Goal: Task Accomplishment & Management: Manage account settings

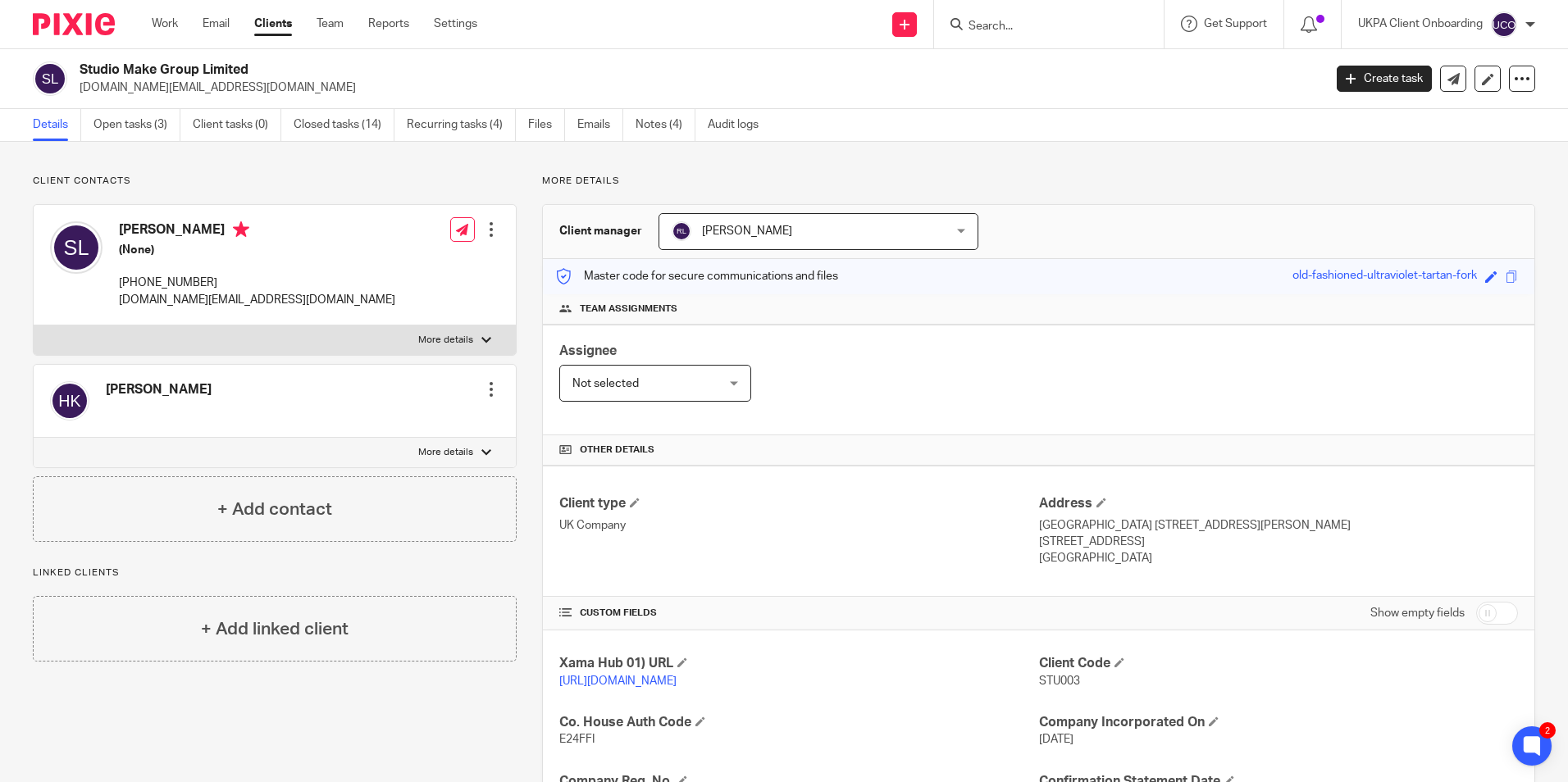
scroll to position [395, 0]
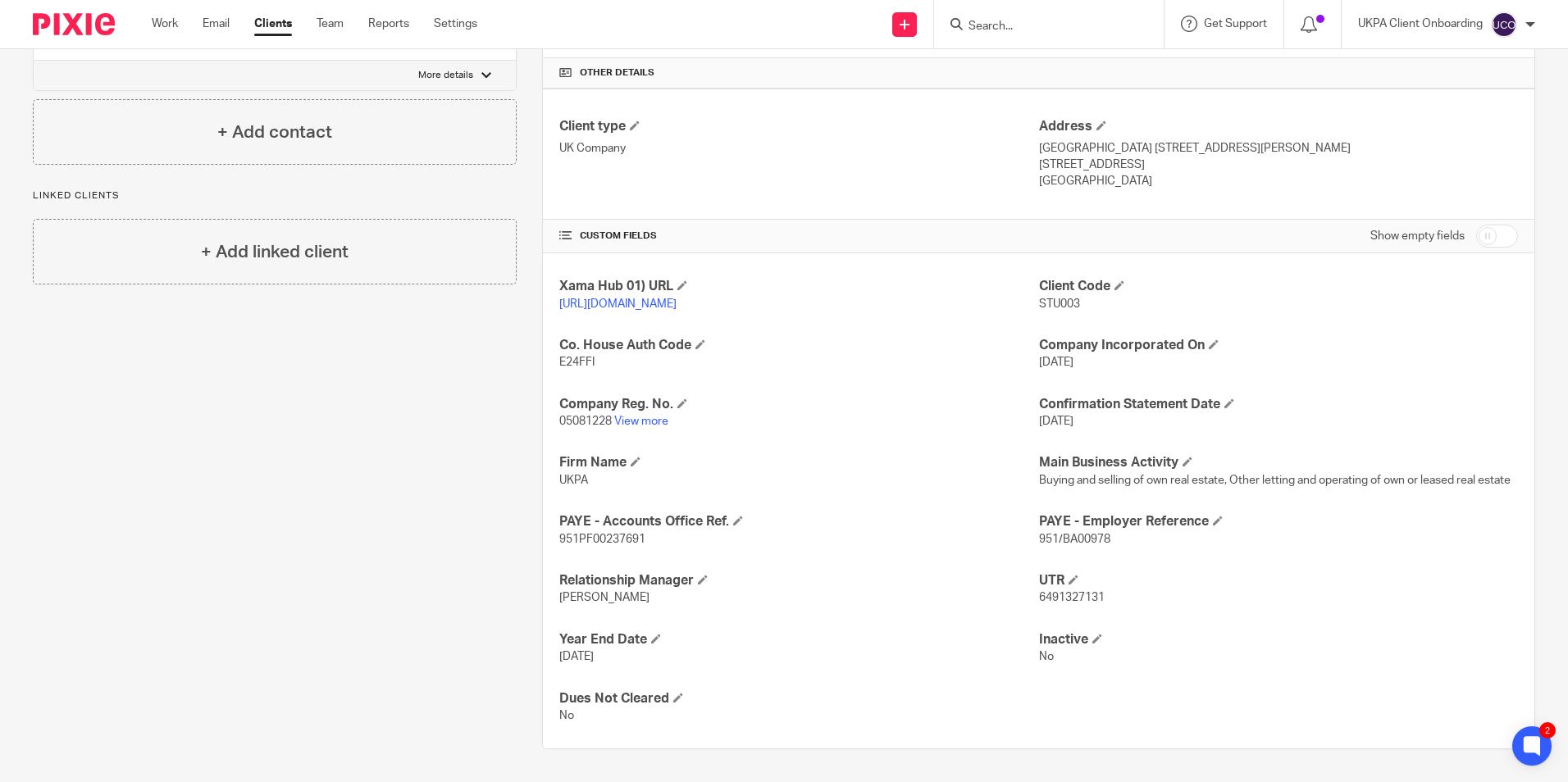
click at [1023, 25] on input "Search" at bounding box center [1041, 28] width 148 height 15
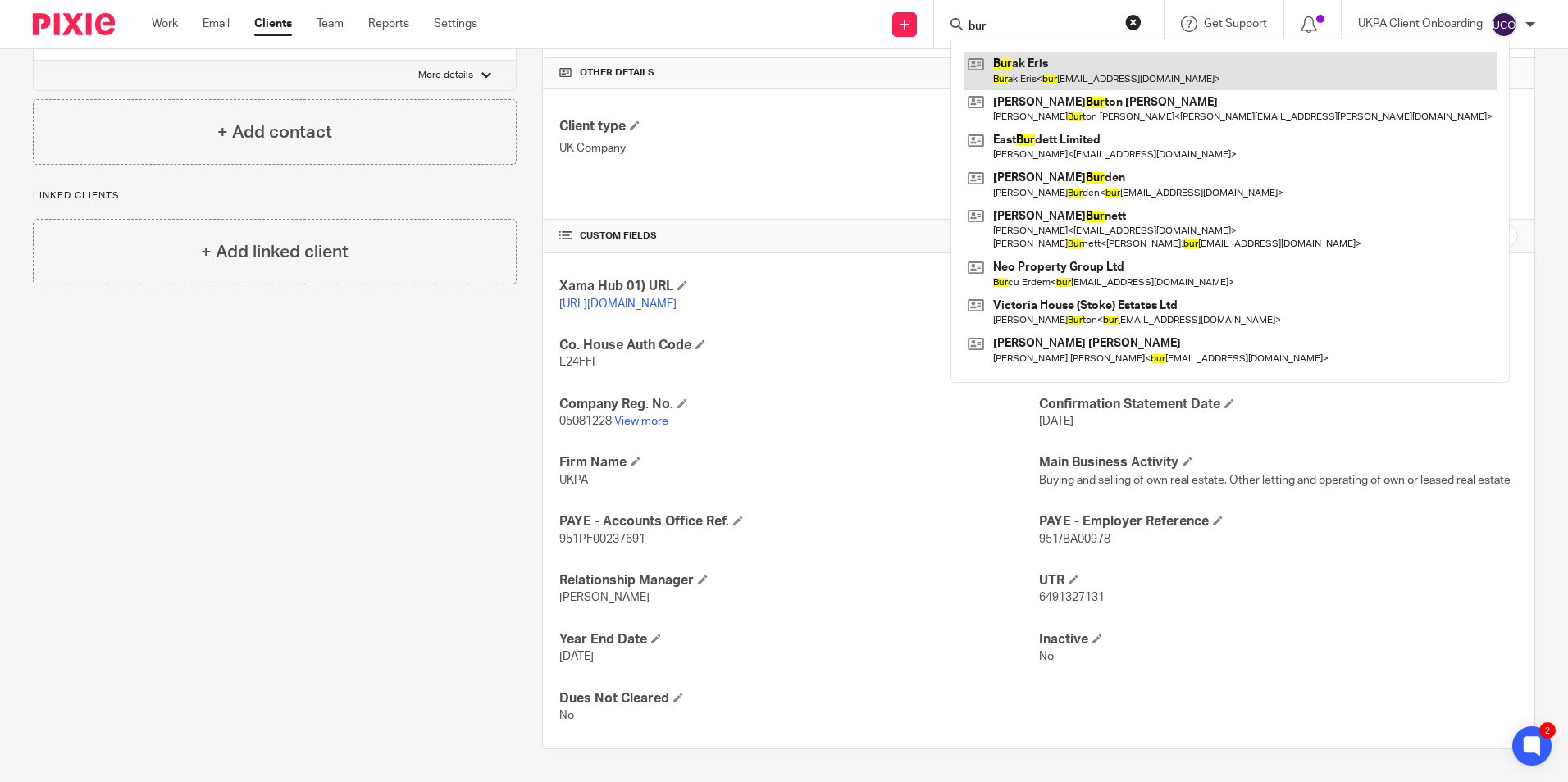
type input "bur"
click at [1032, 81] on link at bounding box center [1230, 70] width 533 height 38
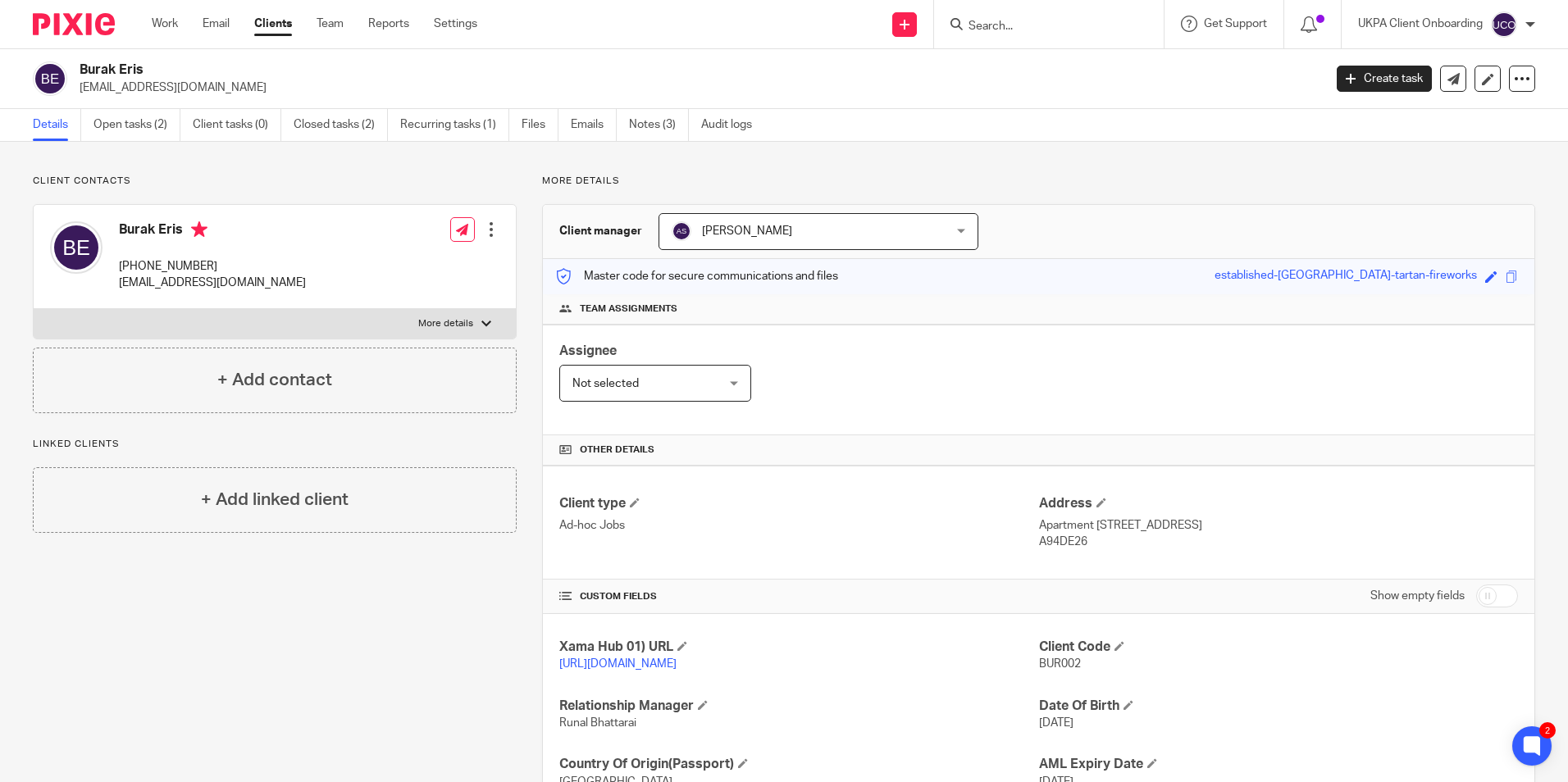
scroll to position [82, 0]
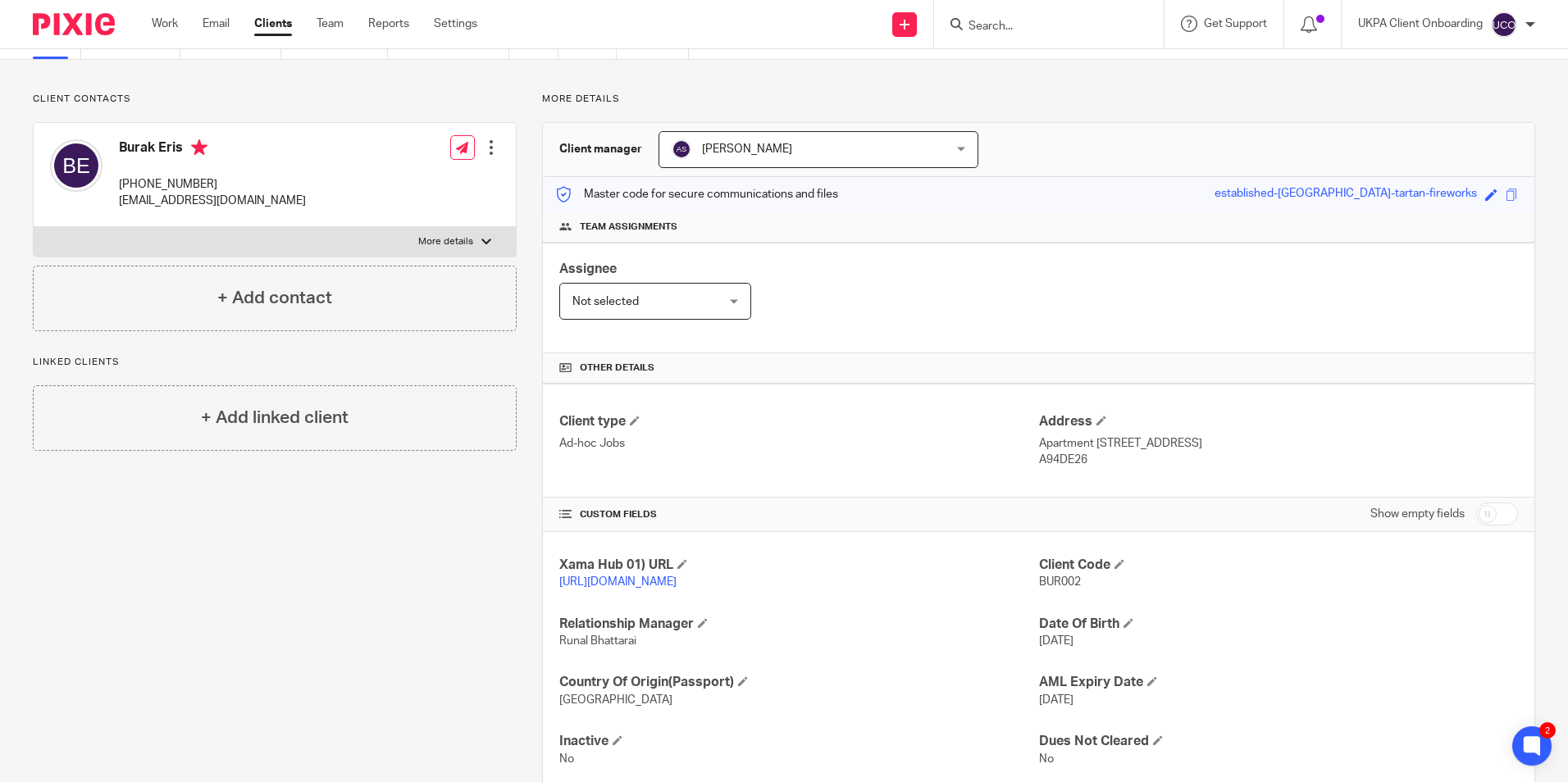
click at [1002, 28] on input "Search" at bounding box center [1041, 28] width 148 height 15
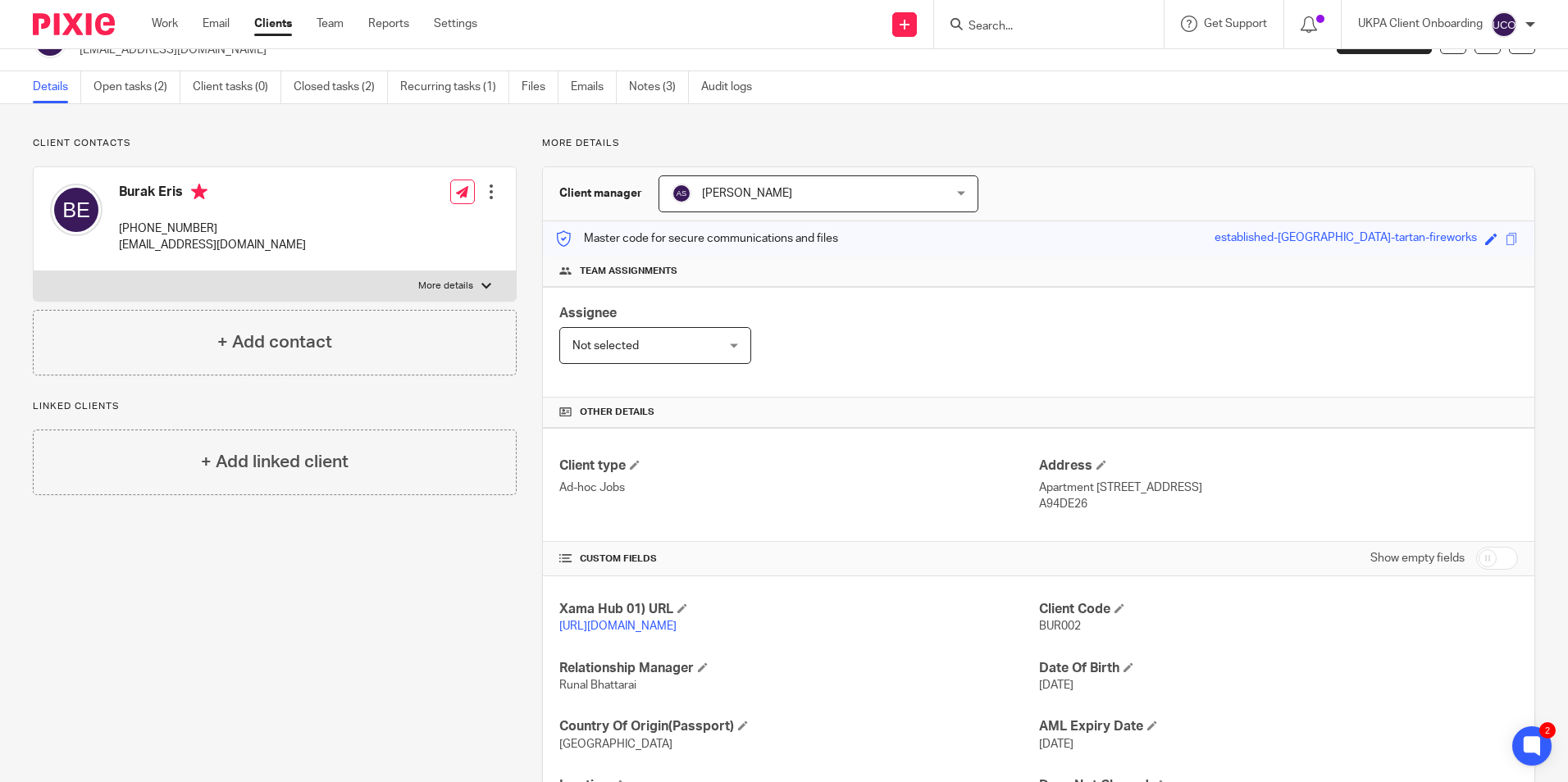
scroll to position [0, 0]
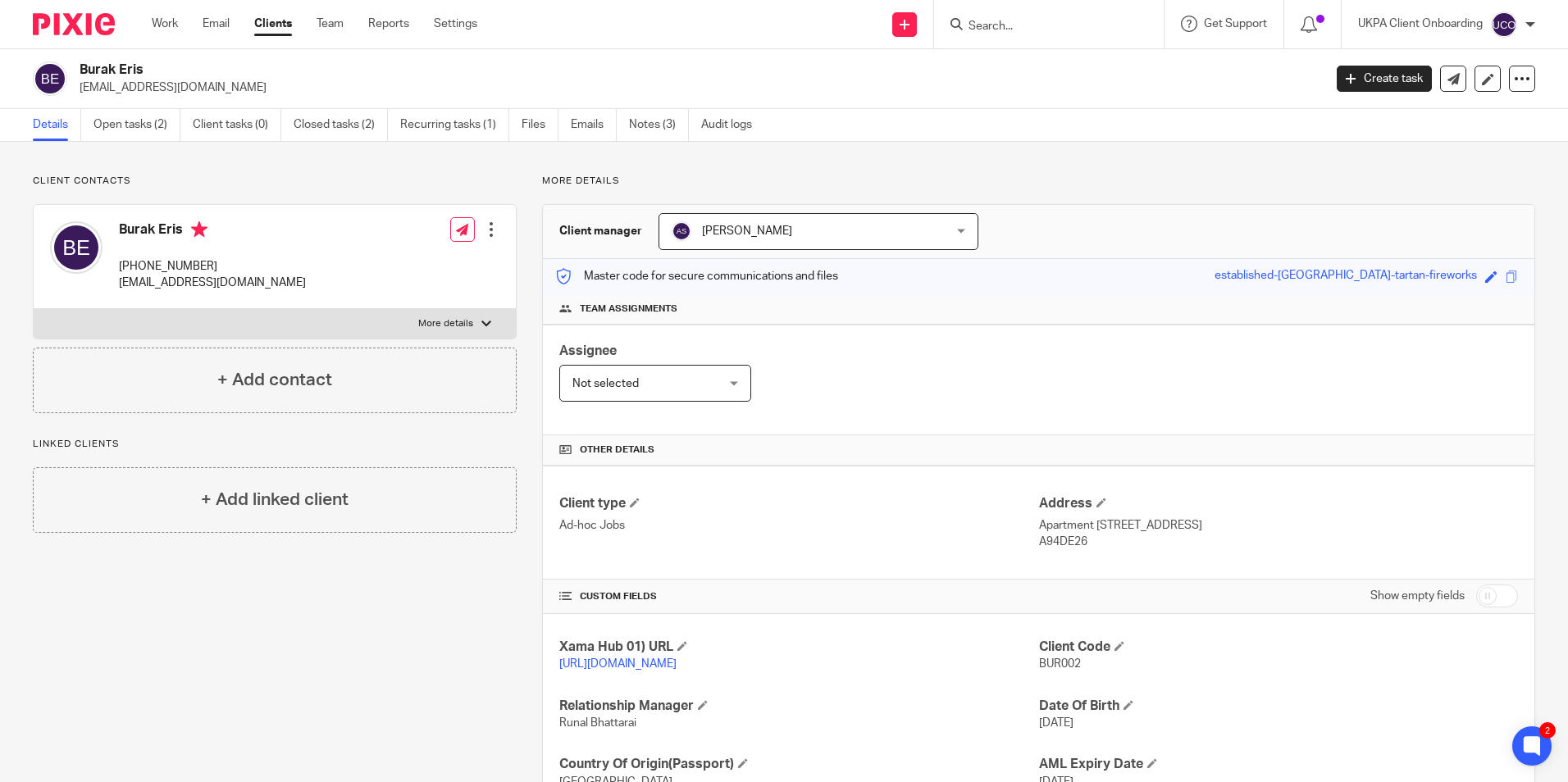
click at [142, 63] on h2 "Burak Eris" at bounding box center [572, 70] width 985 height 17
click at [141, 64] on h2 "Burak Eris" at bounding box center [572, 70] width 985 height 17
copy div "Burak Eris"
click at [124, 127] on link "Open tasks (2)" at bounding box center [137, 125] width 87 height 32
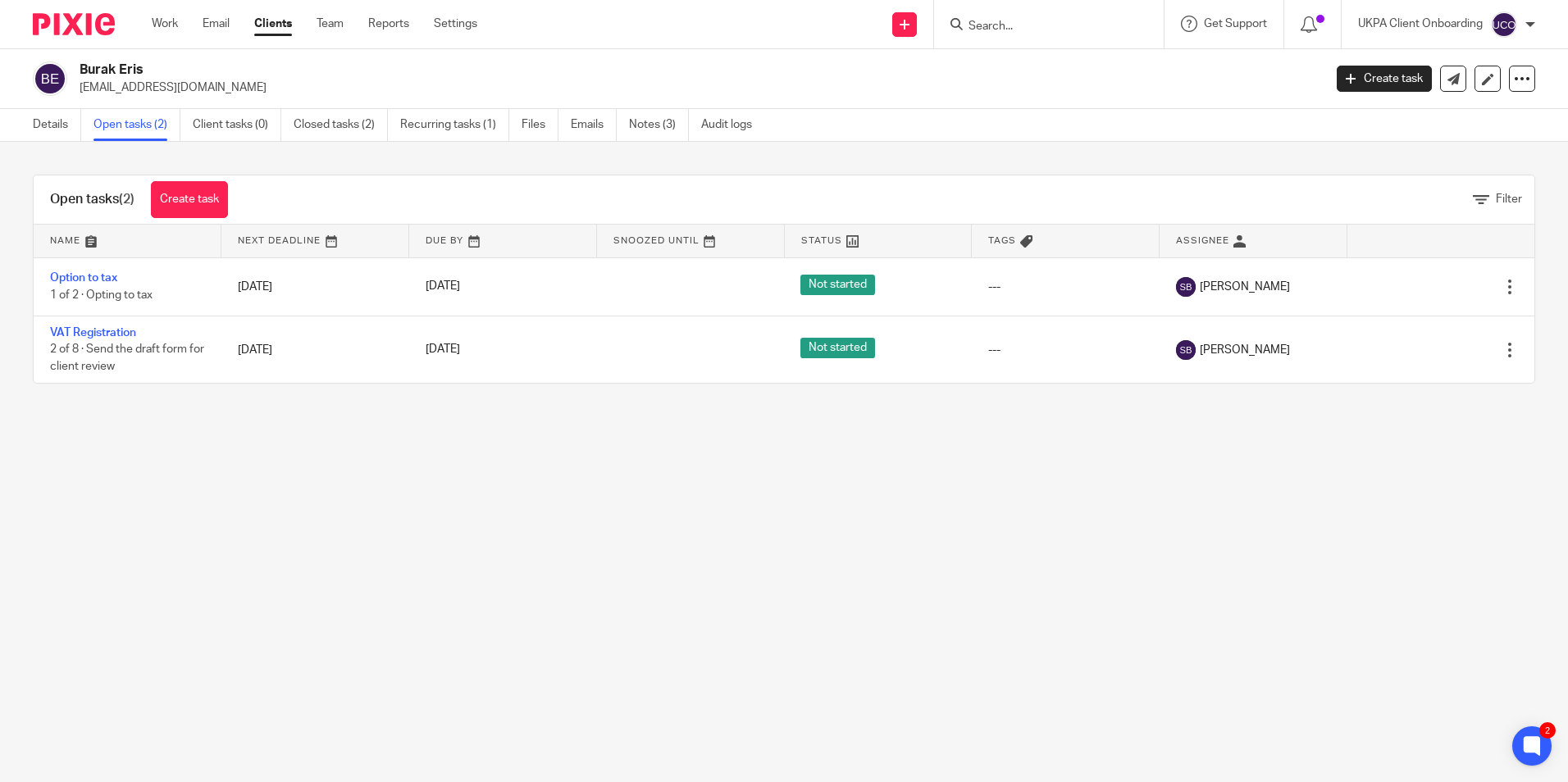
click at [980, 28] on input "Search" at bounding box center [1041, 28] width 148 height 15
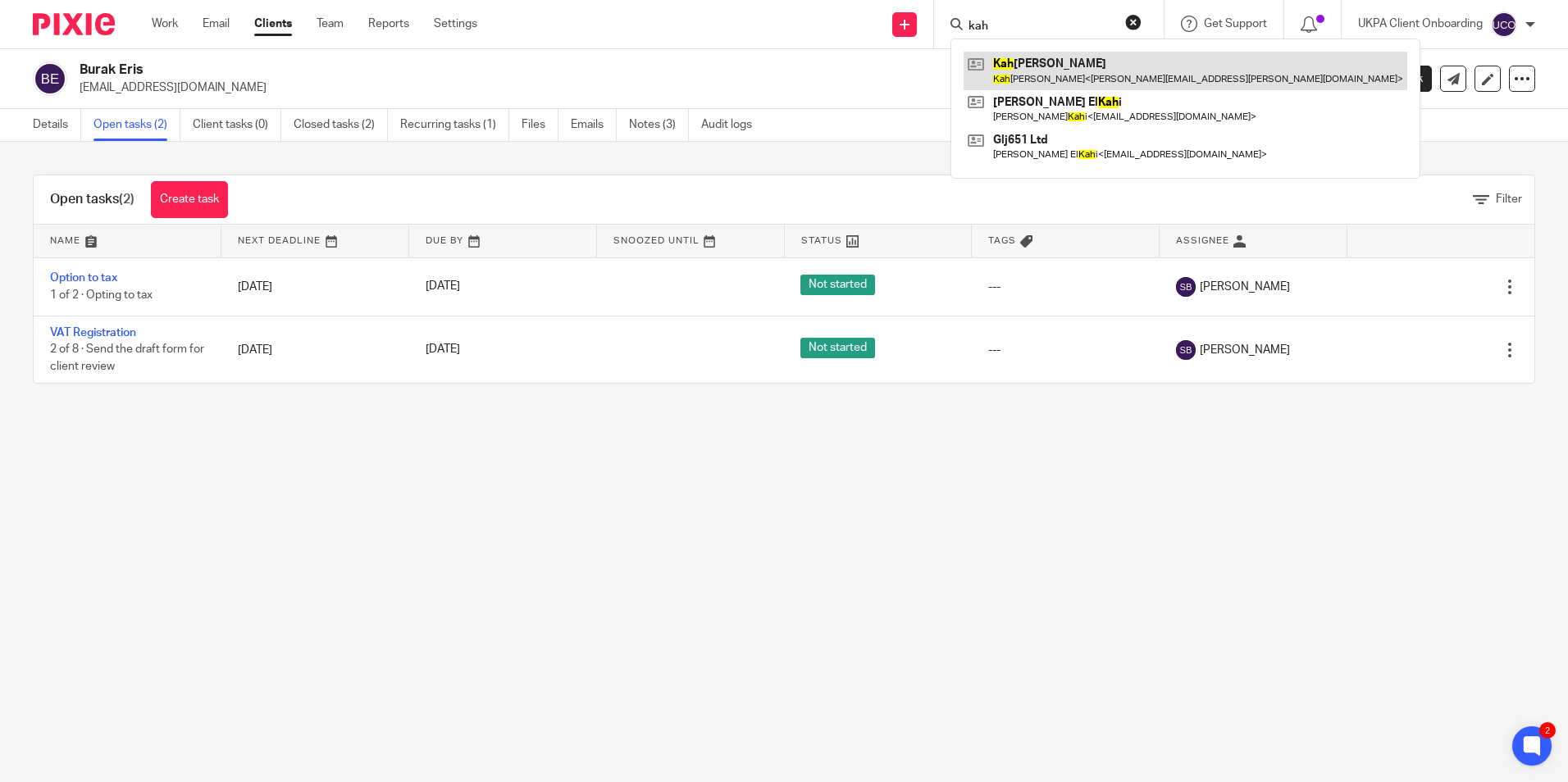
type input "kah"
click at [1026, 80] on link at bounding box center [1185, 70] width 443 height 38
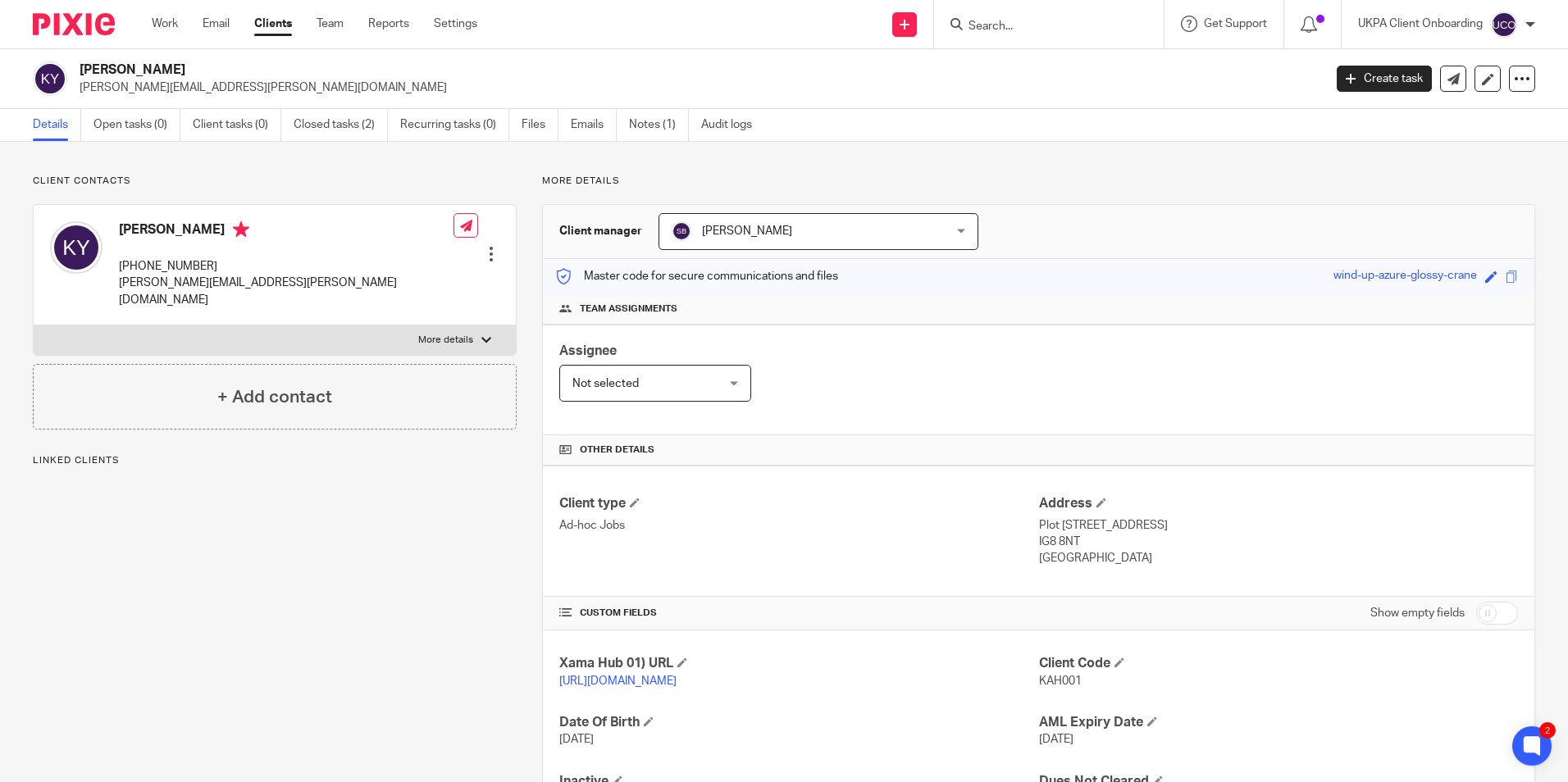
click at [158, 66] on h2 "Kah Hian N Yong" at bounding box center [572, 70] width 985 height 17
copy div "Kah Hian N Yong"
click at [1037, 26] on input "Search" at bounding box center [1041, 28] width 148 height 15
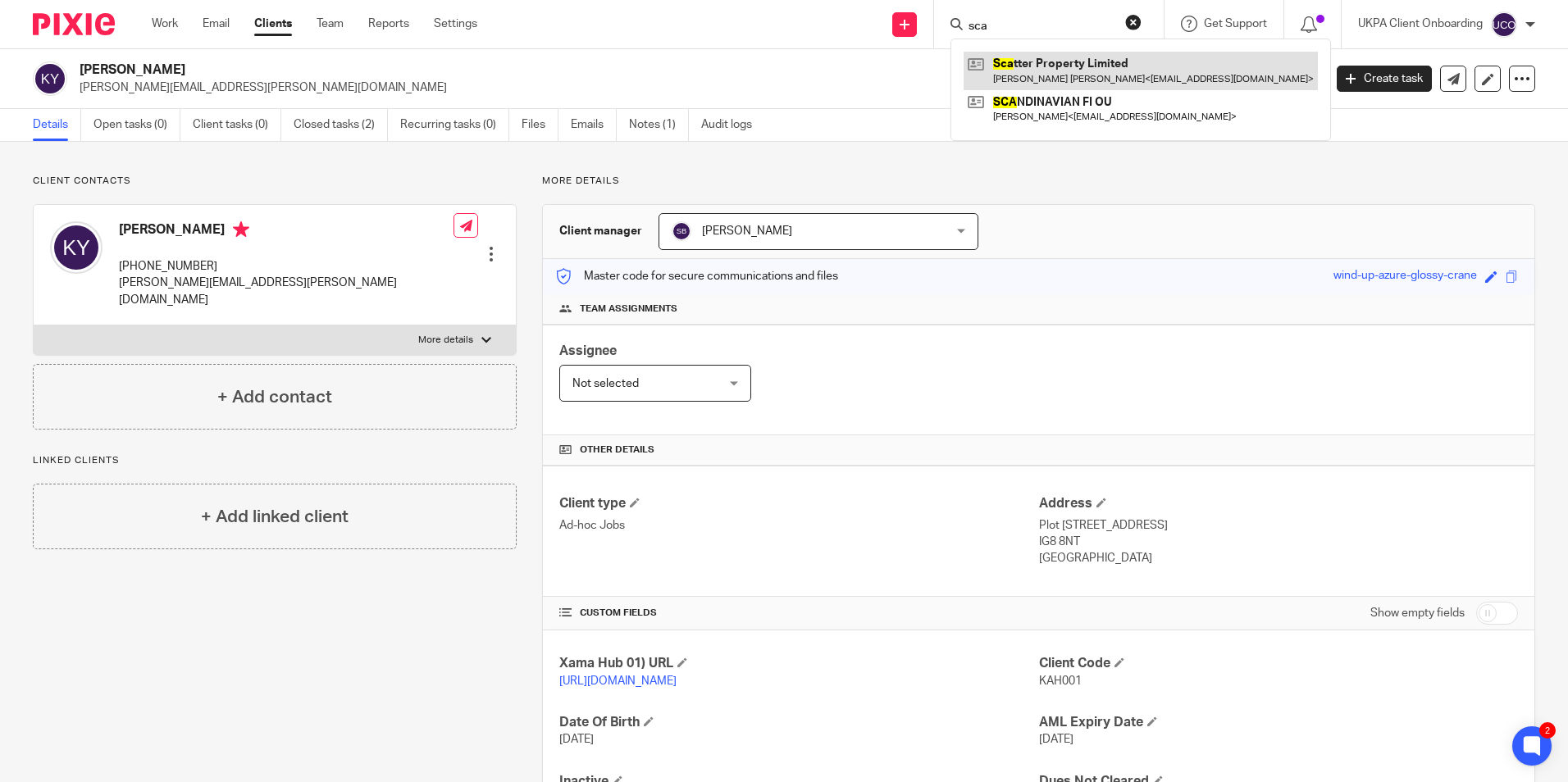
type input "sca"
click at [1041, 129] on div "Sca tter Property Limited Neil Douglas Campbell < neilcampbell.landlord@gmail.c…" at bounding box center [1140, 90] width 381 height 102
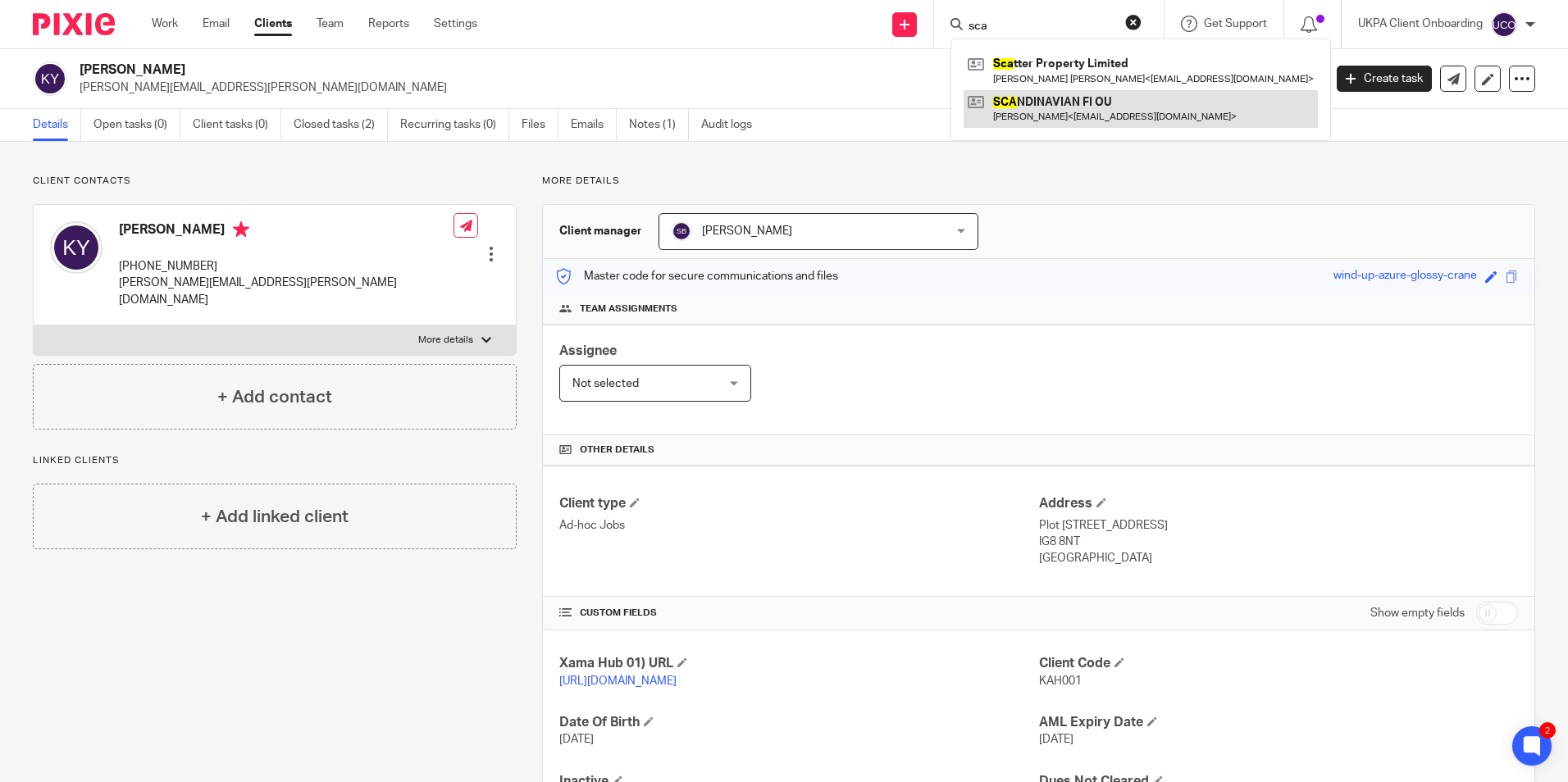
click at [1046, 110] on link at bounding box center [1140, 109] width 354 height 38
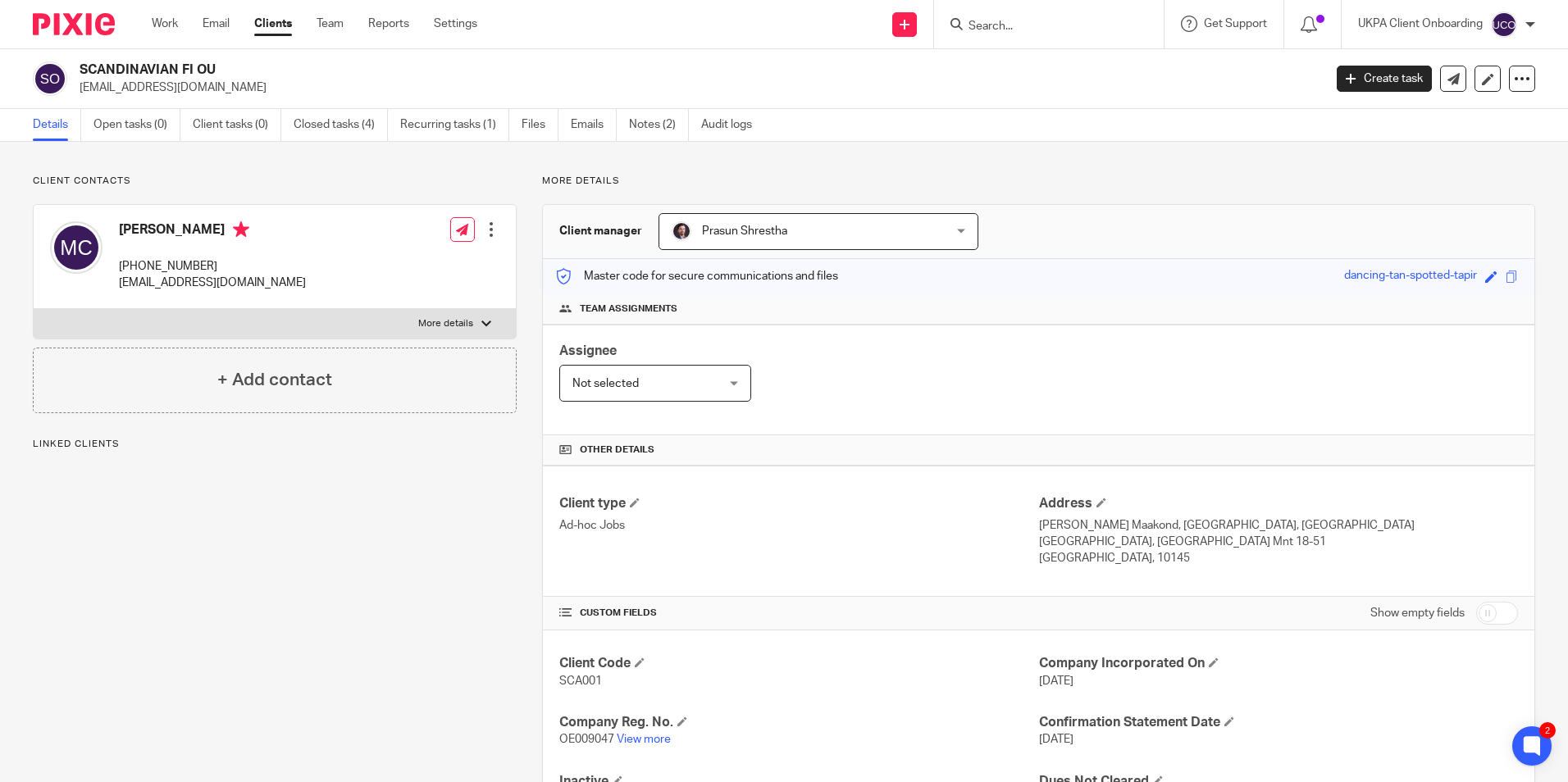
click at [185, 76] on h2 "SCANDINAVIAN FI OU" at bounding box center [572, 70] width 985 height 17
copy div "SCANDINAVIAN FI OU"
click at [1008, 22] on input "Search" at bounding box center [1041, 28] width 148 height 15
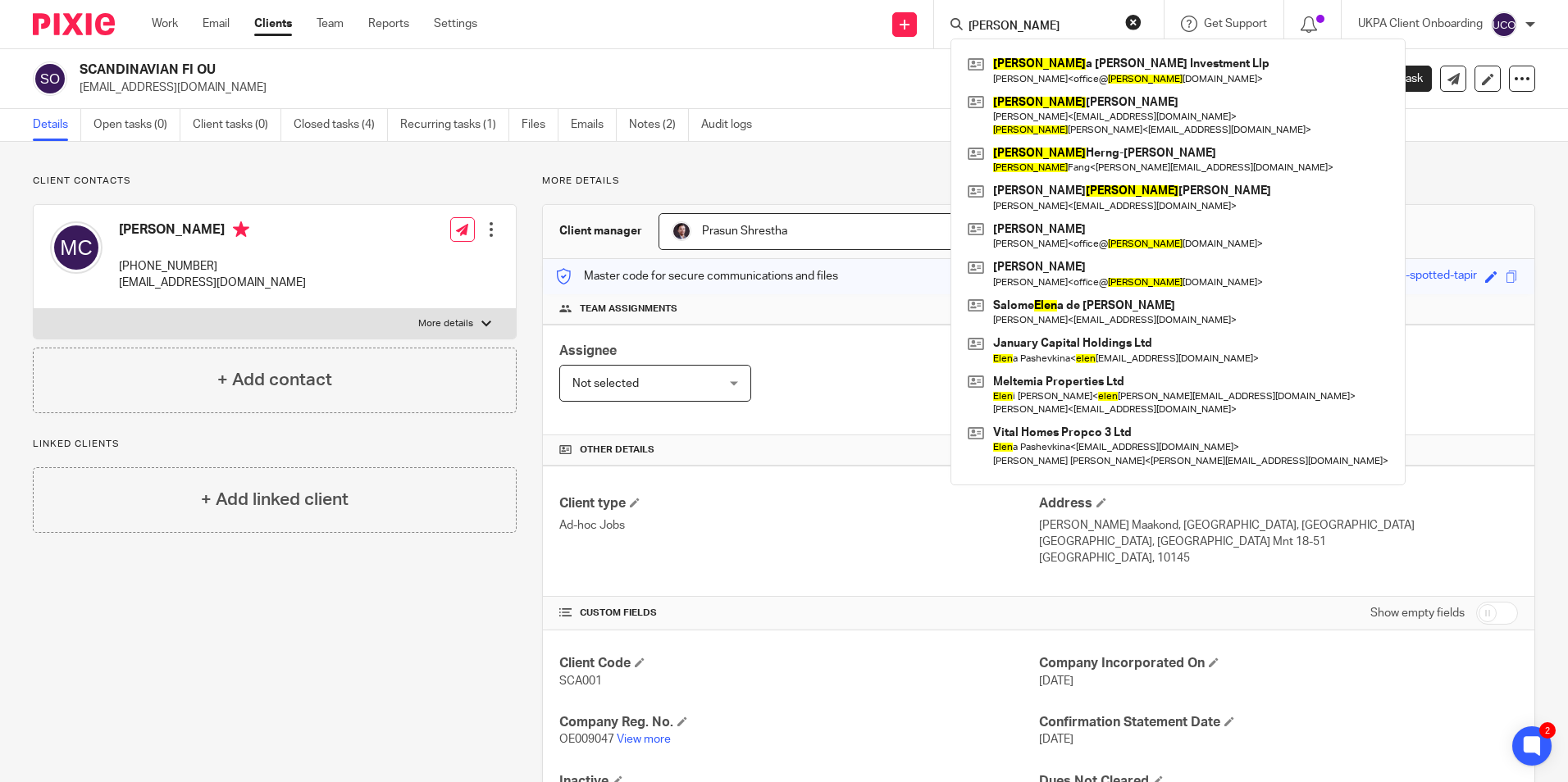
click at [1037, 22] on input "[PERSON_NAME]" at bounding box center [1041, 28] width 148 height 15
click at [1036, 22] on input "[PERSON_NAME]" at bounding box center [1041, 28] width 148 height 15
paste input "Premier House Reading Limited"
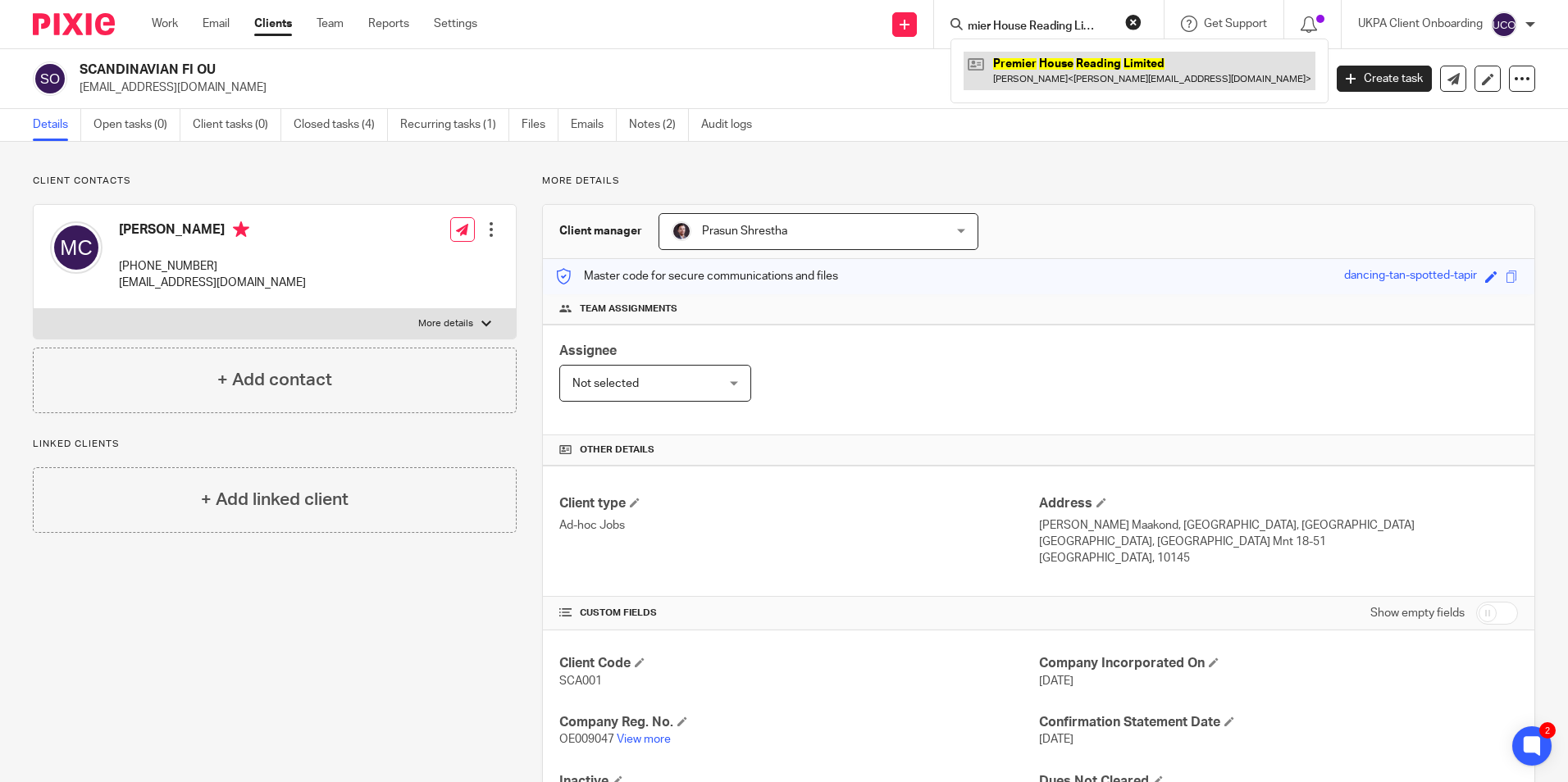
type input "Premier House Reading Limited"
click at [1055, 64] on link at bounding box center [1139, 70] width 352 height 38
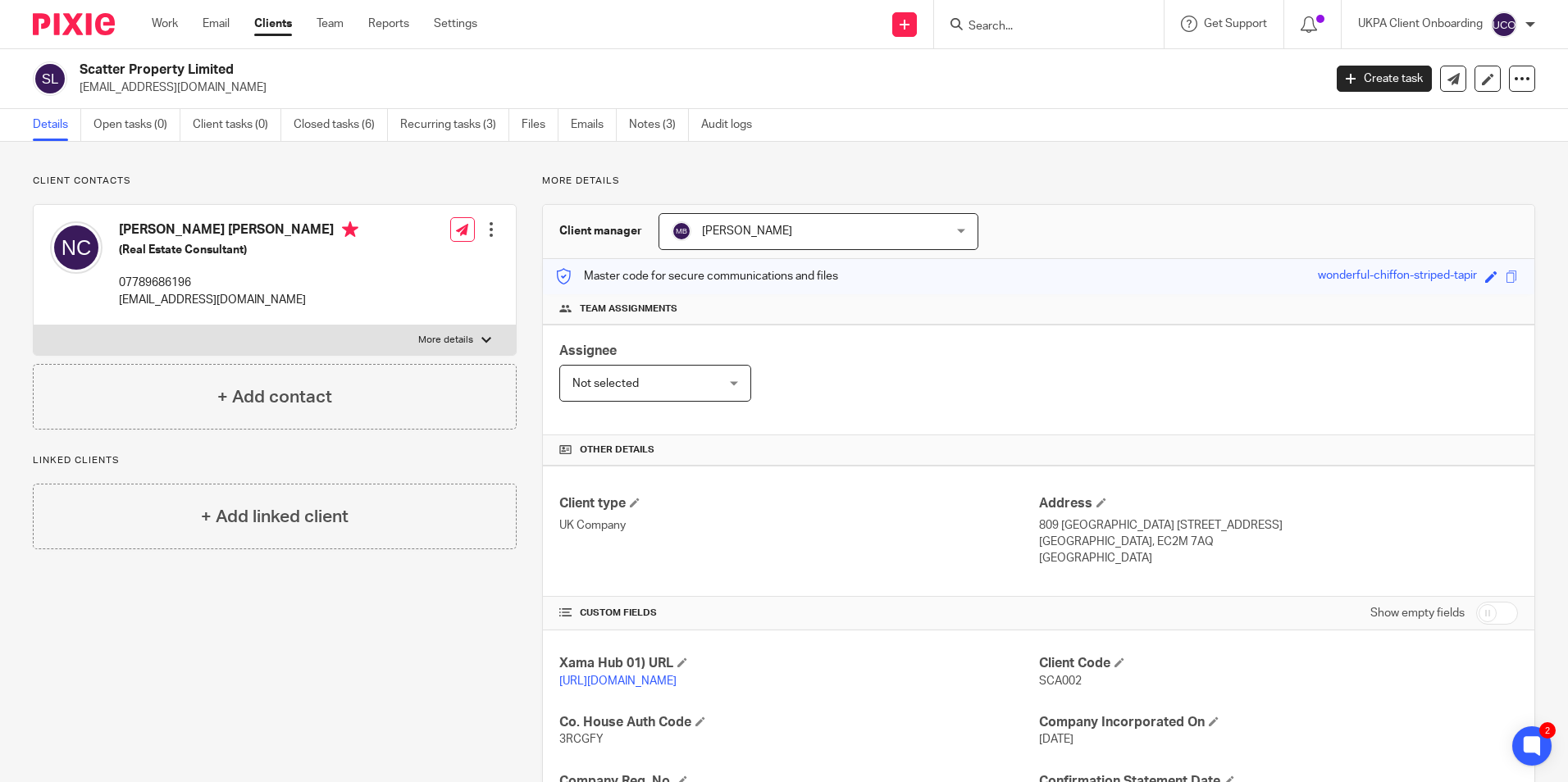
click at [1053, 24] on input "Search" at bounding box center [1041, 28] width 148 height 15
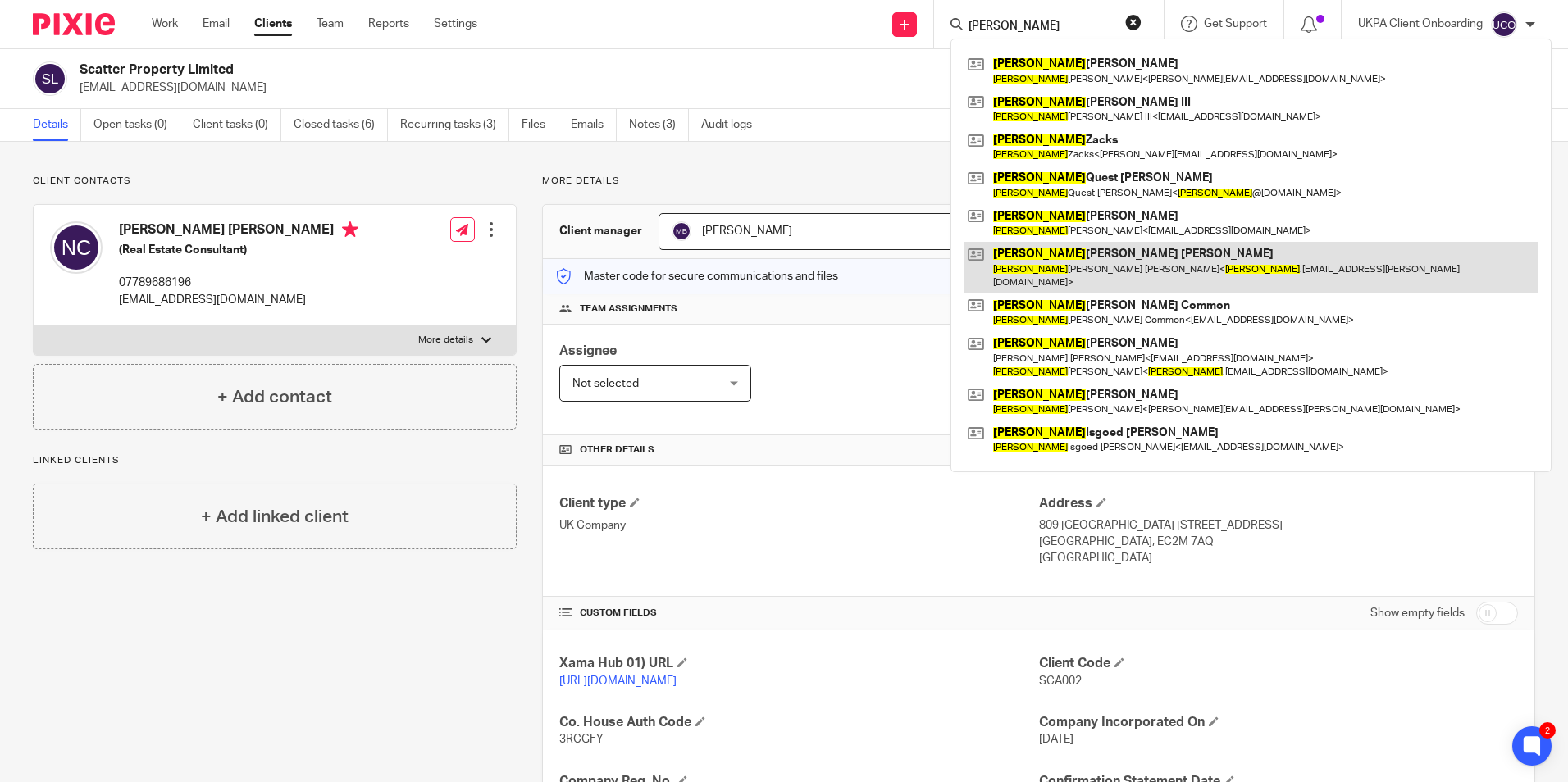
type input "james"
click at [1067, 262] on link at bounding box center [1251, 268] width 575 height 51
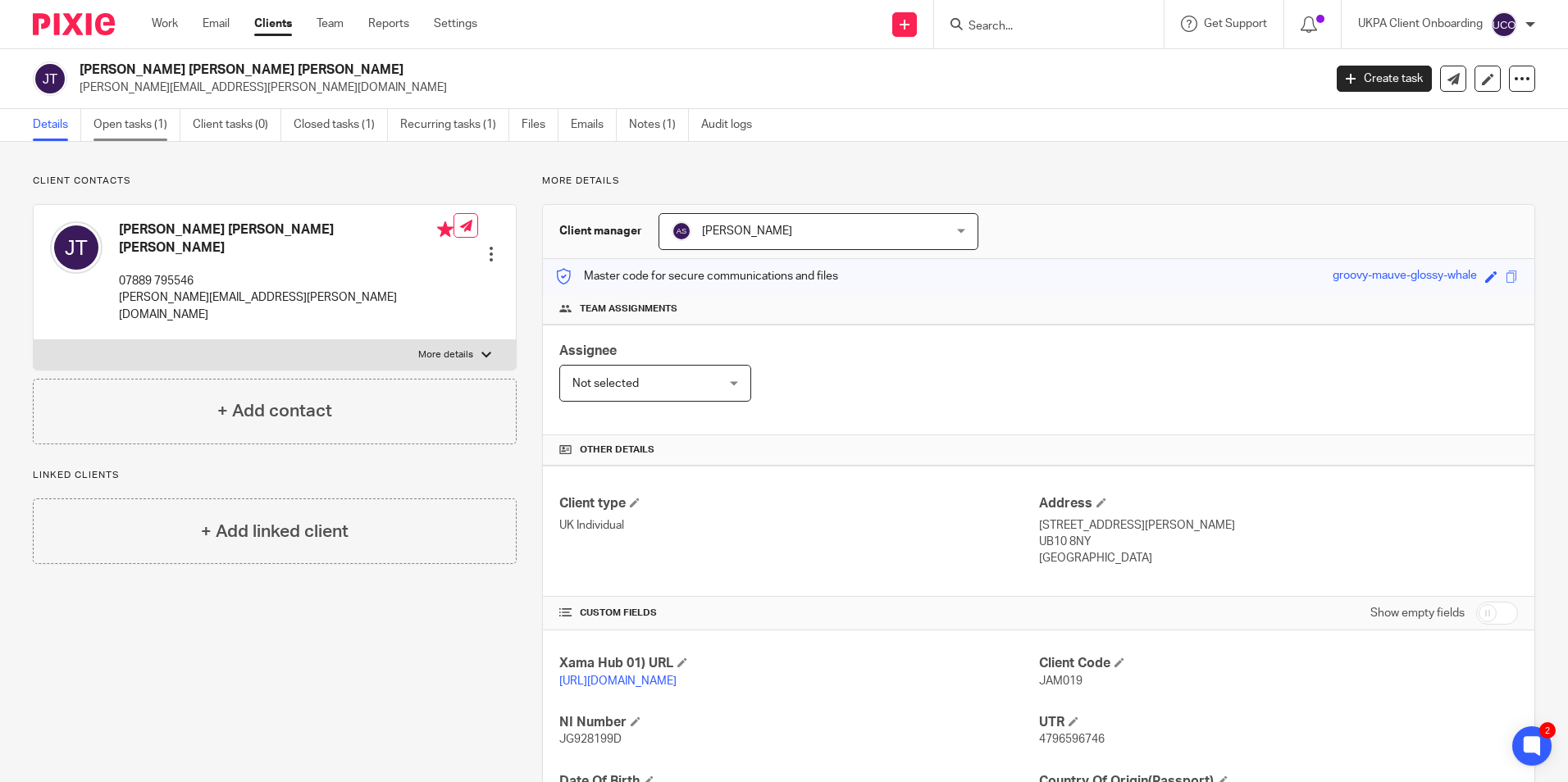
click at [135, 136] on link "Open tasks (1)" at bounding box center [137, 125] width 87 height 32
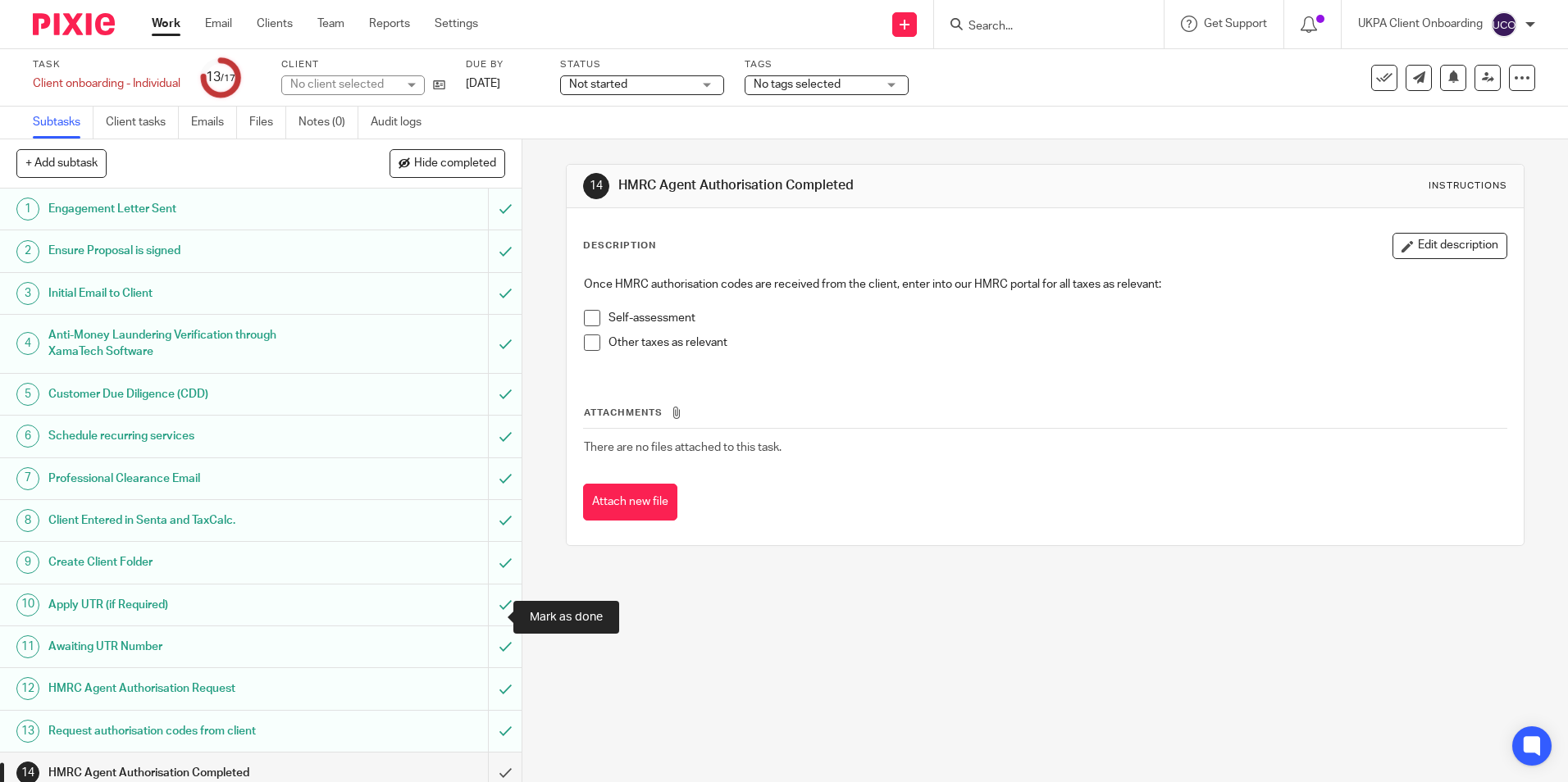
click at [490, 753] on input "submit" at bounding box center [260, 773] width 521 height 41
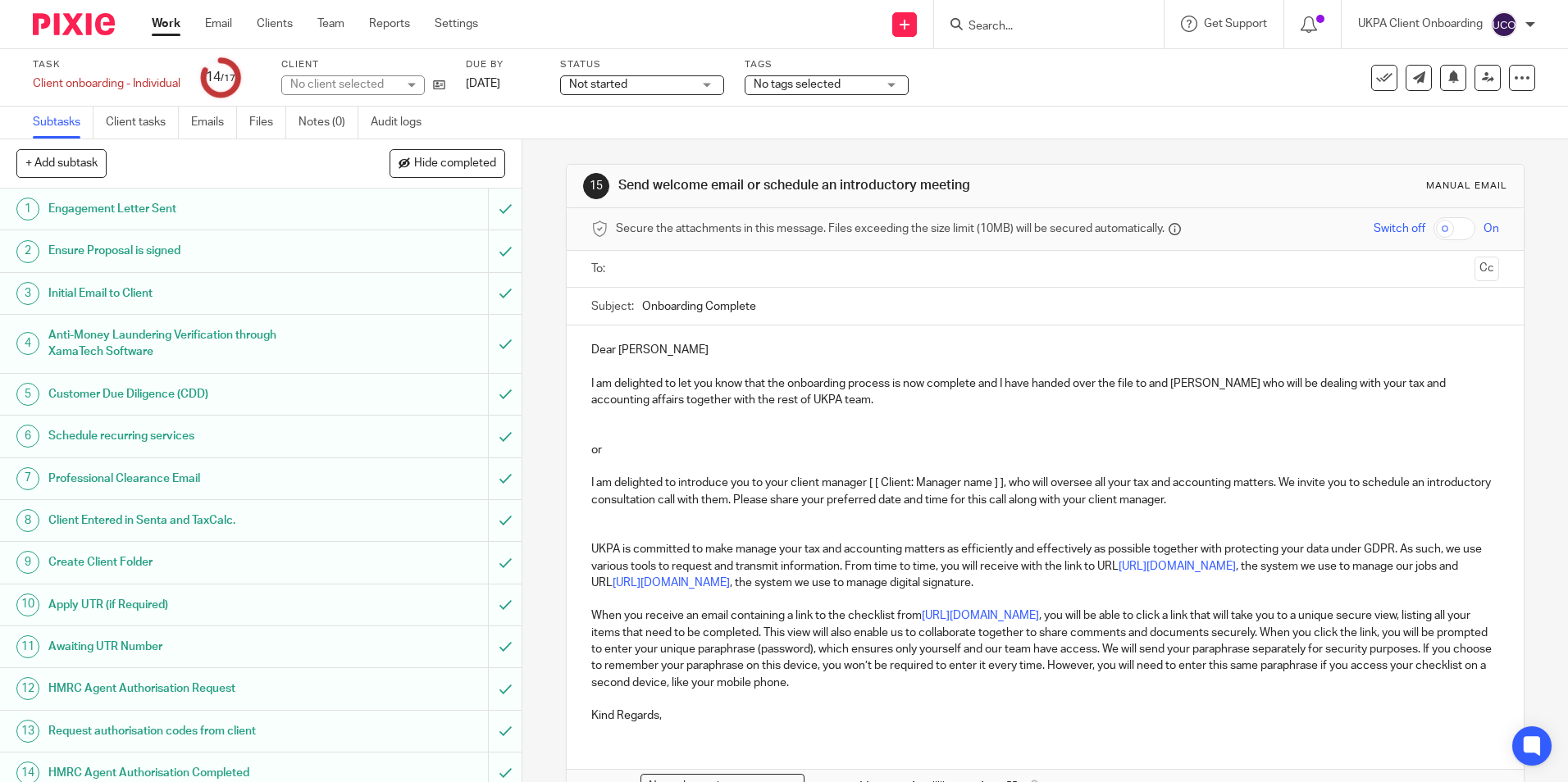
scroll to position [156, 0]
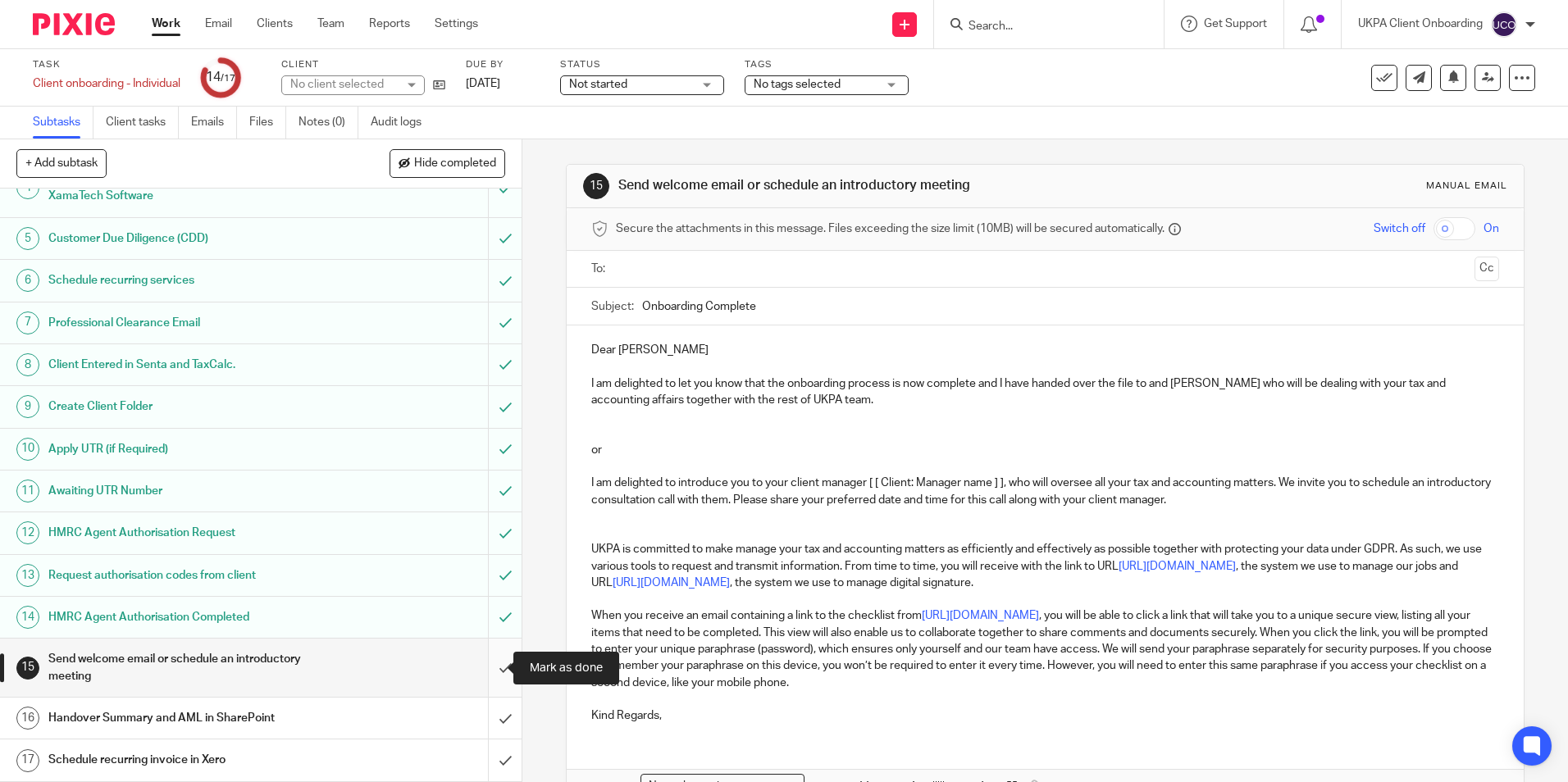
click at [484, 661] on input "submit" at bounding box center [260, 667] width 521 height 58
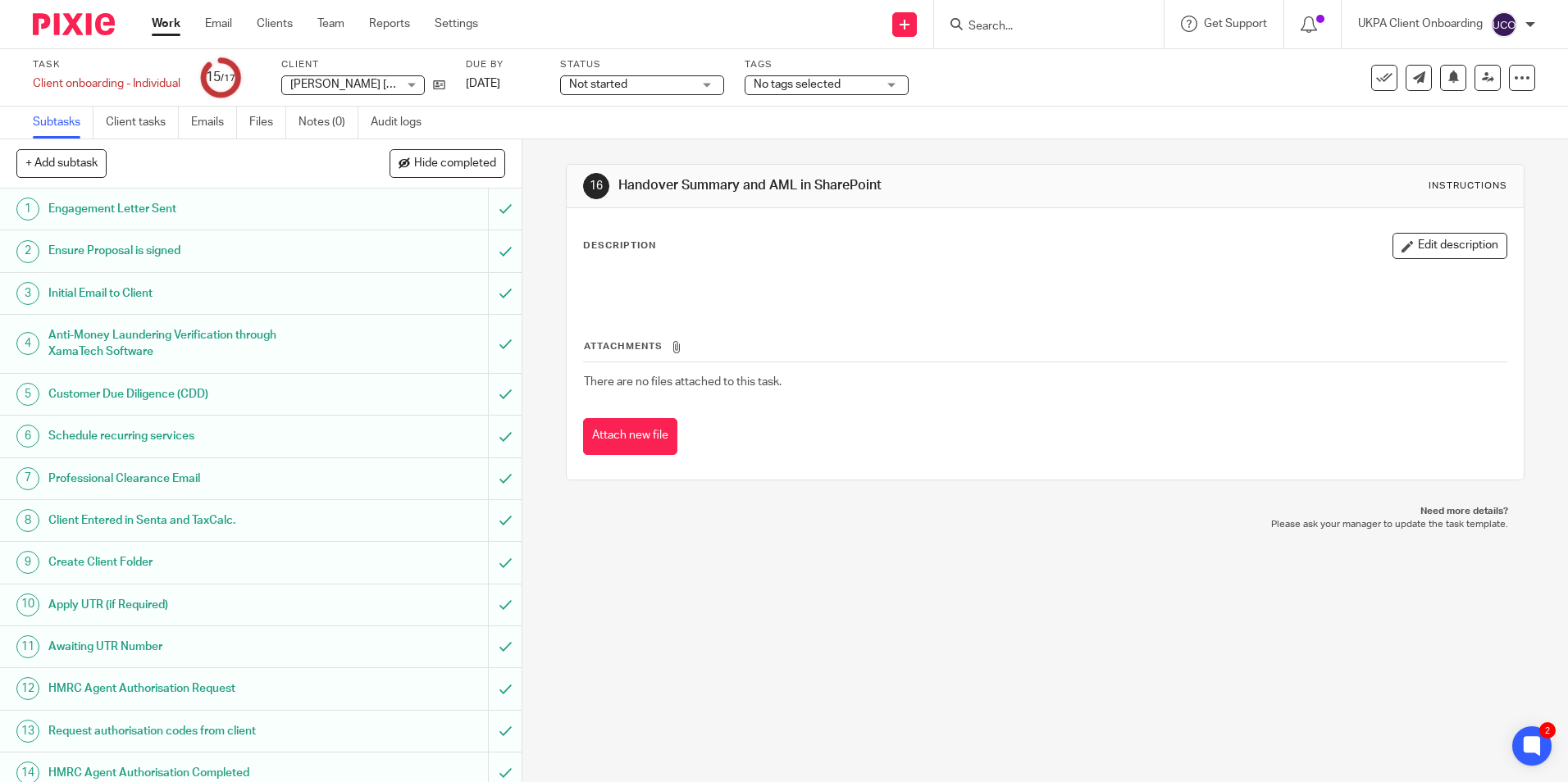
click at [1052, 34] on form at bounding box center [1055, 25] width 175 height 21
click at [1045, 28] on input "Search" at bounding box center [1041, 28] width 148 height 15
paste input "Am Housing Croydon Ltd"
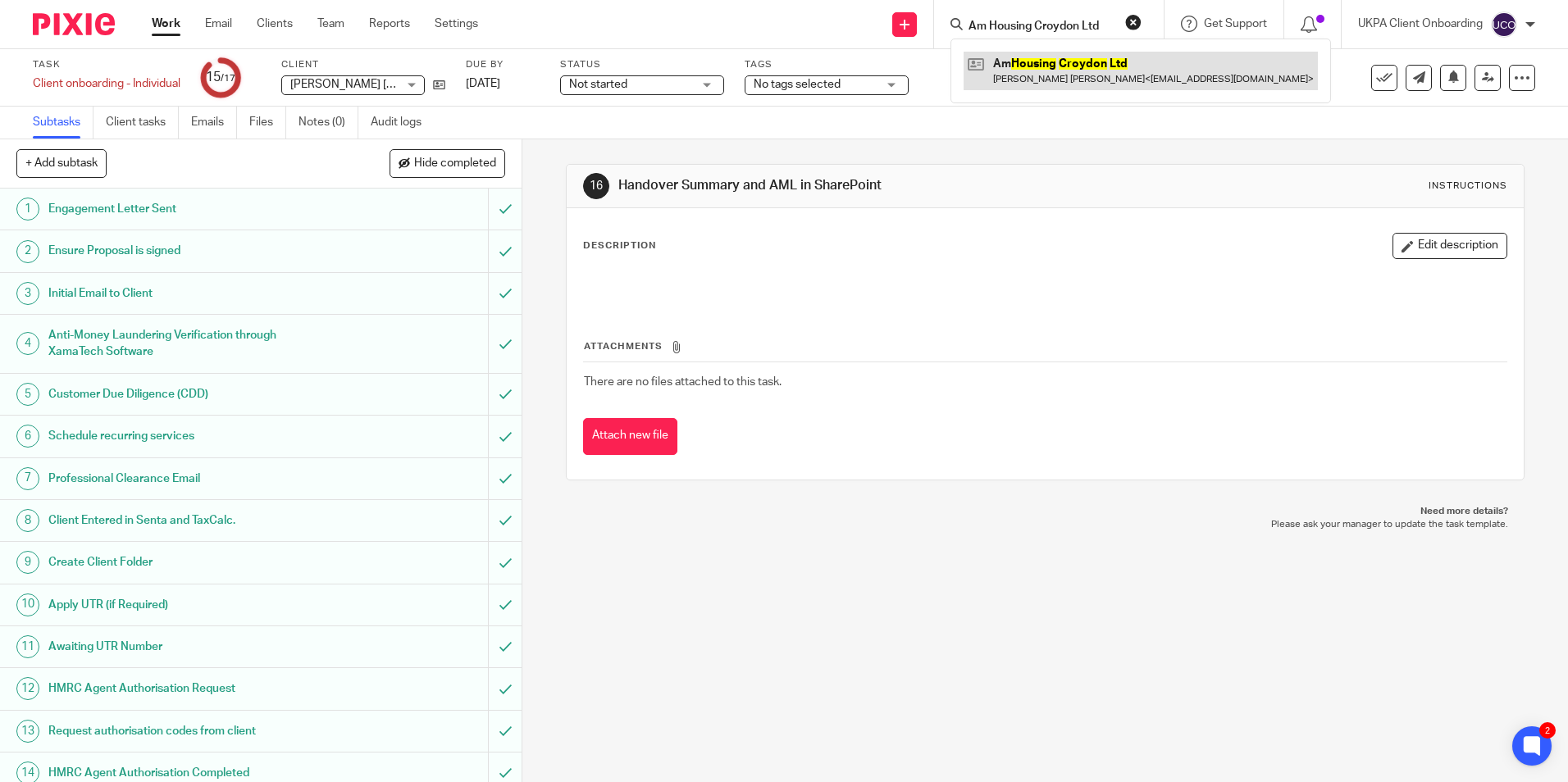
type input "Am Housing Croydon Ltd"
click at [1049, 72] on link at bounding box center [1140, 70] width 354 height 38
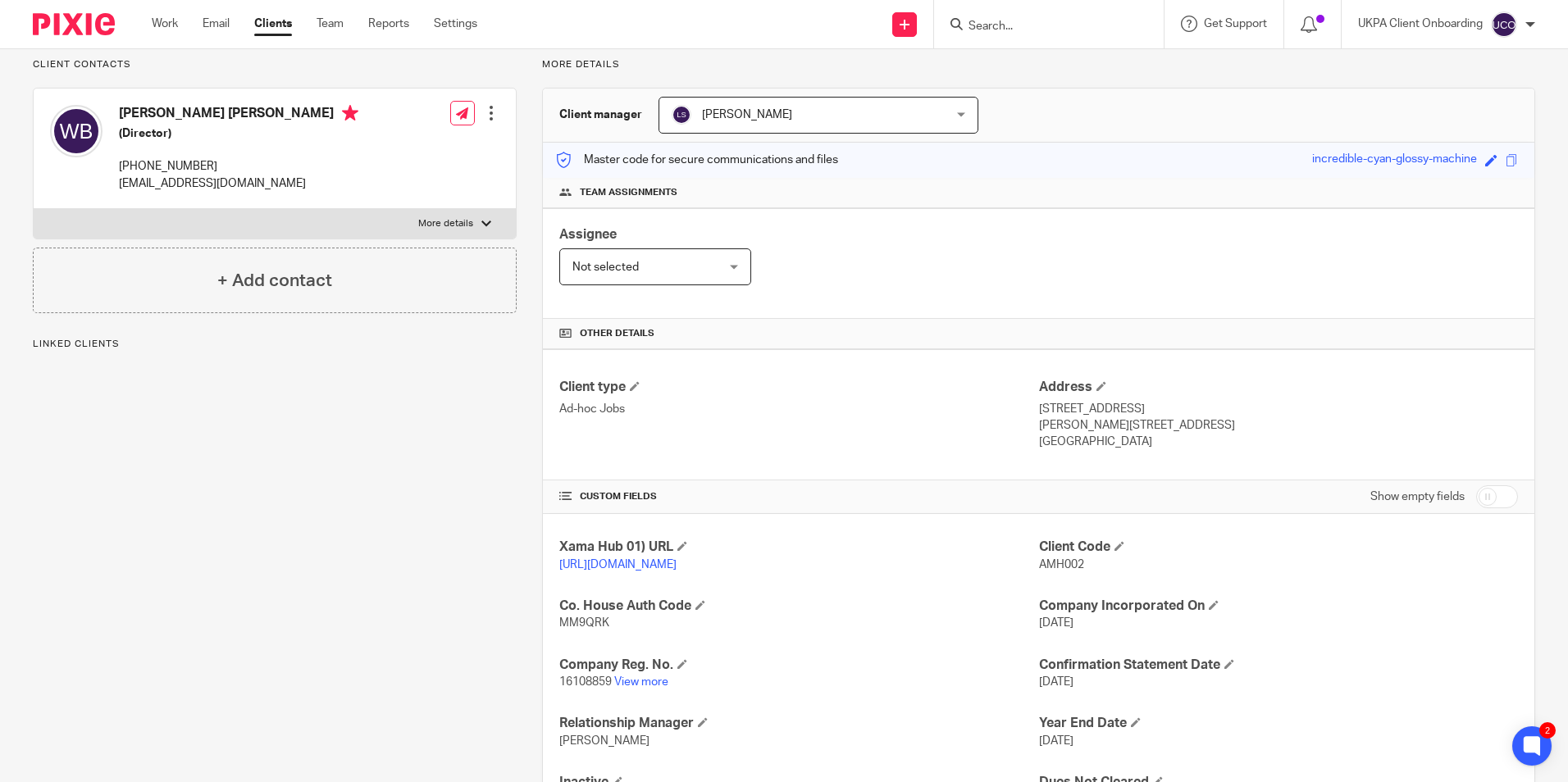
scroll to position [201, 0]
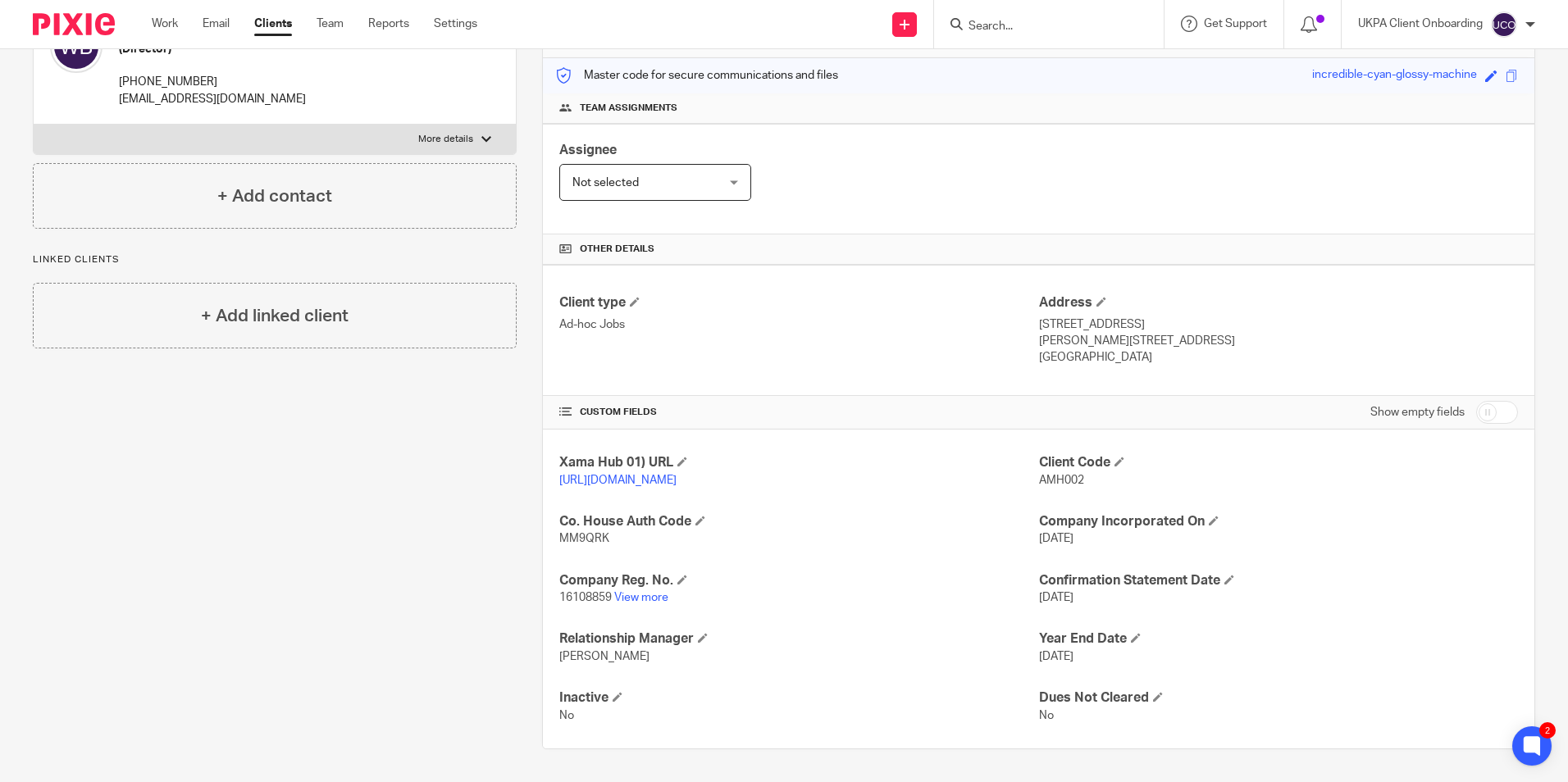
click at [1051, 479] on span "AMH002" at bounding box center [1062, 480] width 46 height 11
copy span "AMH002"
click at [1000, 24] on input "Search" at bounding box center [1041, 28] width 148 height 15
paste input "Crystal Property Reading Limited"
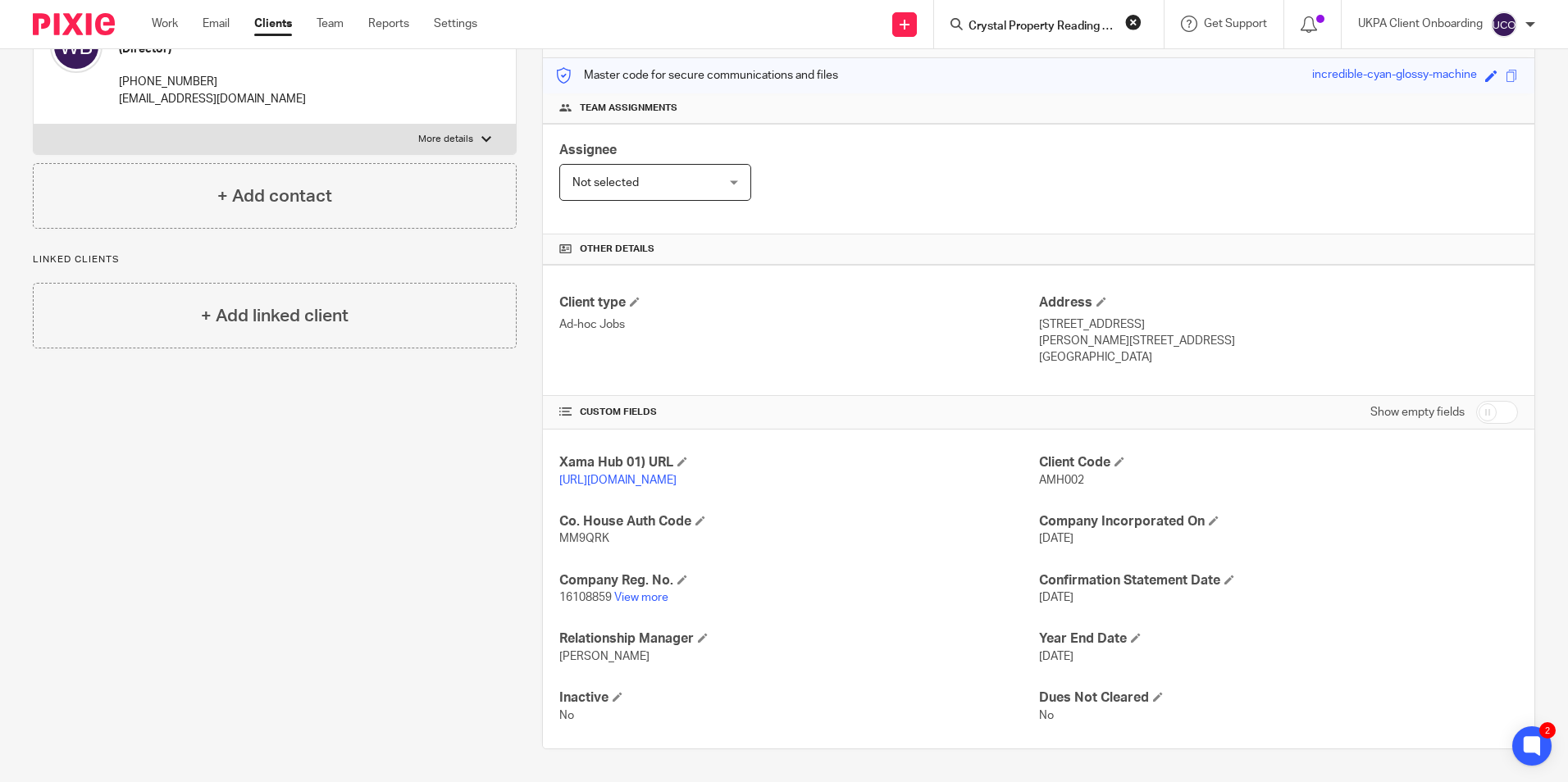
scroll to position [0, 31]
type input "Crystal Property Reading Limited"
click at [1050, 59] on link at bounding box center [1102, 70] width 277 height 38
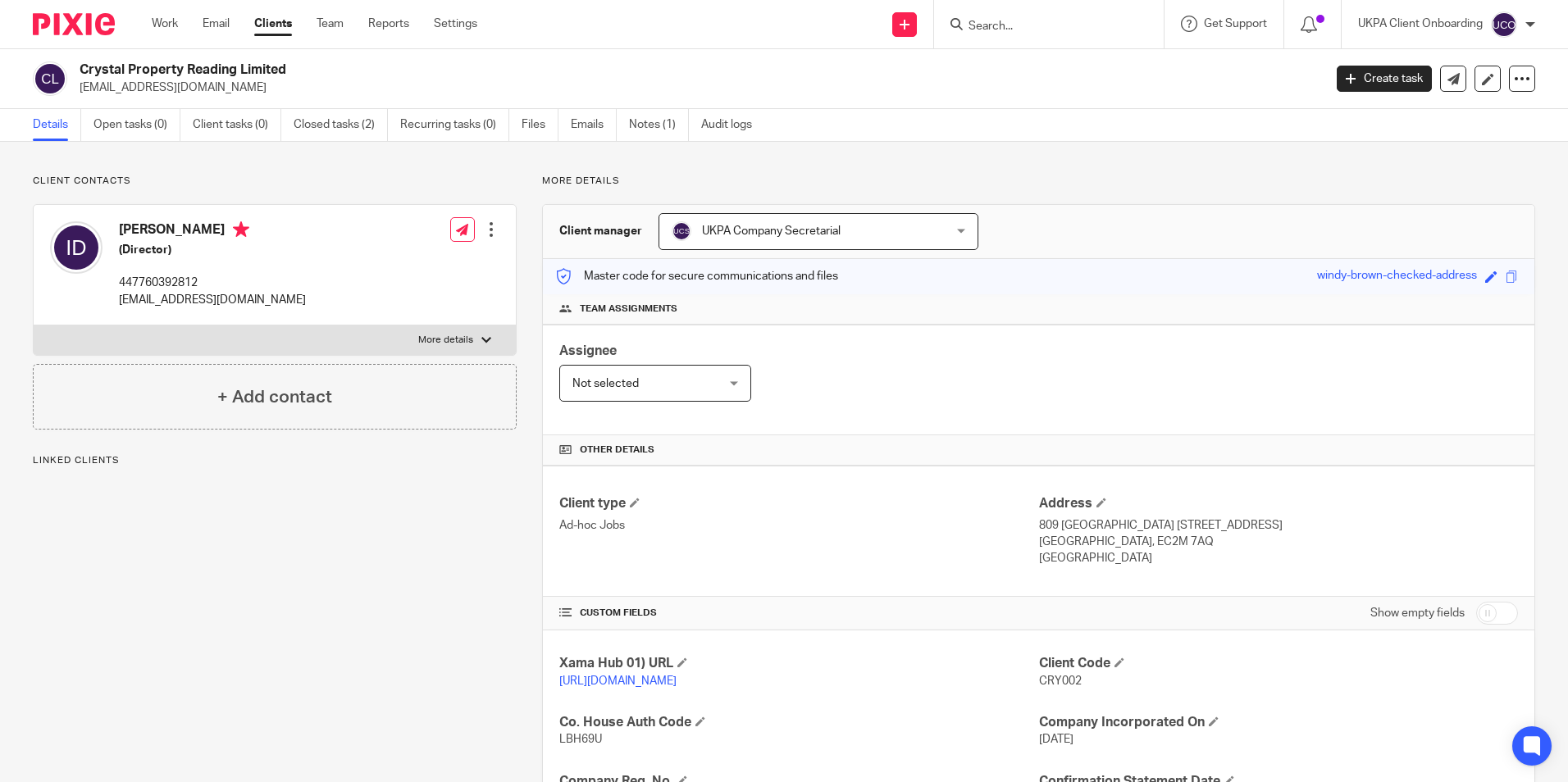
scroll to position [217, 0]
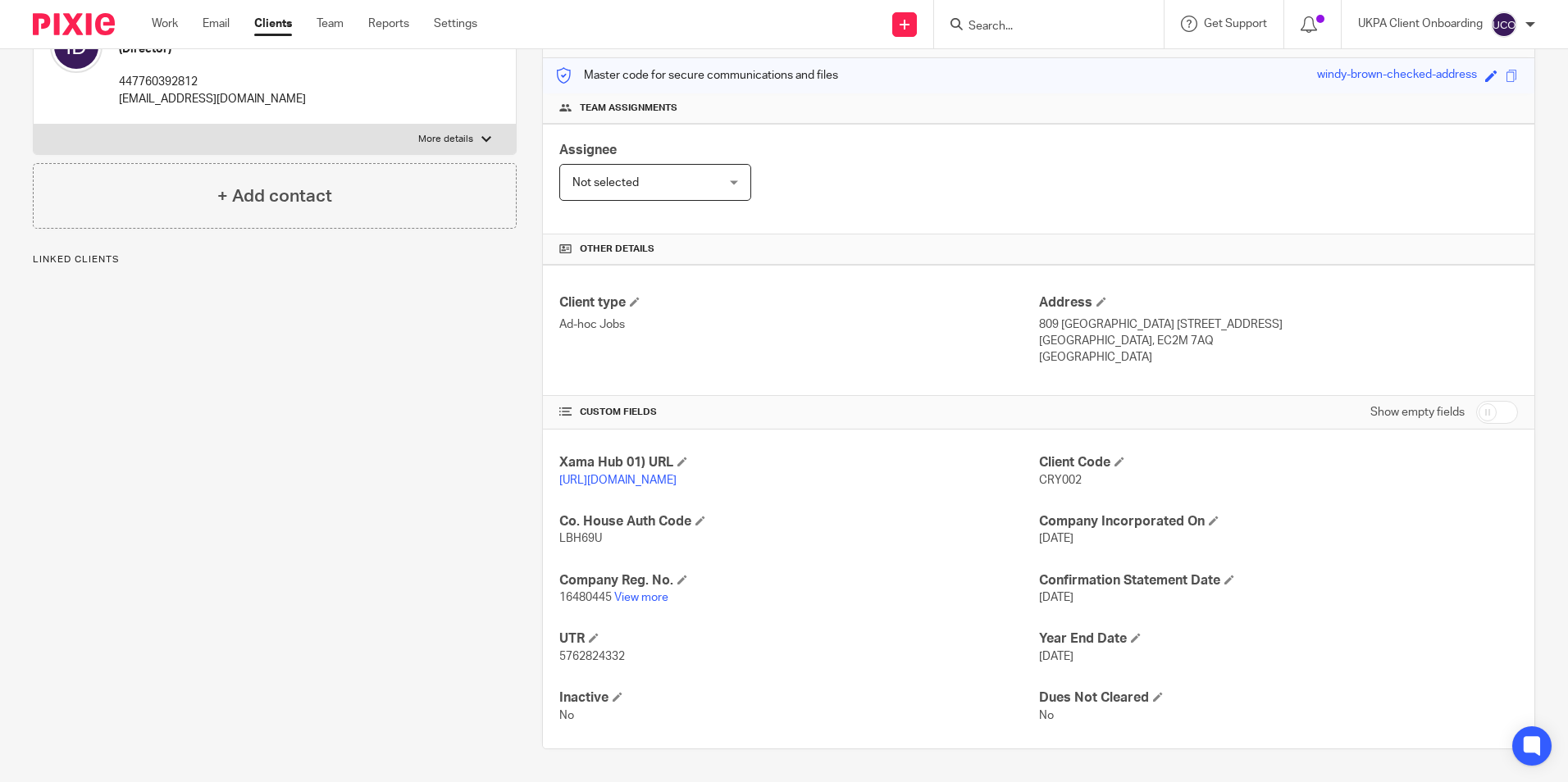
click at [1056, 473] on p "CRY002" at bounding box center [1279, 480] width 479 height 16
copy span "CRY002"
click at [1066, 28] on input "Search" at bounding box center [1041, 28] width 148 height 15
paste input "Darin Partners"
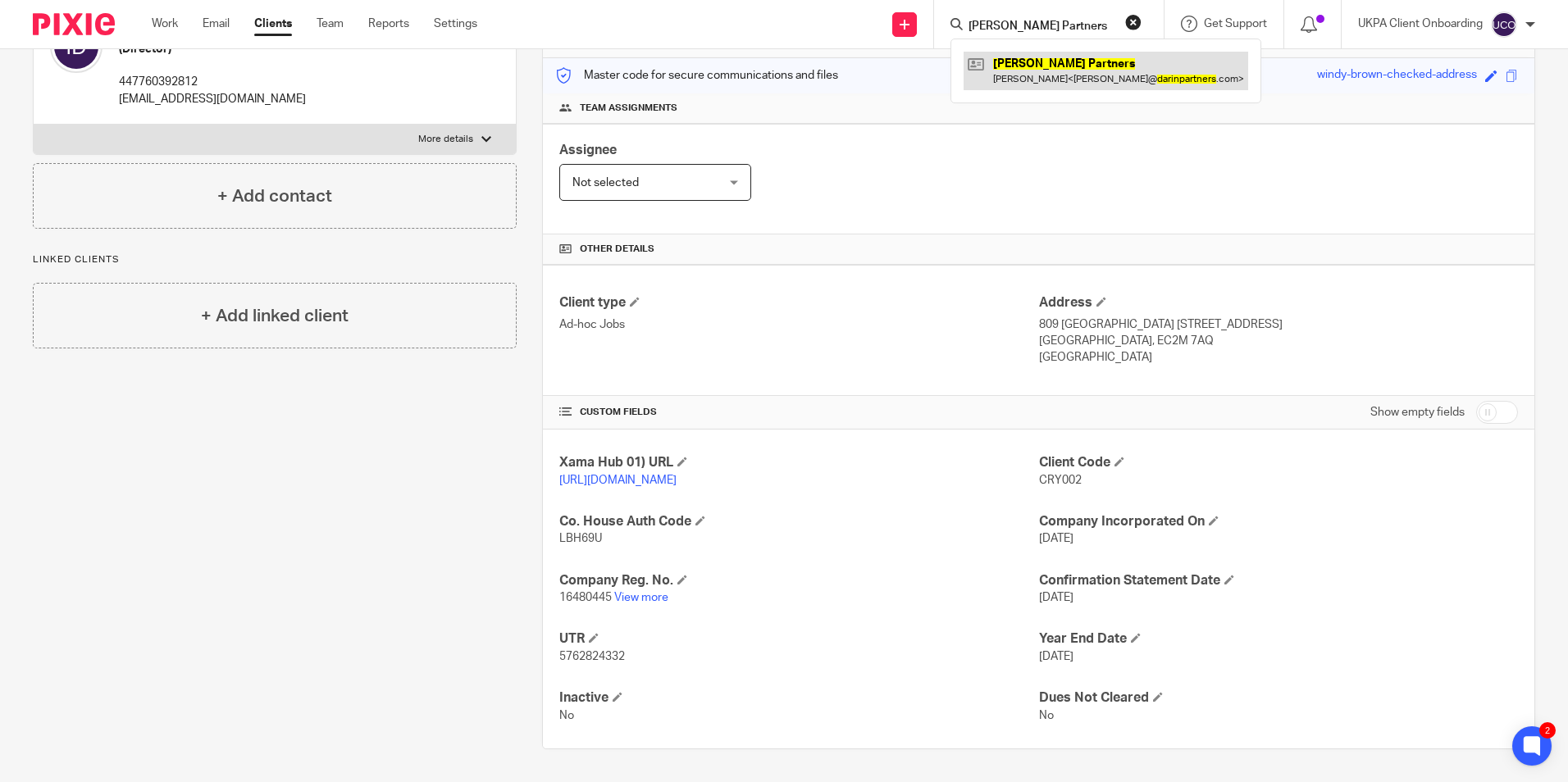
type input "Darin Partners"
click at [1055, 58] on link at bounding box center [1106, 70] width 285 height 38
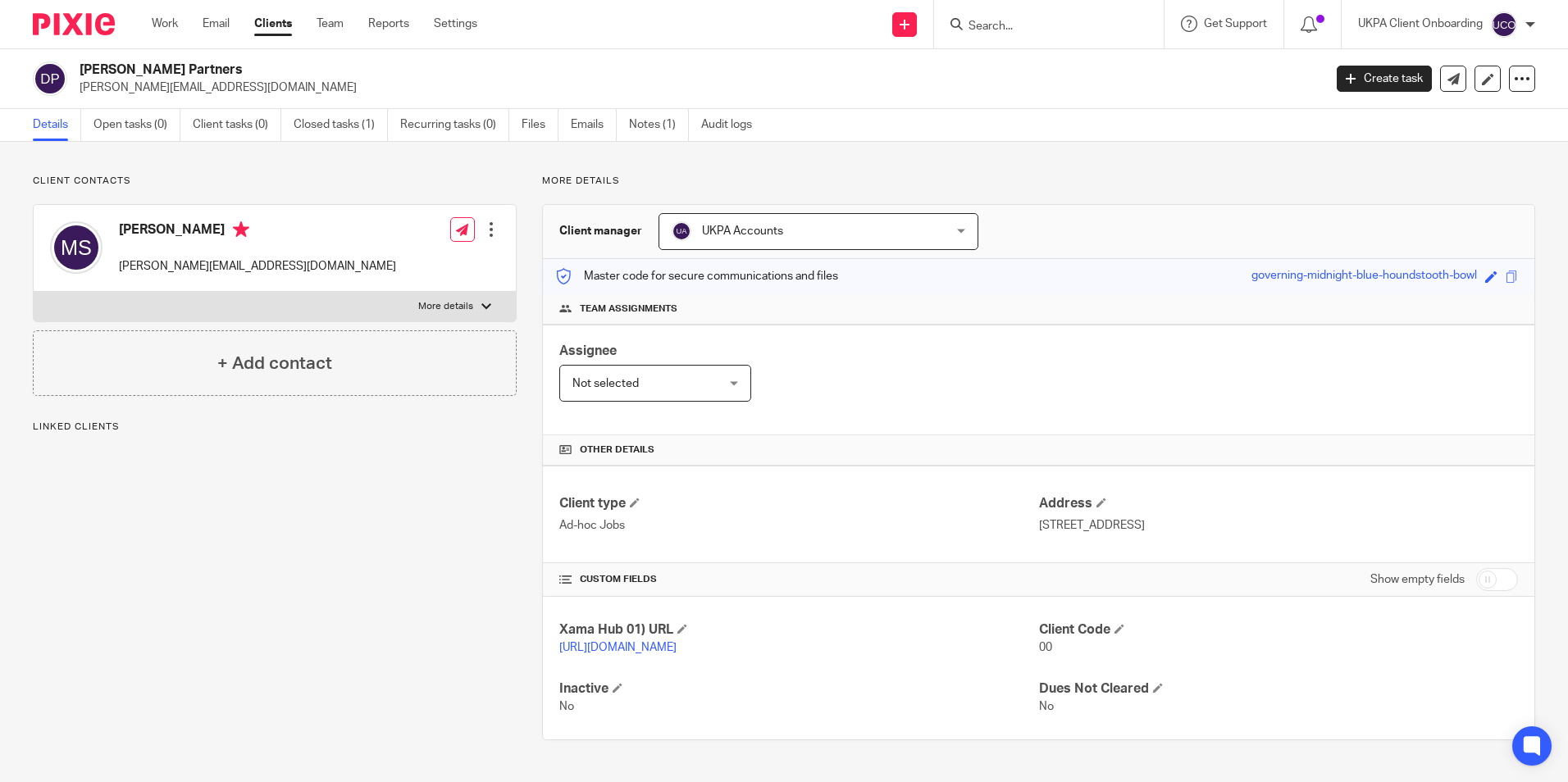
scroll to position [8, 0]
click at [663, 120] on link "Notes (1)" at bounding box center [659, 125] width 60 height 32
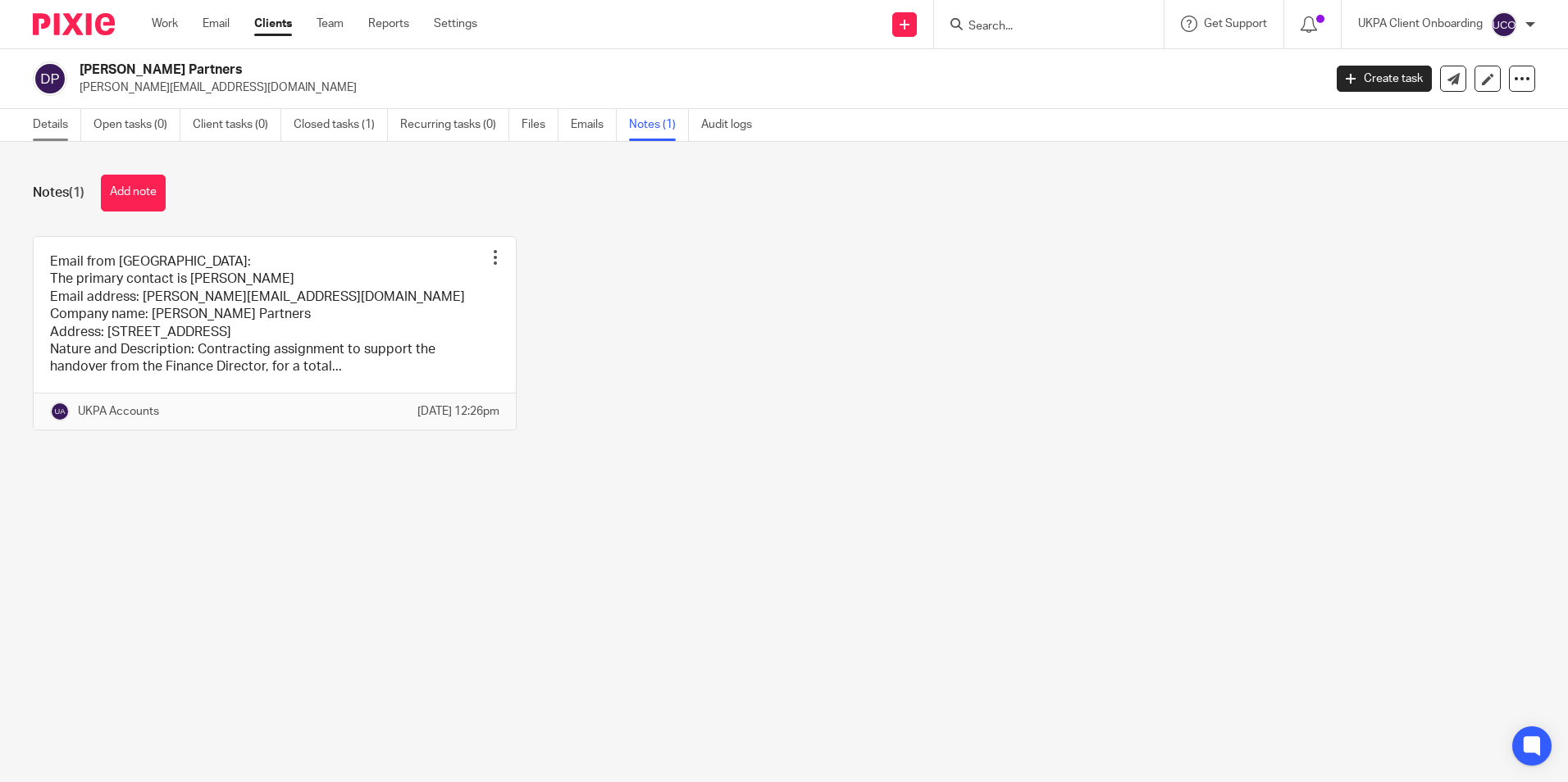
click at [39, 130] on link "Details" at bounding box center [57, 125] width 48 height 32
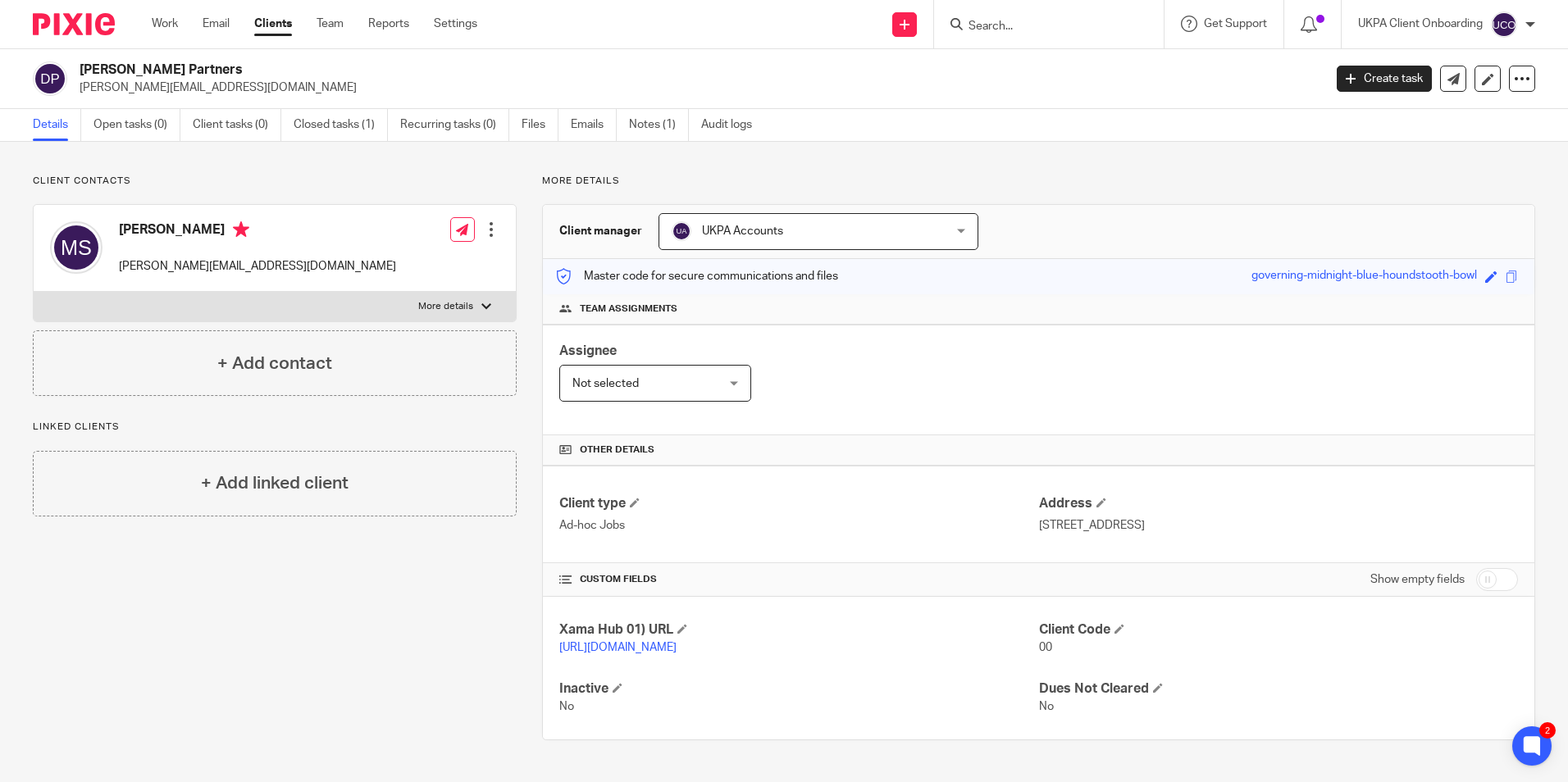
click at [123, 63] on h2 "[PERSON_NAME] Partners" at bounding box center [572, 70] width 985 height 17
copy div "[PERSON_NAME] Partners"
click at [1118, 630] on span at bounding box center [1119, 628] width 9 height 9
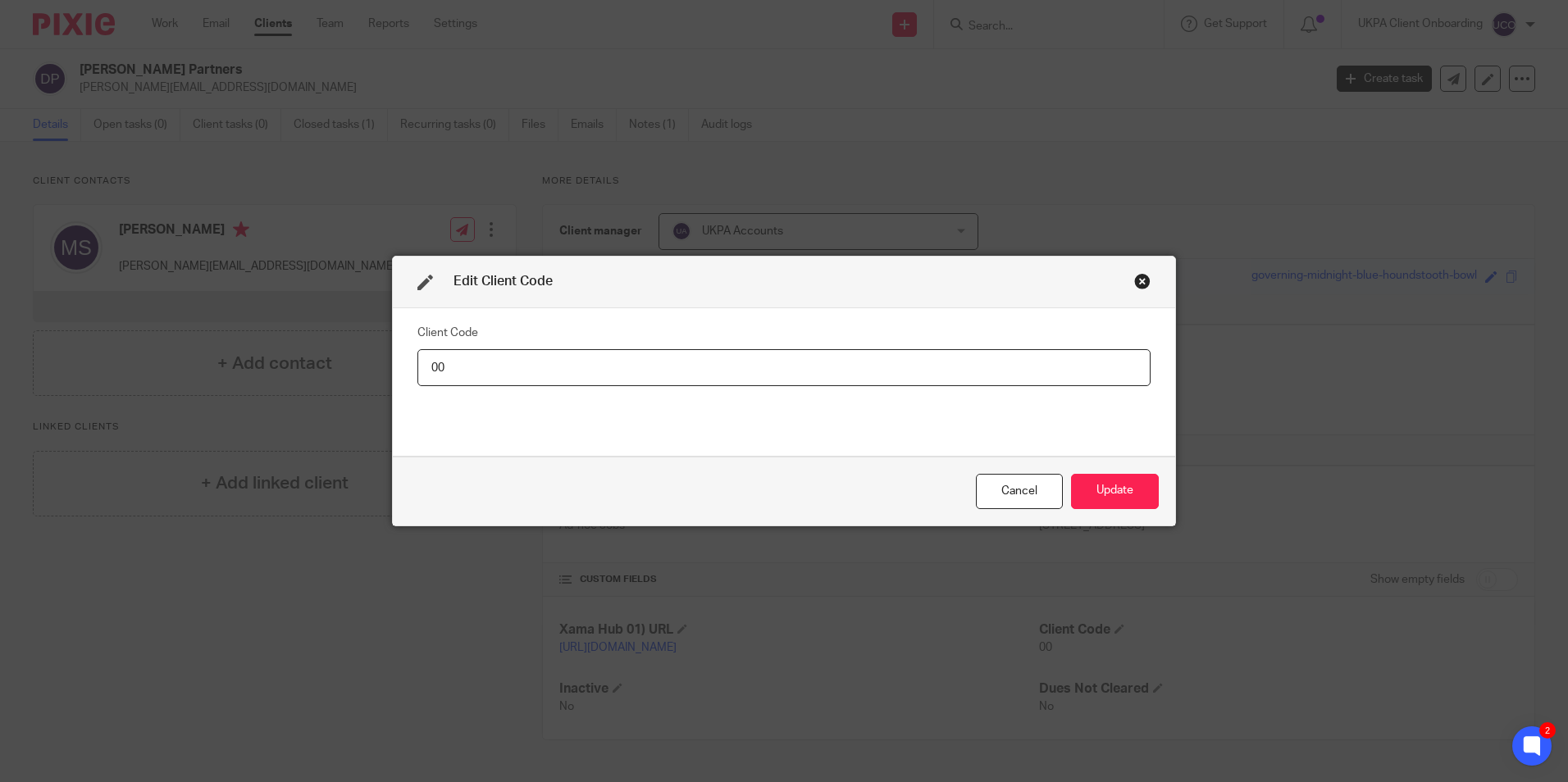
click at [612, 364] on input "00" at bounding box center [784, 367] width 733 height 37
type input "DAR005"
click at [1122, 479] on button "Update" at bounding box center [1114, 491] width 87 height 35
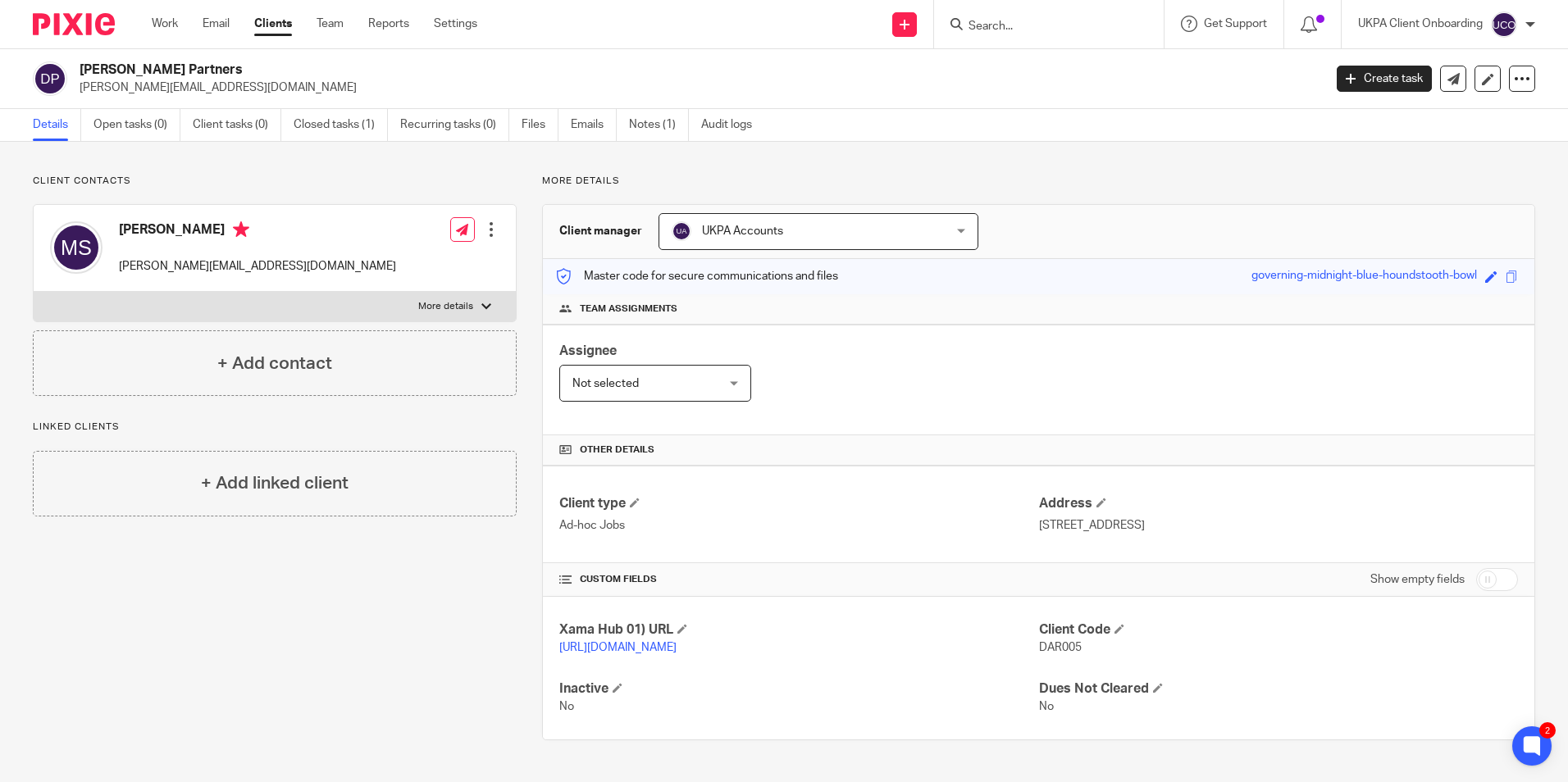
click at [1073, 648] on span "DAR005" at bounding box center [1060, 647] width 43 height 11
click at [1062, 649] on span "DAR005" at bounding box center [1060, 647] width 43 height 11
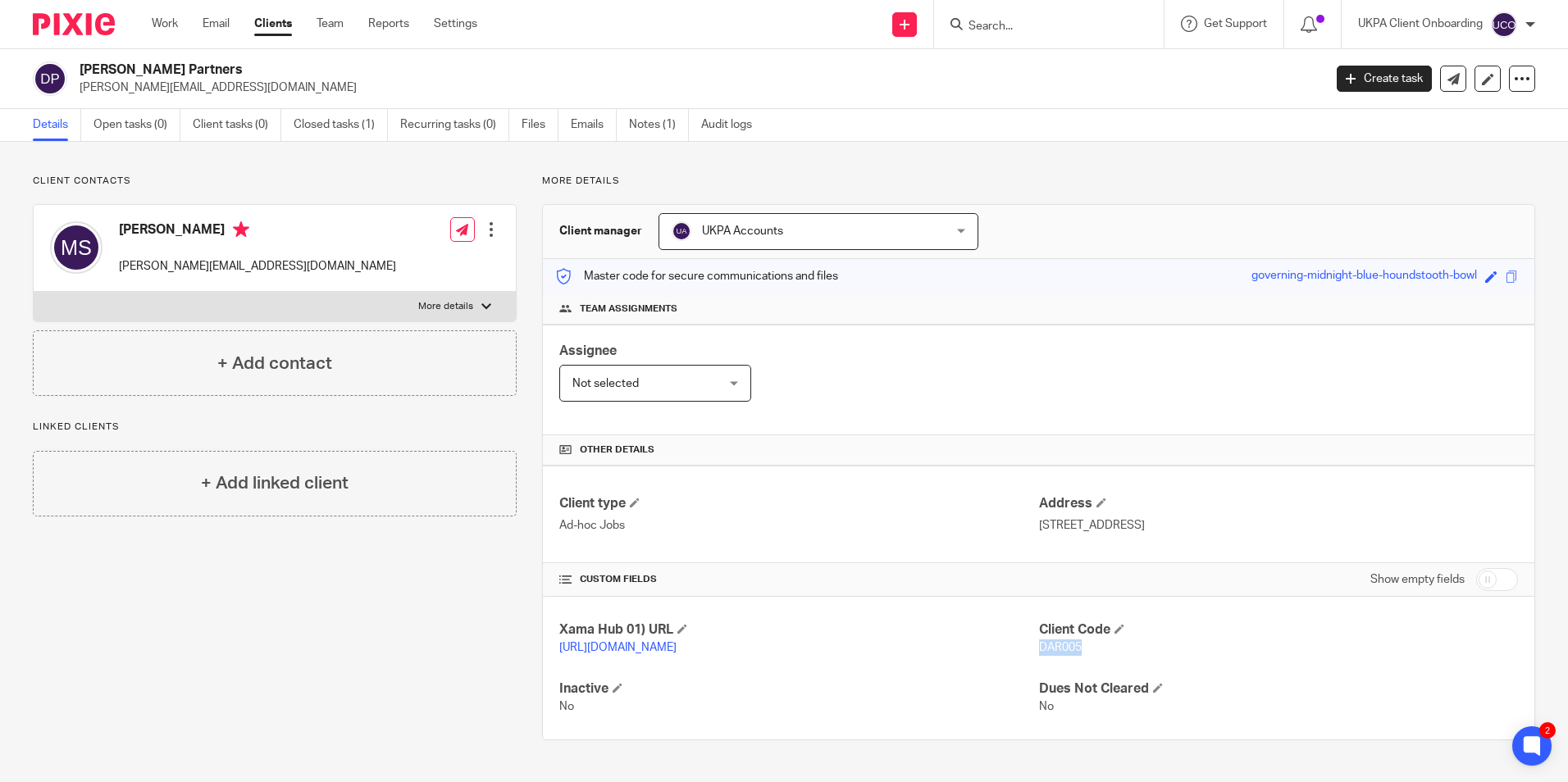
click at [1061, 650] on span "DAR005" at bounding box center [1060, 647] width 43 height 11
copy span "DAR005"
click at [1026, 28] on input "Search" at bounding box center [1041, 28] width 148 height 15
paste input "[PERSON_NAME]"
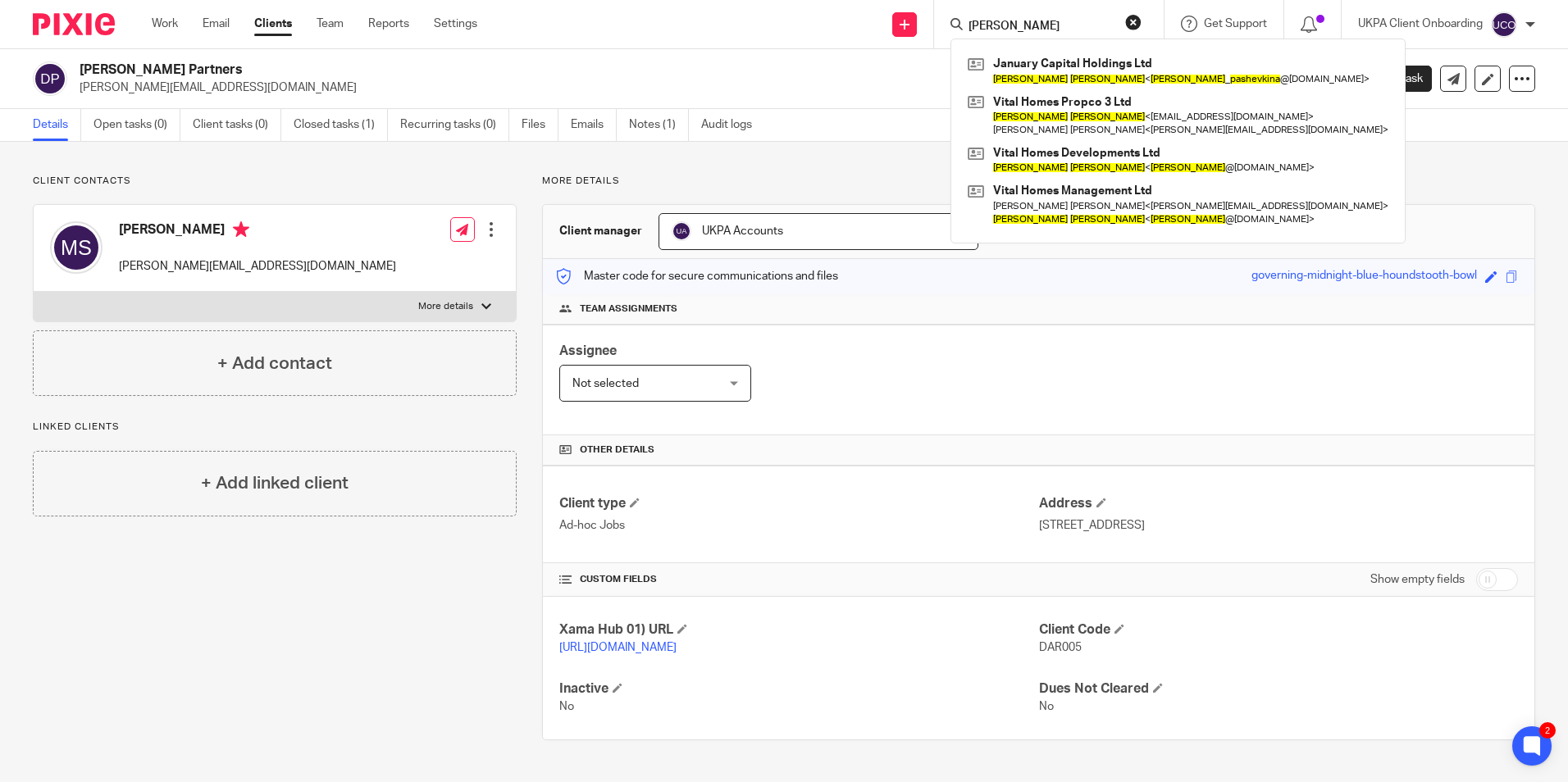
click at [1066, 26] on input "[PERSON_NAME]" at bounding box center [1041, 28] width 148 height 15
paste input "First Properties Reading Ltd"
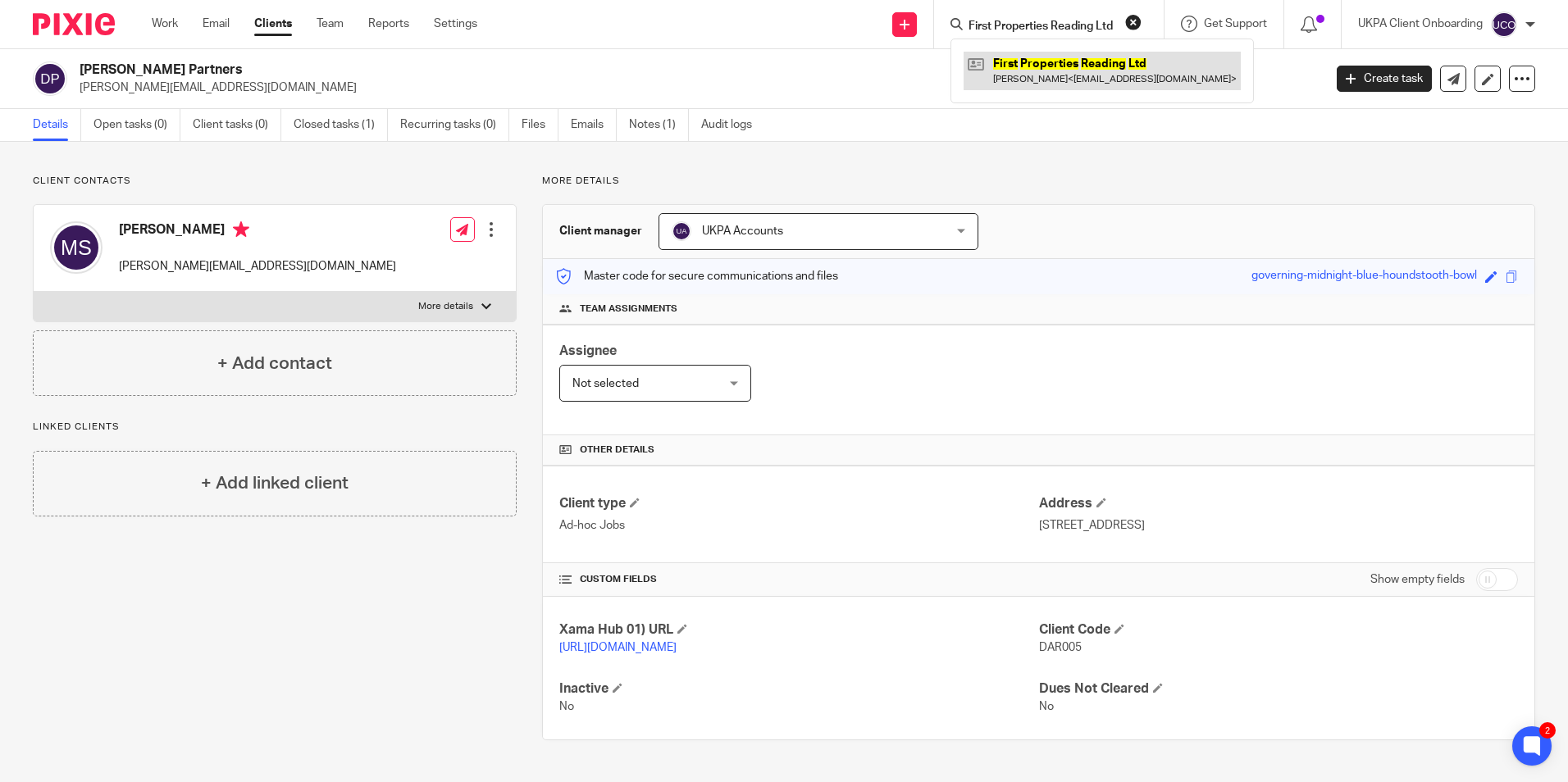
type input "First Properties Reading Ltd"
click at [1079, 64] on link at bounding box center [1102, 70] width 277 height 38
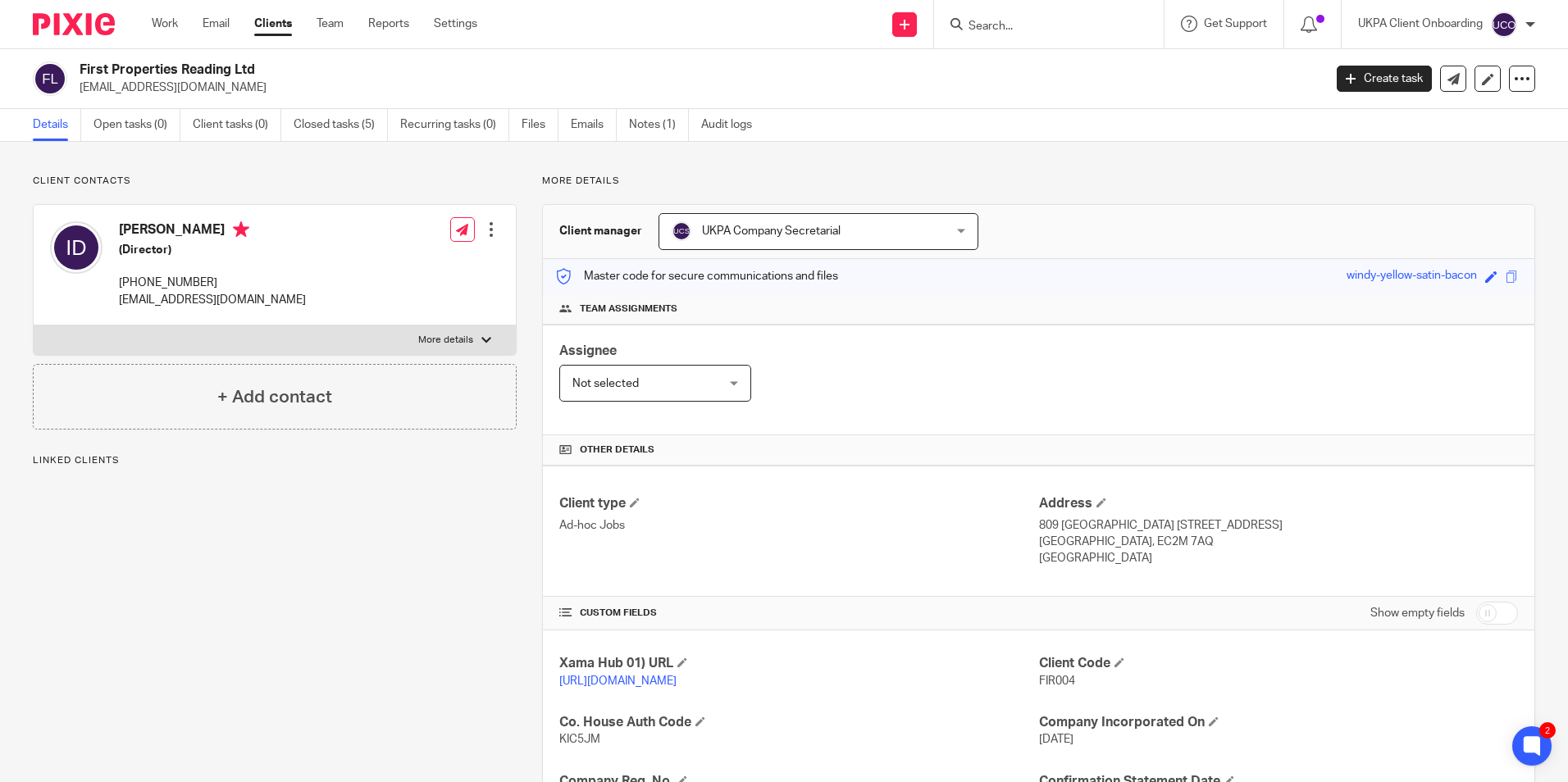
click at [992, 28] on input "Search" at bounding box center [1041, 28] width 148 height 15
paste input "General Mediterranean Holding S.A., Spf"
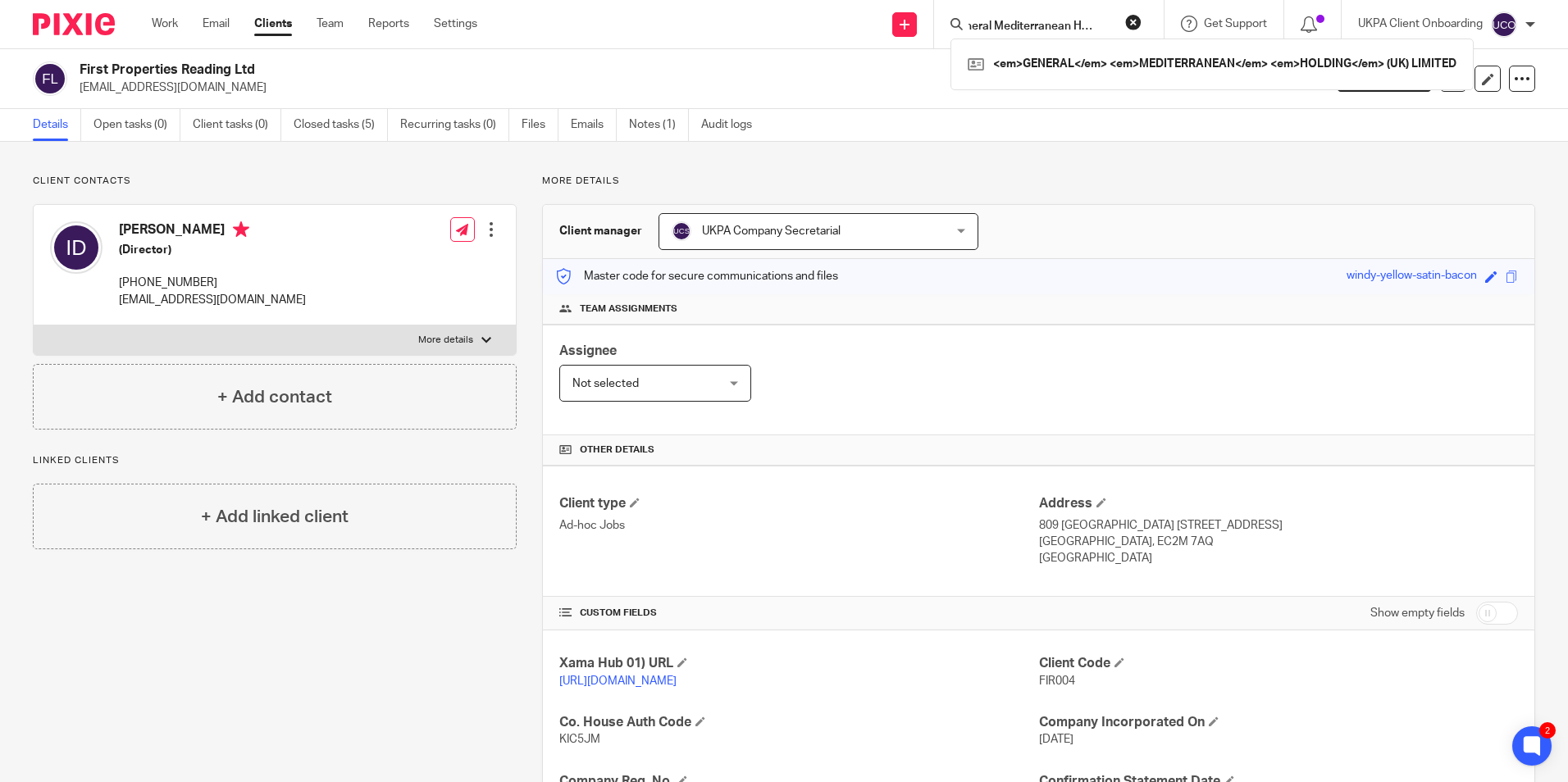
scroll to position [0, 21]
type input "General Mediterranean Holding"
click at [1071, 72] on link at bounding box center [1117, 64] width 308 height 25
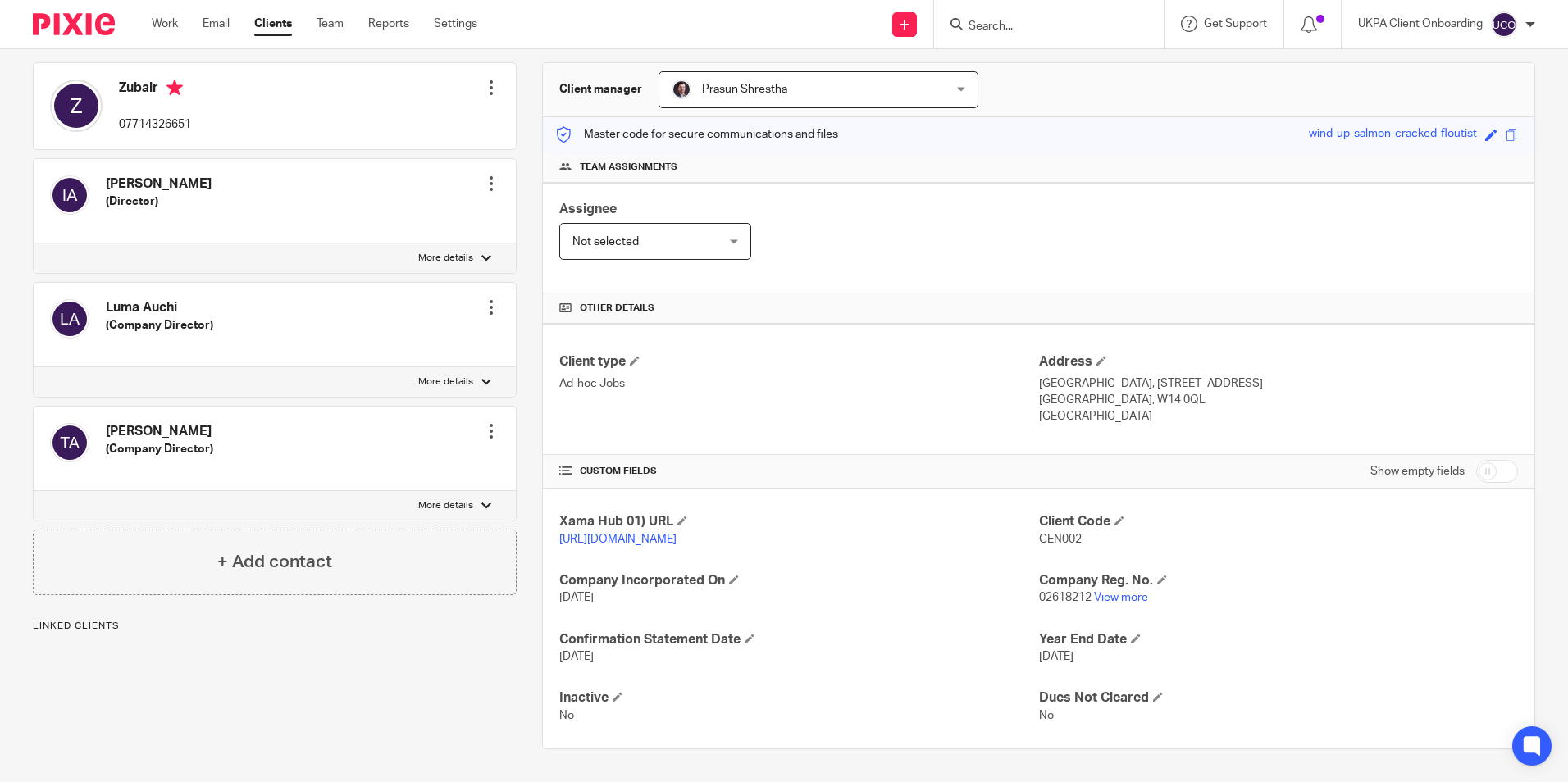
scroll to position [159, 0]
click at [1118, 597] on link "View more" at bounding box center [1121, 598] width 54 height 11
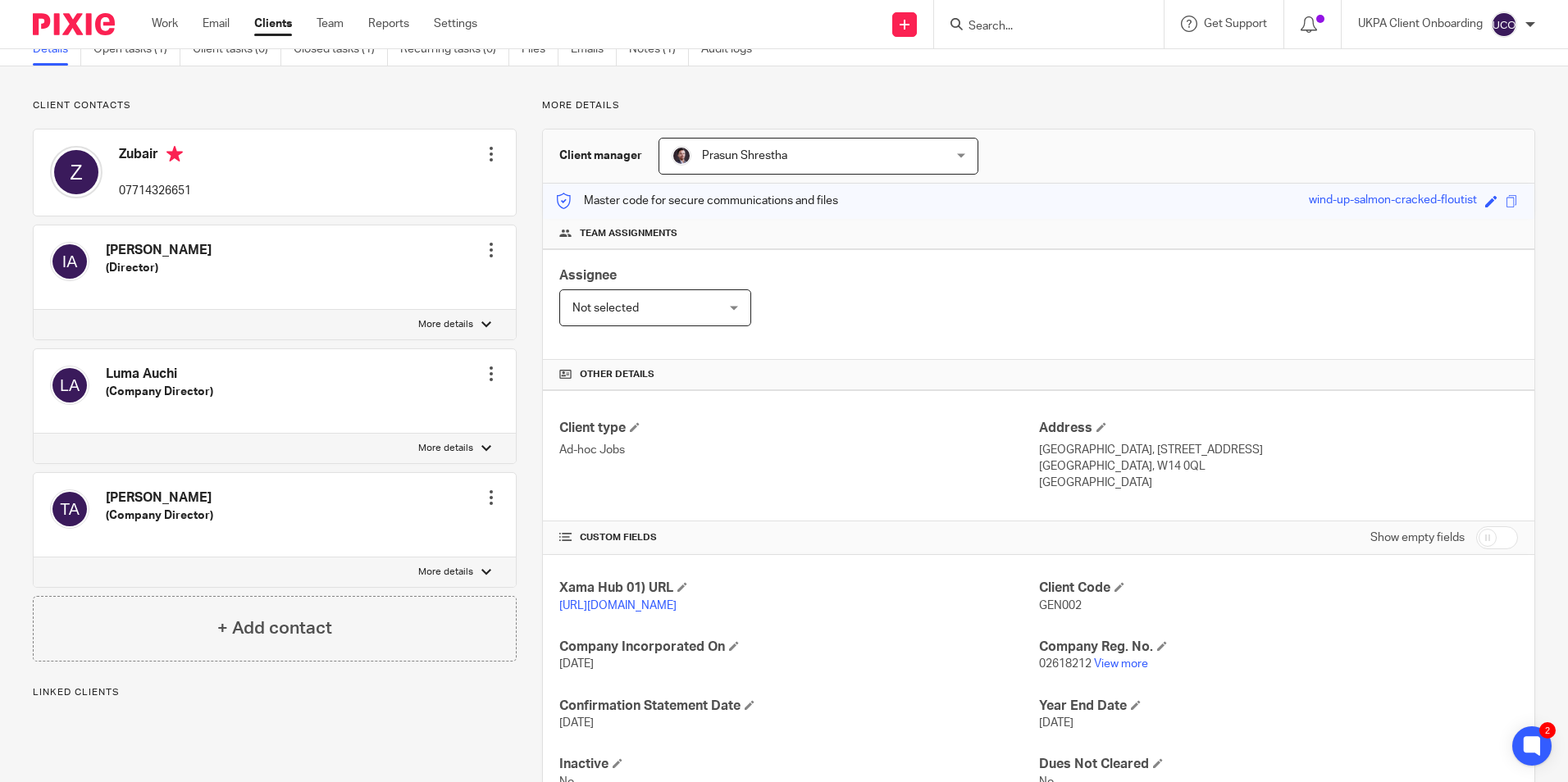
scroll to position [0, 0]
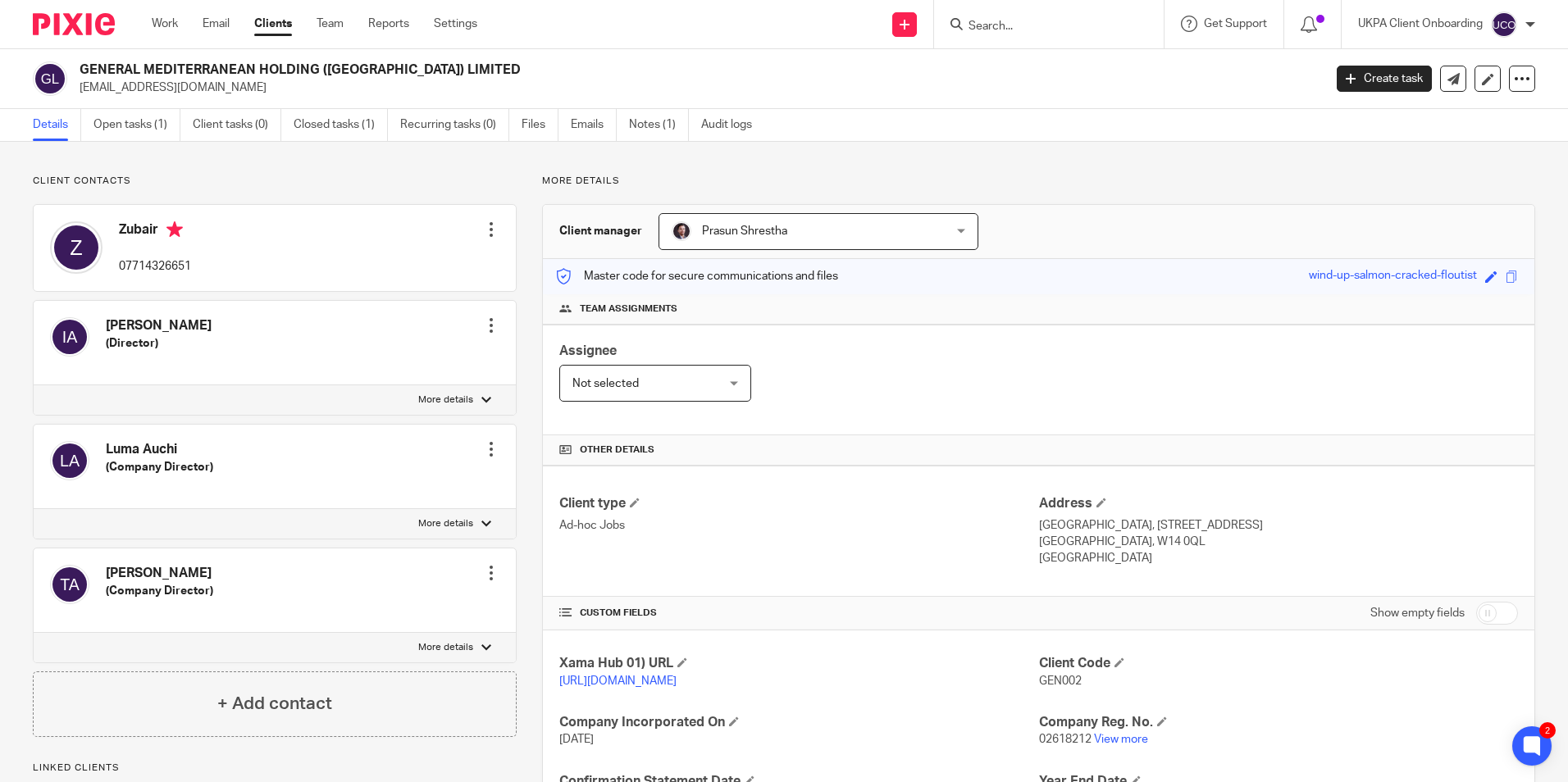
click at [233, 65] on h2 "GENERAL MEDITERRANEAN HOLDING (UK) LIMITED" at bounding box center [572, 70] width 985 height 17
copy div "GENERAL MEDITERRANEAN HOLDING (UK) LIMITED"
click at [991, 27] on input "Search" at bounding box center [1041, 28] width 148 height 15
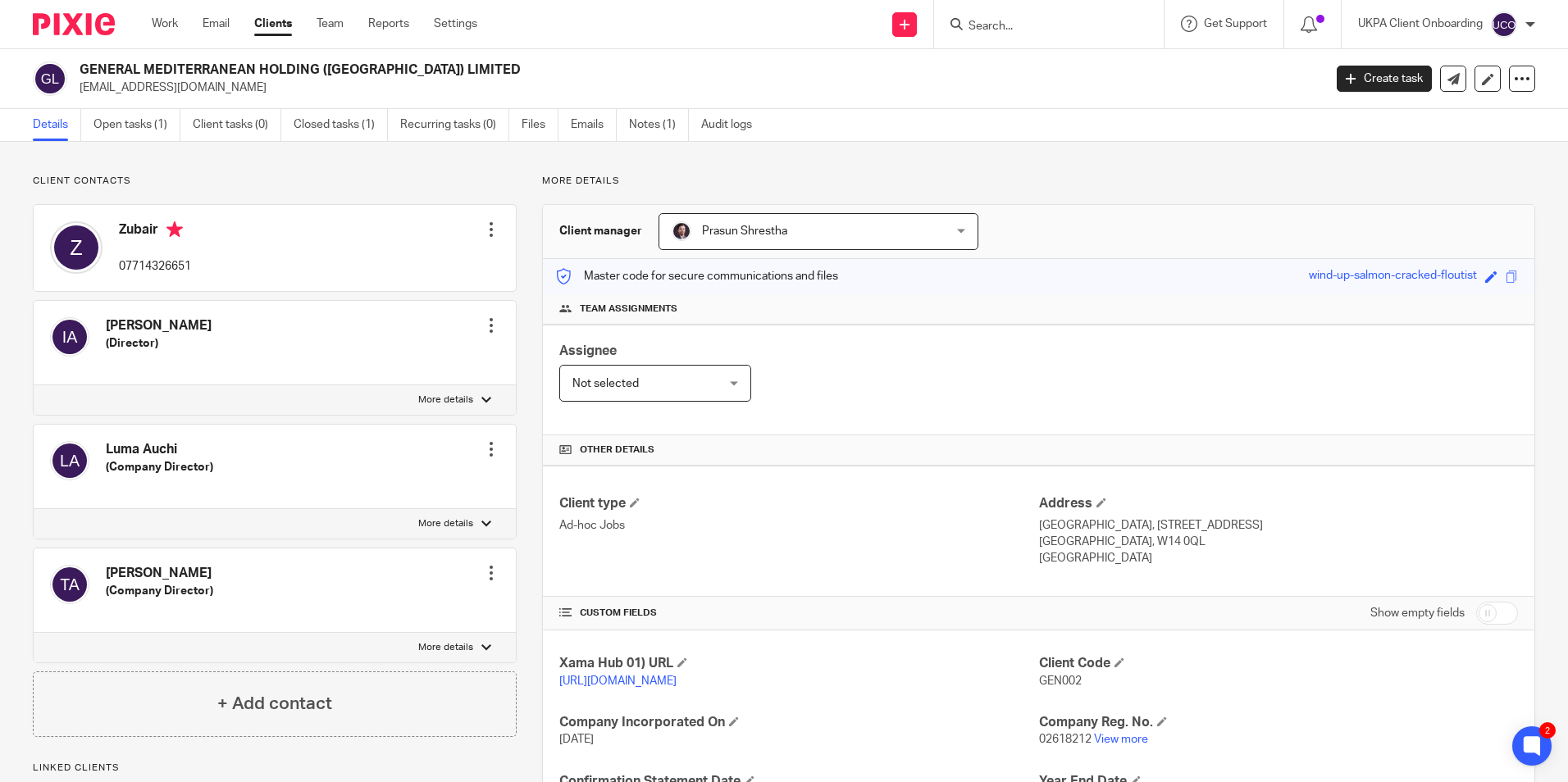
paste input "Greenland Residents Management Company Limited"
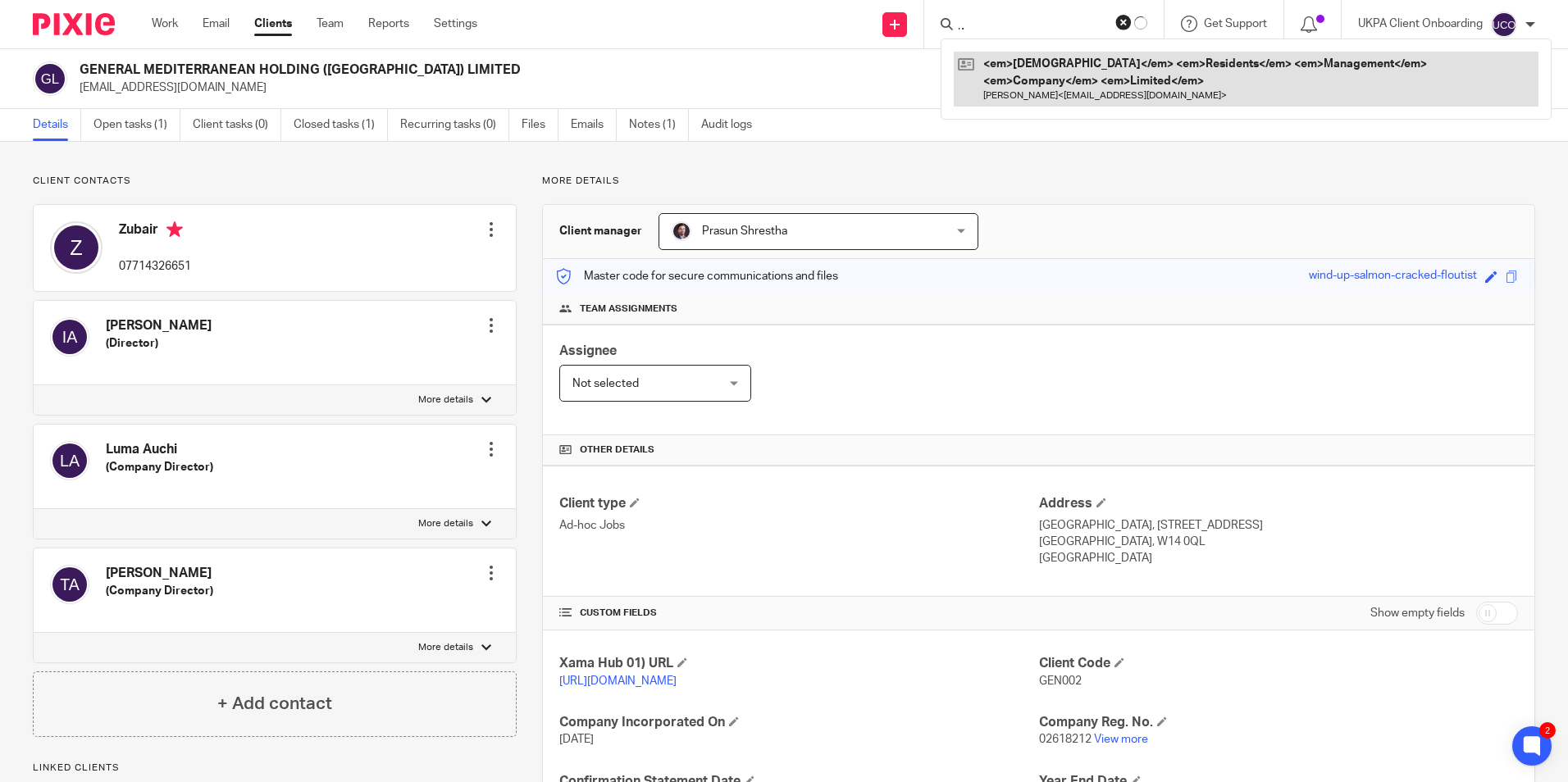
type input "Greenland Residents Management Company Limited"
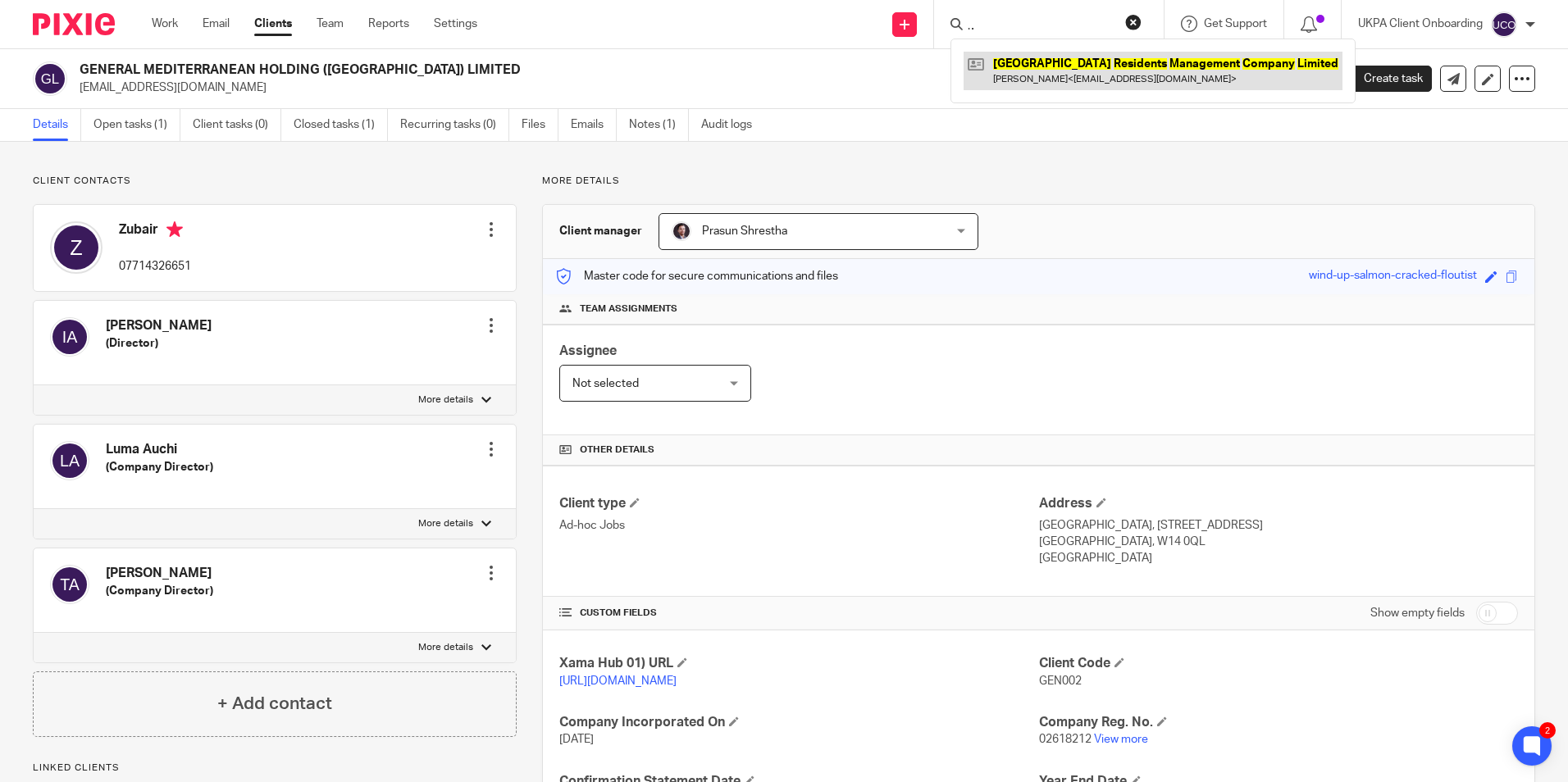
click at [1027, 67] on link at bounding box center [1152, 70] width 379 height 38
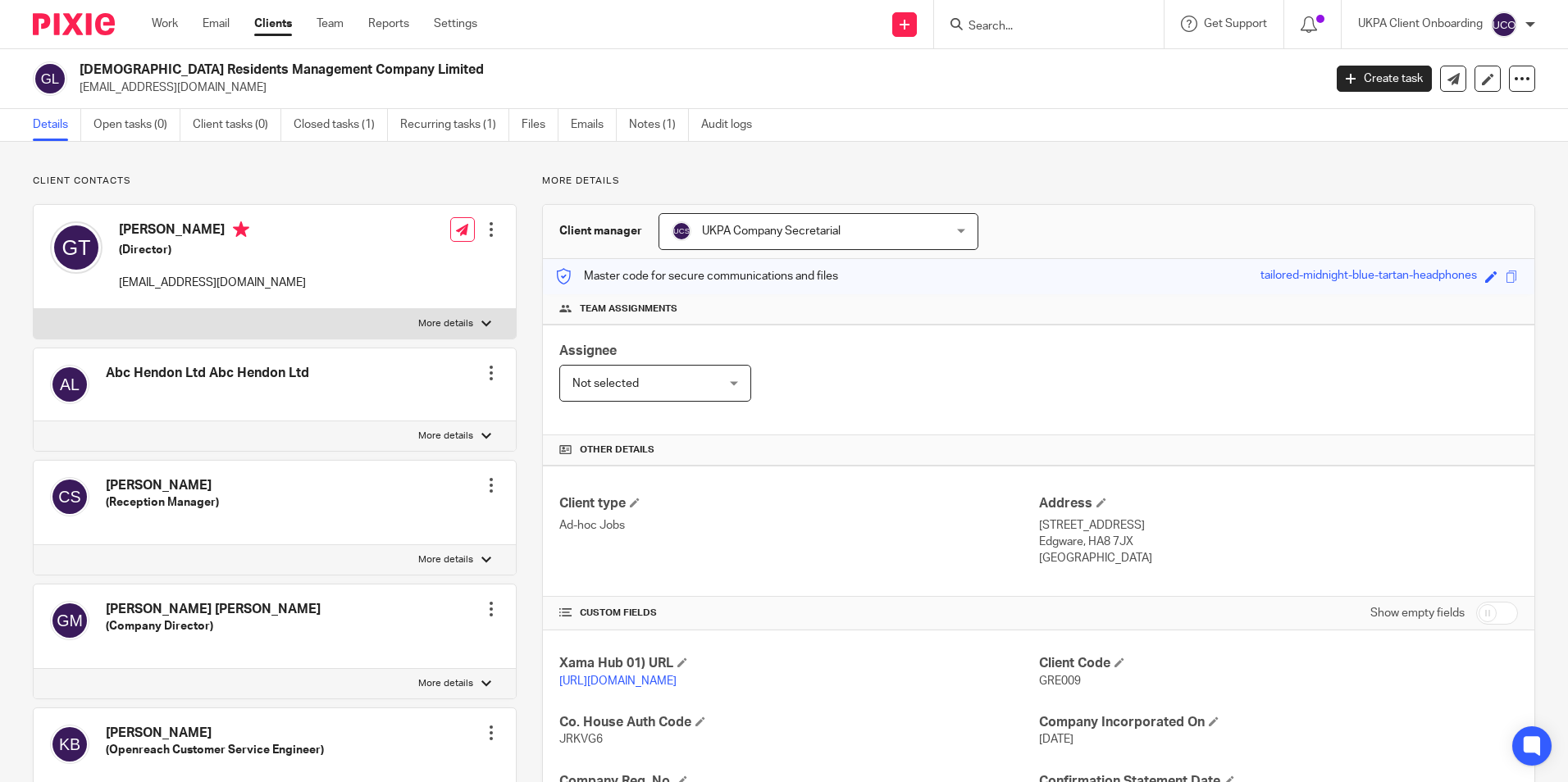
click at [1059, 676] on span "GRE009" at bounding box center [1060, 681] width 42 height 11
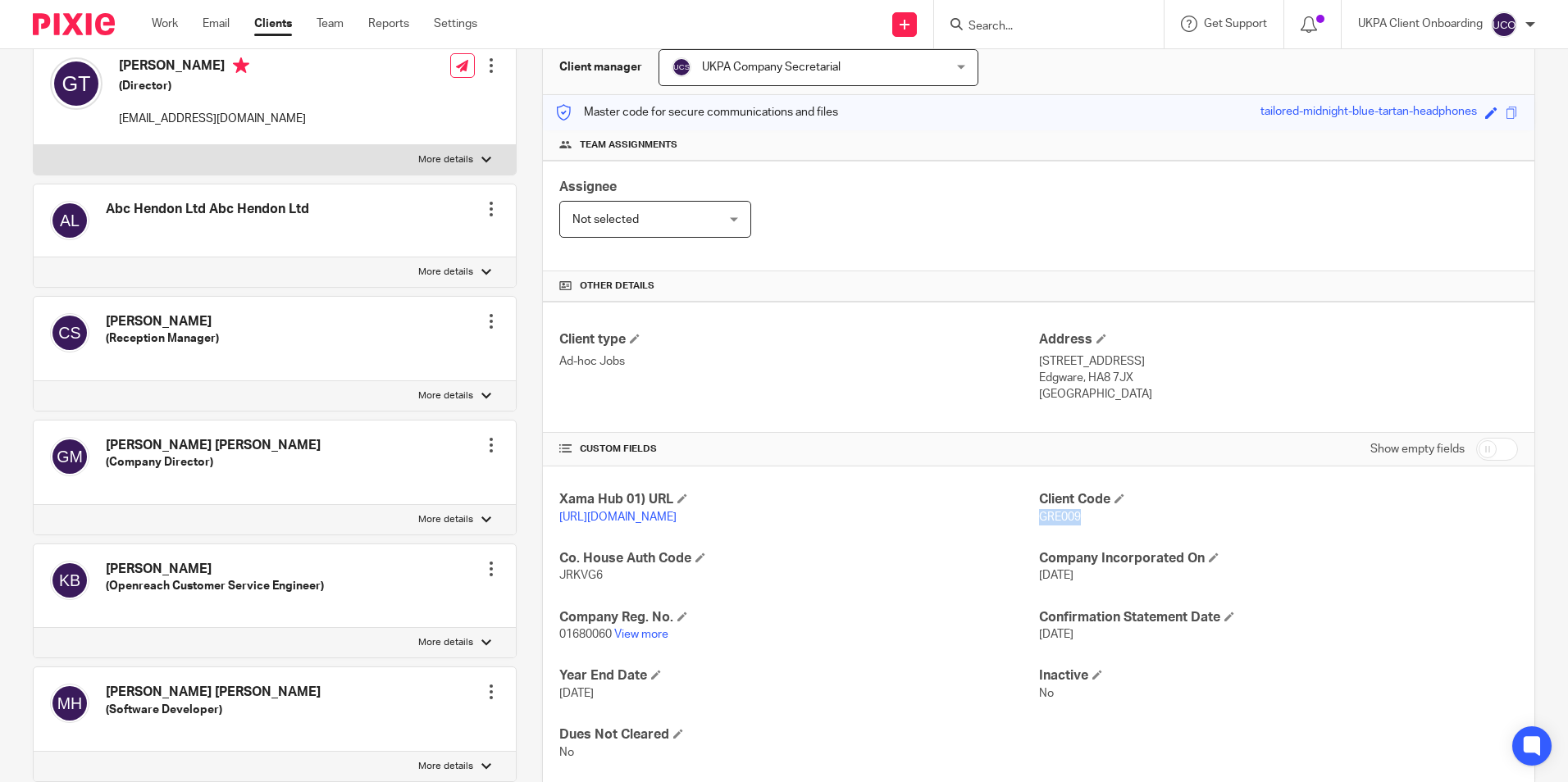
click at [1059, 515] on span "GRE009" at bounding box center [1060, 517] width 42 height 11
copy span "GRE009"
click at [1033, 28] on input "Search" at bounding box center [1041, 28] width 148 height 15
paste input "K&K Premier Limited"
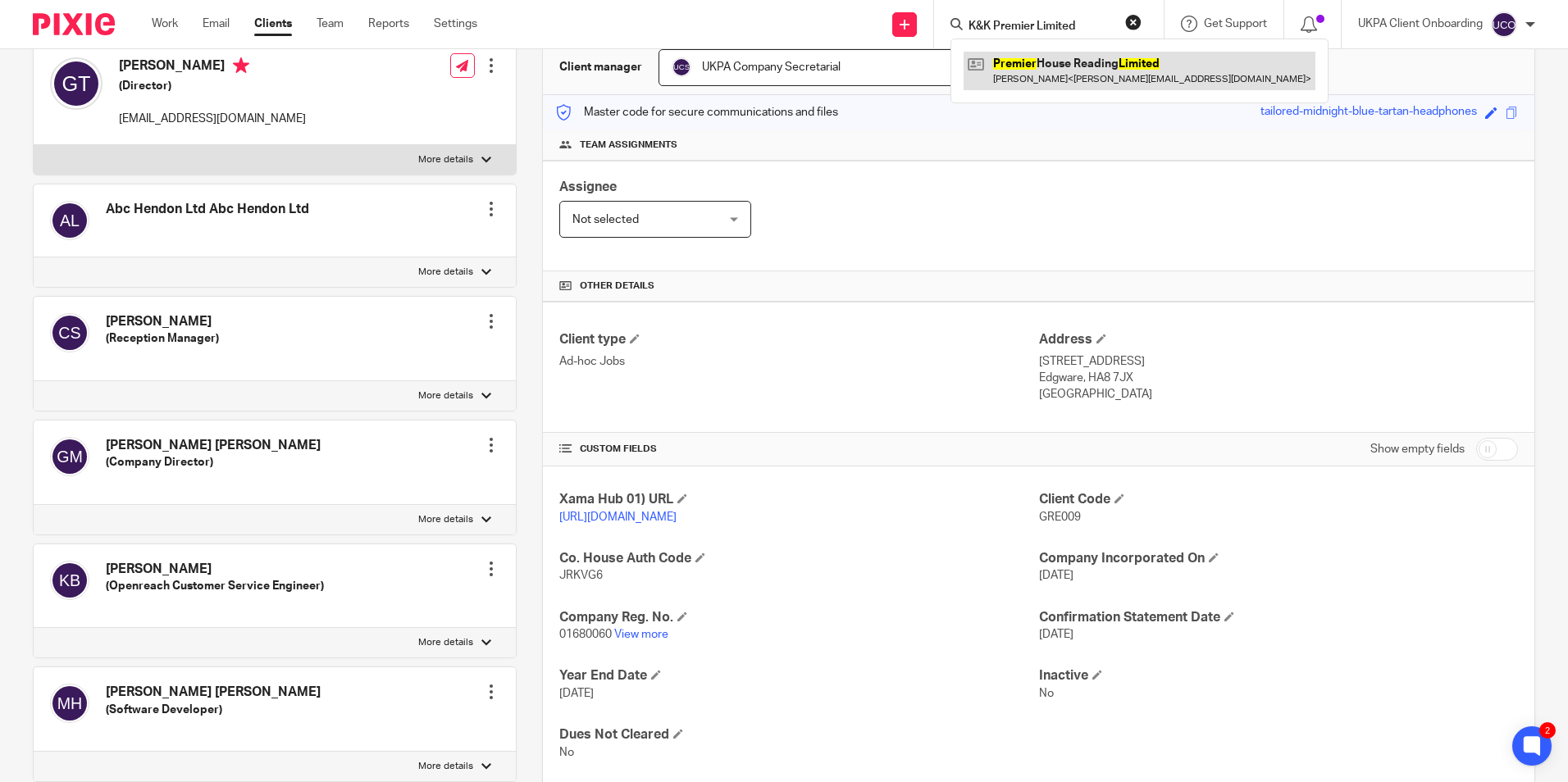
type input "K&K Premier Limited"
drag, startPoint x: 1025, startPoint y: 65, endPoint x: 1031, endPoint y: 74, distance: 10.8
click at [1024, 66] on link at bounding box center [1139, 70] width 352 height 38
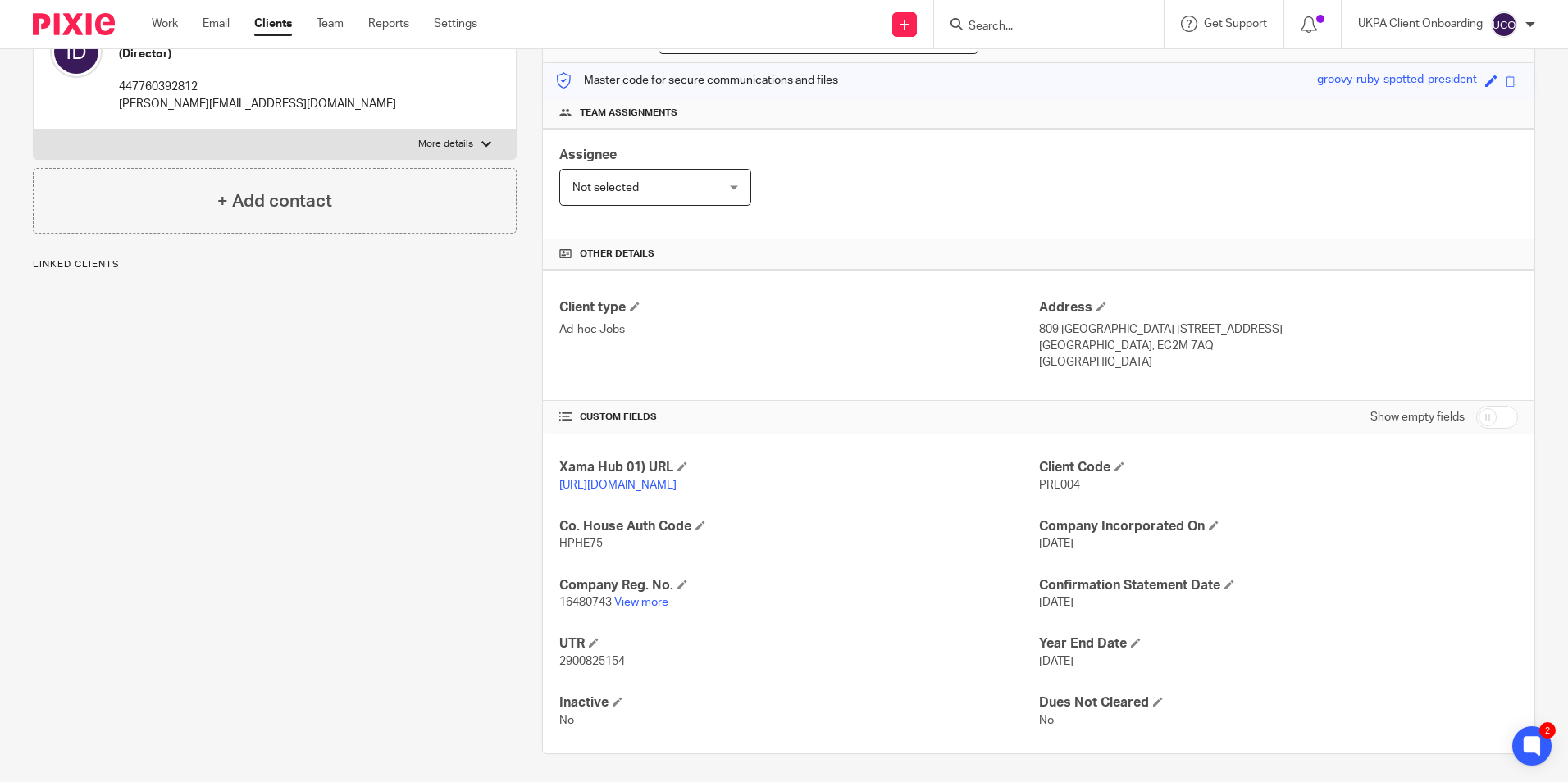
scroll to position [217, 0]
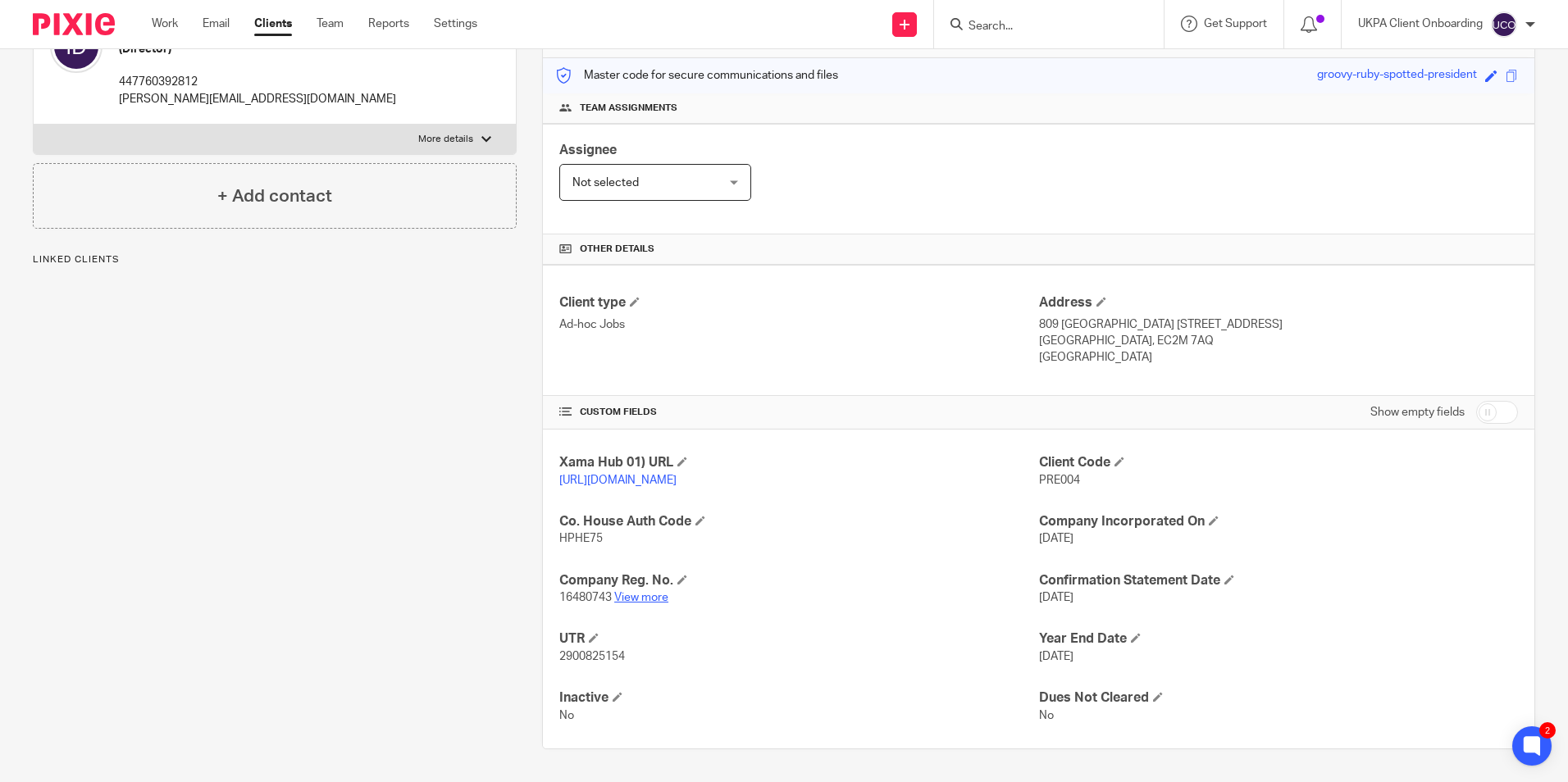
click at [648, 603] on link "View more" at bounding box center [641, 598] width 54 height 11
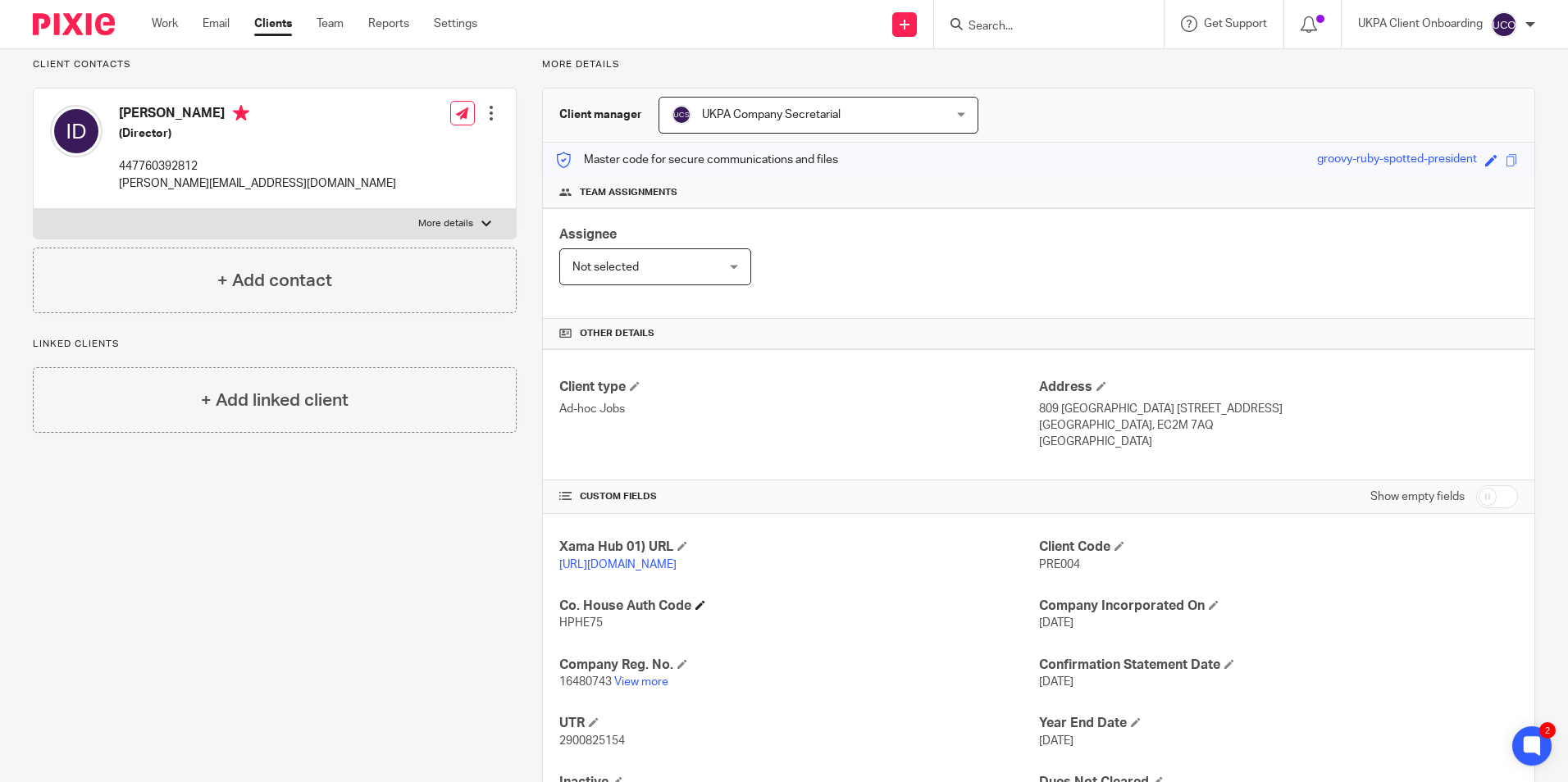
scroll to position [0, 0]
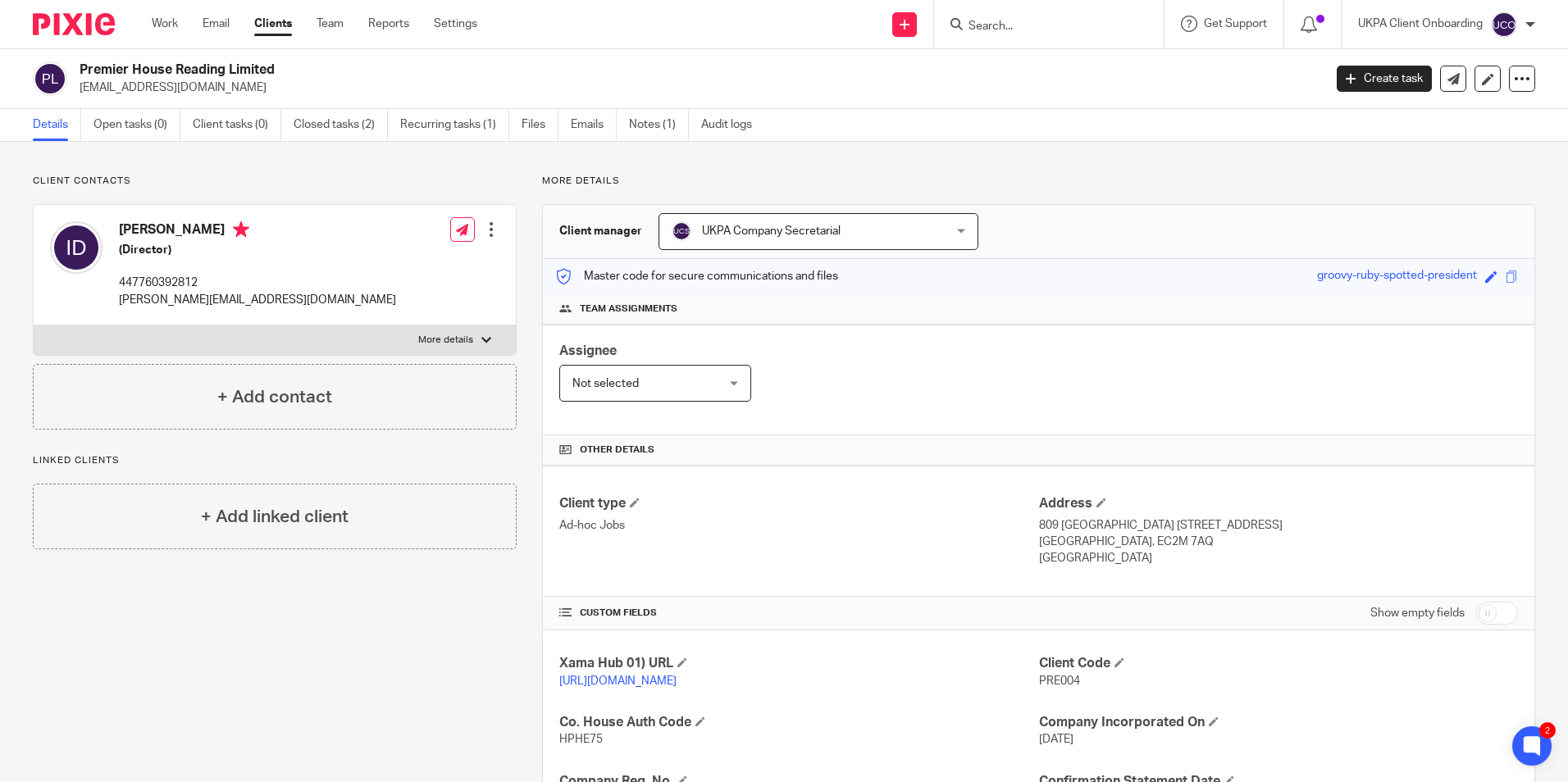
click at [1017, 16] on form at bounding box center [1055, 25] width 175 height 21
click at [1017, 21] on input "Search" at bounding box center [1041, 28] width 148 height 15
paste input "Michael Edward John Williams"
type input "Michael Edward John Williams"
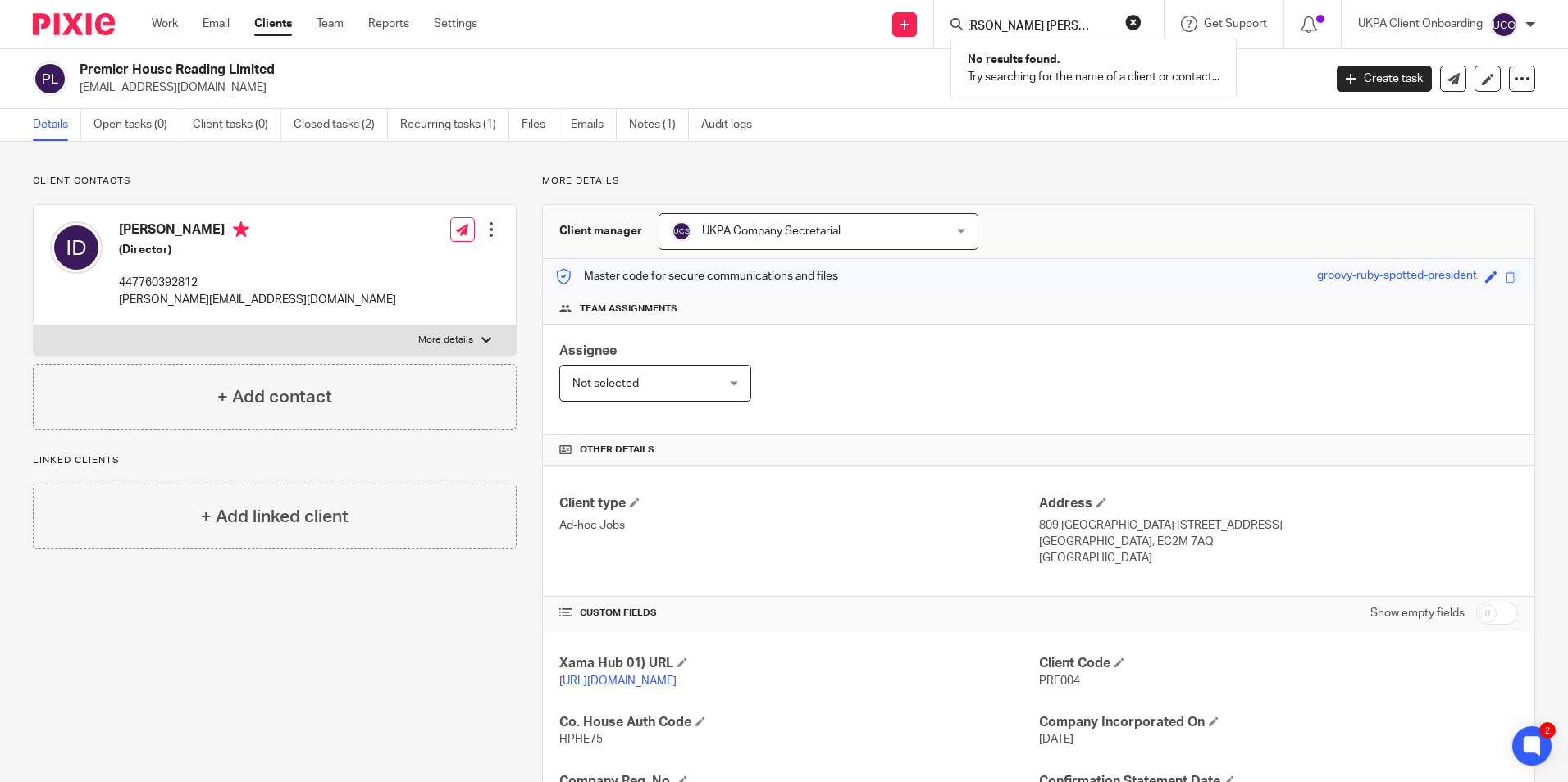
scroll to position [0, 0]
click at [1131, 22] on button "reset" at bounding box center [1132, 22] width 16 height 16
click at [1016, 16] on form at bounding box center [1055, 25] width 175 height 21
click at [1017, 27] on input "Search" at bounding box center [1041, 28] width 148 height 15
paste input "Michael John Henry"
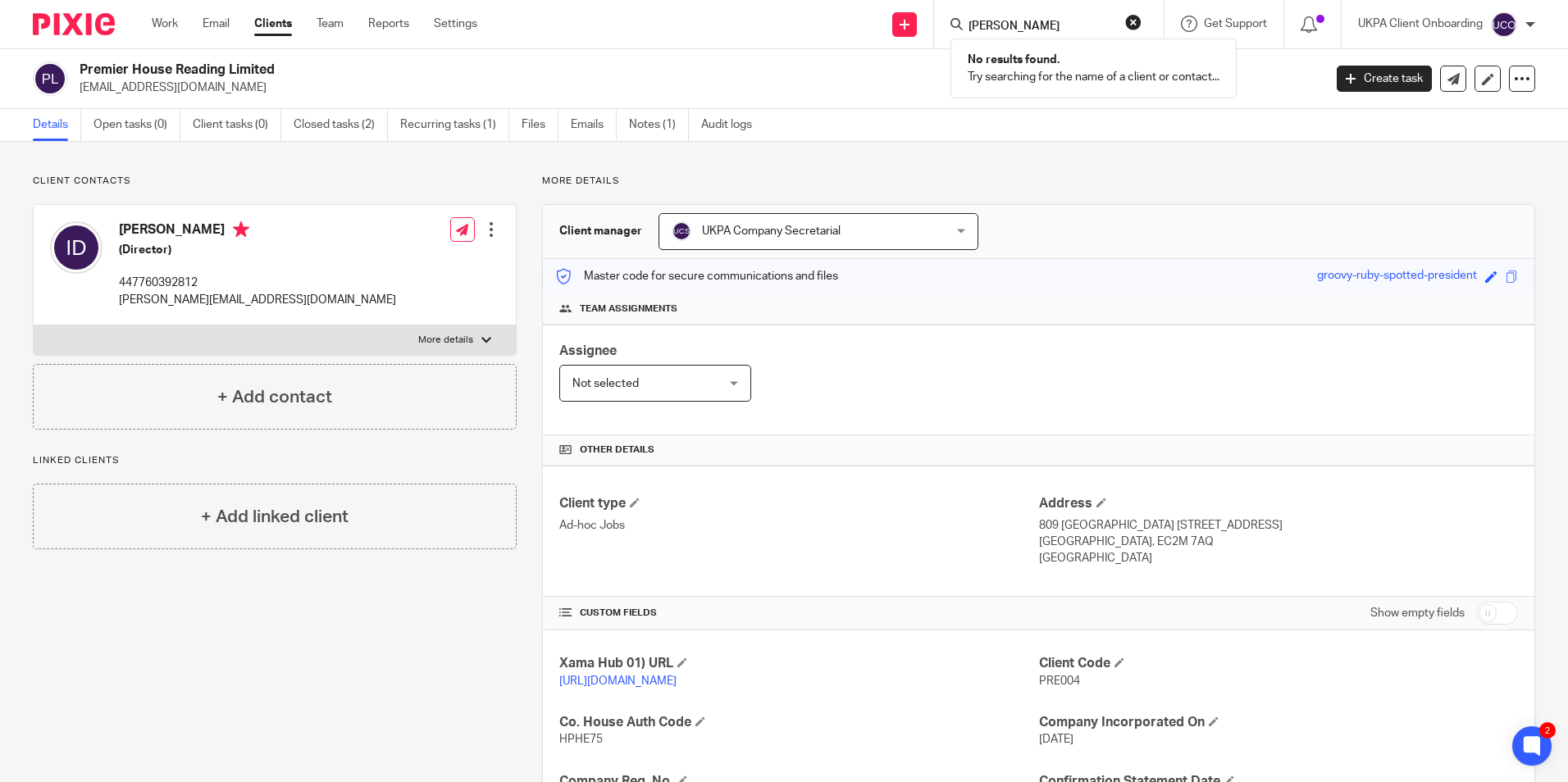
click at [1096, 28] on input "Michael John Henry" at bounding box center [1041, 28] width 148 height 15
paste input "Nest Lets Ltd"
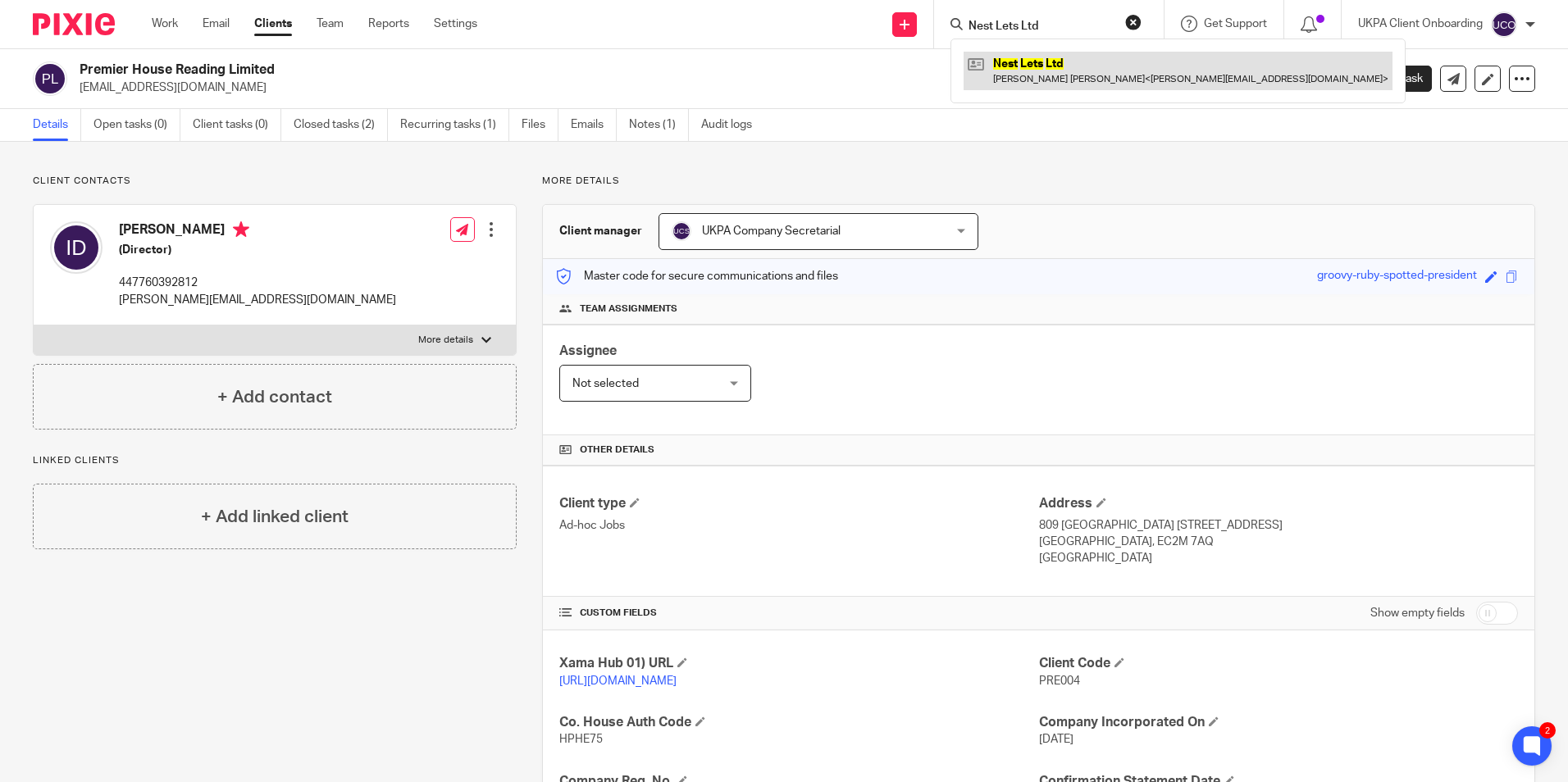
type input "Nest Lets Ltd"
click at [1066, 69] on link at bounding box center [1178, 70] width 429 height 38
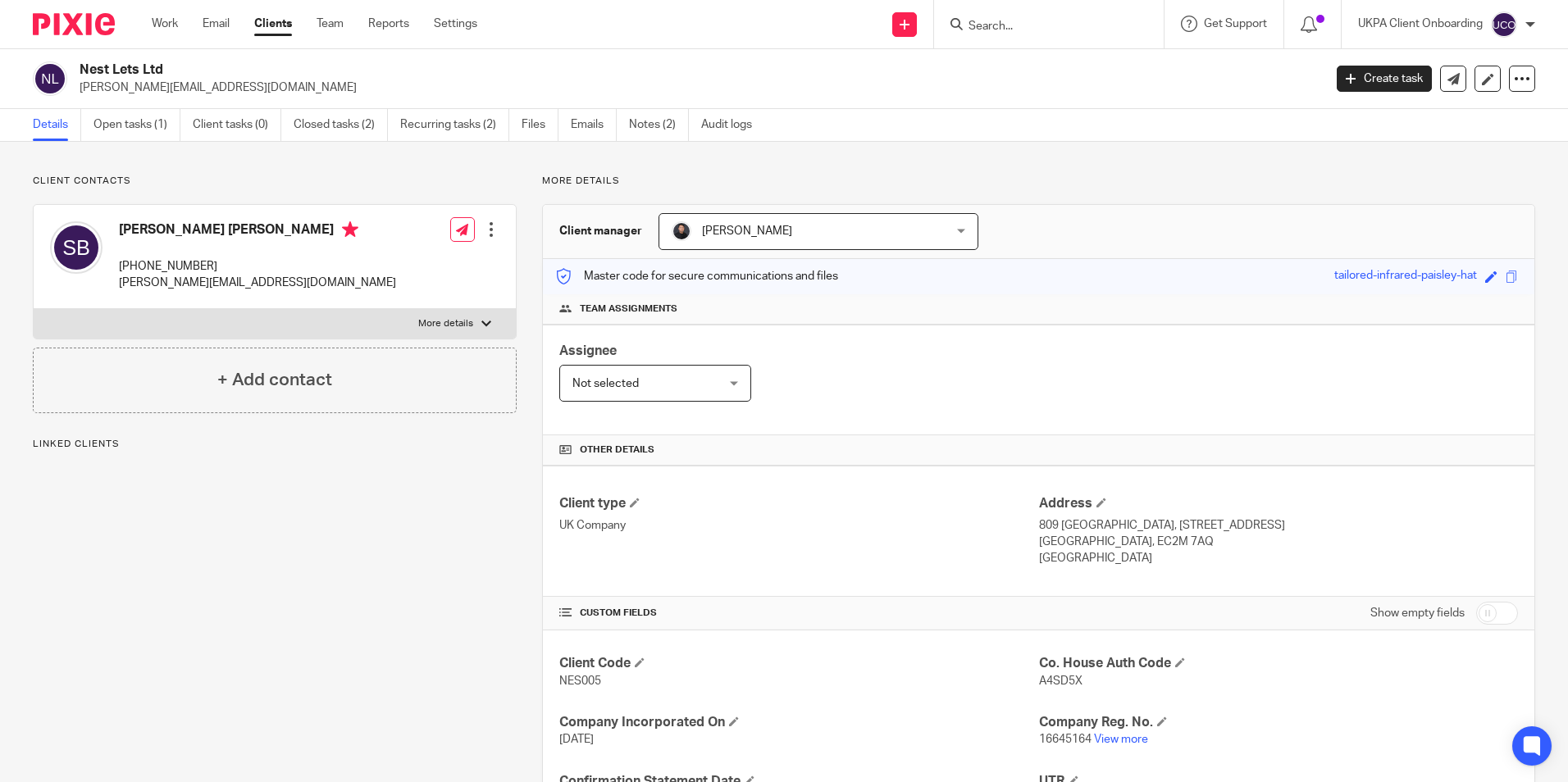
scroll to position [164, 0]
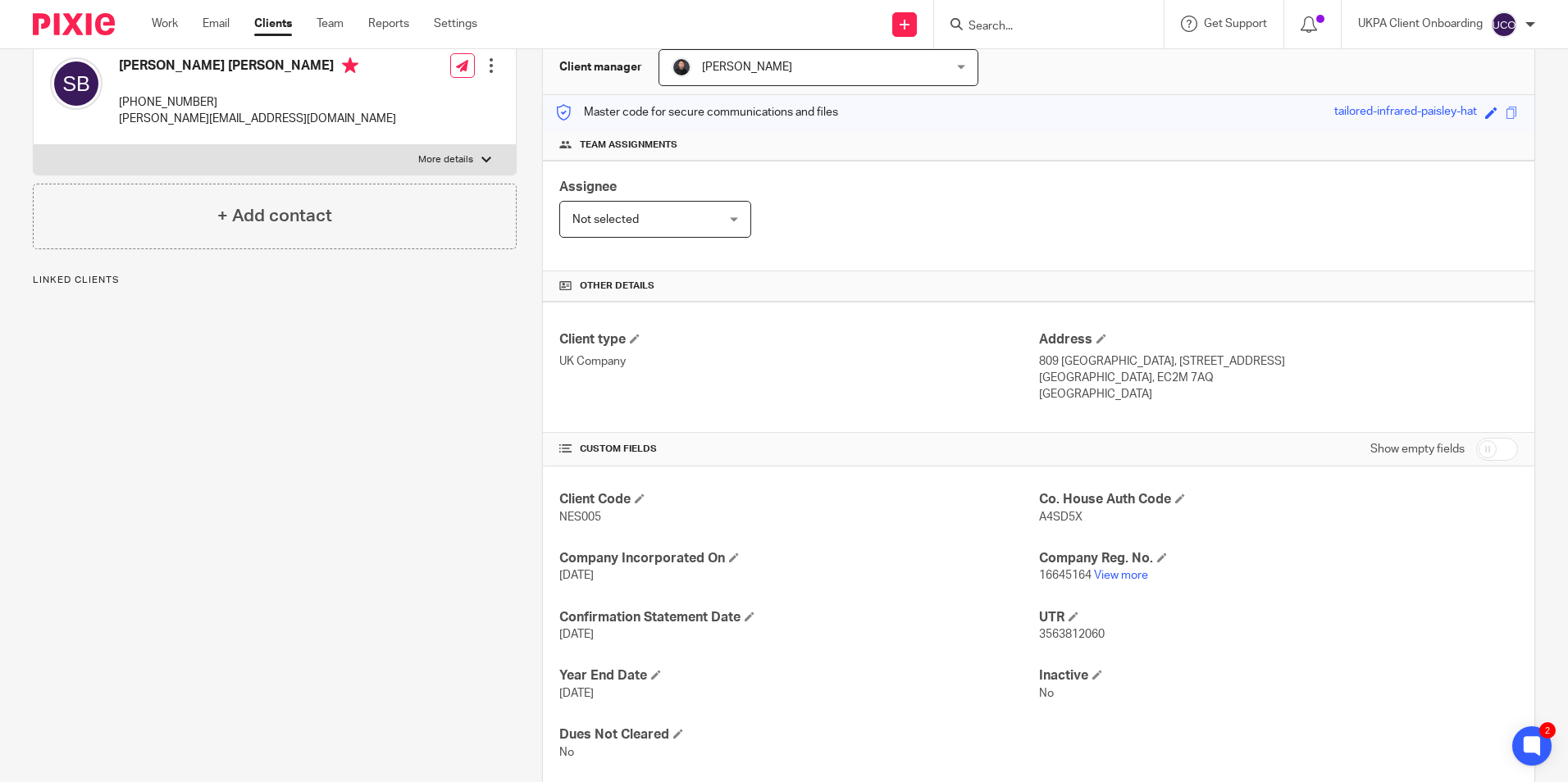
click at [1025, 28] on input "Search" at bounding box center [1041, 28] width 148 height 15
paste input "[PERSON_NAME]"
click at [1107, 26] on input "[PERSON_NAME]" at bounding box center [1041, 28] width 148 height 15
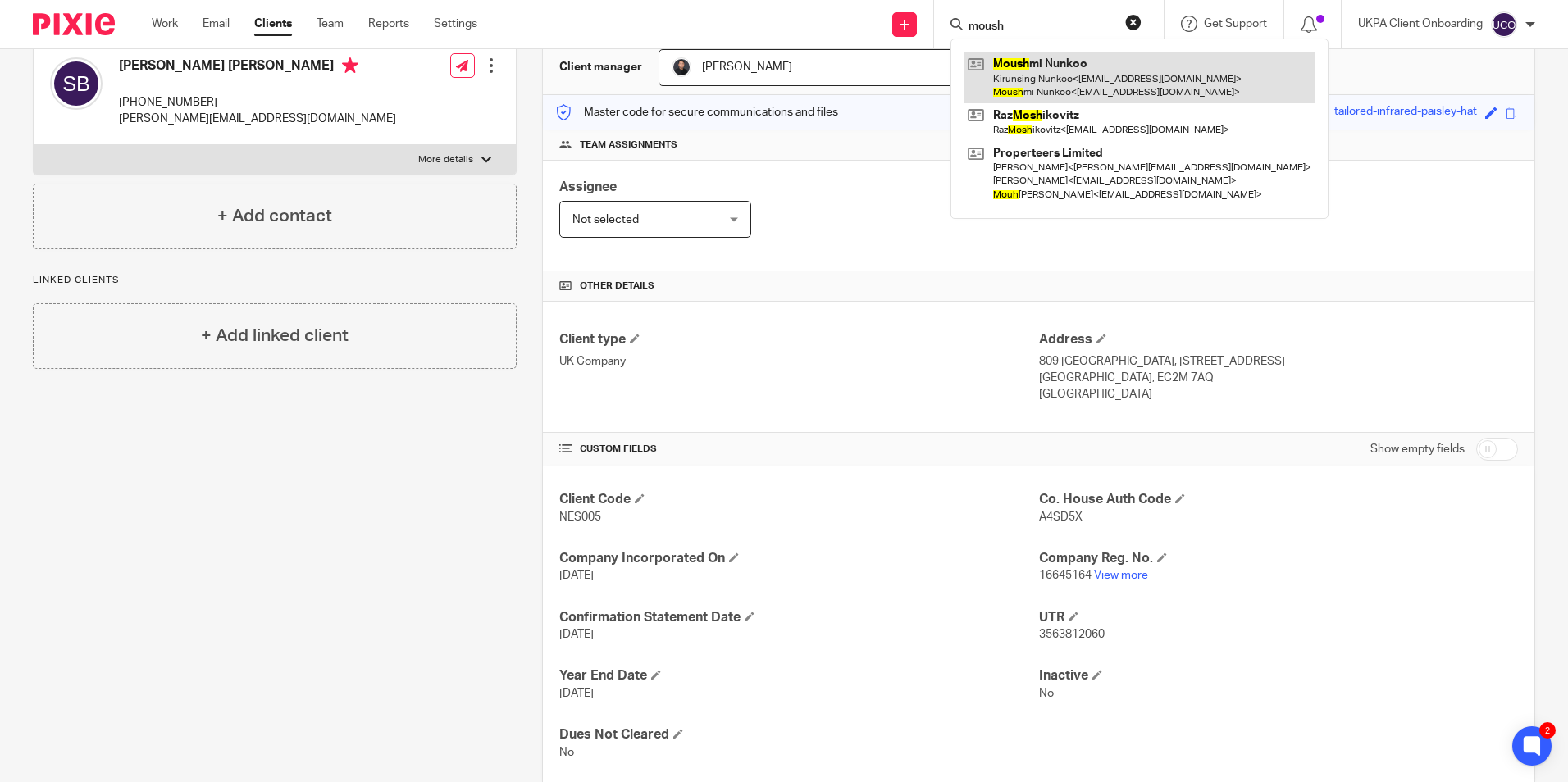
type input "moush"
click at [1114, 68] on link at bounding box center [1139, 77] width 352 height 51
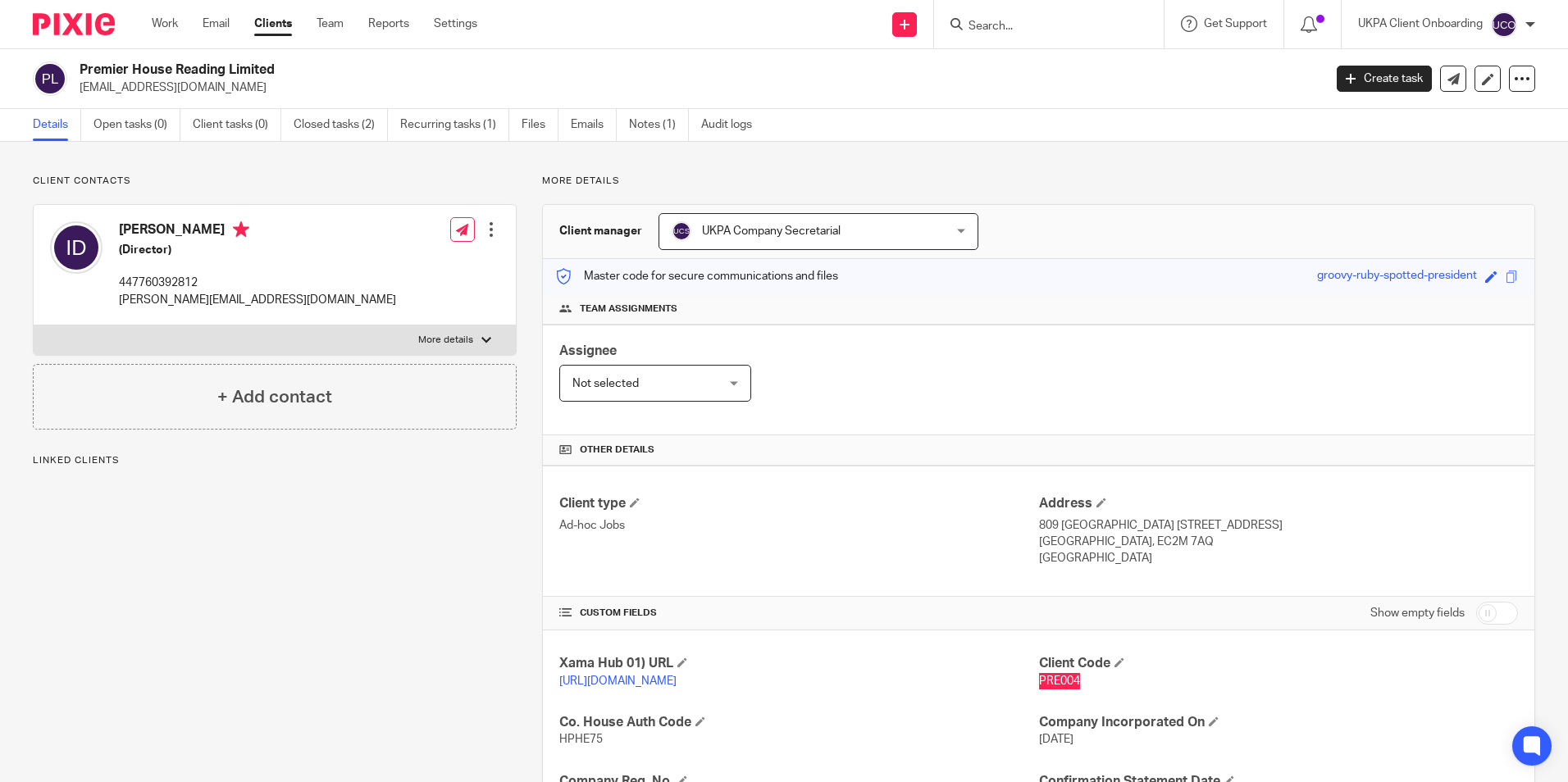
scroll to position [180, 0]
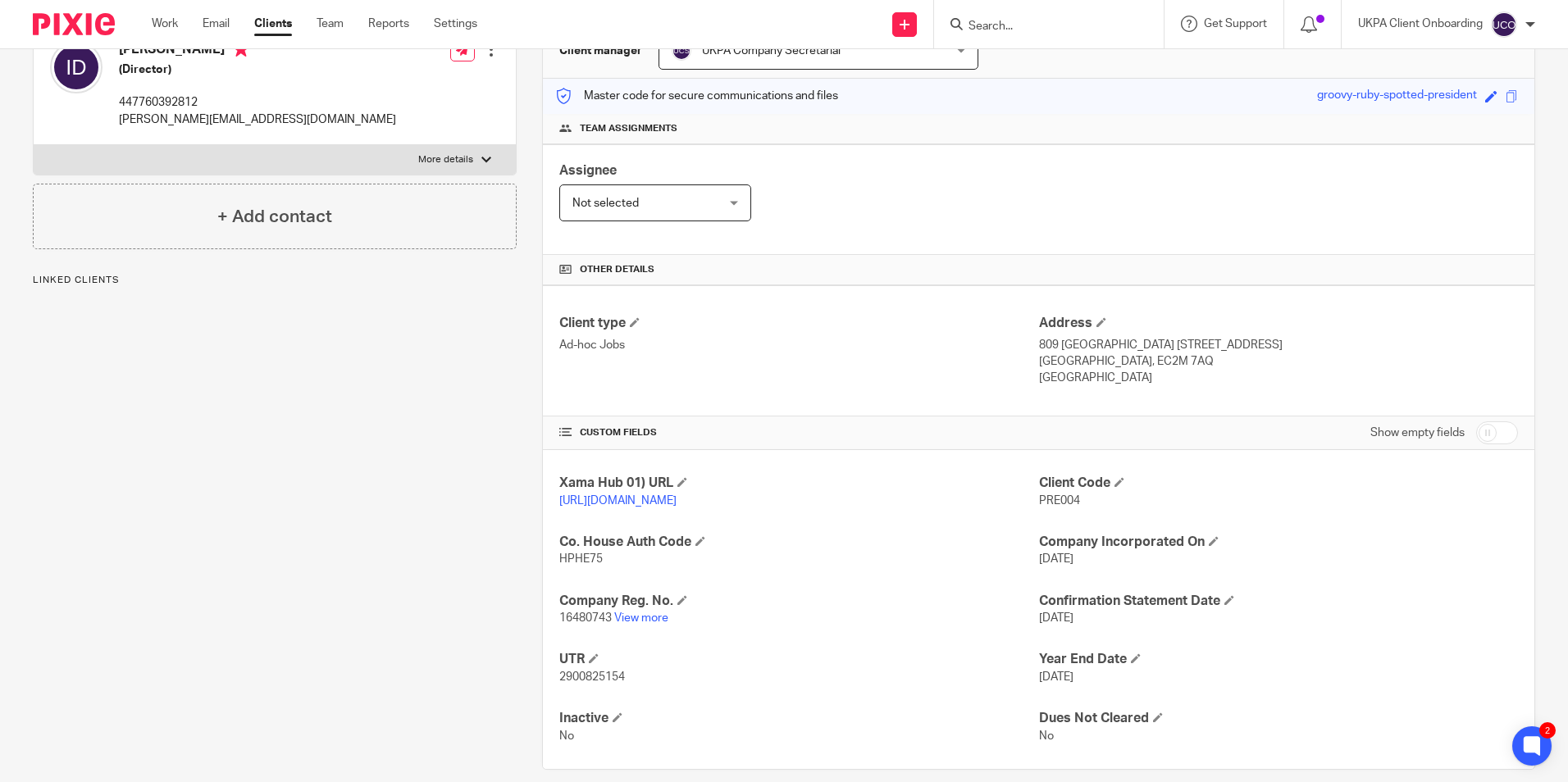
click at [1002, 25] on input "Search" at bounding box center [1041, 28] width 148 height 15
paste input "The Marycia Lily Group Ltd"
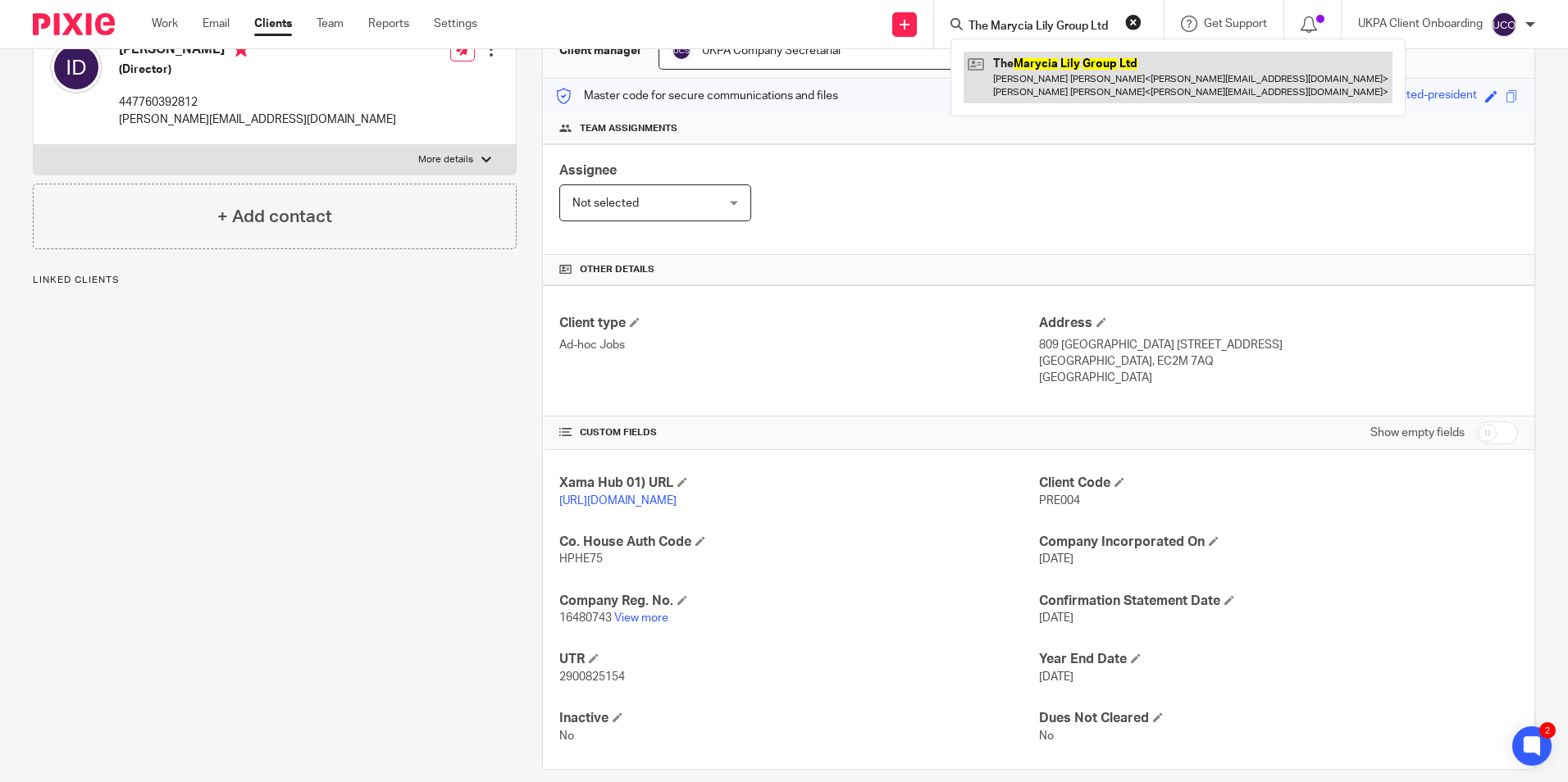
type input "The Marycia Lily Group Ltd"
click at [1034, 68] on link at bounding box center [1178, 77] width 429 height 51
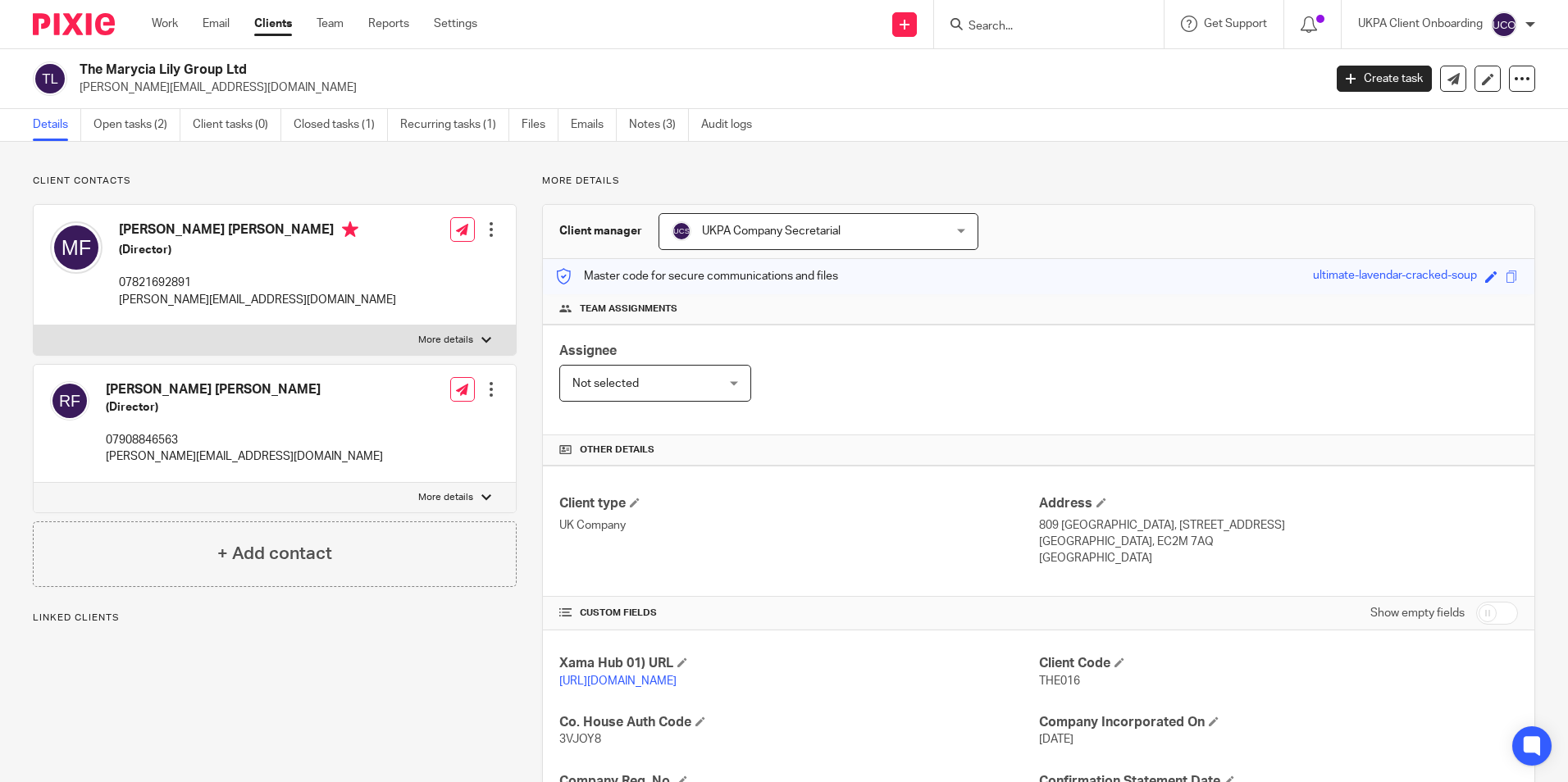
click at [1071, 684] on span "THE016" at bounding box center [1059, 681] width 41 height 11
click at [1070, 684] on span "THE016" at bounding box center [1059, 681] width 41 height 11
copy p "THE016"
drag, startPoint x: 1030, startPoint y: 29, endPoint x: 1036, endPoint y: 36, distance: 9.2
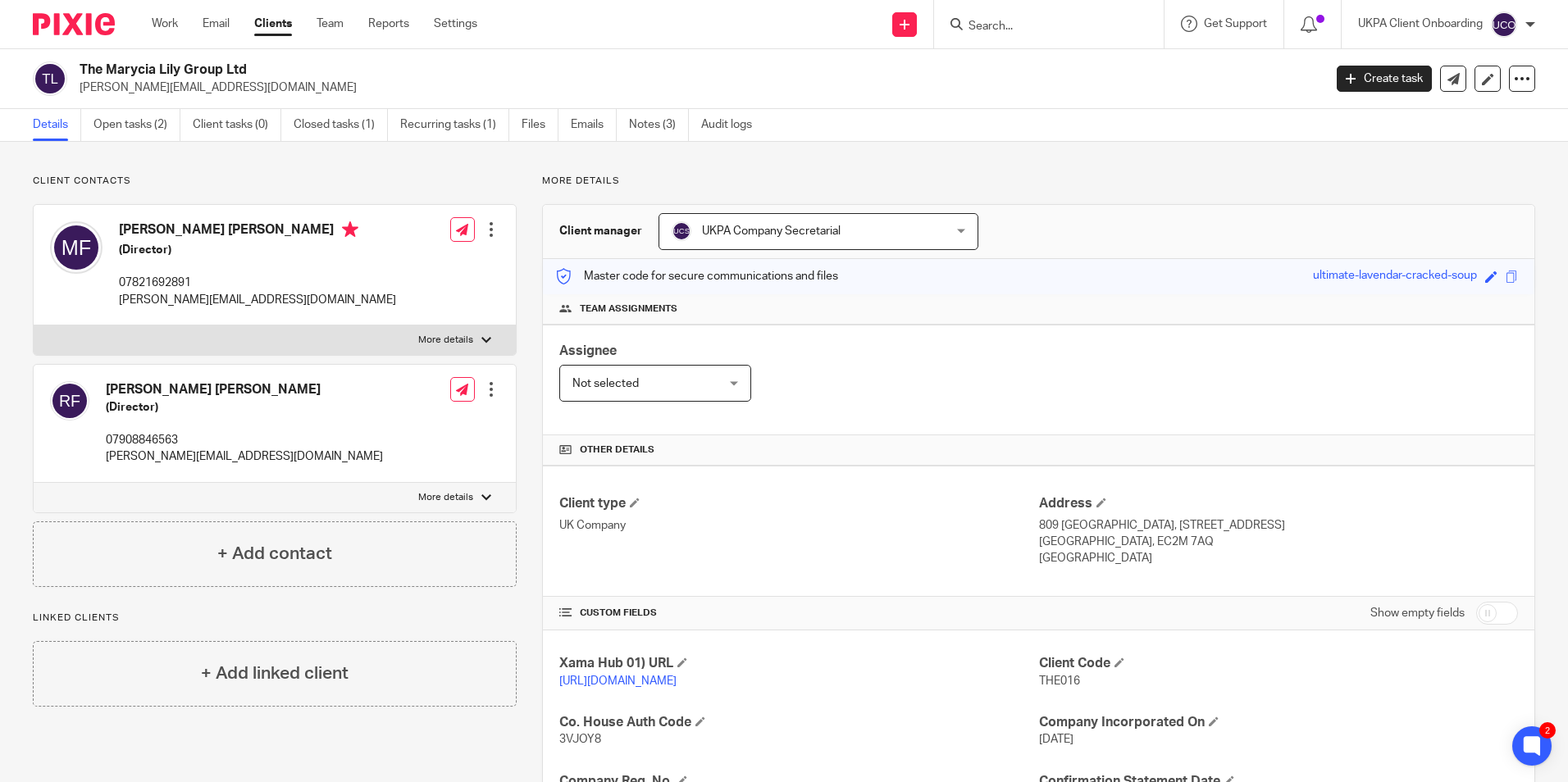
click at [1031, 28] on input "Search" at bounding box center [1041, 28] width 148 height 15
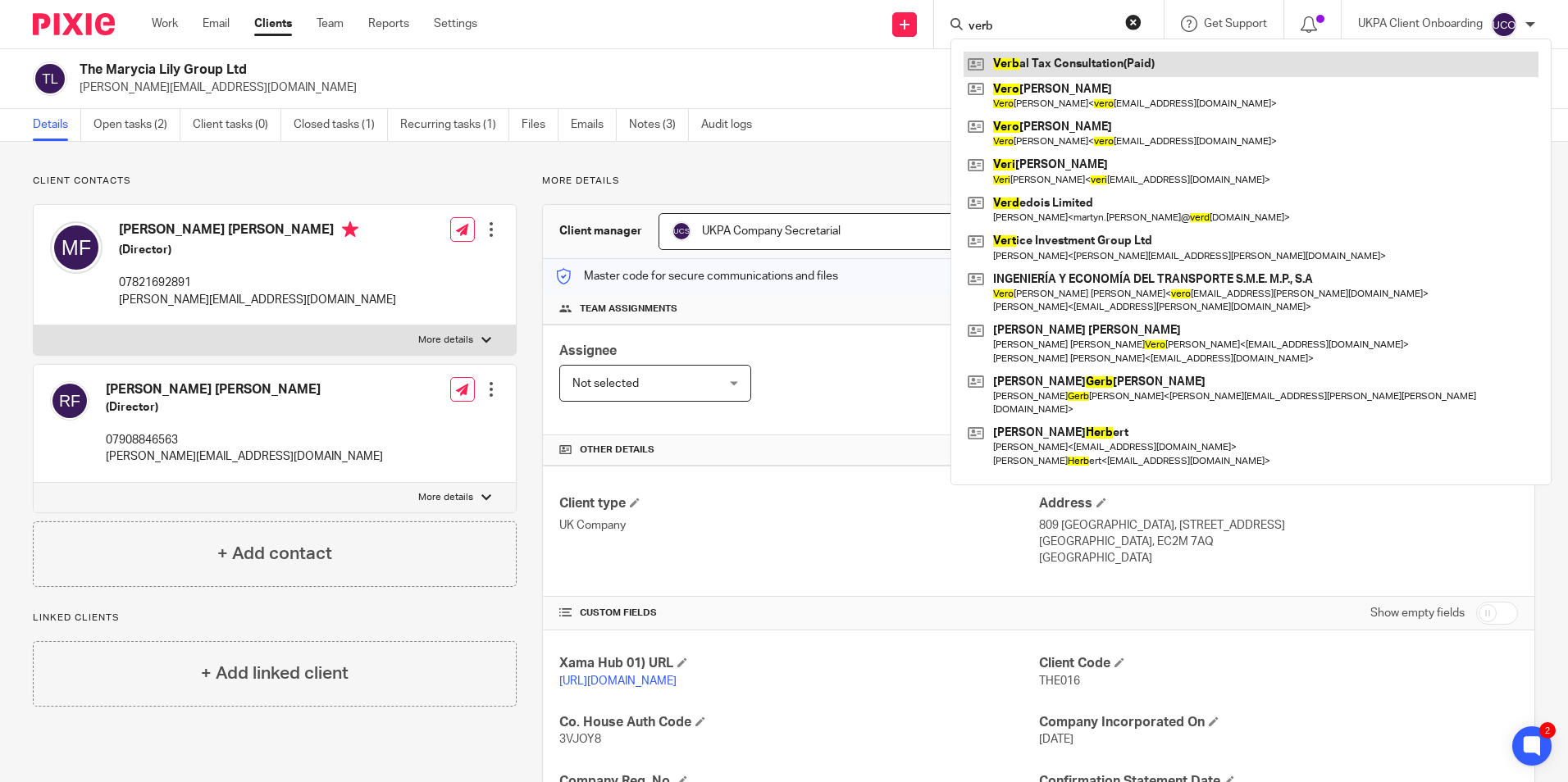
type input "verb"
click at [1046, 58] on link at bounding box center [1251, 64] width 575 height 25
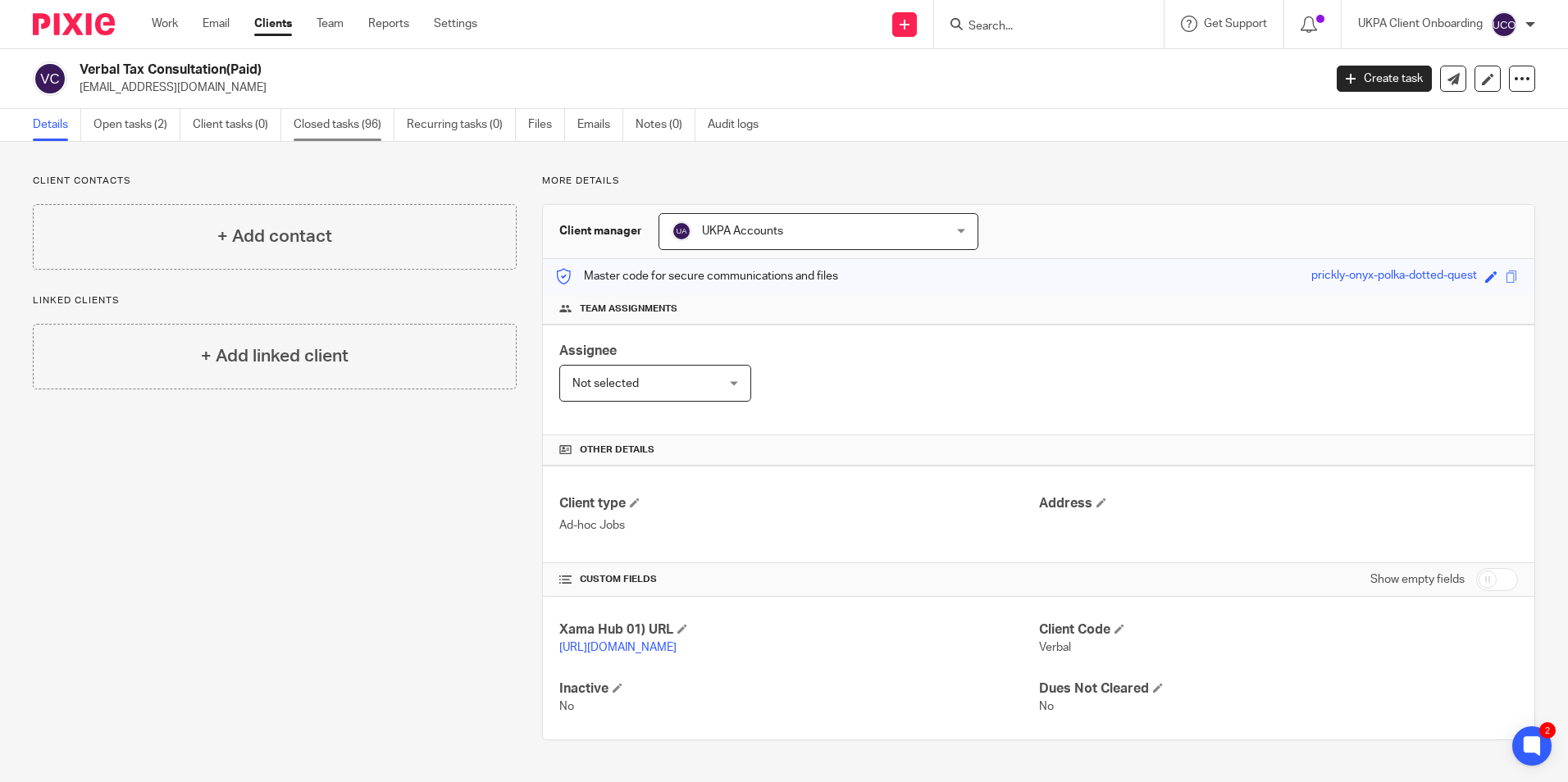
click at [365, 132] on link "Closed tasks (96)" at bounding box center [344, 125] width 101 height 32
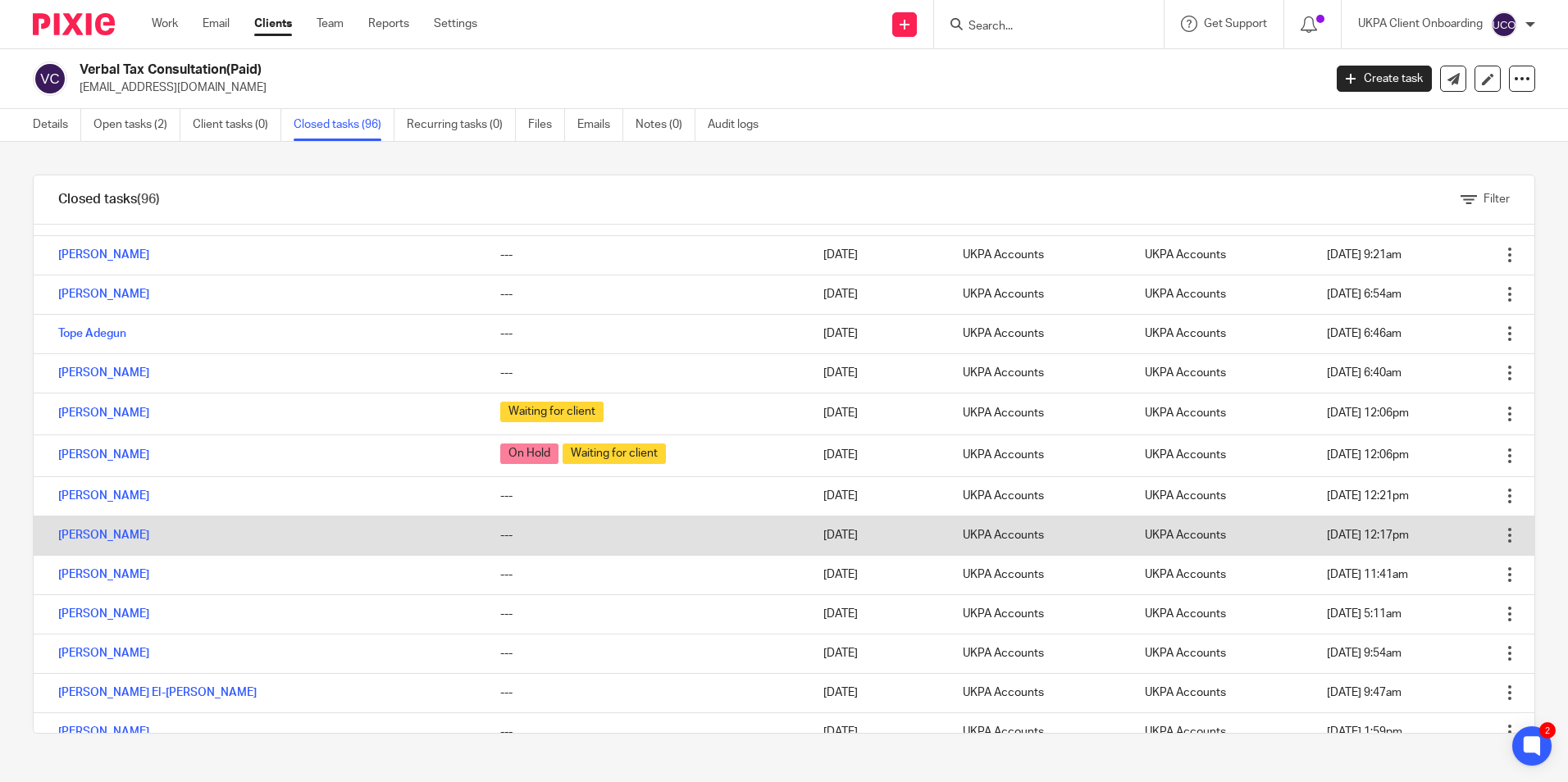
scroll to position [2214, 0]
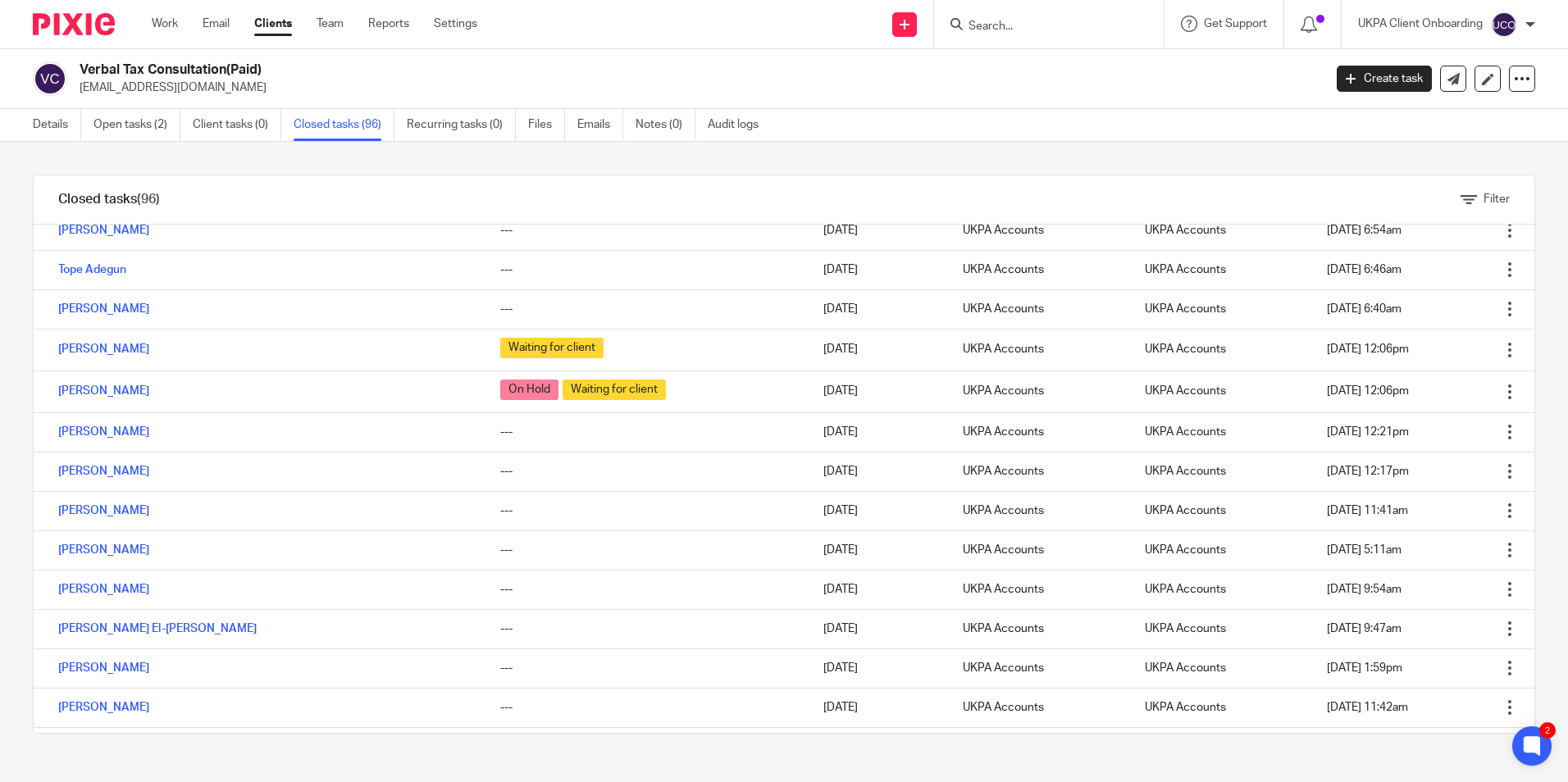
click at [1047, 152] on div "Filter tasks Only show tasks matching all of these conditions 1 Task name Is Is…" at bounding box center [784, 461] width 1568 height 641
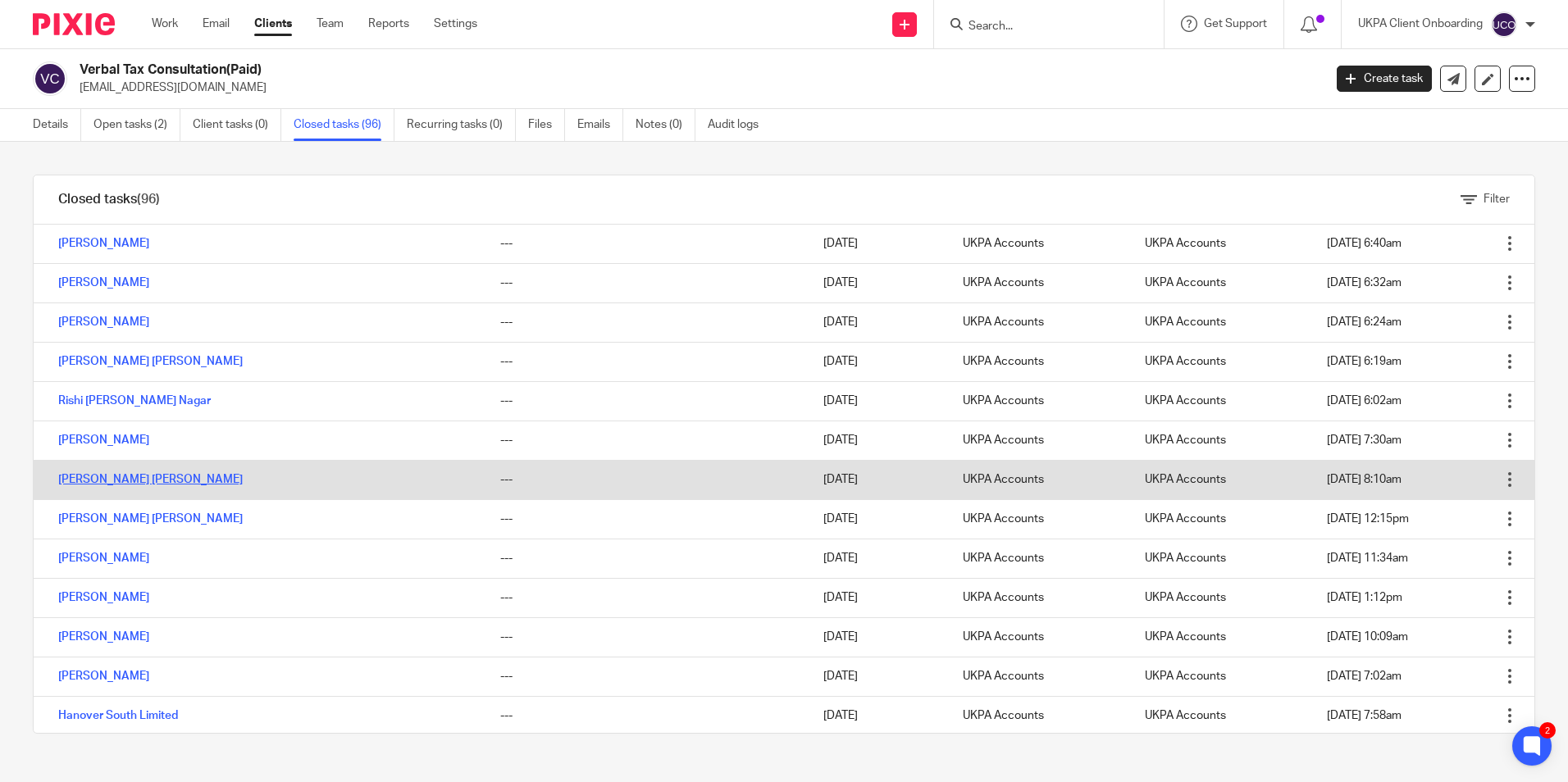
click at [144, 480] on link "[PERSON_NAME] [PERSON_NAME]" at bounding box center [150, 479] width 184 height 11
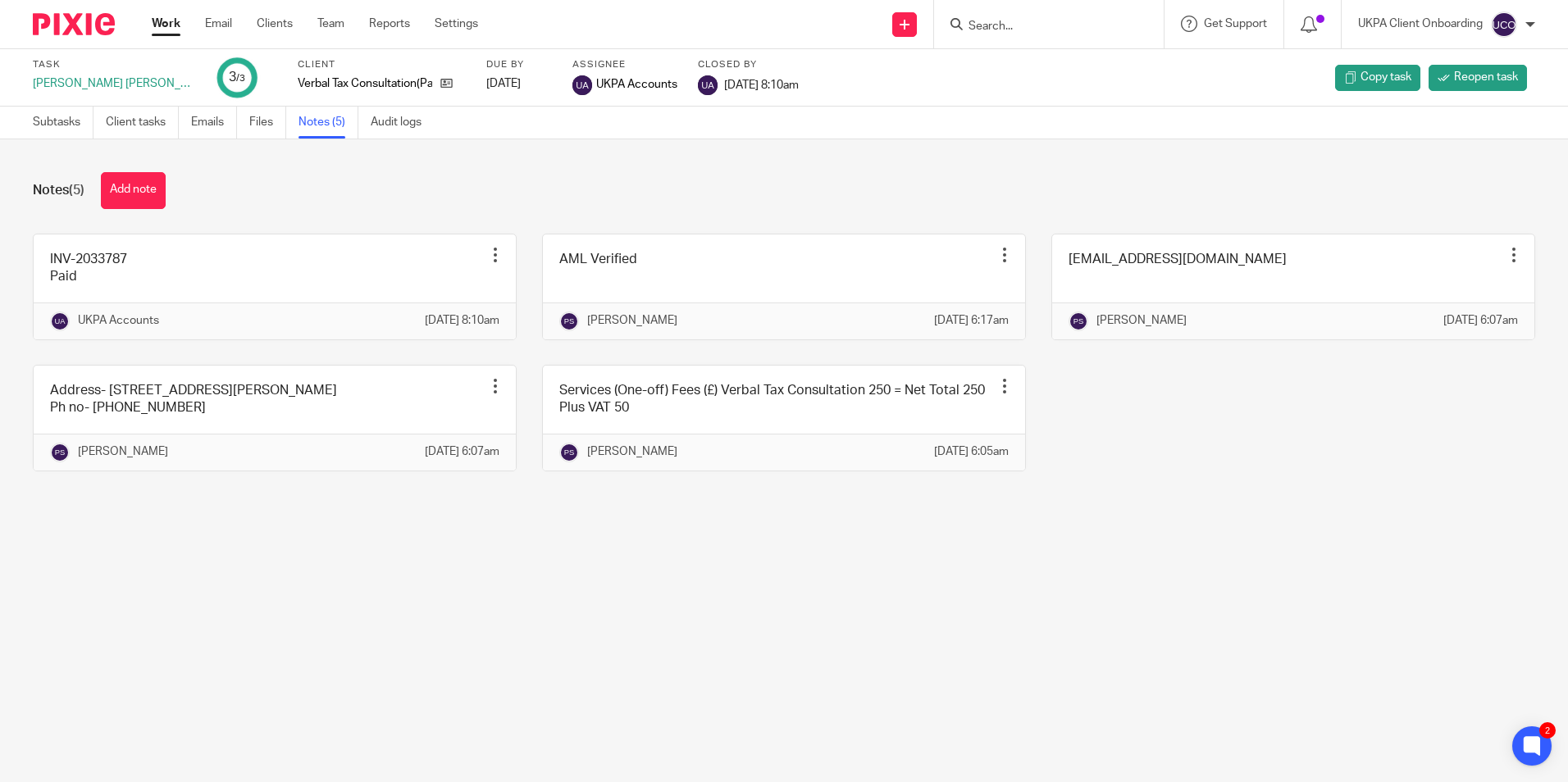
click at [1008, 31] on input "Search" at bounding box center [1041, 28] width 148 height 15
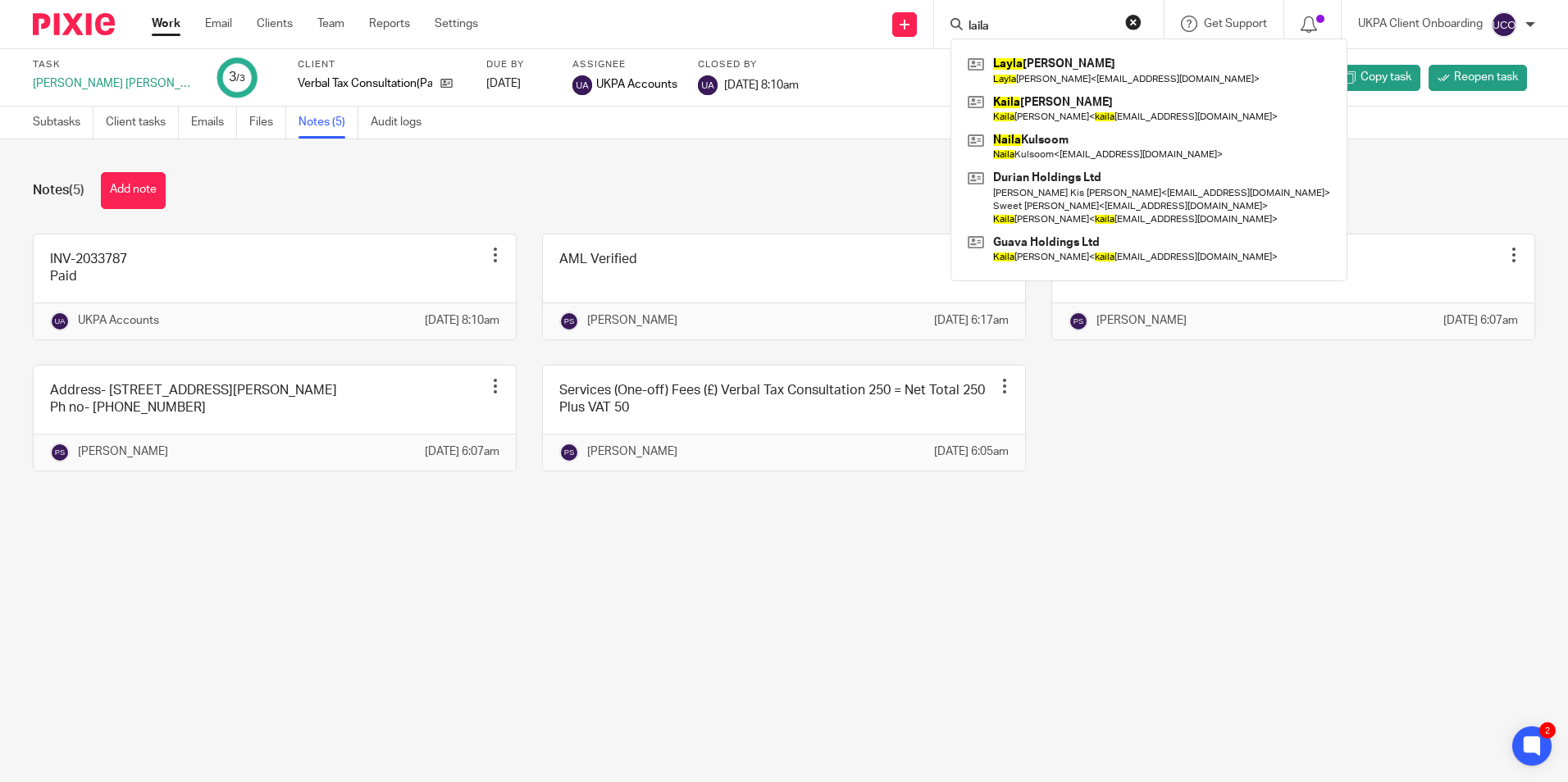
click at [1035, 21] on input "laila" at bounding box center [1041, 28] width 148 height 15
paste input ".[EMAIL_ADDRESS][DOMAIN_NAME]>"
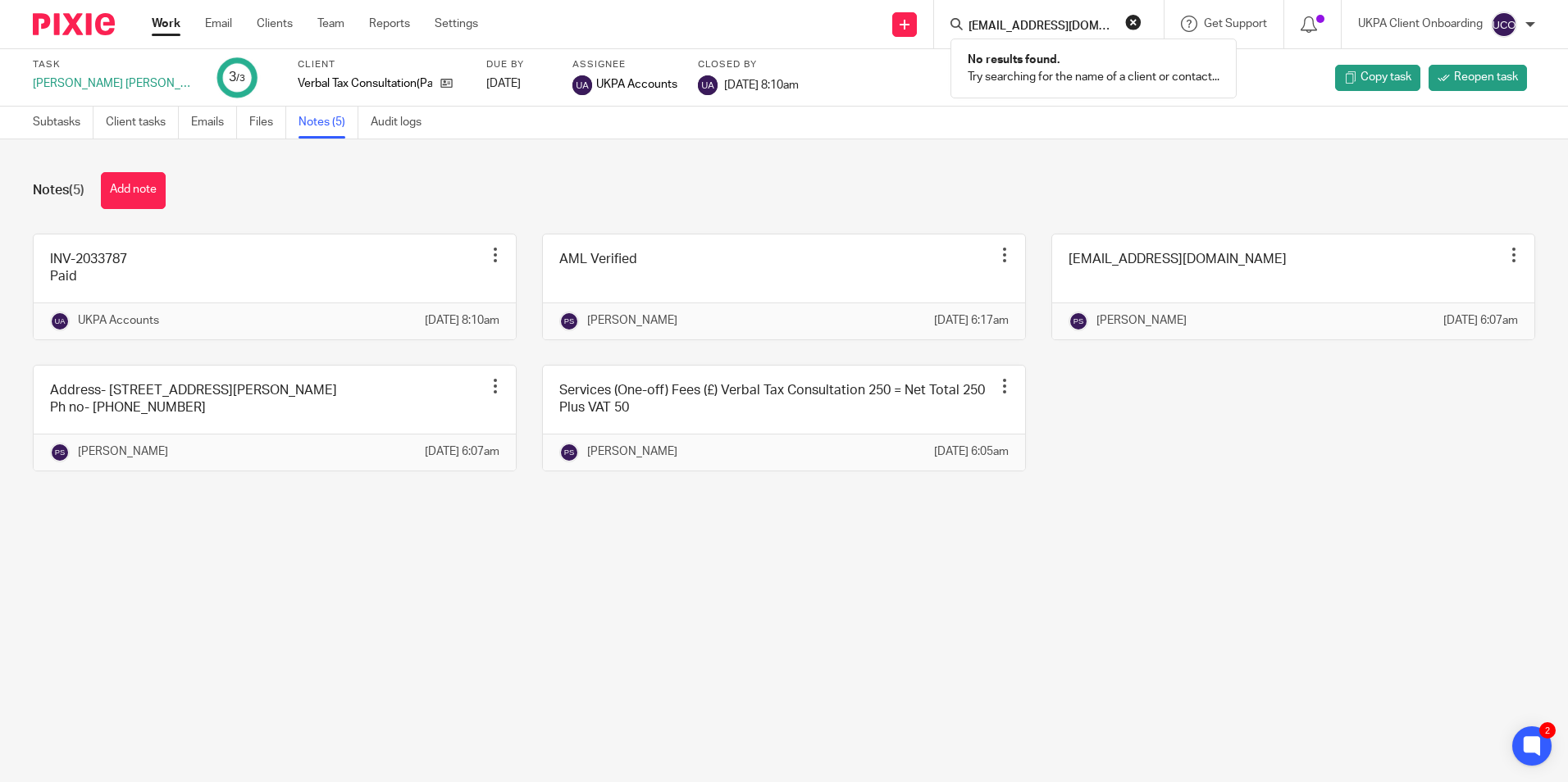
click at [1102, 23] on input "l.al-awadhi@hotmail.com" at bounding box center [1041, 28] width 148 height 15
paste input "dianebawden@email.com)"
type input "dianebawden@email.com"
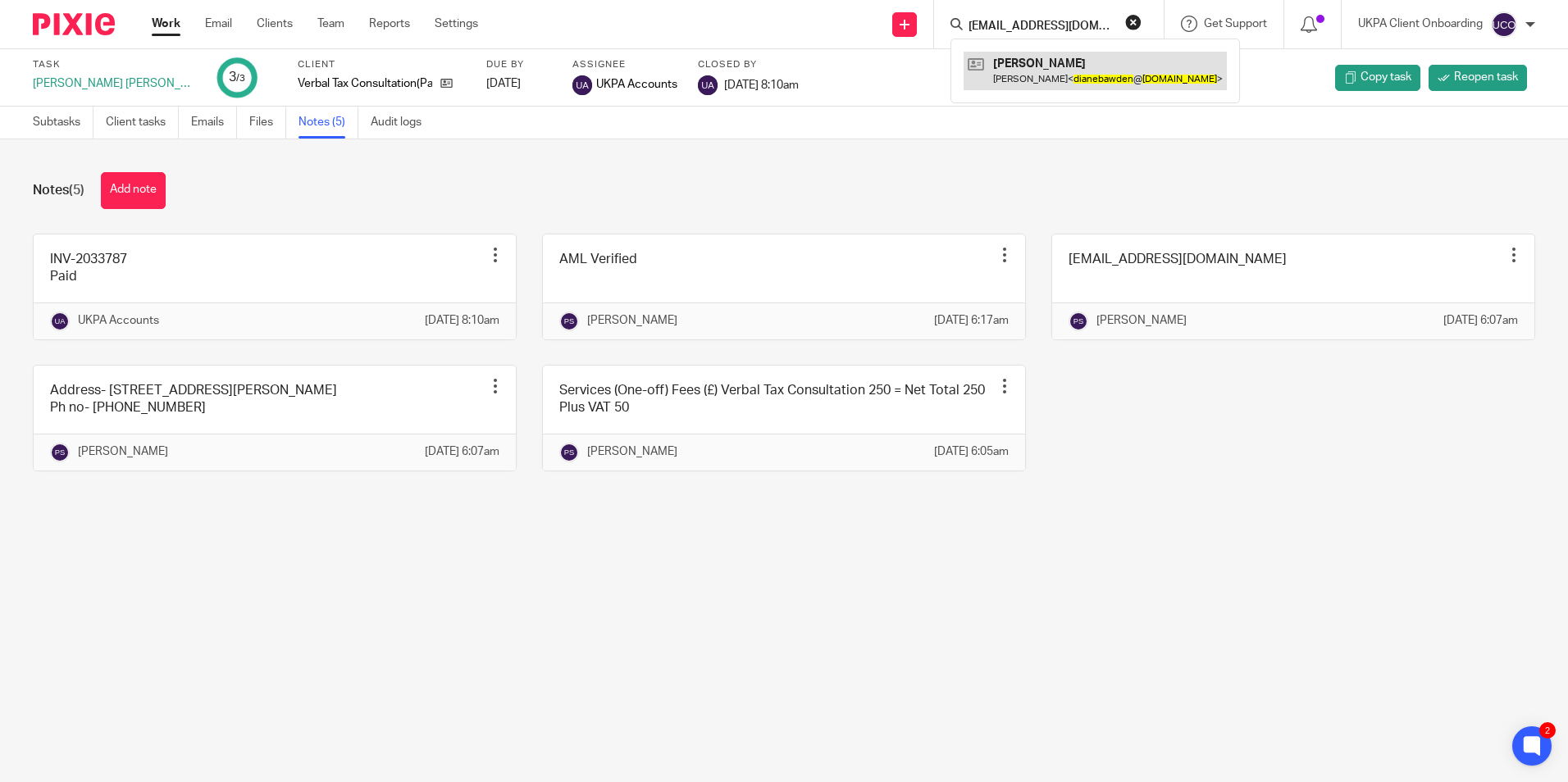
click at [1109, 64] on link at bounding box center [1094, 70] width 263 height 38
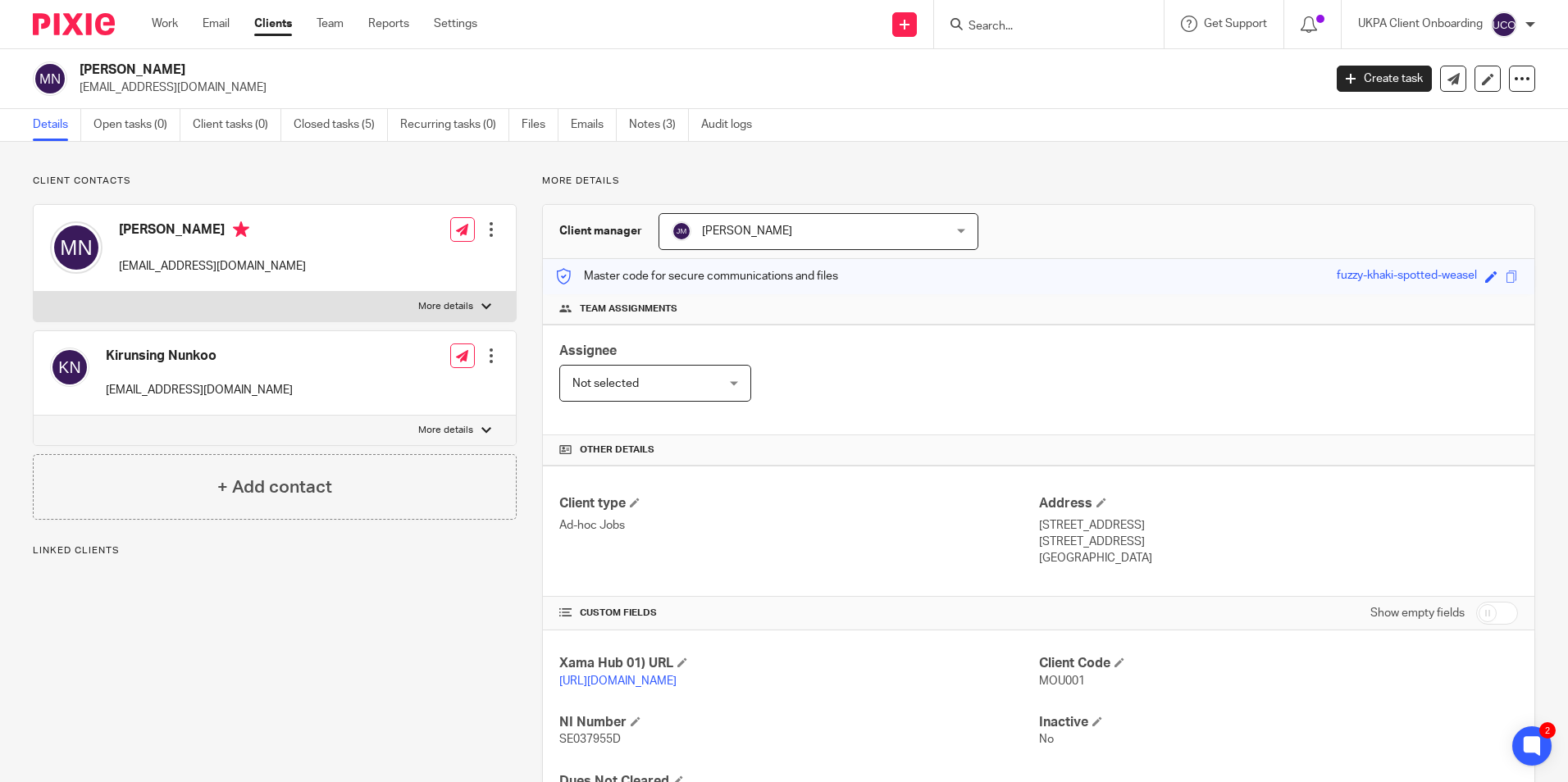
click at [163, 60] on div "[PERSON_NAME] [EMAIL_ADDRESS][DOMAIN_NAME] Create task Update from Companies Ho…" at bounding box center [784, 79] width 1568 height 60
copy div "[PERSON_NAME]"
click at [335, 126] on link "Closed tasks (5)" at bounding box center [340, 125] width 94 height 32
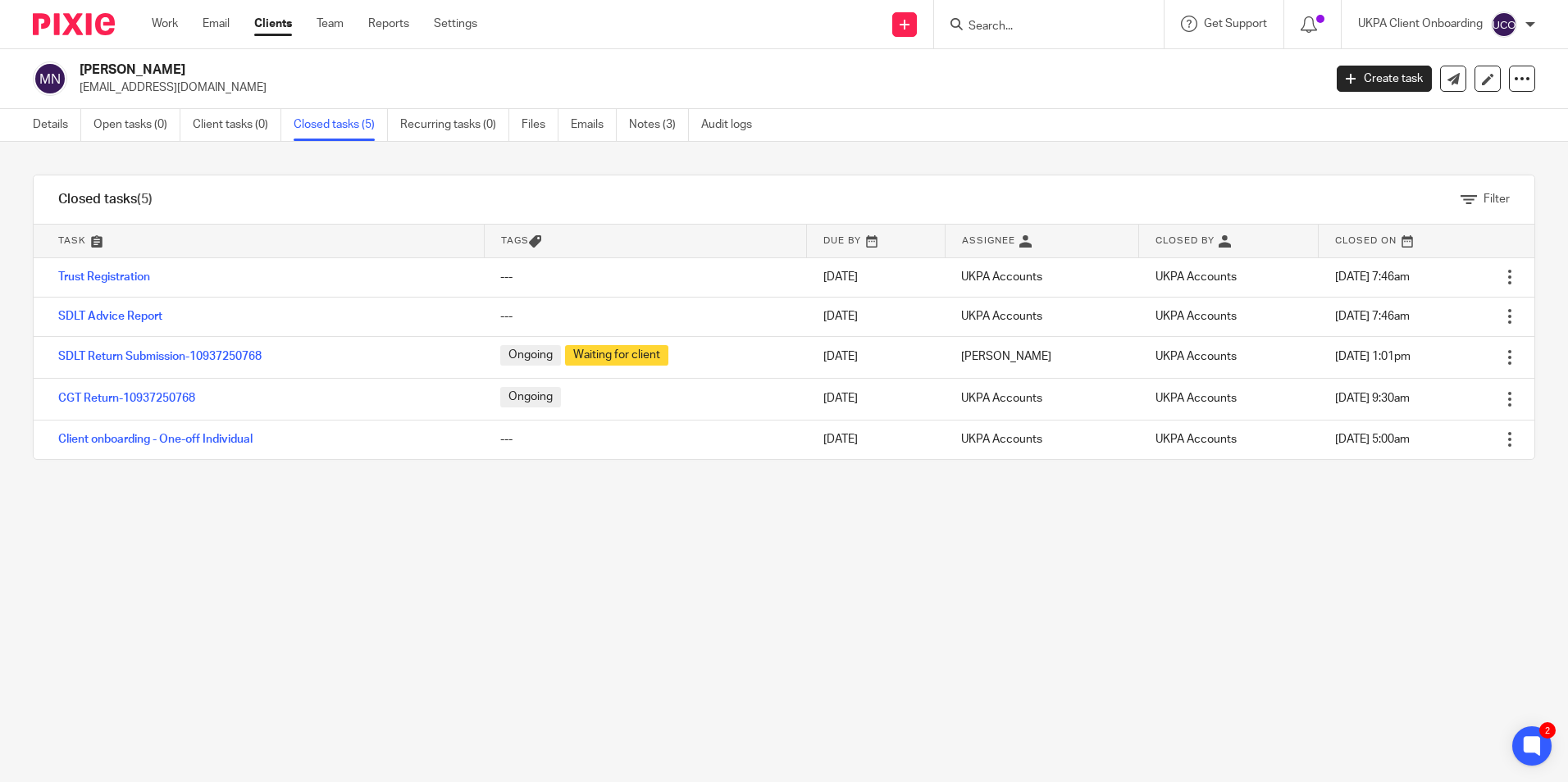
click at [1014, 32] on input "Search" at bounding box center [1041, 28] width 148 height 15
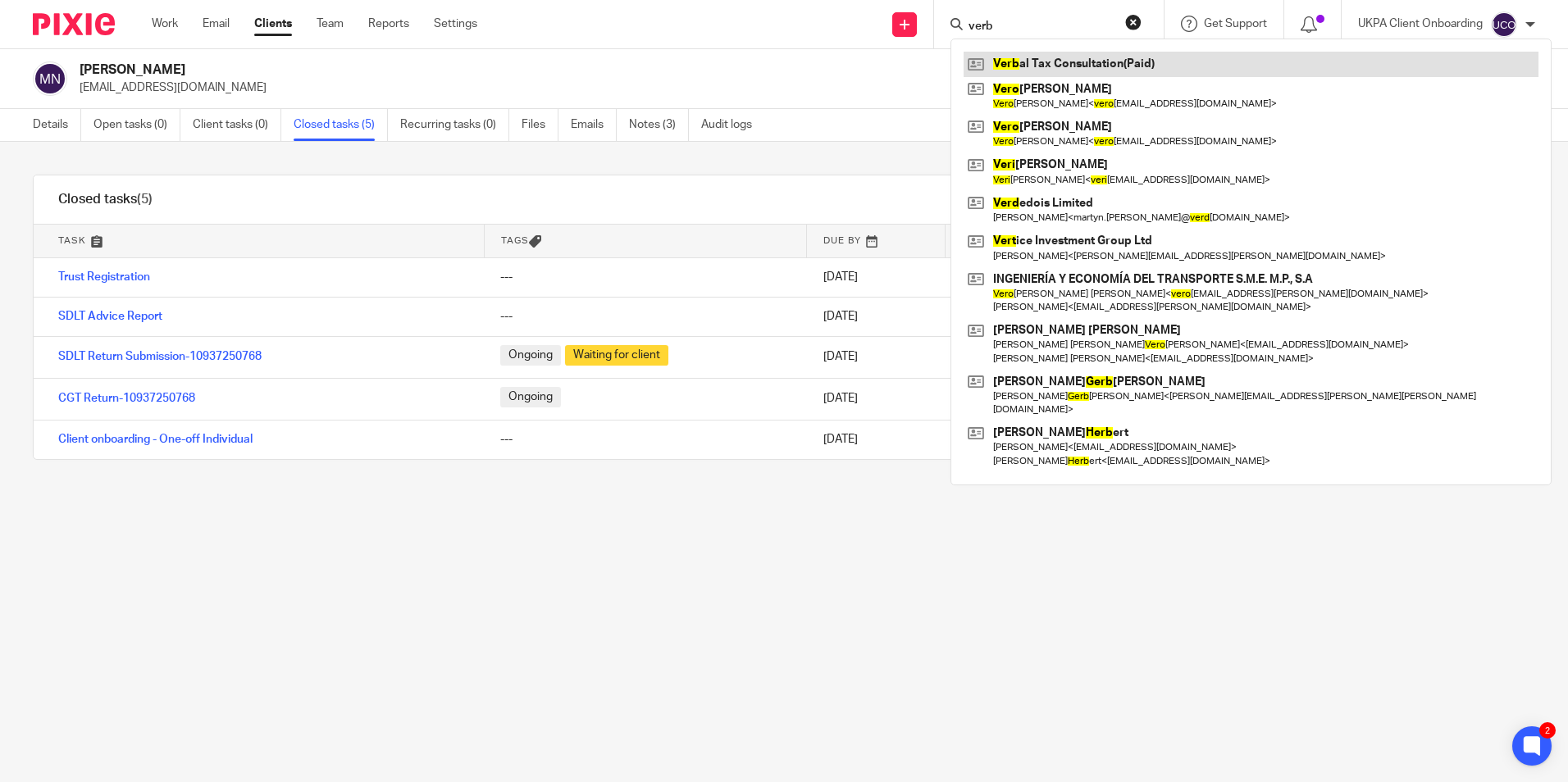
type input "verb"
click at [1044, 60] on link at bounding box center [1251, 64] width 575 height 25
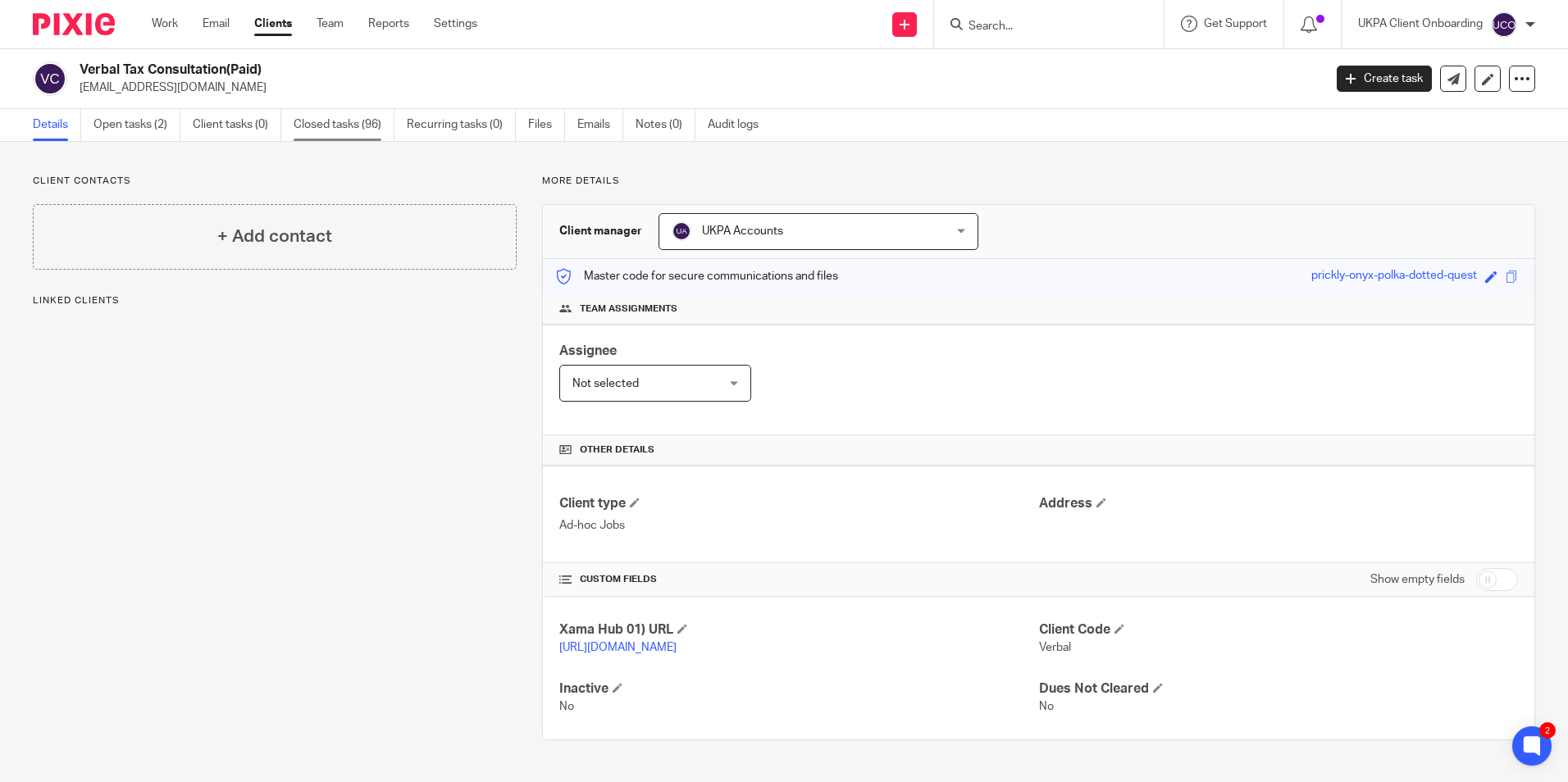
click at [377, 132] on link "Closed tasks (96)" at bounding box center [344, 125] width 101 height 32
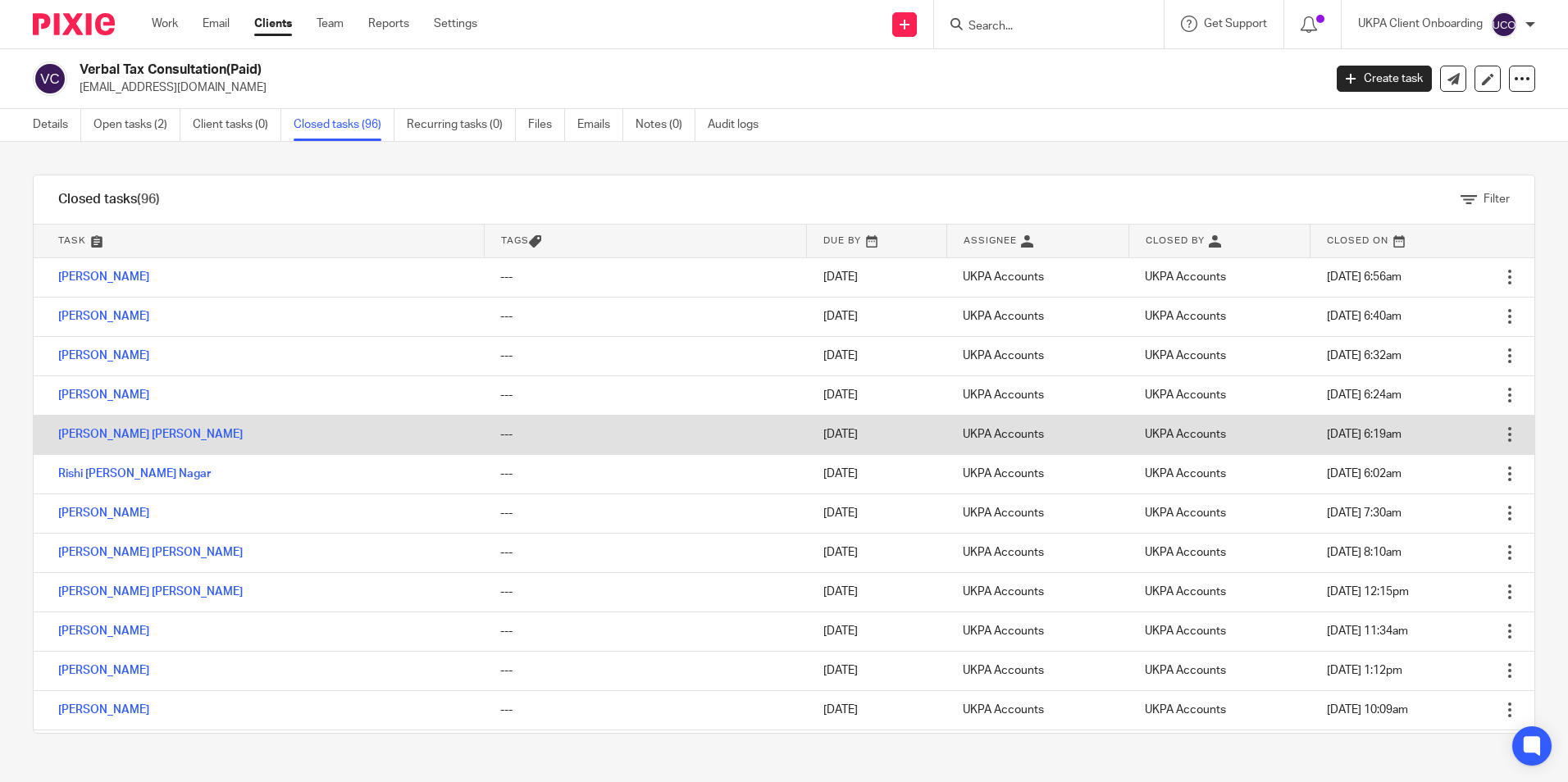
scroll to position [82, 0]
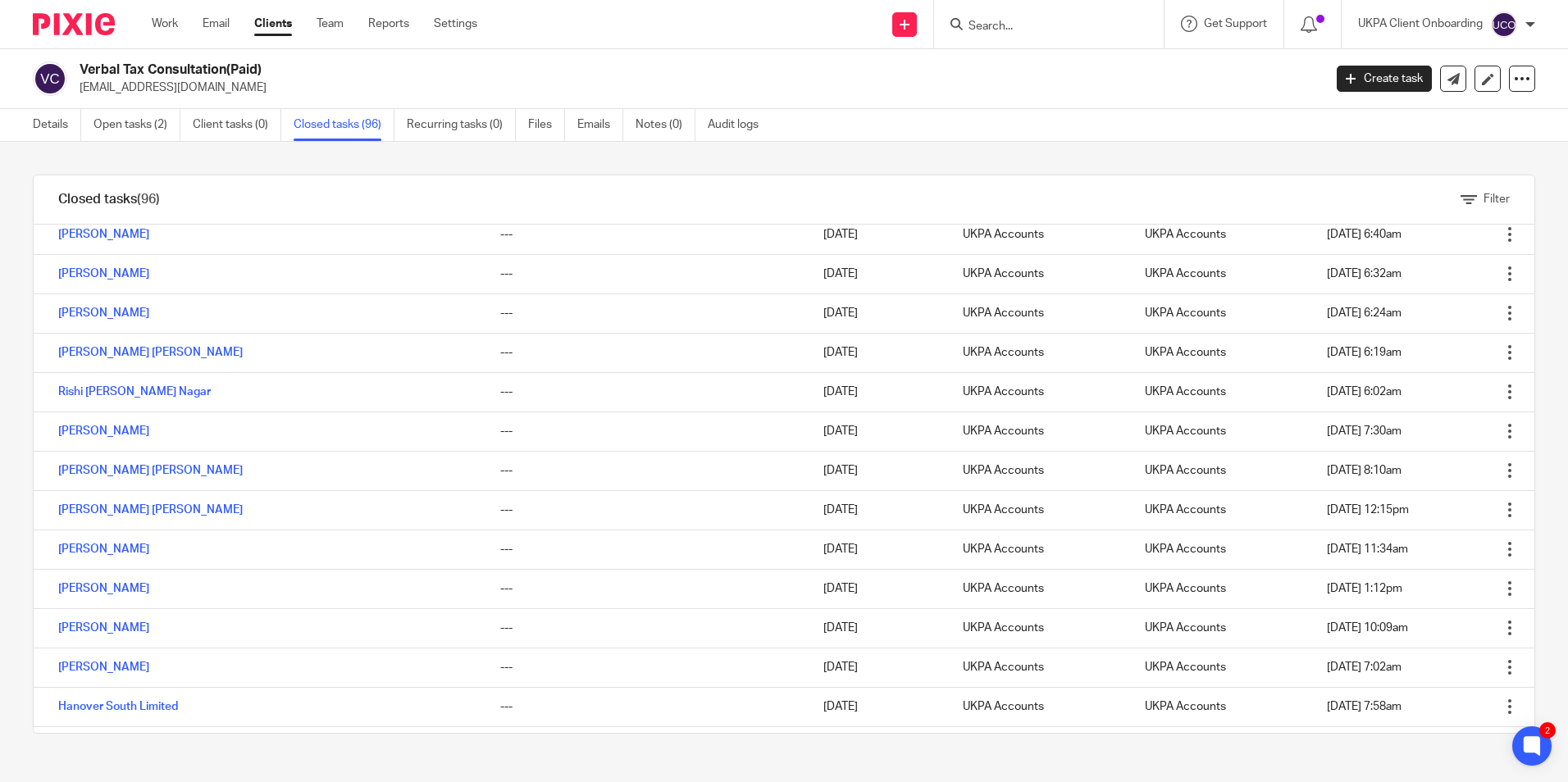
click at [1051, 27] on input "Search" at bounding box center [1041, 28] width 148 height 15
paste input "[PERSON_NAME]"
type input "[PERSON_NAME]"
drag, startPoint x: 1094, startPoint y: 32, endPoint x: 956, endPoint y: 30, distance: 138.0
click at [956, 30] on div "[PERSON_NAME]" at bounding box center [1045, 25] width 191 height 21
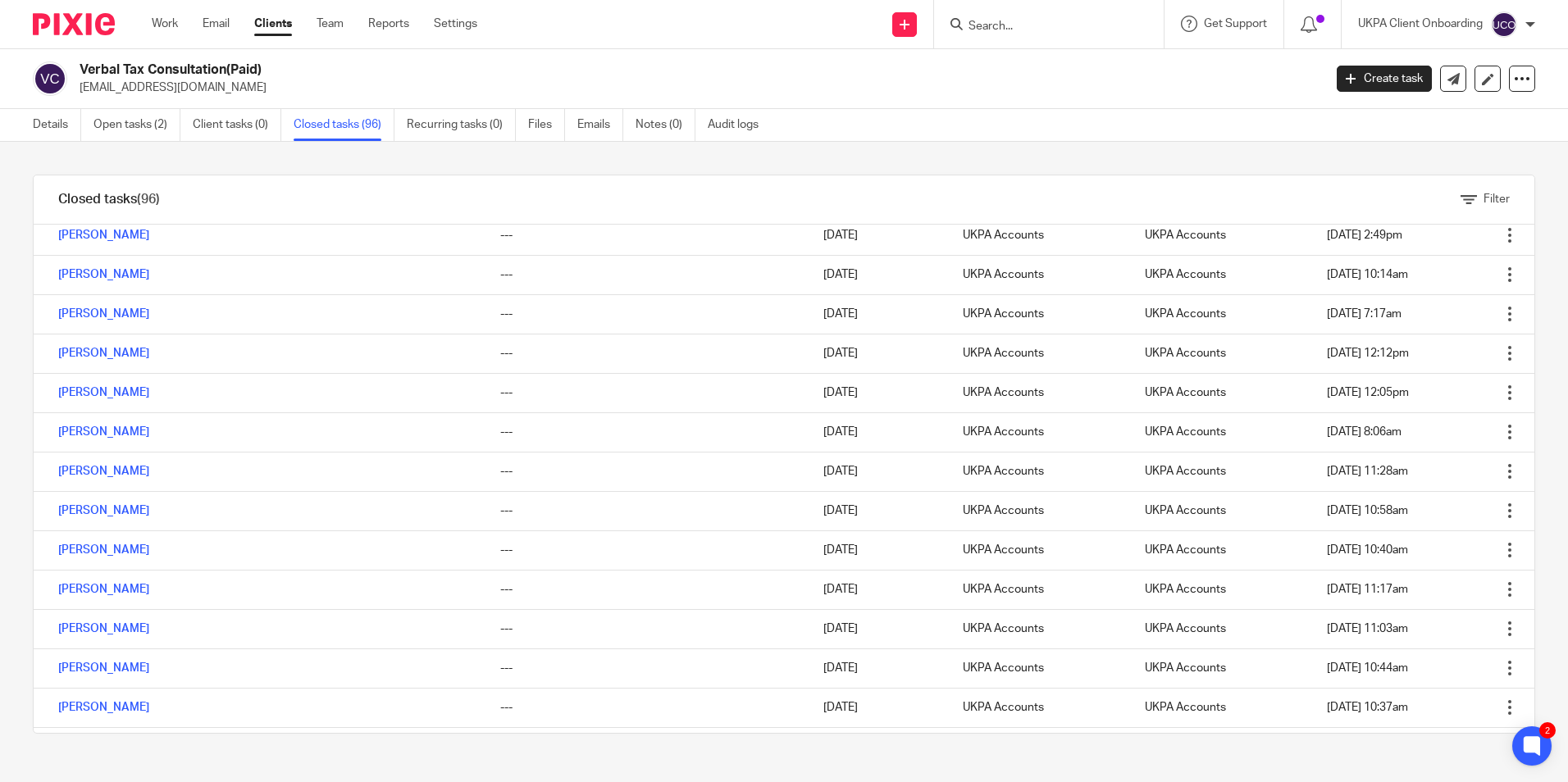
scroll to position [152, 0]
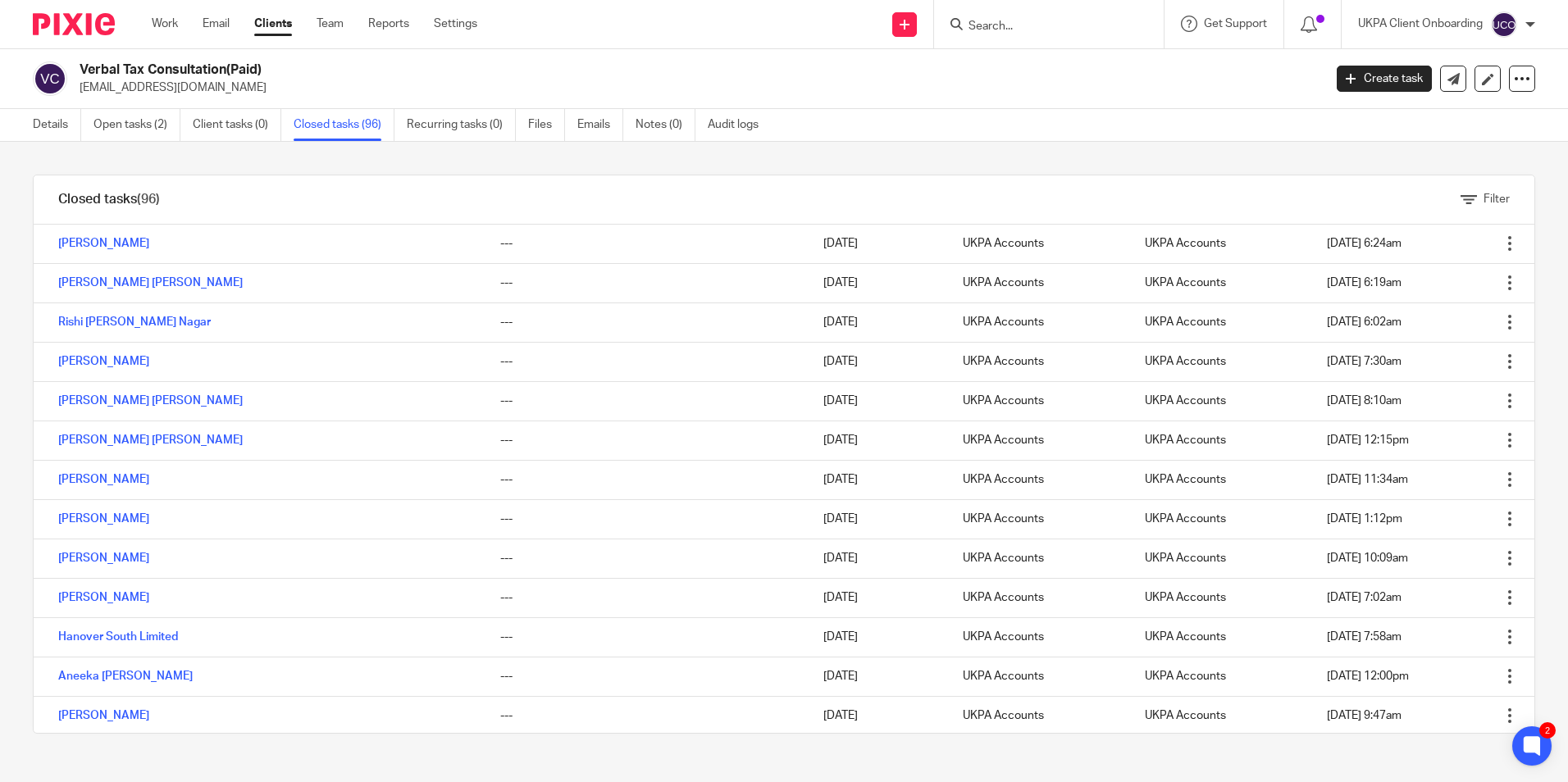
click at [1009, 22] on input "Search" at bounding box center [1041, 28] width 148 height 15
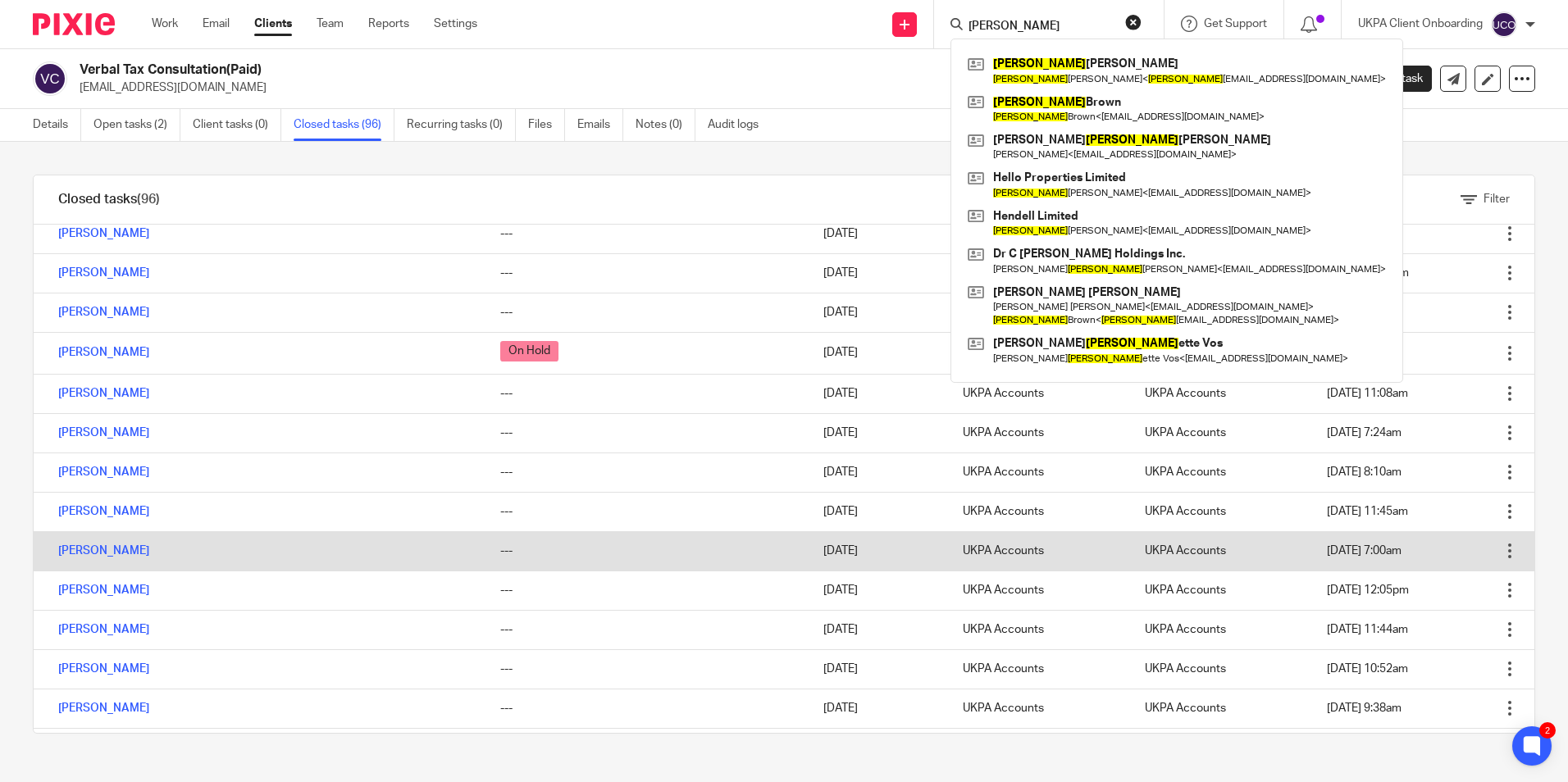
scroll to position [1463, 0]
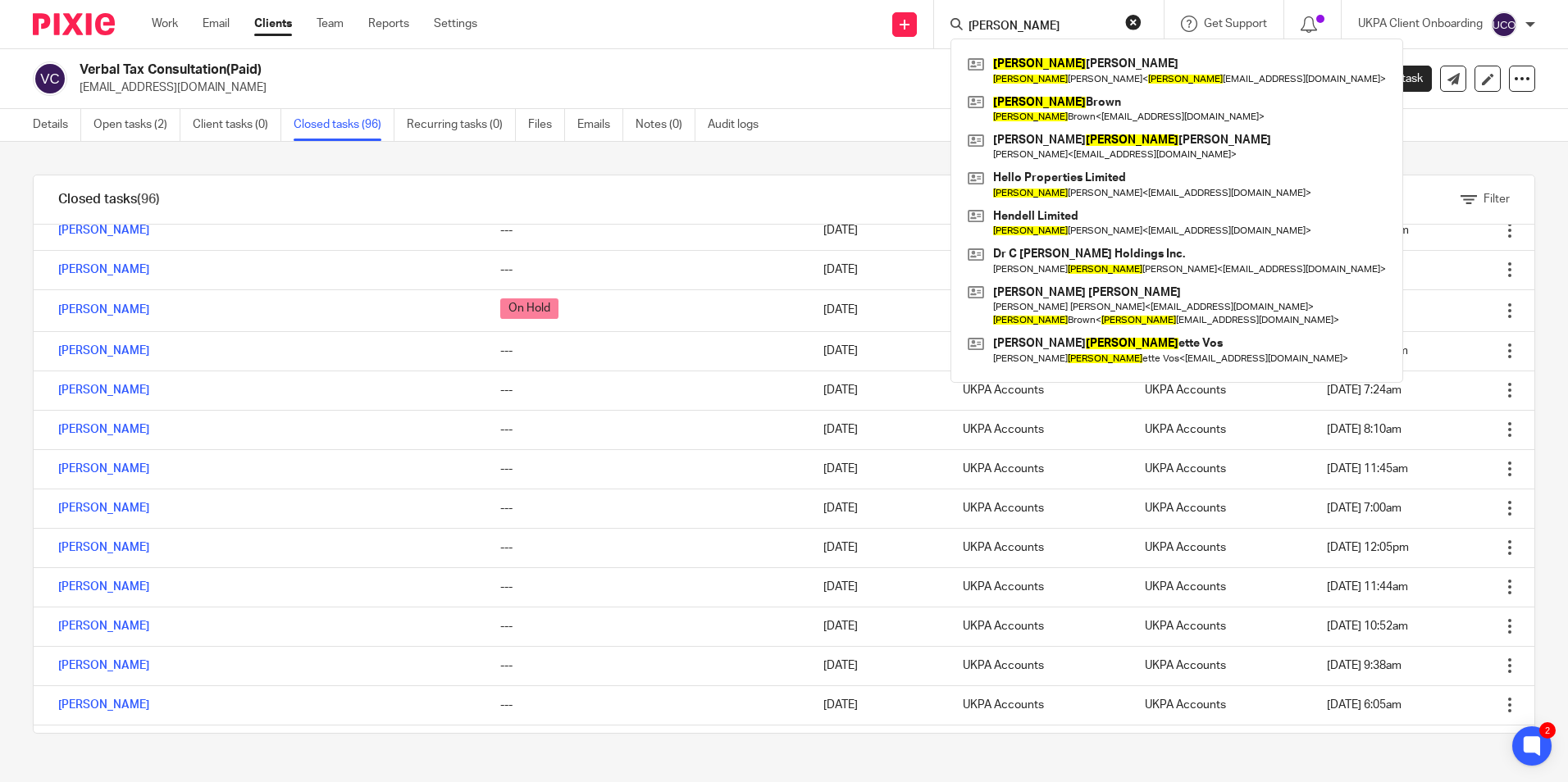
drag, startPoint x: 992, startPoint y: 21, endPoint x: 1021, endPoint y: 29, distance: 30.1
click at [994, 21] on input "henry" at bounding box center [1041, 28] width 148 height 15
click at [1021, 31] on input "henry" at bounding box center [1041, 28] width 148 height 15
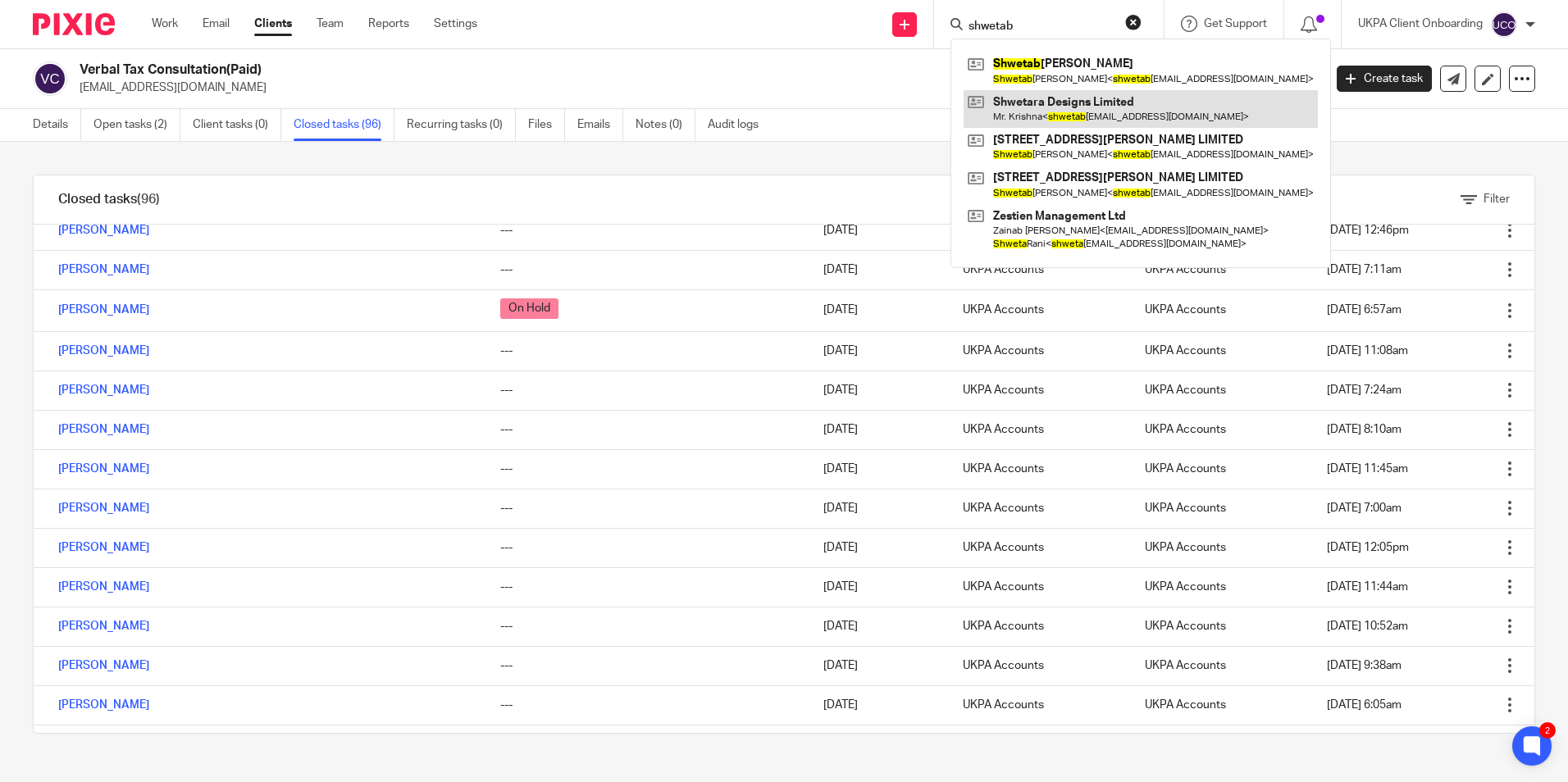
type input "shwetab"
click at [1038, 93] on link at bounding box center [1140, 109] width 354 height 38
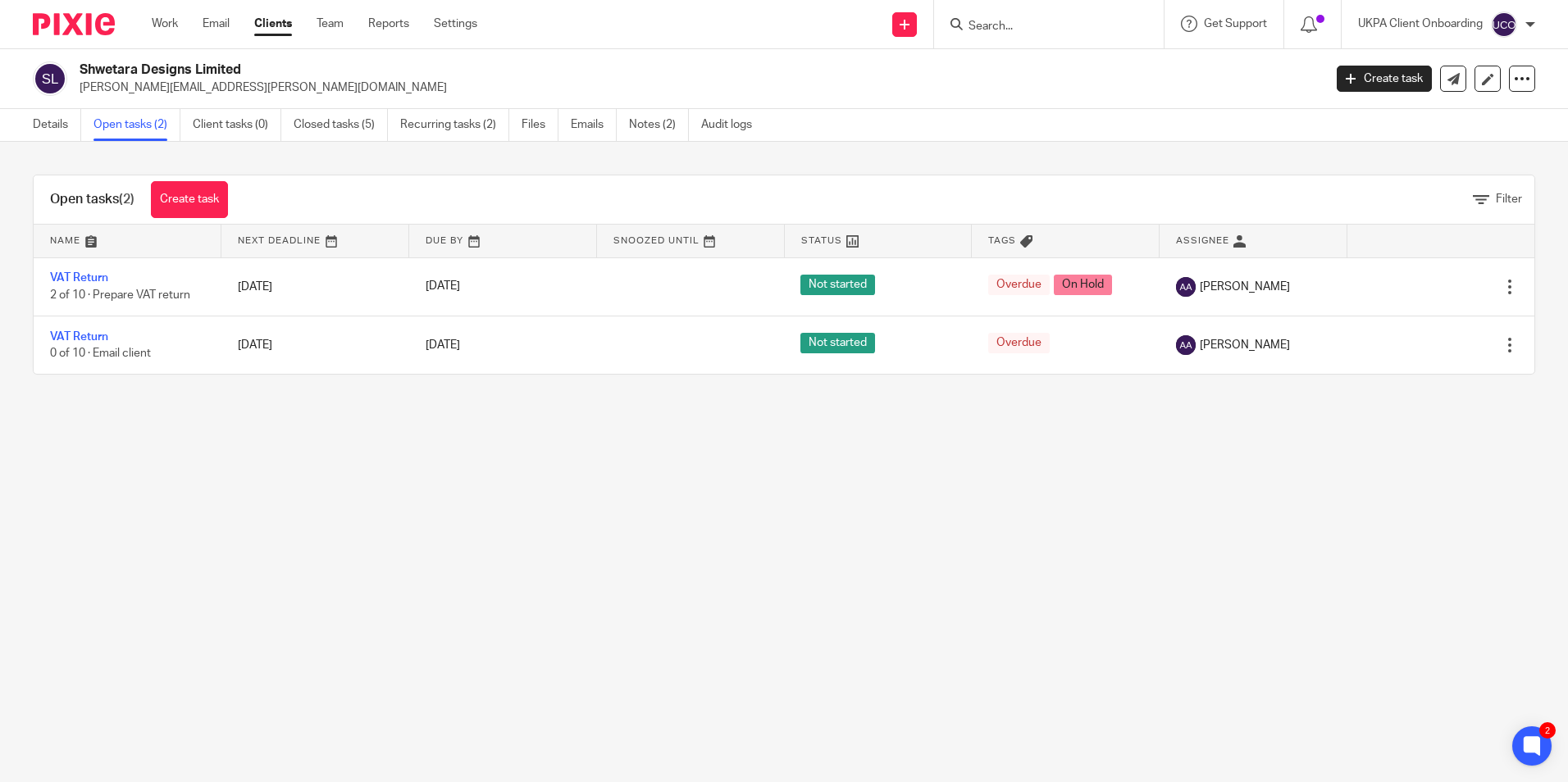
click at [1026, 29] on input "Search" at bounding box center [1041, 28] width 148 height 15
paste input "AMAROSE PROPERTIES LTD"
type input "AMAROSE PROPERTIES LTD"
click at [1045, 62] on link at bounding box center [1089, 70] width 252 height 38
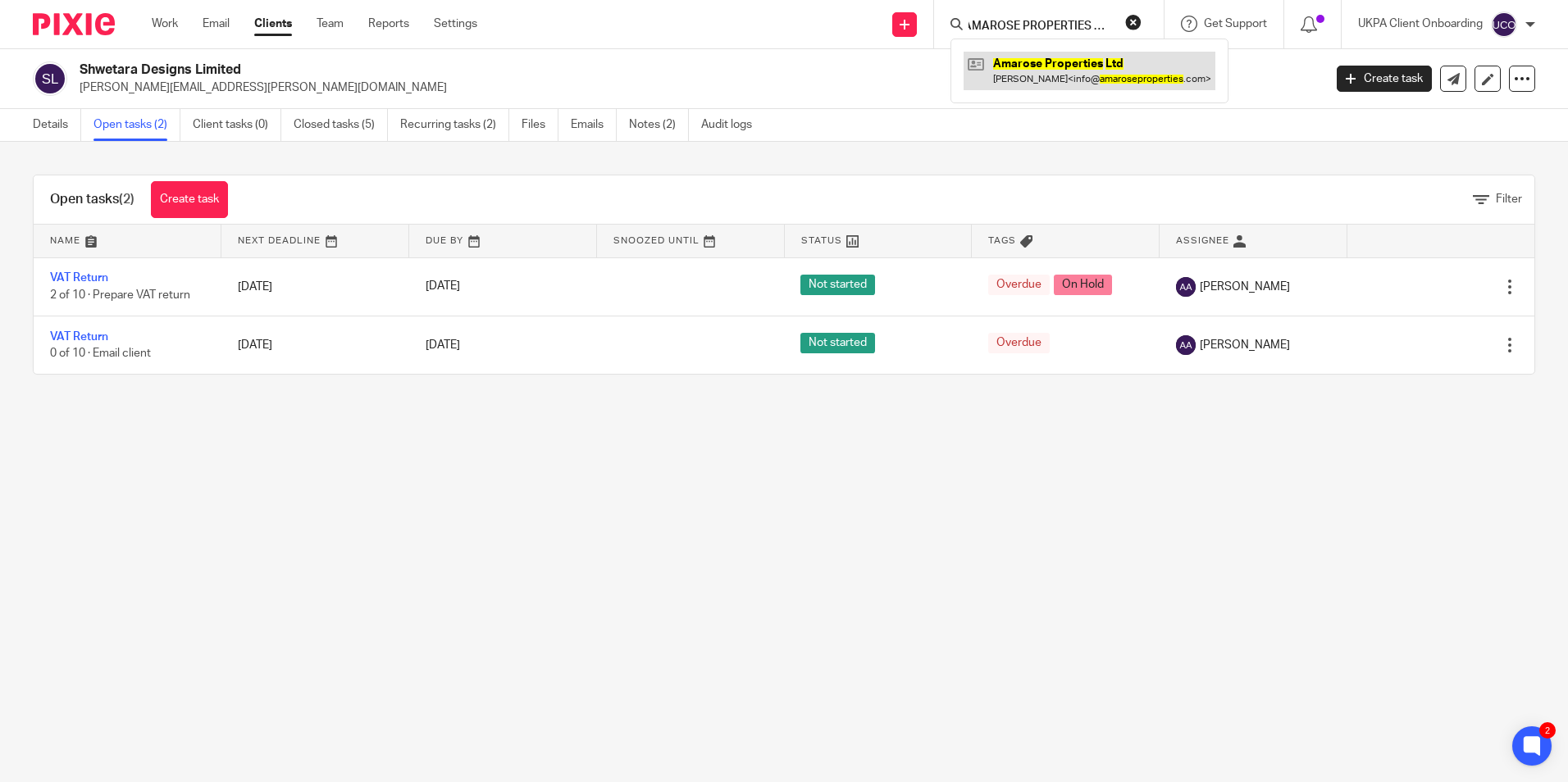
scroll to position [0, 0]
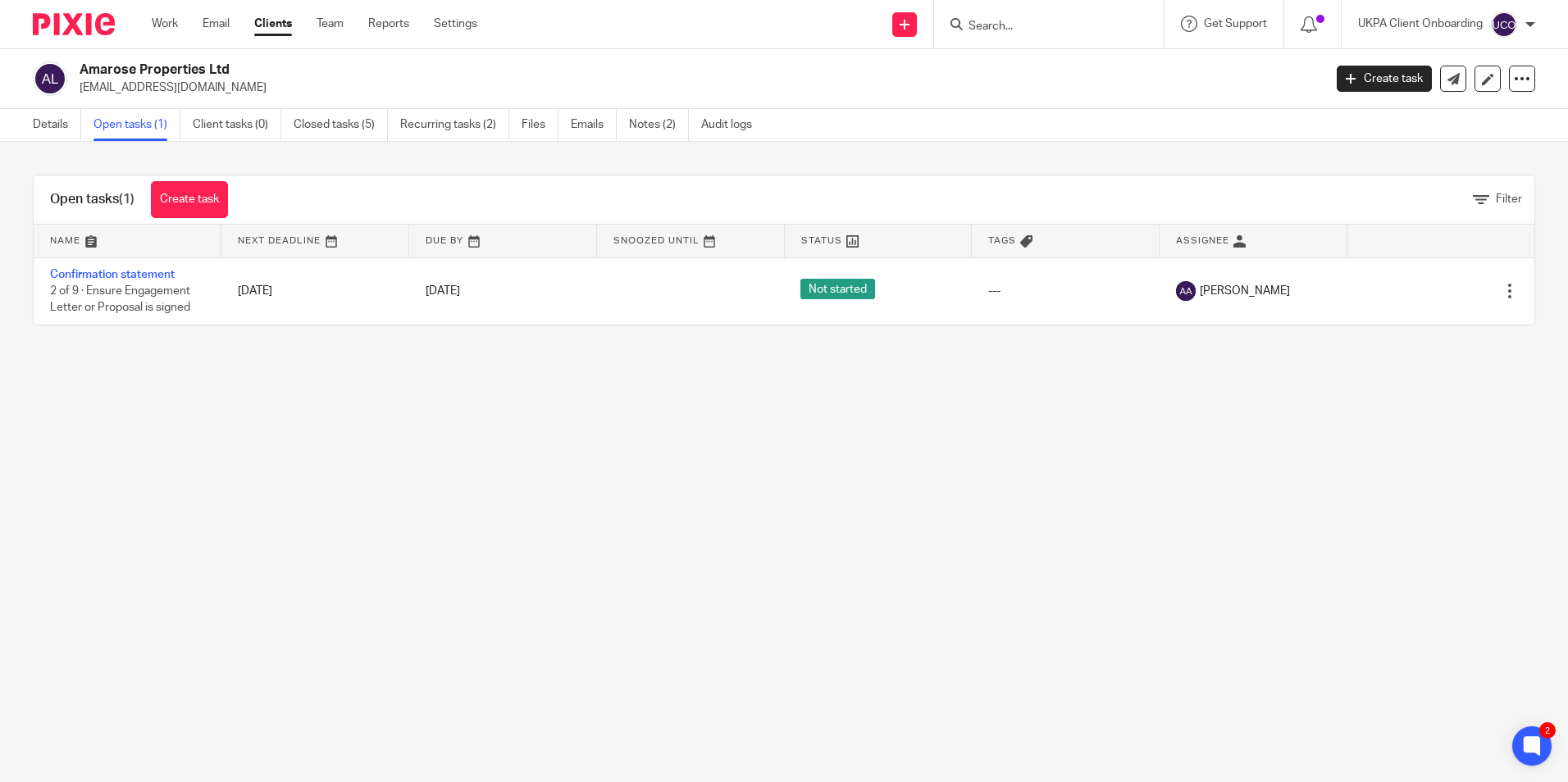
click at [1032, 24] on input "Search" at bounding box center [1041, 28] width 148 height 15
paste input "DAMALIE ESTATES HOLDING LIMITED"
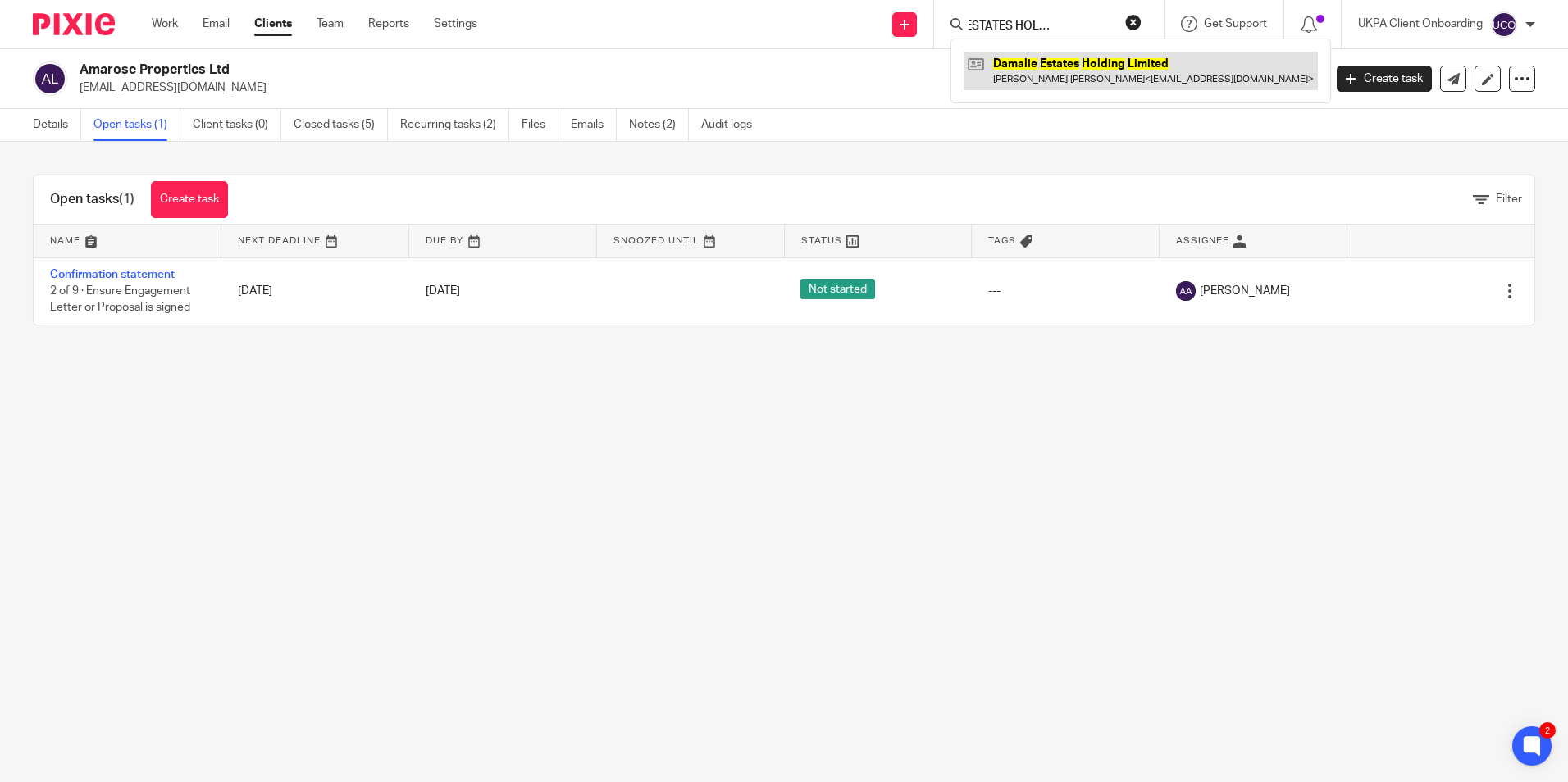
type input "DAMALIE ESTATES HOLDING LIMITED"
click at [1060, 75] on link at bounding box center [1140, 70] width 354 height 38
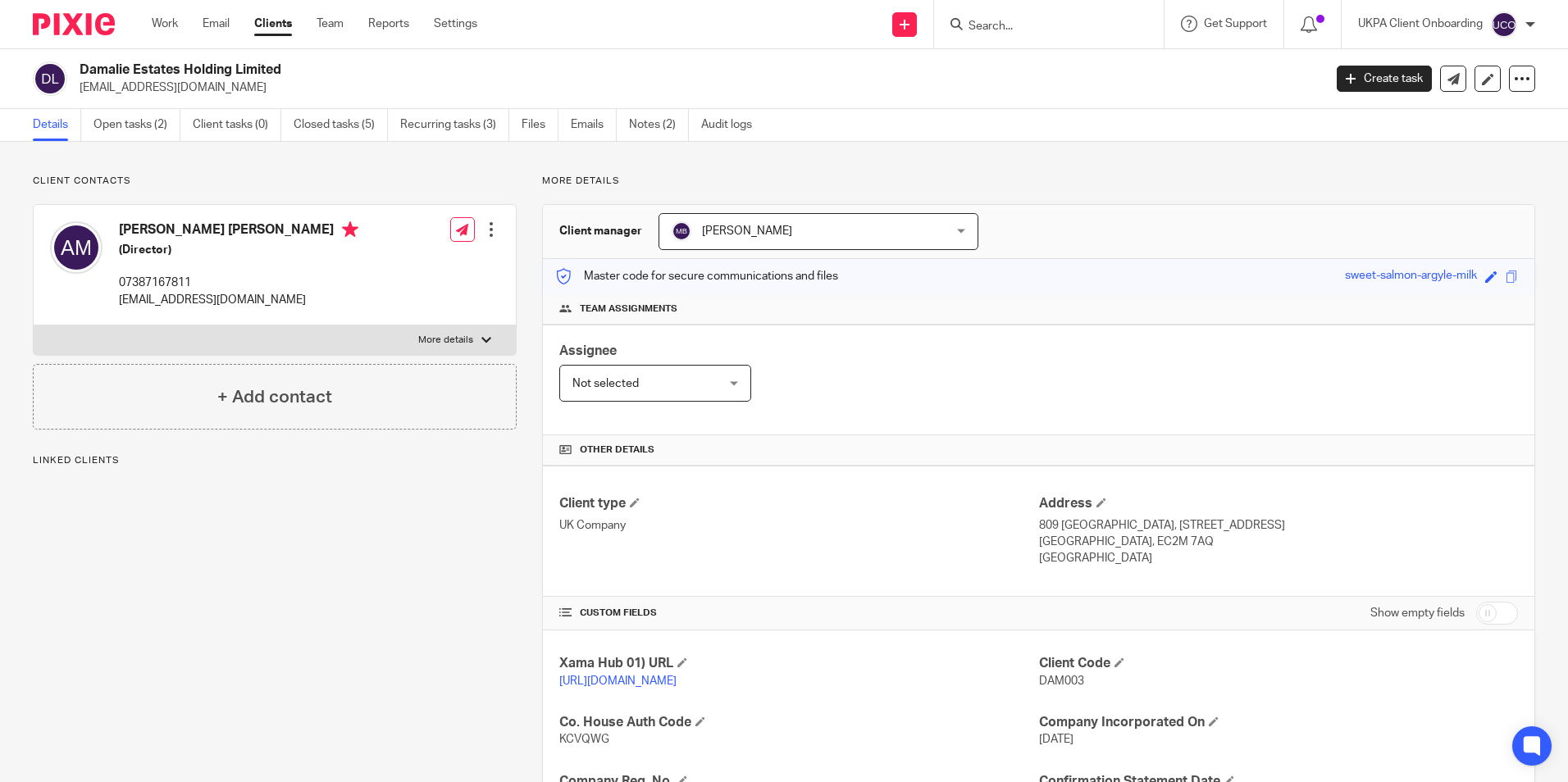
click at [153, 129] on link "Open tasks (2)" at bounding box center [137, 125] width 87 height 32
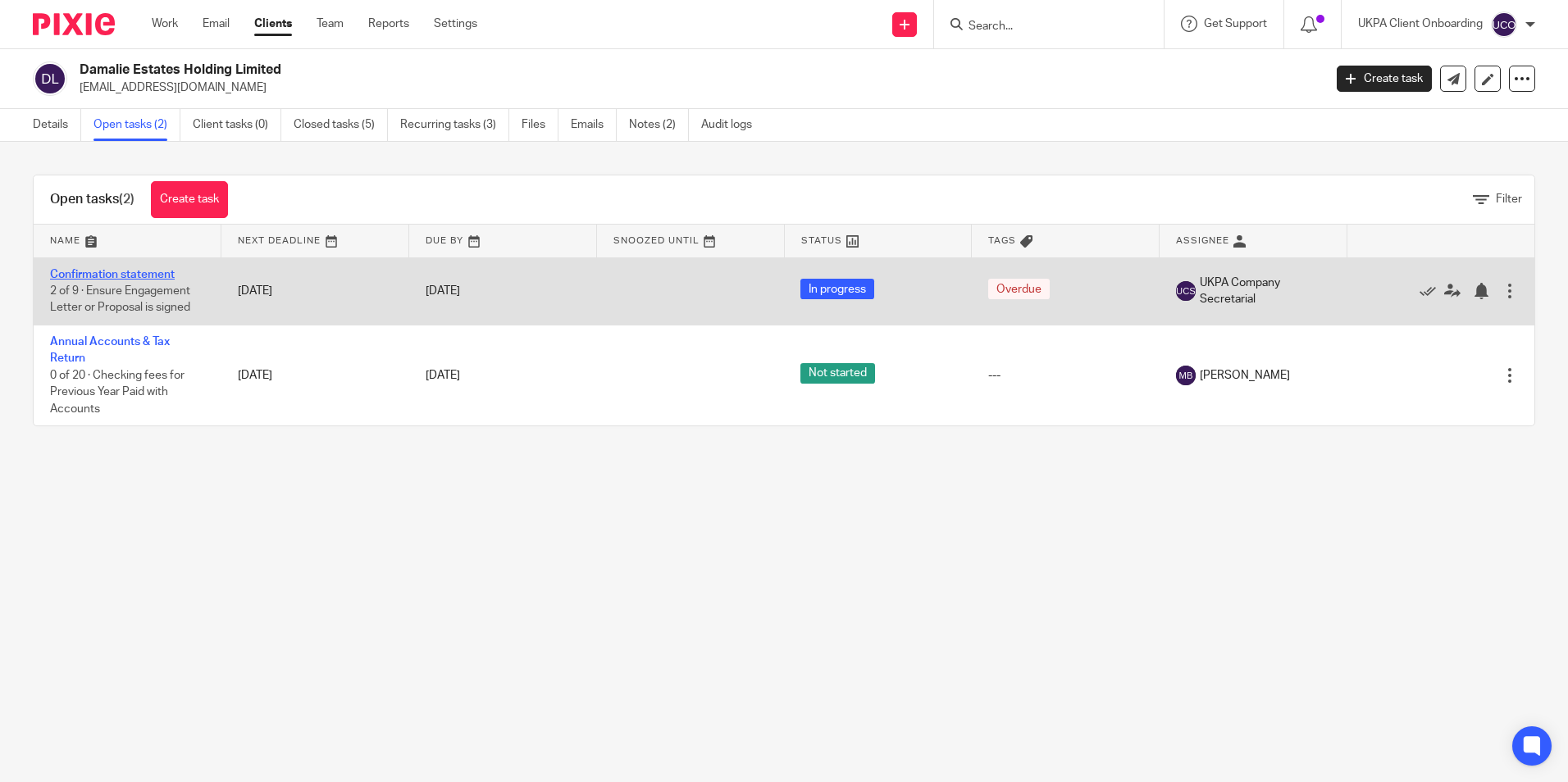
click at [132, 270] on link "Confirmation statement" at bounding box center [112, 274] width 124 height 11
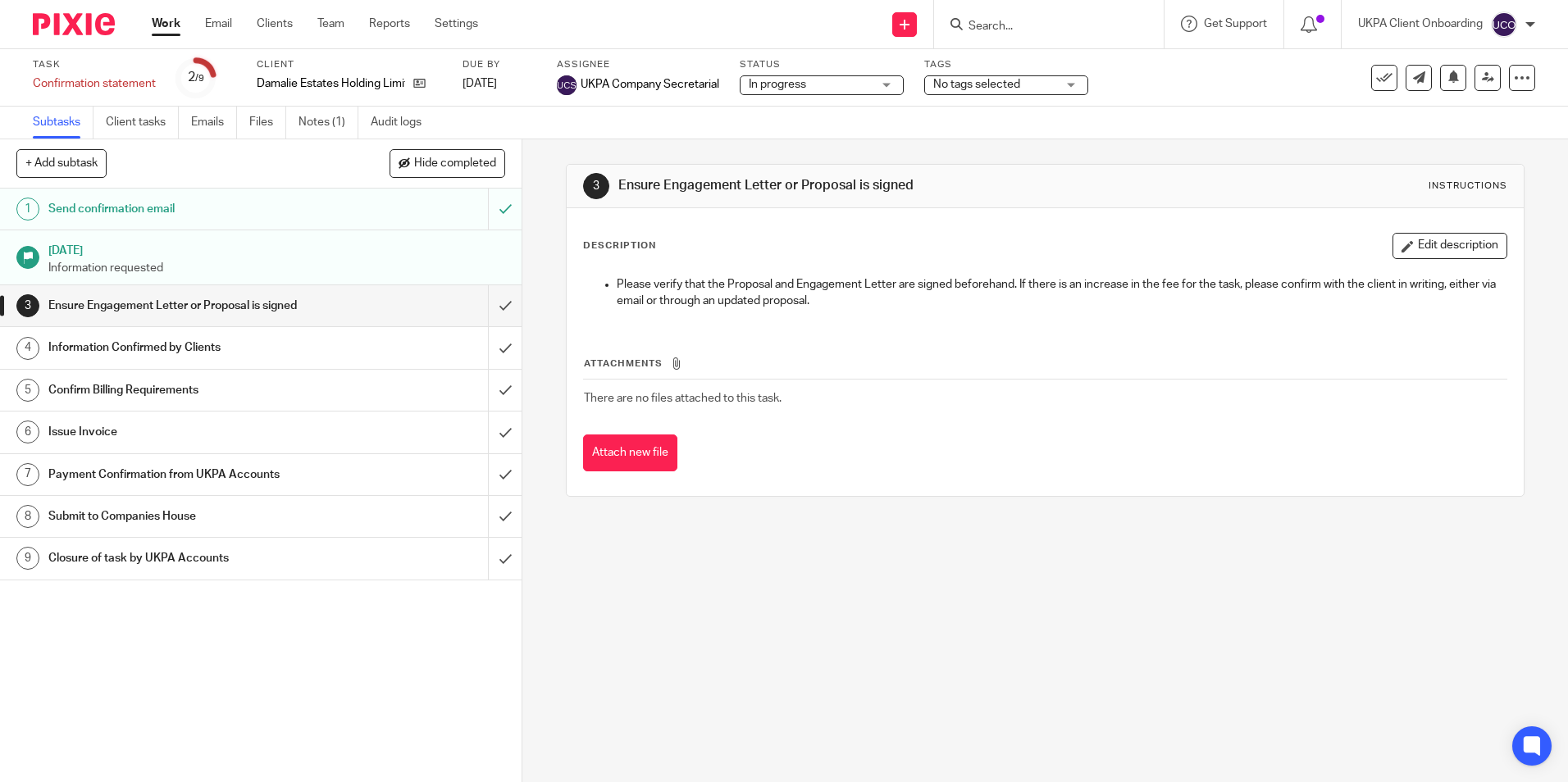
click at [648, 133] on div "Subtasks Client tasks Emails Files Notes (1) Audit logs" at bounding box center [784, 122] width 1568 height 33
click at [332, 131] on link "Notes (1)" at bounding box center [327, 122] width 60 height 32
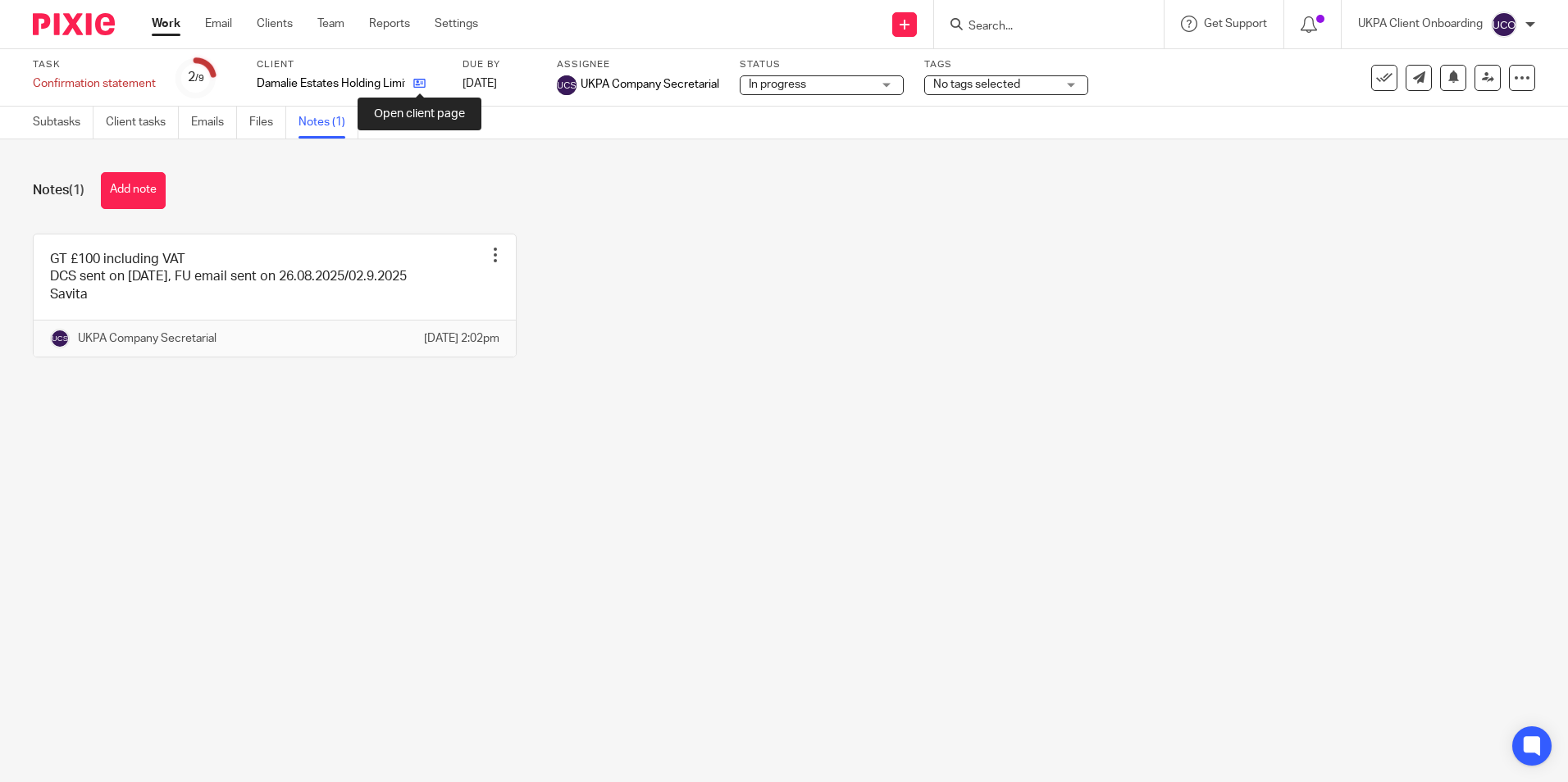
click at [420, 85] on icon at bounding box center [419, 83] width 12 height 12
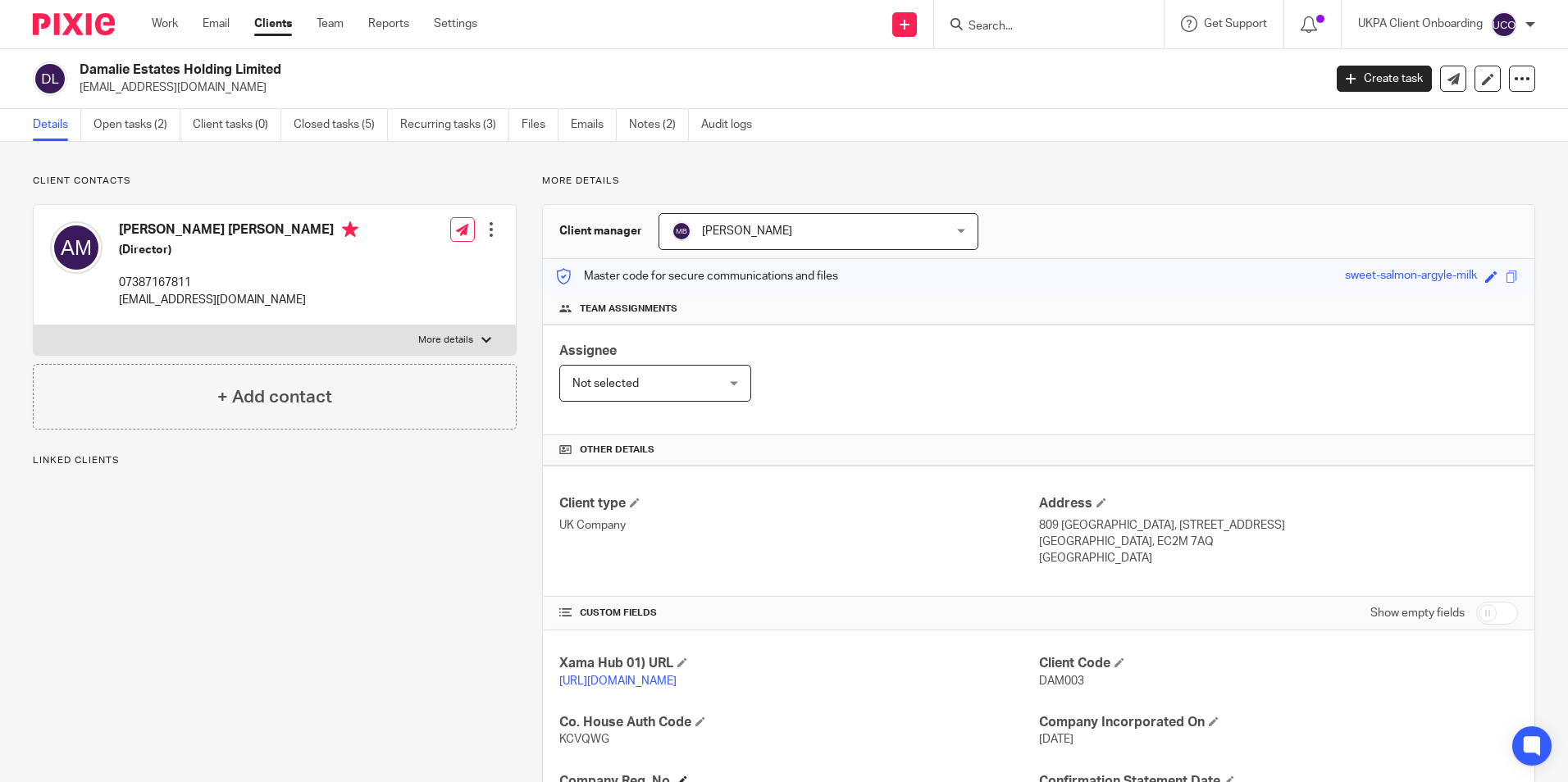
scroll to position [217, 0]
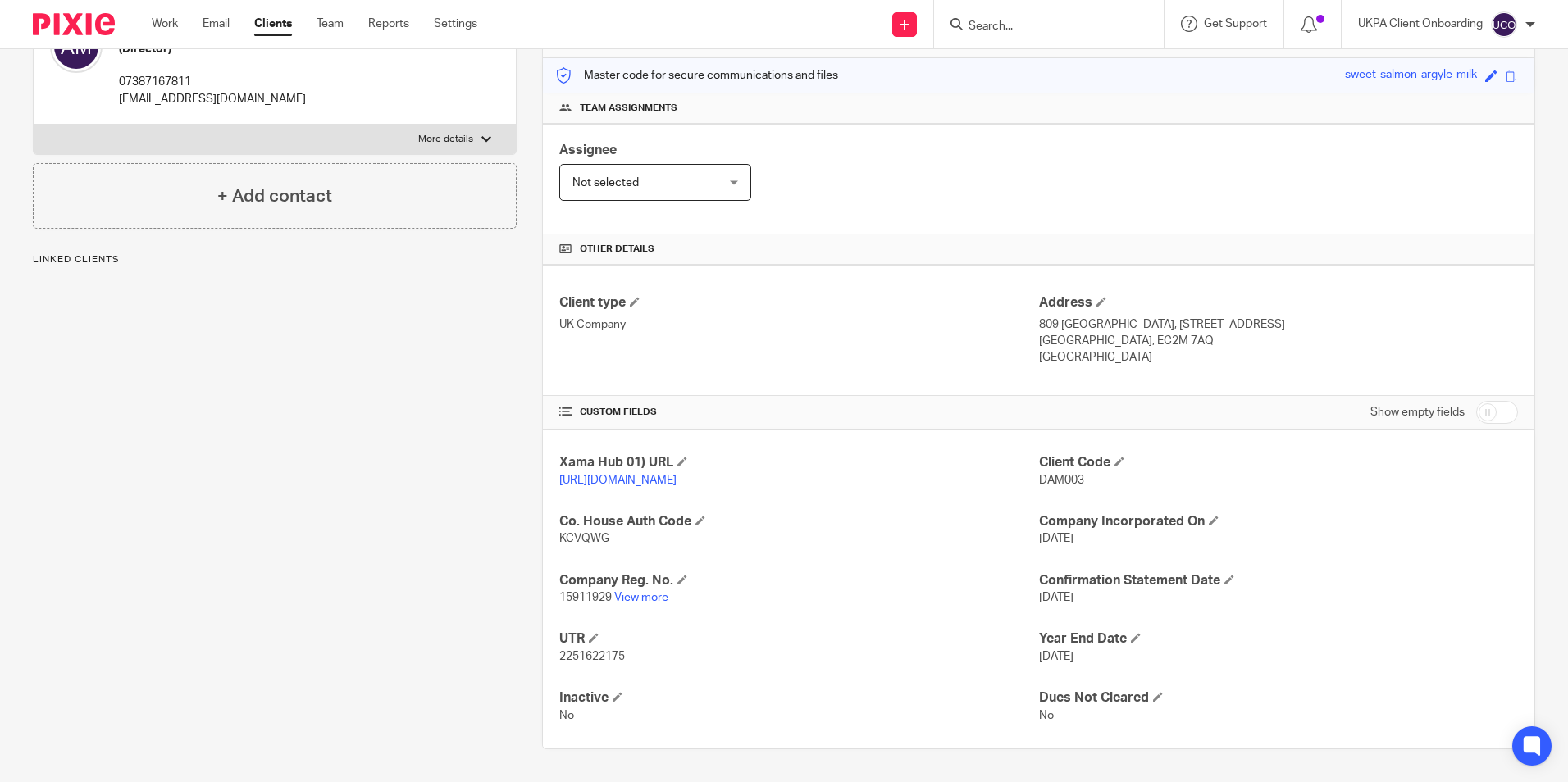
click at [645, 595] on link "View more" at bounding box center [641, 598] width 54 height 11
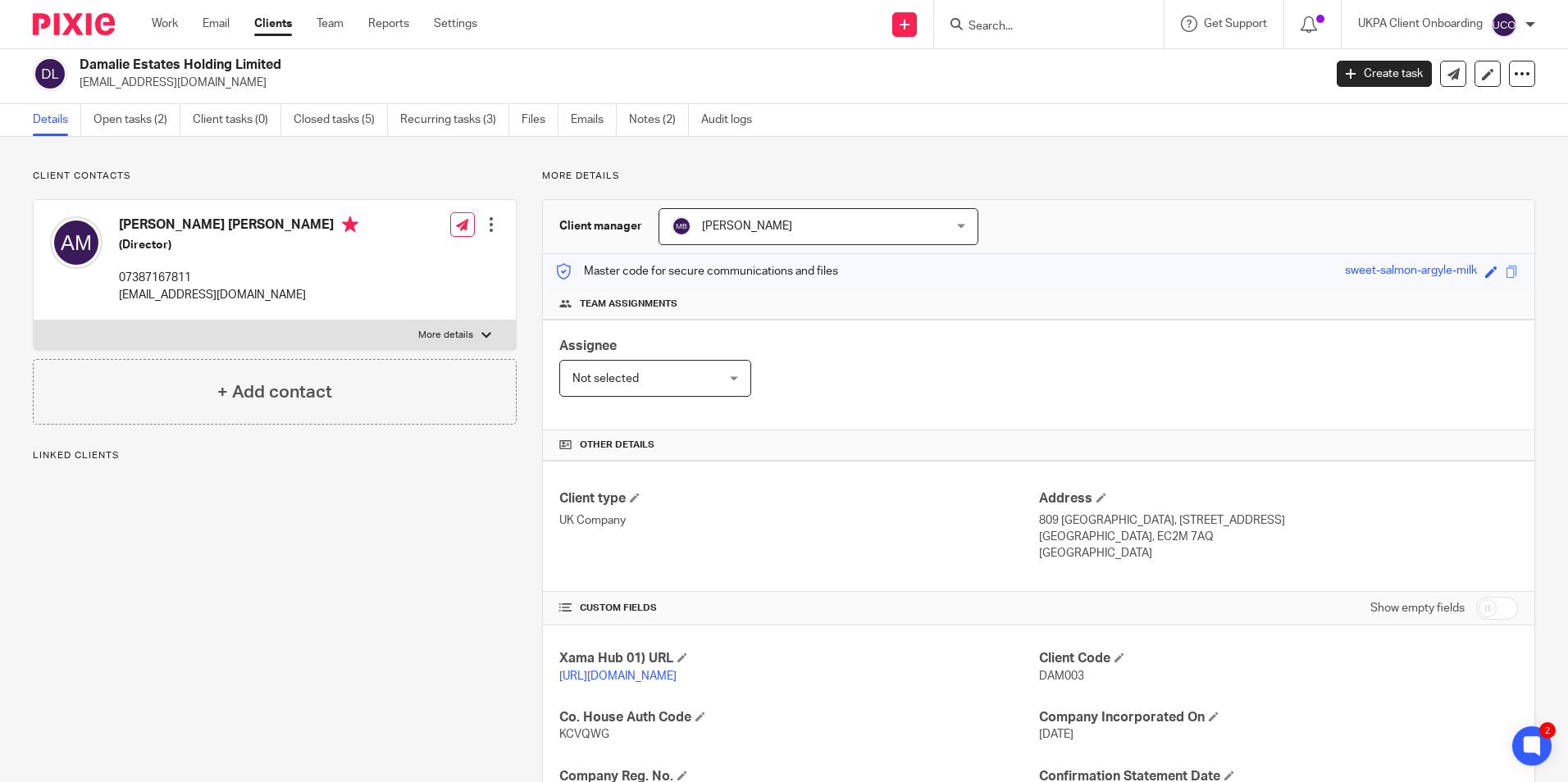
scroll to position [0, 0]
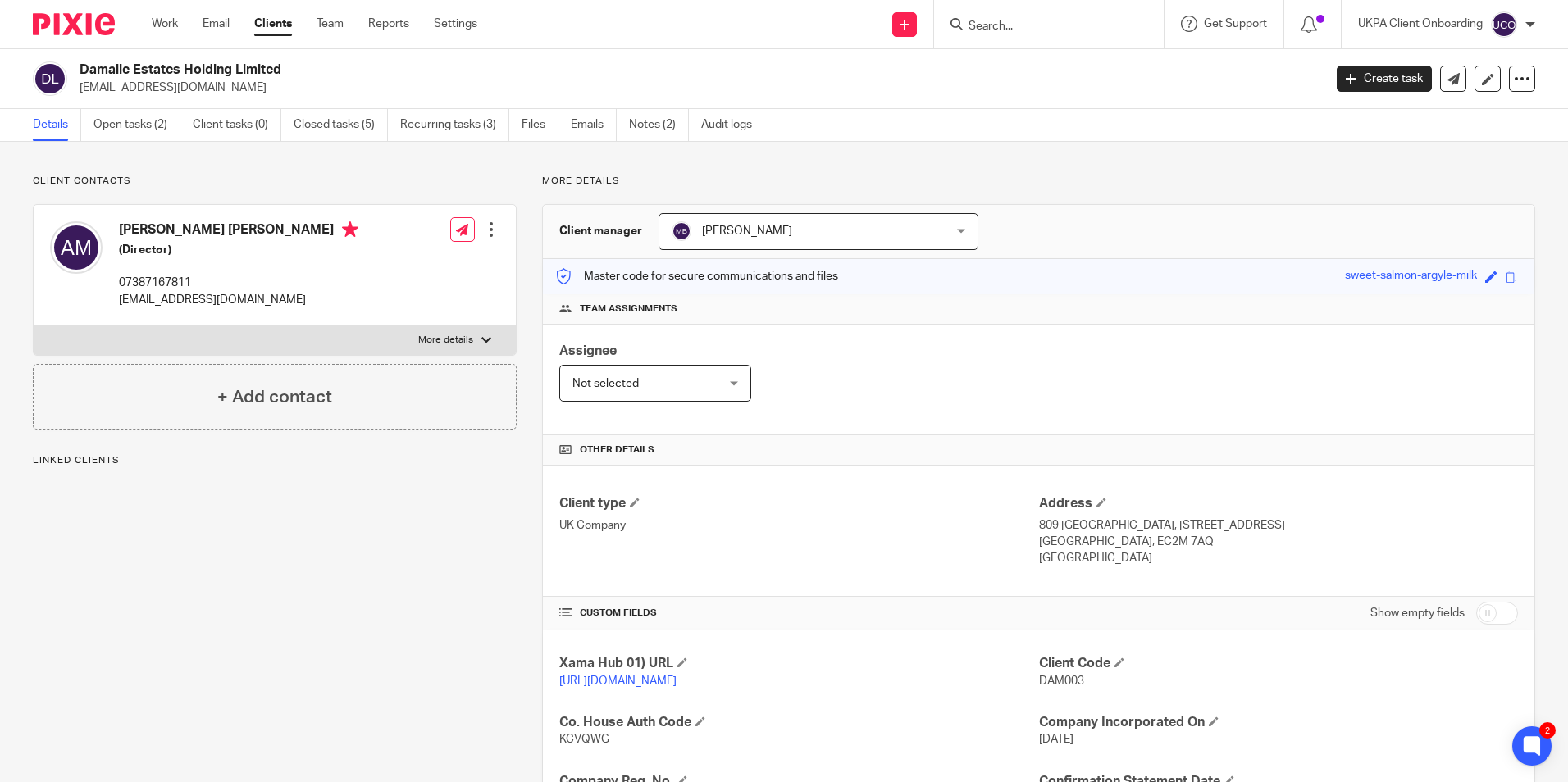
drag, startPoint x: 173, startPoint y: 24, endPoint x: 62, endPoint y: 46, distance: 113.2
click at [173, 24] on link "Work" at bounding box center [165, 23] width 27 height 16
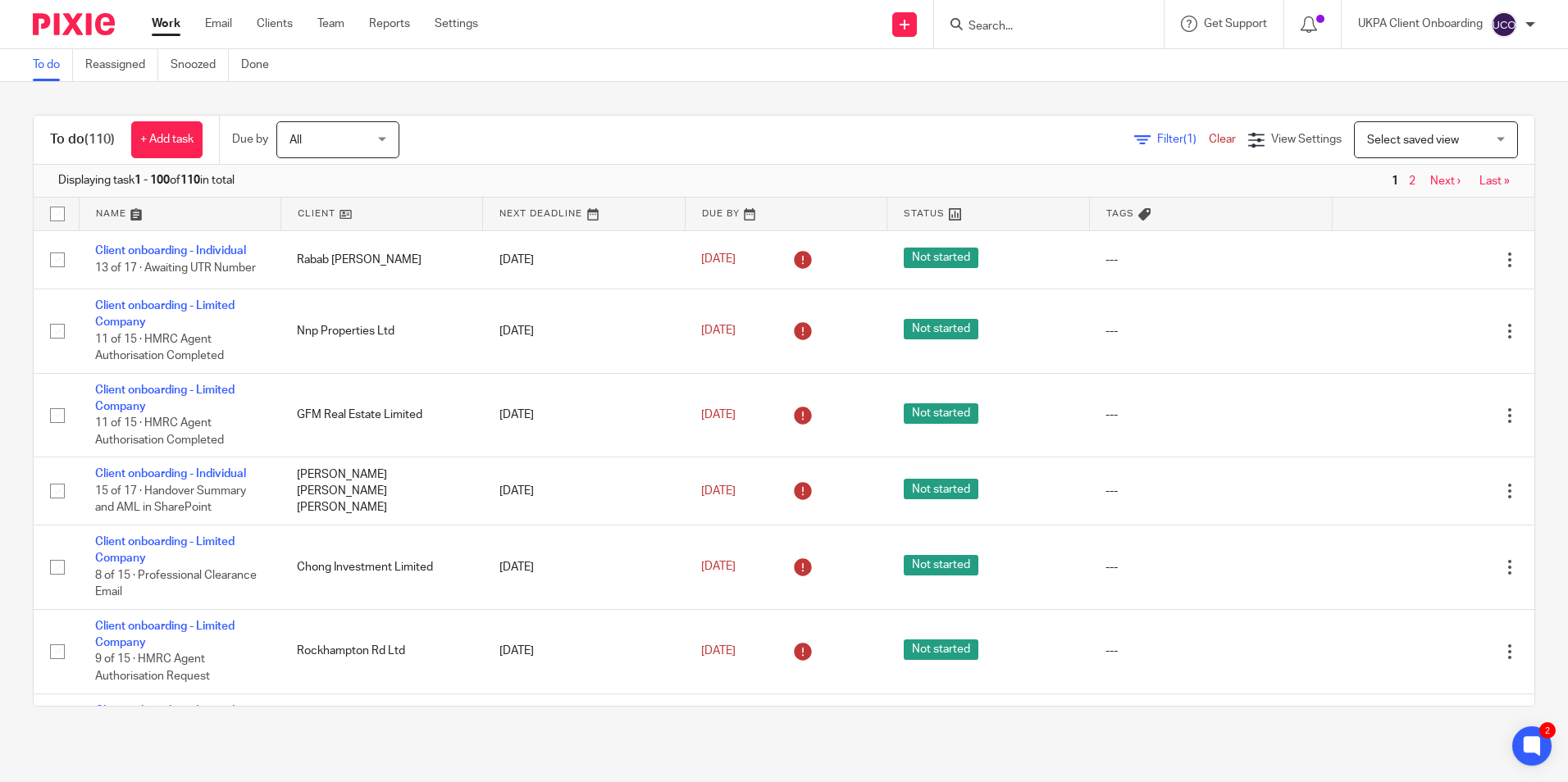
click at [1004, 29] on input "Search" at bounding box center [1041, 28] width 148 height 15
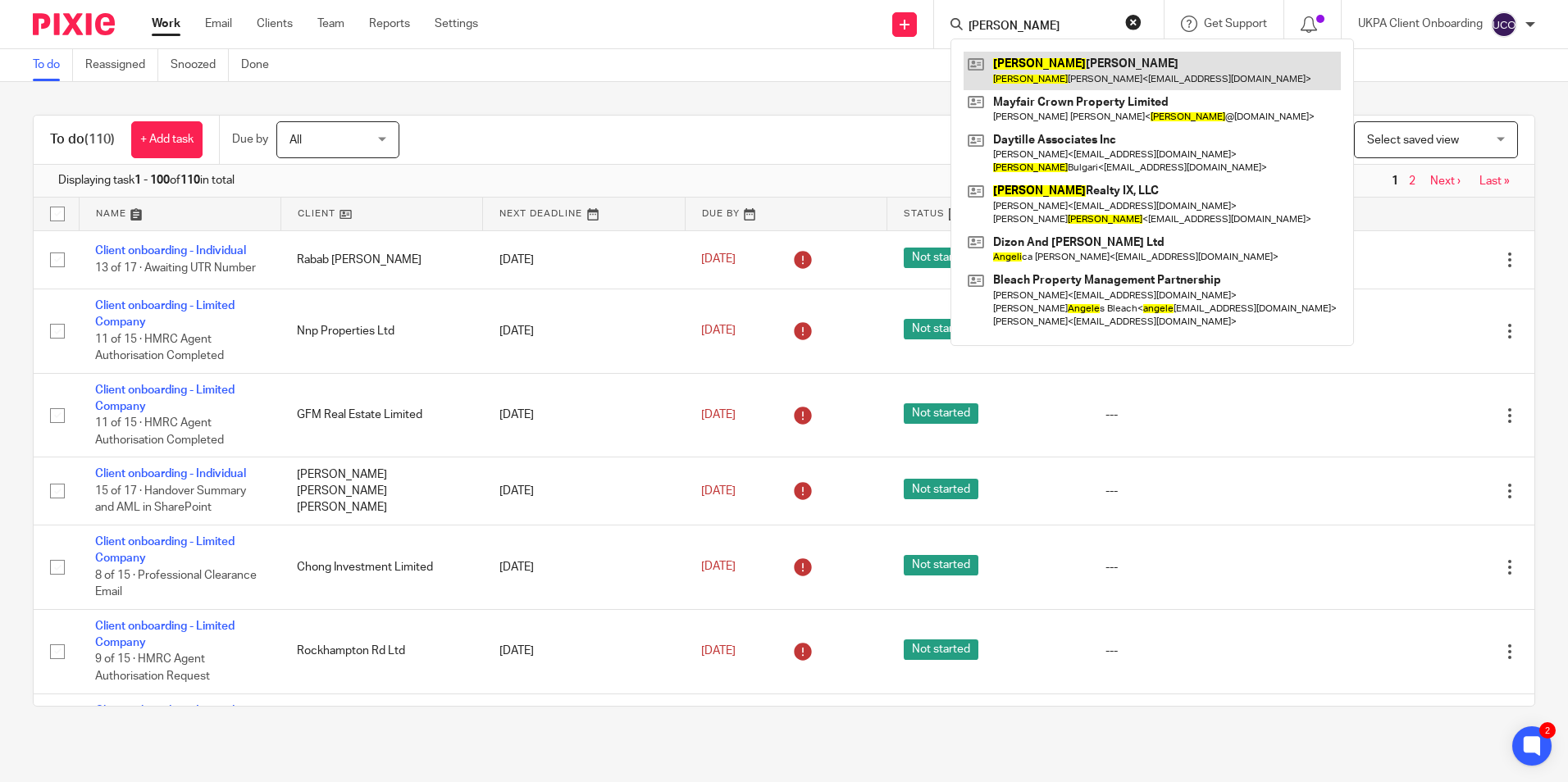
type input "angela"
click at [1035, 80] on link at bounding box center [1151, 70] width 377 height 38
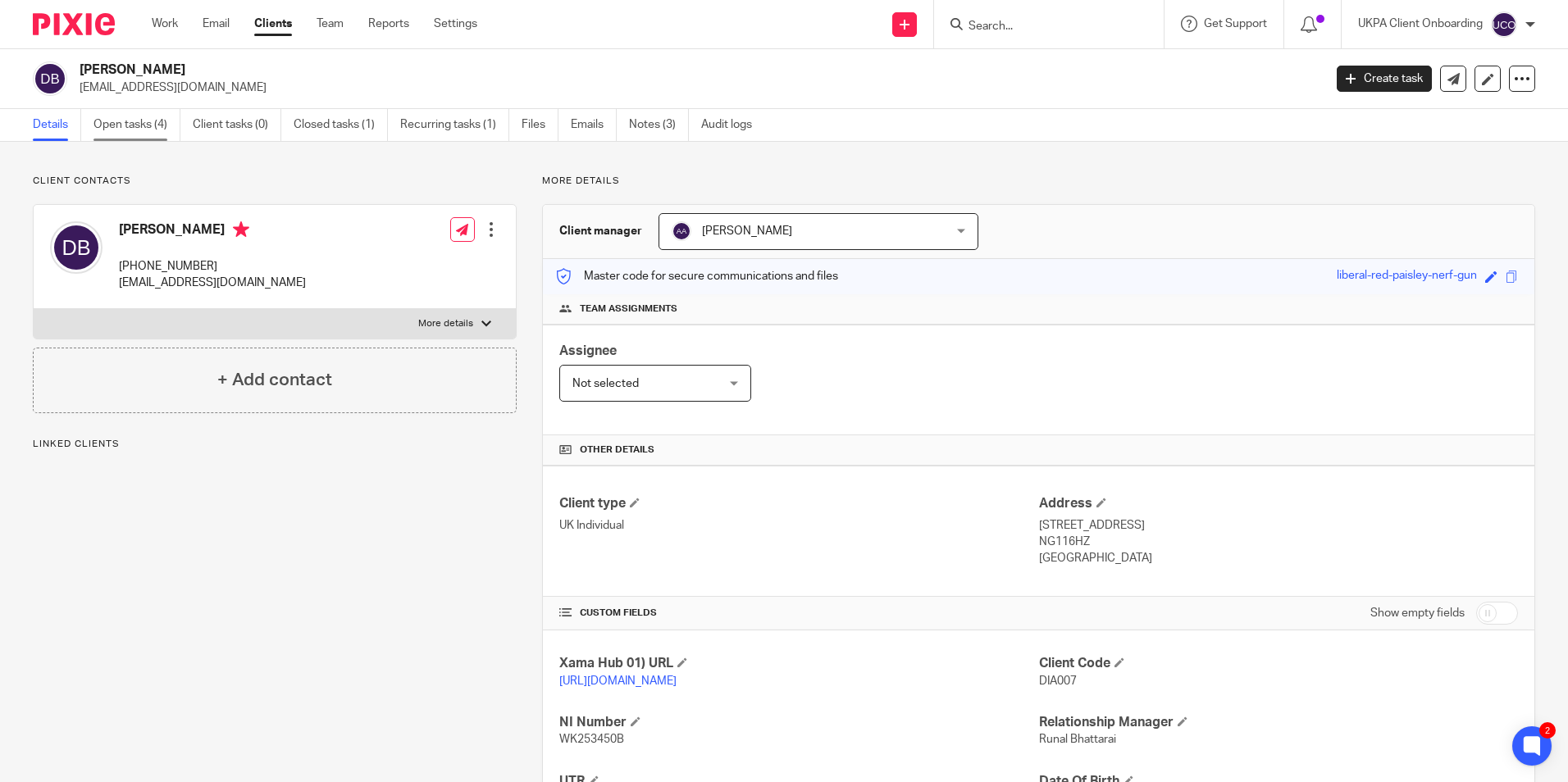
click at [141, 130] on link "Open tasks (4)" at bounding box center [137, 125] width 87 height 32
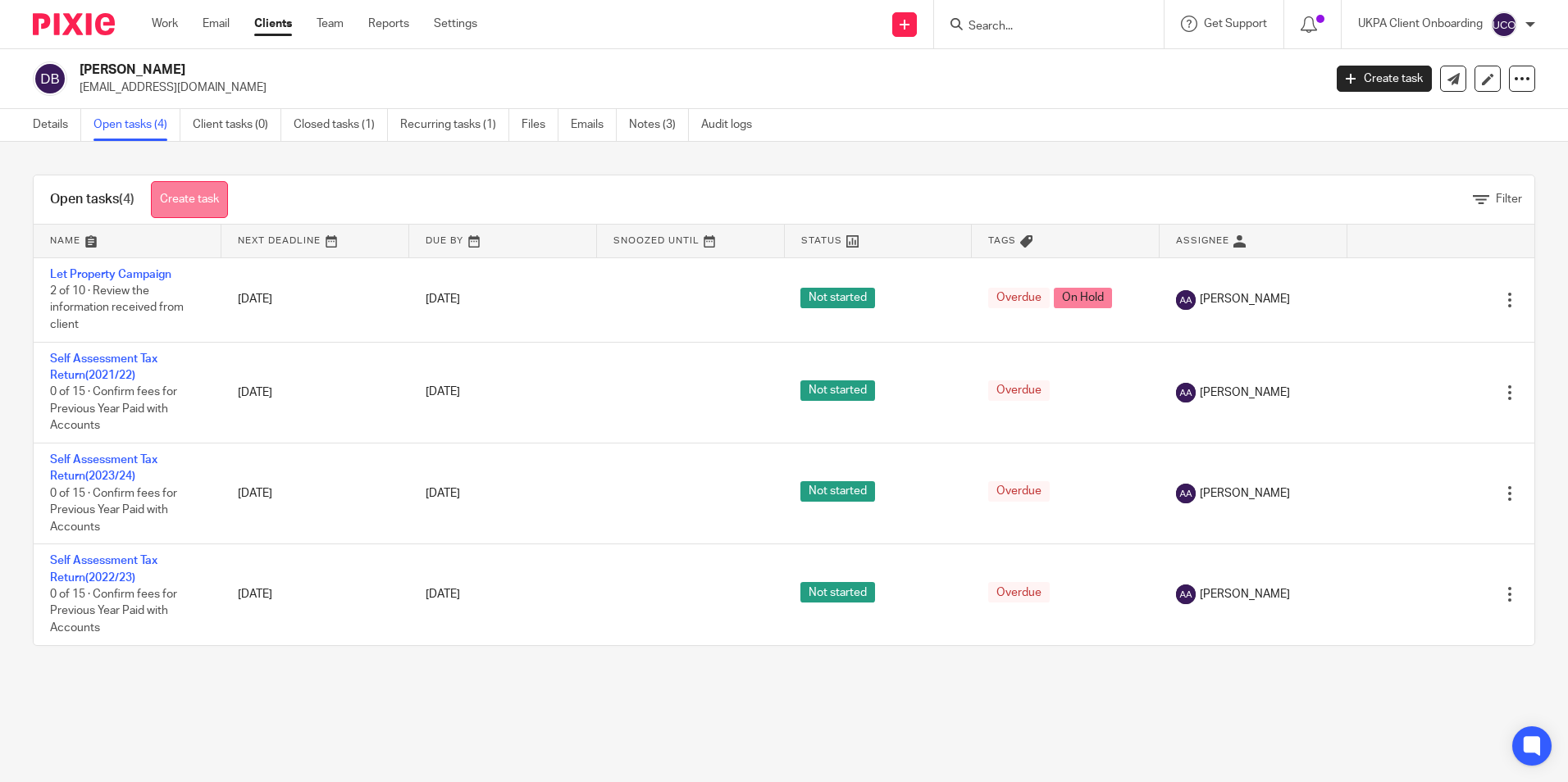
click at [181, 206] on link "Create task" at bounding box center [189, 199] width 77 height 37
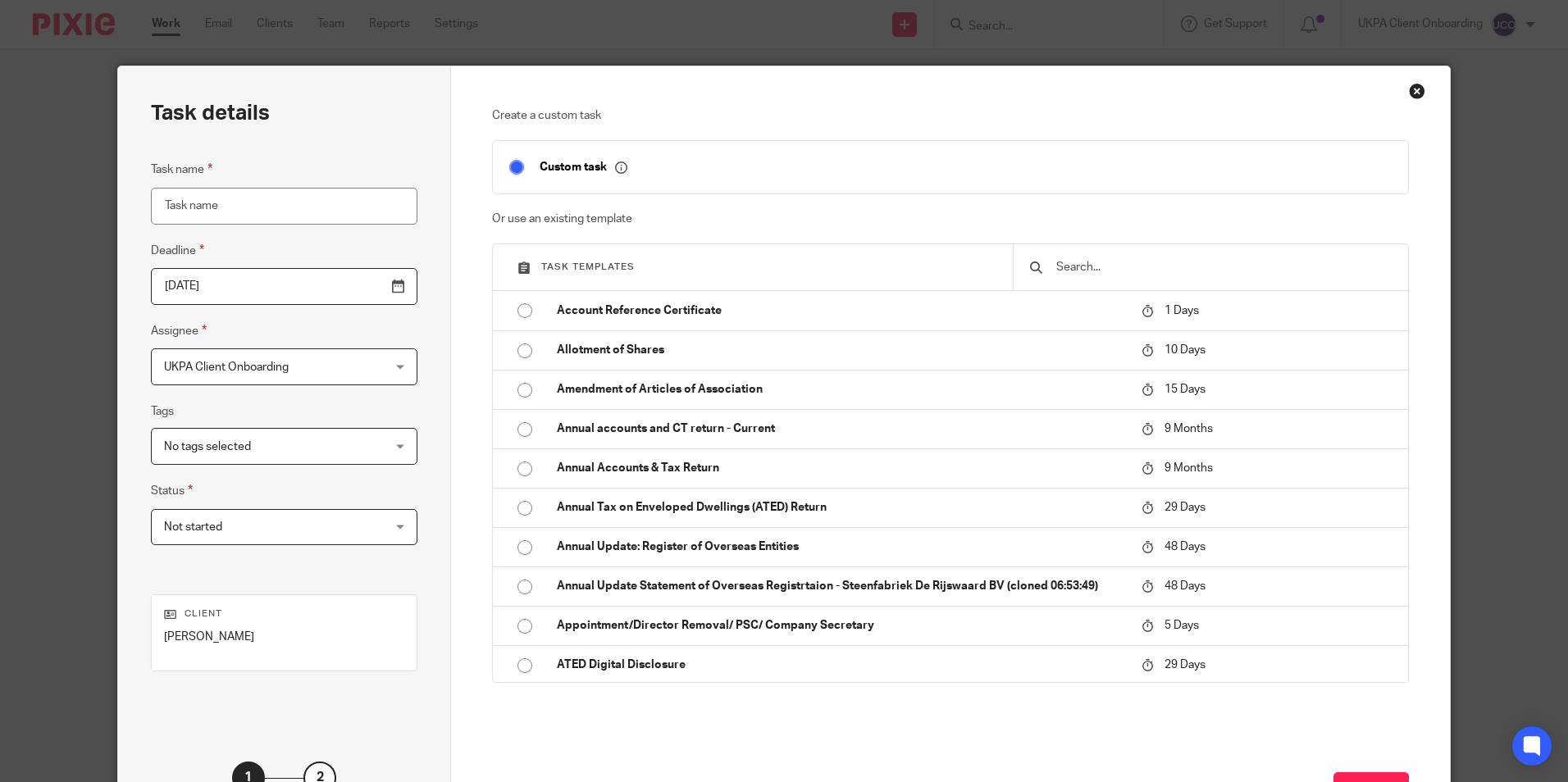
click at [1070, 275] on input "text" at bounding box center [1223, 267] width 337 height 18
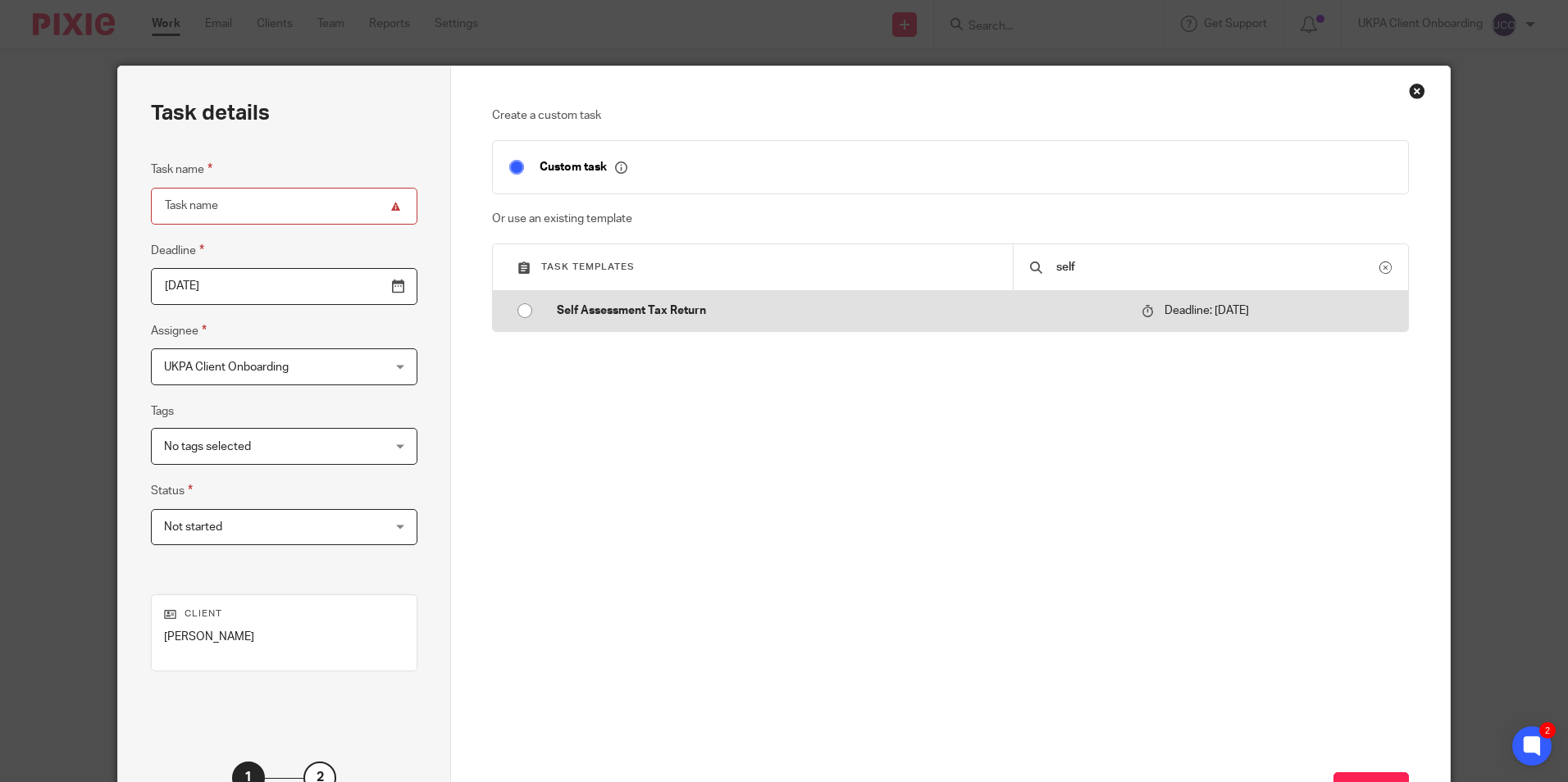
type input "self"
click at [742, 316] on p "Self Assessment Tax Return" at bounding box center [841, 310] width 569 height 16
type input "[DATE]"
type input "Self Assessment Tax Return"
checkbox input "false"
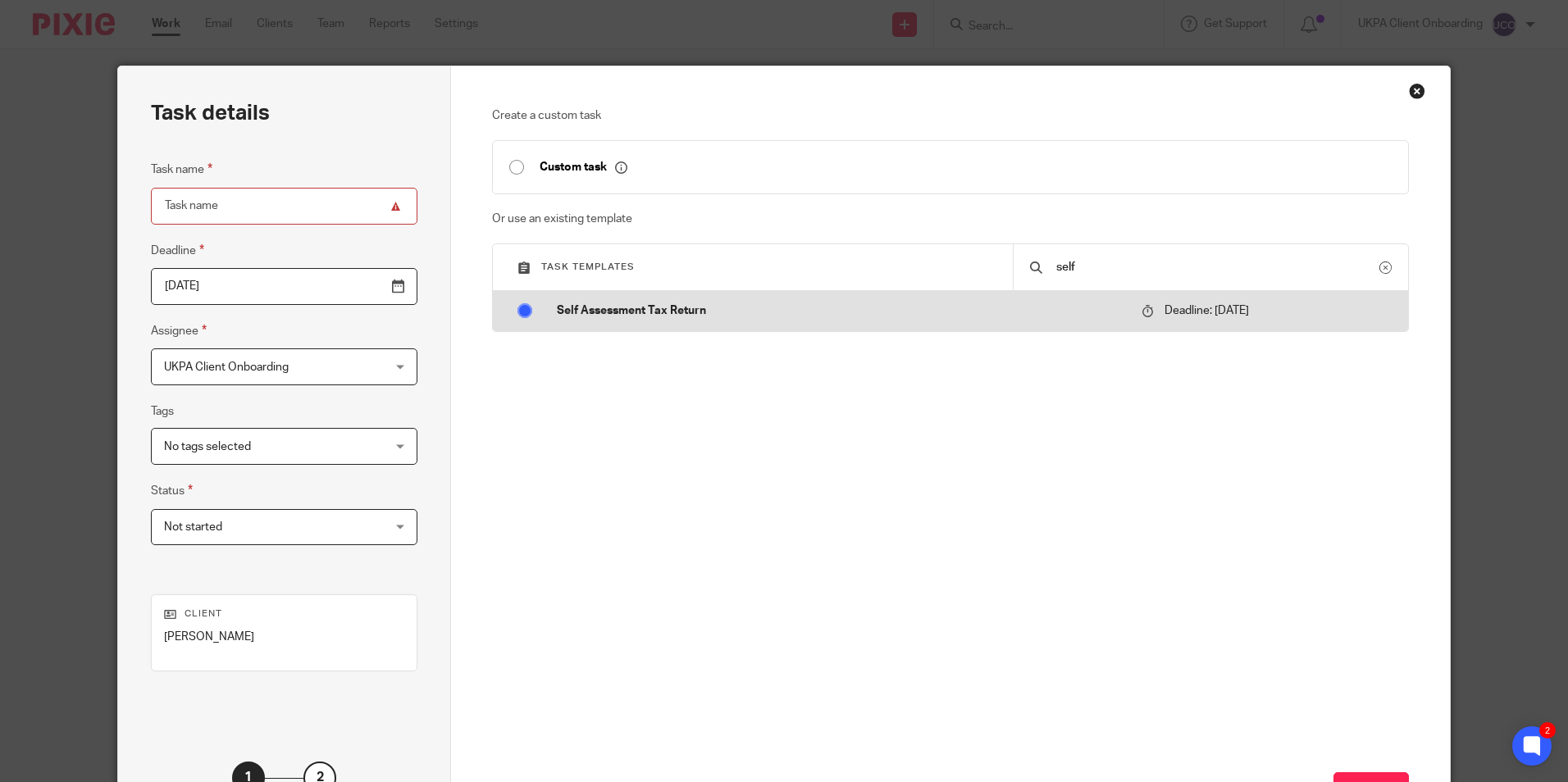
radio input "true"
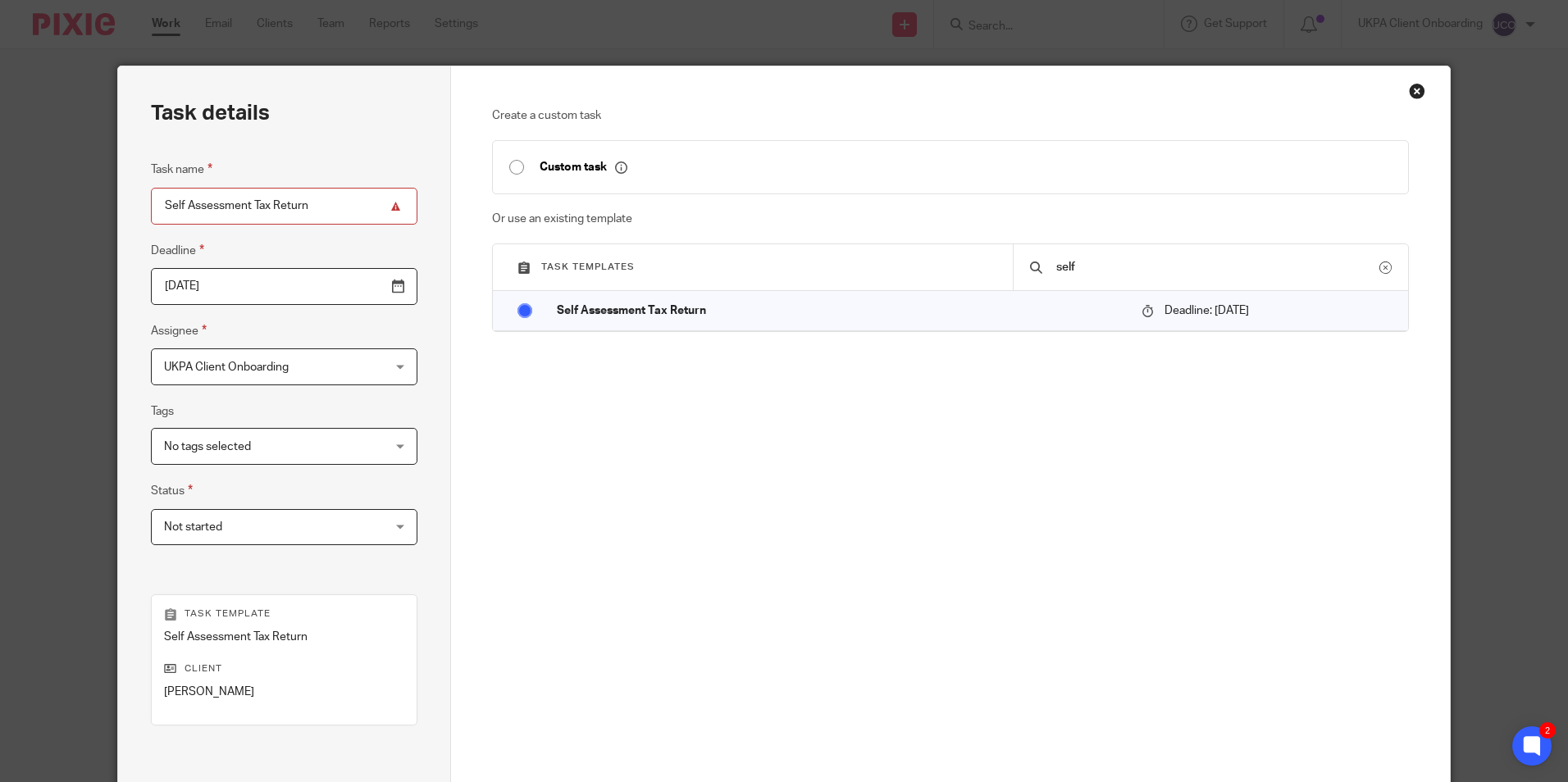
scroll to position [187, 0]
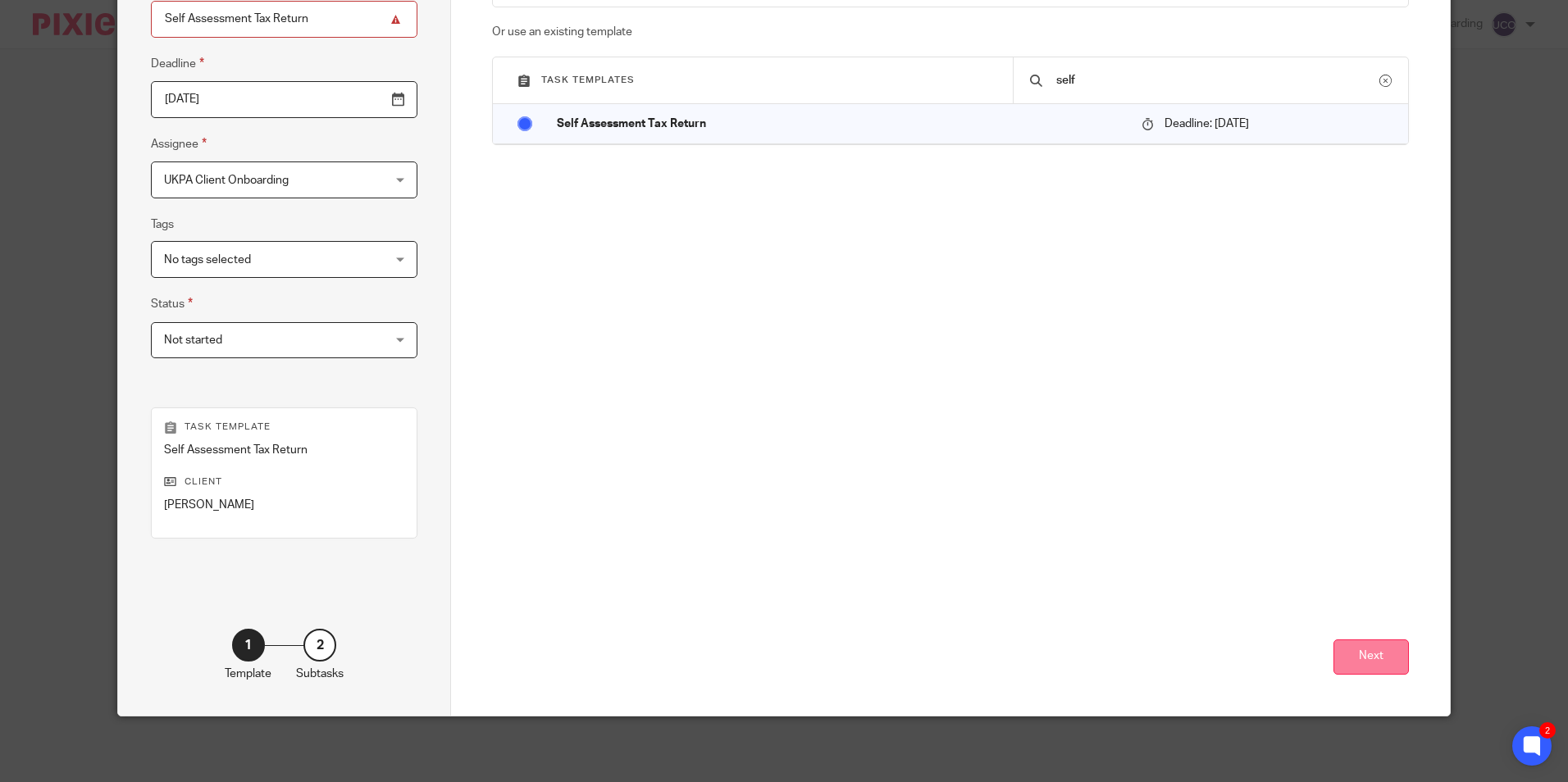
click at [1350, 657] on button "Next" at bounding box center [1371, 657] width 75 height 35
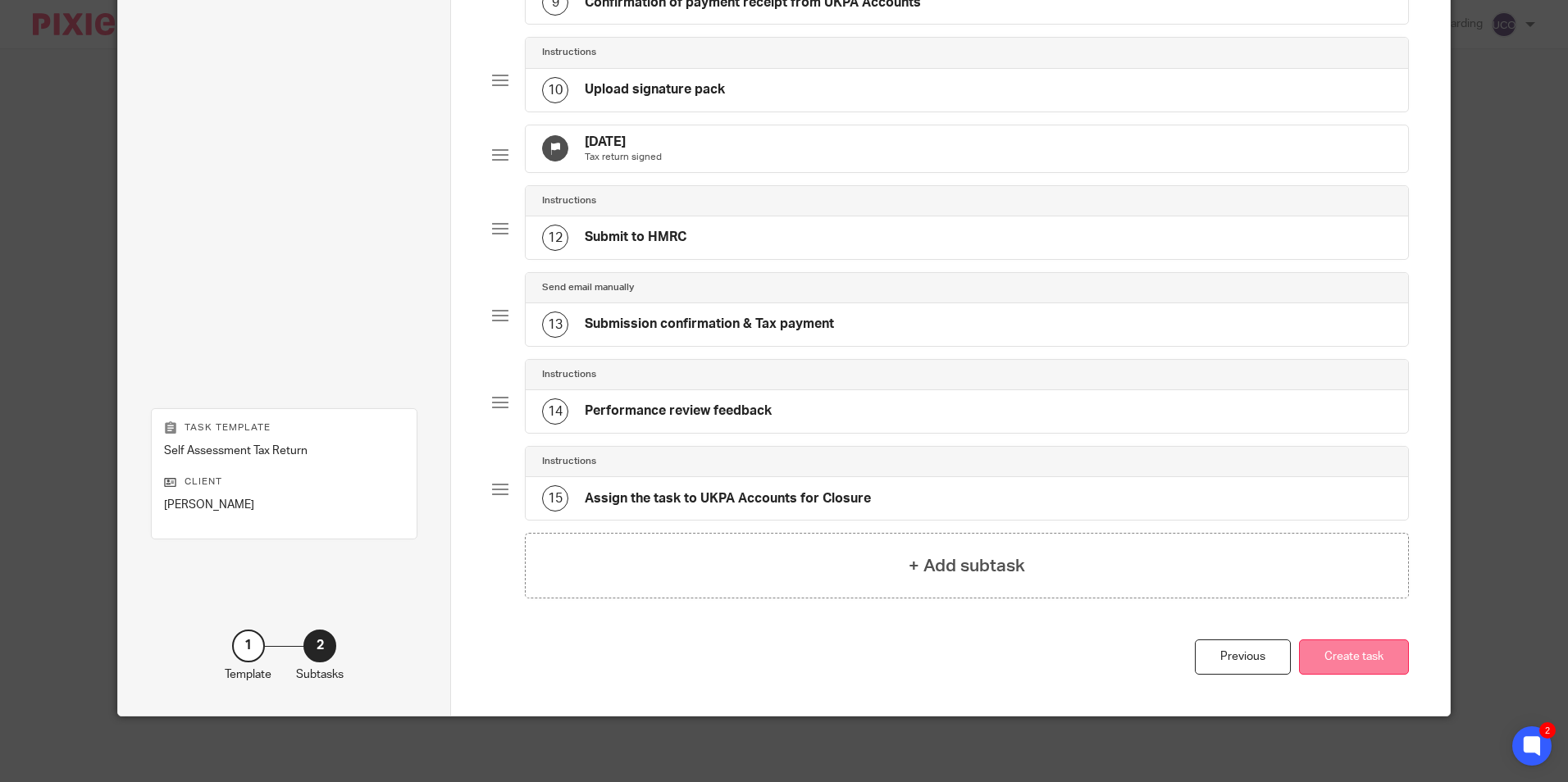
scroll to position [884, 0]
click at [1353, 651] on button "Create task" at bounding box center [1354, 657] width 110 height 35
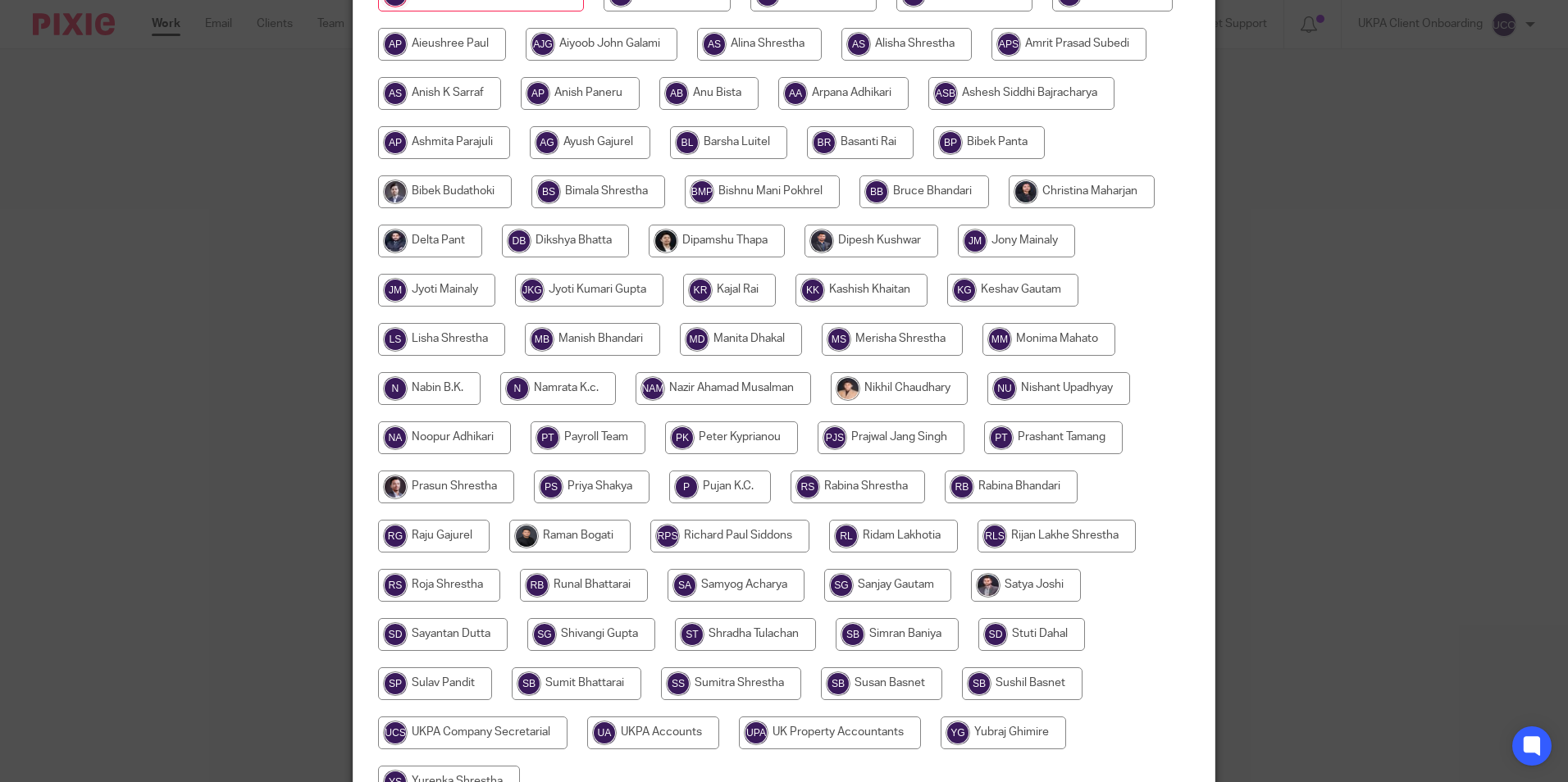
scroll to position [28, 0]
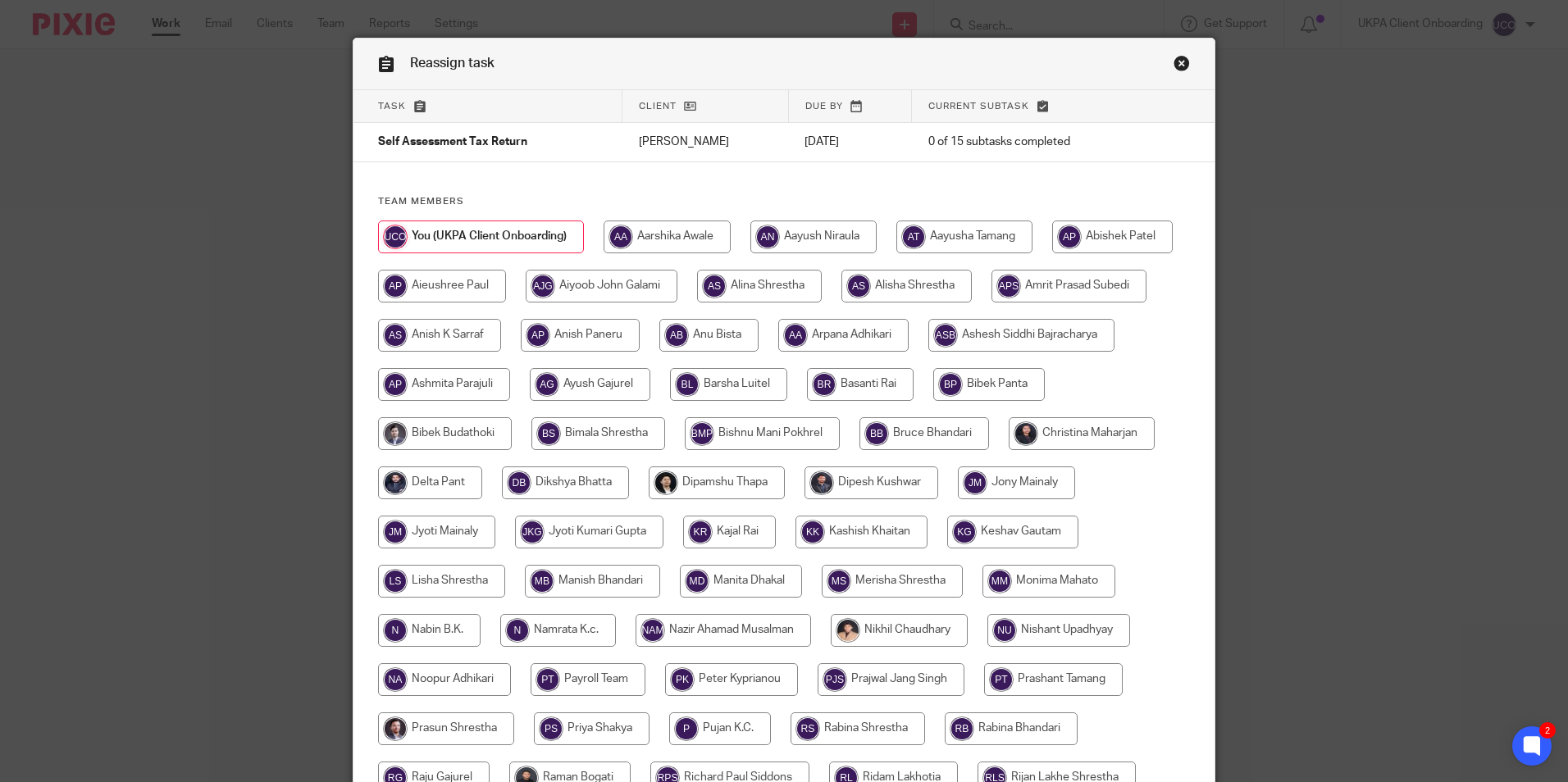
click at [908, 330] on input "radio" at bounding box center [843, 335] width 130 height 33
radio input "true"
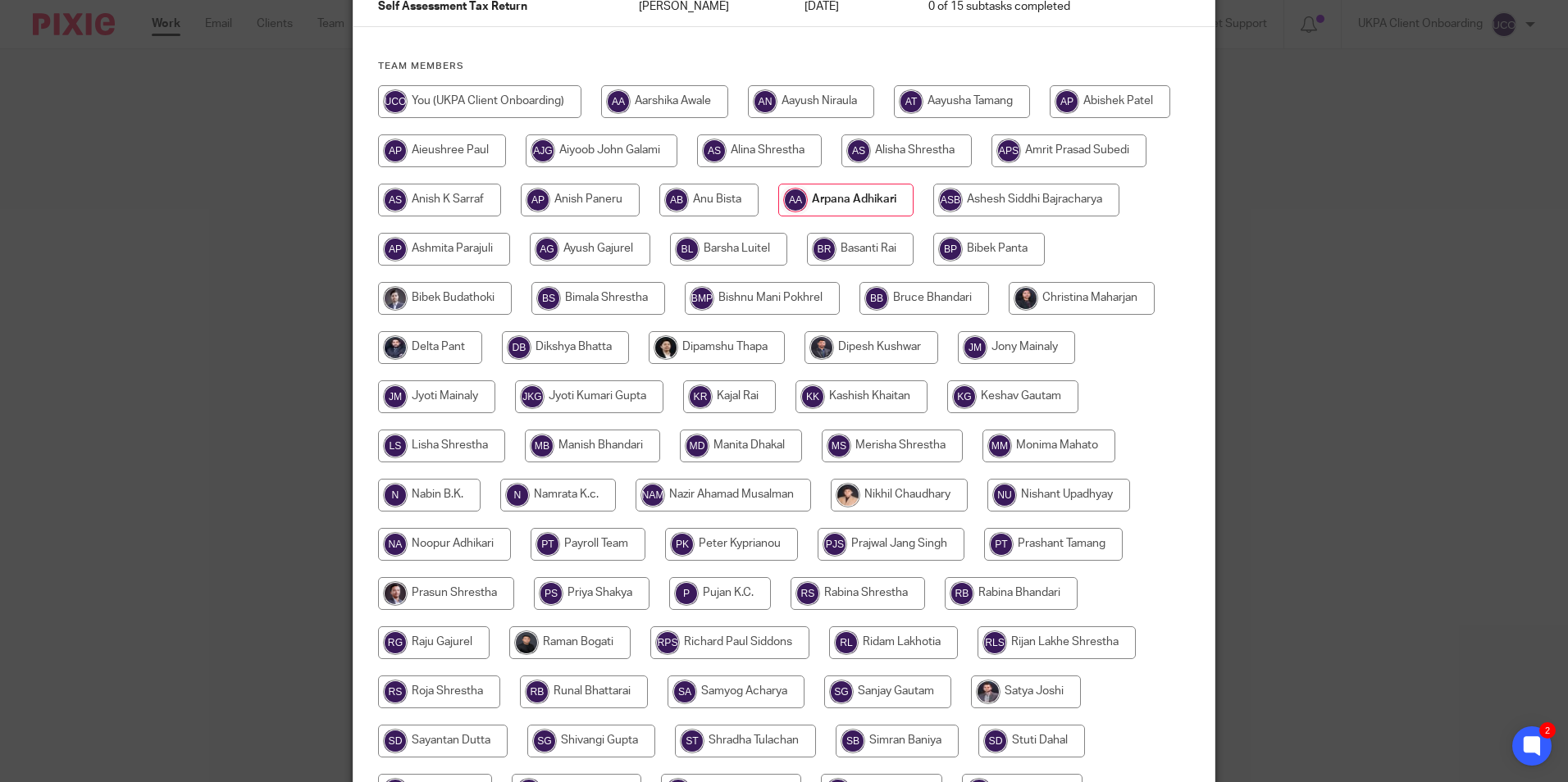
scroll to position [438, 0]
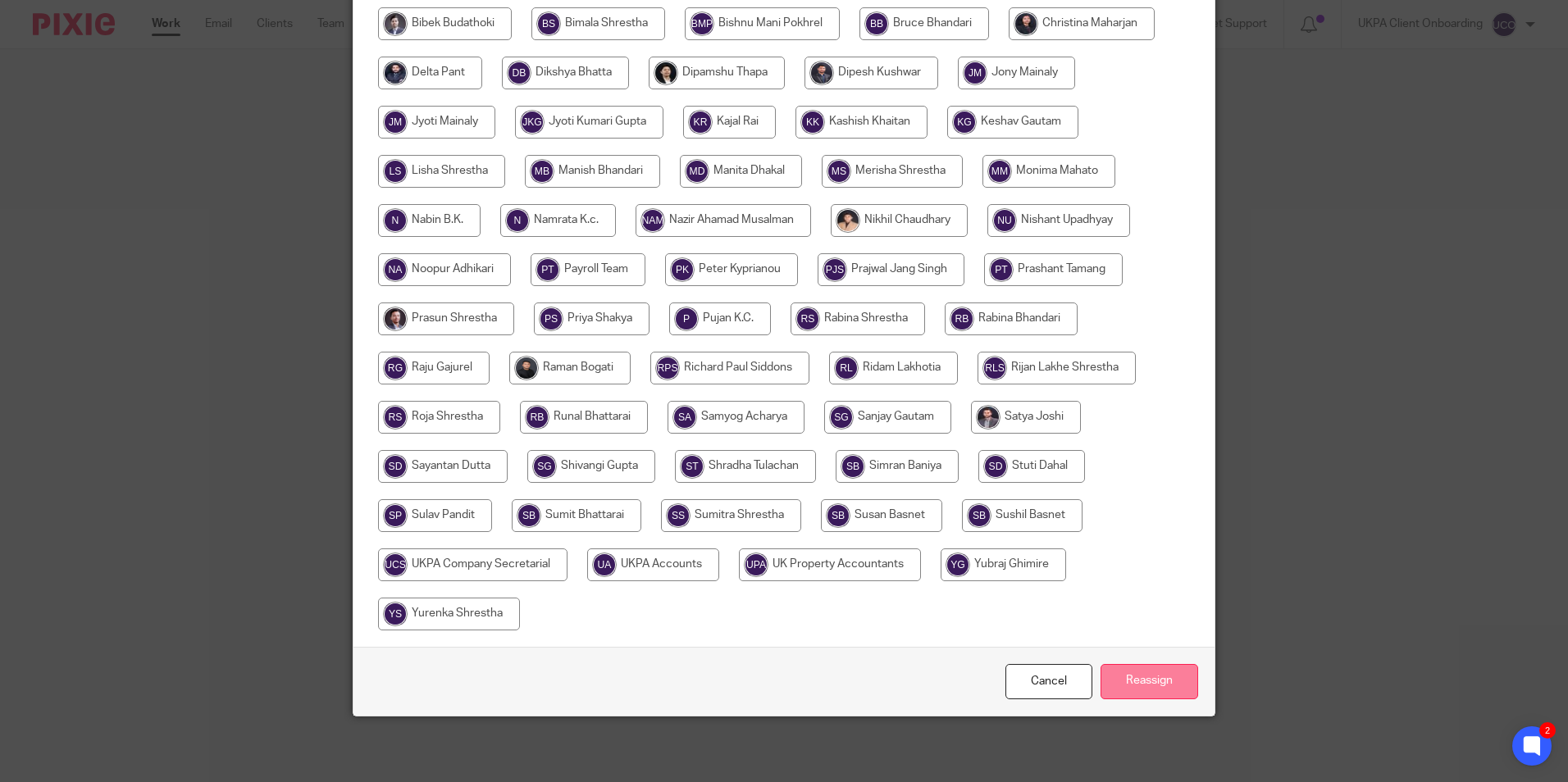
click at [1144, 674] on input "Reassign" at bounding box center [1148, 681] width 98 height 35
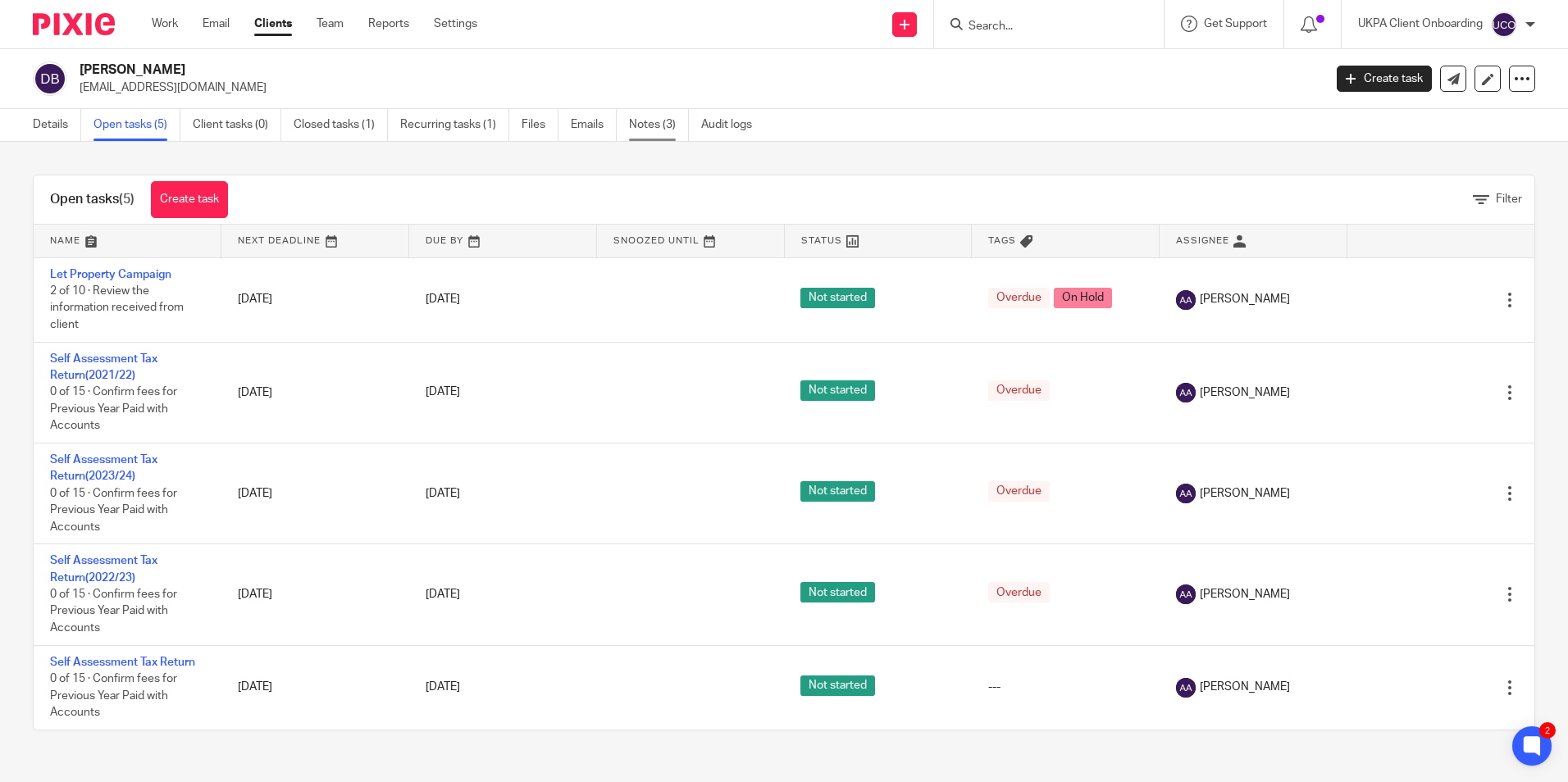
click at [642, 120] on link "Notes (3)" at bounding box center [659, 125] width 60 height 32
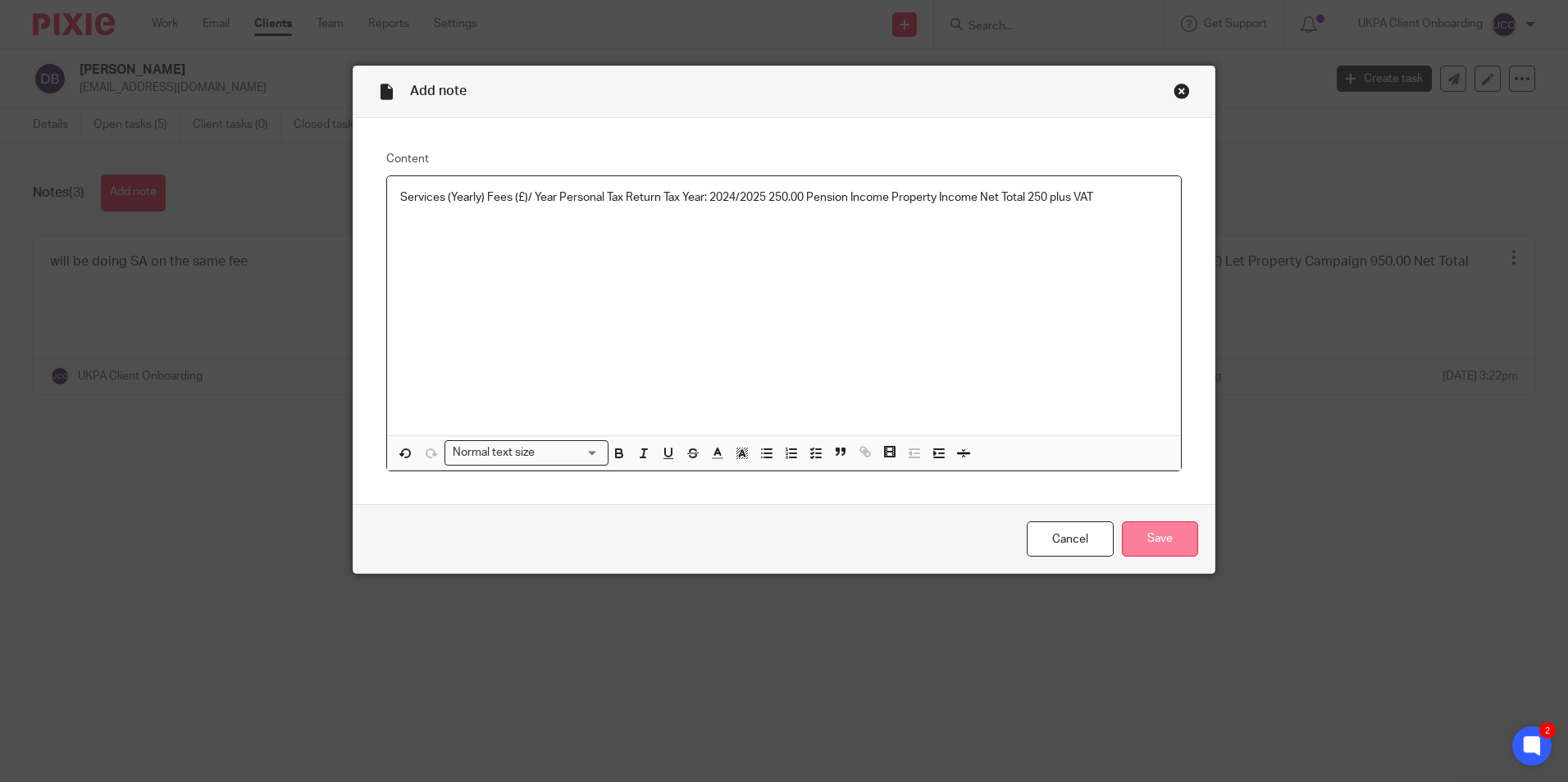
click at [1150, 535] on input "Save" at bounding box center [1160, 538] width 76 height 35
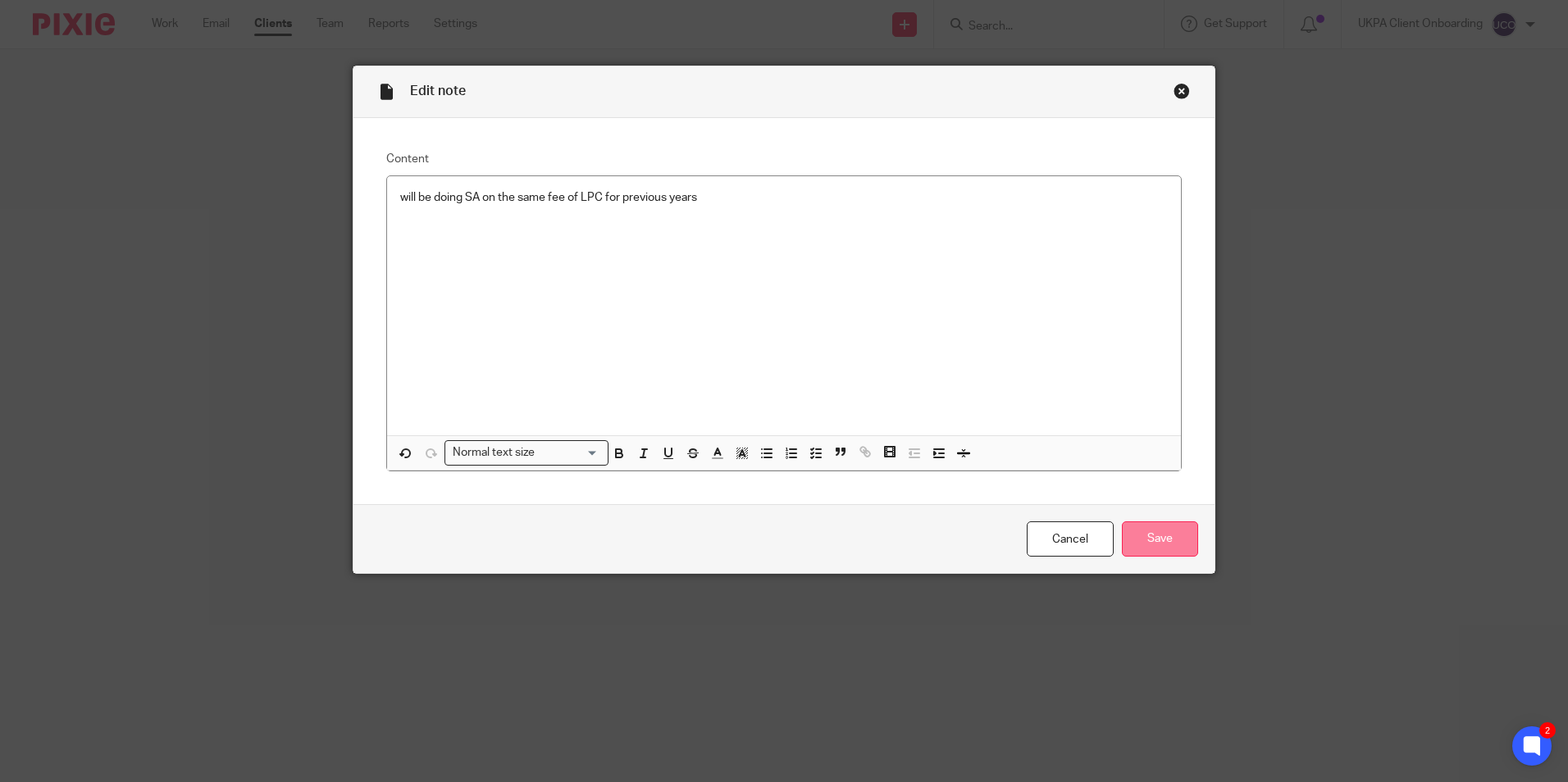
click at [1154, 542] on input "Save" at bounding box center [1160, 538] width 76 height 35
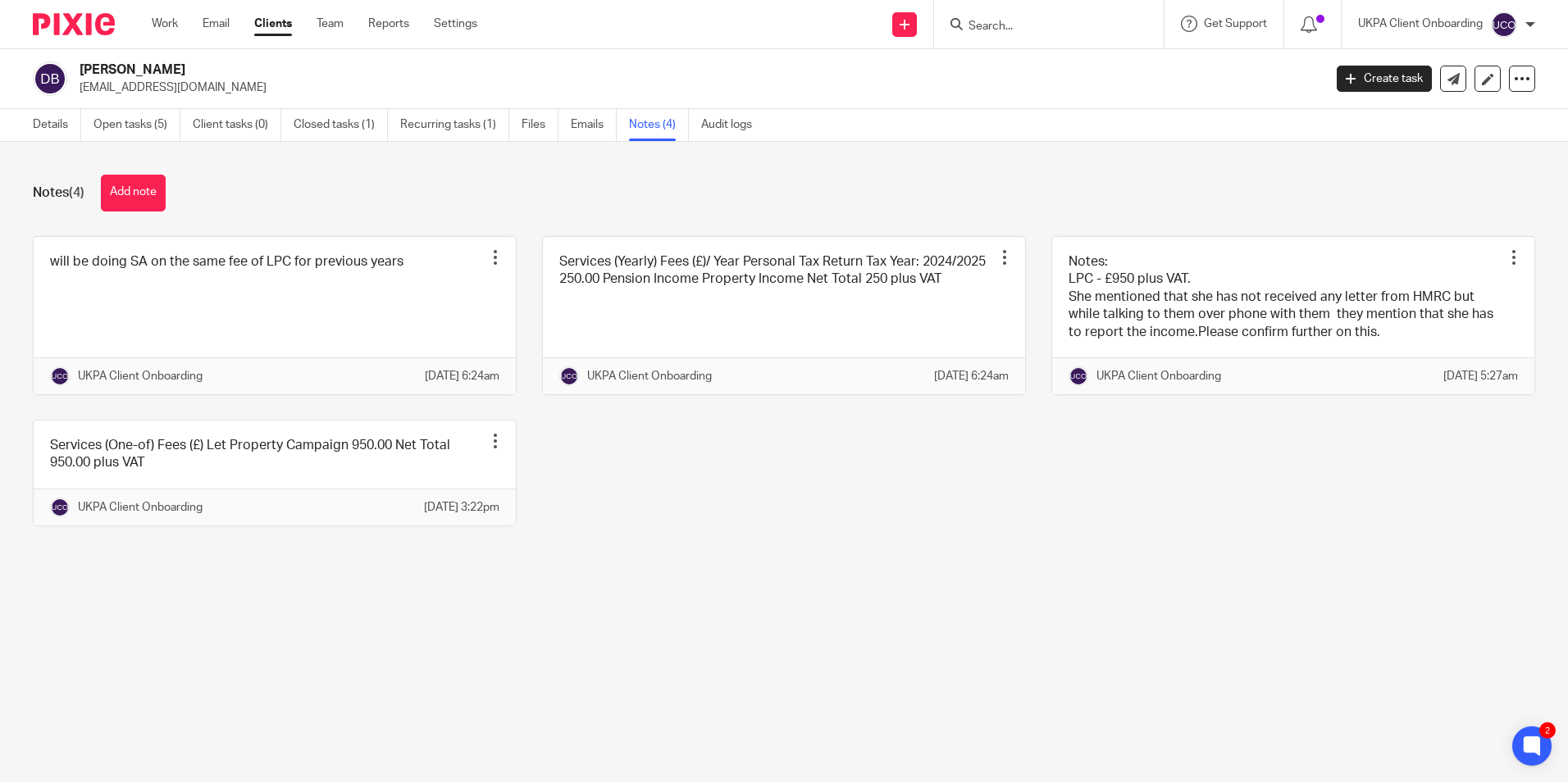
drag, startPoint x: 51, startPoint y: 130, endPoint x: 19, endPoint y: 146, distance: 35.8
click at [51, 130] on link "Details" at bounding box center [57, 125] width 48 height 32
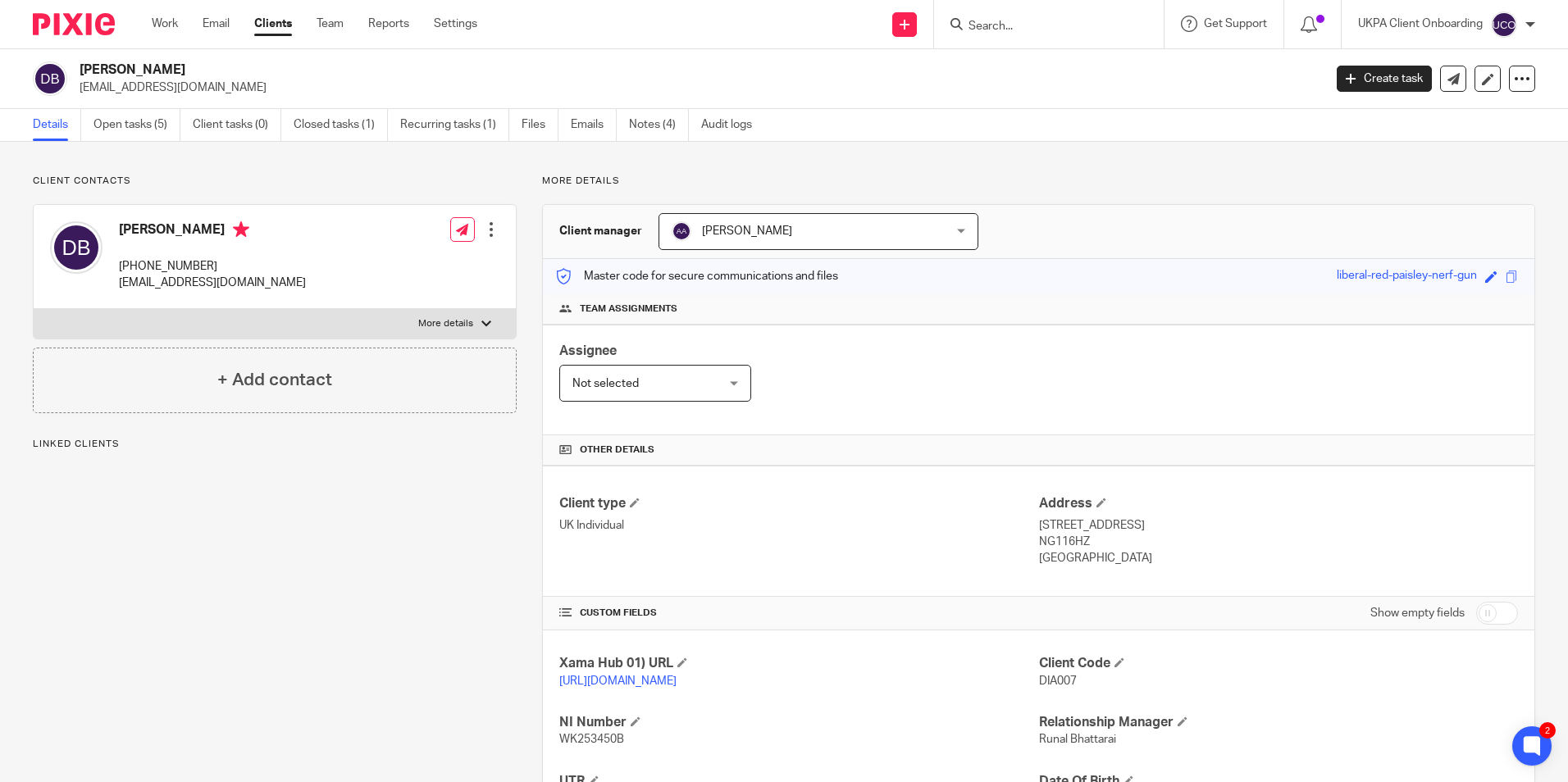
click at [187, 67] on h2 "[PERSON_NAME]" at bounding box center [572, 70] width 985 height 17
click at [186, 68] on h2 "[PERSON_NAME]" at bounding box center [572, 70] width 985 height 17
copy div "[PERSON_NAME]"
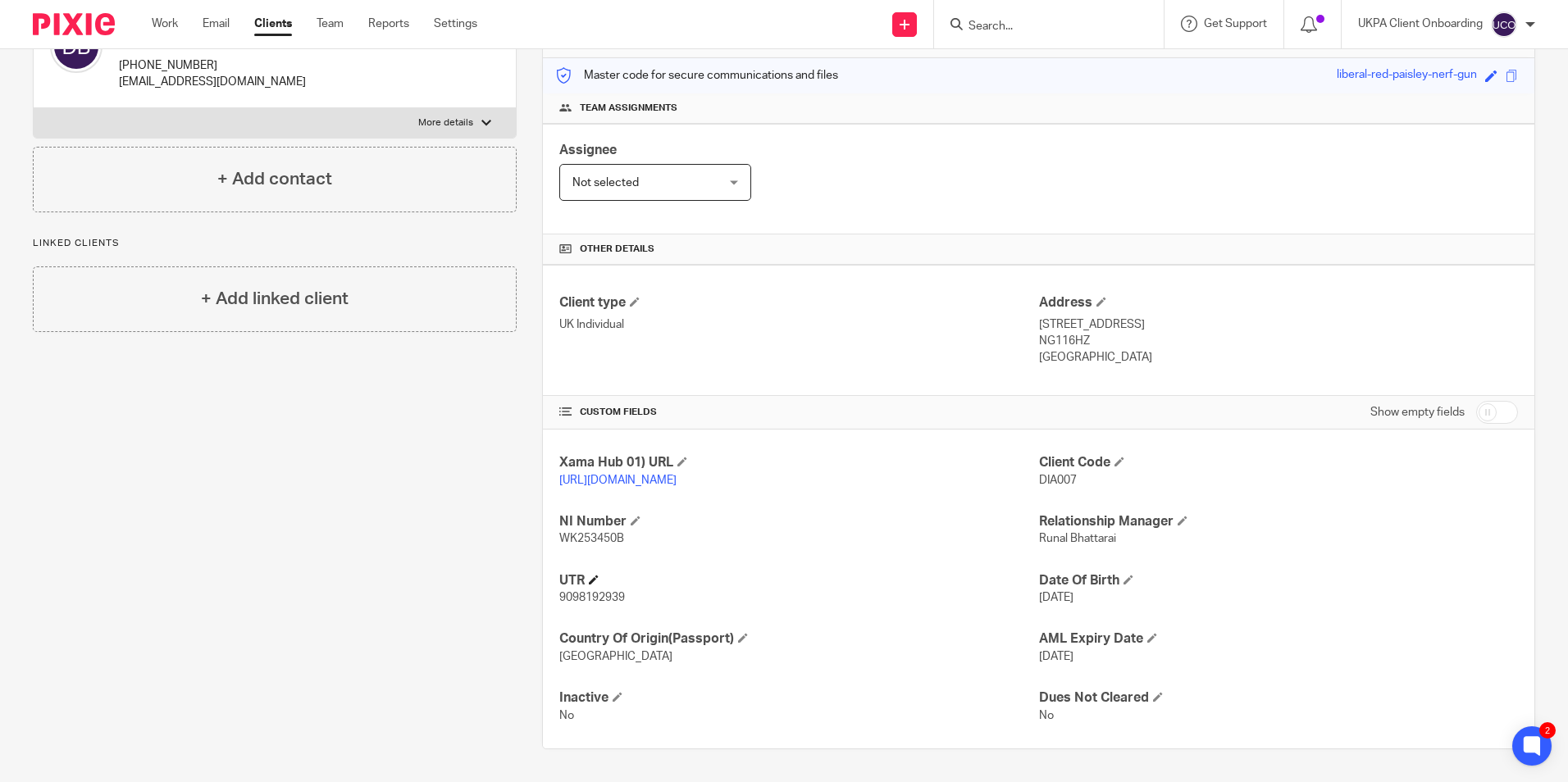
scroll to position [217, 0]
click at [596, 597] on span "9098192939" at bounding box center [591, 598] width 65 height 11
click at [595, 597] on span "9098192939" at bounding box center [591, 598] width 65 height 11
copy span "9098192939"
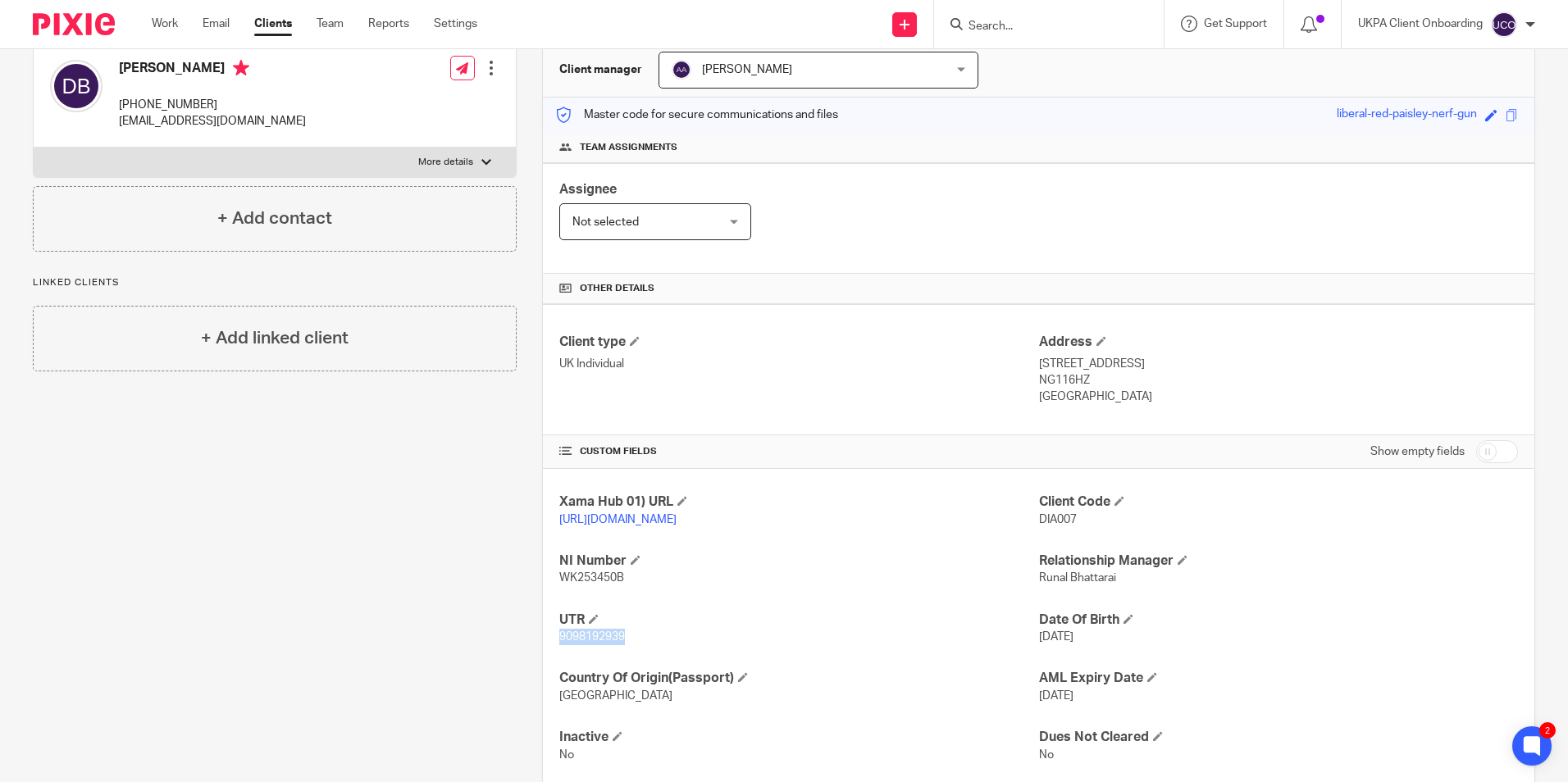
scroll to position [0, 0]
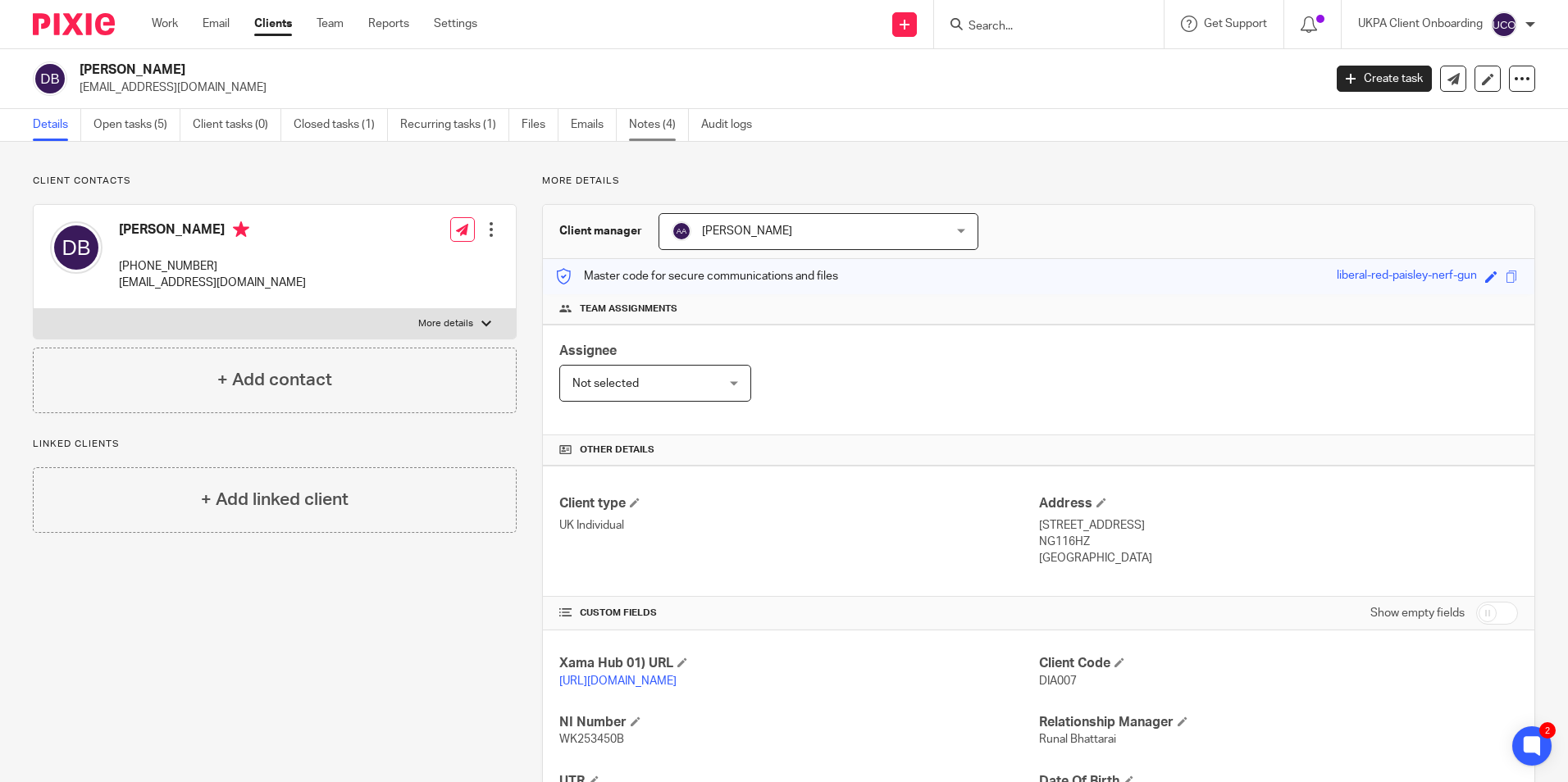
click at [635, 121] on link "Notes (4)" at bounding box center [659, 125] width 60 height 32
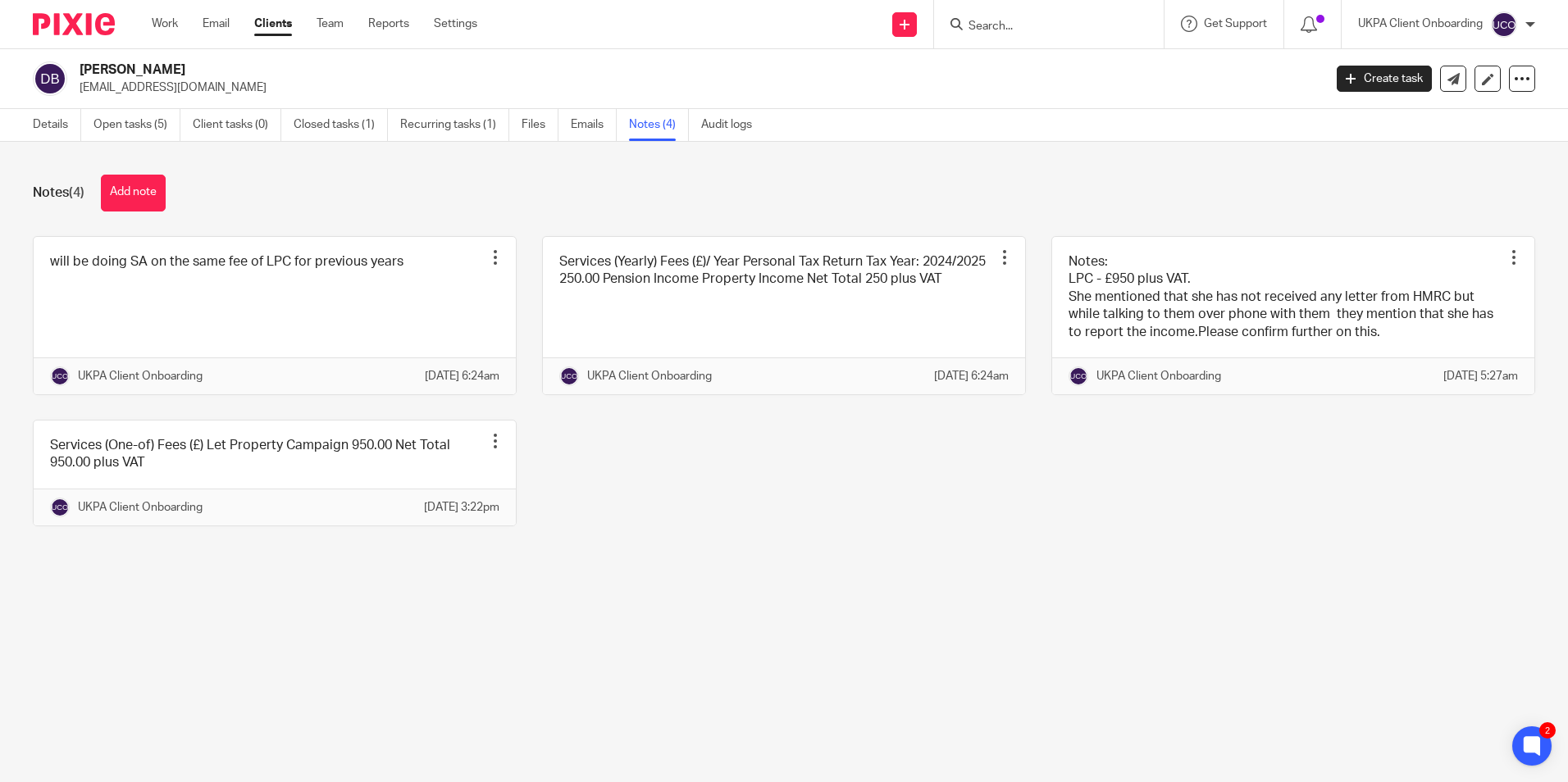
click at [995, 24] on input "Search" at bounding box center [1041, 28] width 148 height 15
type input "fox"
click at [1029, 66] on link at bounding box center [1110, 70] width 293 height 38
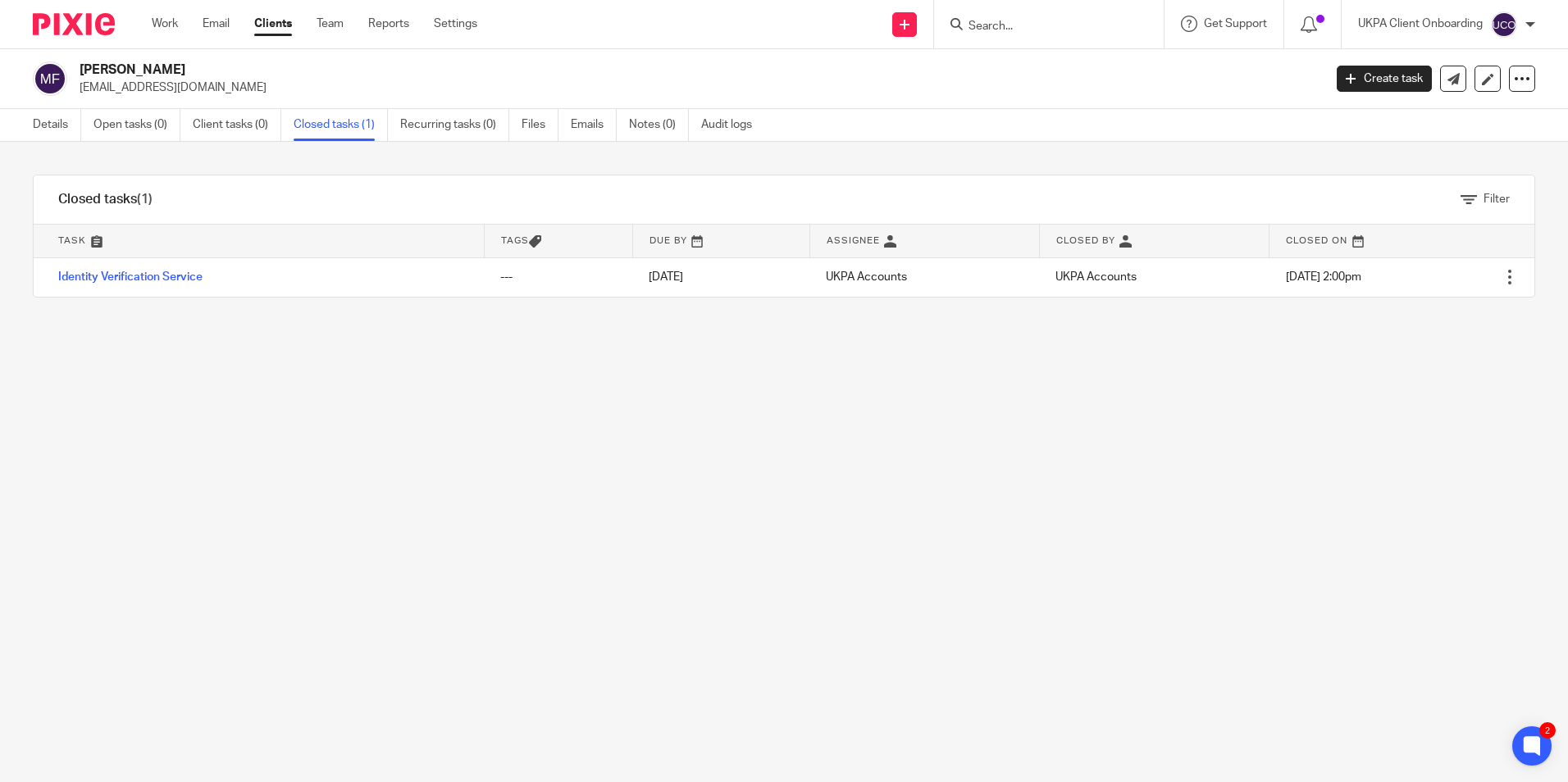
click at [1033, 28] on input "Search" at bounding box center [1041, 28] width 148 height 15
paste input "chalahakoon@googlemail.com)"
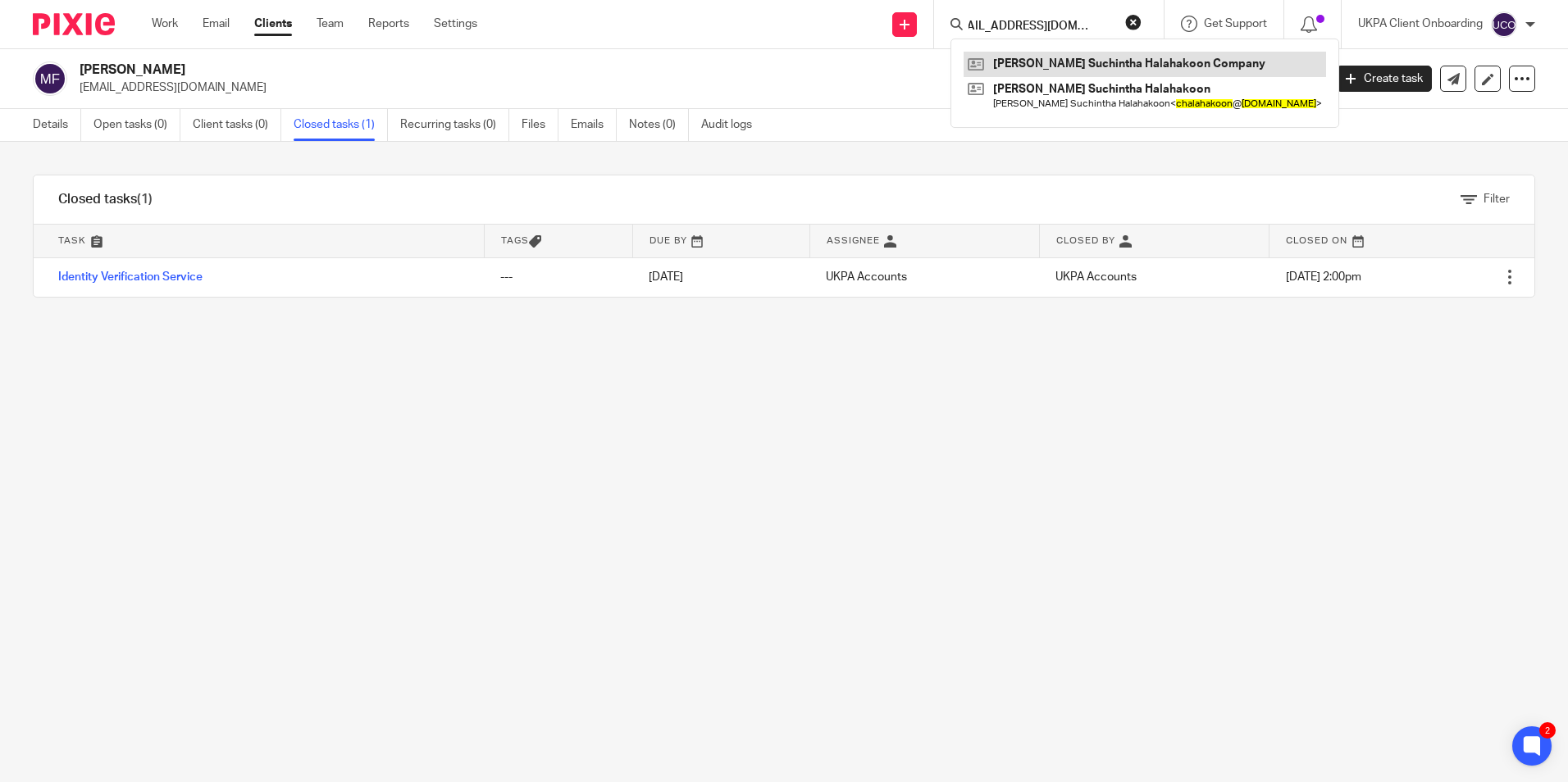
type input "chalahakoon@googlemail.com)"
click at [1055, 57] on link at bounding box center [1145, 64] width 363 height 25
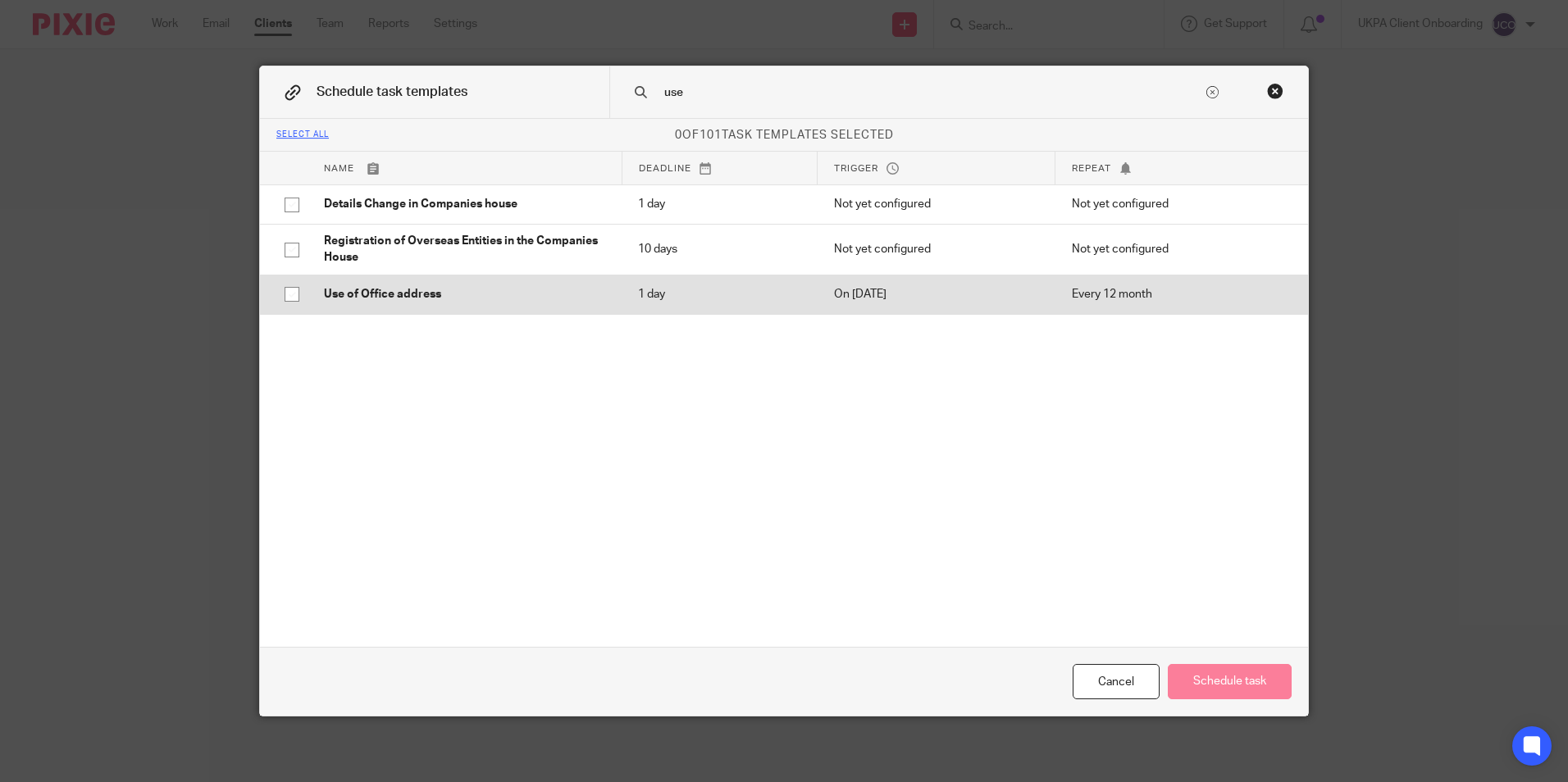
type input "use"
click at [467, 287] on p "Use of Office address" at bounding box center [464, 294] width 281 height 16
checkbox input "true"
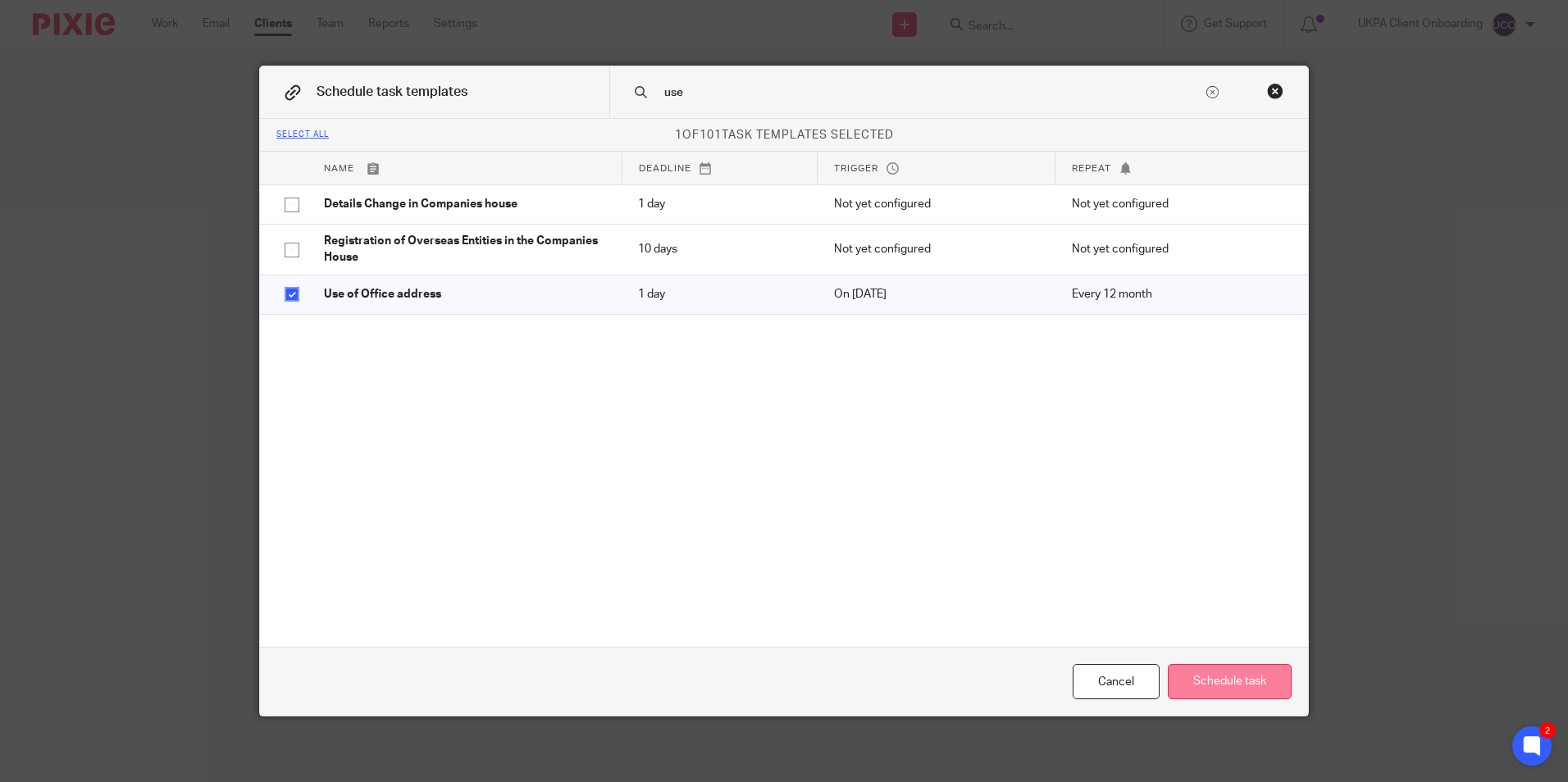
click at [1180, 680] on button "Schedule task" at bounding box center [1229, 681] width 123 height 35
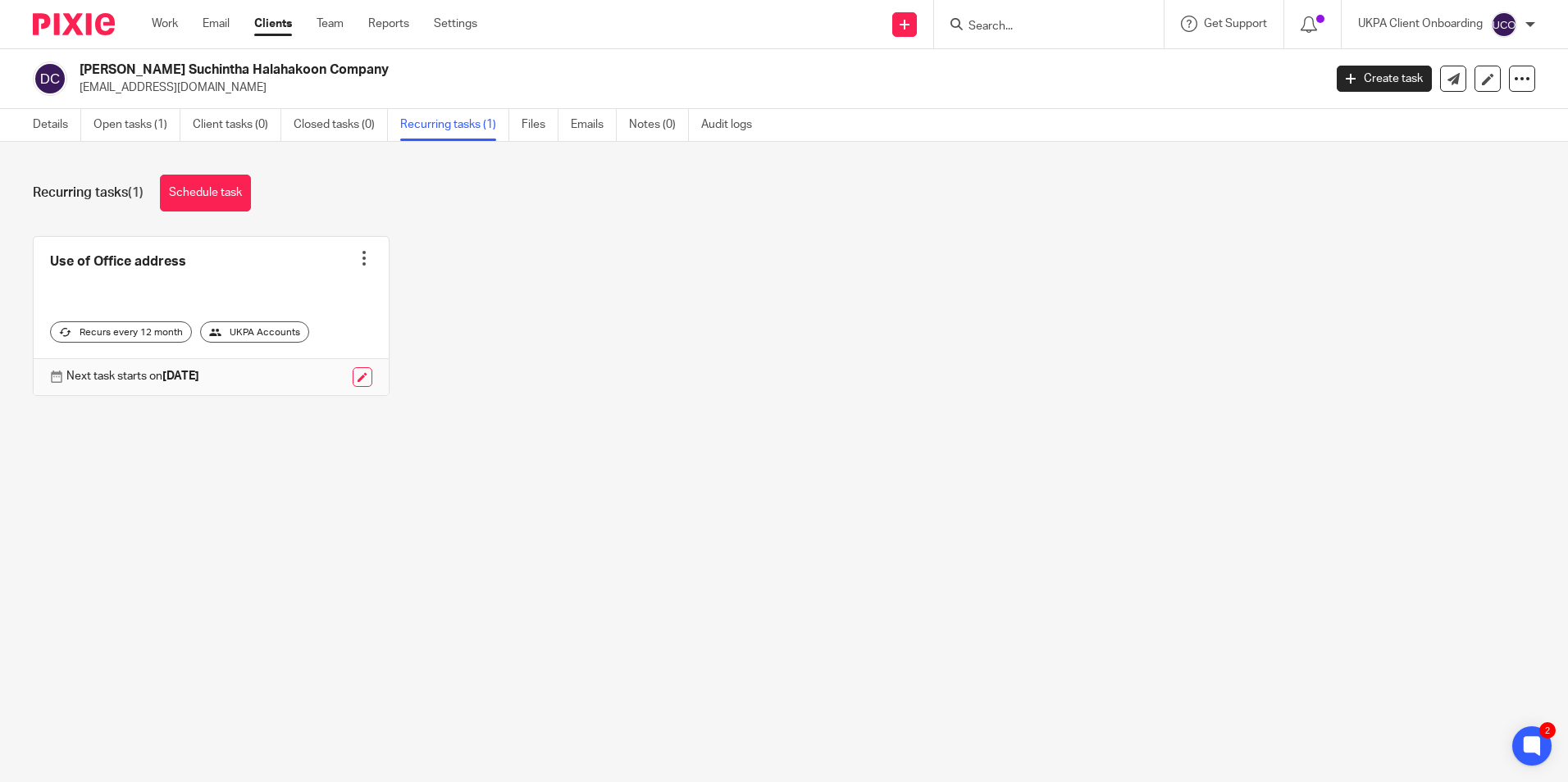
click at [1034, 26] on input "Search" at bounding box center [1041, 28] width 148 height 15
paste input "pohpropertiesltd@gmail.com)"
type input "pohpropertiesltd@gmail.com)"
click at [1040, 59] on link at bounding box center [1102, 70] width 278 height 38
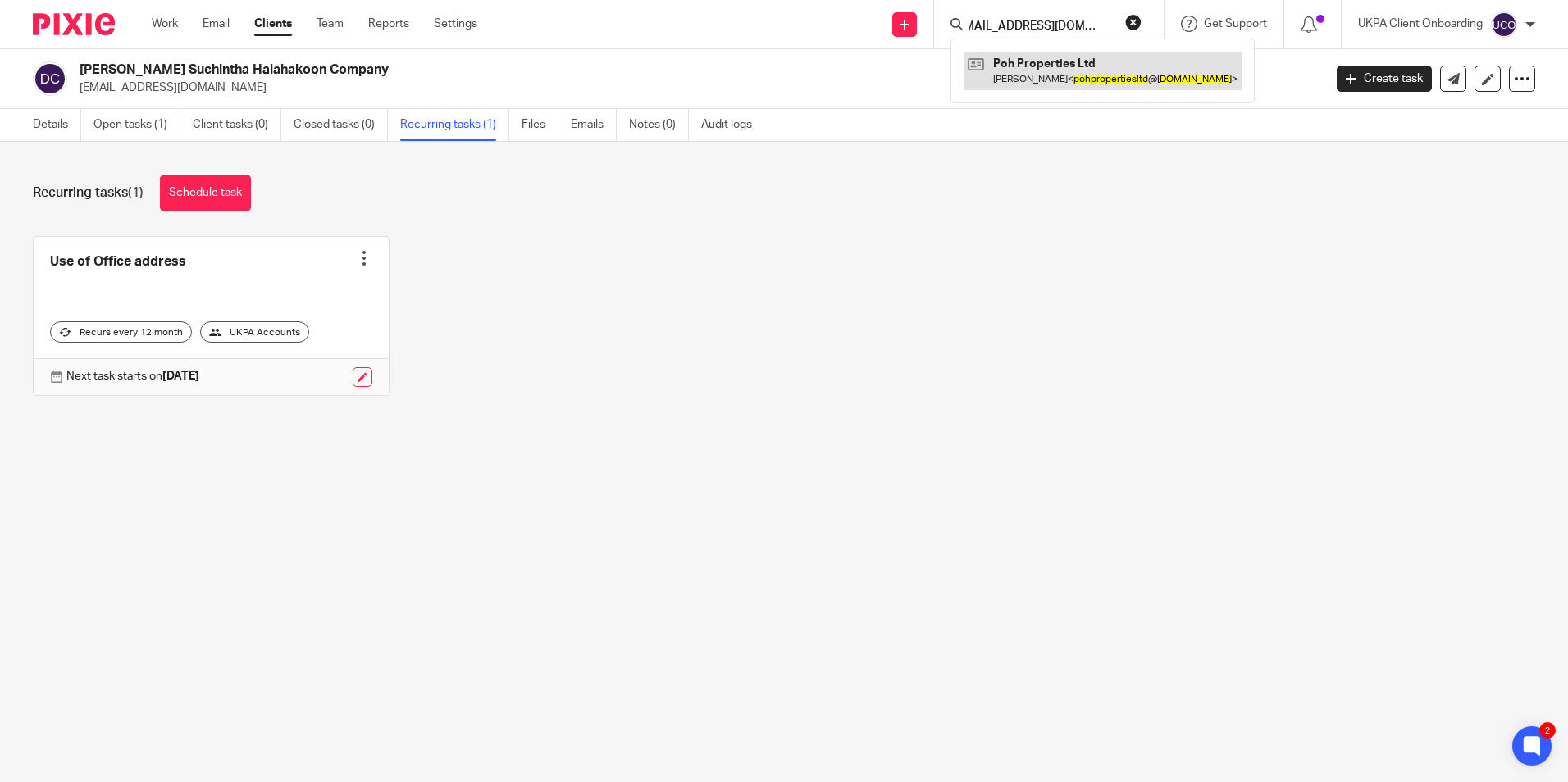
scroll to position [0, 0]
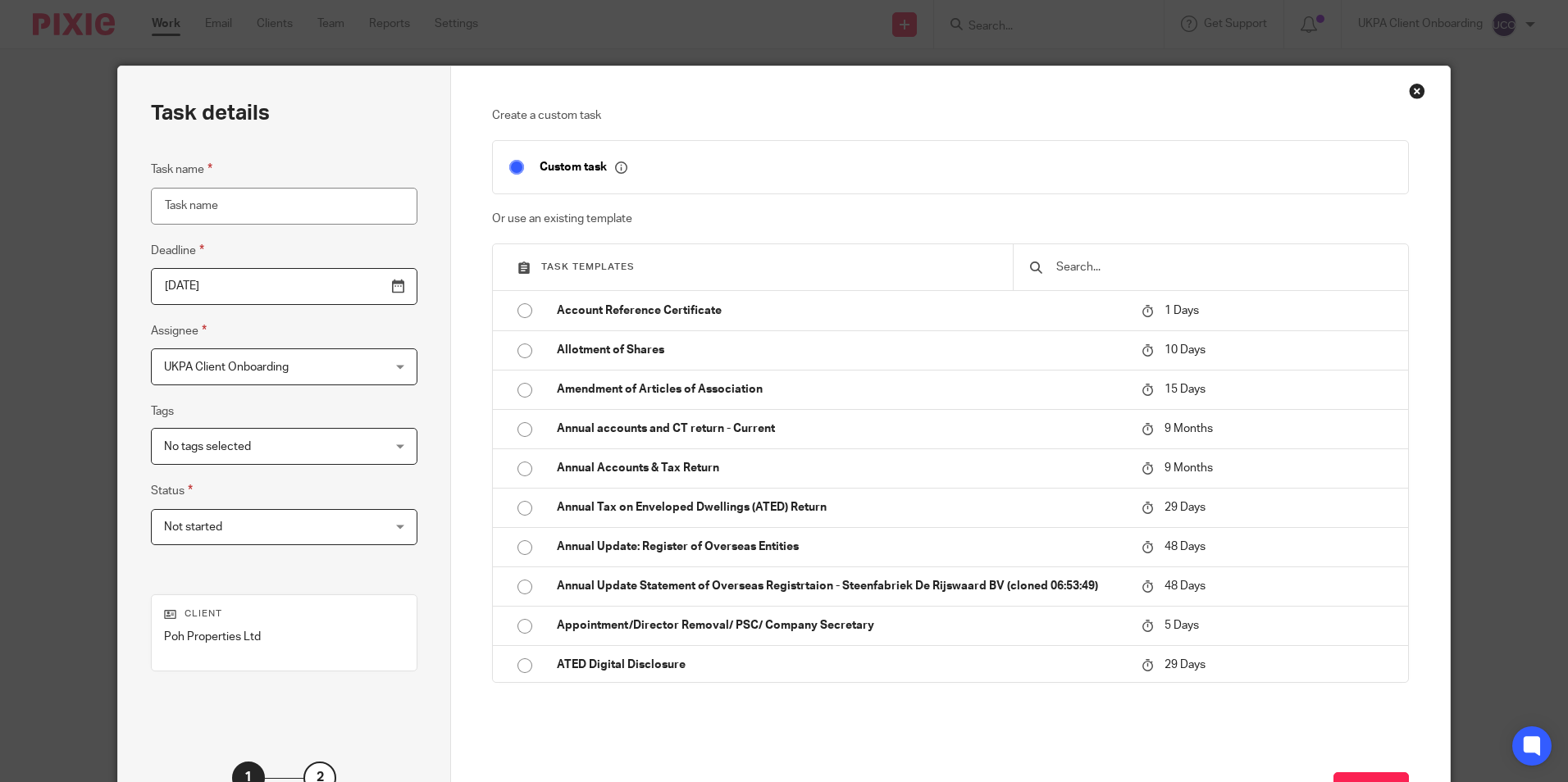
click at [1062, 267] on input "text" at bounding box center [1223, 267] width 337 height 18
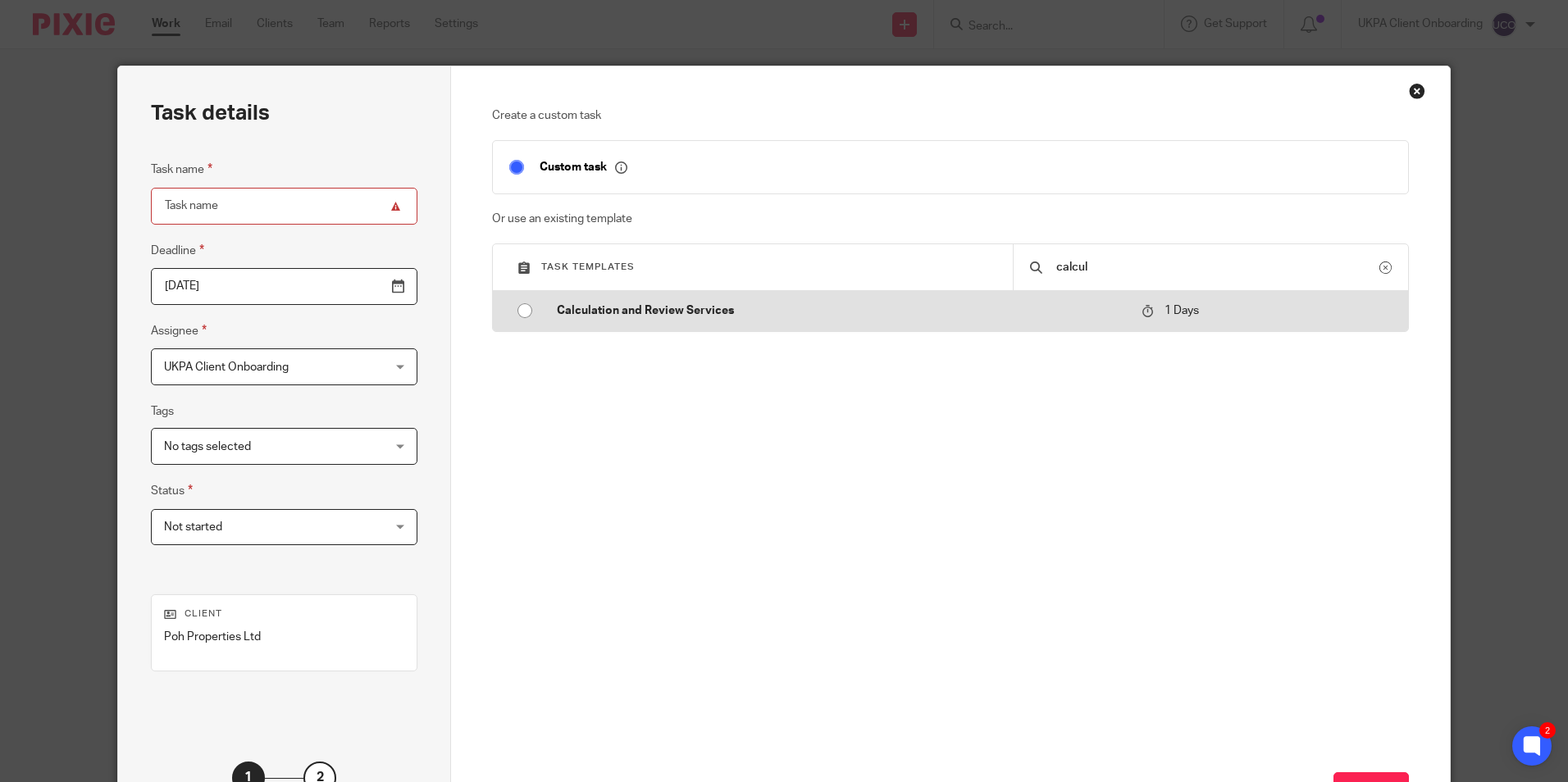
type input "calcul"
click at [765, 313] on p "Calculation and Review Services" at bounding box center [841, 310] width 569 height 16
type input "2025-09-16"
type input "Calculation and Review Services"
checkbox input "false"
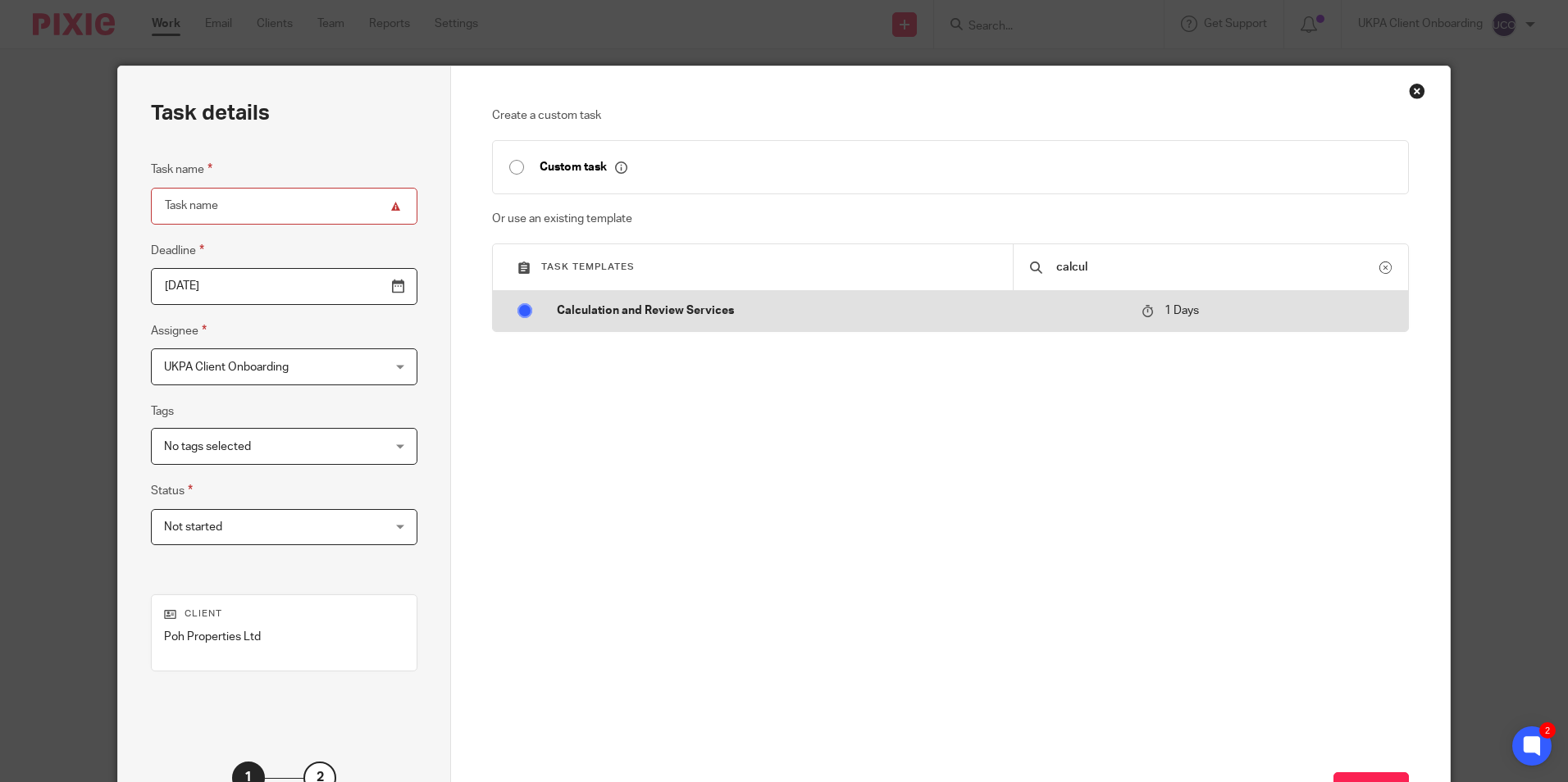
radio input "true"
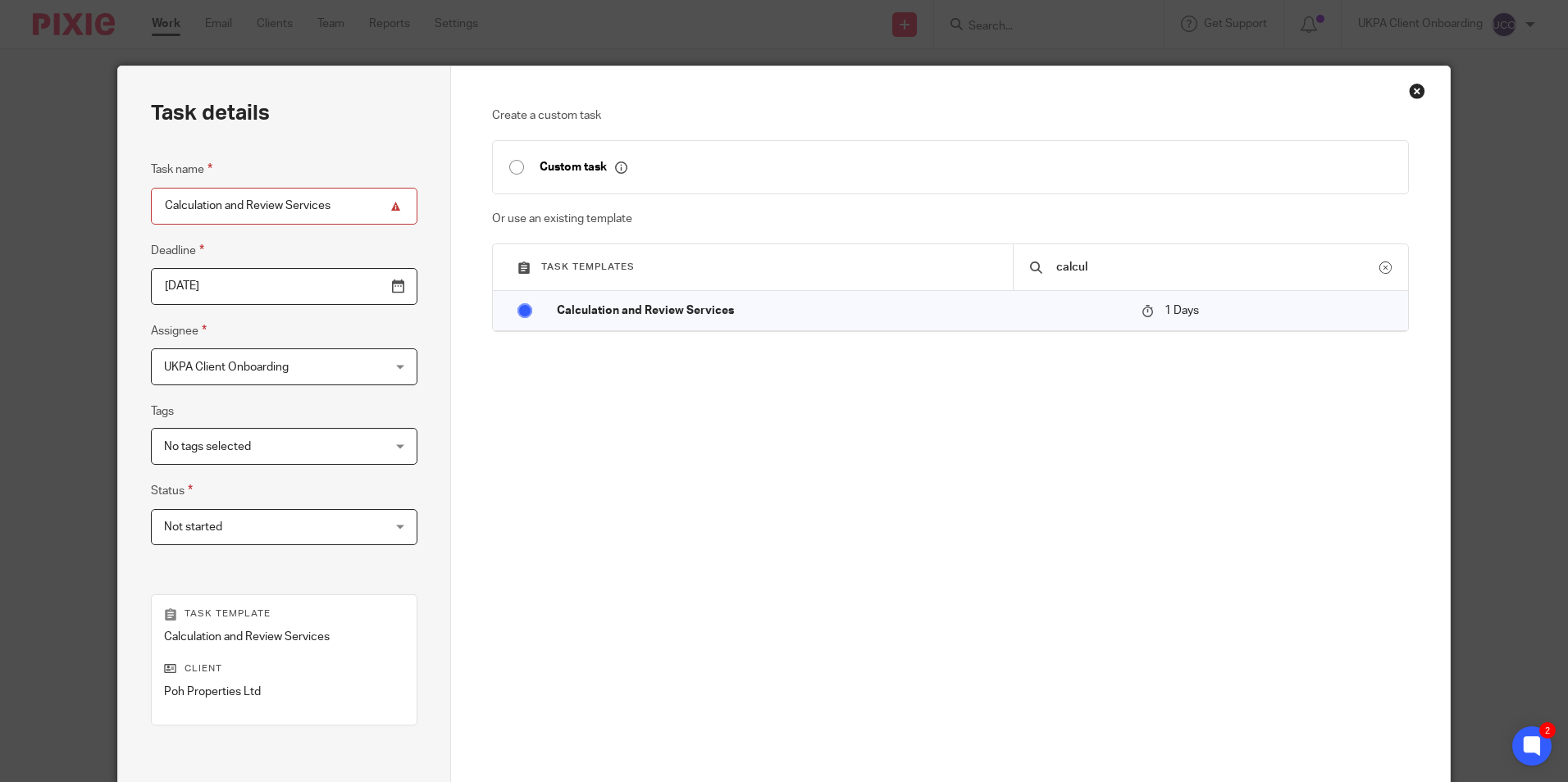
click at [360, 280] on input "2025-09-16" at bounding box center [284, 287] width 267 height 37
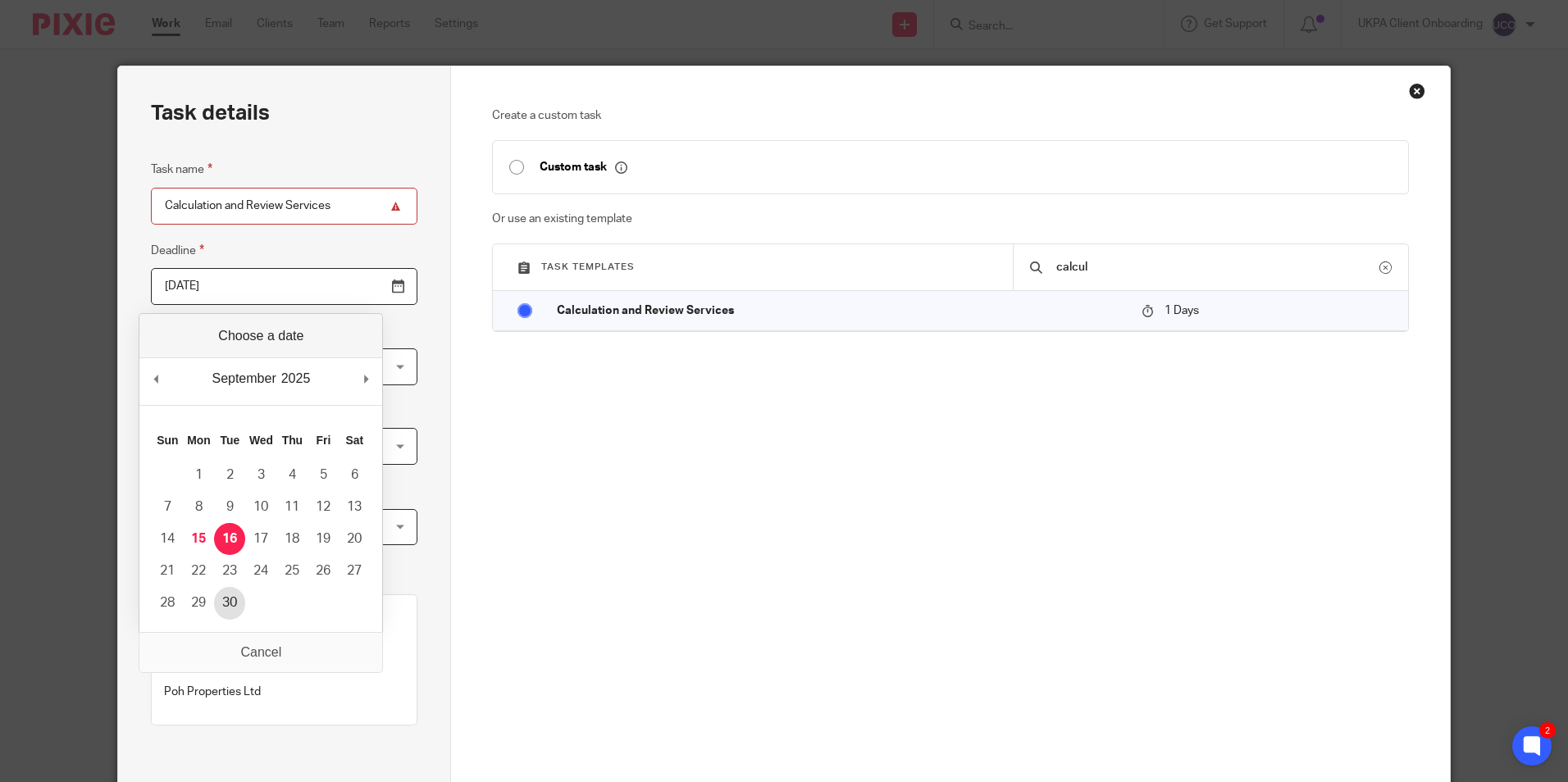
type input "2025-09-30"
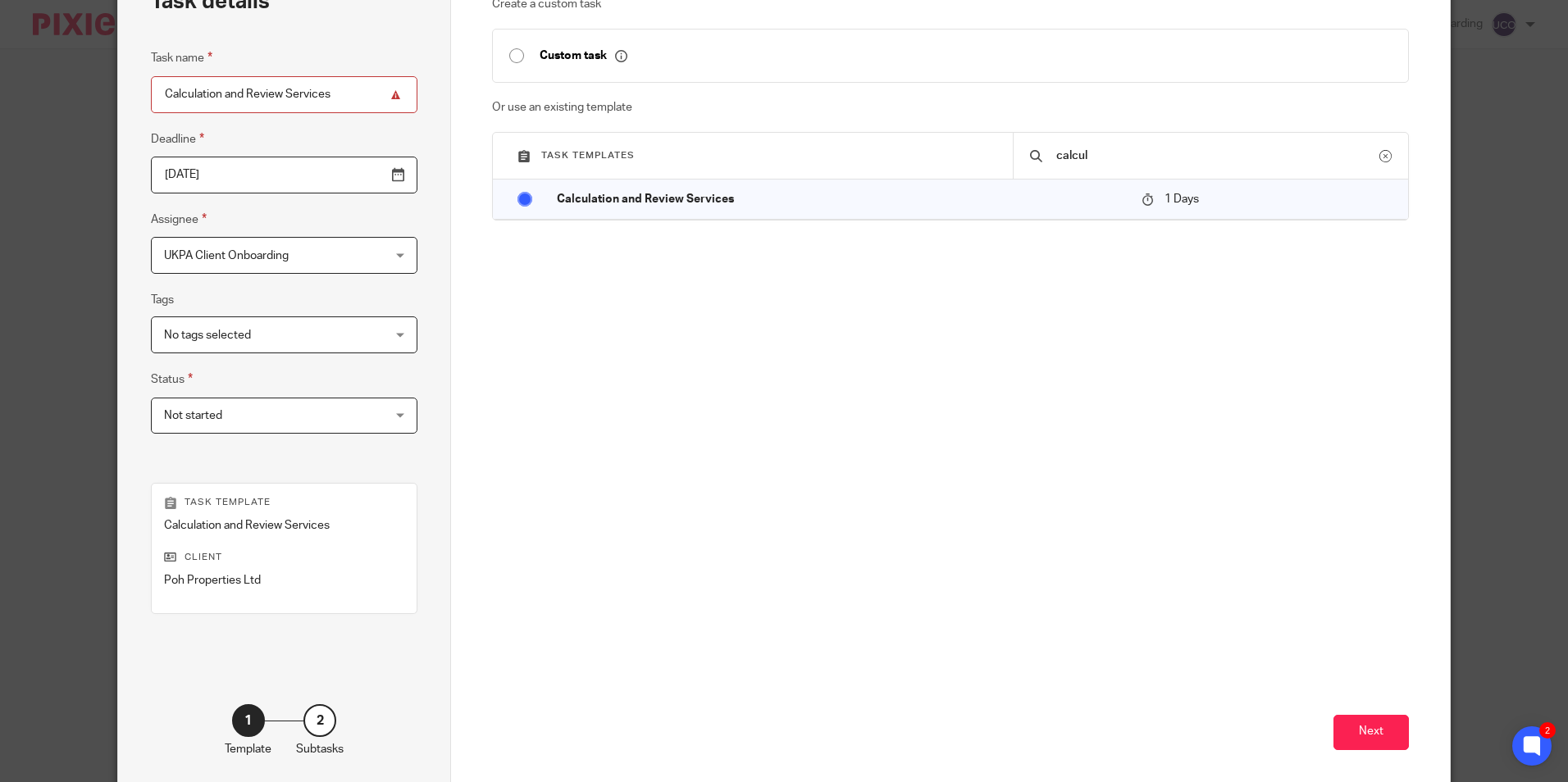
scroll to position [187, 0]
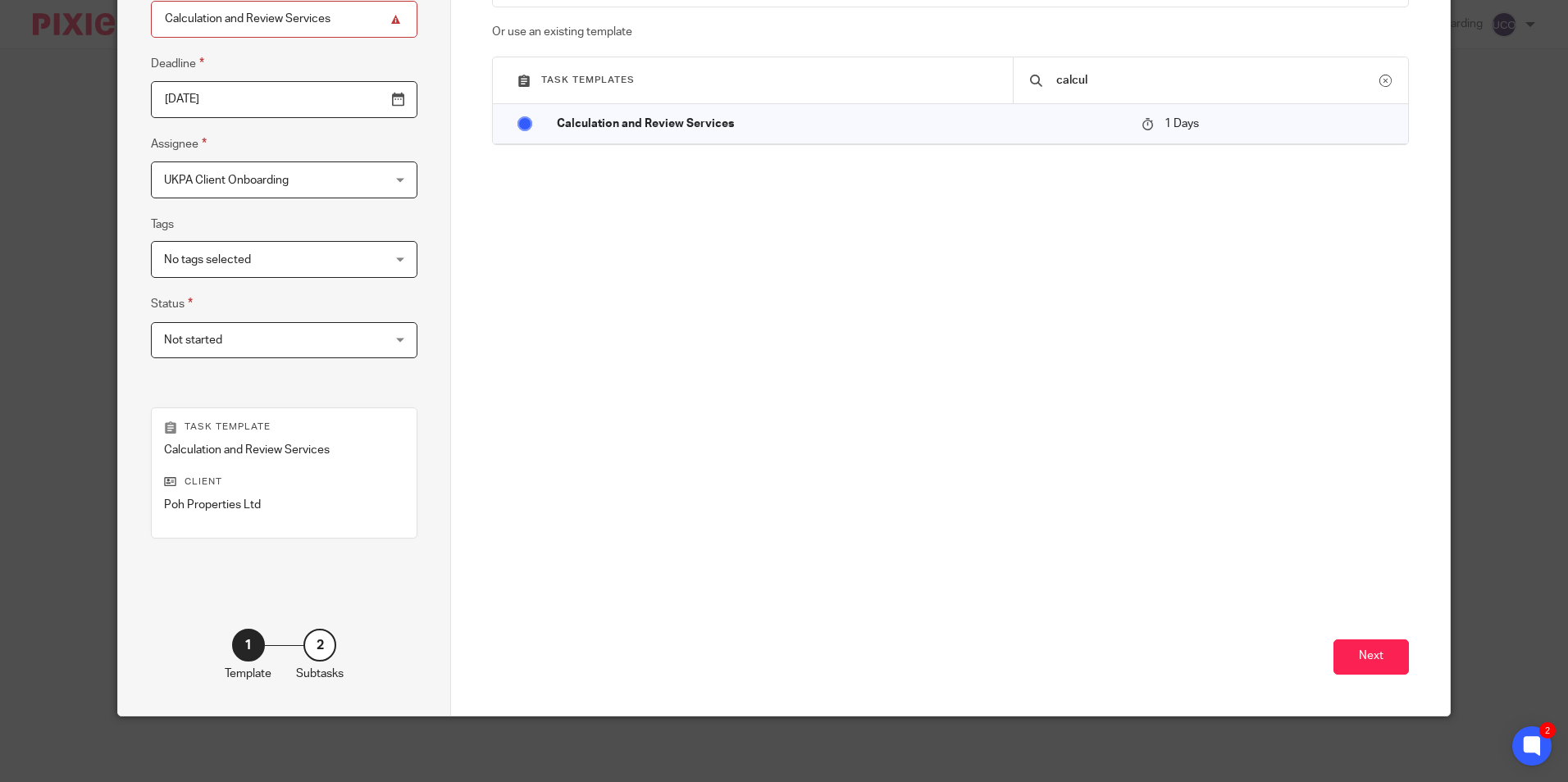
drag, startPoint x: 1402, startPoint y: 585, endPoint x: 1386, endPoint y: 625, distance: 43.1
click at [1402, 586] on div "Next" at bounding box center [949, 558] width 916 height 315
click at [1381, 640] on button "Next" at bounding box center [1371, 657] width 75 height 35
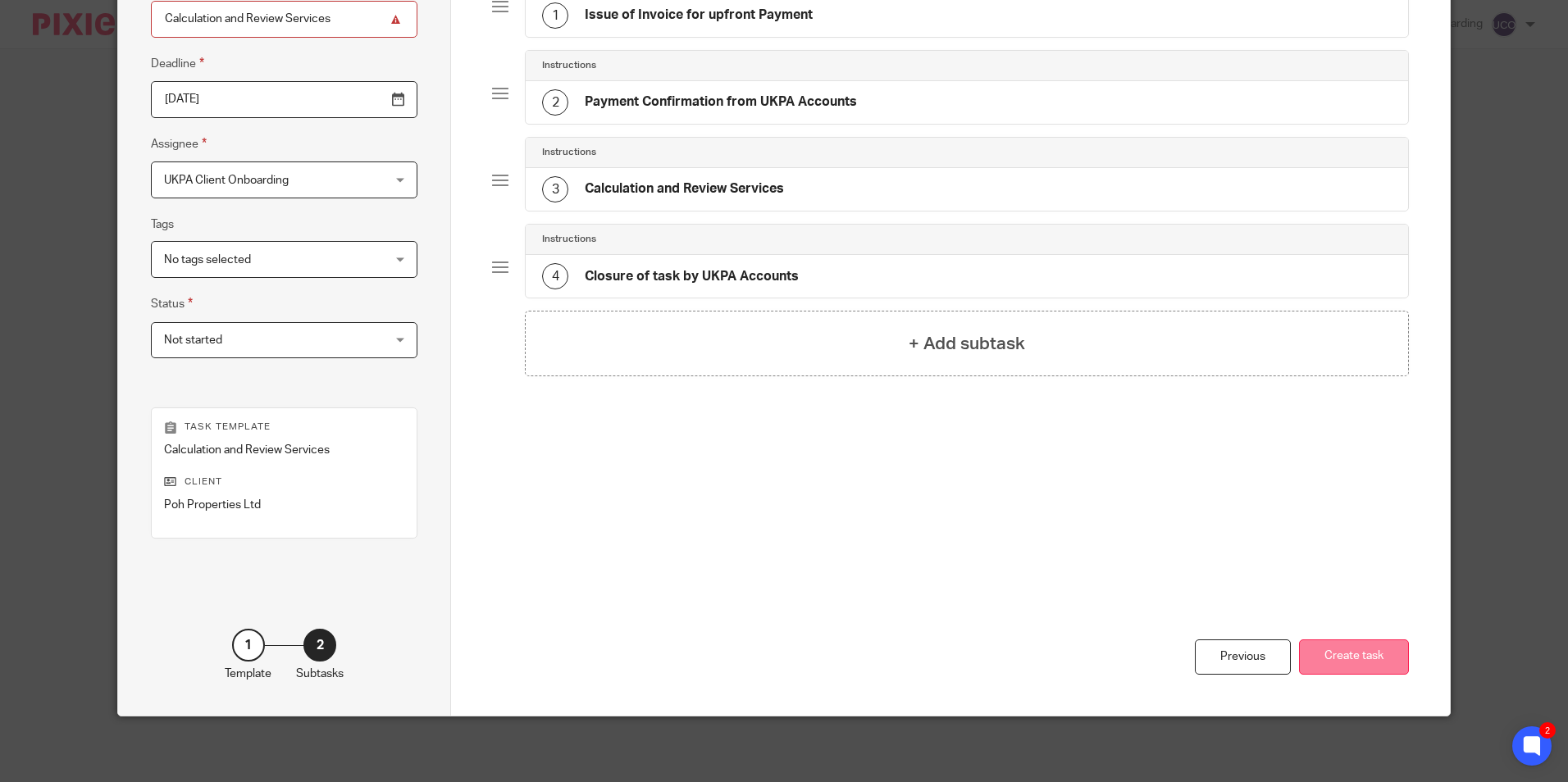
click at [1351, 661] on button "Create task" at bounding box center [1354, 657] width 110 height 35
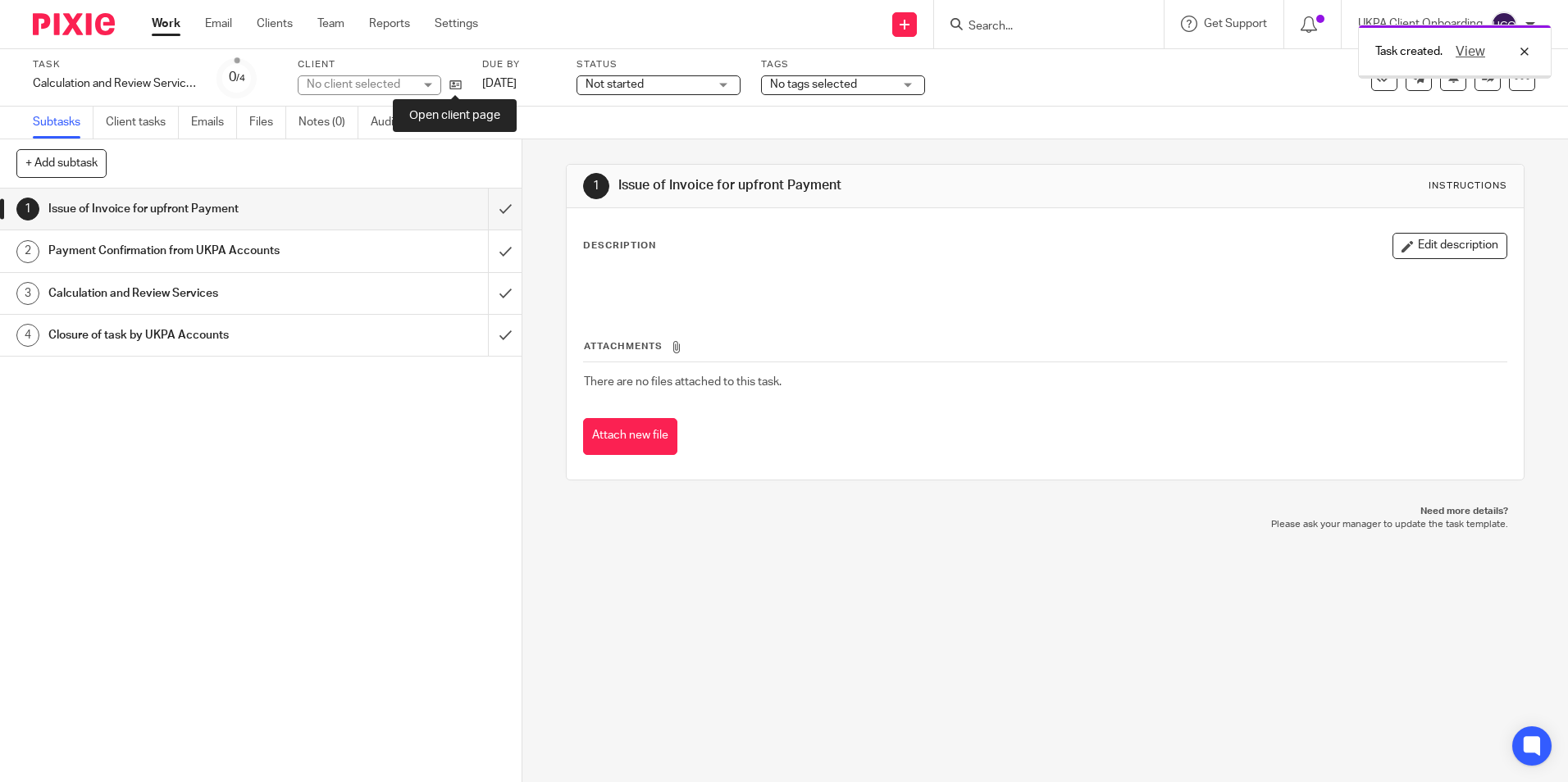
click at [457, 87] on icon at bounding box center [455, 84] width 12 height 12
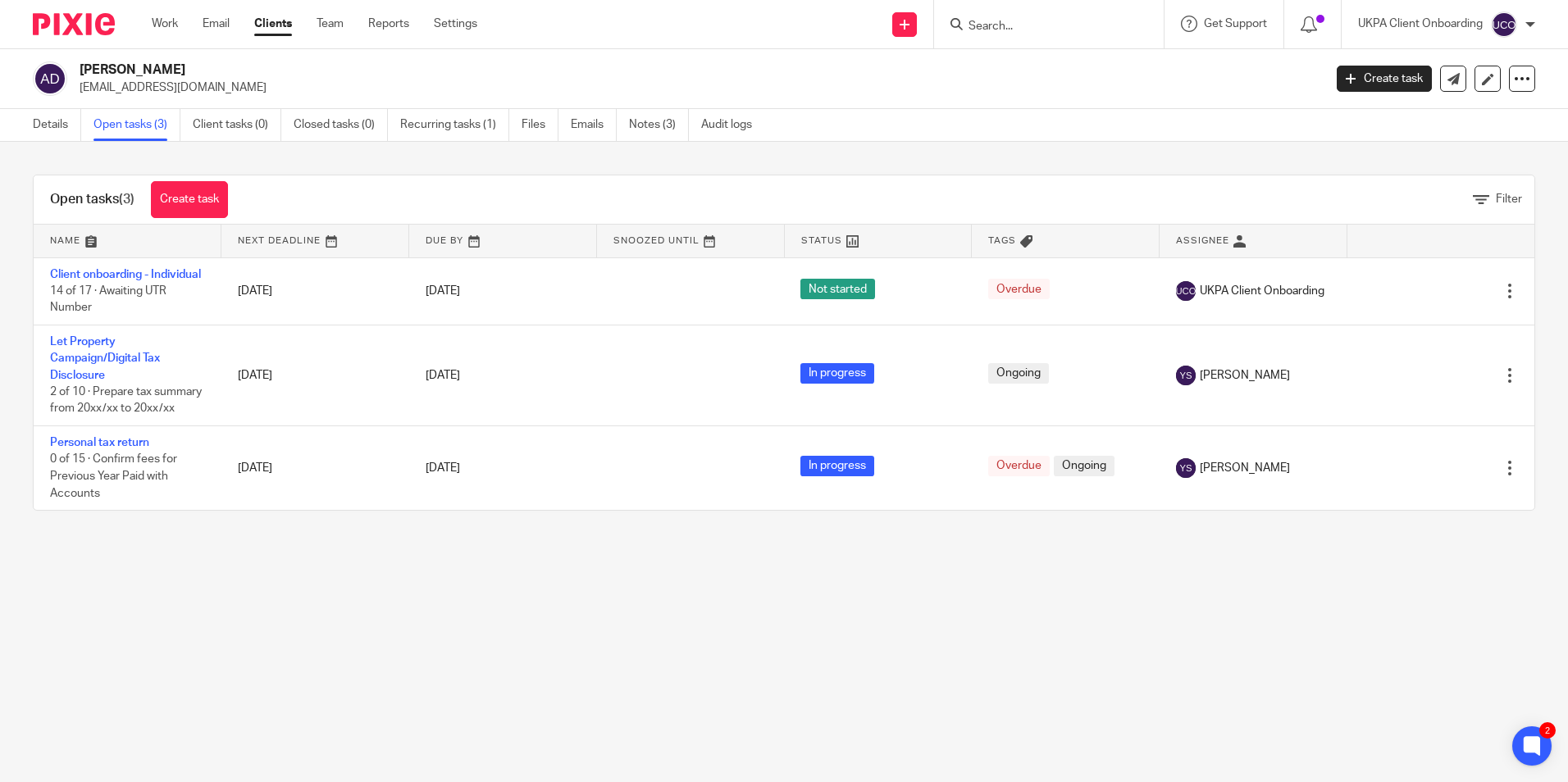
click at [1028, 21] on input "Search" at bounding box center [1041, 28] width 148 height 15
paste input "[PERSON_NAME]"
type input "[PERSON_NAME]"
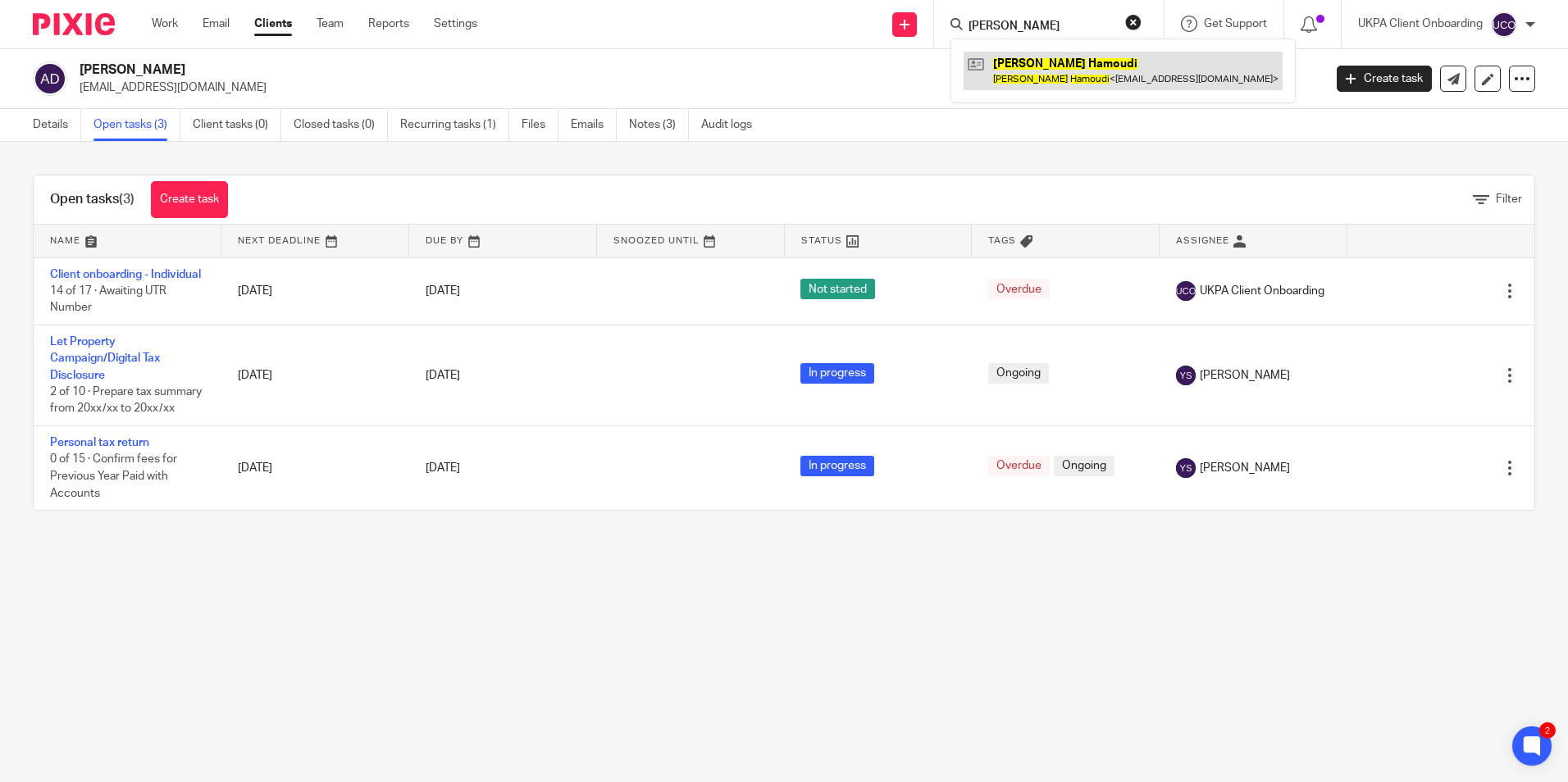
click at [1028, 65] on link at bounding box center [1123, 70] width 319 height 38
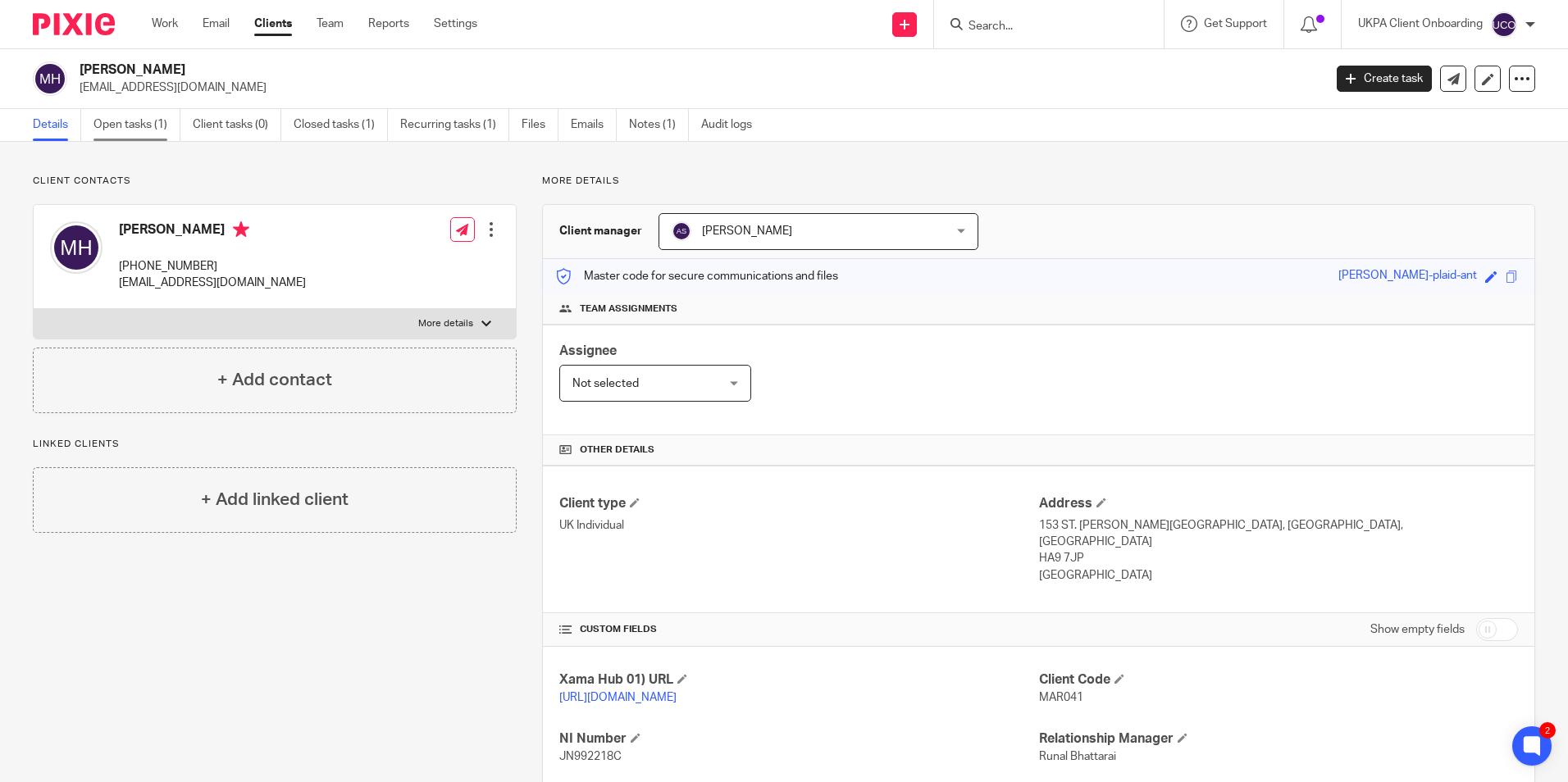
click at [163, 124] on link "Open tasks (1)" at bounding box center [137, 125] width 87 height 32
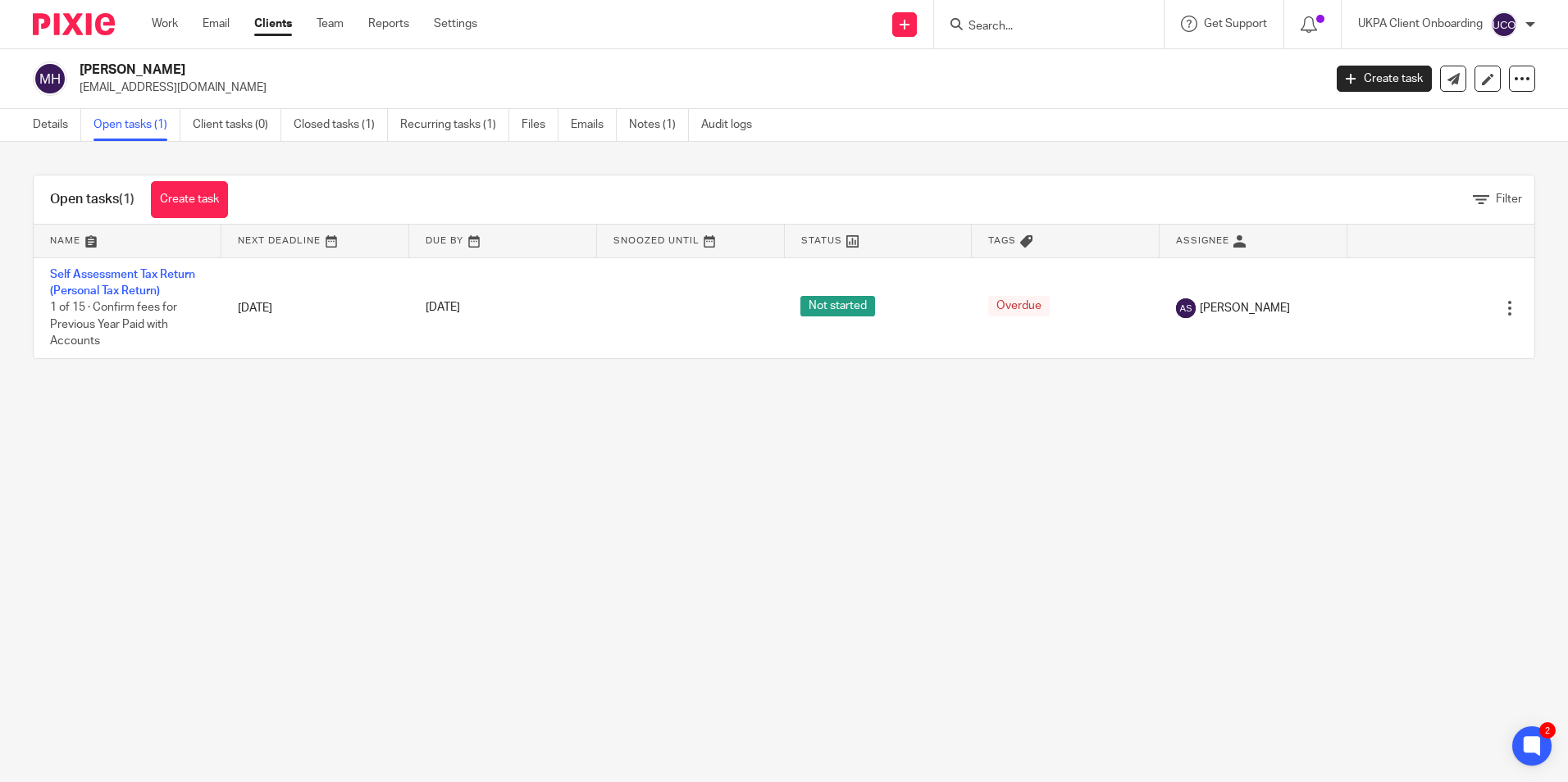
click at [109, 136] on link "Open tasks (1)" at bounding box center [137, 125] width 87 height 32
click at [62, 132] on link "Details" at bounding box center [57, 125] width 48 height 32
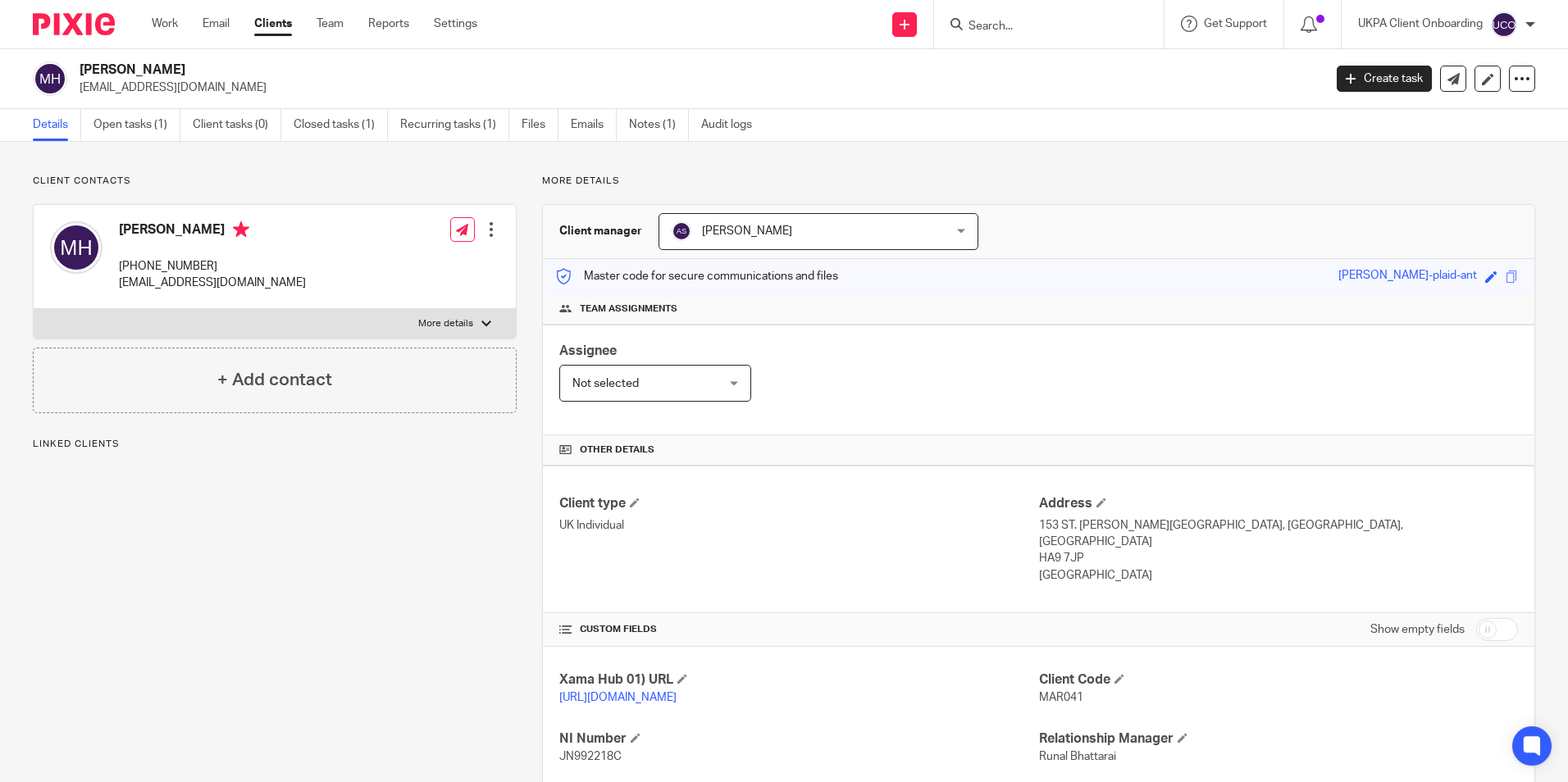
scroll to position [217, 0]
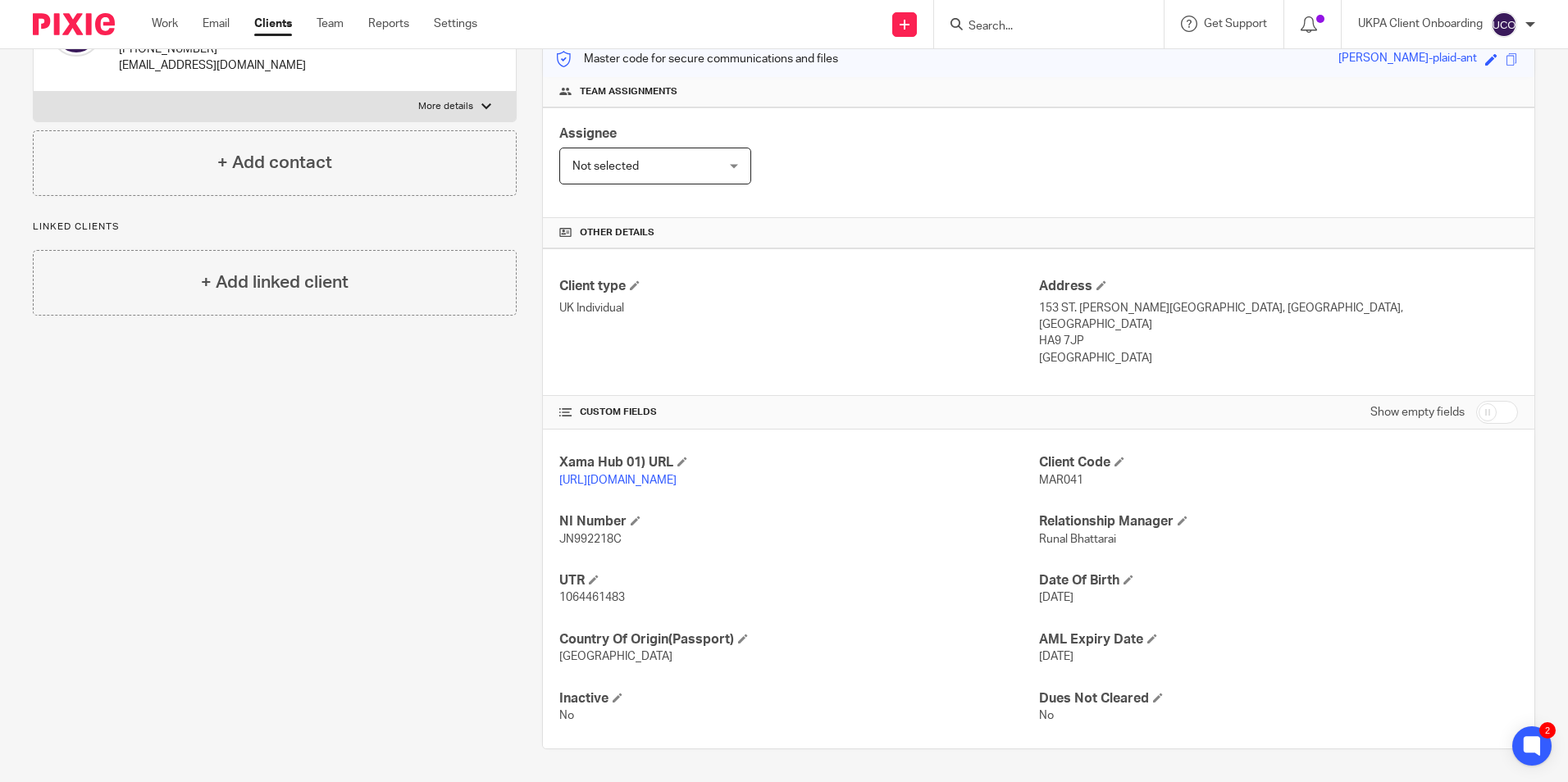
click at [1017, 17] on form at bounding box center [1055, 25] width 175 height 21
click at [1014, 22] on input "Search" at bounding box center [1041, 28] width 148 height 15
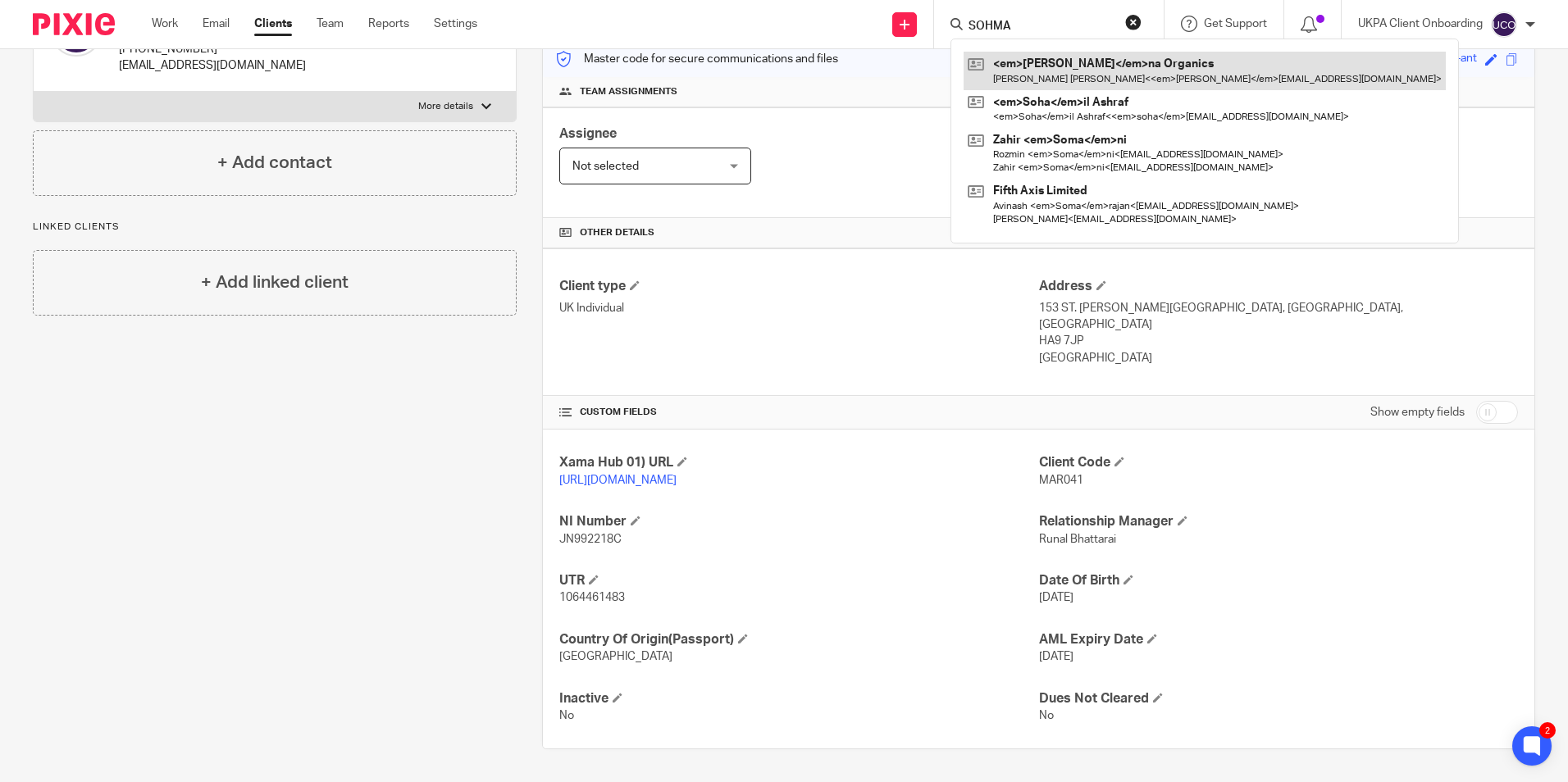
type input "SOHMA"
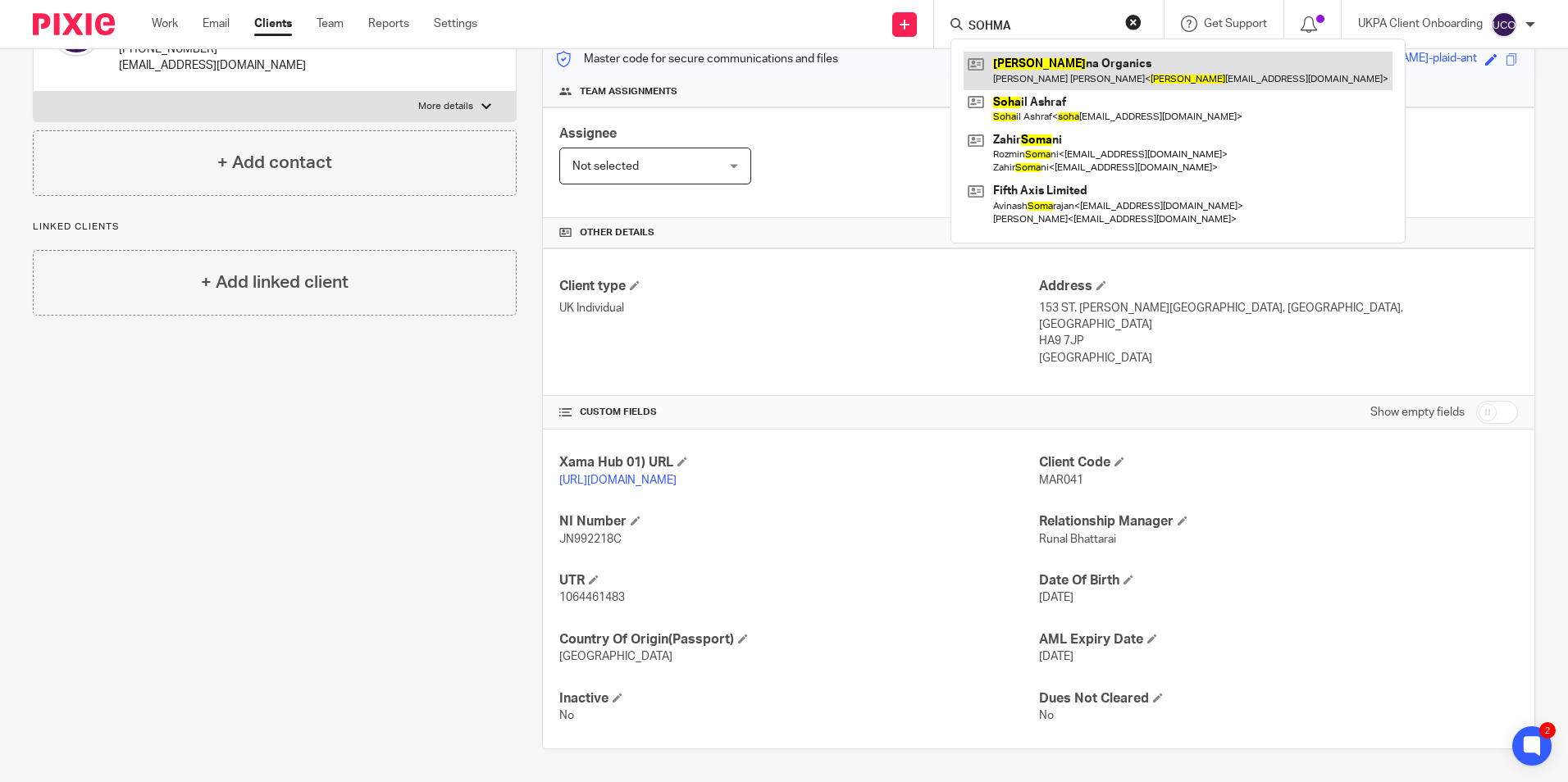
click at [1038, 63] on link at bounding box center [1178, 70] width 429 height 38
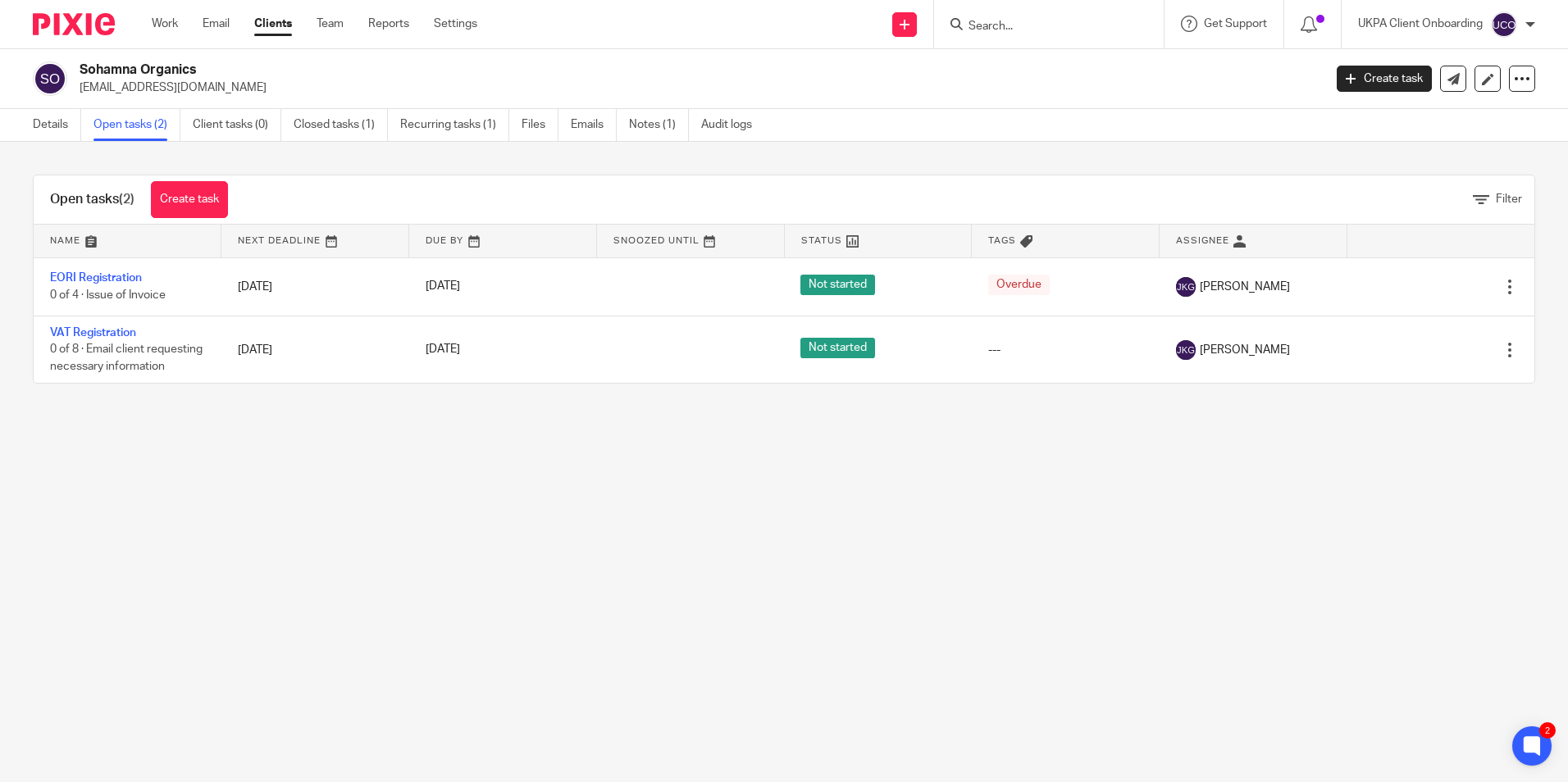
click at [992, 28] on input "Search" at bounding box center [1041, 28] width 148 height 15
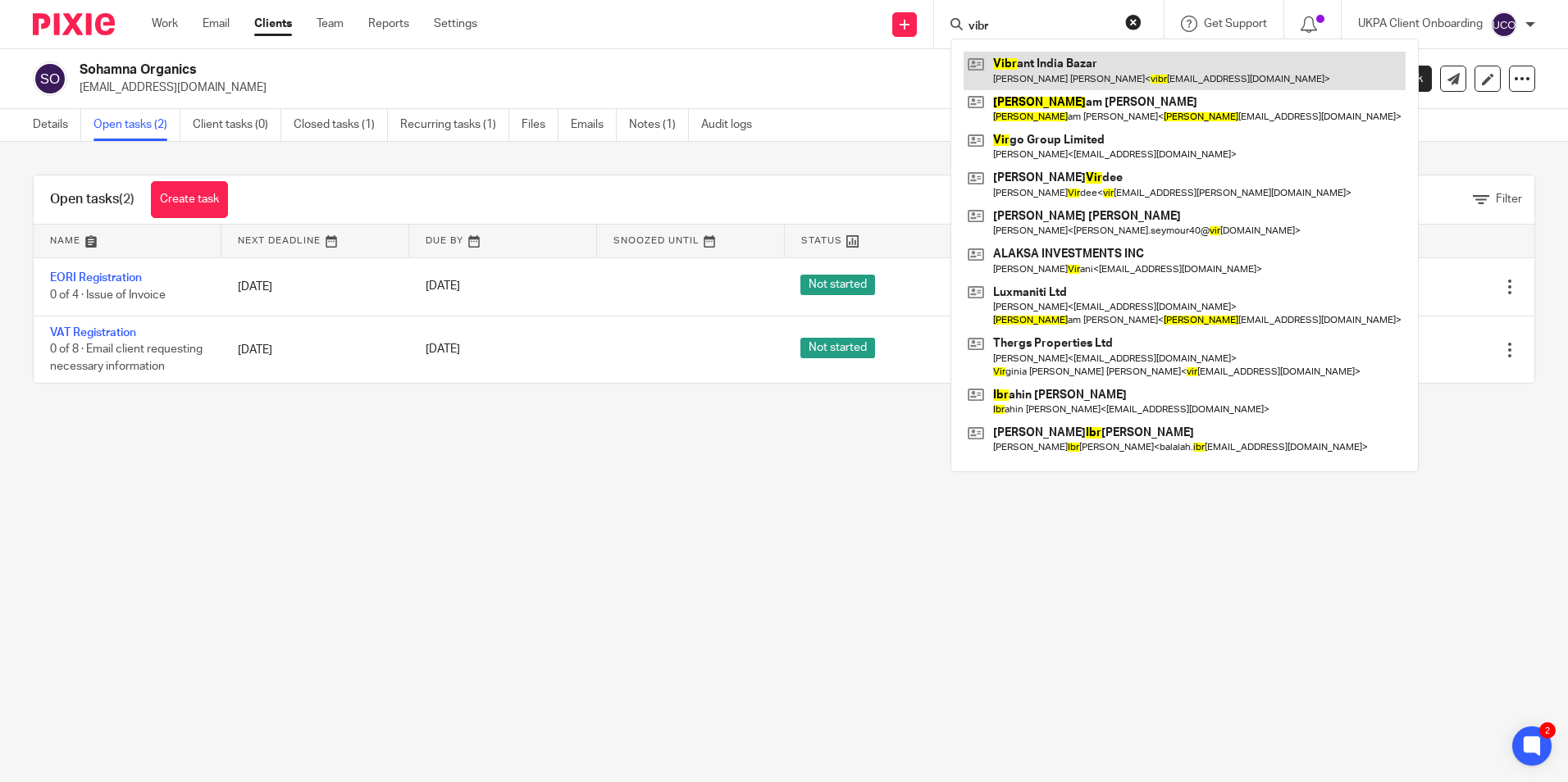
type input "vibr"
click at [1037, 70] on link at bounding box center [1185, 70] width 442 height 38
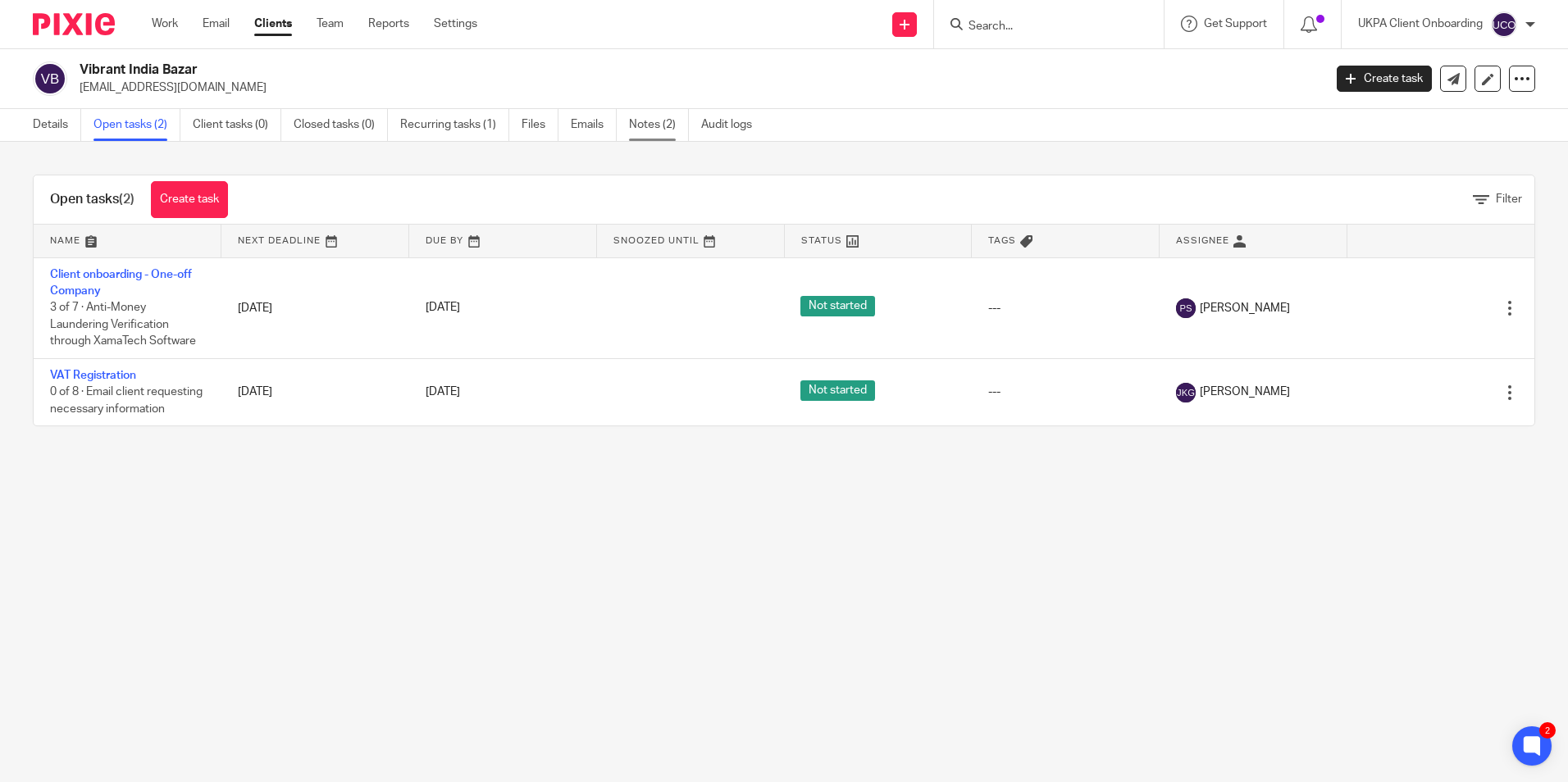
click at [668, 131] on link "Notes (2)" at bounding box center [659, 125] width 60 height 32
click at [1031, 30] on input "Search" at bounding box center [1041, 28] width 148 height 15
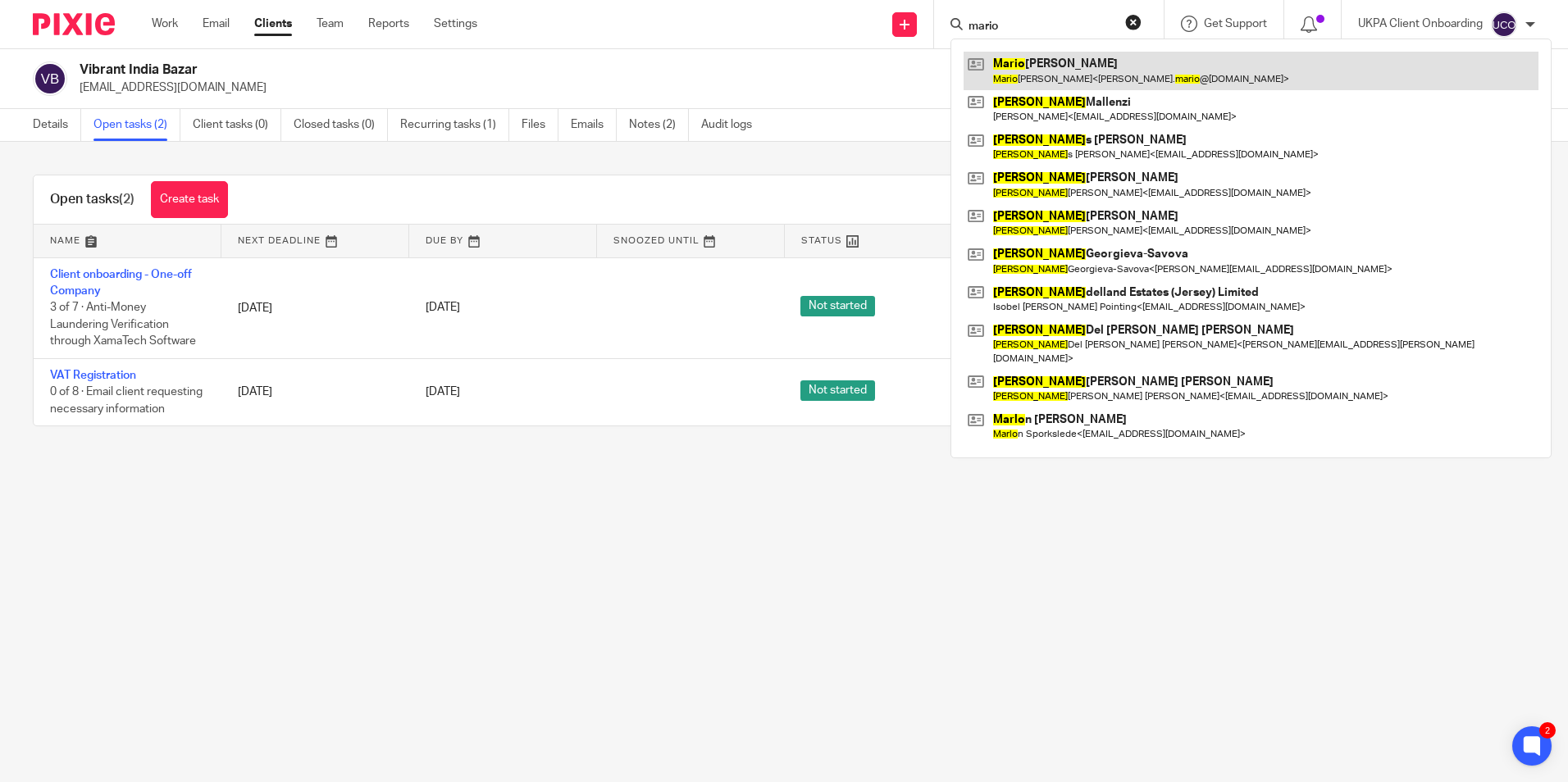
type input "mario"
click at [1046, 74] on link at bounding box center [1251, 70] width 575 height 38
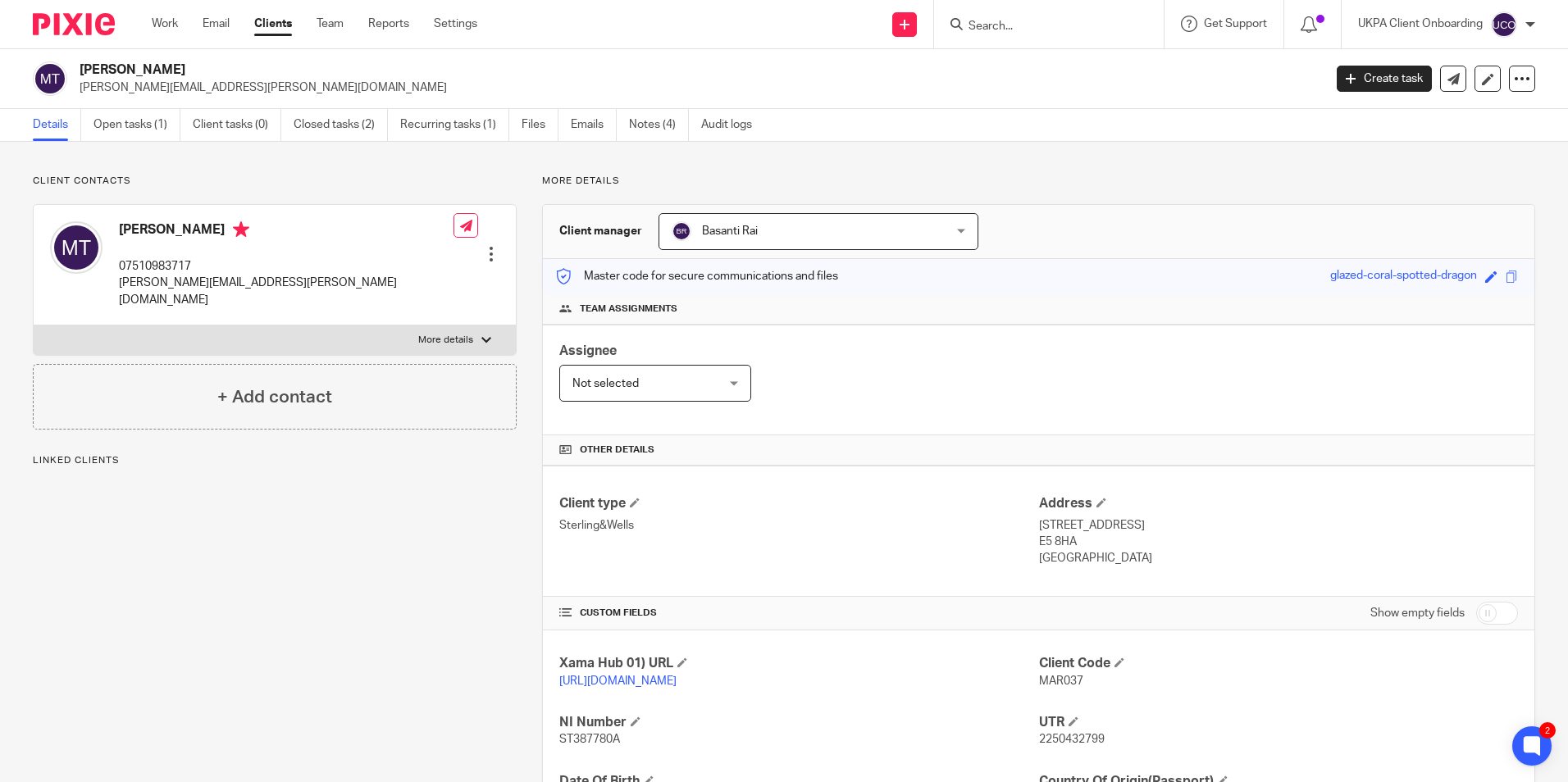
click at [90, 134] on ul "Details Open tasks (1) Client tasks (0) Closed tasks (2) Recurring tasks (1) Fi…" at bounding box center [405, 125] width 744 height 32
click at [111, 127] on link "Open tasks (1)" at bounding box center [137, 125] width 87 height 32
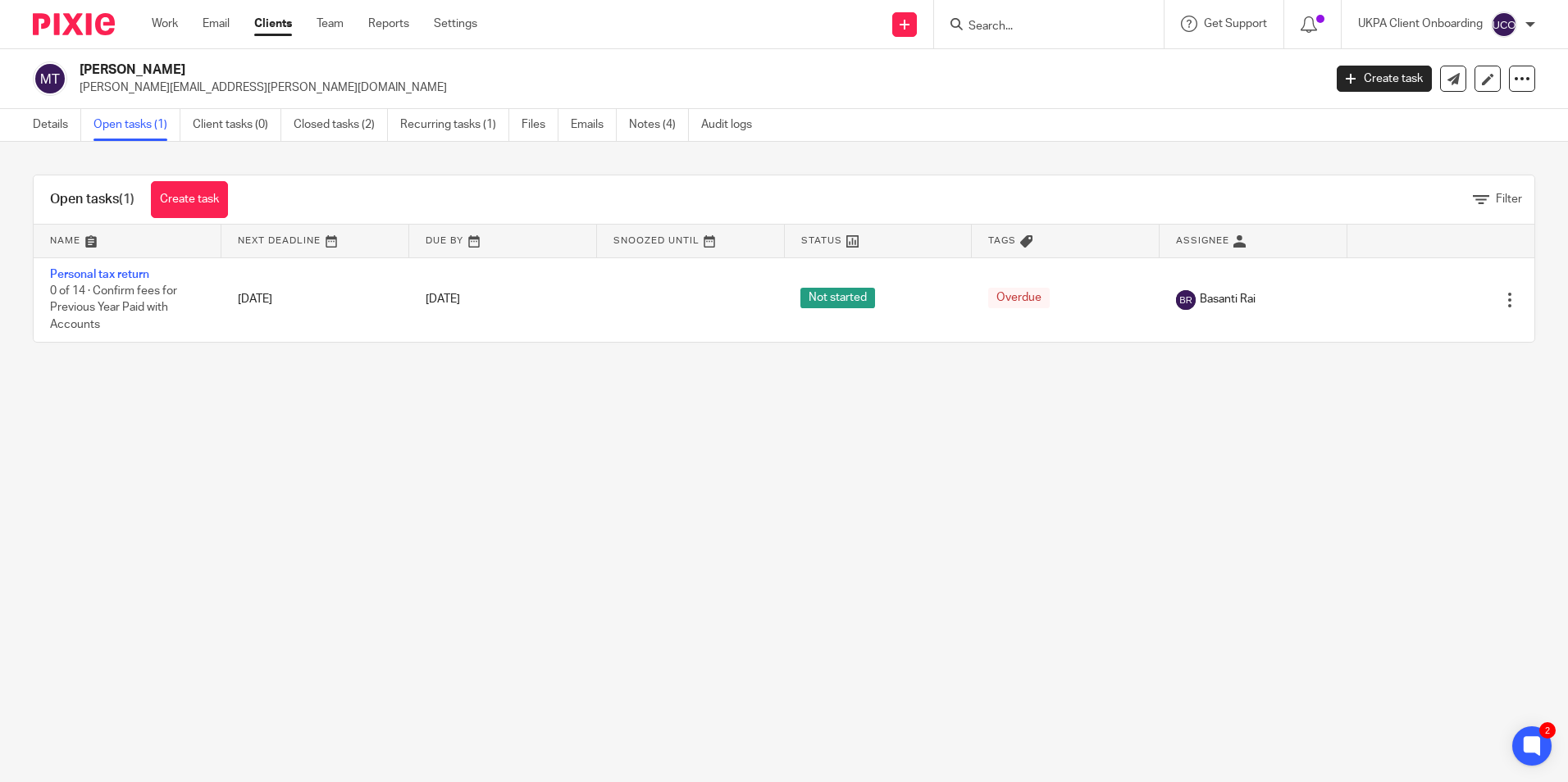
drag, startPoint x: 1055, startPoint y: 34, endPoint x: 1010, endPoint y: 25, distance: 45.9
click at [1055, 34] on form at bounding box center [1055, 25] width 175 height 21
click at [1010, 25] on input "Search" at bounding box center [1041, 28] width 148 height 15
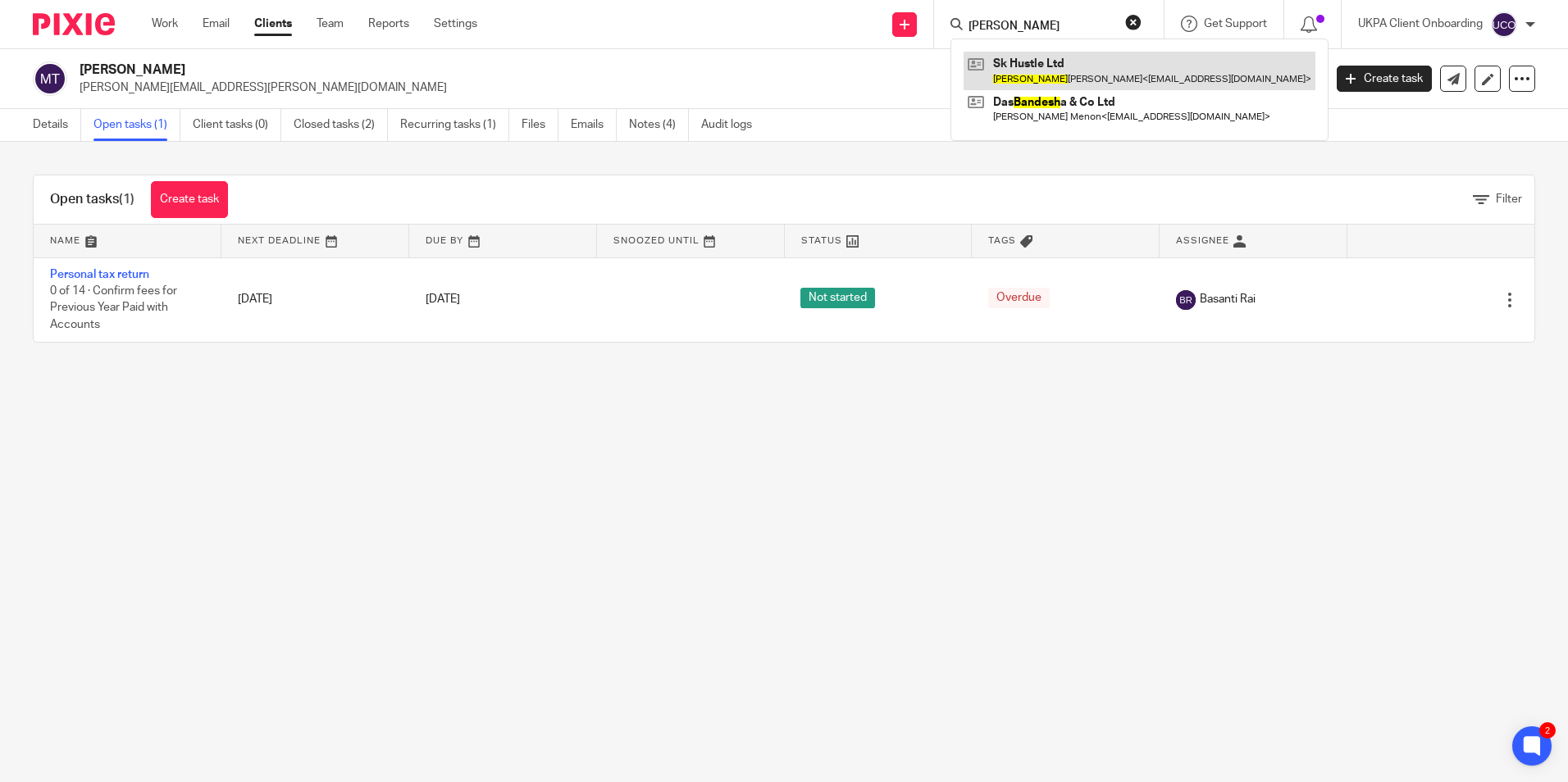
type input "[PERSON_NAME]"
click at [1032, 69] on link at bounding box center [1139, 70] width 352 height 38
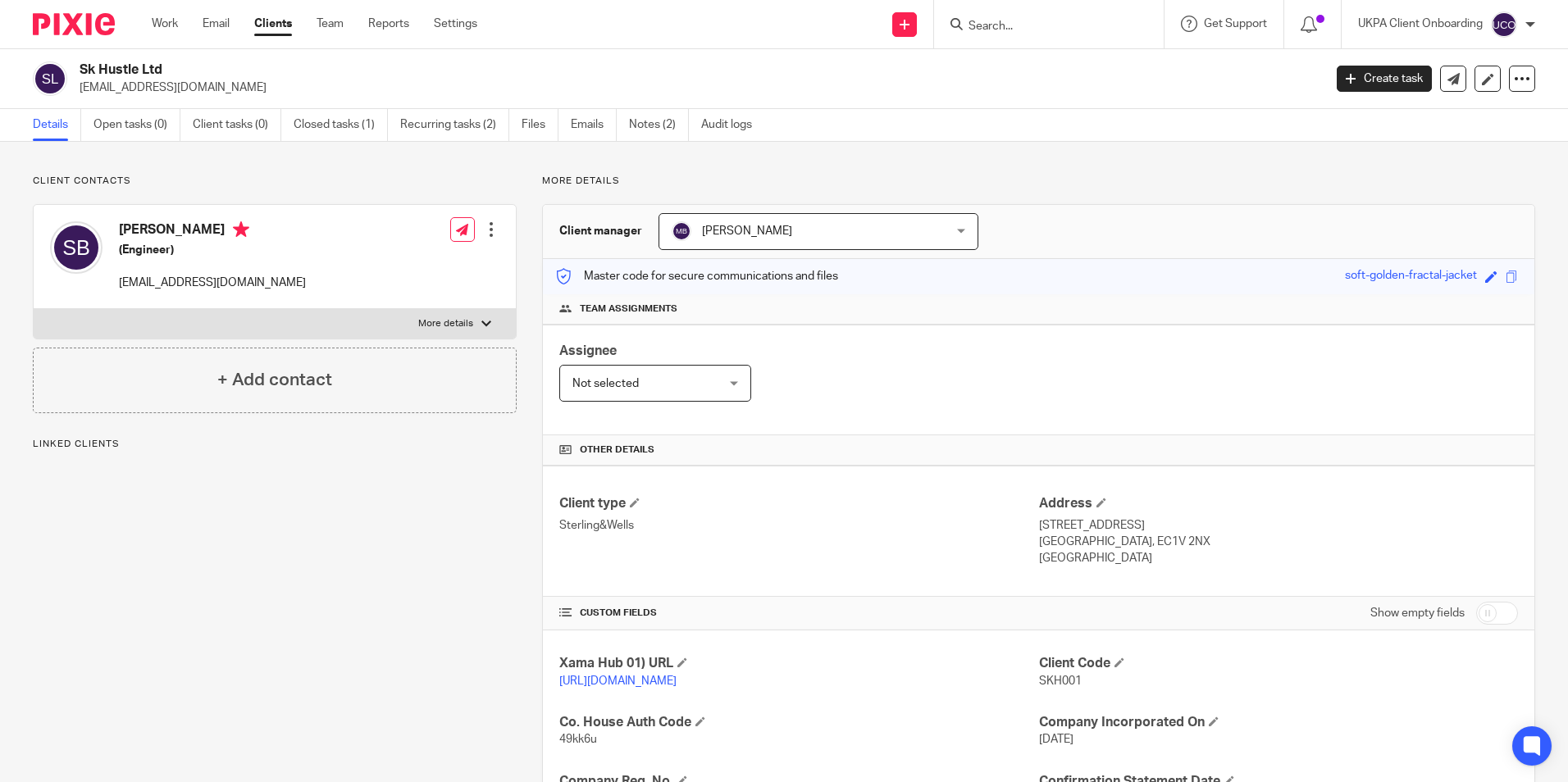
click at [998, 22] on input "Search" at bounding box center [1041, 28] width 148 height 15
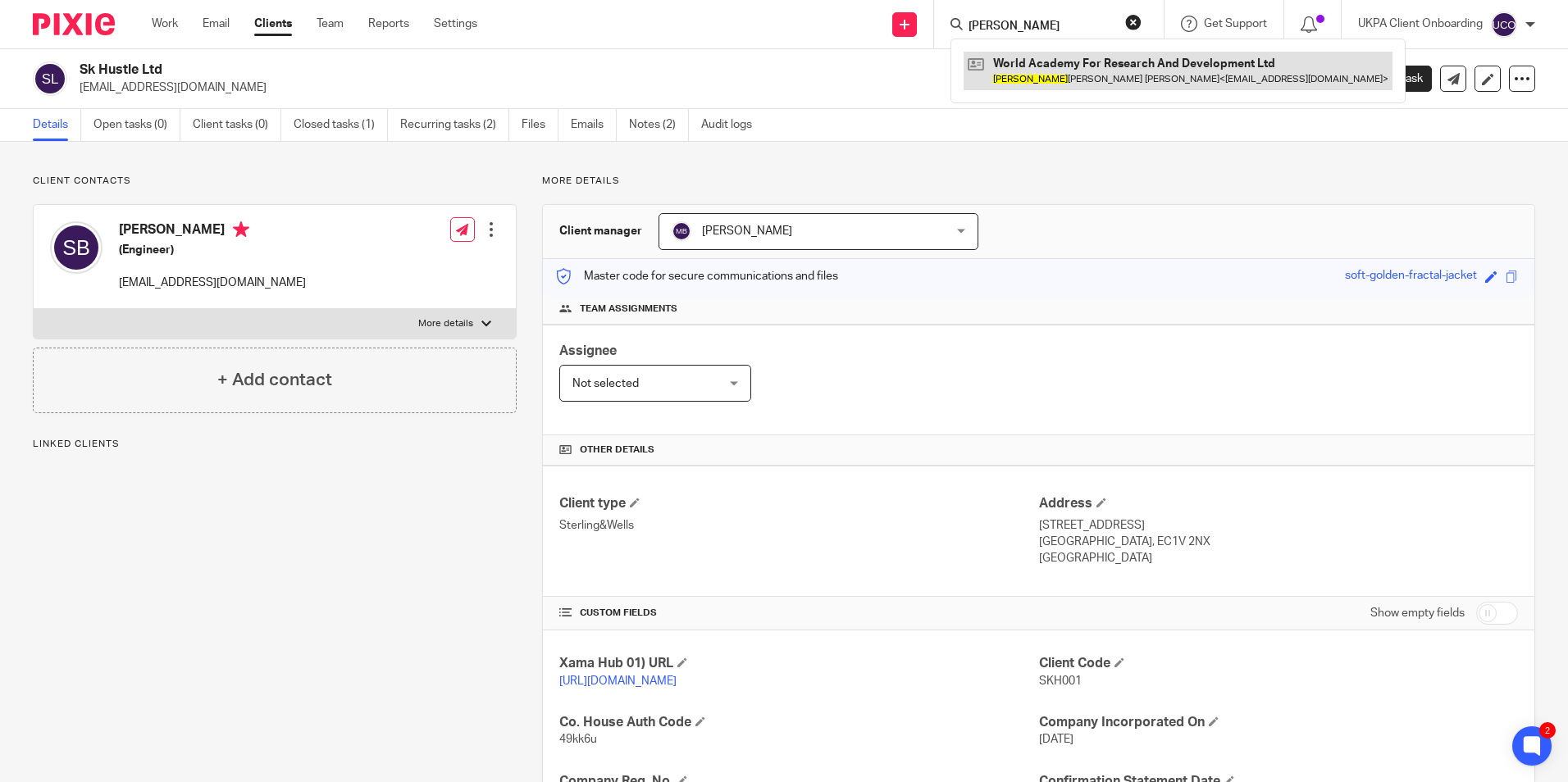
type input "rupak"
click at [1035, 71] on link at bounding box center [1178, 70] width 429 height 38
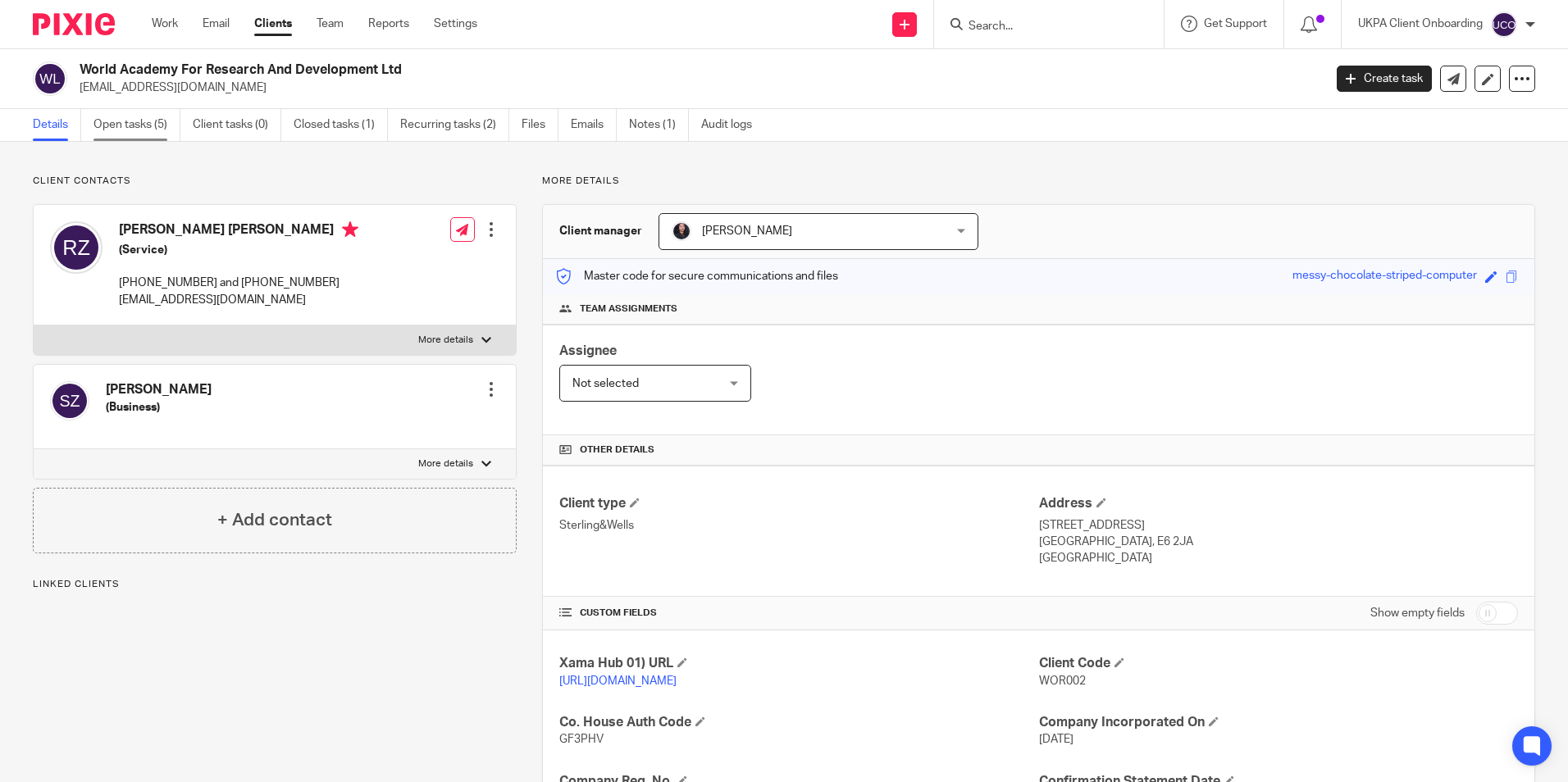
drag, startPoint x: 143, startPoint y: 124, endPoint x: 131, endPoint y: 131, distance: 13.9
click at [143, 124] on link "Open tasks (5)" at bounding box center [137, 125] width 87 height 32
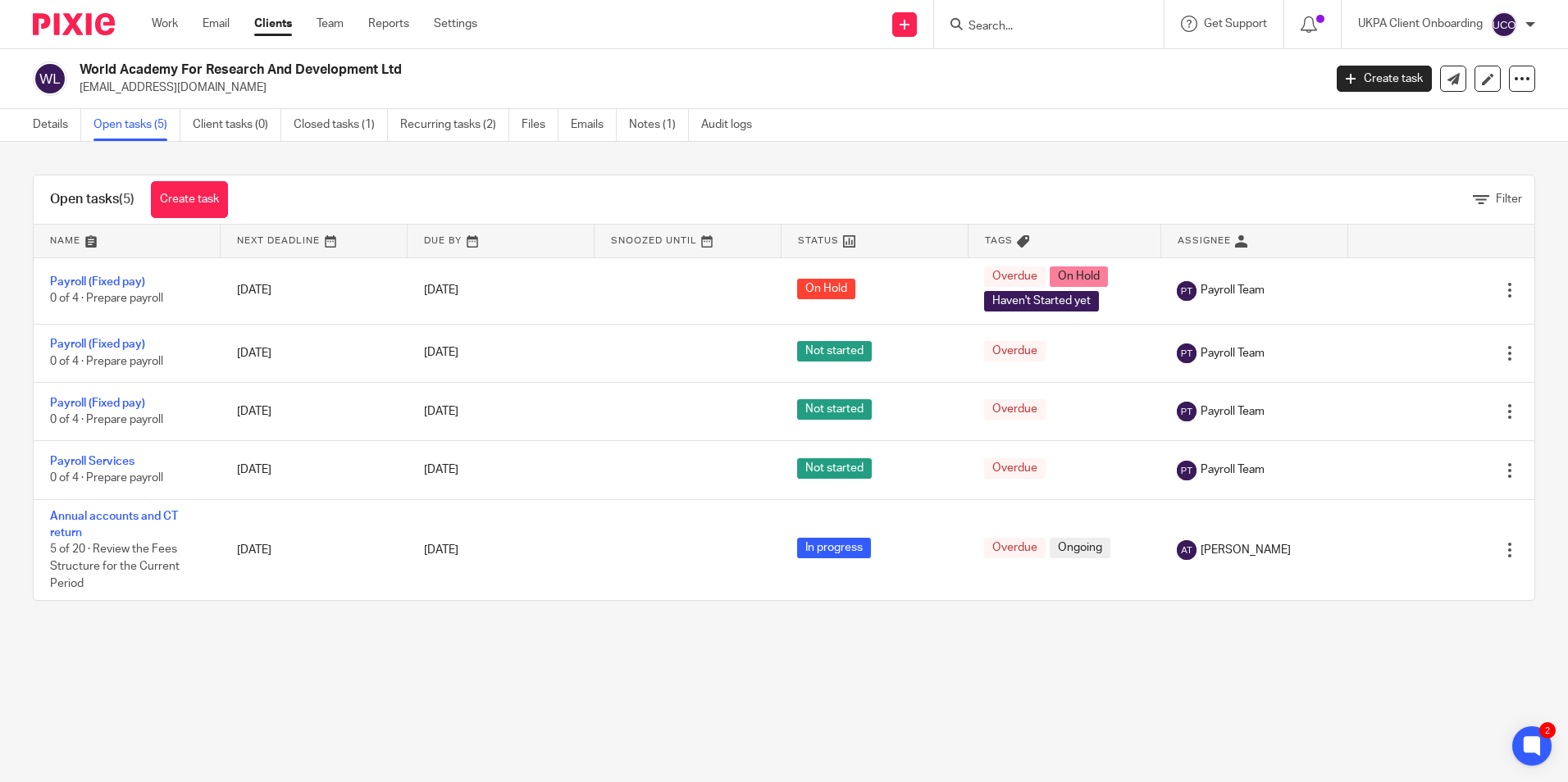
click at [992, 30] on input "Search" at bounding box center [1041, 28] width 148 height 15
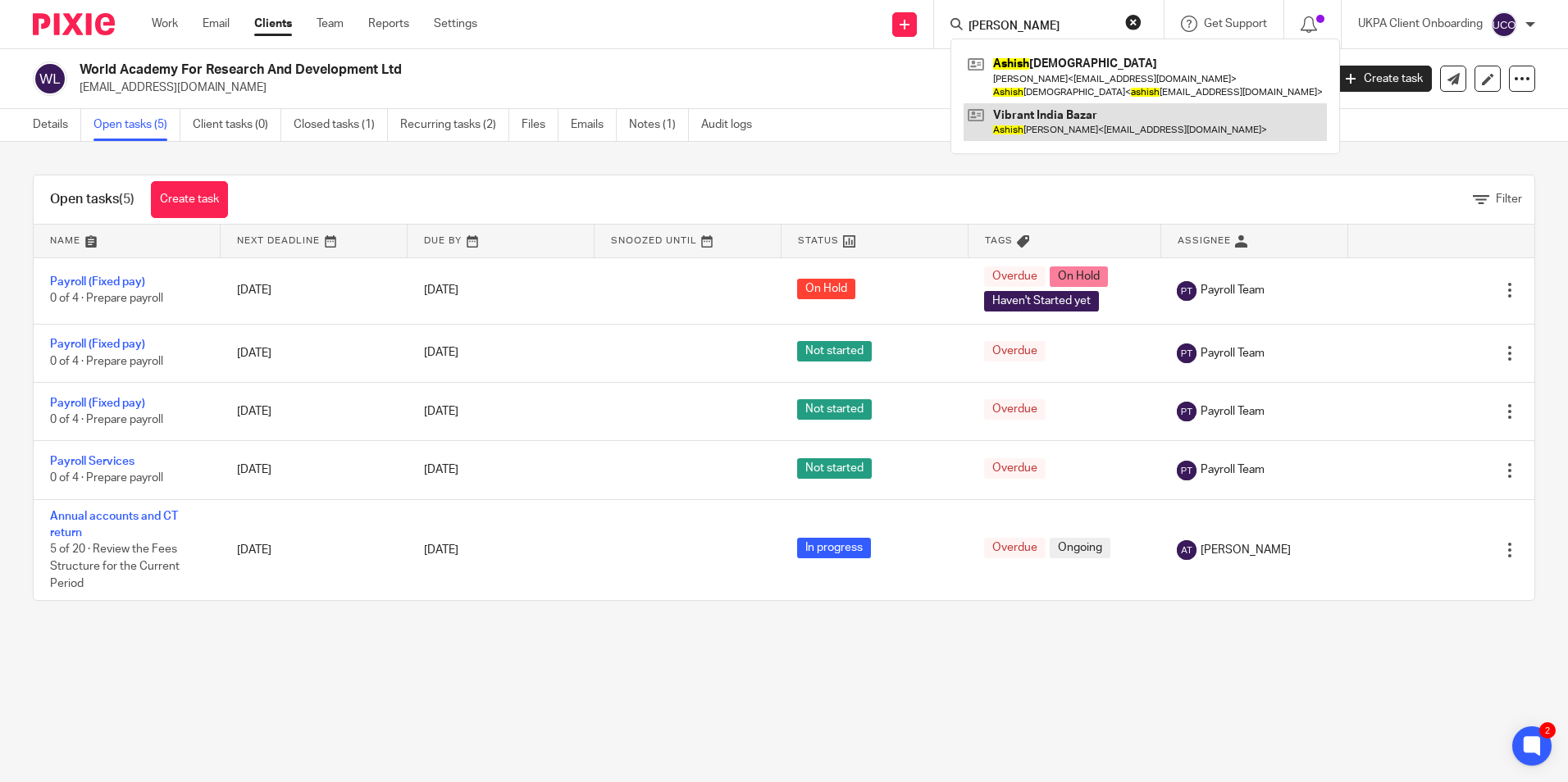
type input "[PERSON_NAME]"
click at [1022, 114] on link at bounding box center [1145, 122] width 364 height 38
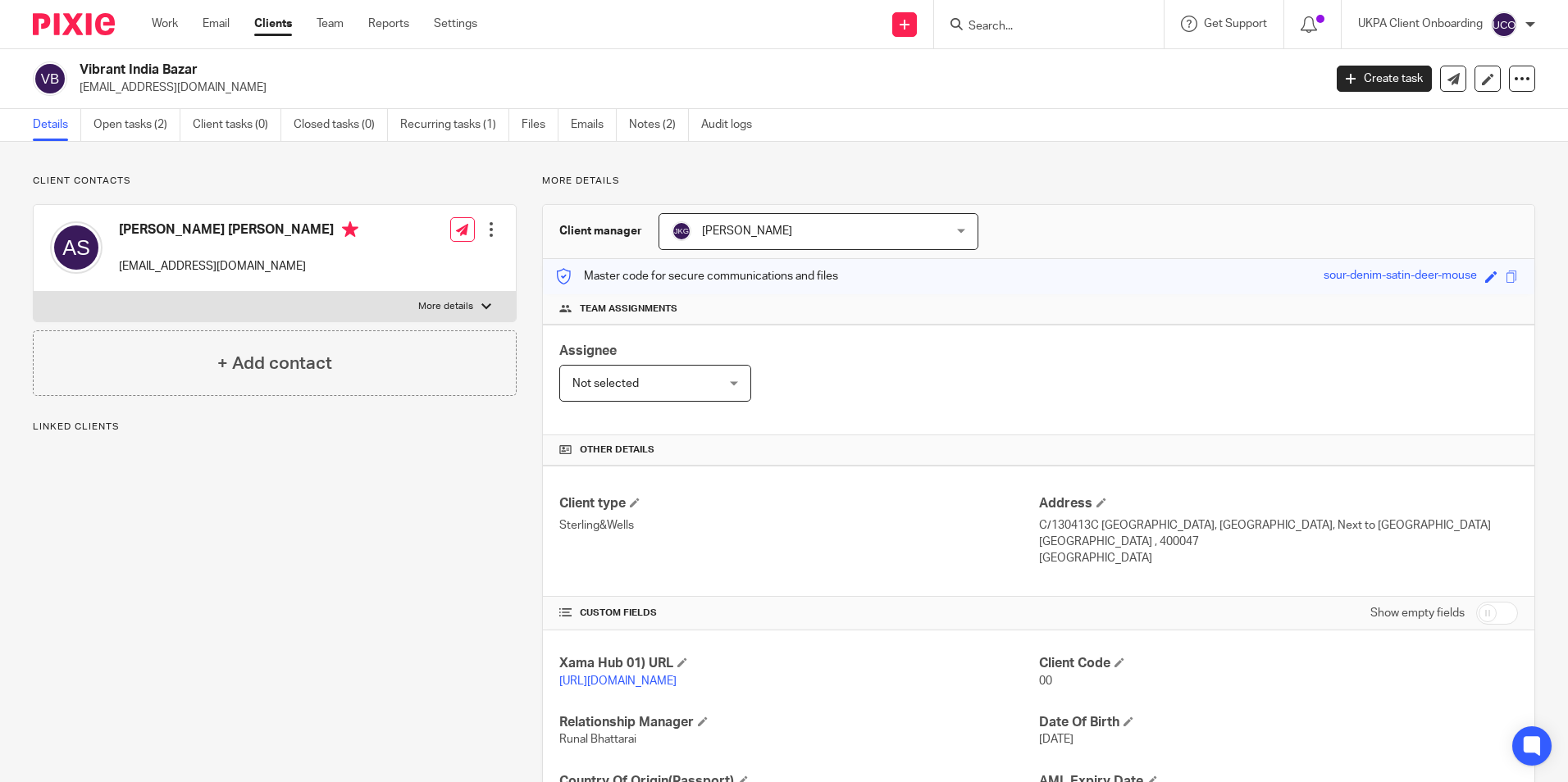
click at [1017, 28] on input "Search" at bounding box center [1041, 28] width 148 height 15
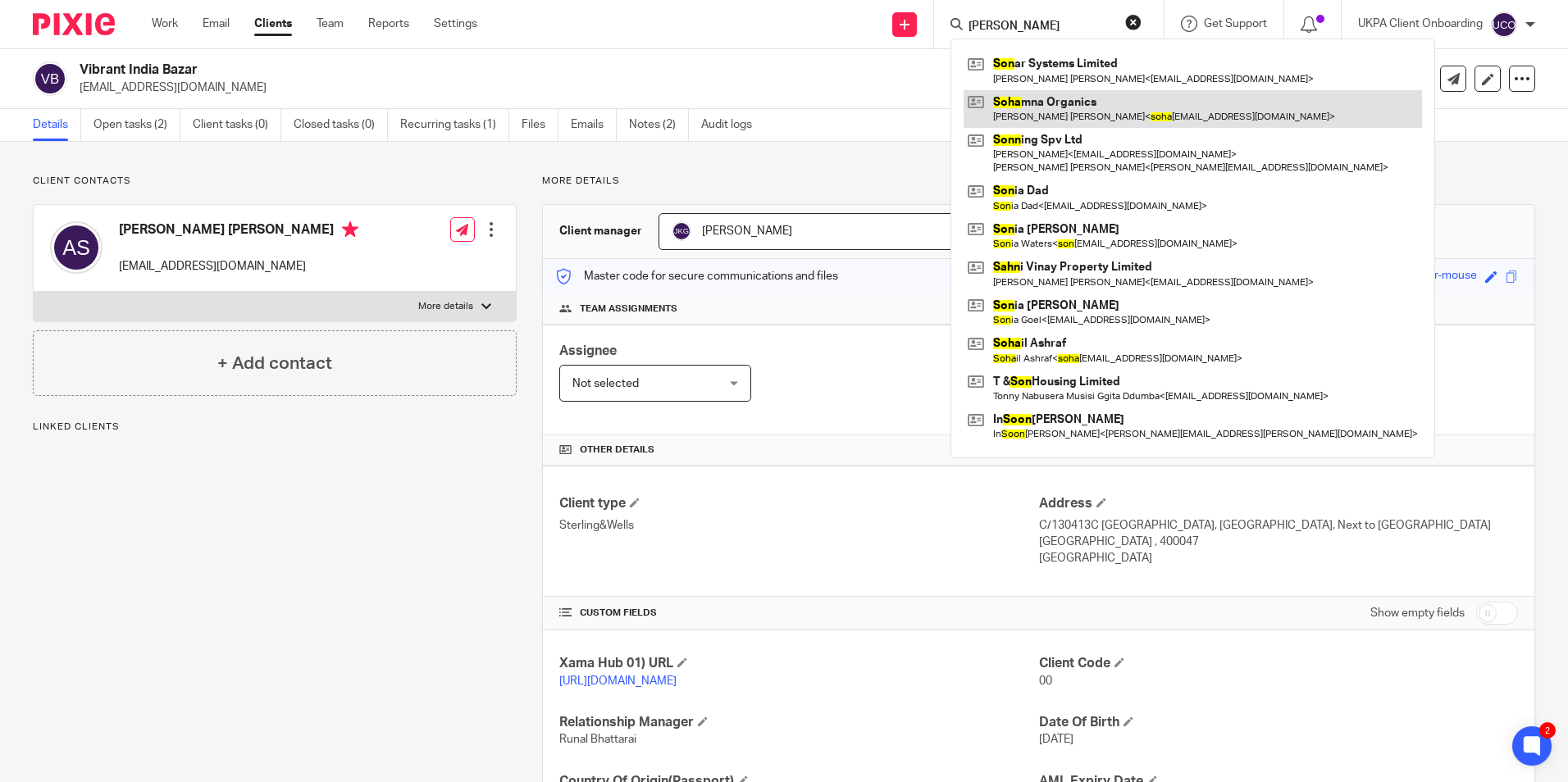
type input "sohn"
click at [1023, 93] on link at bounding box center [1192, 109] width 458 height 38
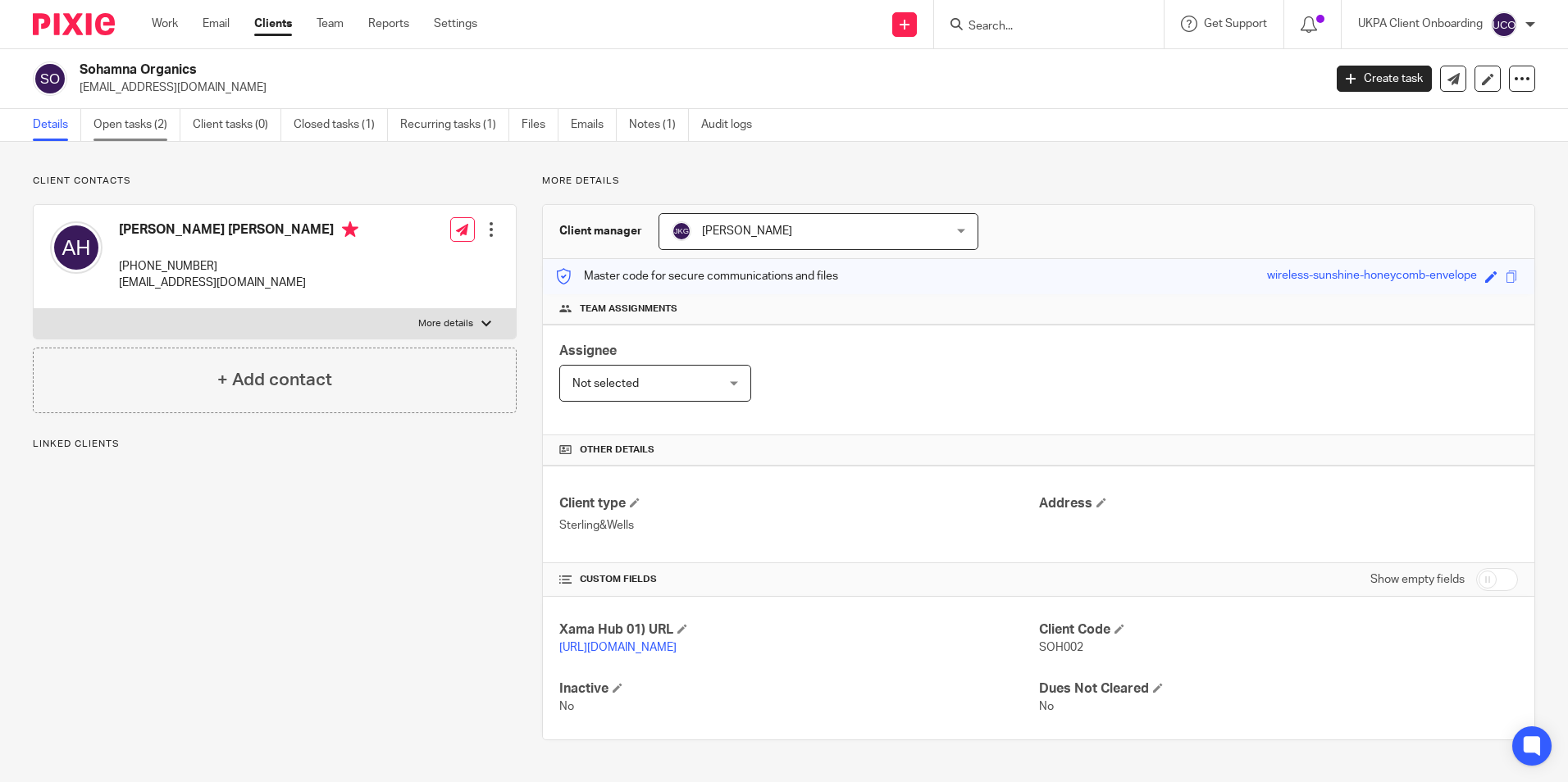
click at [161, 128] on link "Open tasks (2)" at bounding box center [137, 125] width 87 height 32
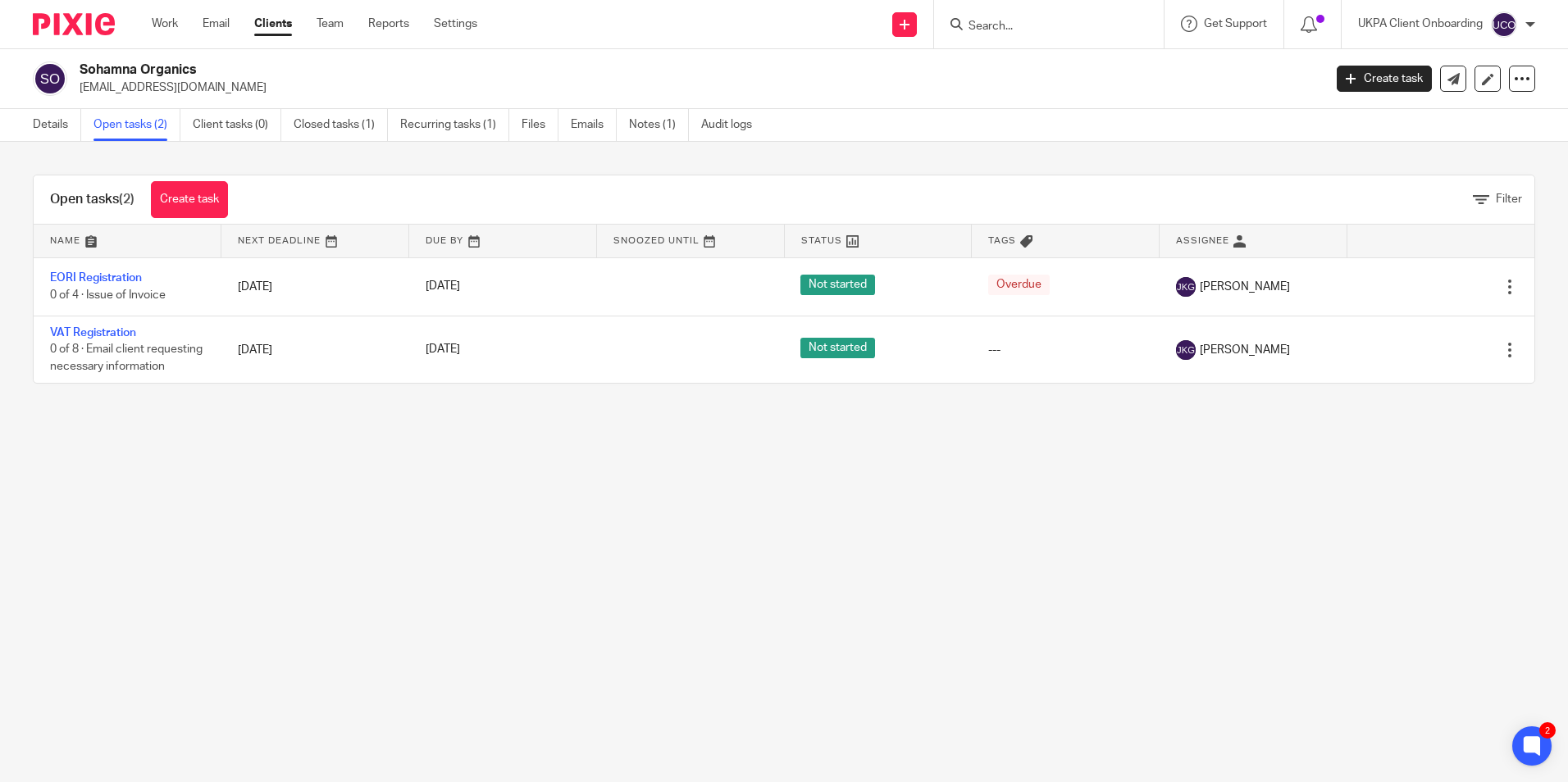
click at [1022, 23] on input "Search" at bounding box center [1041, 28] width 148 height 15
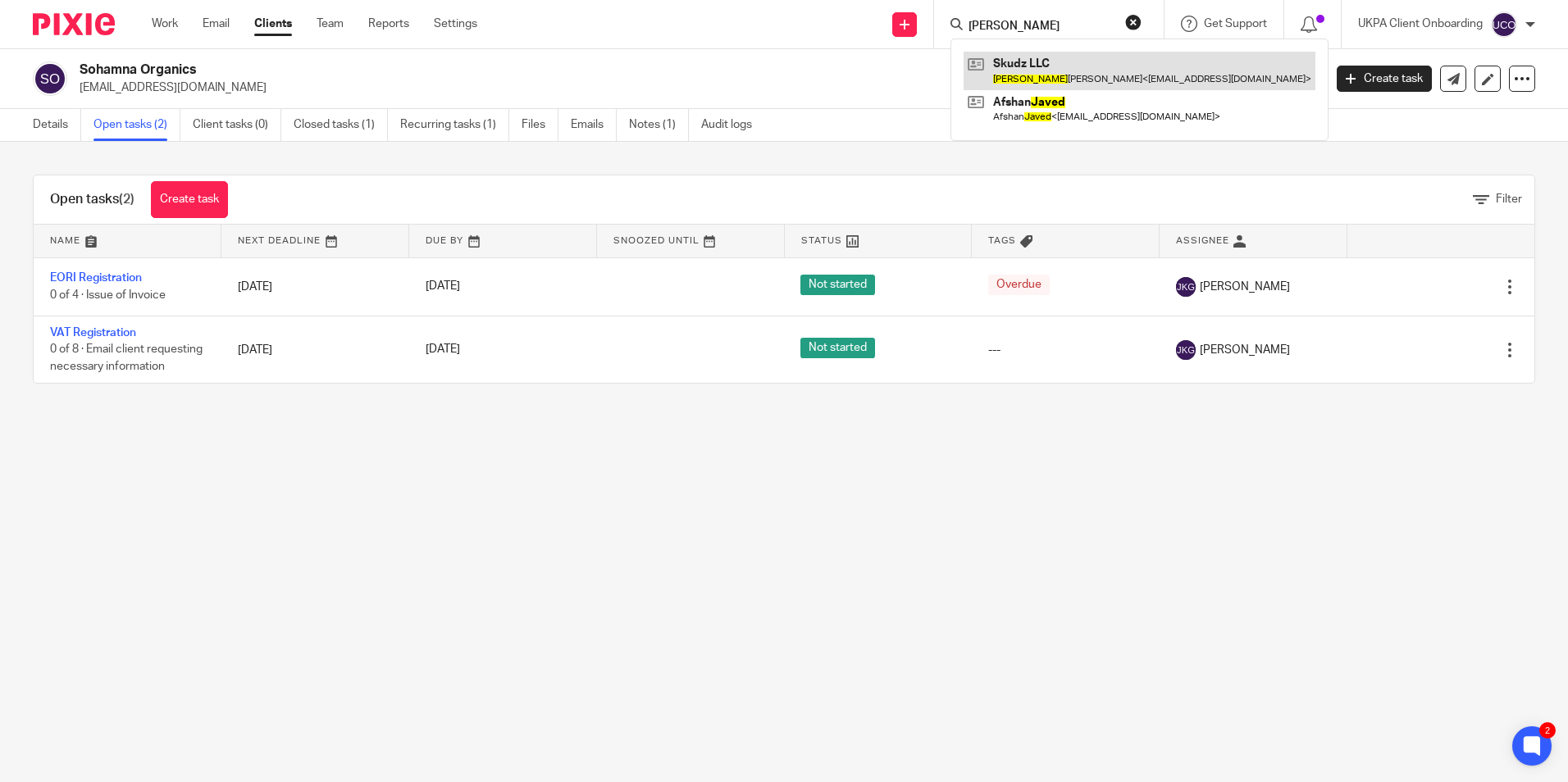
type input "[PERSON_NAME]"
click at [1011, 60] on link at bounding box center [1139, 70] width 352 height 38
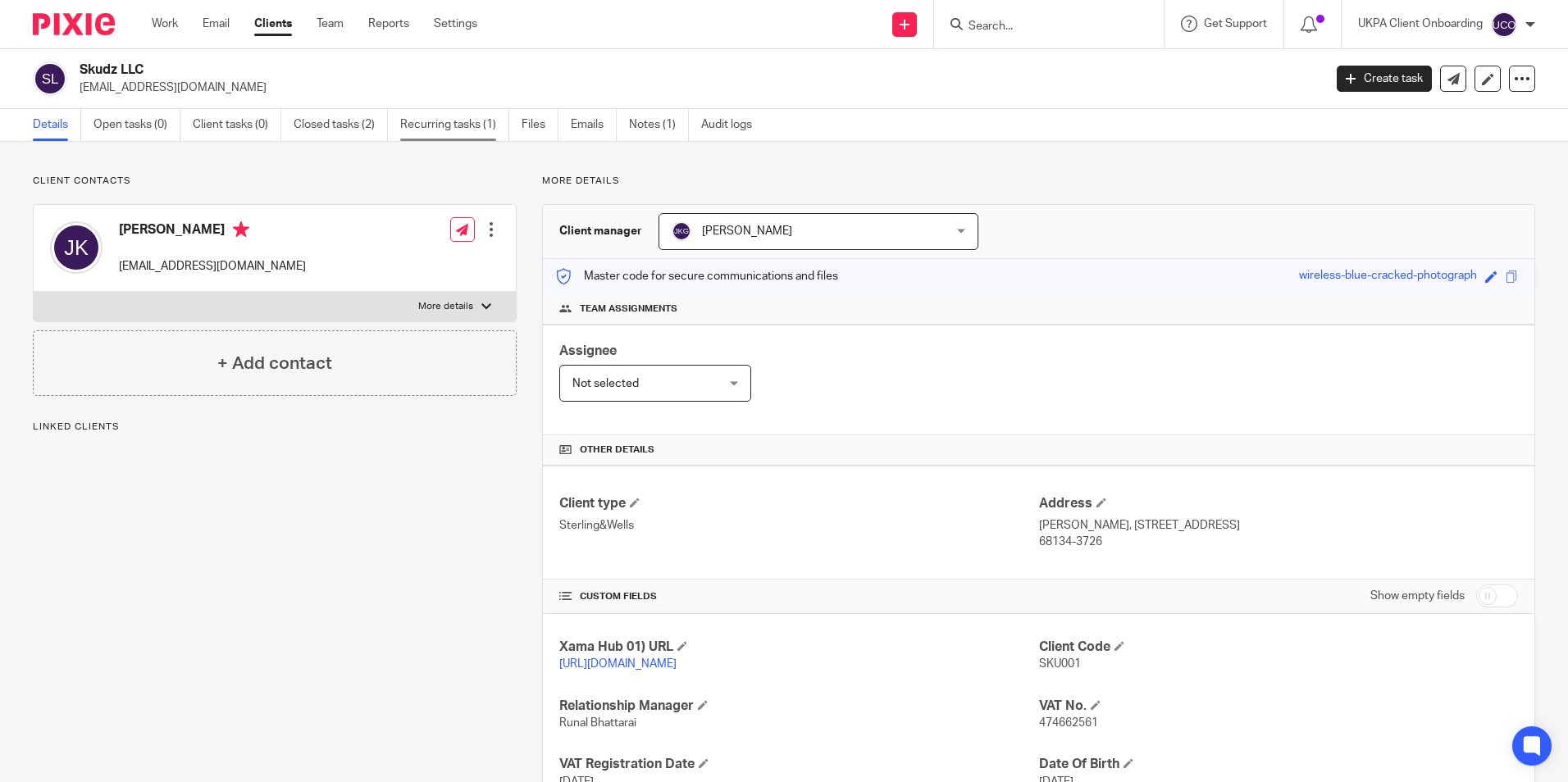
click at [440, 122] on link "Recurring tasks (1)" at bounding box center [455, 125] width 109 height 32
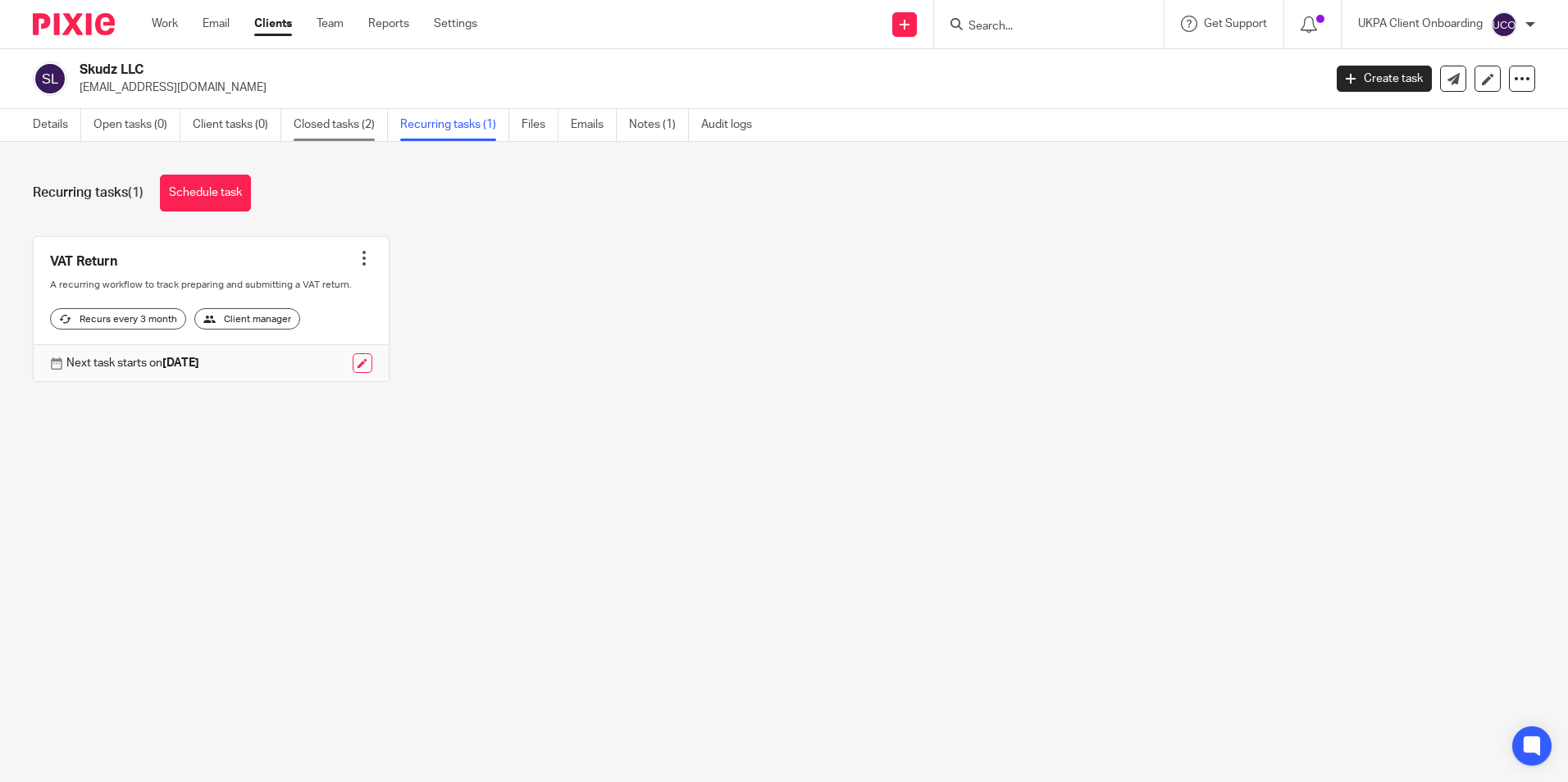
click at [355, 124] on link "Closed tasks (2)" at bounding box center [340, 125] width 94 height 32
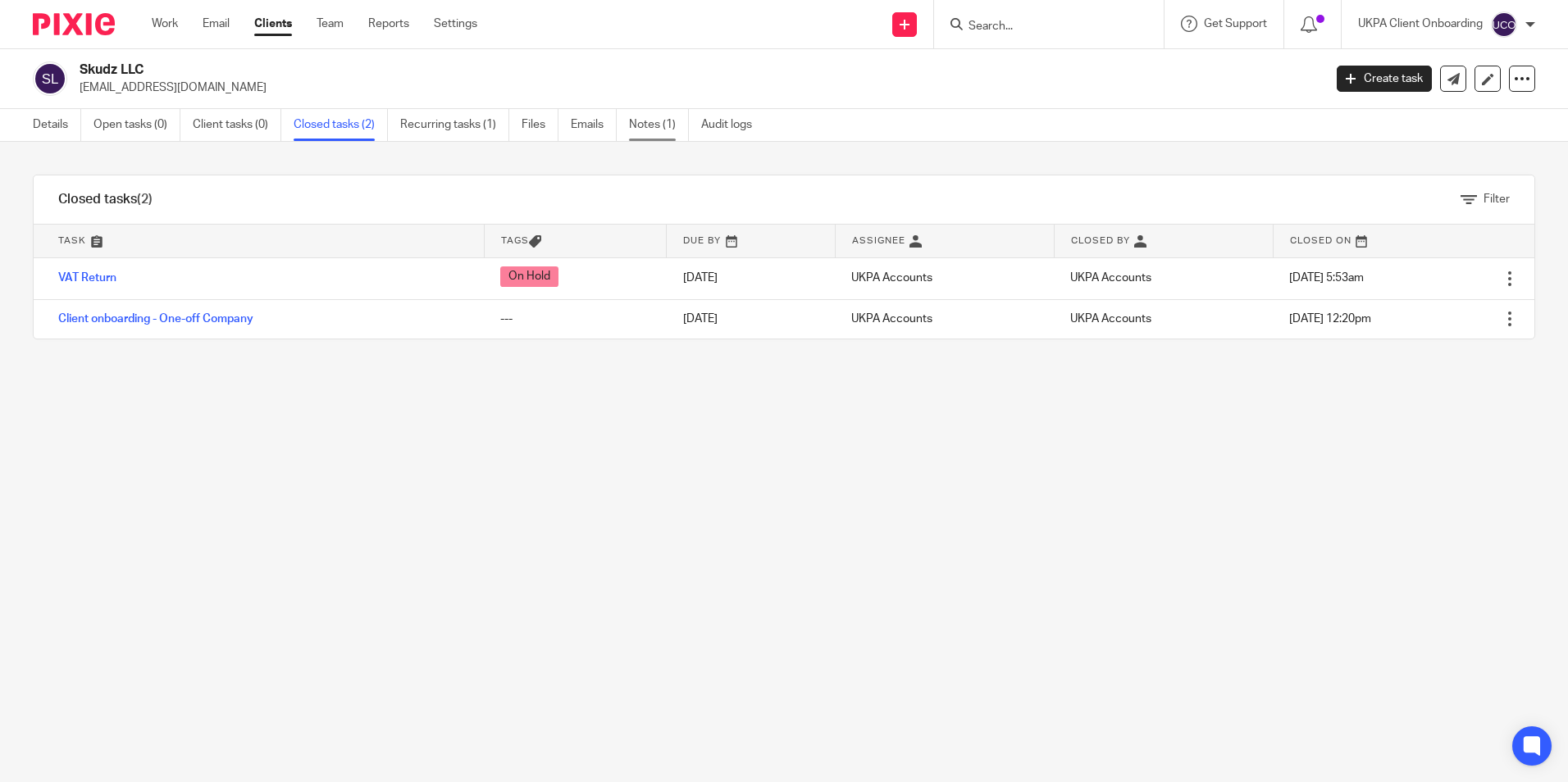
click at [659, 136] on link "Notes (1)" at bounding box center [659, 125] width 60 height 32
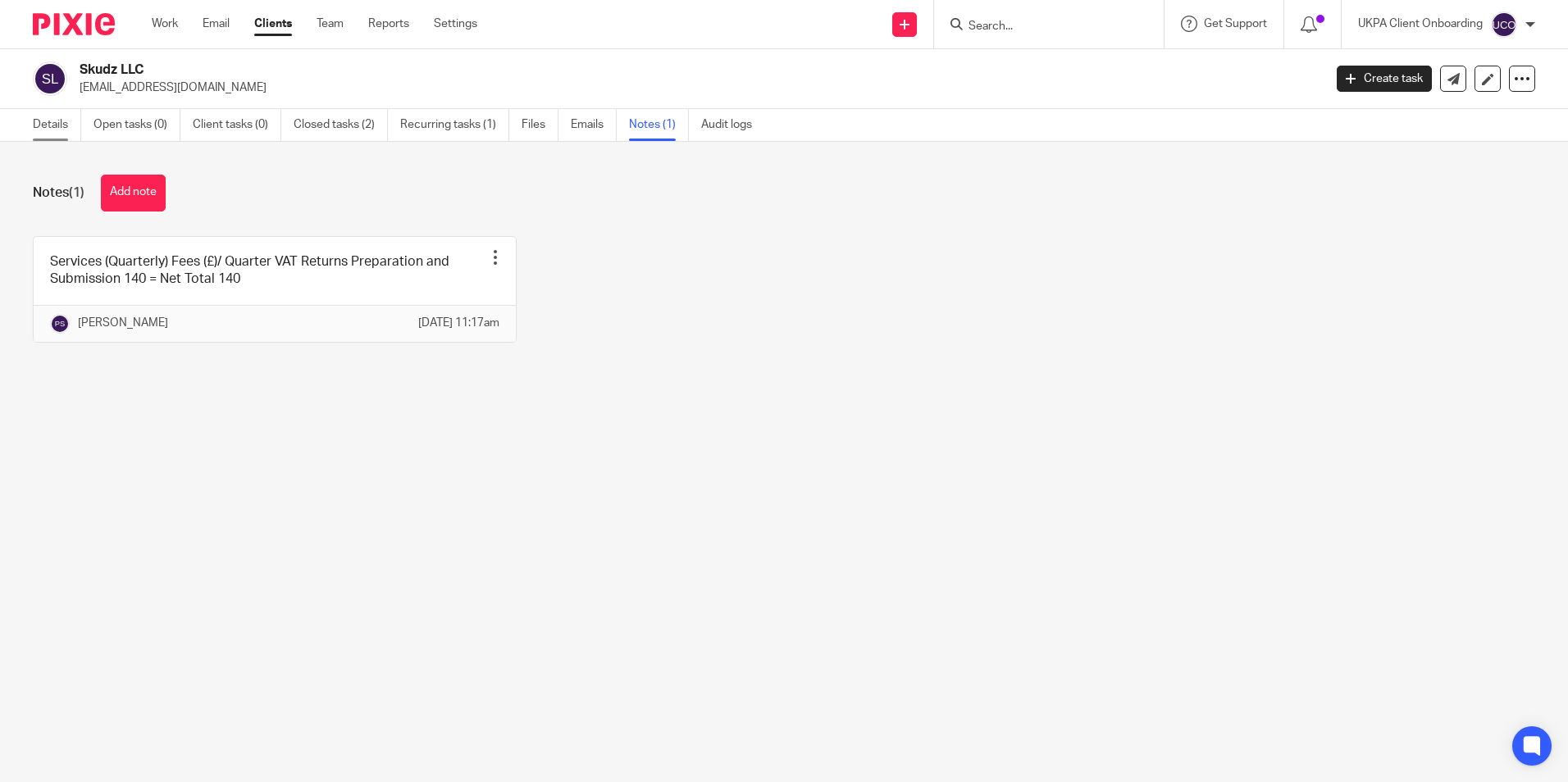
click at [61, 127] on link "Details" at bounding box center [57, 125] width 48 height 32
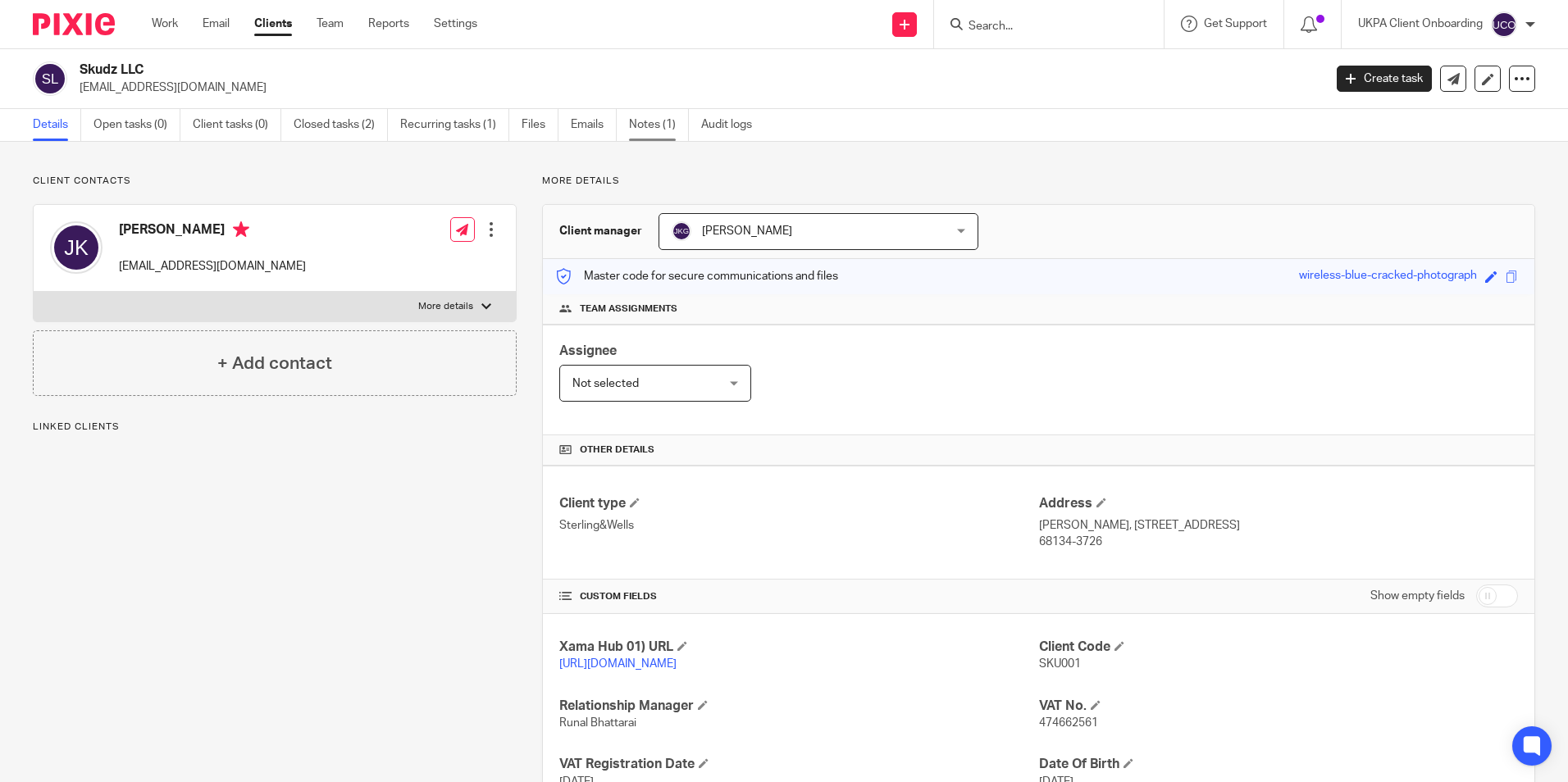
click at [663, 134] on link "Notes (1)" at bounding box center [659, 125] width 60 height 32
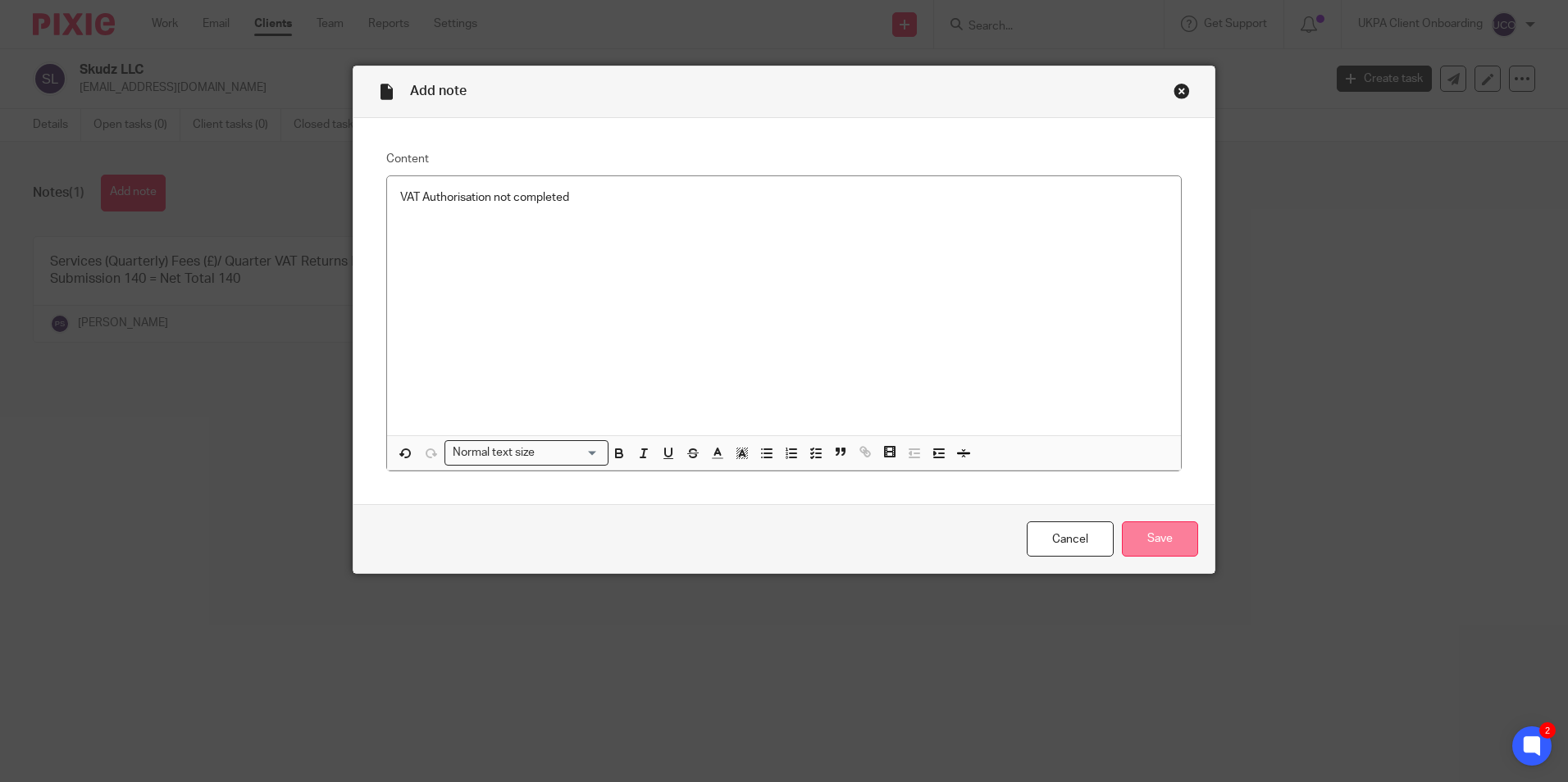
click at [1153, 549] on input "Save" at bounding box center [1160, 538] width 76 height 35
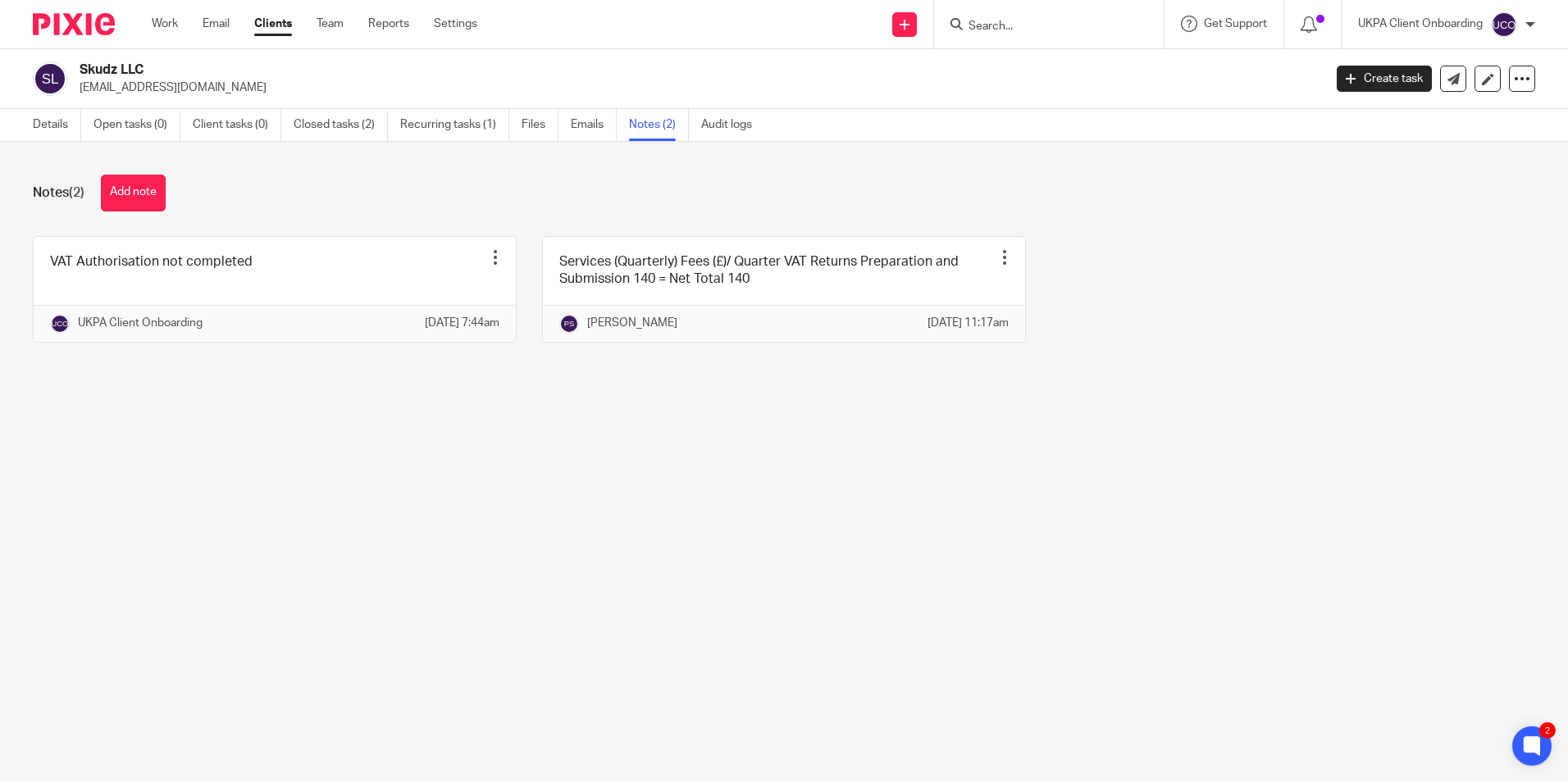
click at [1031, 25] on input "Search" at bounding box center [1041, 28] width 148 height 15
type input "poh"
click at [1030, 64] on link at bounding box center [1111, 70] width 294 height 38
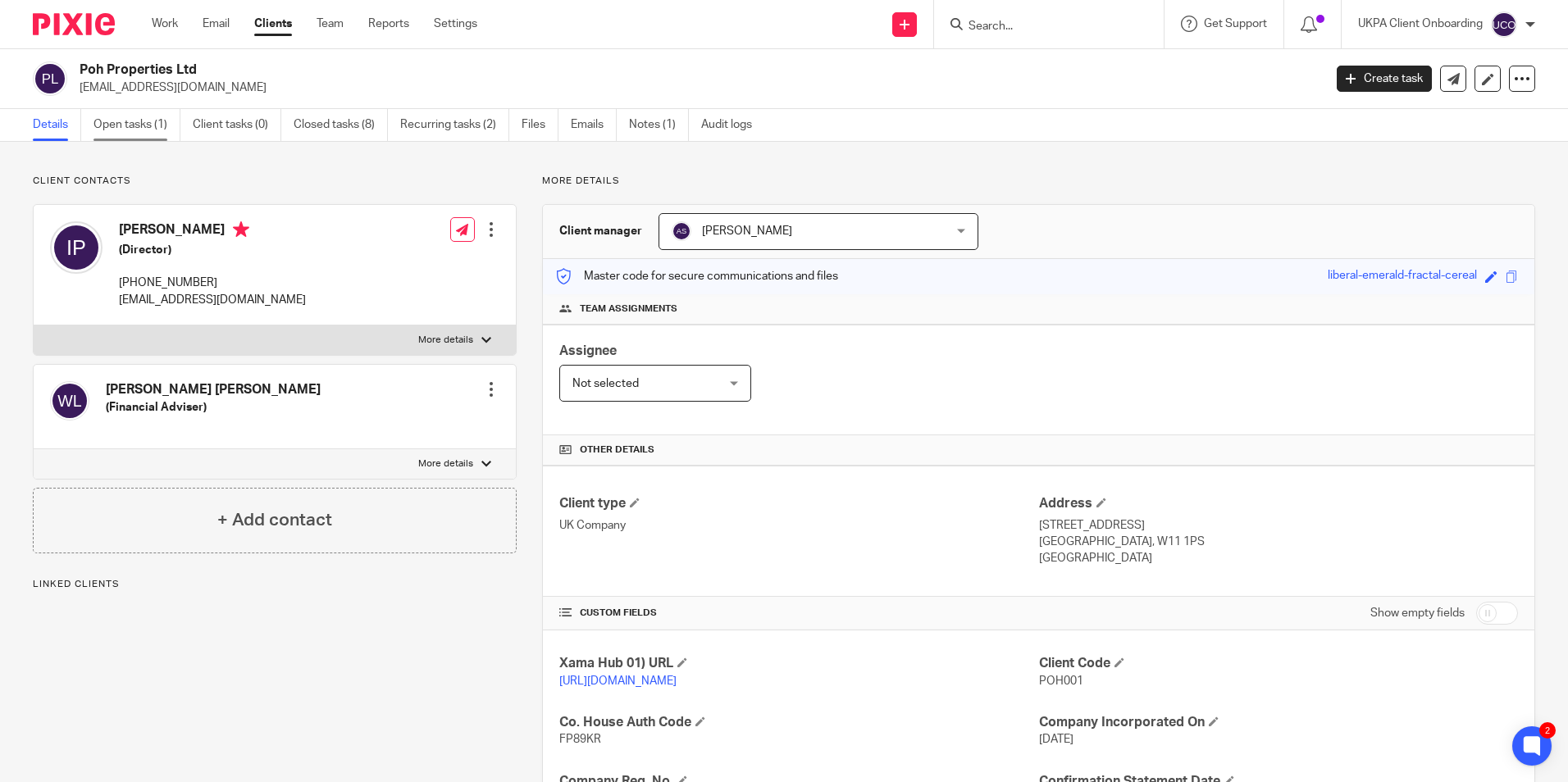
click at [146, 131] on link "Open tasks (1)" at bounding box center [137, 125] width 87 height 32
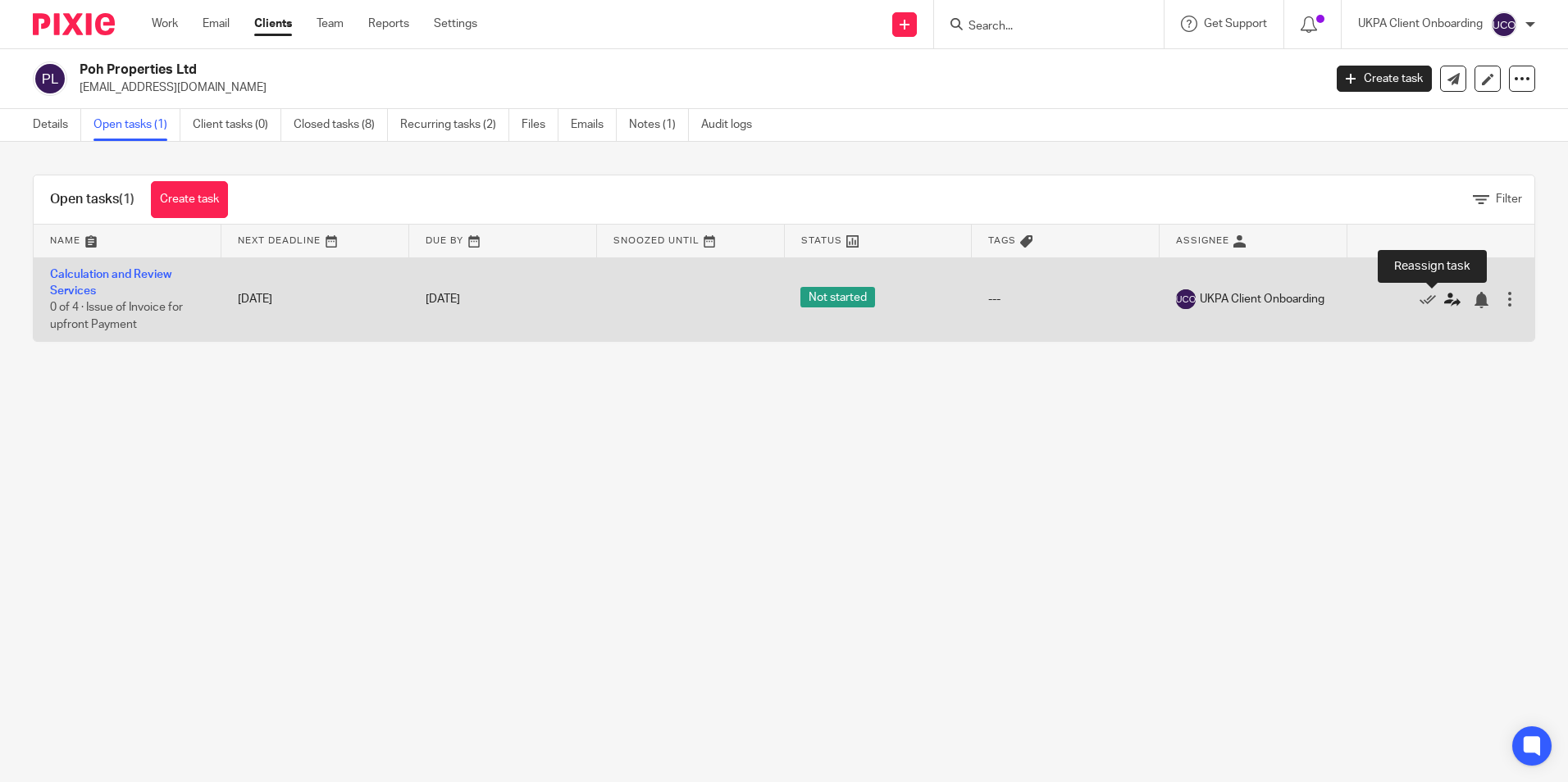
click at [1444, 301] on icon at bounding box center [1451, 300] width 16 height 16
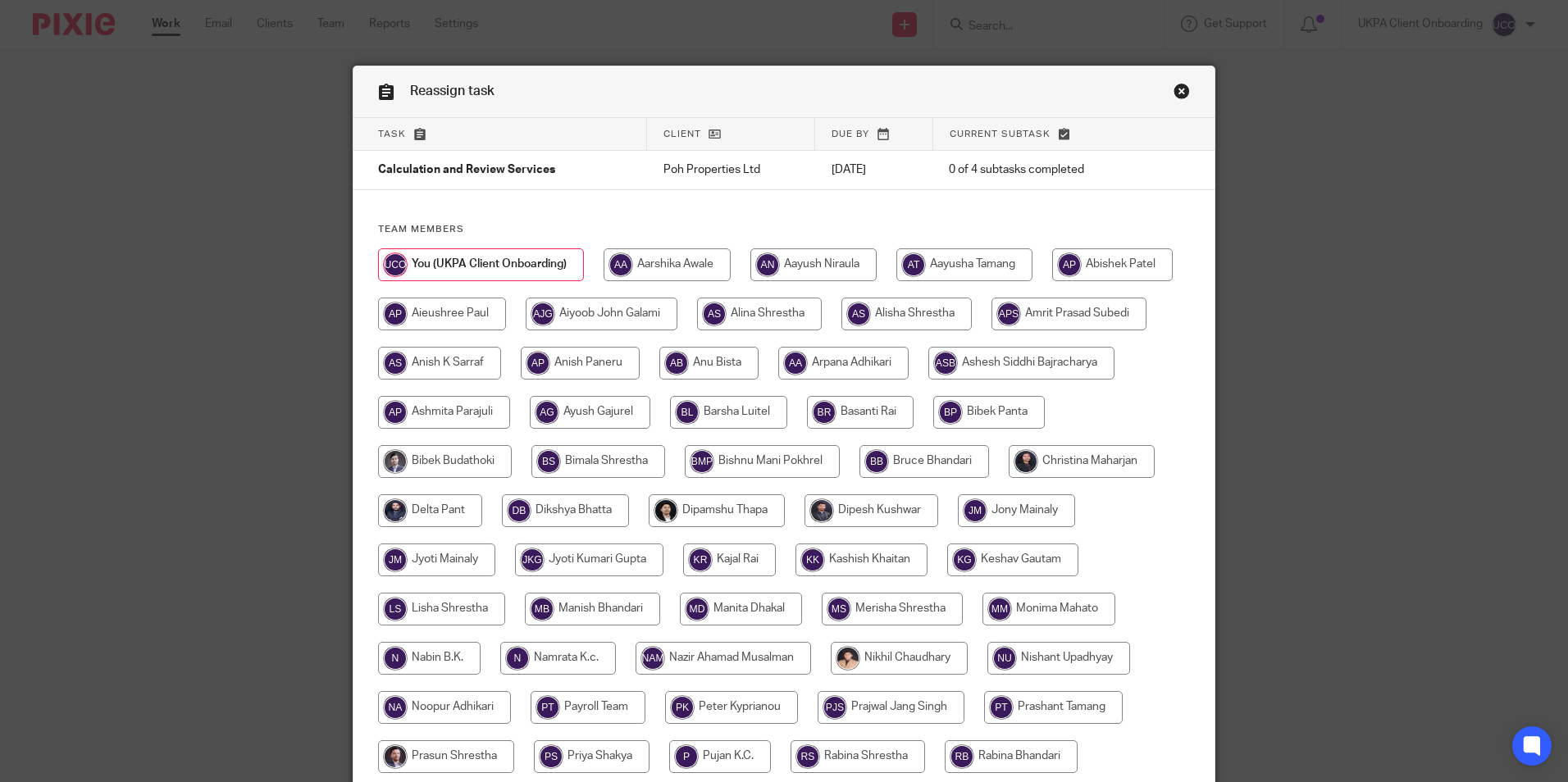
click at [908, 364] on input "radio" at bounding box center [843, 363] width 130 height 33
radio input "true"
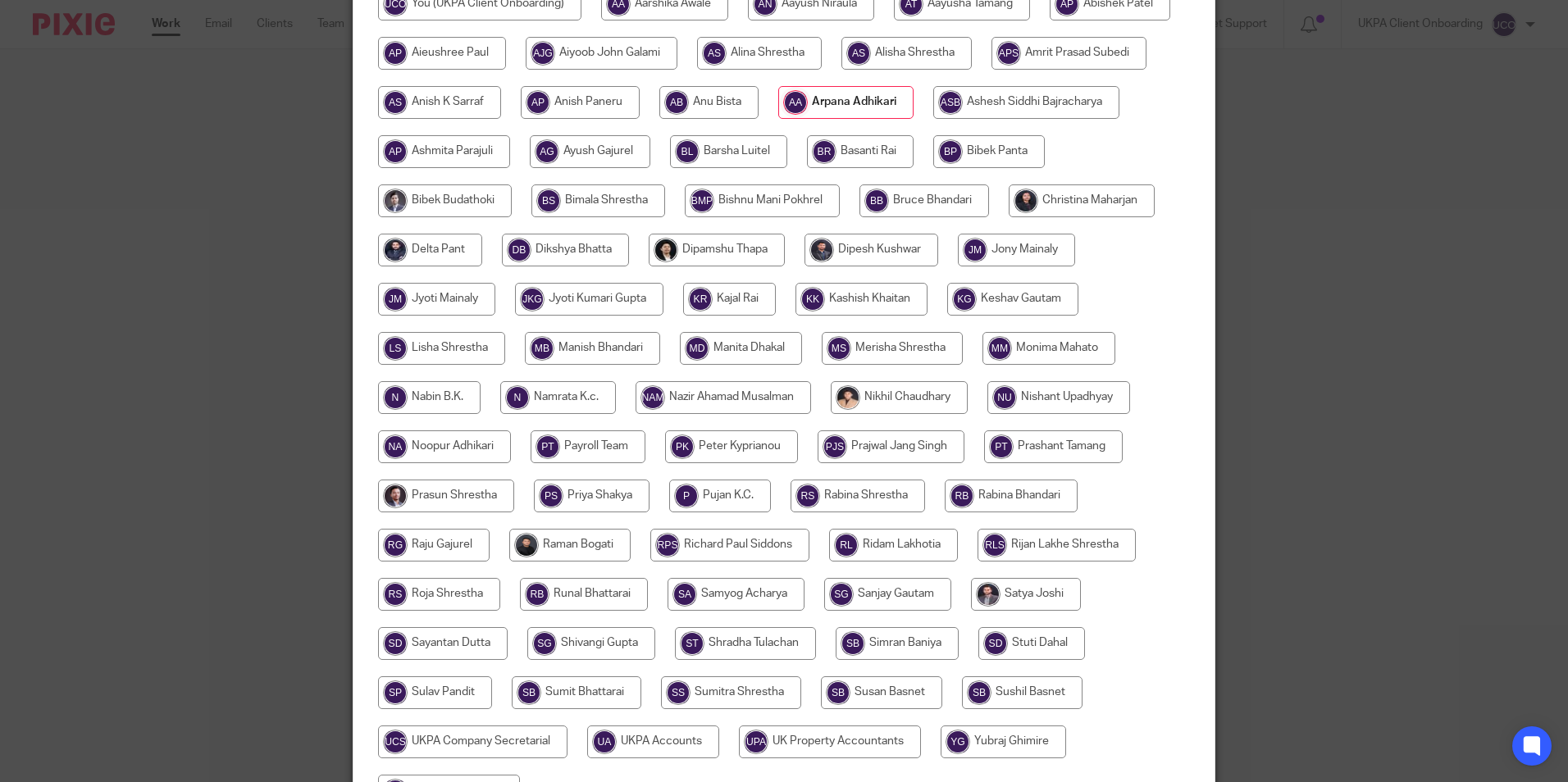
scroll to position [438, 0]
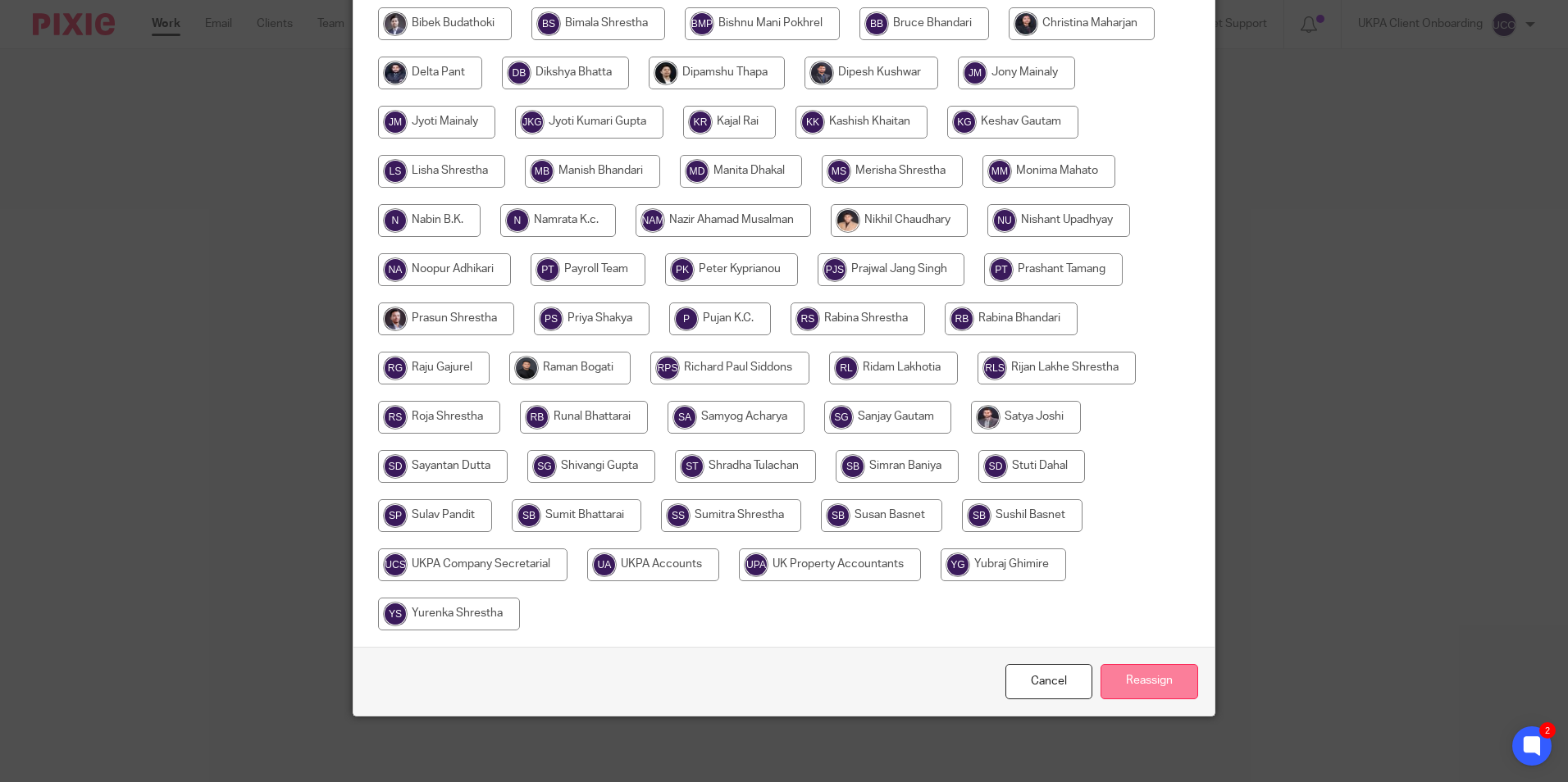
click at [1150, 682] on input "Reassign" at bounding box center [1148, 681] width 98 height 35
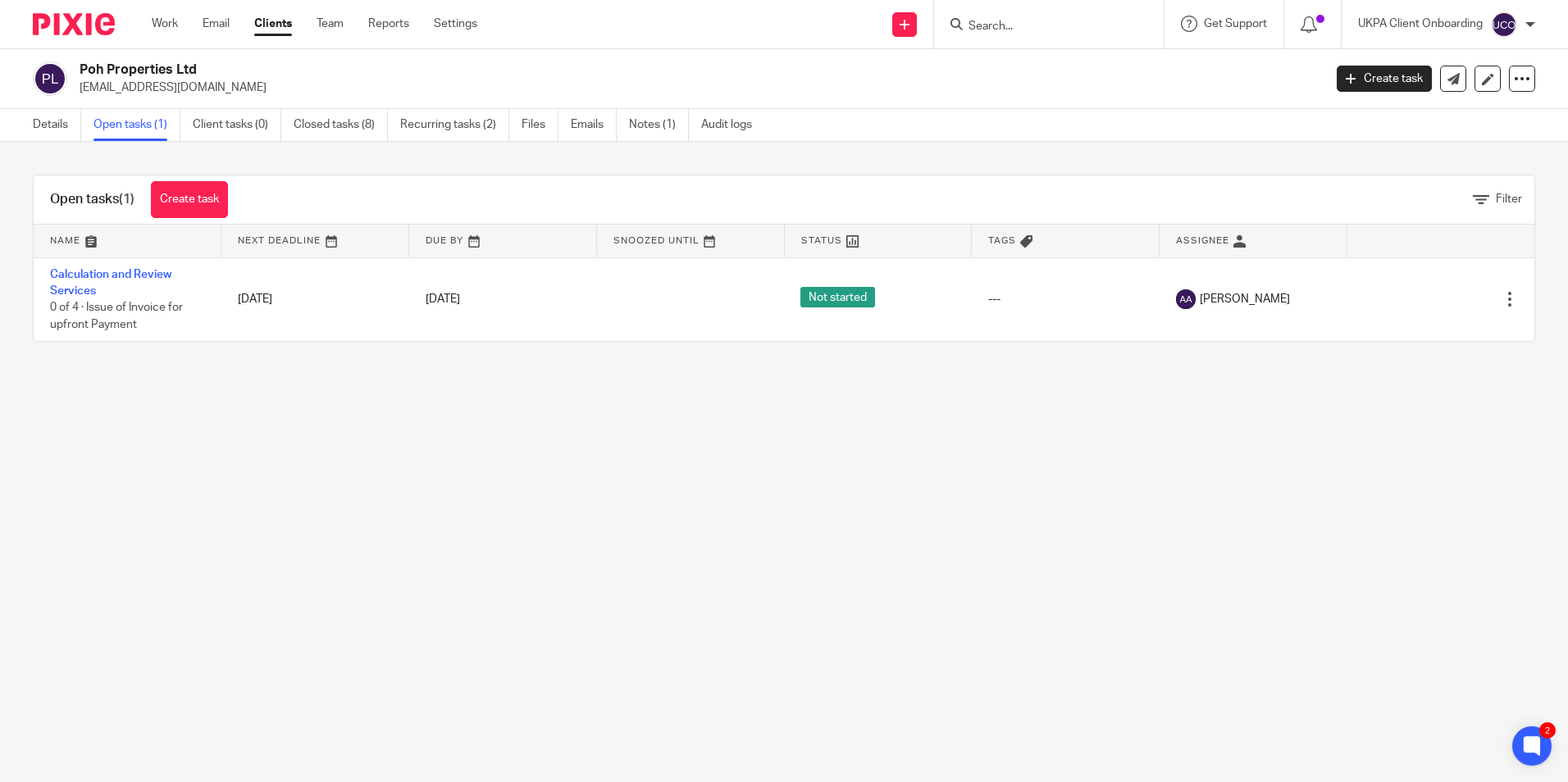
click at [694, 142] on div "Open tasks (1) Create task Filter Name Next Deadline Due By Snoozed Until Statu…" at bounding box center [784, 257] width 1568 height 233
click at [672, 138] on link "Notes (1)" at bounding box center [659, 125] width 60 height 32
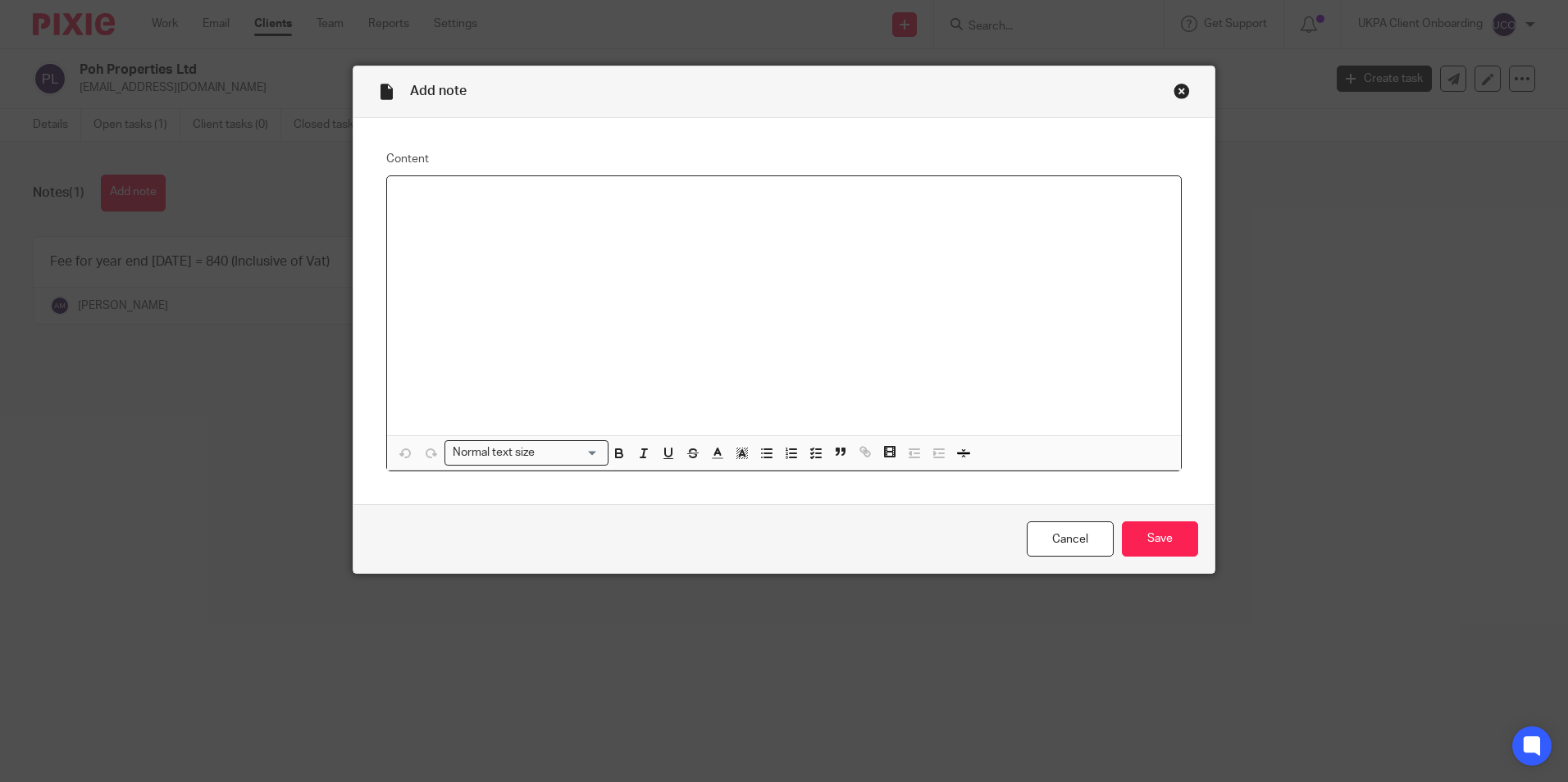
click at [480, 220] on div at bounding box center [784, 306] width 793 height 259
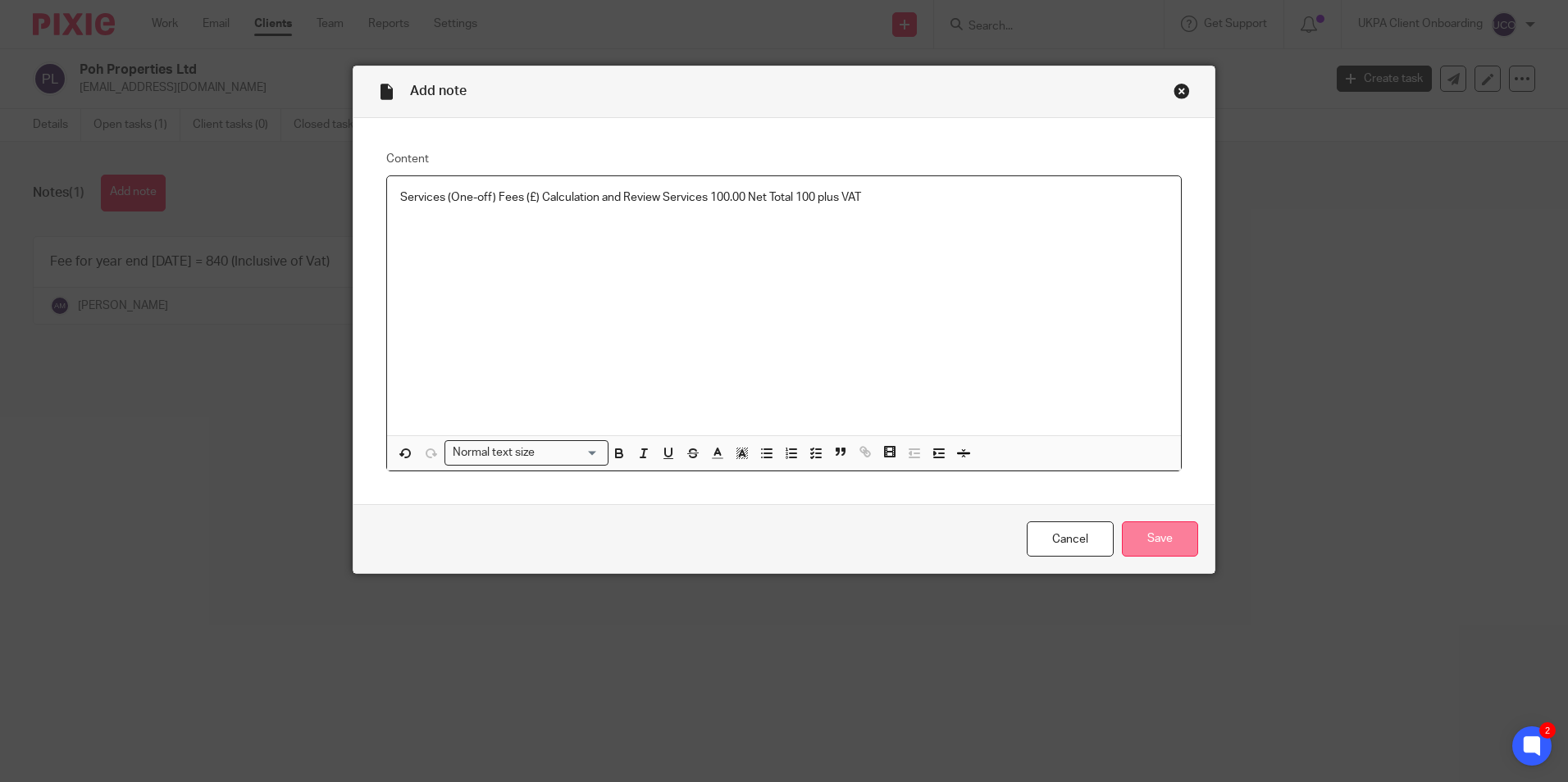
click at [1147, 533] on input "Save" at bounding box center [1160, 538] width 76 height 35
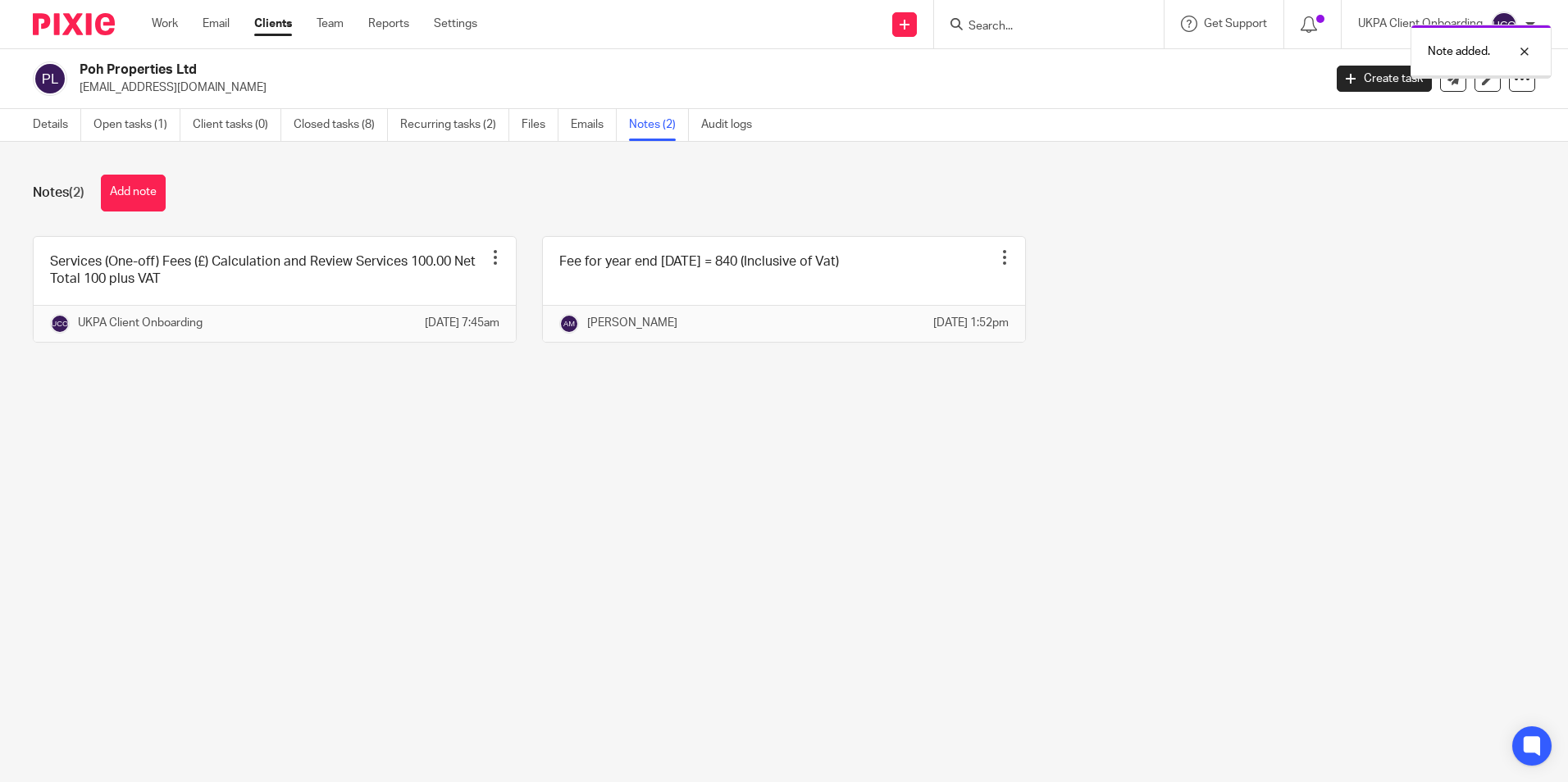
click at [168, 73] on h2 "Poh Properties Ltd" at bounding box center [572, 70] width 985 height 17
drag, startPoint x: 0, startPoint y: 0, endPoint x: 167, endPoint y: 73, distance: 182.3
click at [167, 73] on h2 "Poh Properties Ltd" at bounding box center [572, 70] width 985 height 17
copy div "Poh Properties Ltd"
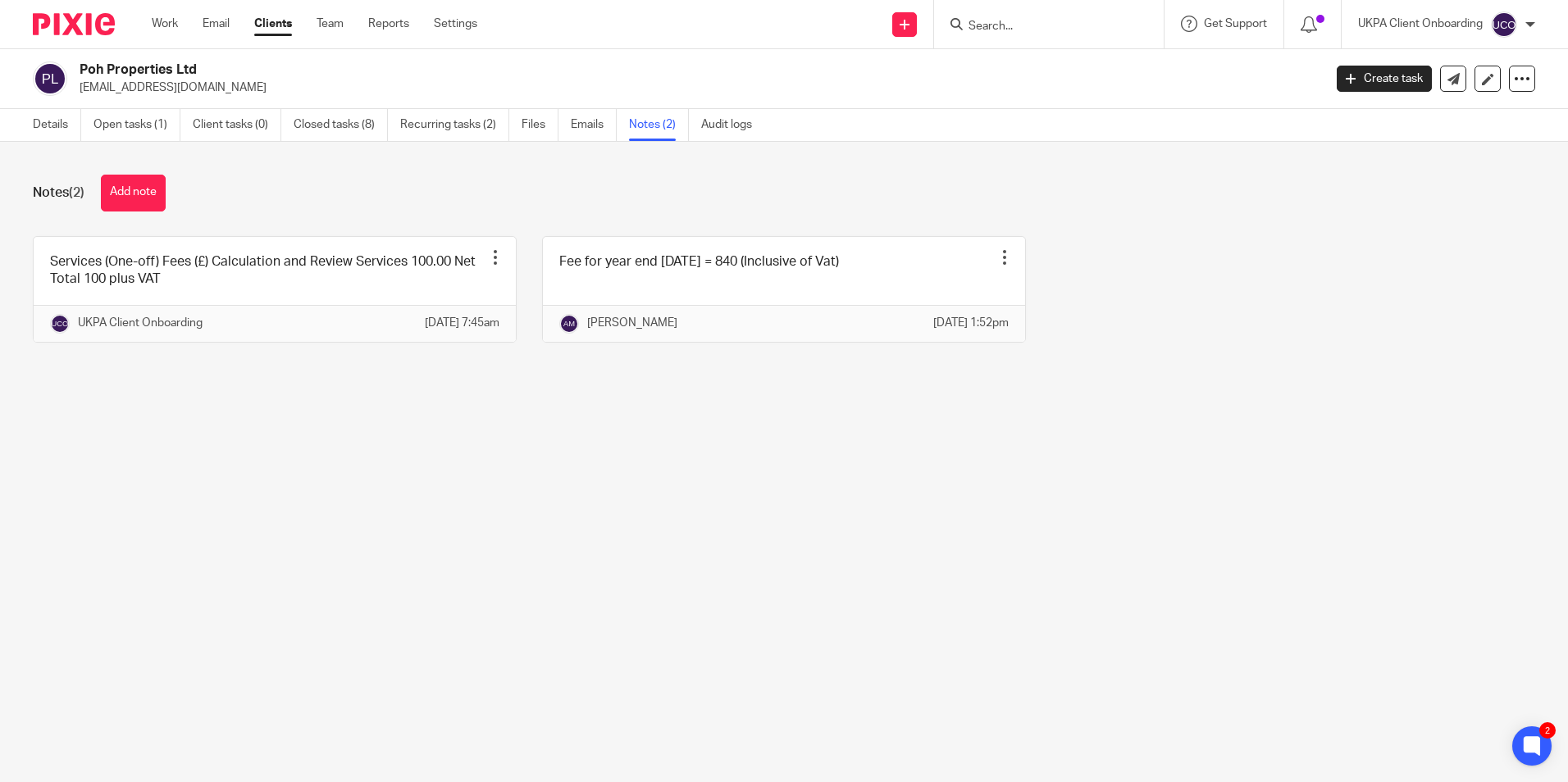
click at [1022, 33] on input "Search" at bounding box center [1041, 28] width 148 height 15
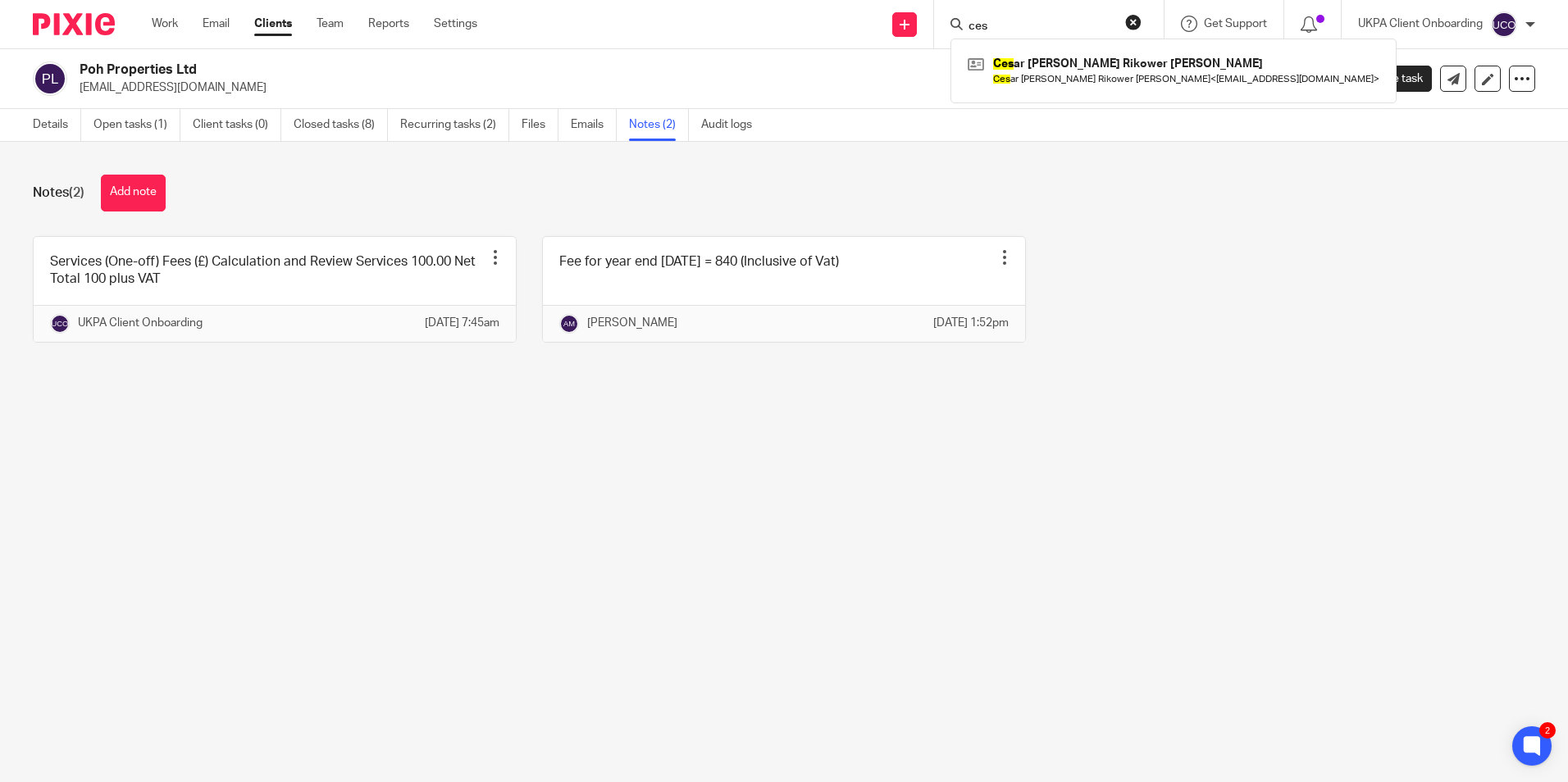
type input "ces"
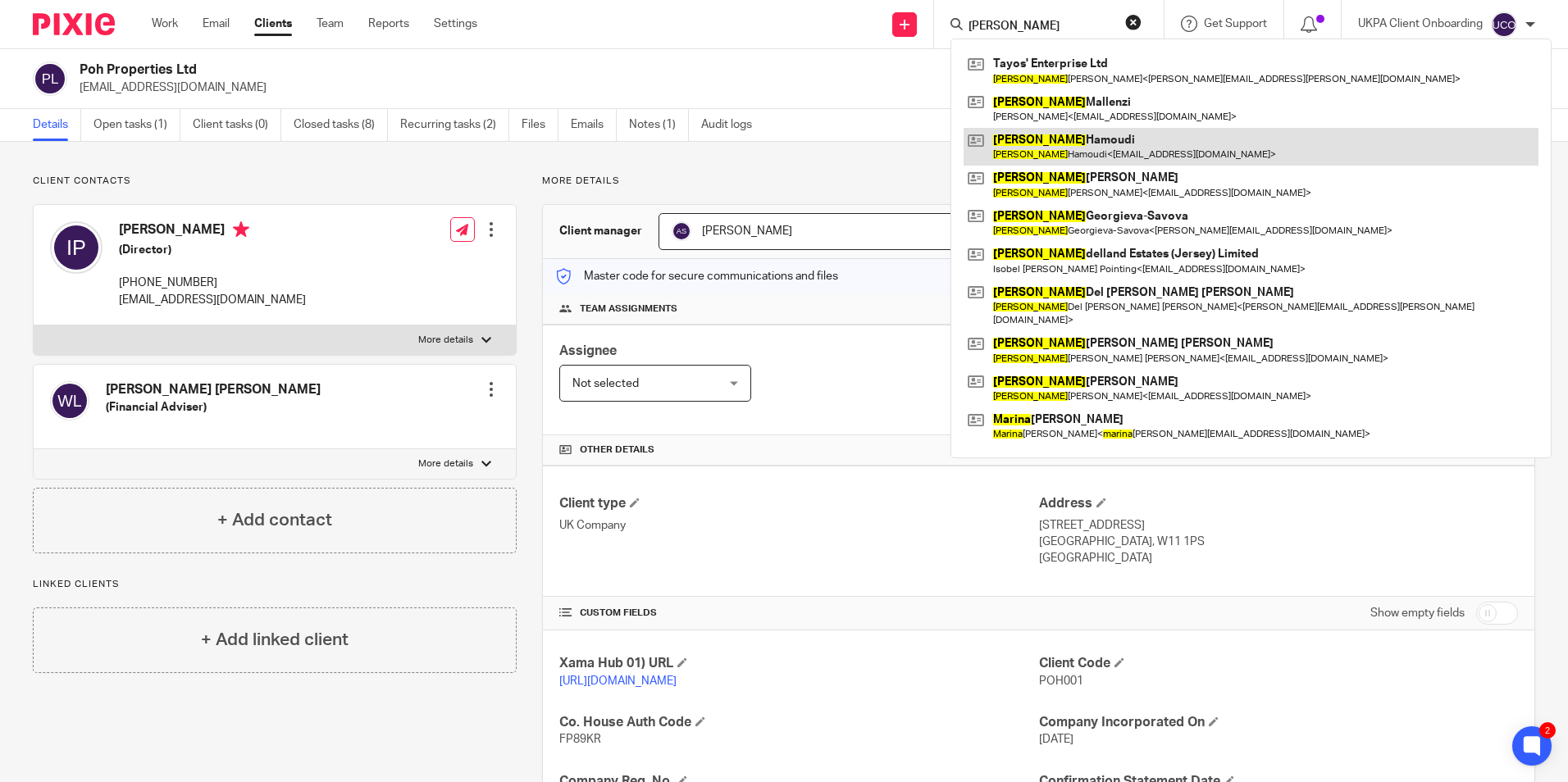
type input "[PERSON_NAME]"
click at [1038, 138] on link at bounding box center [1251, 147] width 575 height 38
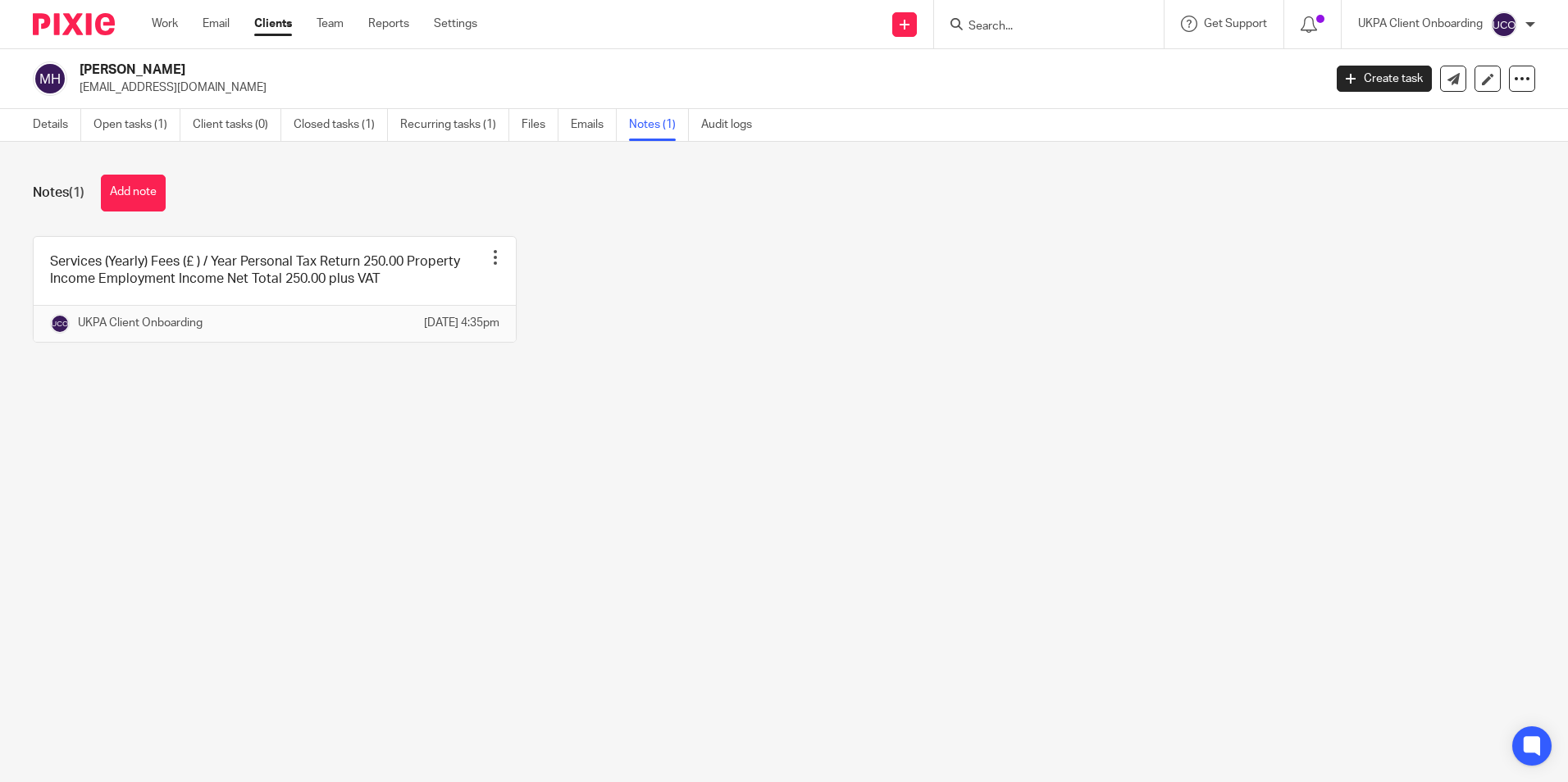
click at [161, 93] on p "[EMAIL_ADDRESS][DOMAIN_NAME]" at bounding box center [696, 87] width 1233 height 16
copy main "[EMAIL_ADDRESS][DOMAIN_NAME] Create task Update from Companies House Export dat…"
click at [141, 87] on p "[EMAIL_ADDRESS][DOMAIN_NAME]" at bounding box center [696, 87] width 1233 height 16
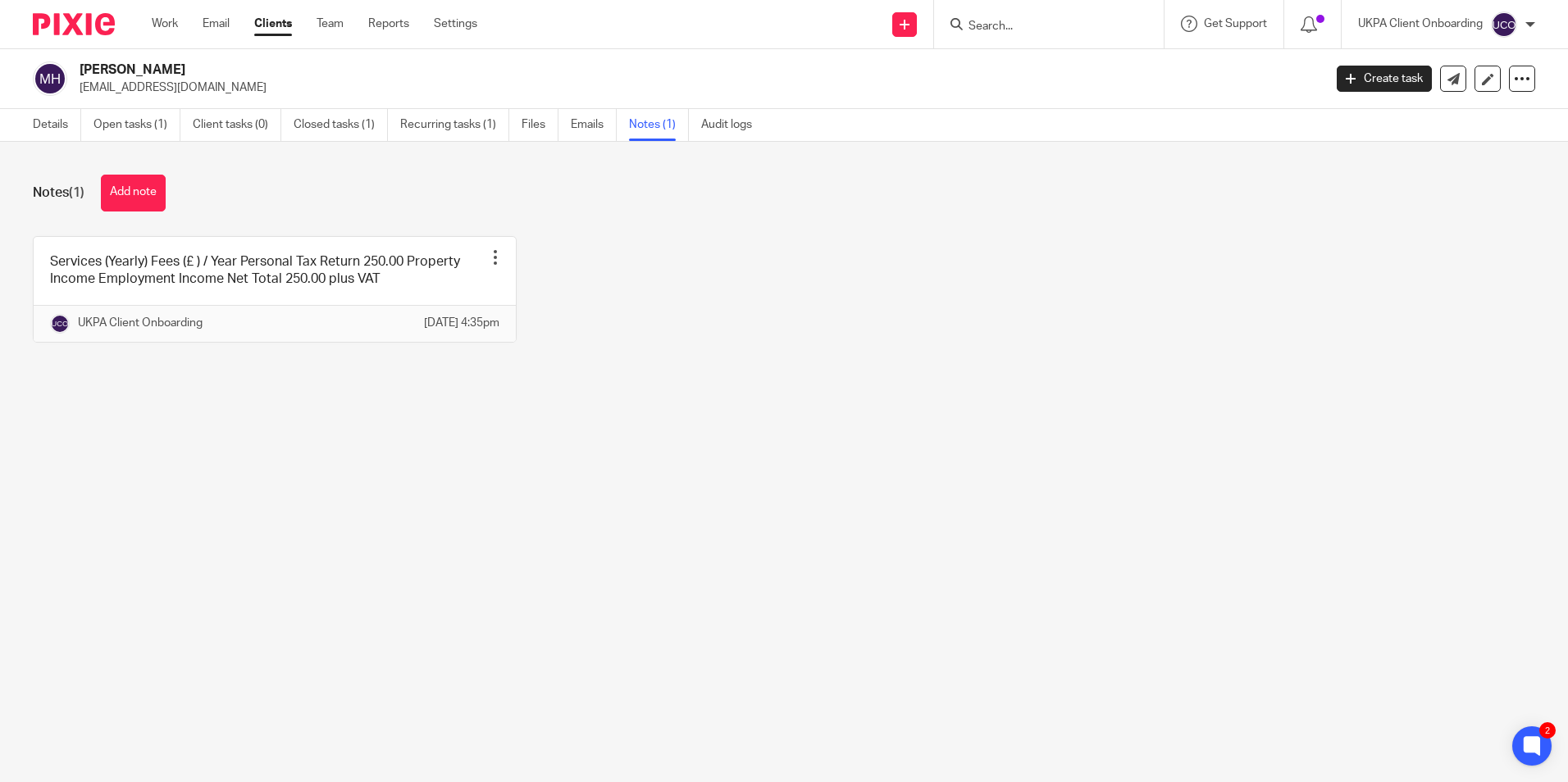
click at [141, 87] on p "[EMAIL_ADDRESS][DOMAIN_NAME]" at bounding box center [696, 87] width 1233 height 16
click at [1025, 30] on input "Search" at bounding box center [1041, 28] width 148 height 15
paste input "[PERSON_NAME][EMAIL_ADDRESS][DOMAIN_NAME]>"
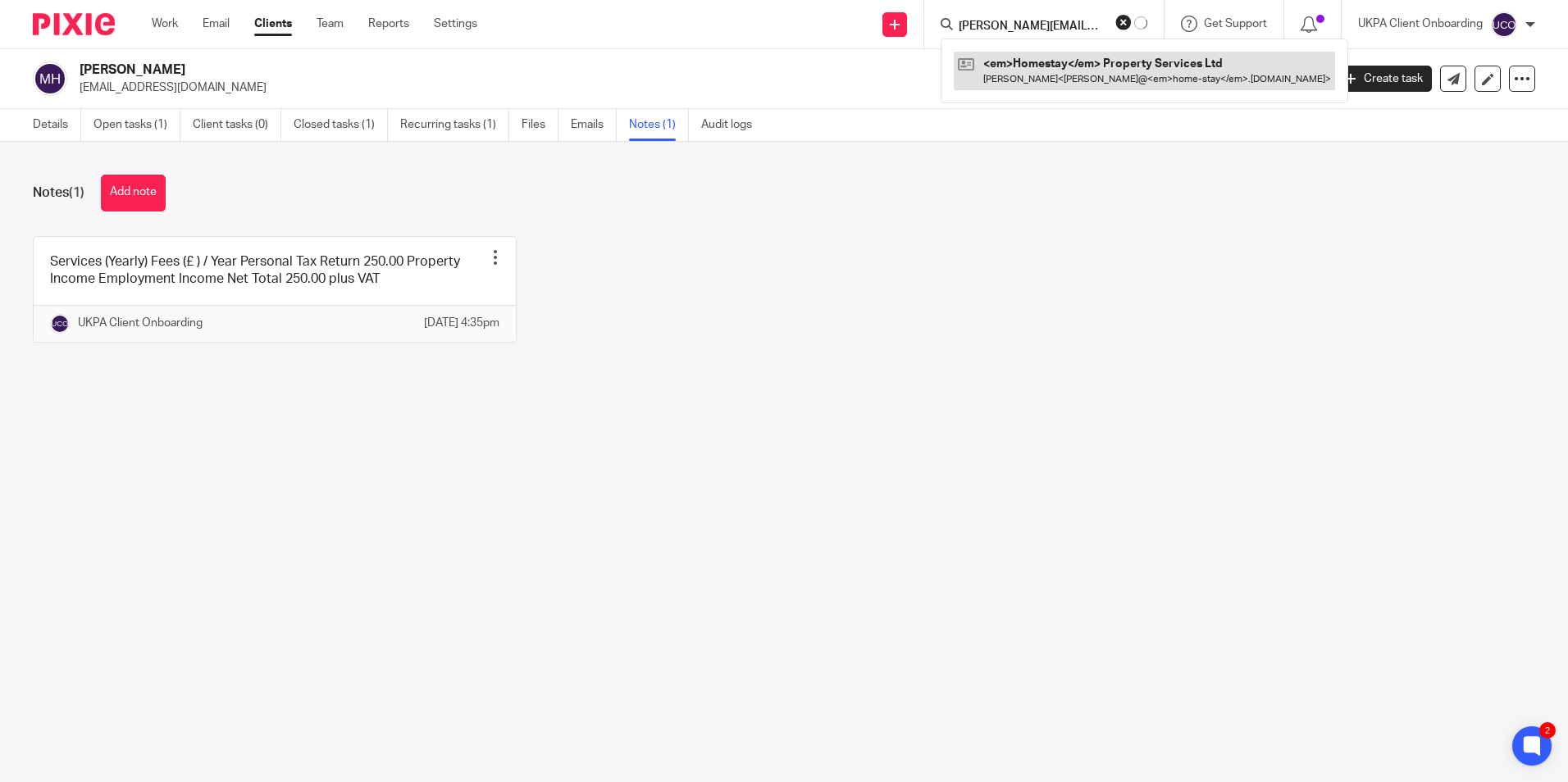
type input "[PERSON_NAME][EMAIL_ADDRESS][DOMAIN_NAME]>"
click at [1030, 61] on link at bounding box center [1145, 70] width 382 height 38
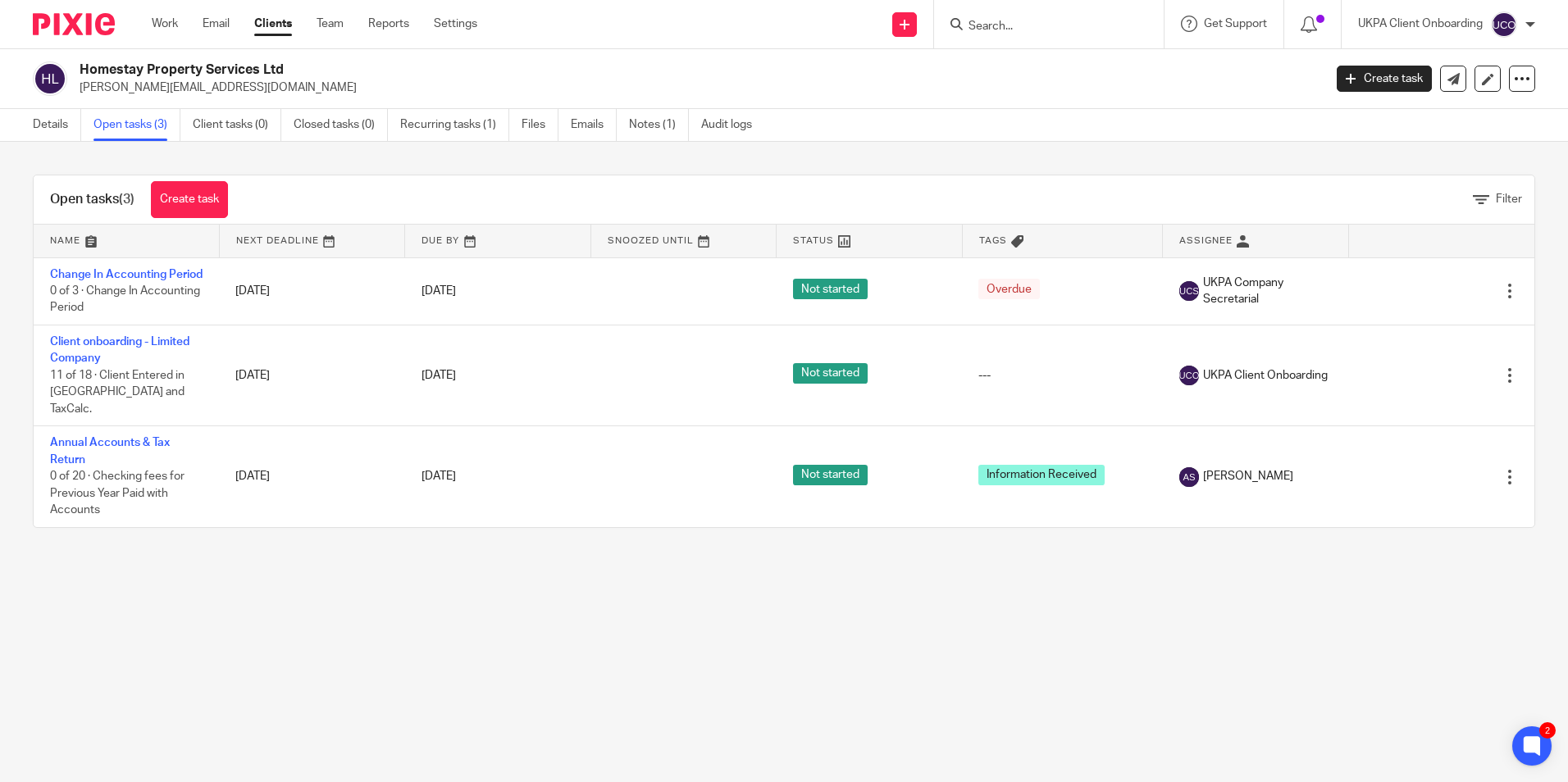
click at [185, 65] on h2 "Homestay Property Services Ltd" at bounding box center [572, 70] width 985 height 17
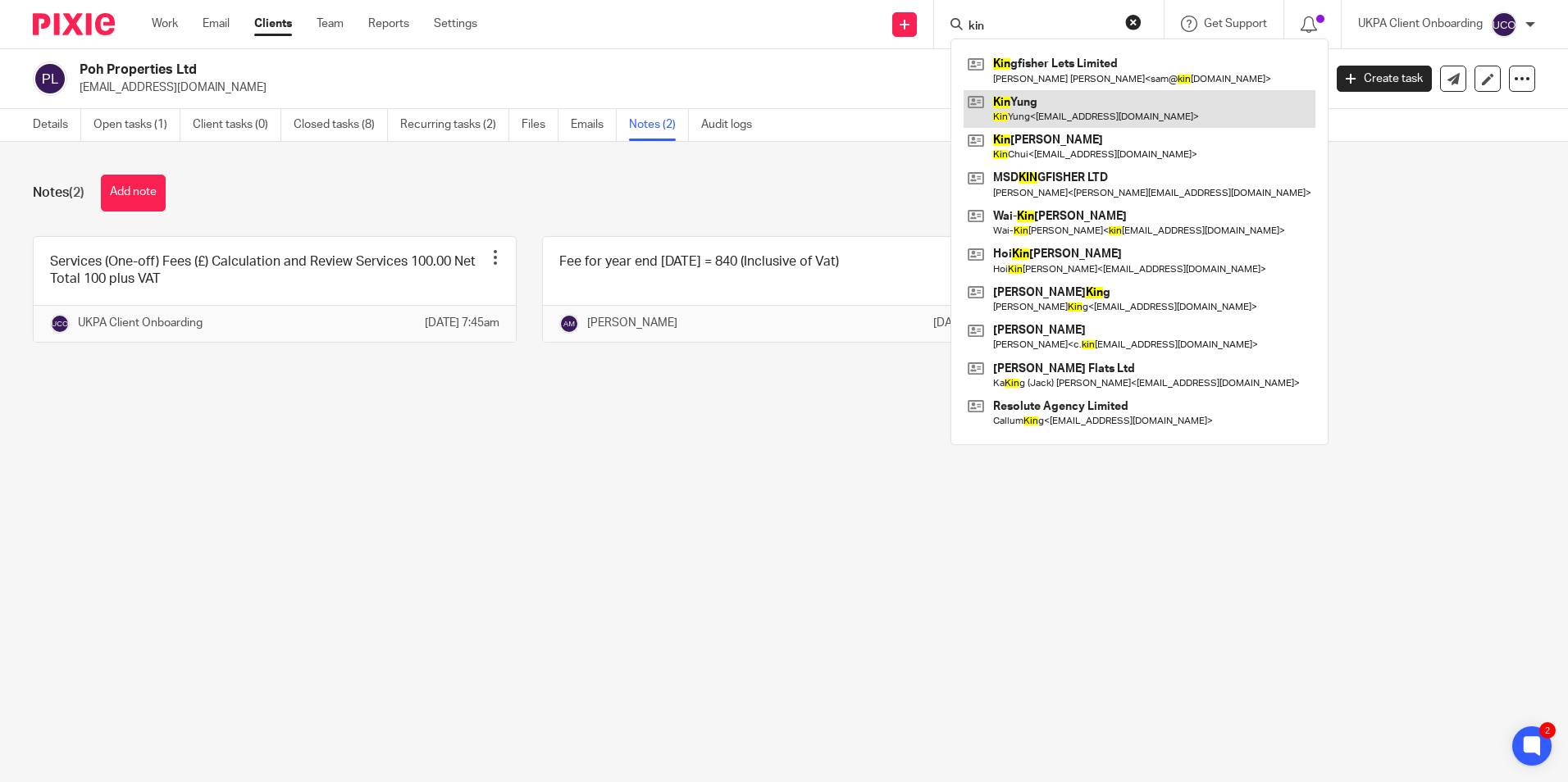
type input "kin"
click at [1017, 107] on link at bounding box center [1139, 109] width 352 height 38
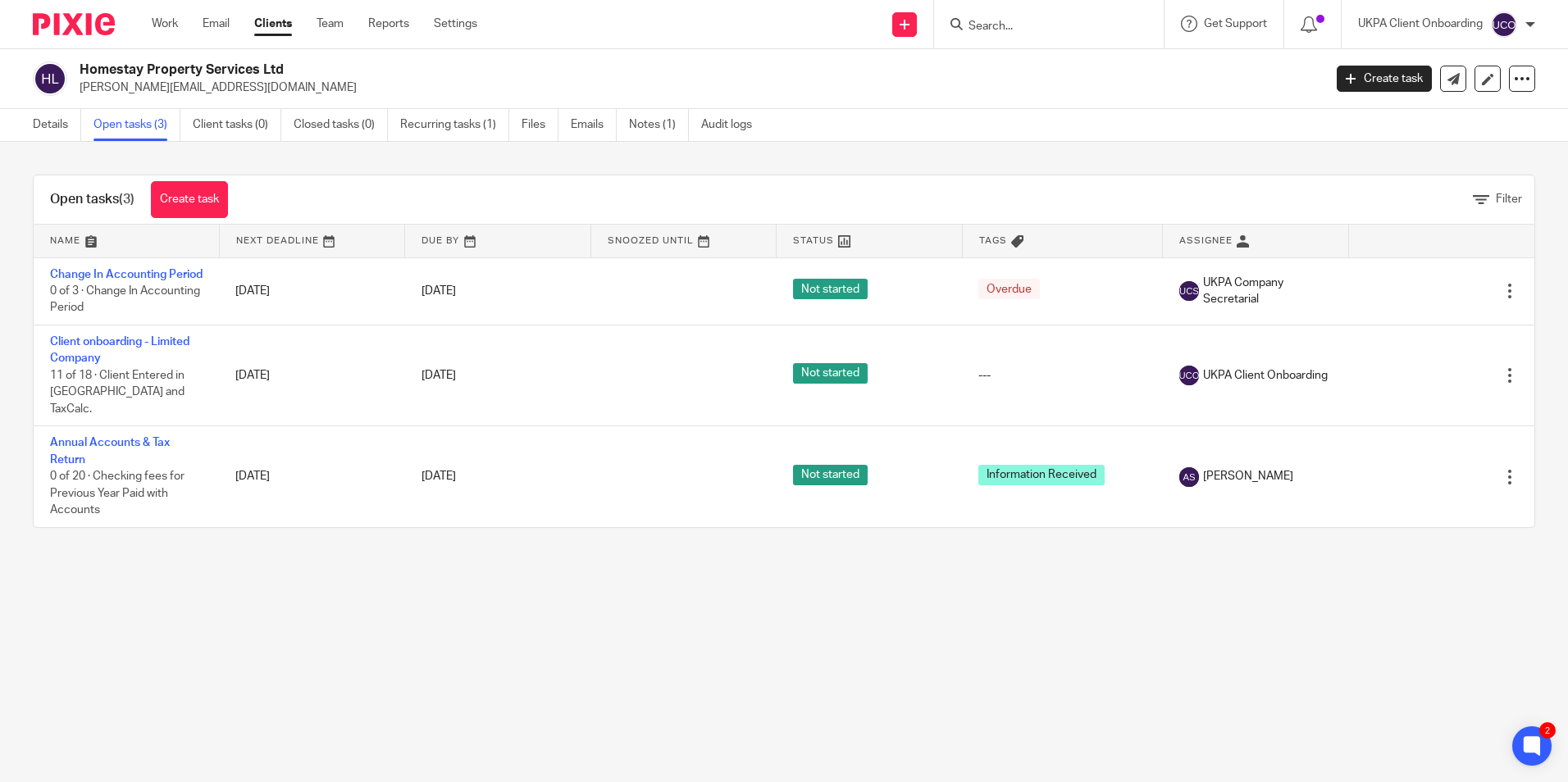
click at [1024, 5] on div at bounding box center [1049, 24] width 230 height 48
click at [1017, 18] on div at bounding box center [1049, 24] width 230 height 48
click at [1016, 24] on input "Search" at bounding box center [1041, 28] width 148 height 15
paste input "lara.romanelli.uk@gmail.com)"
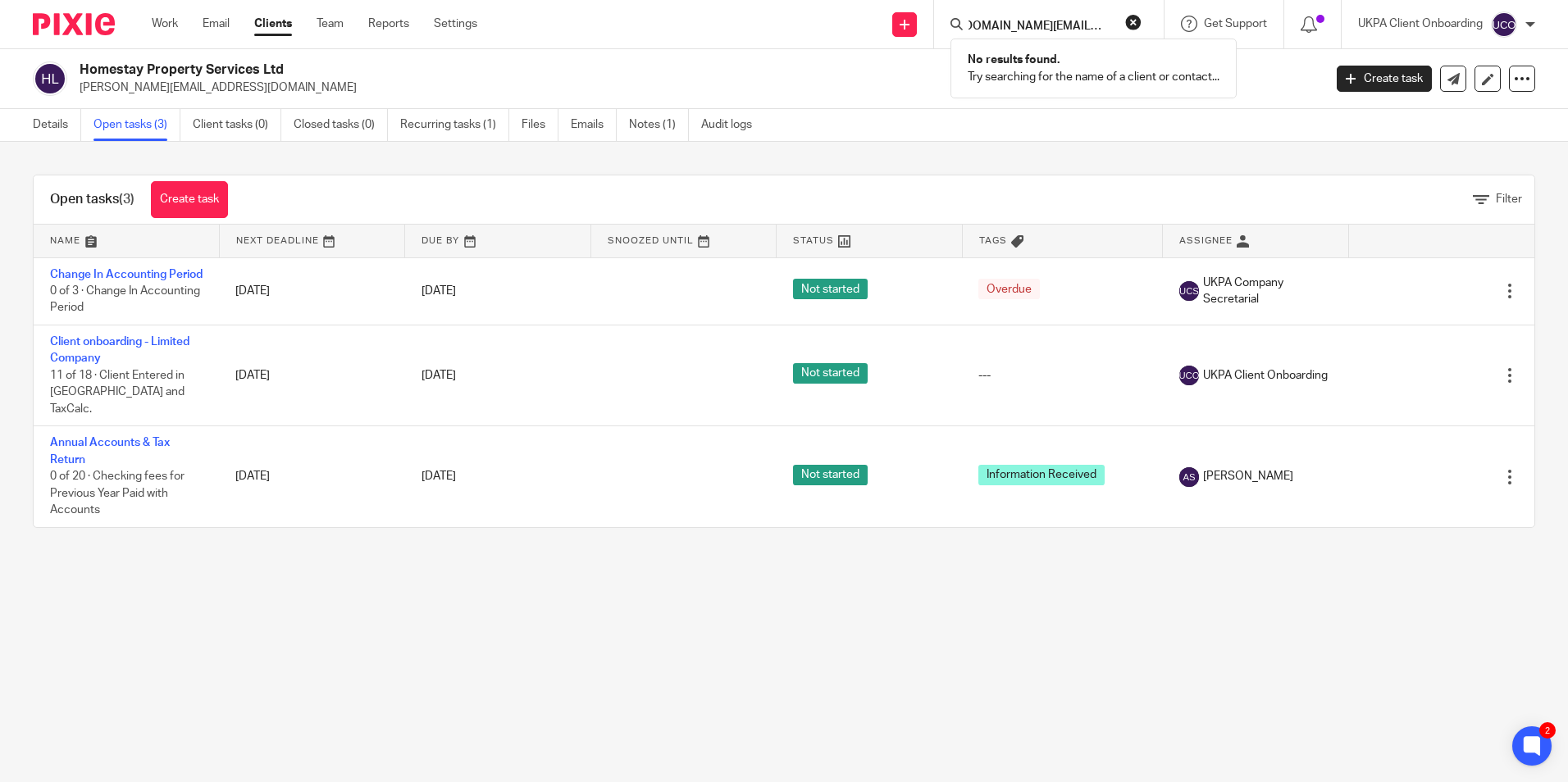
click at [1076, 32] on input "lara.romanelli.uk@gmail.com" at bounding box center [1041, 28] width 148 height 15
type input "lara.romanelli.uk@gmail.com"
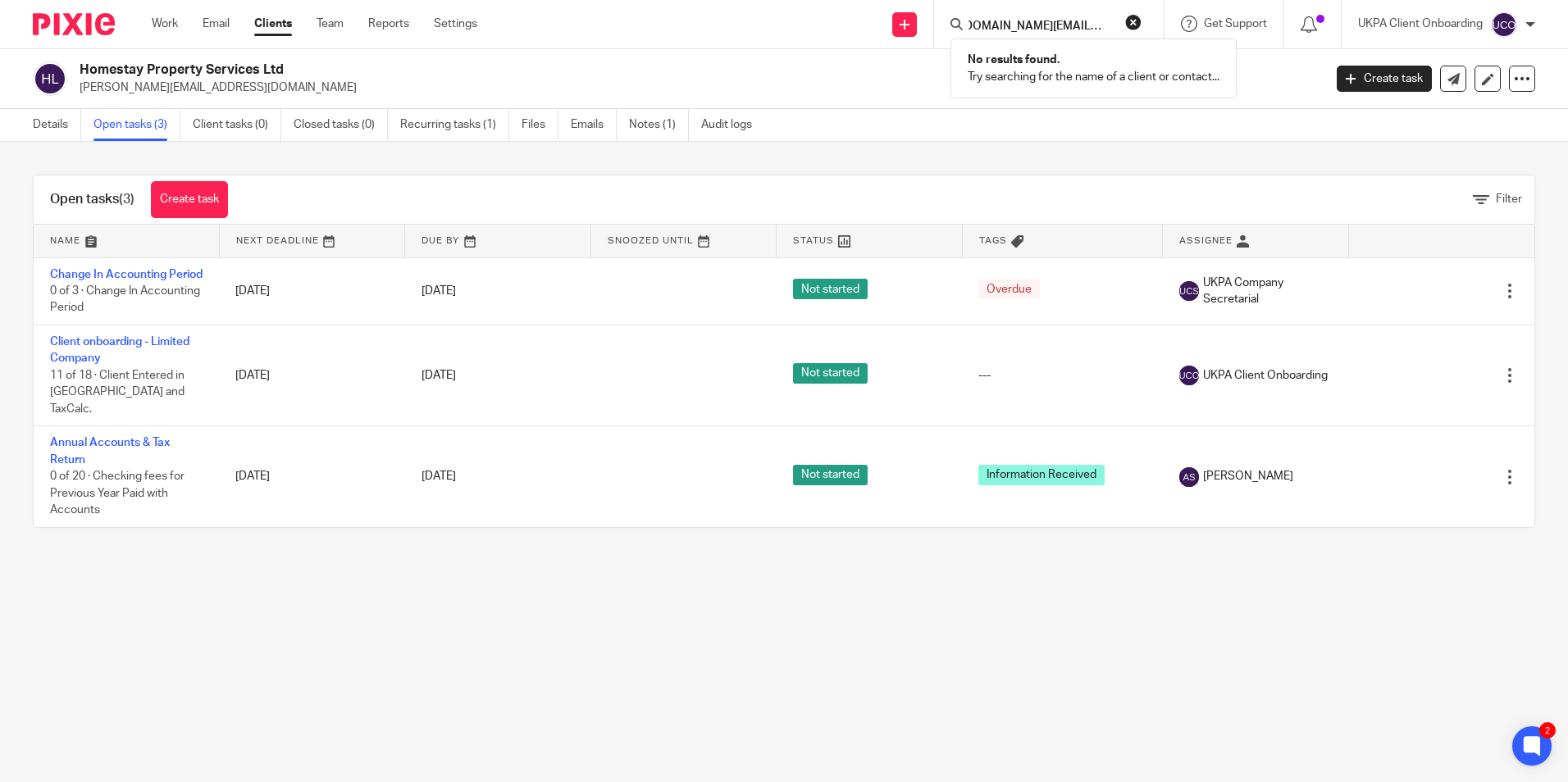
scroll to position [0, 0]
click at [1128, 21] on button "reset" at bounding box center [1132, 22] width 16 height 16
click at [1068, 30] on input "Search" at bounding box center [1041, 28] width 148 height 15
paste input "balalah.ibrahim70@gmail.com>"
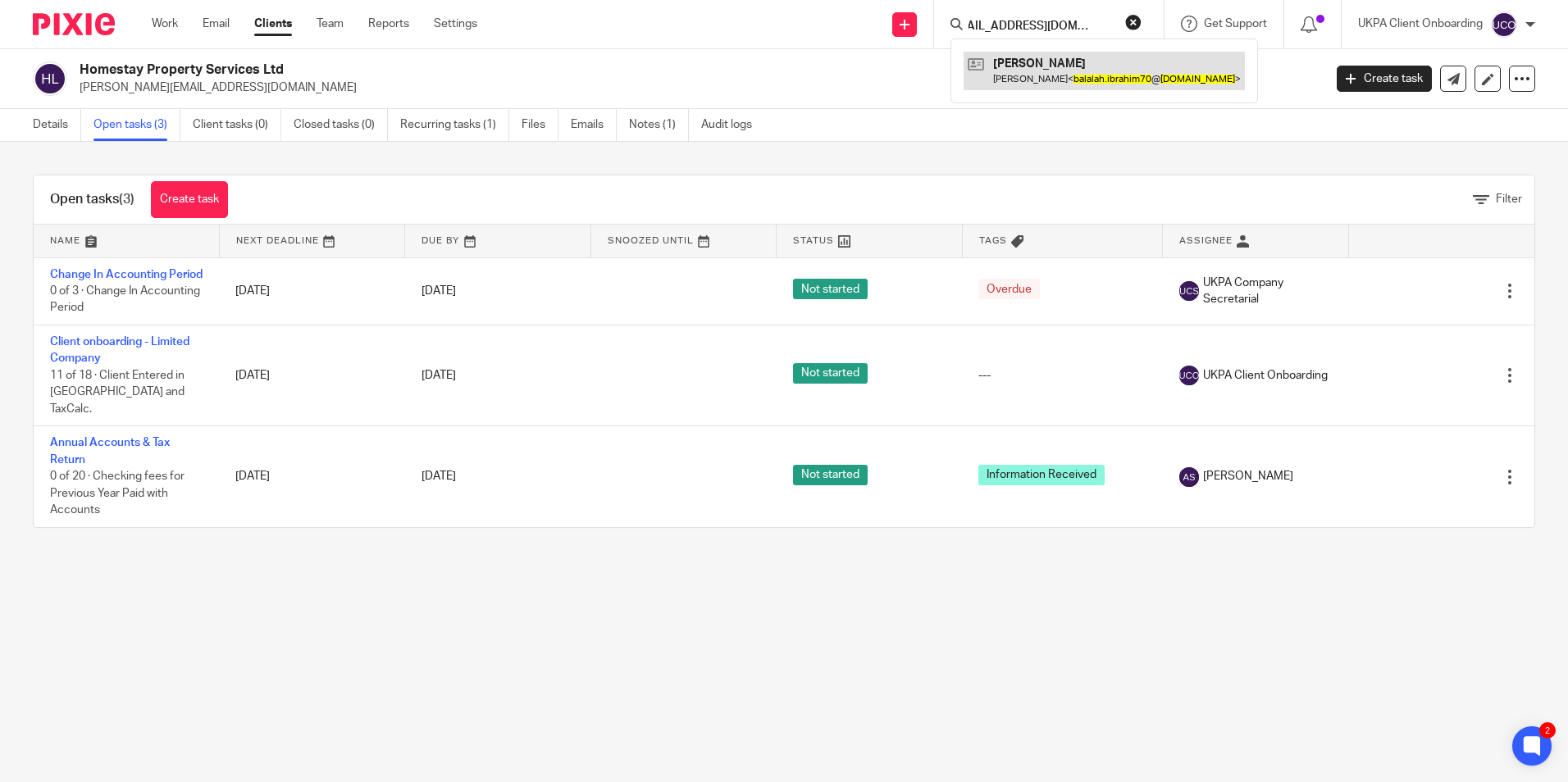
type input "balalah.ibrahim70@gmail.com>"
click at [1073, 66] on link at bounding box center [1104, 70] width 281 height 38
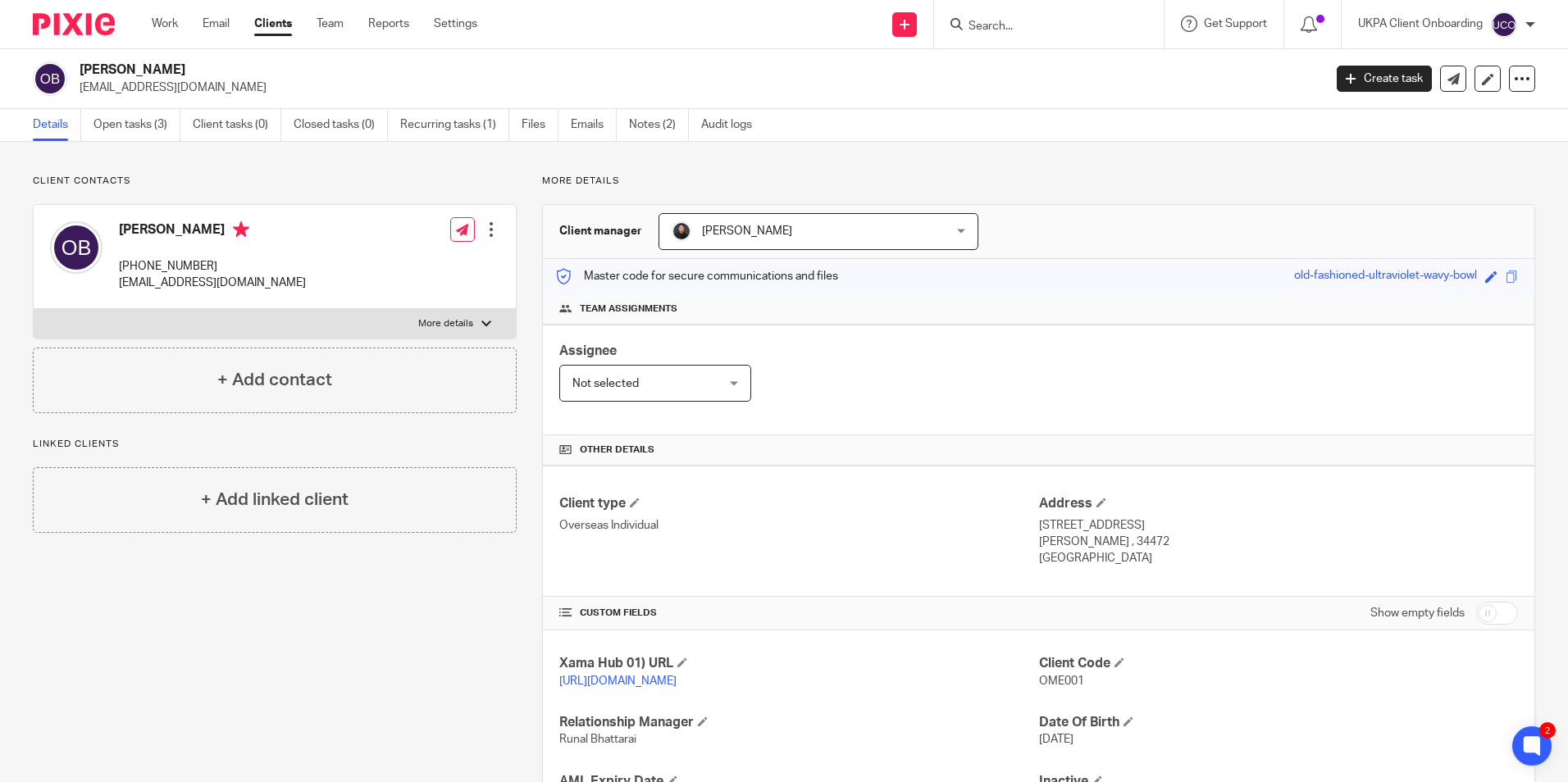
click at [996, 28] on input "Search" at bounding box center [1041, 28] width 148 height 15
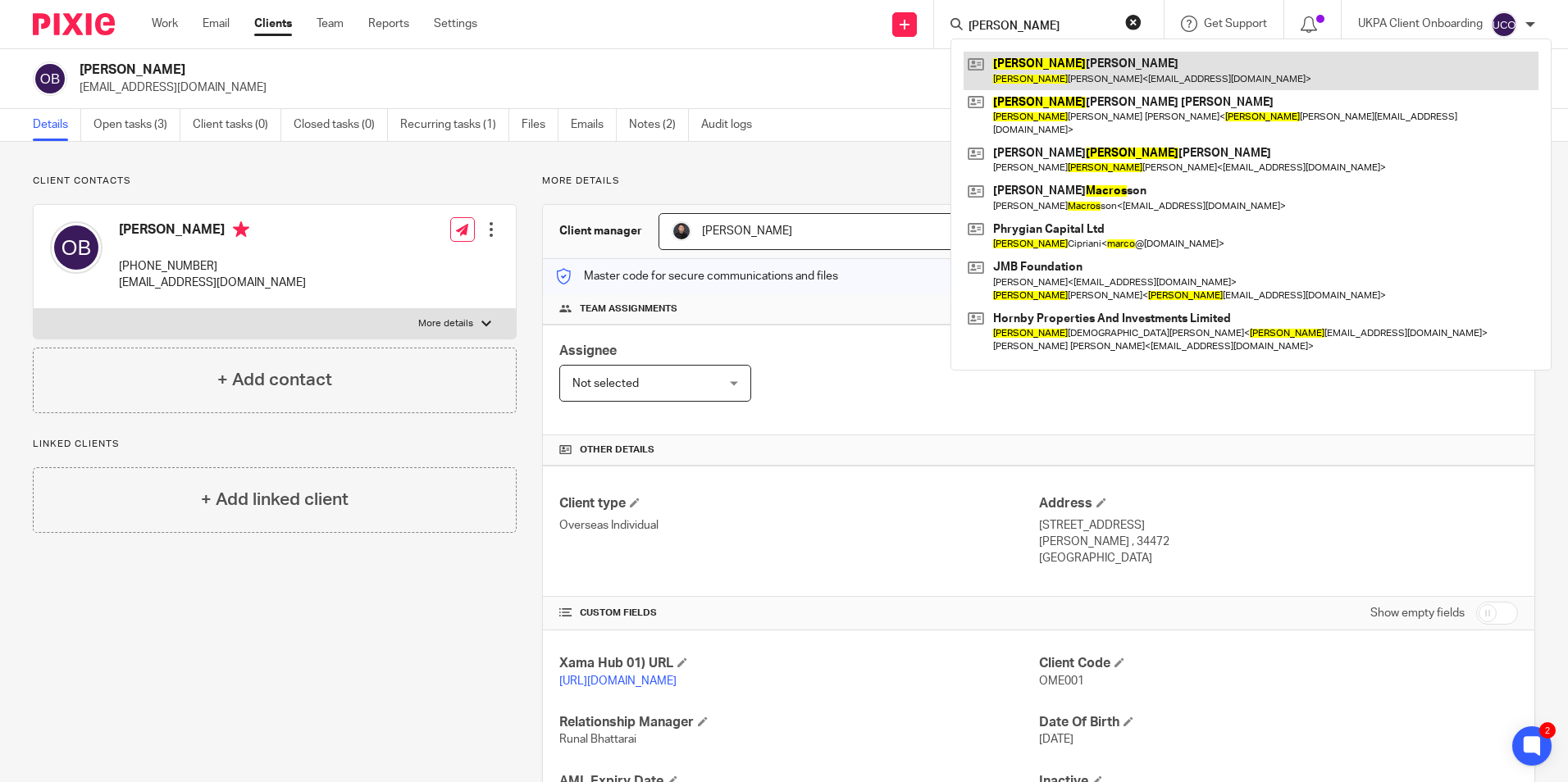
type input "marcos"
click at [1031, 67] on link at bounding box center [1251, 70] width 575 height 38
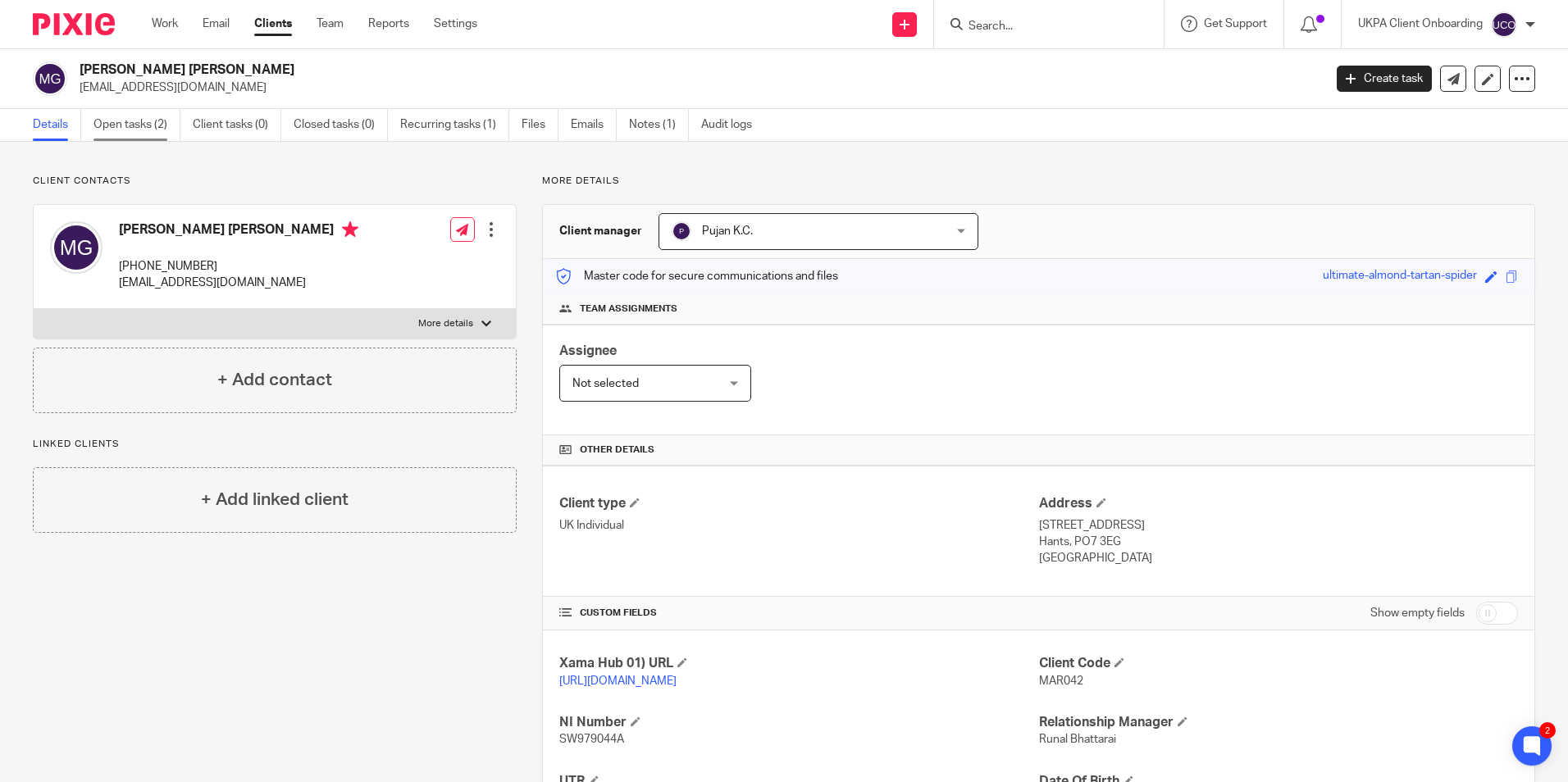
click at [148, 134] on link "Open tasks (2)" at bounding box center [137, 125] width 87 height 32
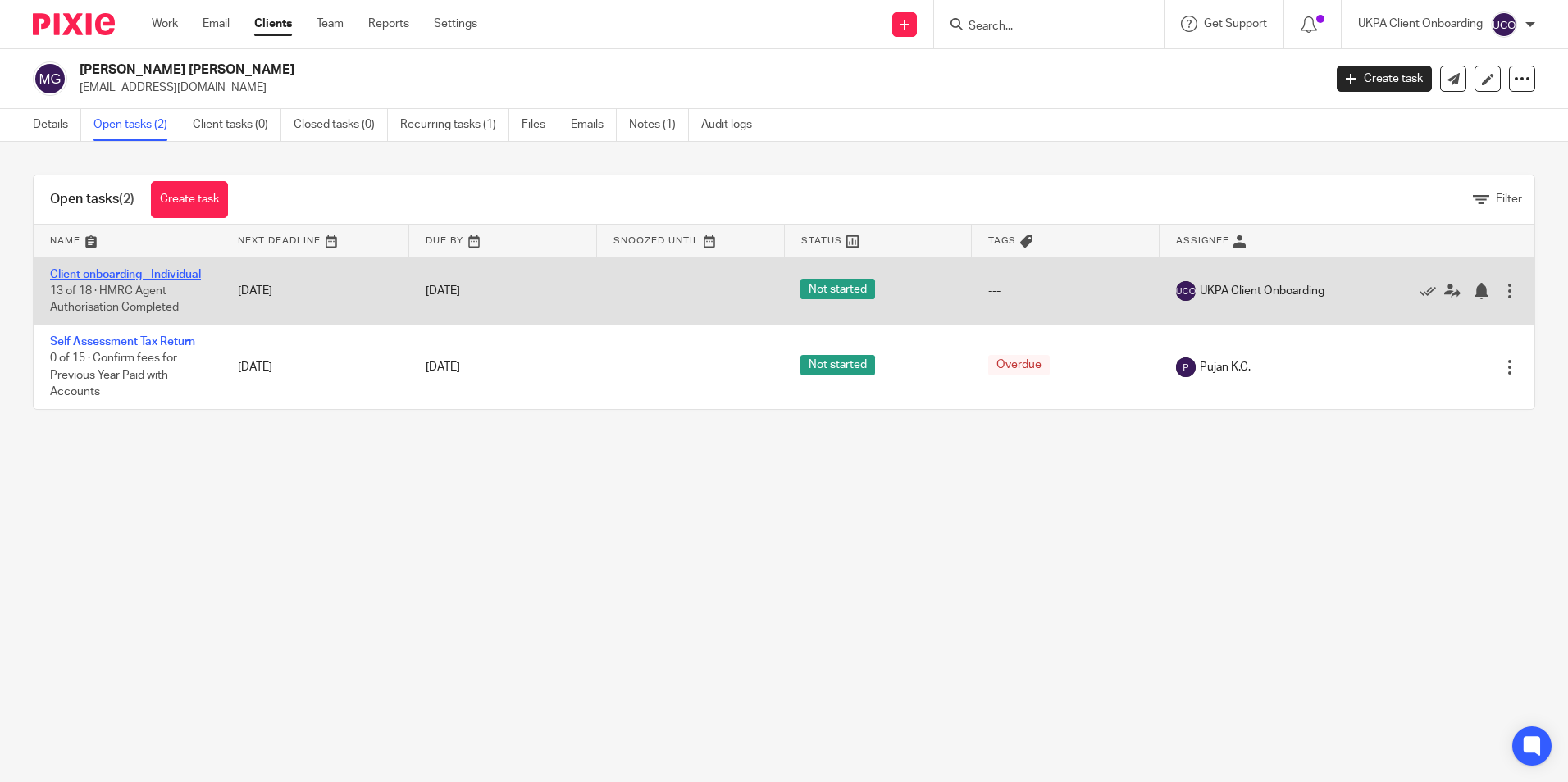
click at [87, 274] on link "Client onboarding - Individual" at bounding box center [125, 274] width 151 height 11
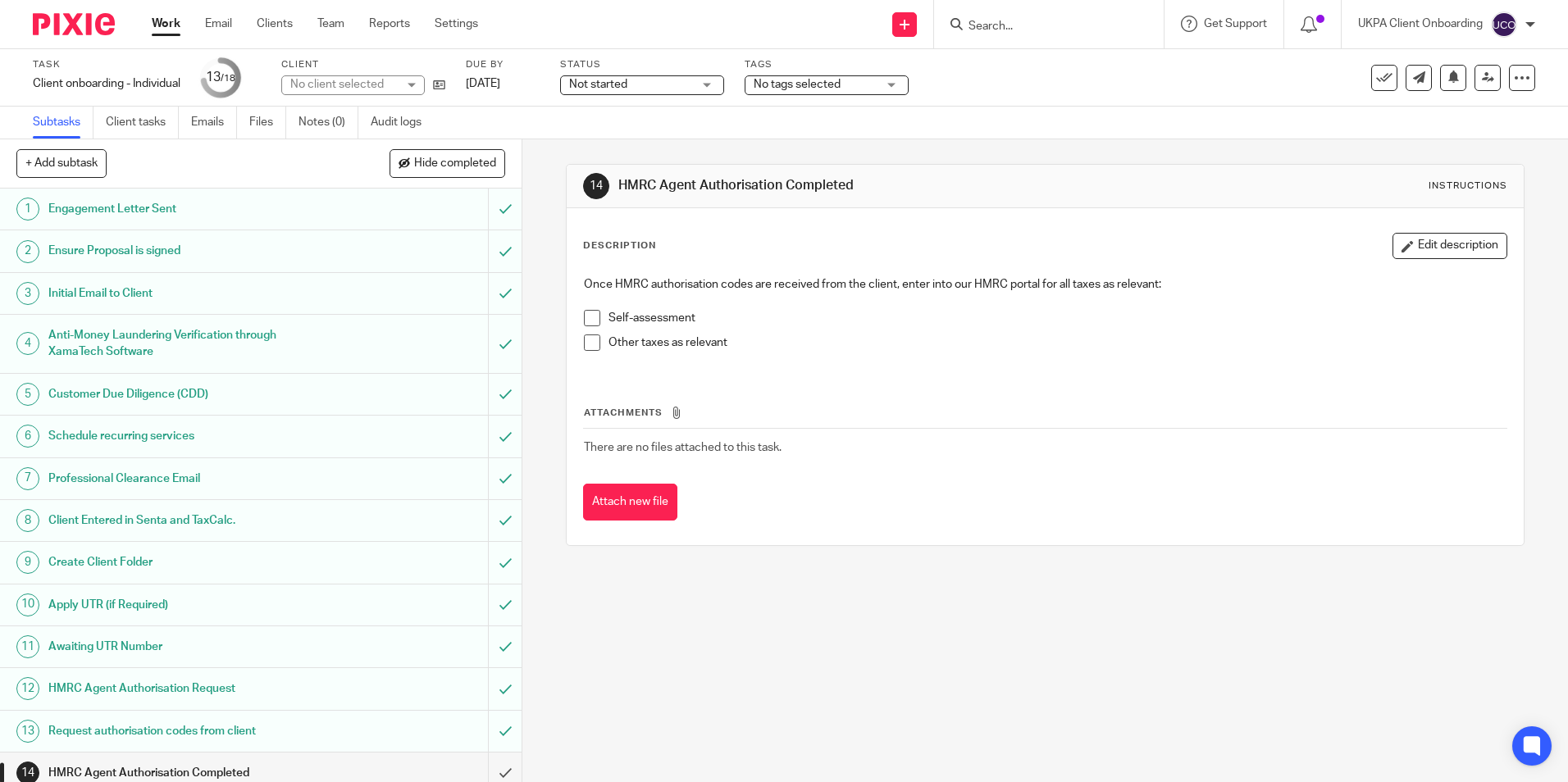
scroll to position [197, 0]
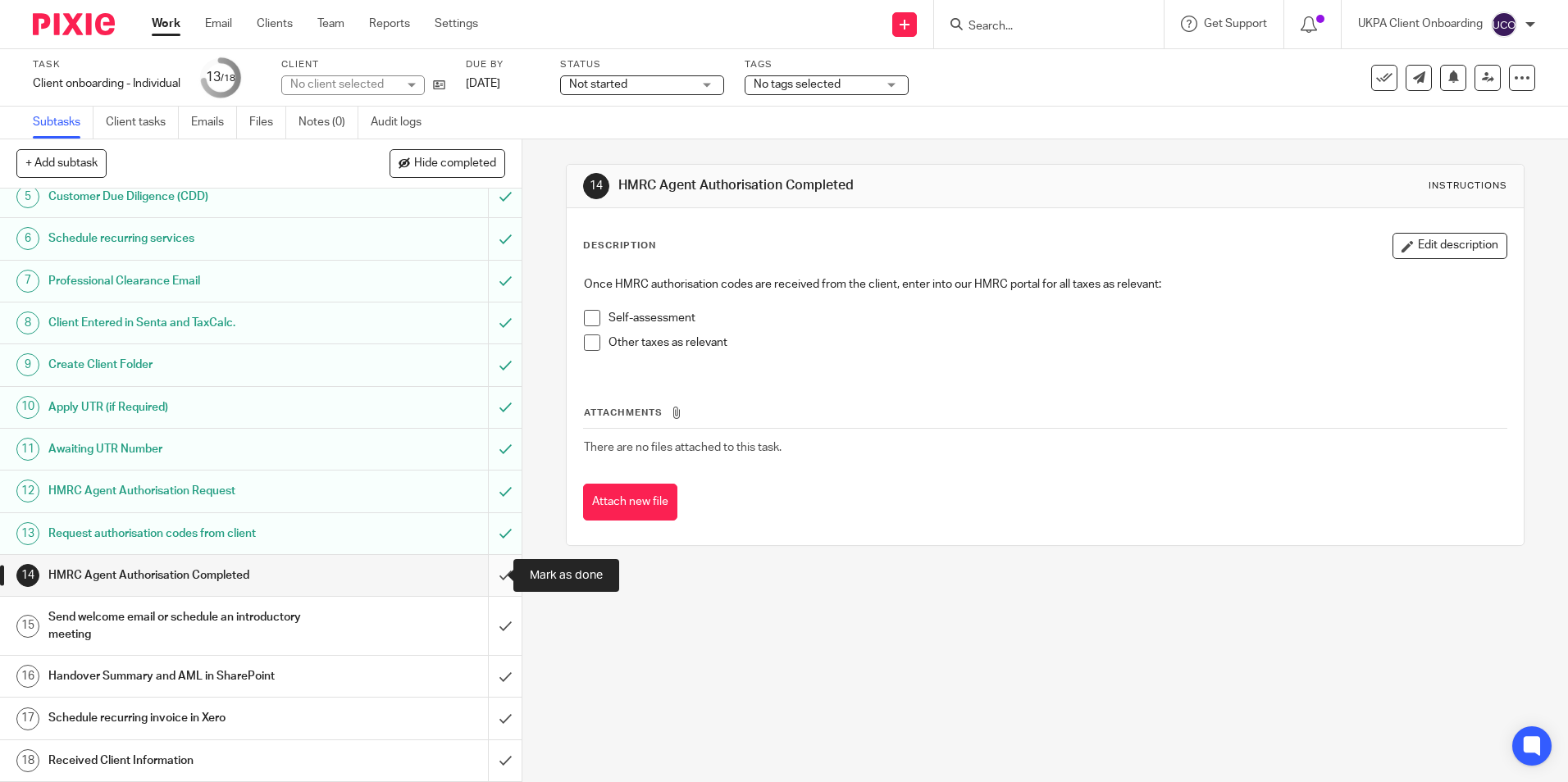
click at [483, 566] on input "submit" at bounding box center [260, 575] width 521 height 41
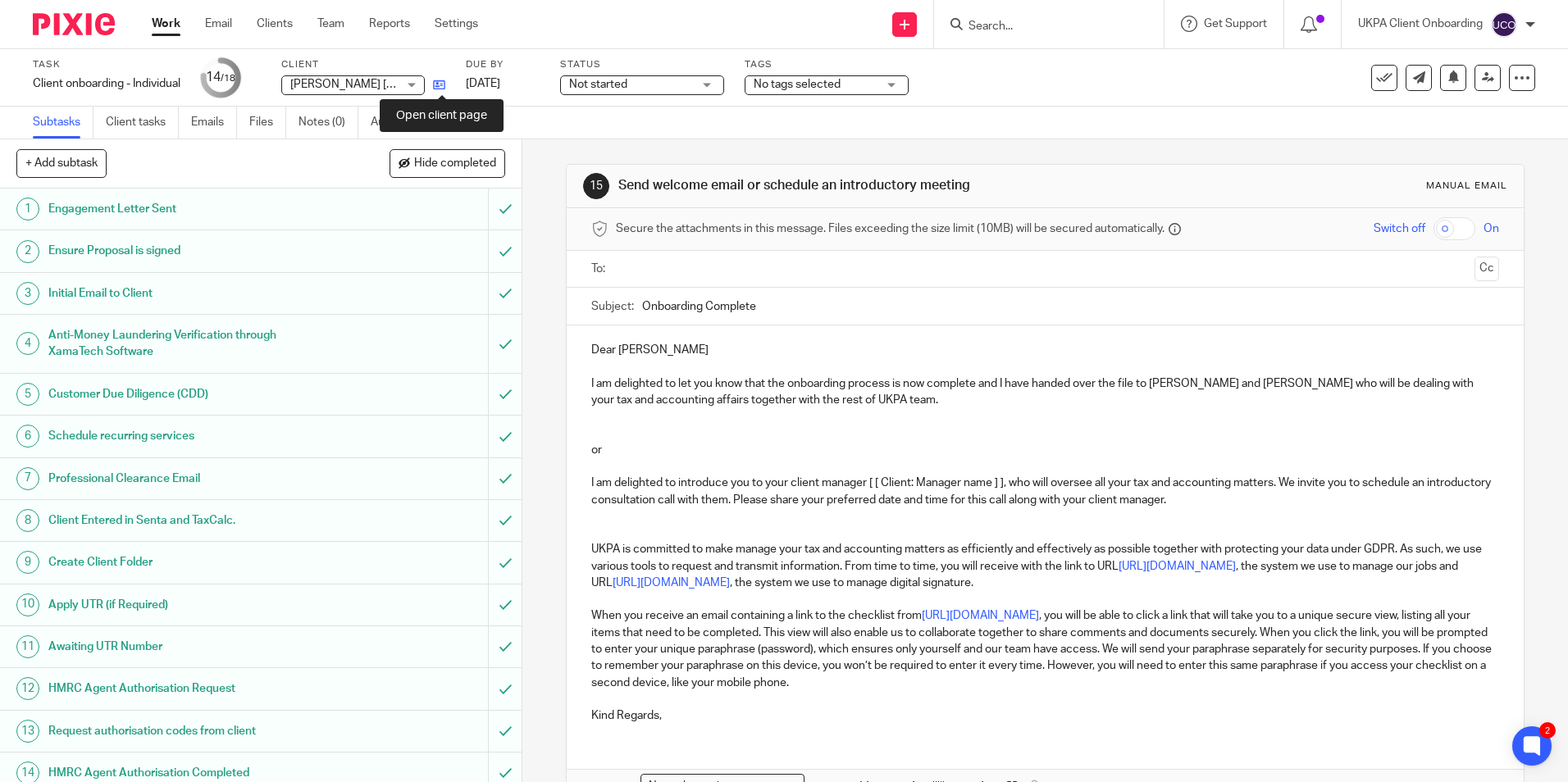
click at [441, 88] on icon at bounding box center [439, 84] width 12 height 12
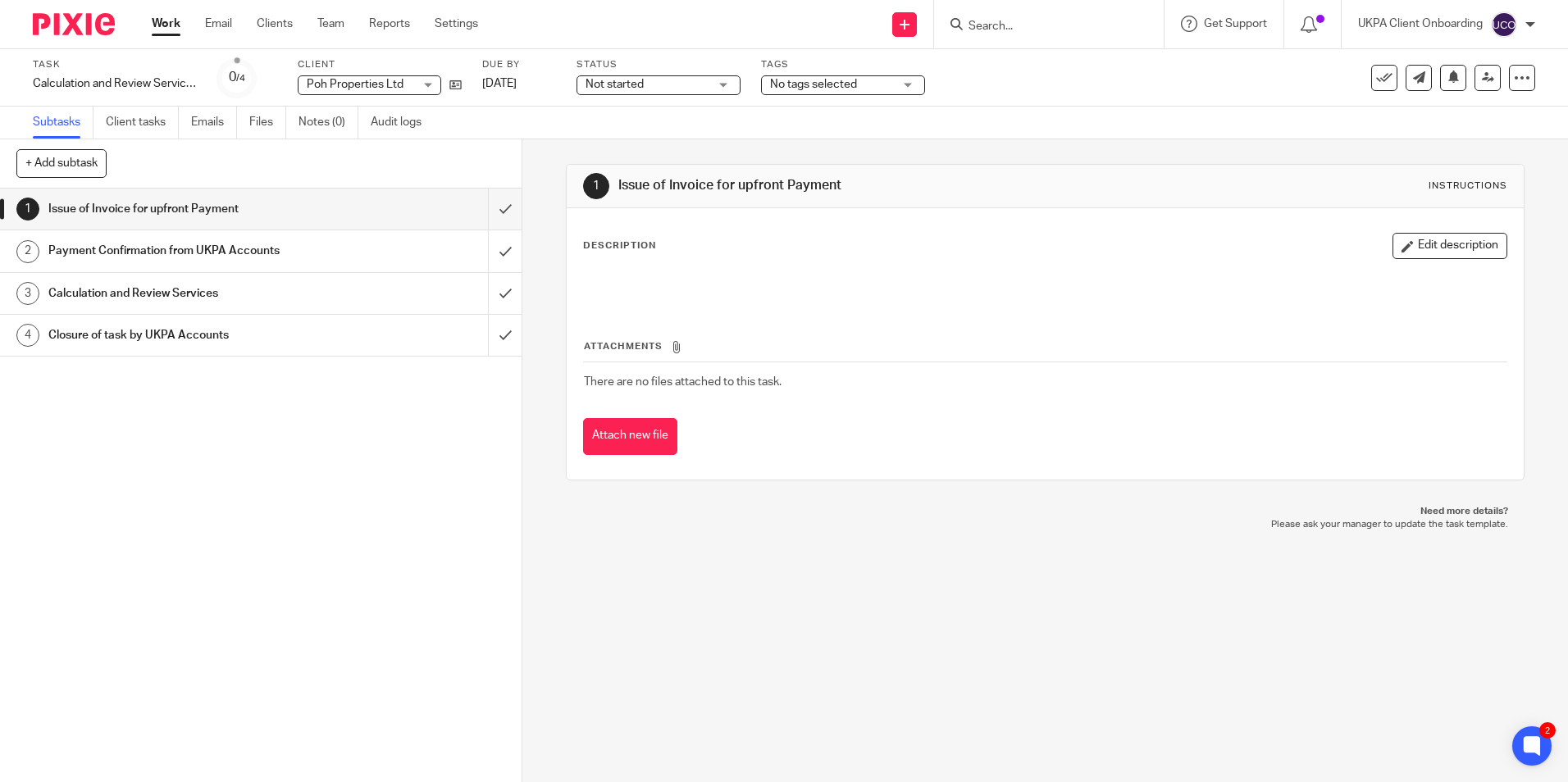
click at [995, 28] on input "Search" at bounding box center [1041, 28] width 148 height 15
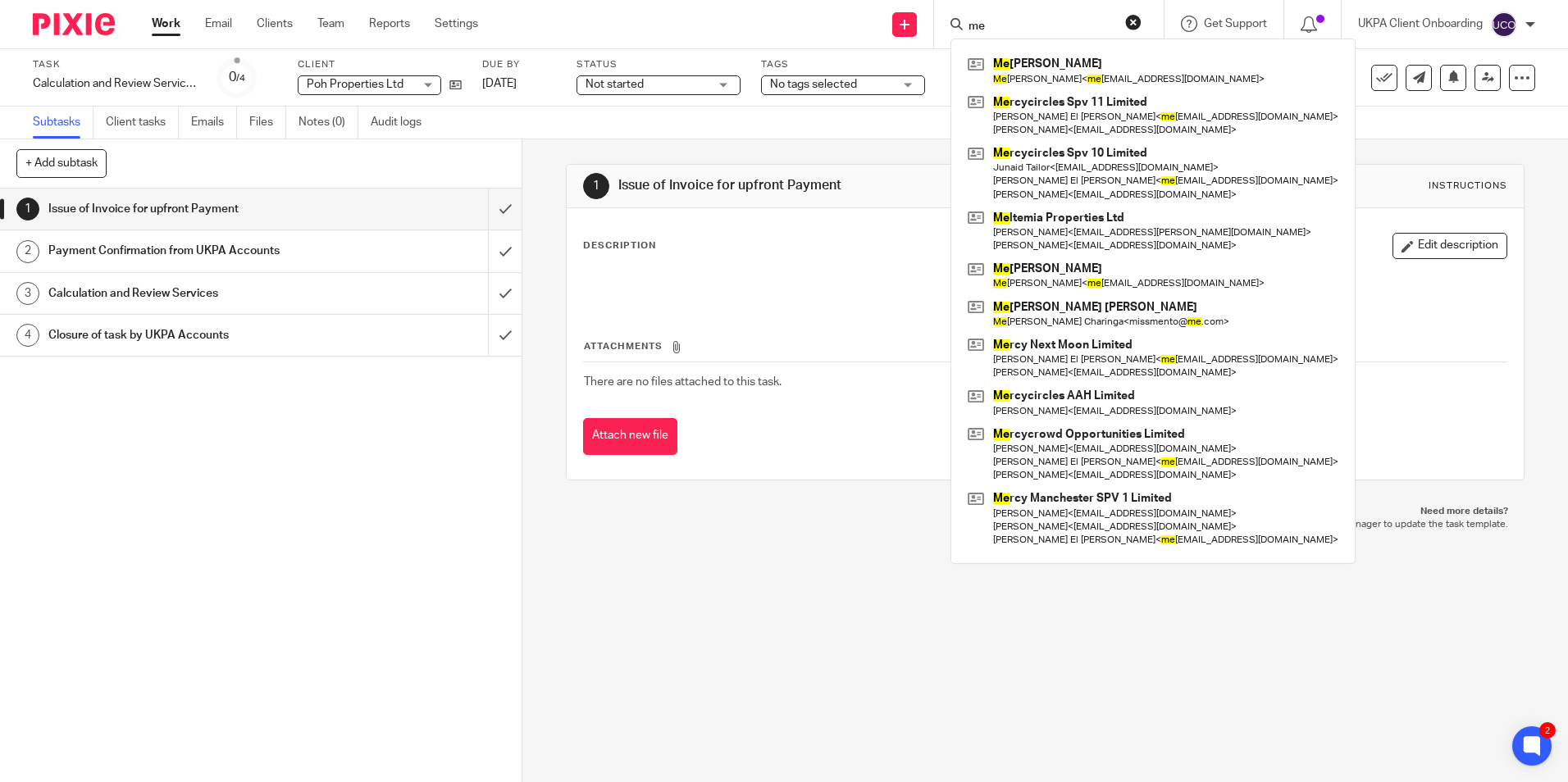
type input "m"
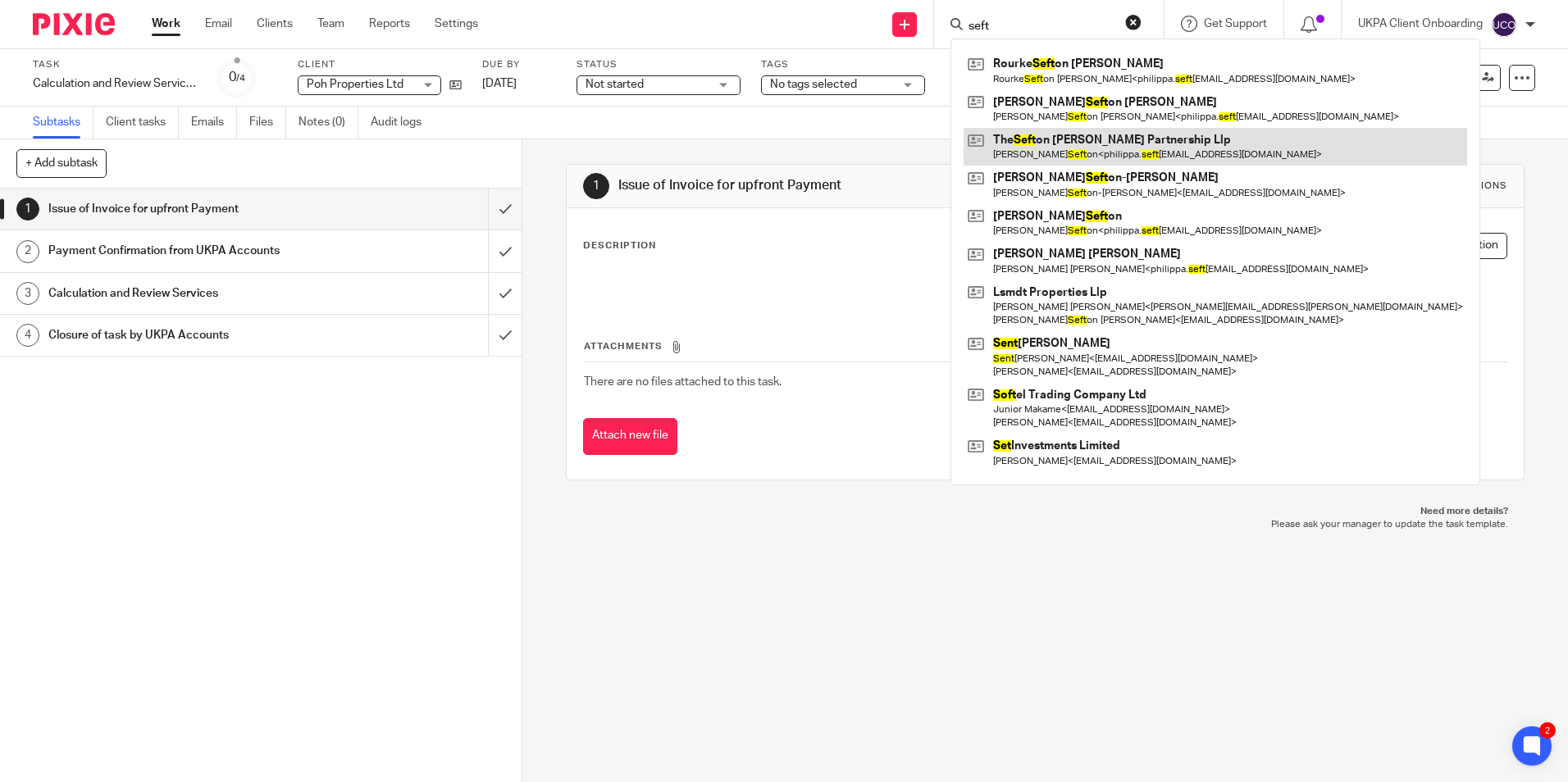
type input "seft"
drag, startPoint x: 1011, startPoint y: 130, endPoint x: 964, endPoint y: 145, distance: 49.3
click at [1011, 130] on link at bounding box center [1215, 147] width 503 height 38
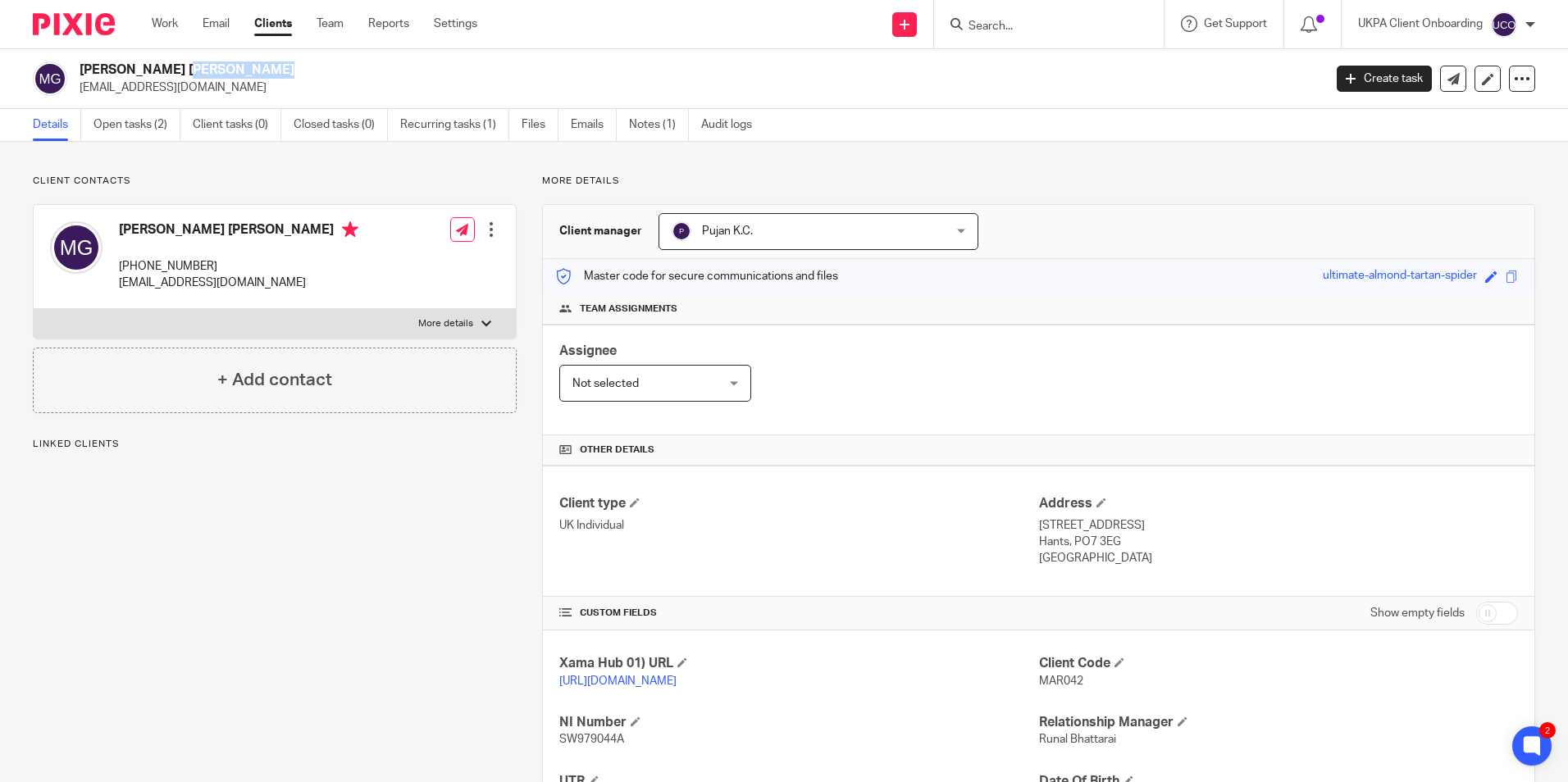
click at [1014, 26] on input "Search" at bounding box center [1041, 28] width 148 height 15
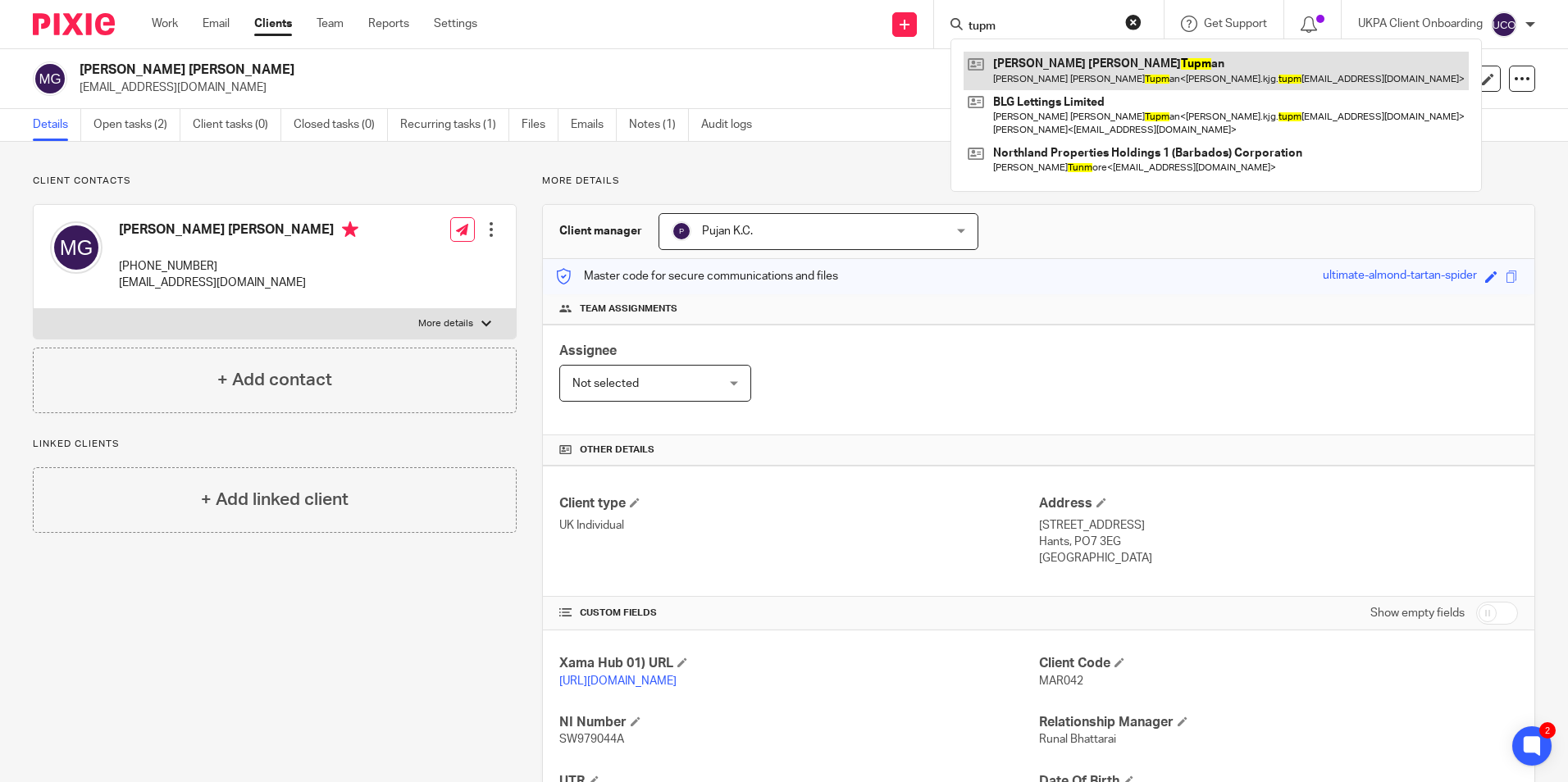
type input "tupm"
click at [1026, 72] on link at bounding box center [1216, 70] width 505 height 38
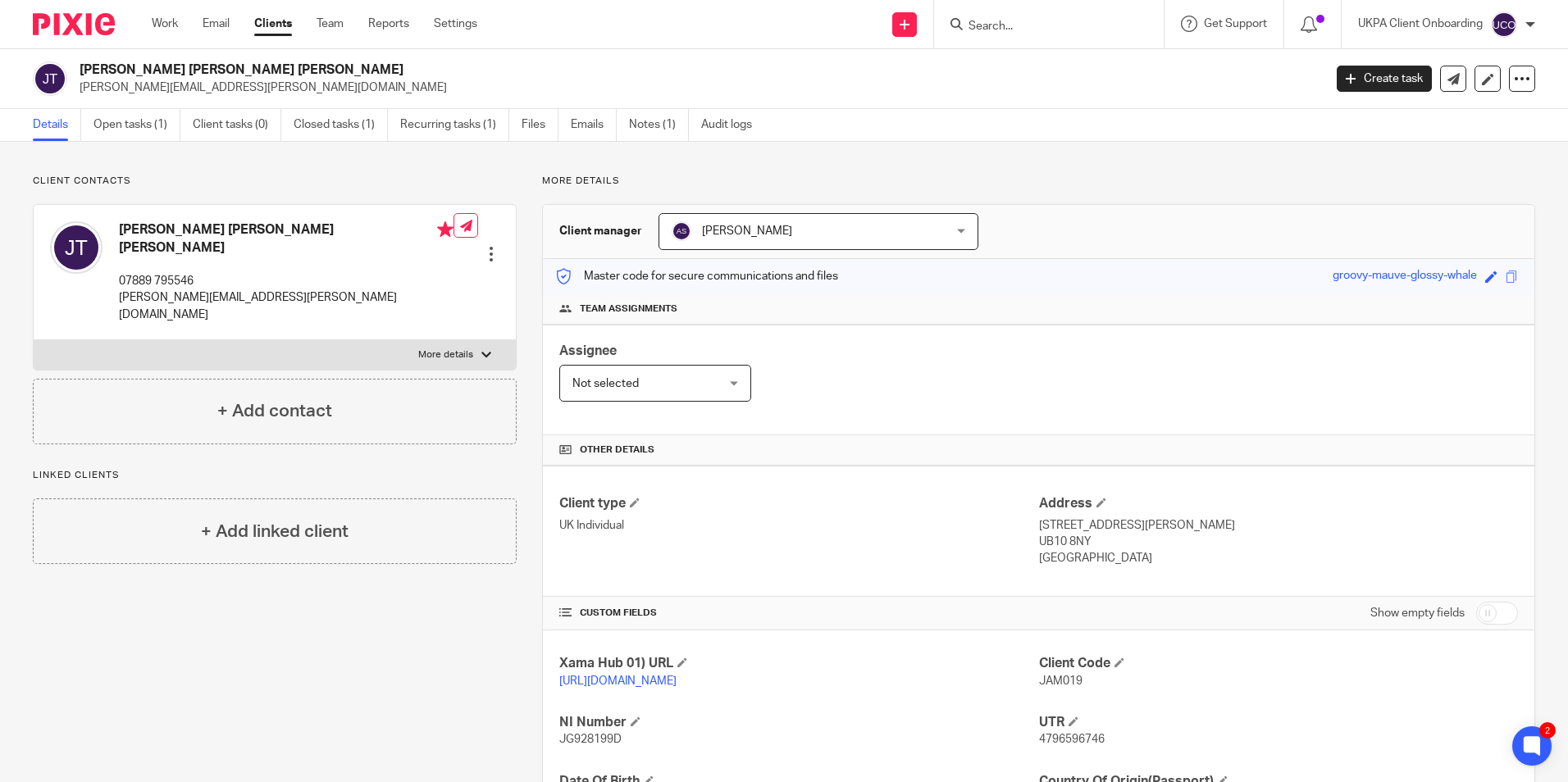
click at [1010, 32] on input "Search" at bounding box center [1041, 28] width 148 height 15
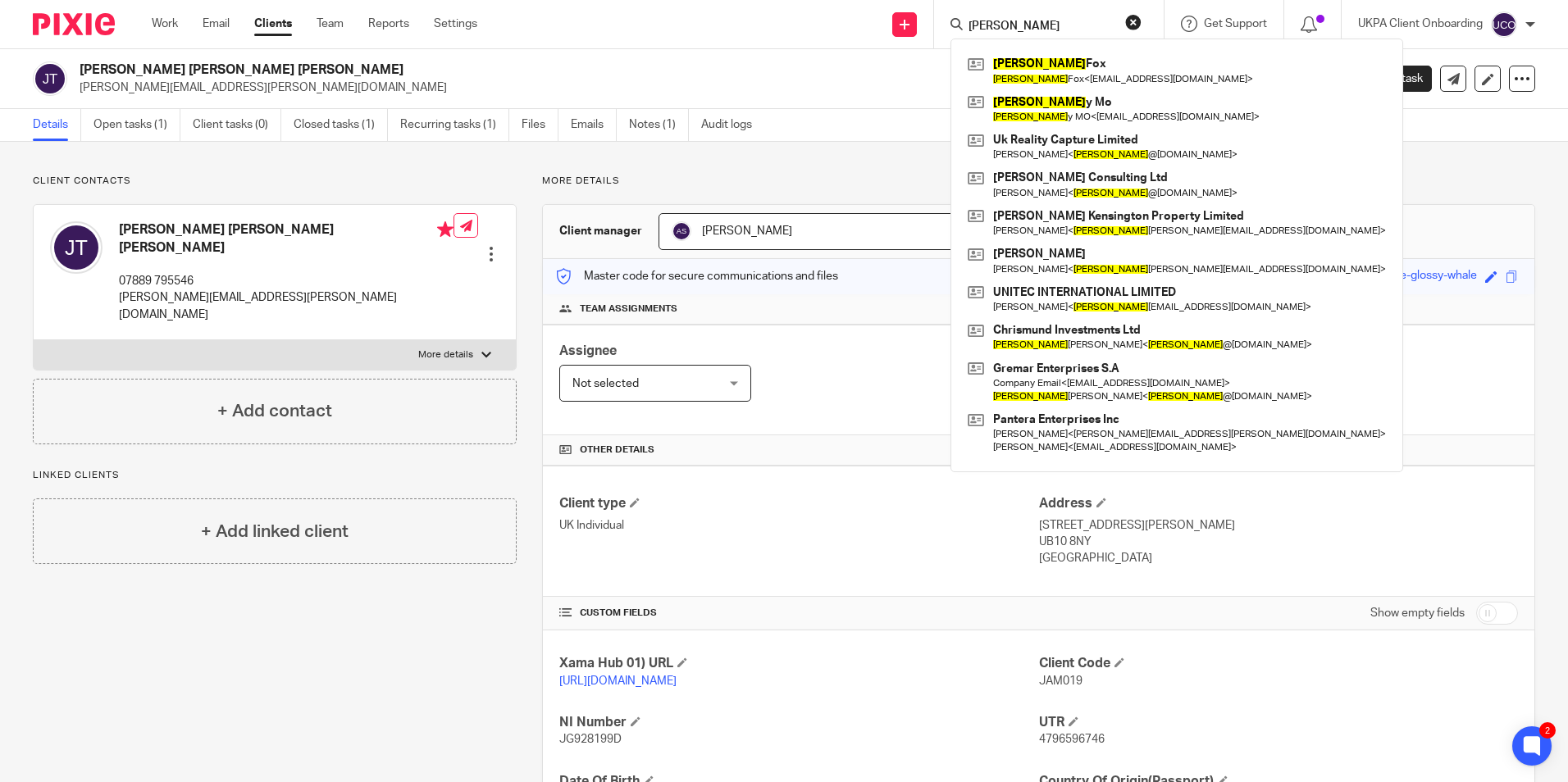
type input "mike"
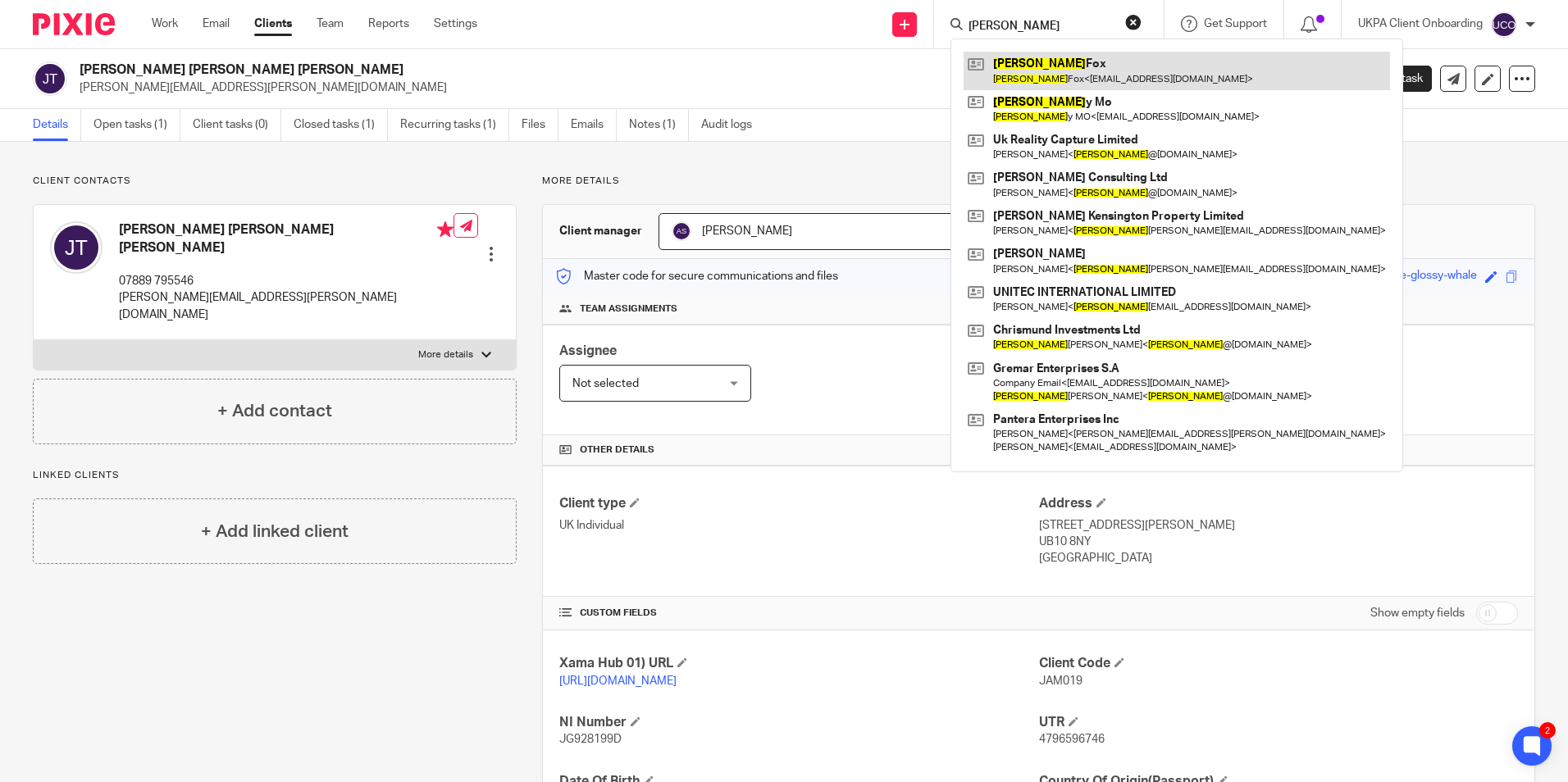
drag, startPoint x: 1020, startPoint y: 64, endPoint x: 1041, endPoint y: 67, distance: 21.2
click at [1020, 64] on link at bounding box center [1176, 70] width 426 height 38
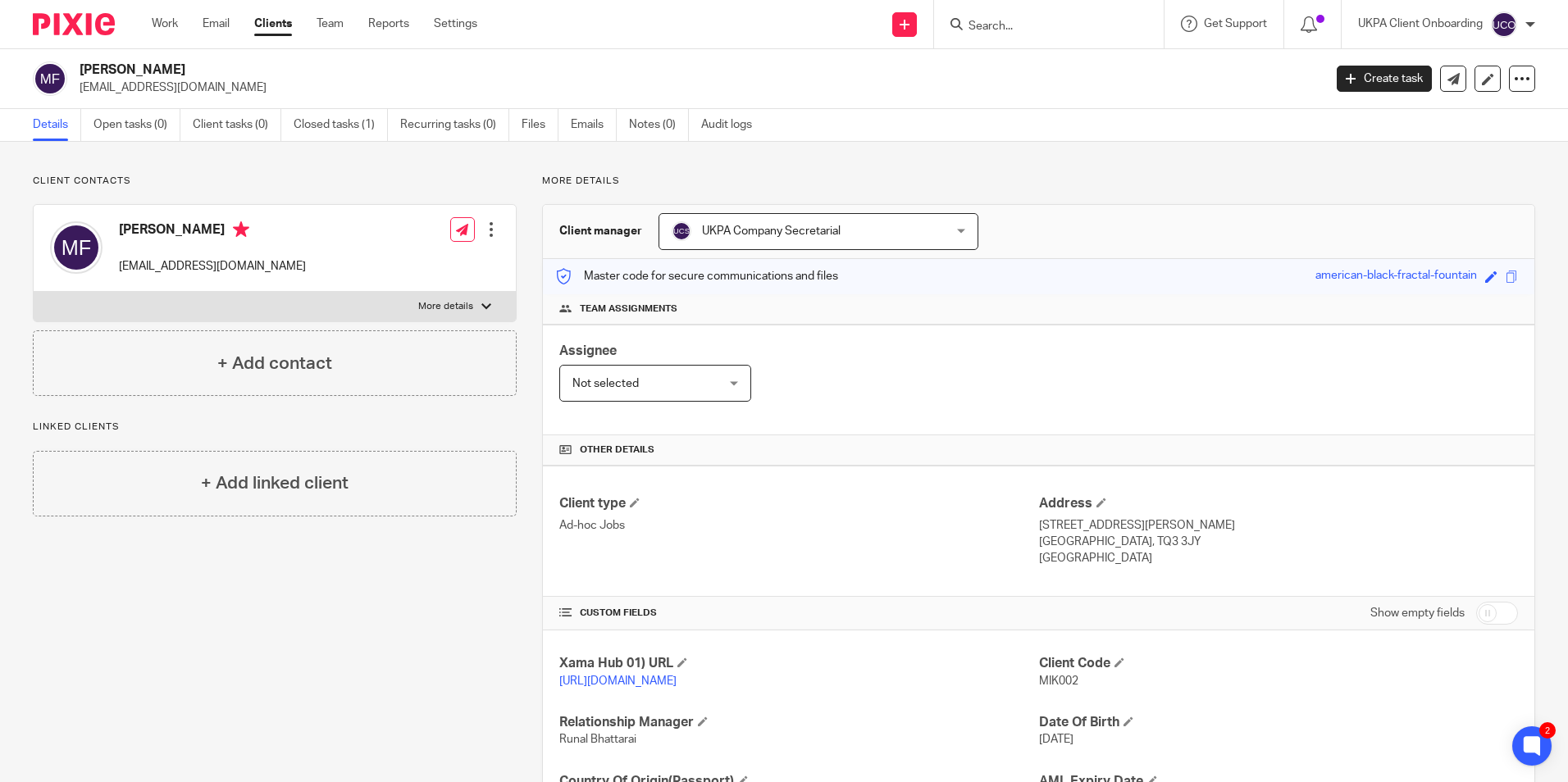
click at [1015, 32] on input "Search" at bounding box center [1041, 28] width 148 height 15
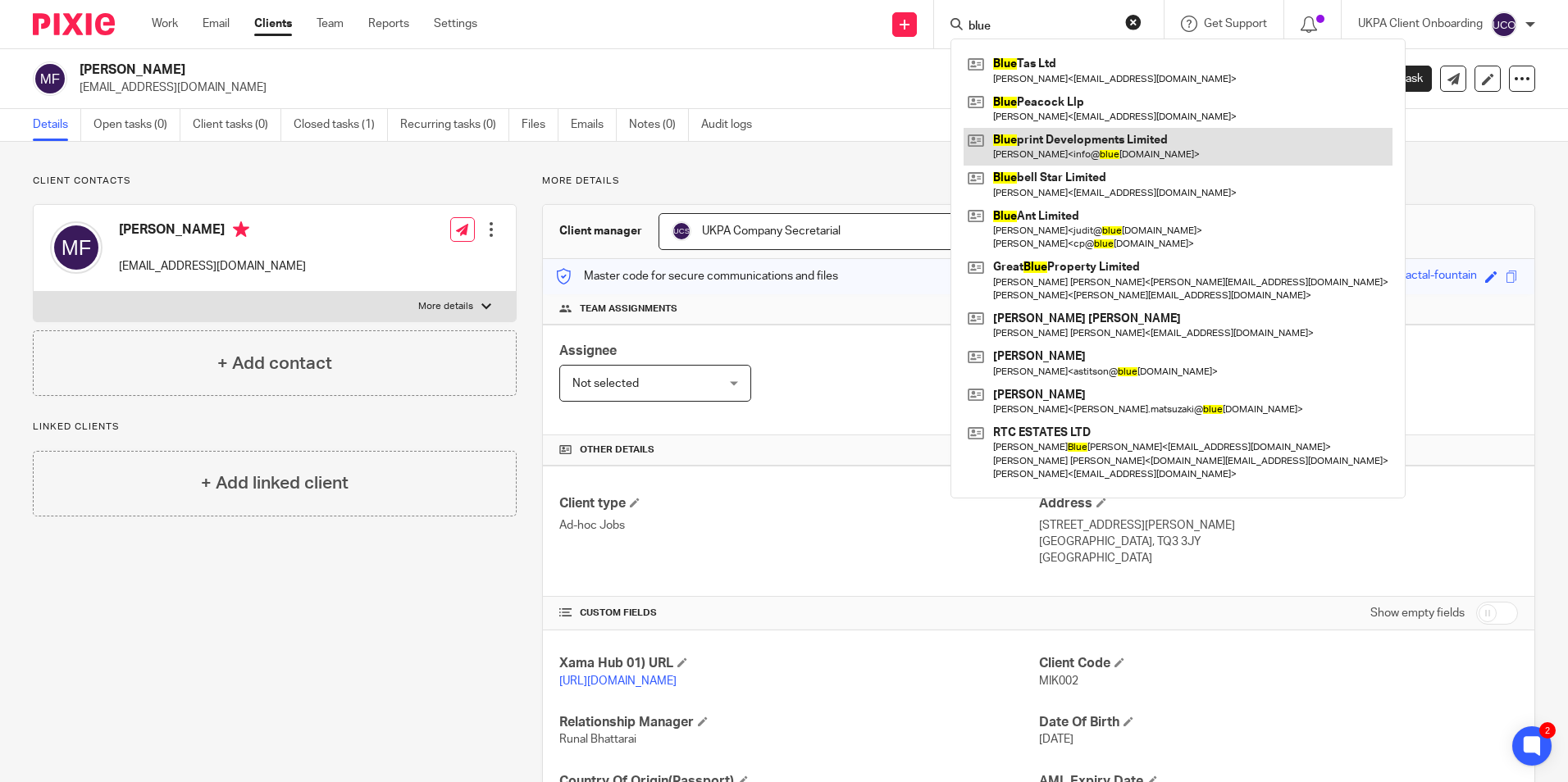
type input "blue"
click at [1062, 161] on link at bounding box center [1178, 147] width 429 height 38
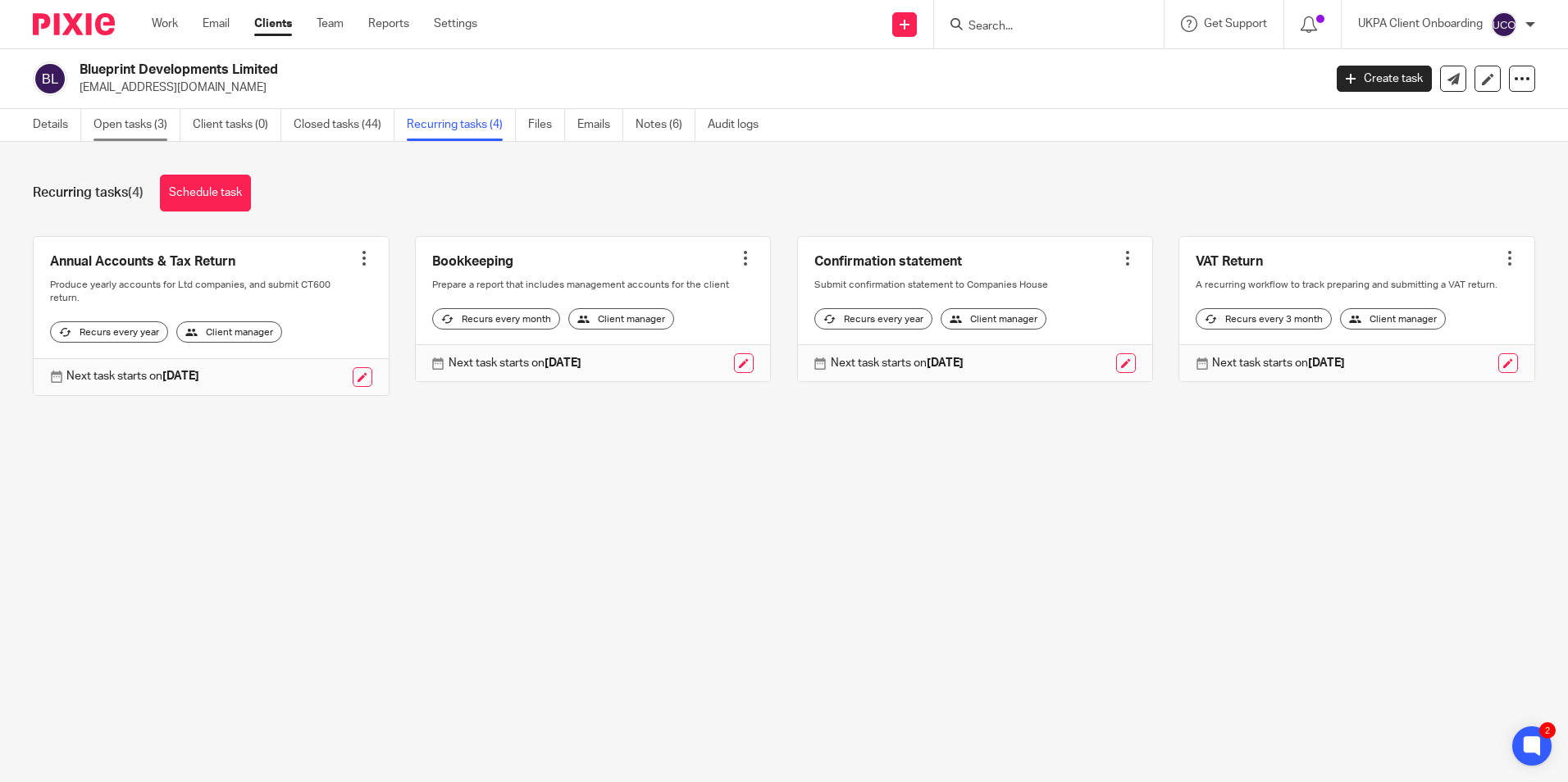
click at [159, 130] on link "Open tasks (3)" at bounding box center [137, 125] width 87 height 32
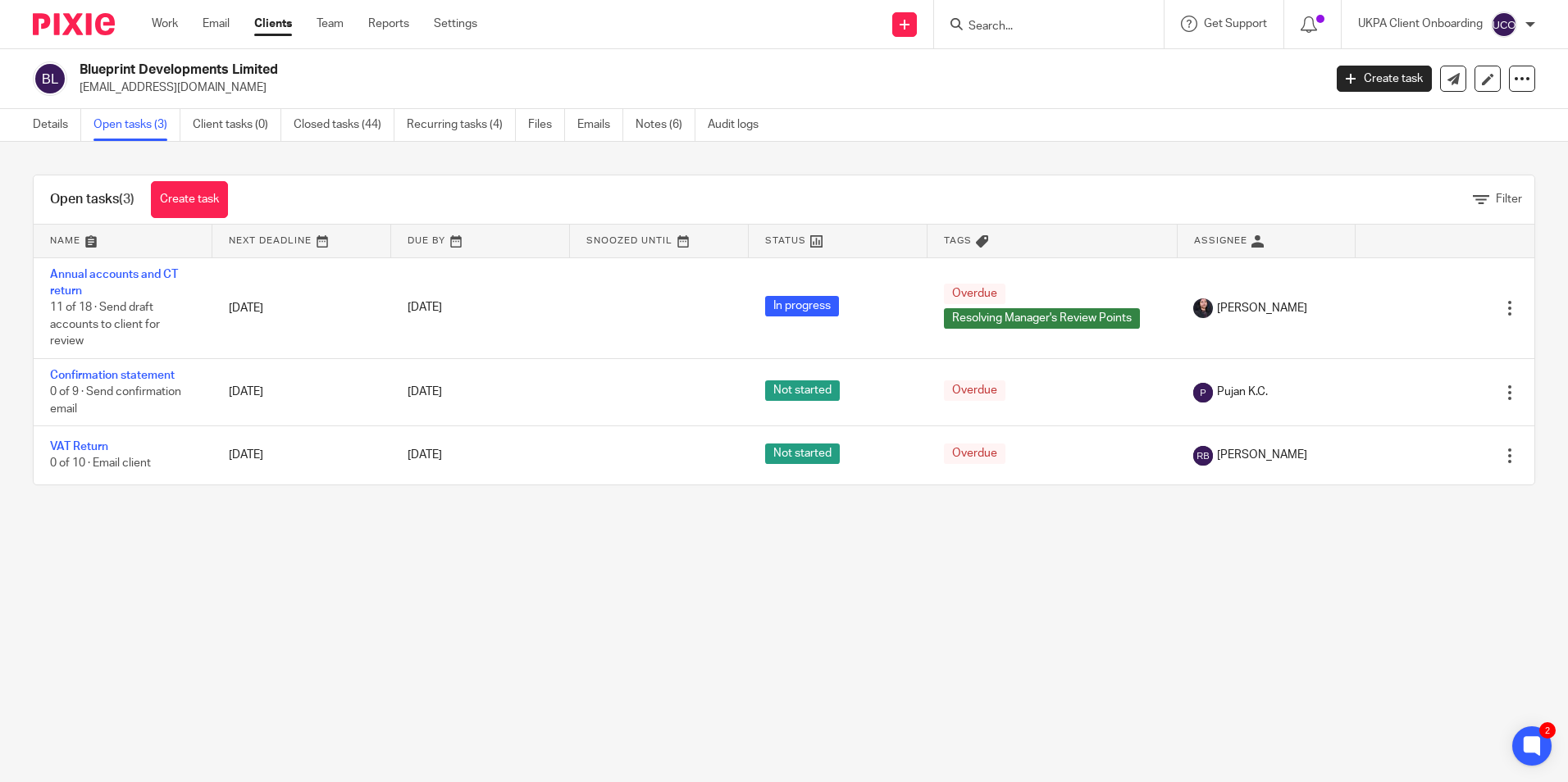
click at [1026, 32] on input "Search" at bounding box center [1041, 28] width 148 height 15
paste input "familydocuments2024@hotmail.com>"
type input "familydocuments2024@hotmail.com>"
click at [1058, 74] on link at bounding box center [1115, 70] width 304 height 38
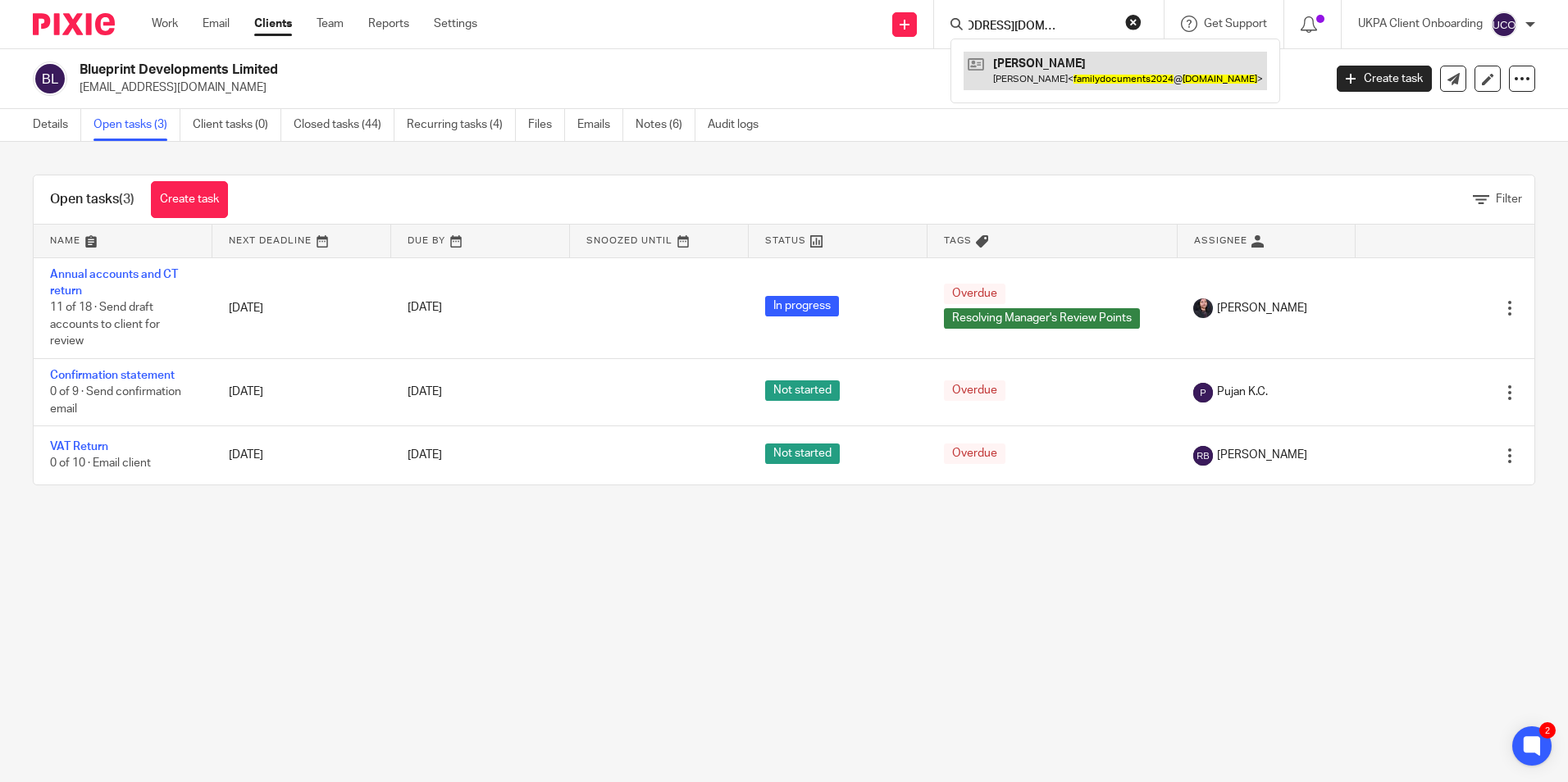
scroll to position [0, 0]
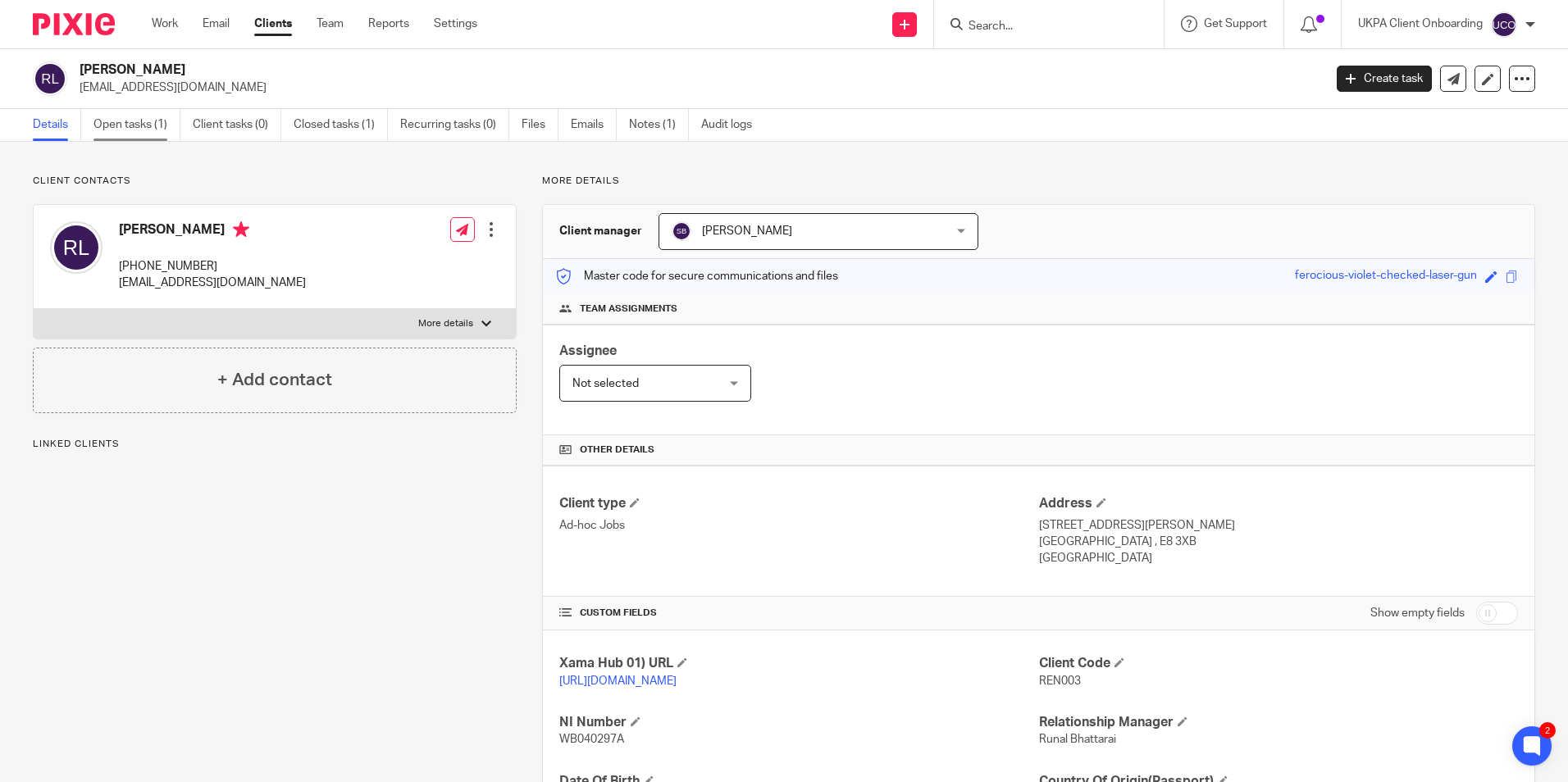
click at [143, 130] on link "Open tasks (1)" at bounding box center [137, 125] width 87 height 32
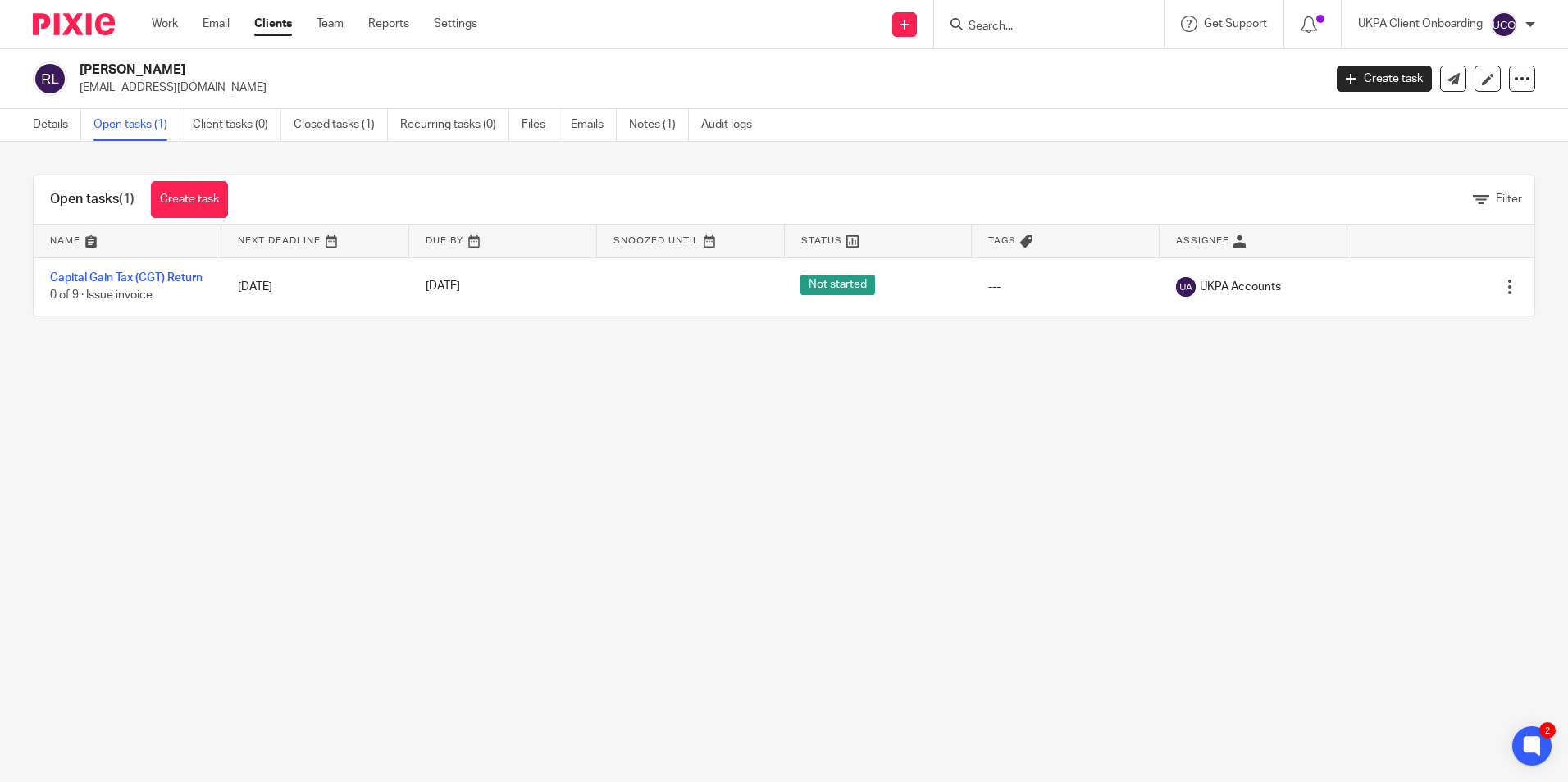
click at [1036, 29] on input "Search" at bounding box center [1041, 28] width 148 height 15
paste input "[EMAIL_ADDRESS][DOMAIN_NAME]>"
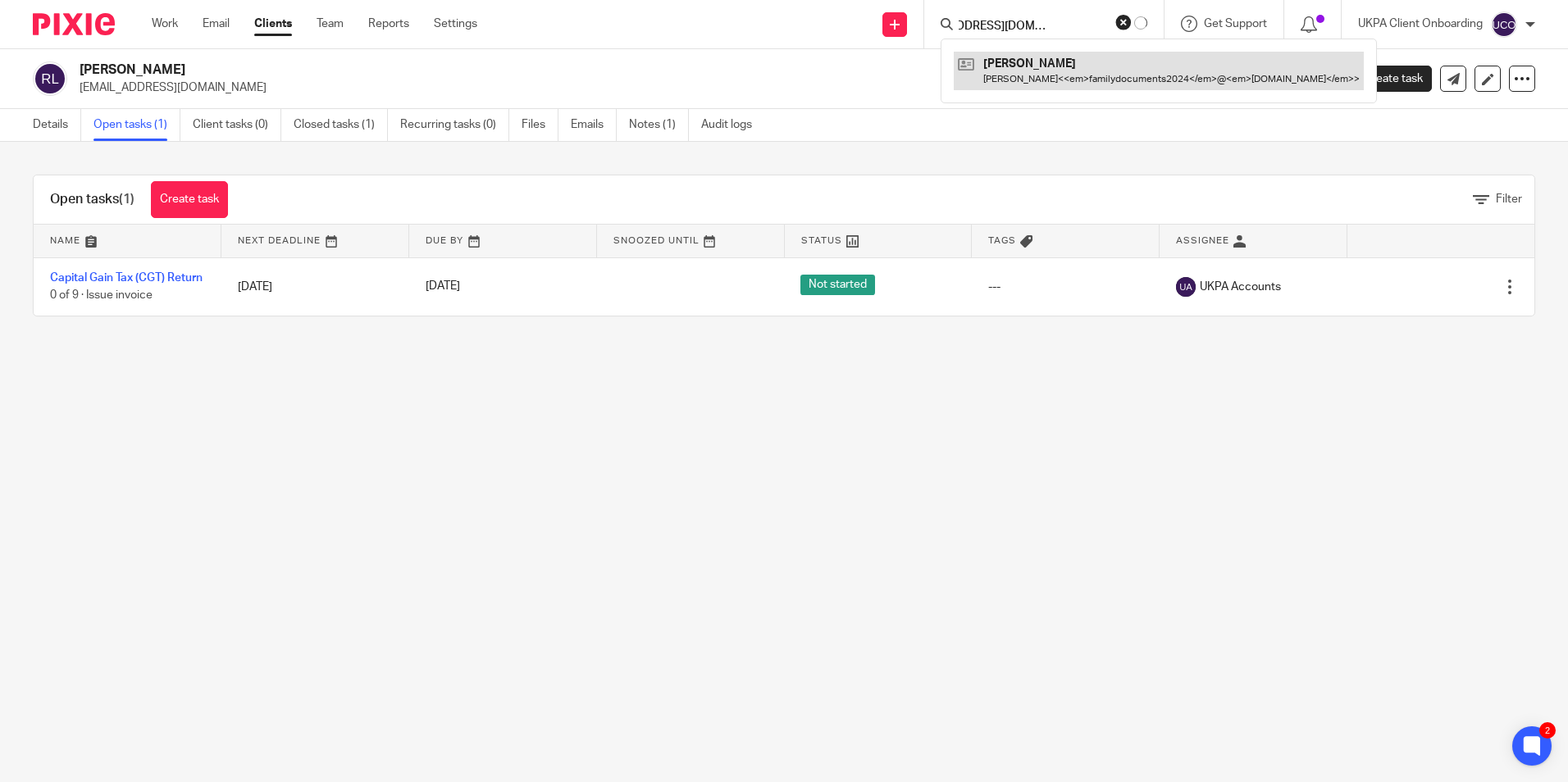
type input "[EMAIL_ADDRESS][DOMAIN_NAME]>"
click at [1063, 65] on link at bounding box center [1159, 70] width 410 height 38
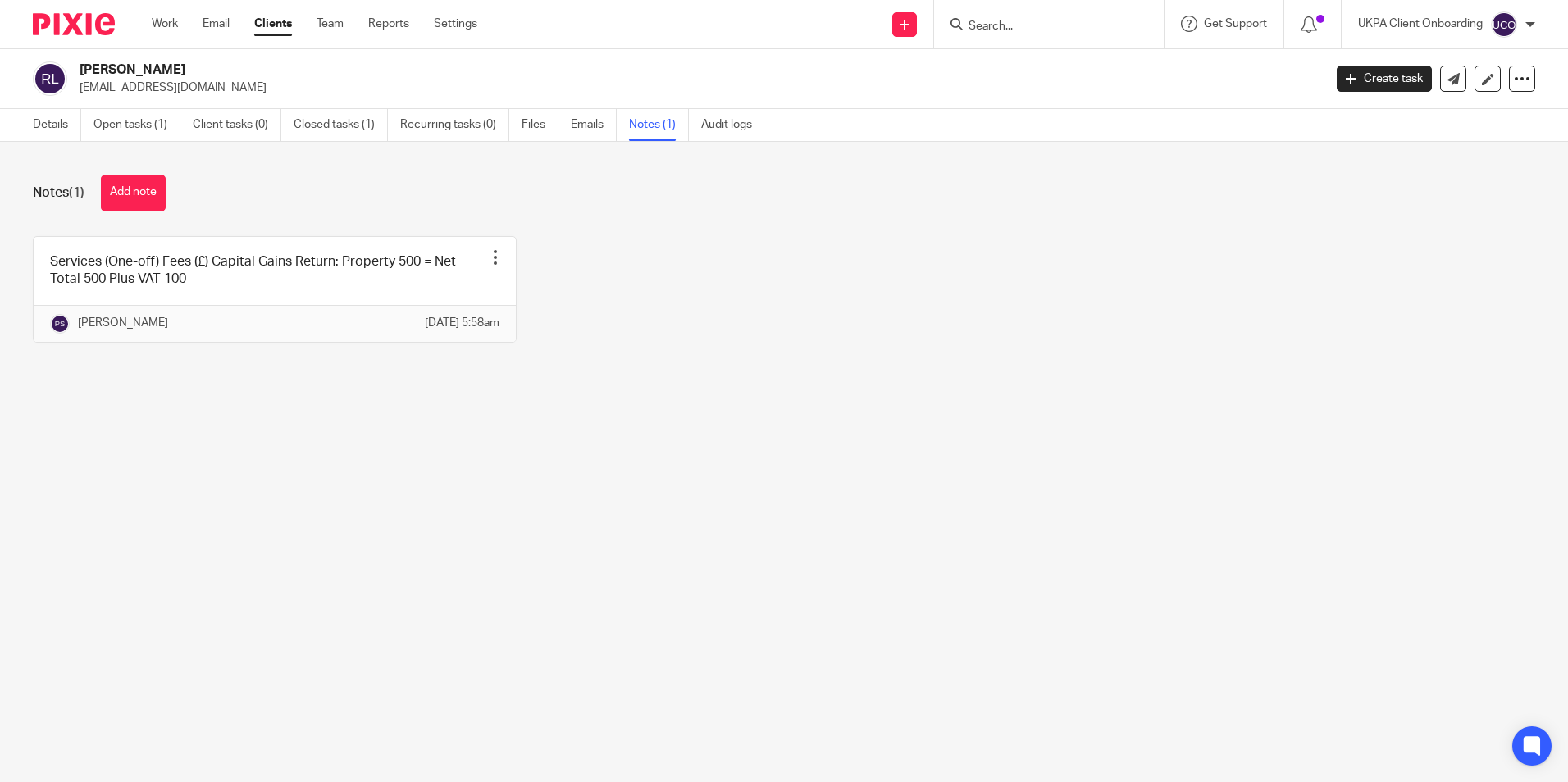
click at [161, 136] on link "Open tasks (1)" at bounding box center [137, 125] width 87 height 32
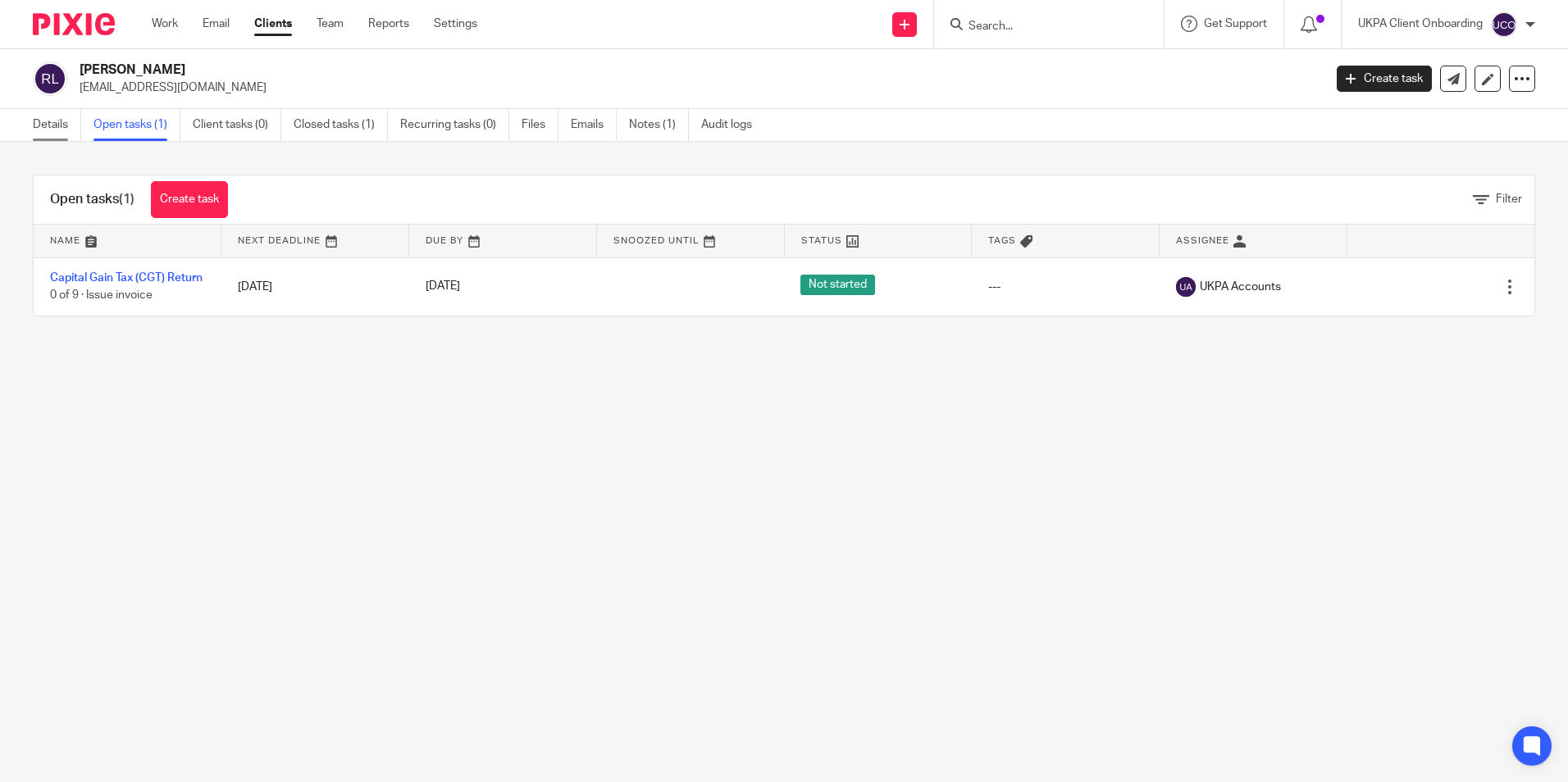
click at [67, 124] on link "Details" at bounding box center [57, 125] width 48 height 32
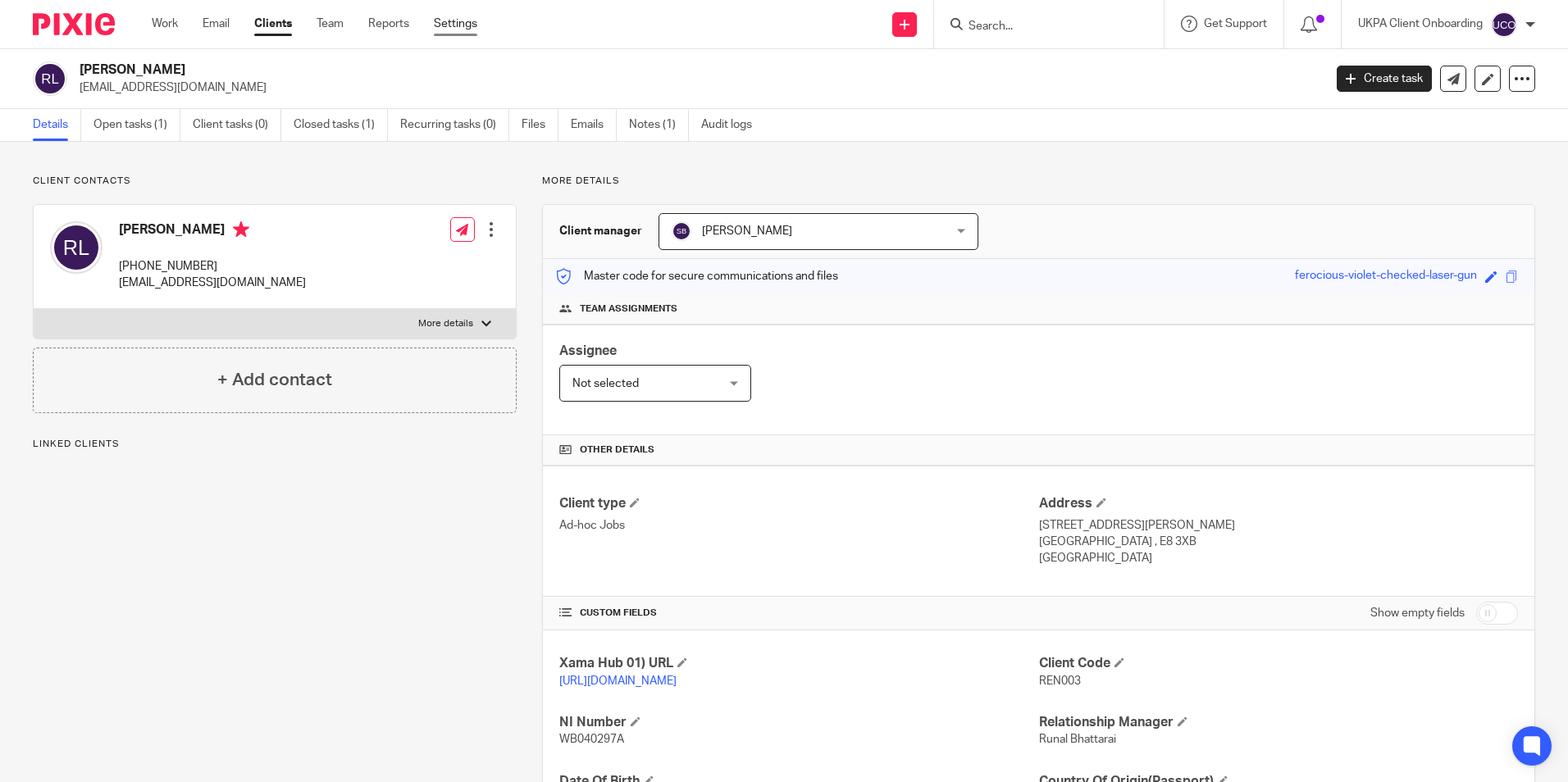
click at [467, 29] on link "Settings" at bounding box center [456, 23] width 44 height 16
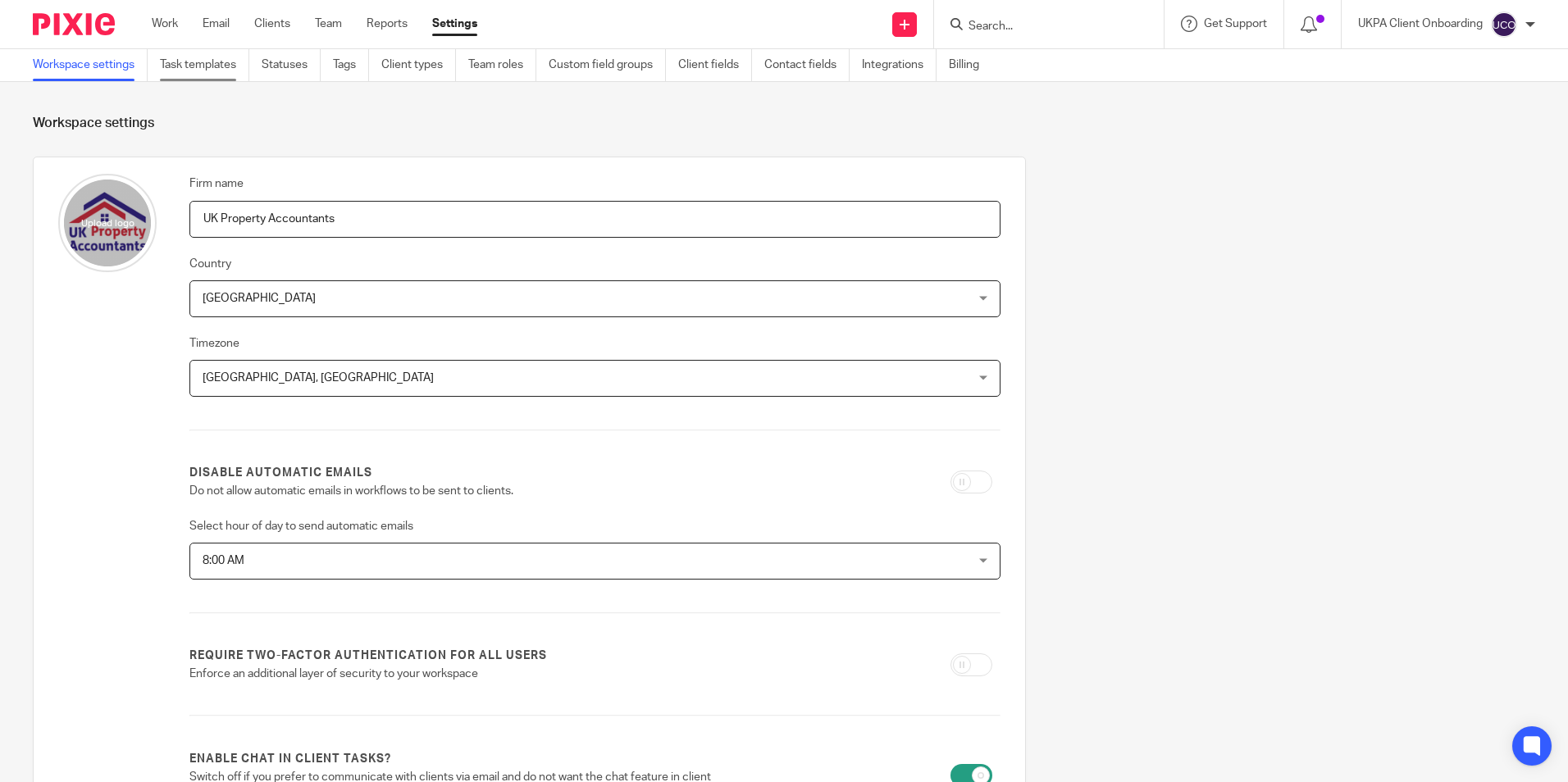
click at [201, 75] on link "Task templates" at bounding box center [204, 65] width 89 height 32
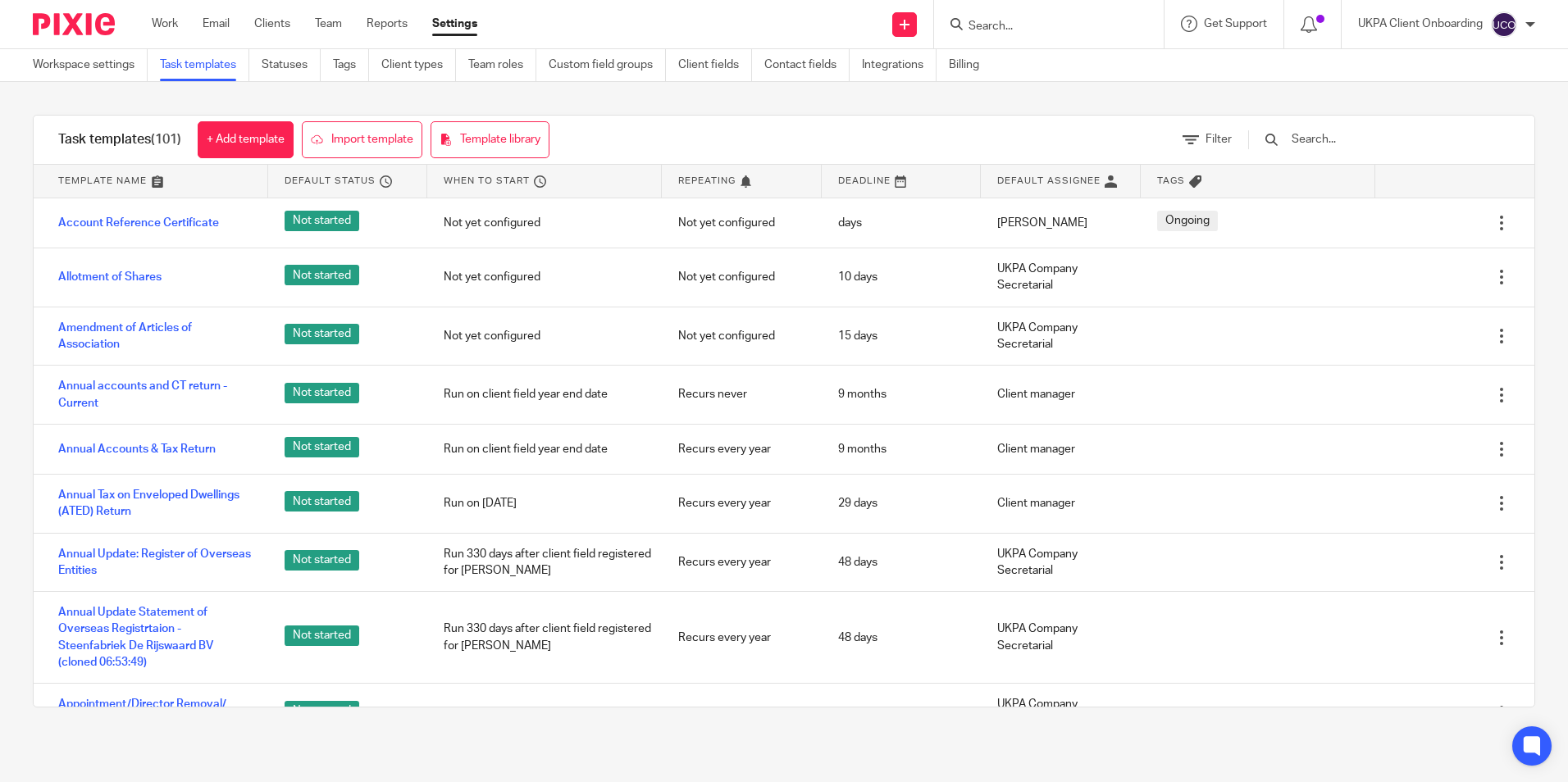
click at [1372, 145] on input "text" at bounding box center [1385, 139] width 191 height 18
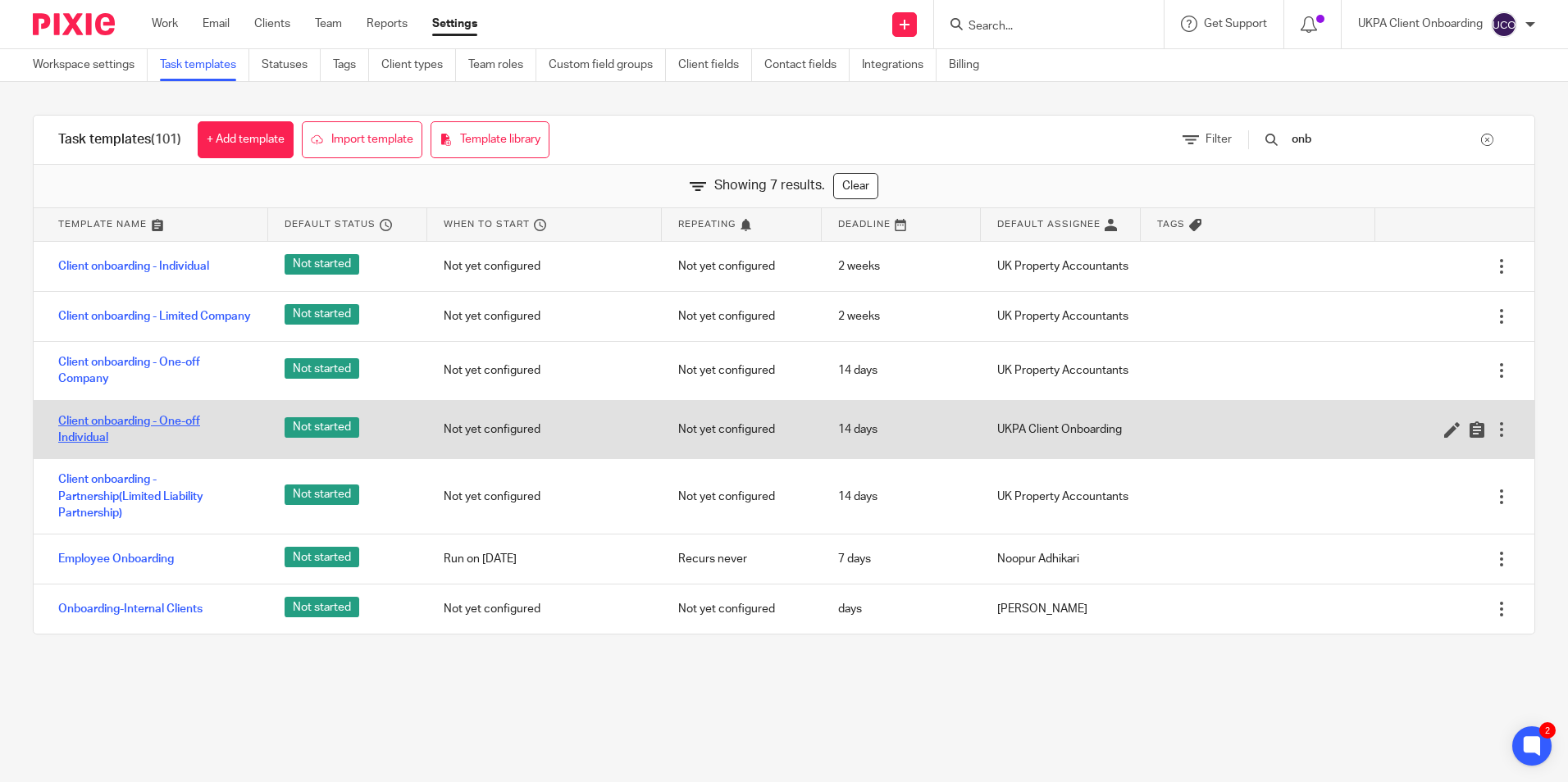
type input "onb"
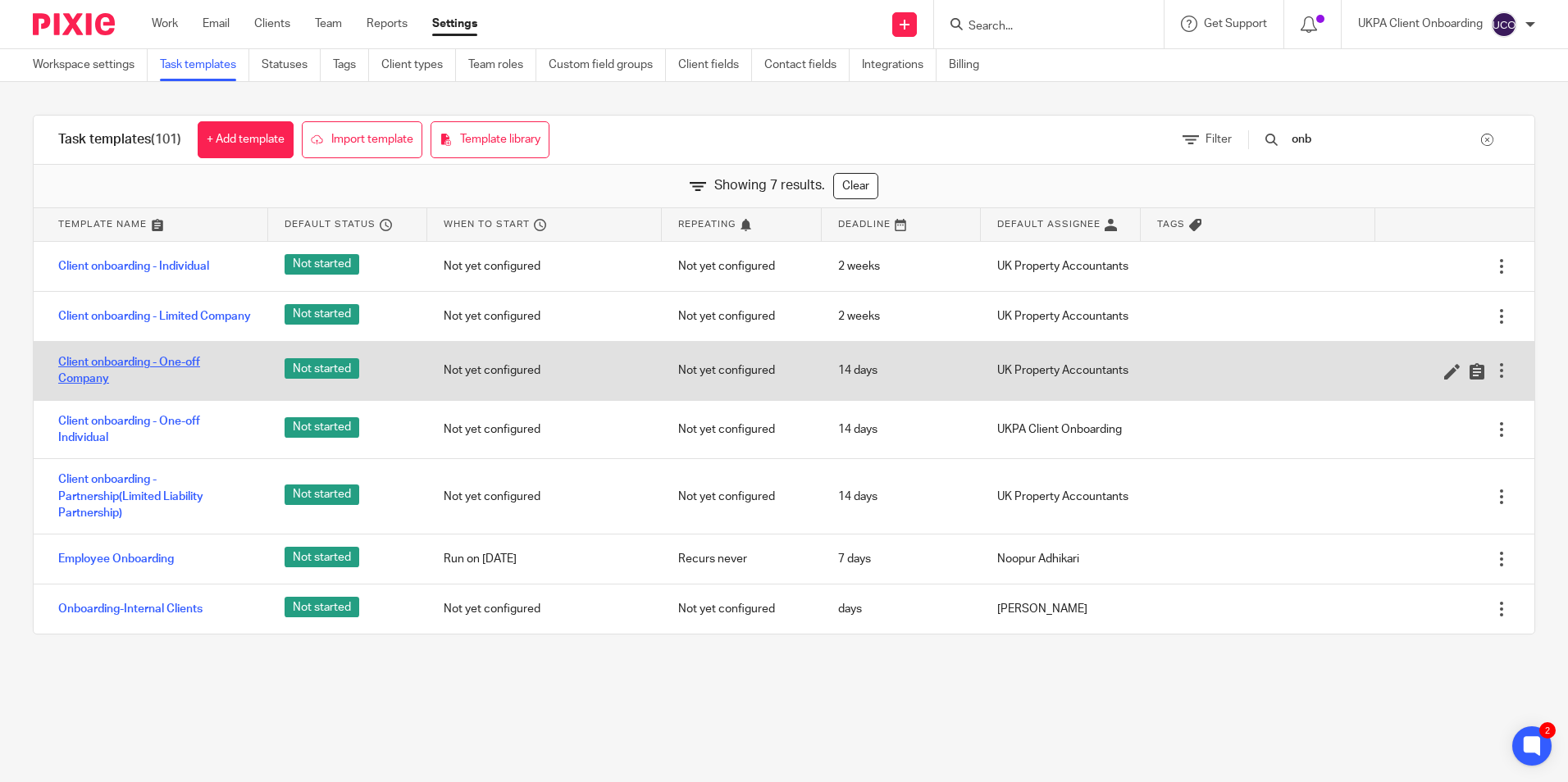
click at [184, 376] on link "Client onboarding - One-off Company" at bounding box center [155, 370] width 194 height 33
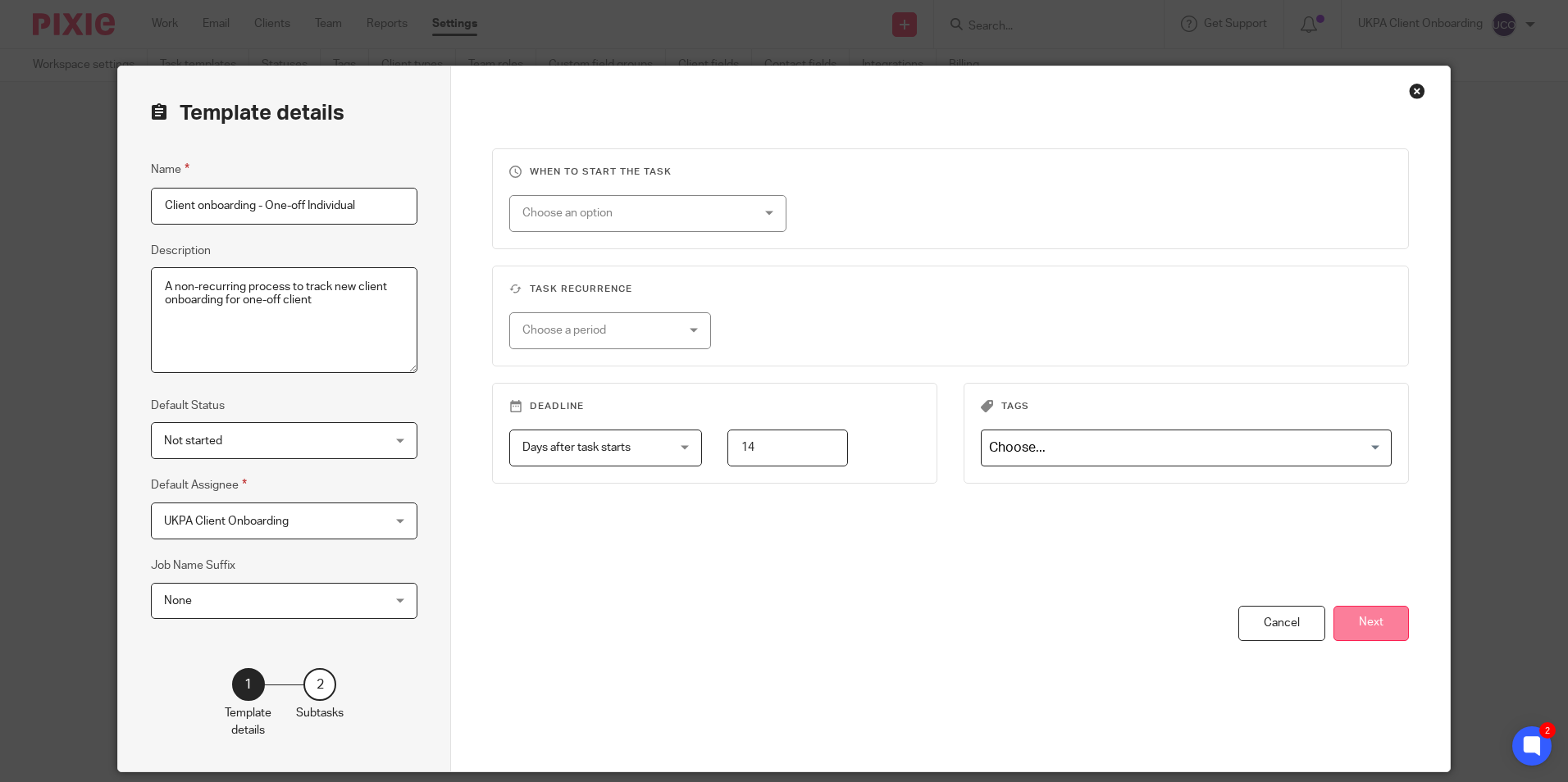
click at [1384, 623] on button "Next" at bounding box center [1371, 623] width 75 height 35
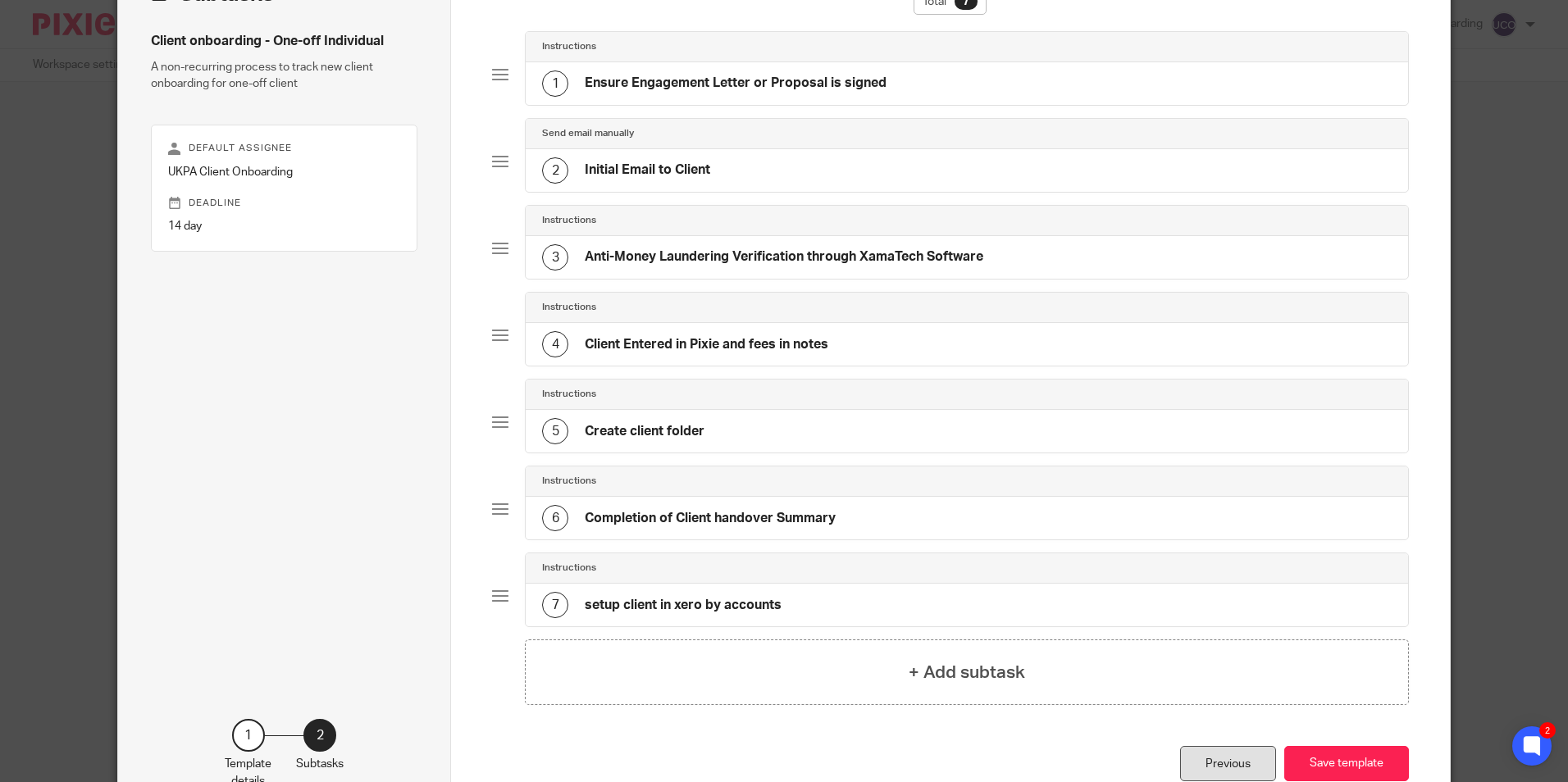
scroll to position [226, 0]
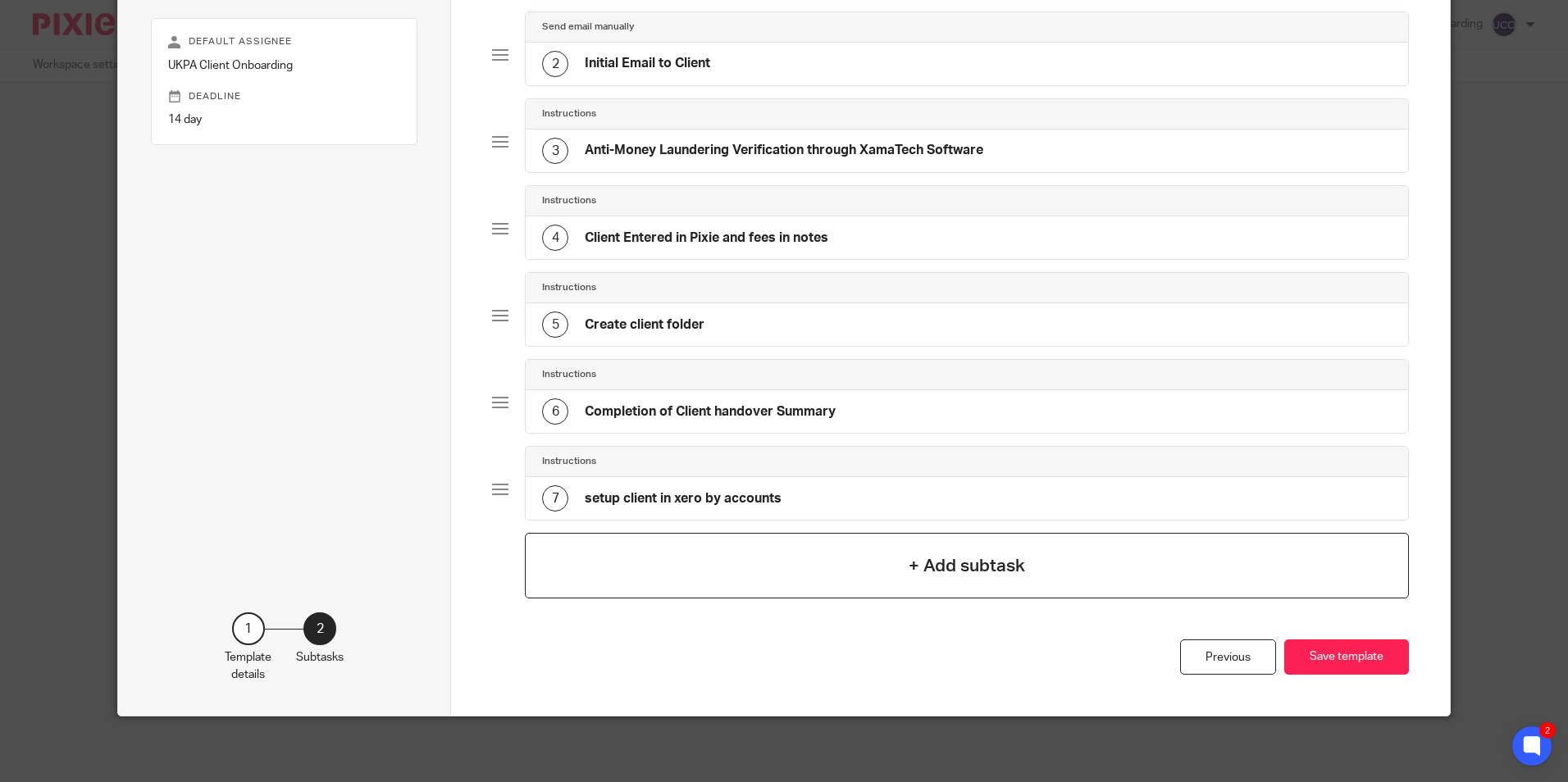
click at [890, 585] on div "+ Add subtask" at bounding box center [966, 566] width 884 height 65
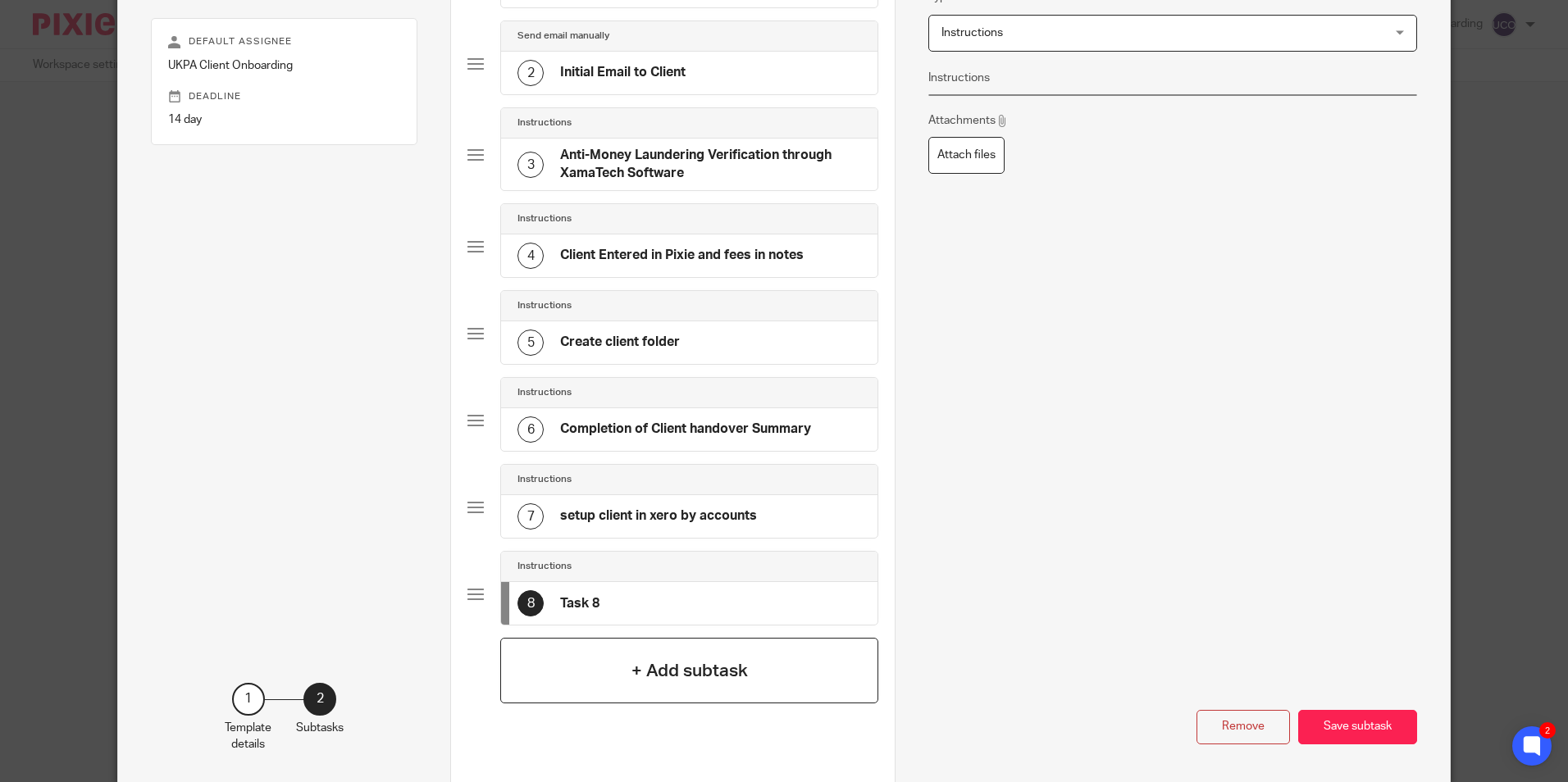
scroll to position [0, 0]
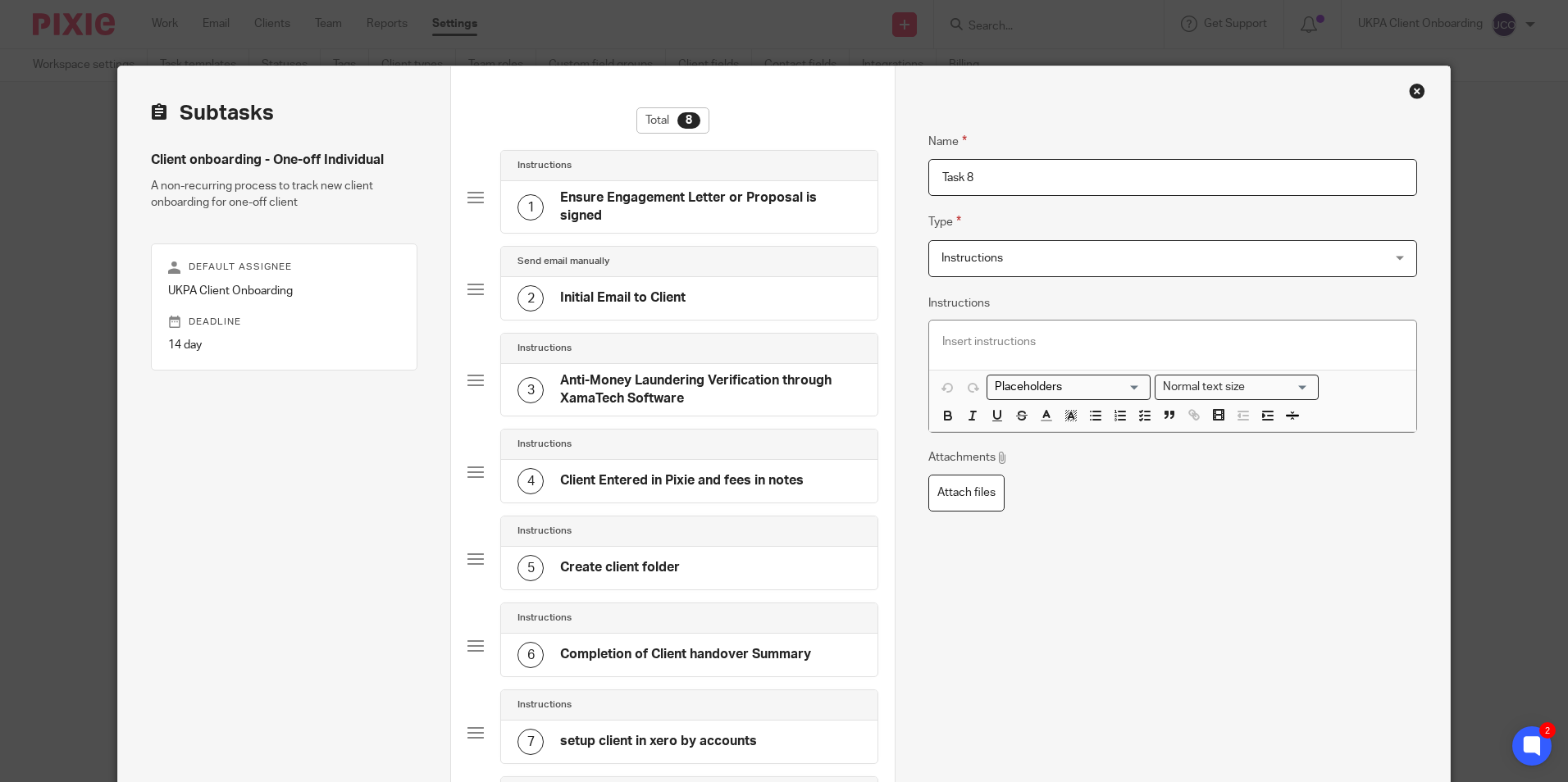
click at [984, 181] on input "Task 8" at bounding box center [1172, 177] width 488 height 37
click at [984, 181] on input "Create client on TMS Timesheet" at bounding box center [1172, 177] width 488 height 37
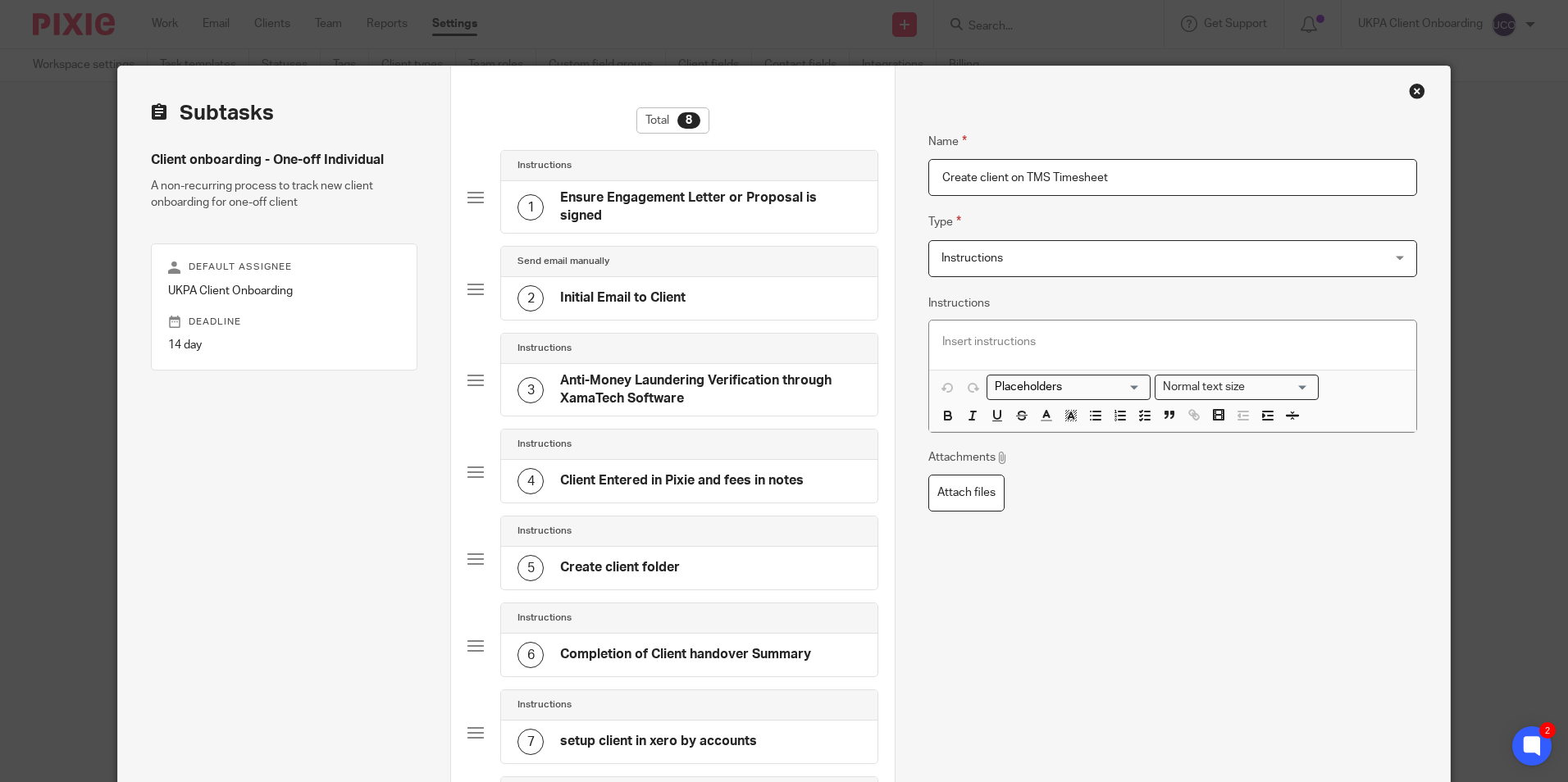
click at [984, 181] on input "Create client on TMS Timesheet" at bounding box center [1172, 177] width 488 height 37
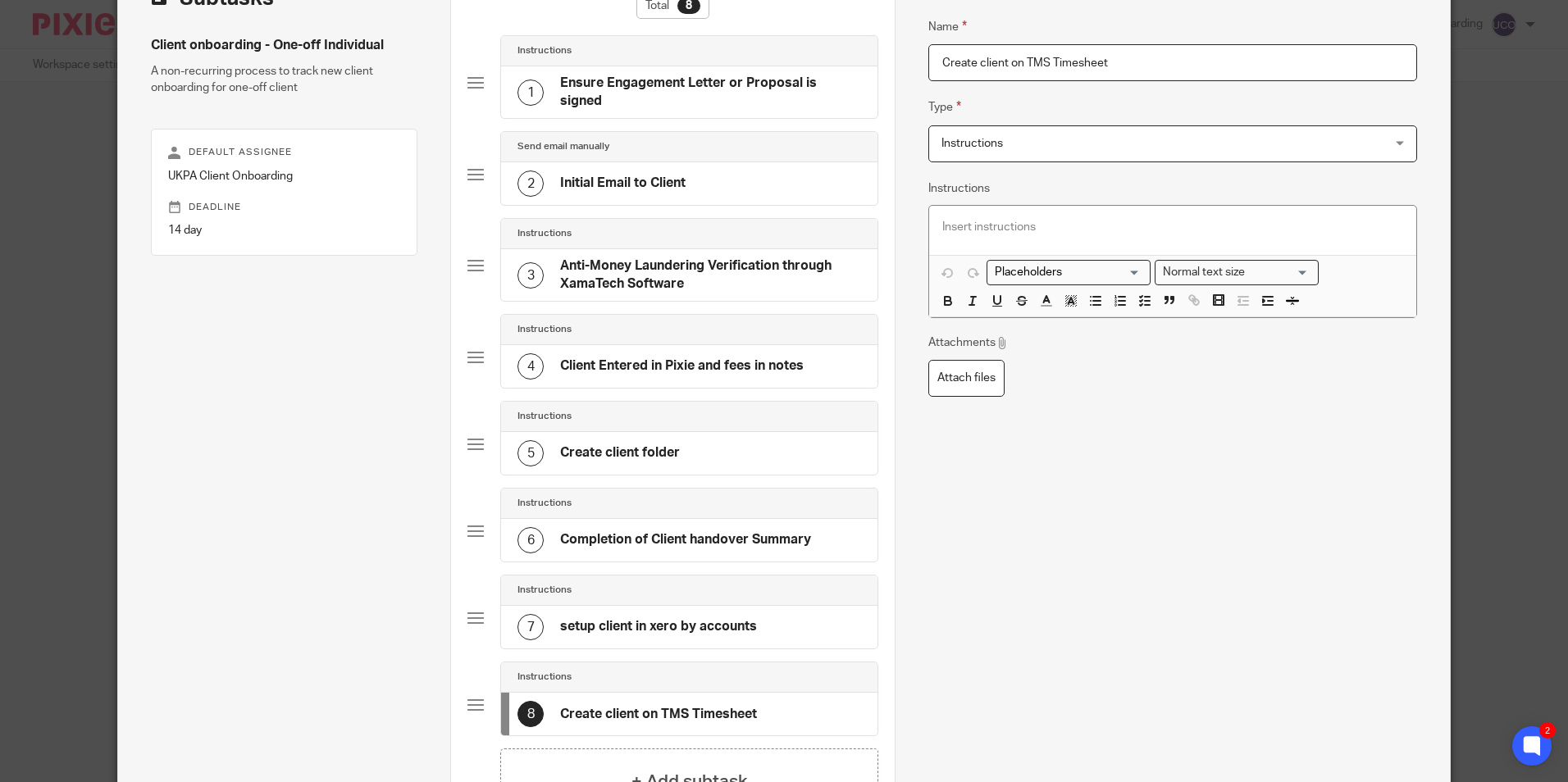
scroll to position [287, 0]
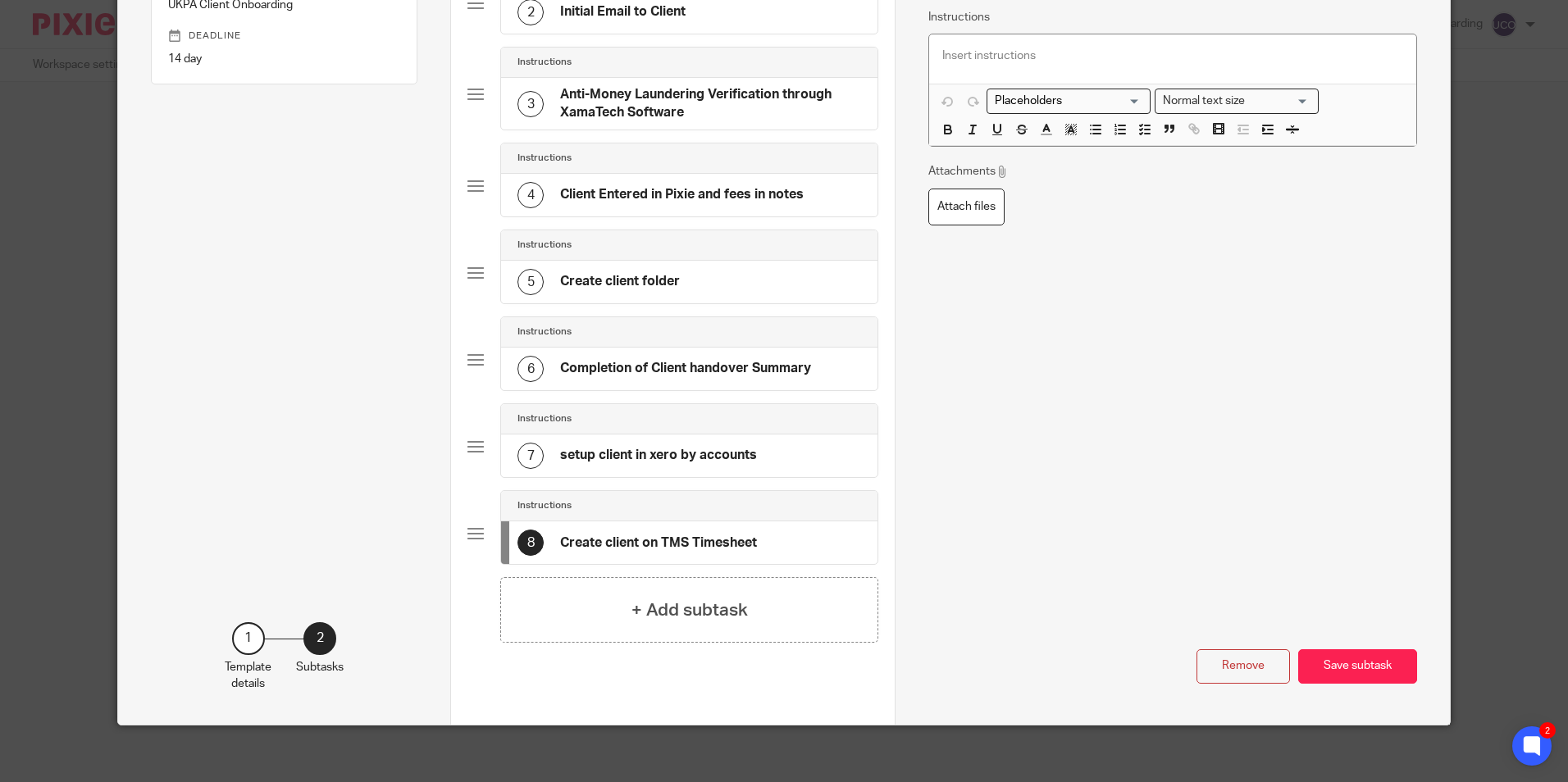
type input "Create client on TMS Timesheet"
click at [1355, 655] on button "Save subtask" at bounding box center [1357, 666] width 119 height 35
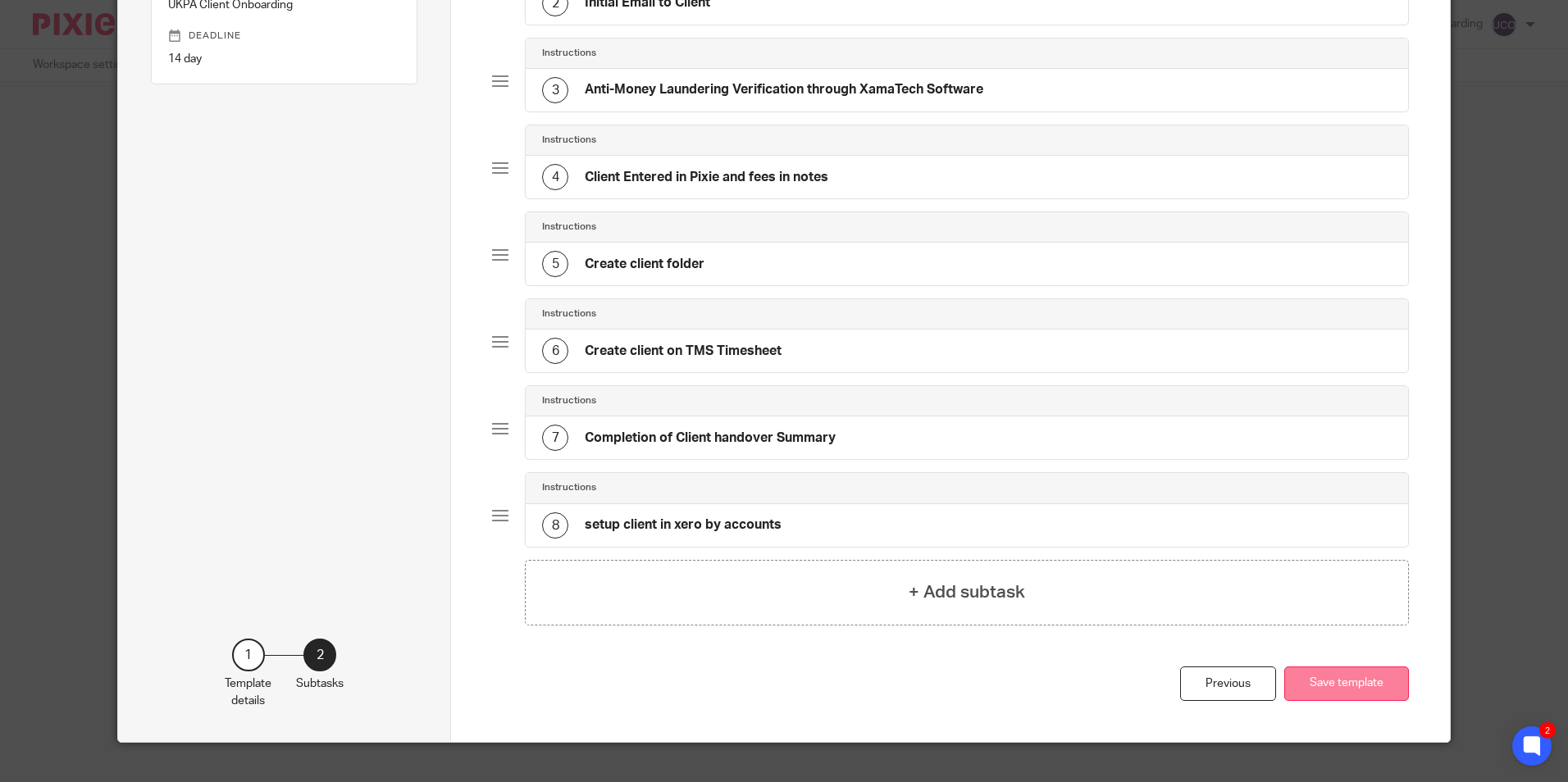
click at [1335, 680] on button "Save template" at bounding box center [1346, 683] width 124 height 35
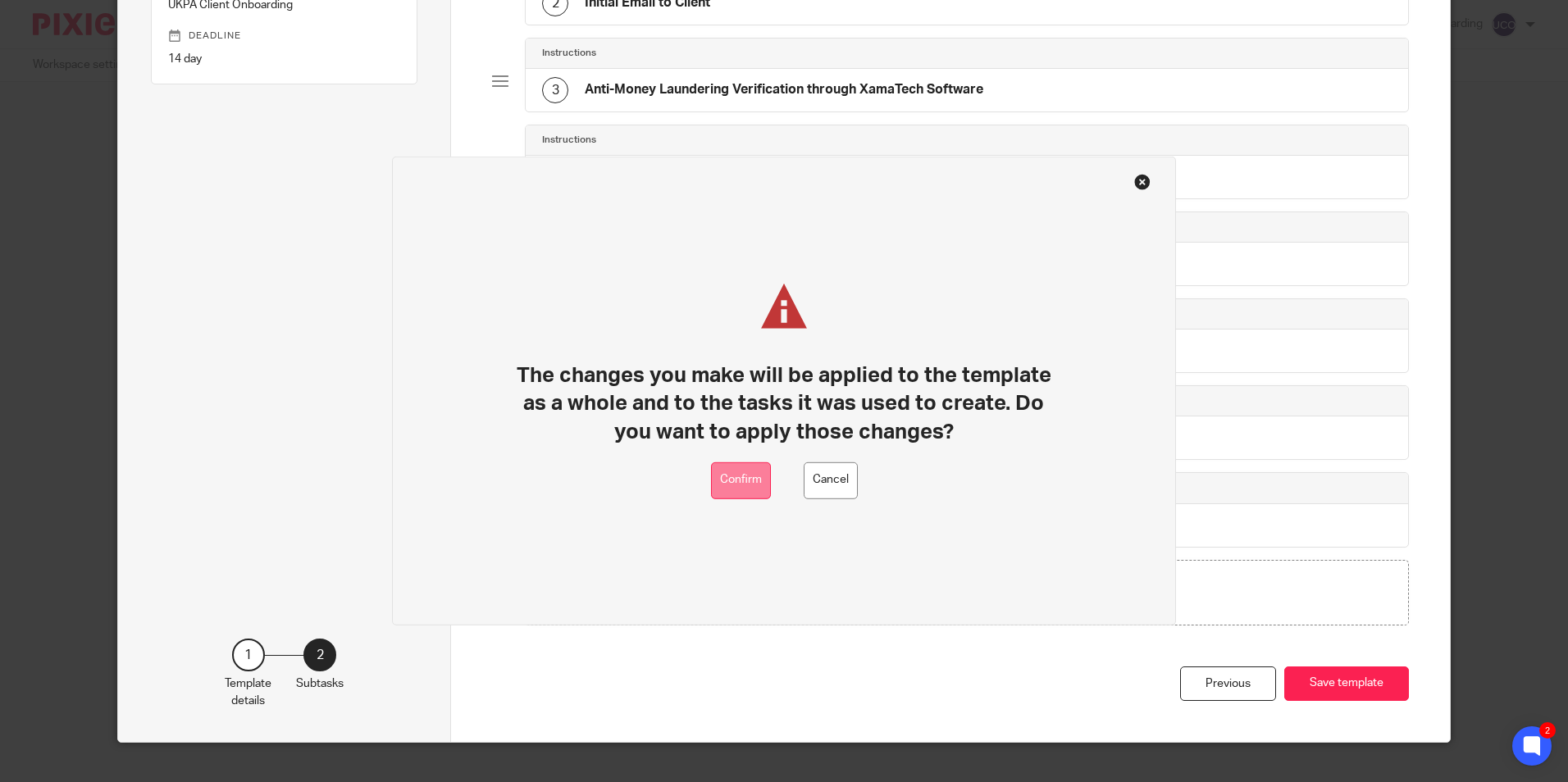
click at [744, 479] on button "Confirm" at bounding box center [740, 480] width 60 height 37
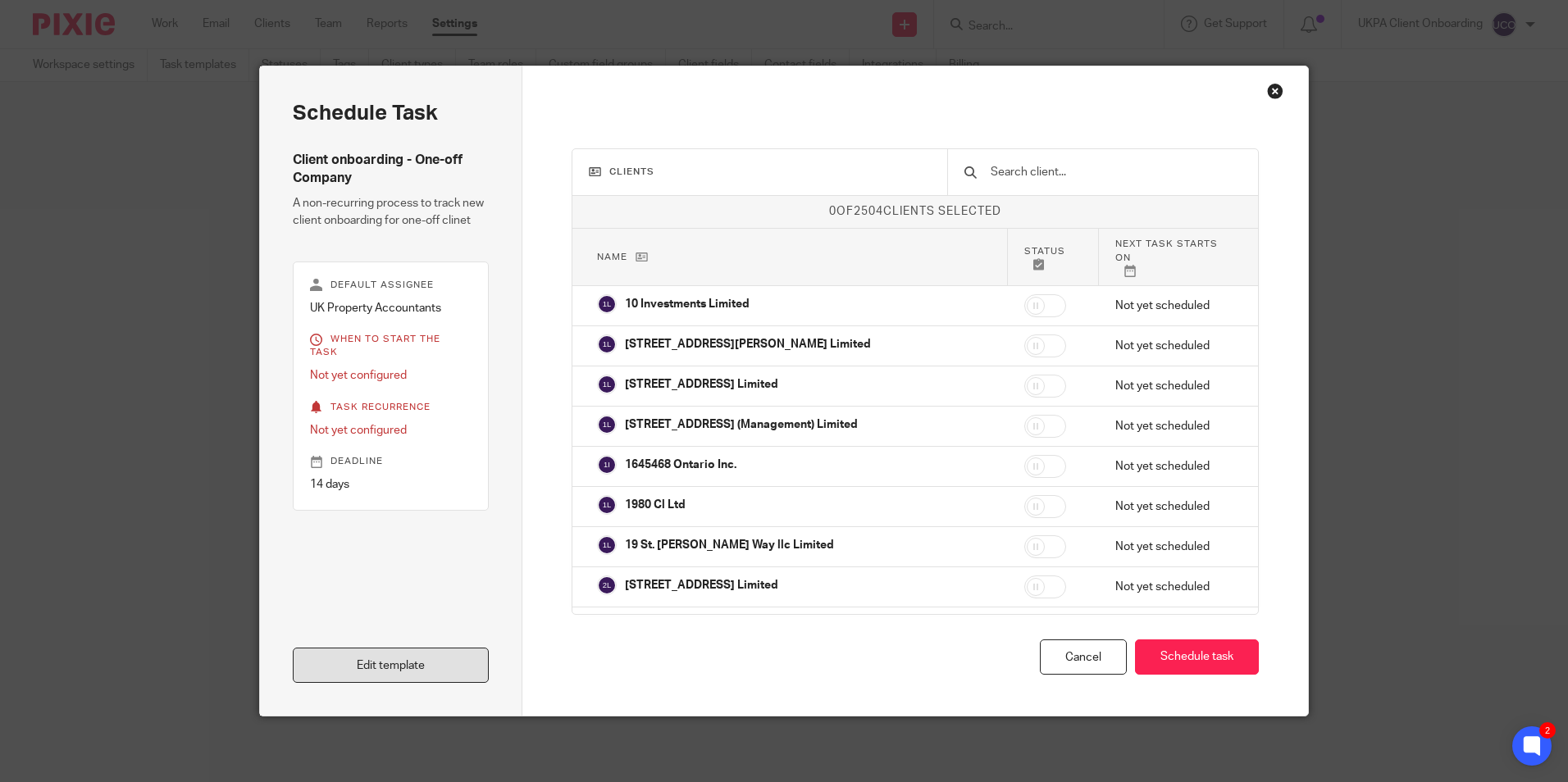
click at [389, 660] on link "Edit template" at bounding box center [390, 665] width 196 height 35
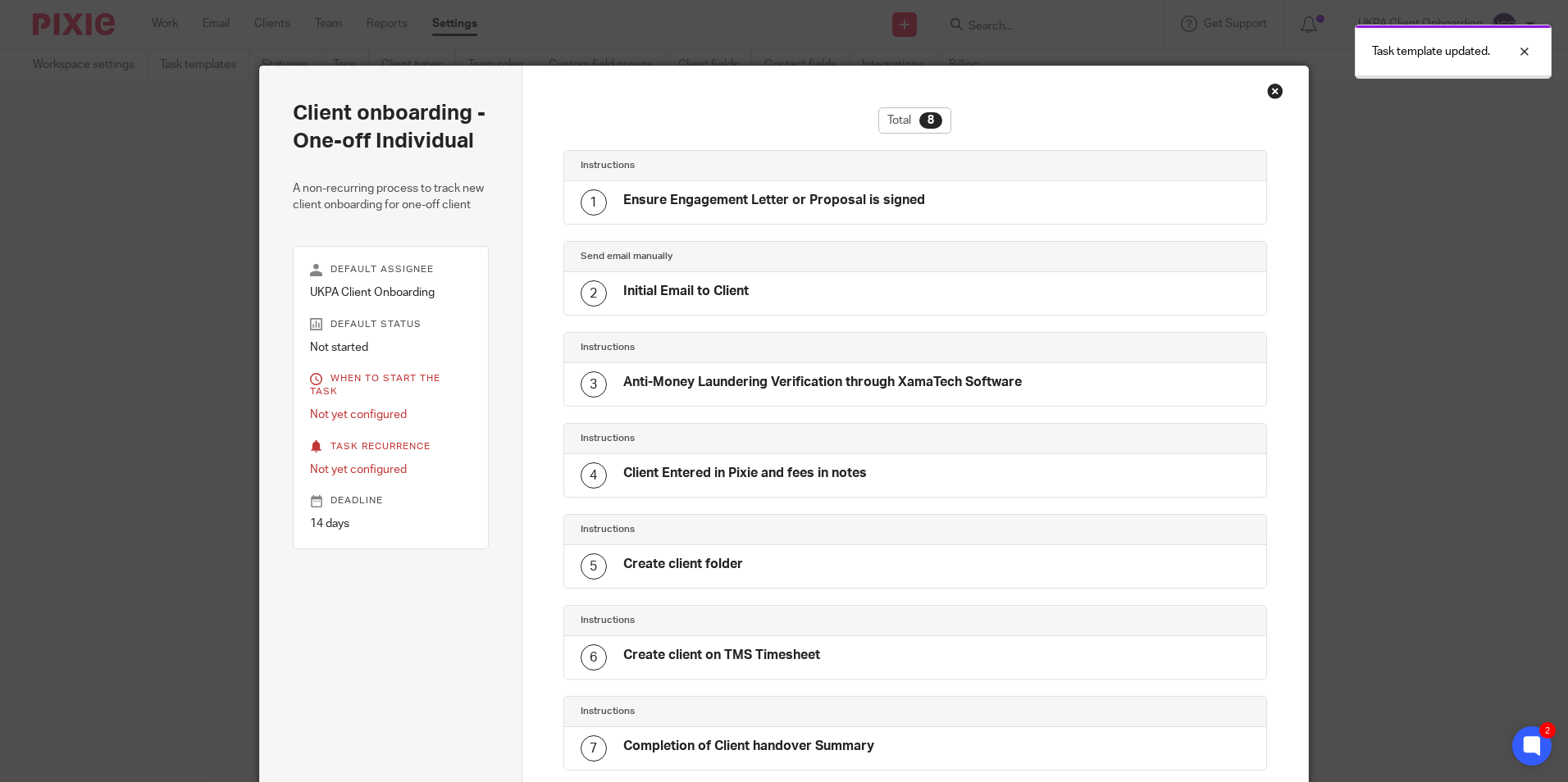
scroll to position [245, 0]
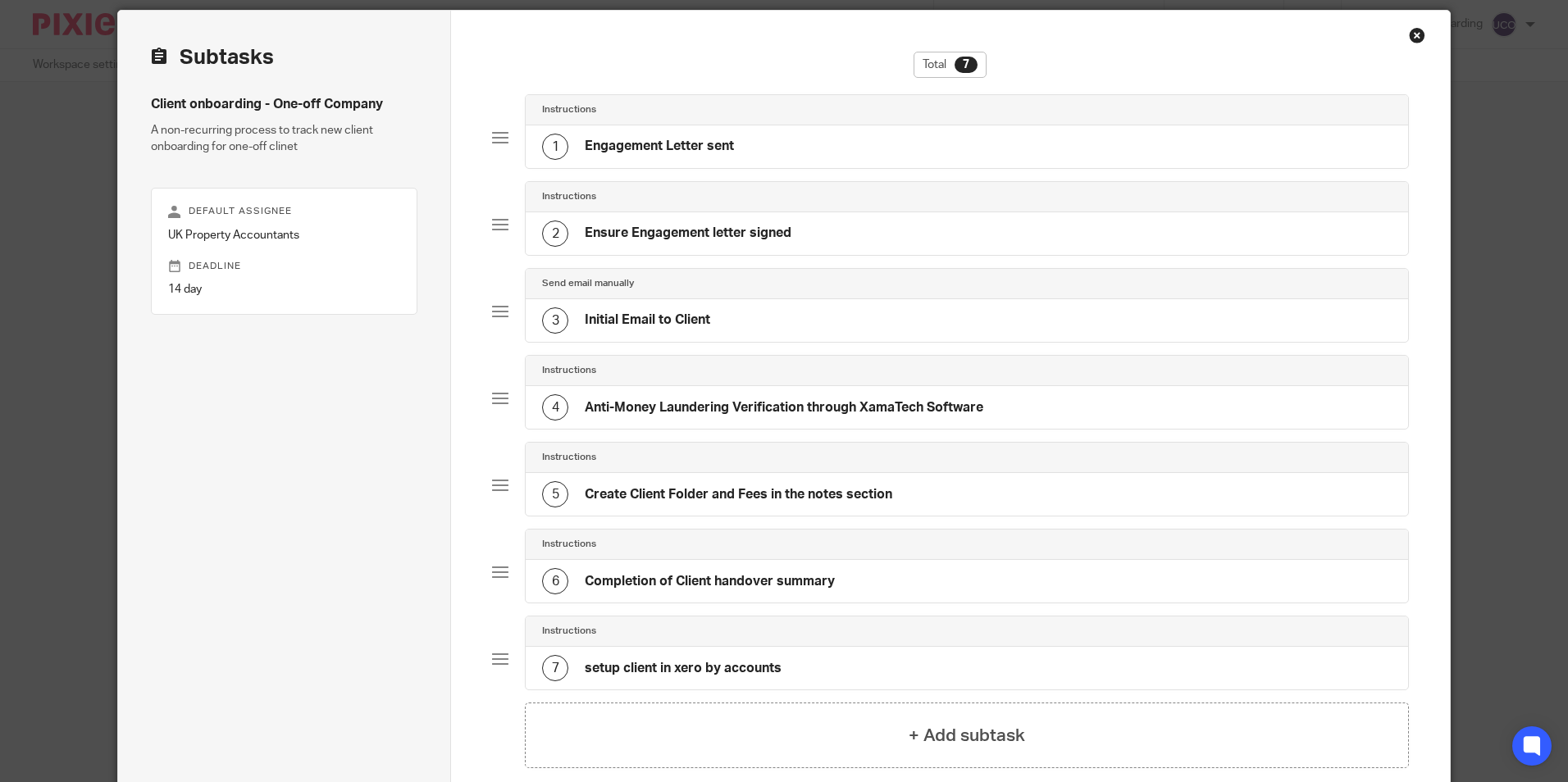
scroll to position [226, 0]
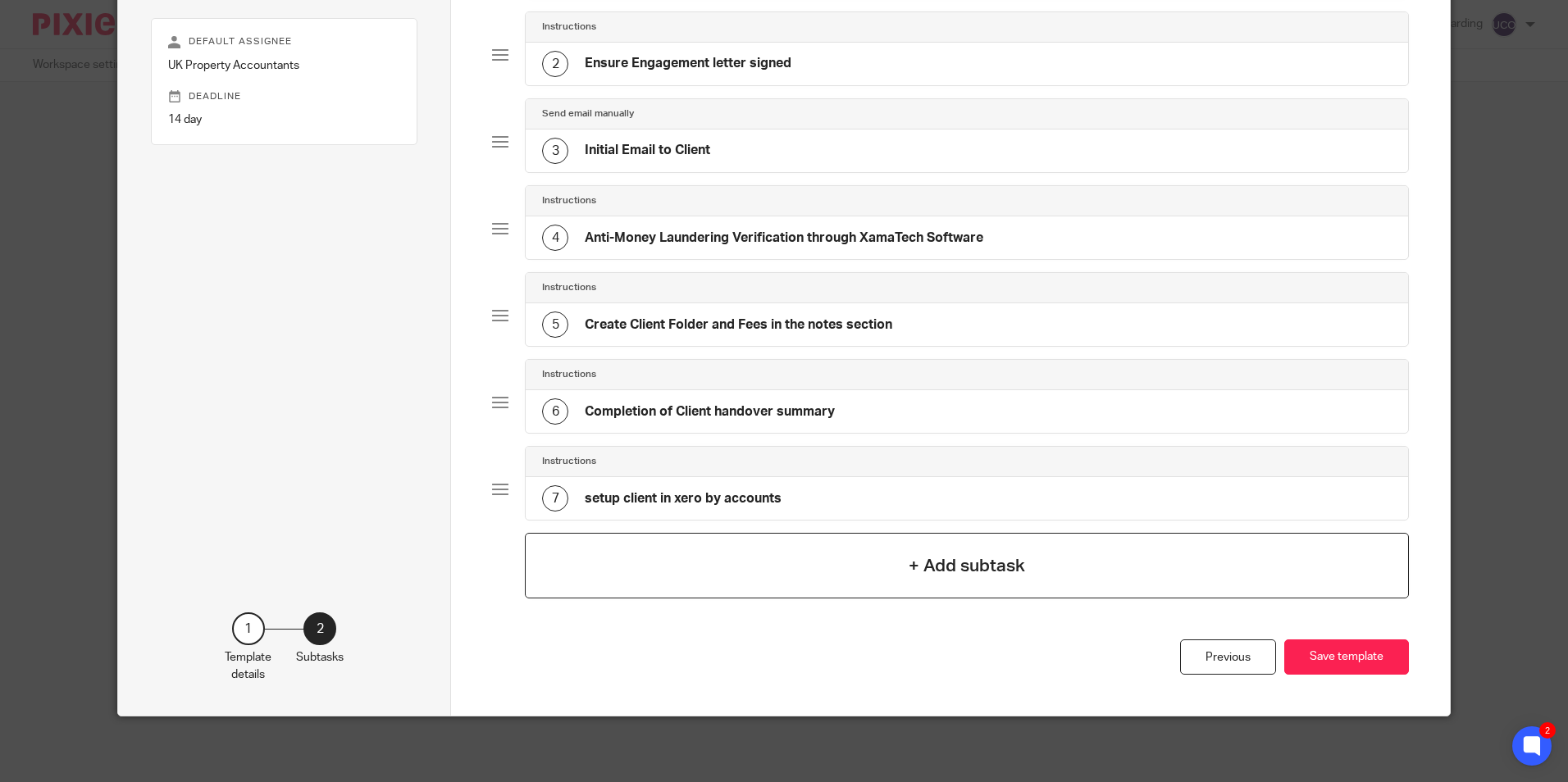
click at [772, 567] on div "+ Add subtask" at bounding box center [966, 566] width 884 height 65
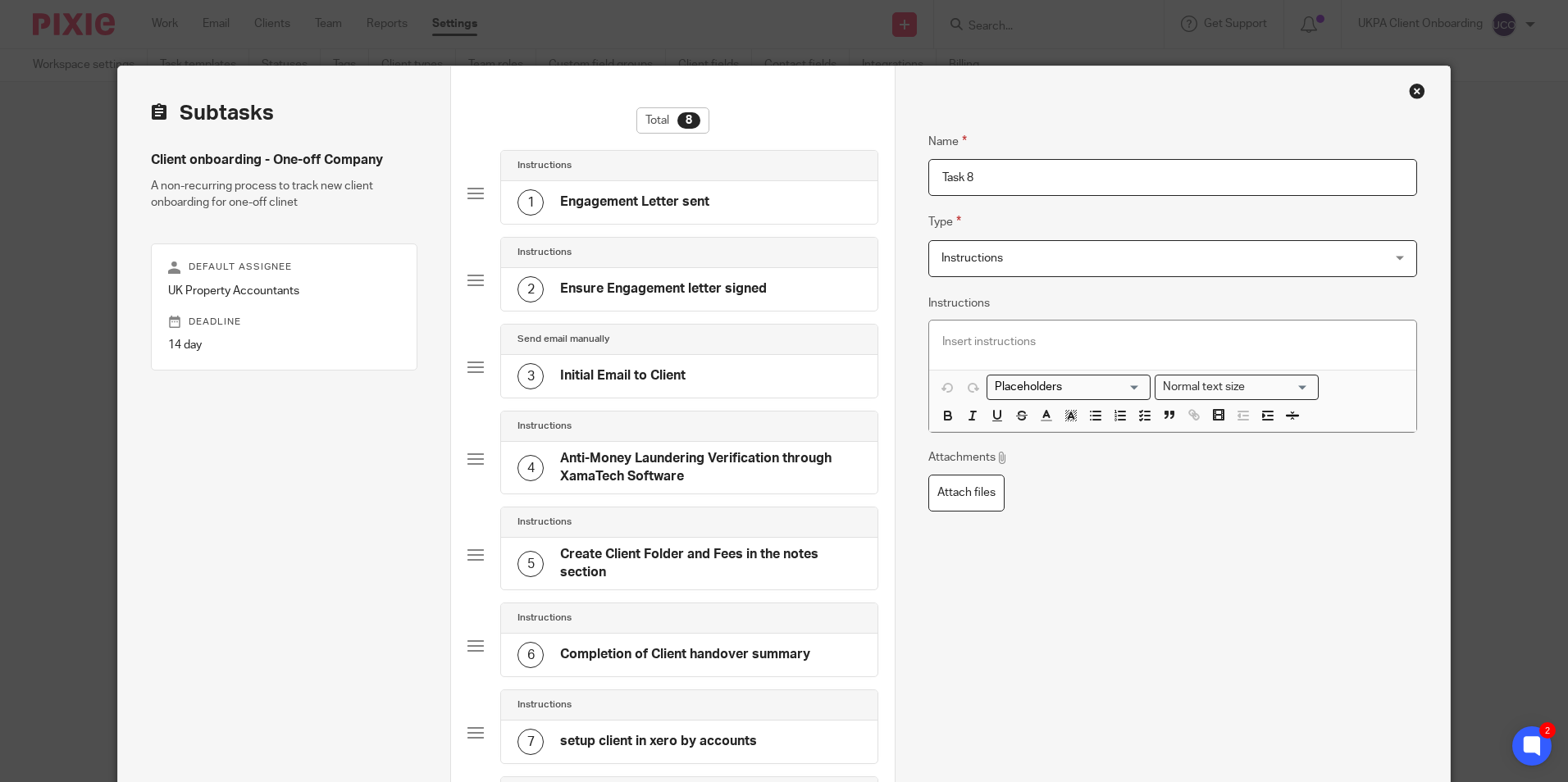
click at [1023, 180] on input "Task 8" at bounding box center [1172, 177] width 488 height 37
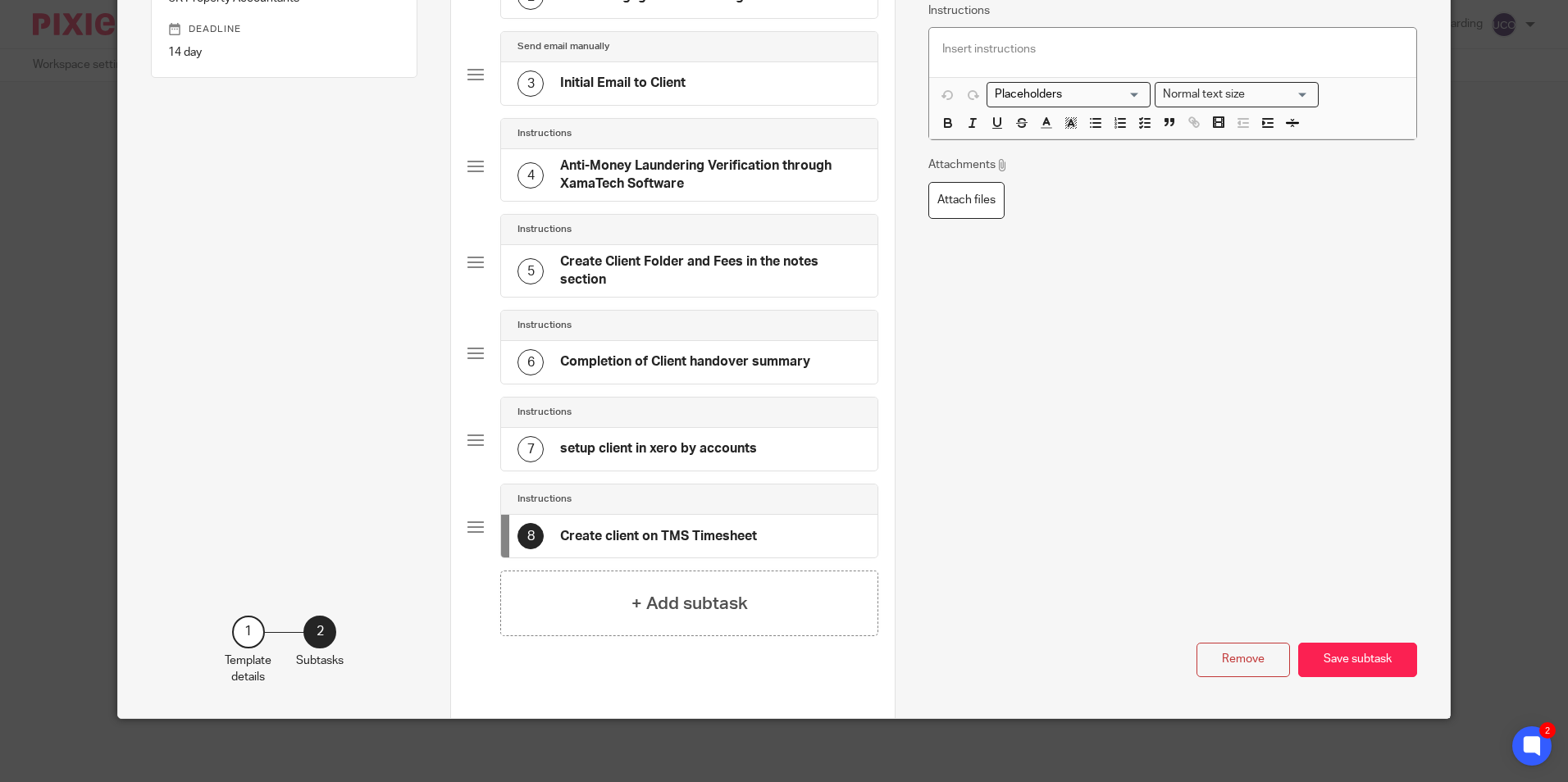
scroll to position [295, 0]
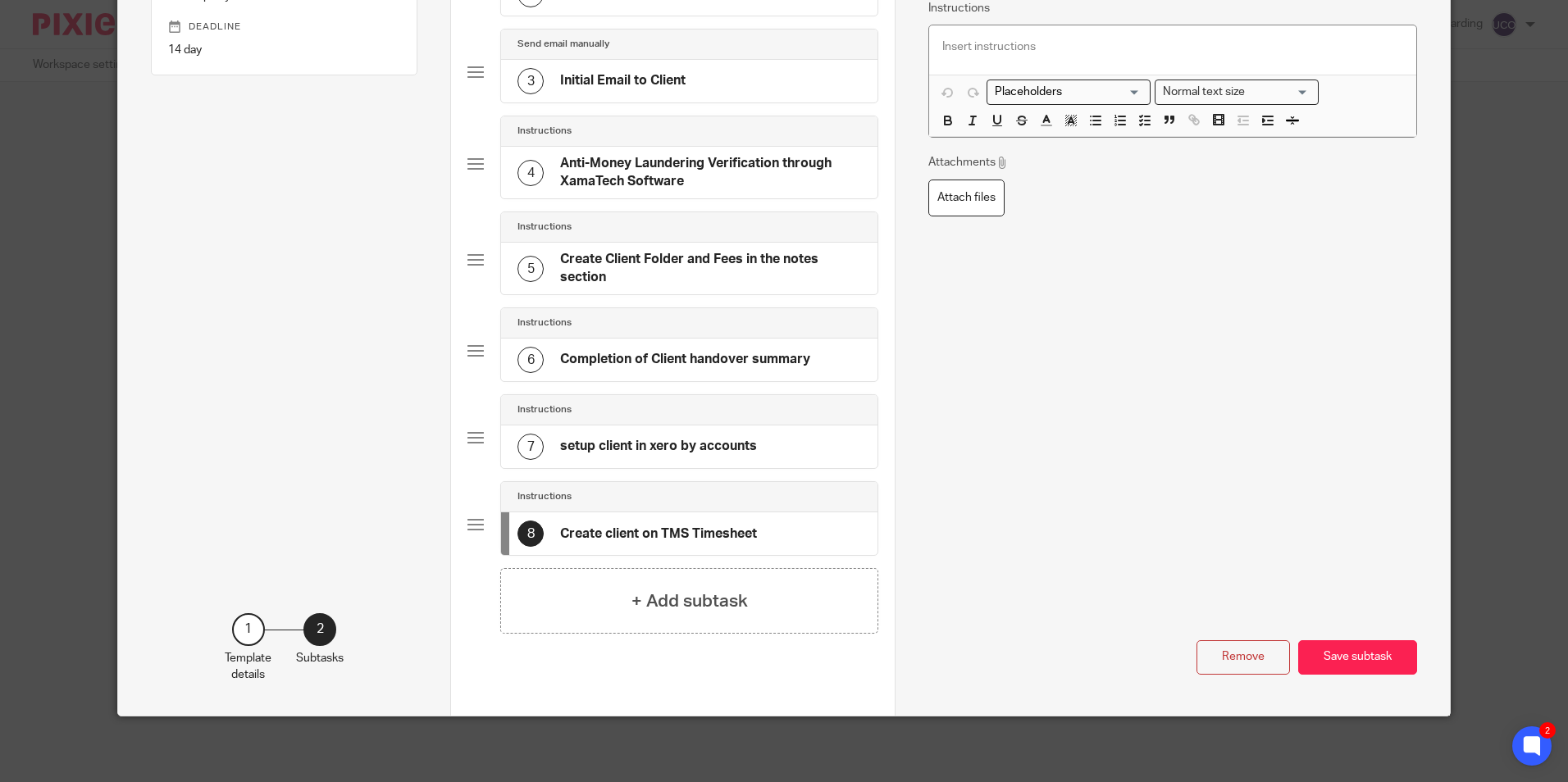
type input "Create client on TMS Timesheet"
click at [1344, 661] on button "Save subtask" at bounding box center [1357, 658] width 119 height 35
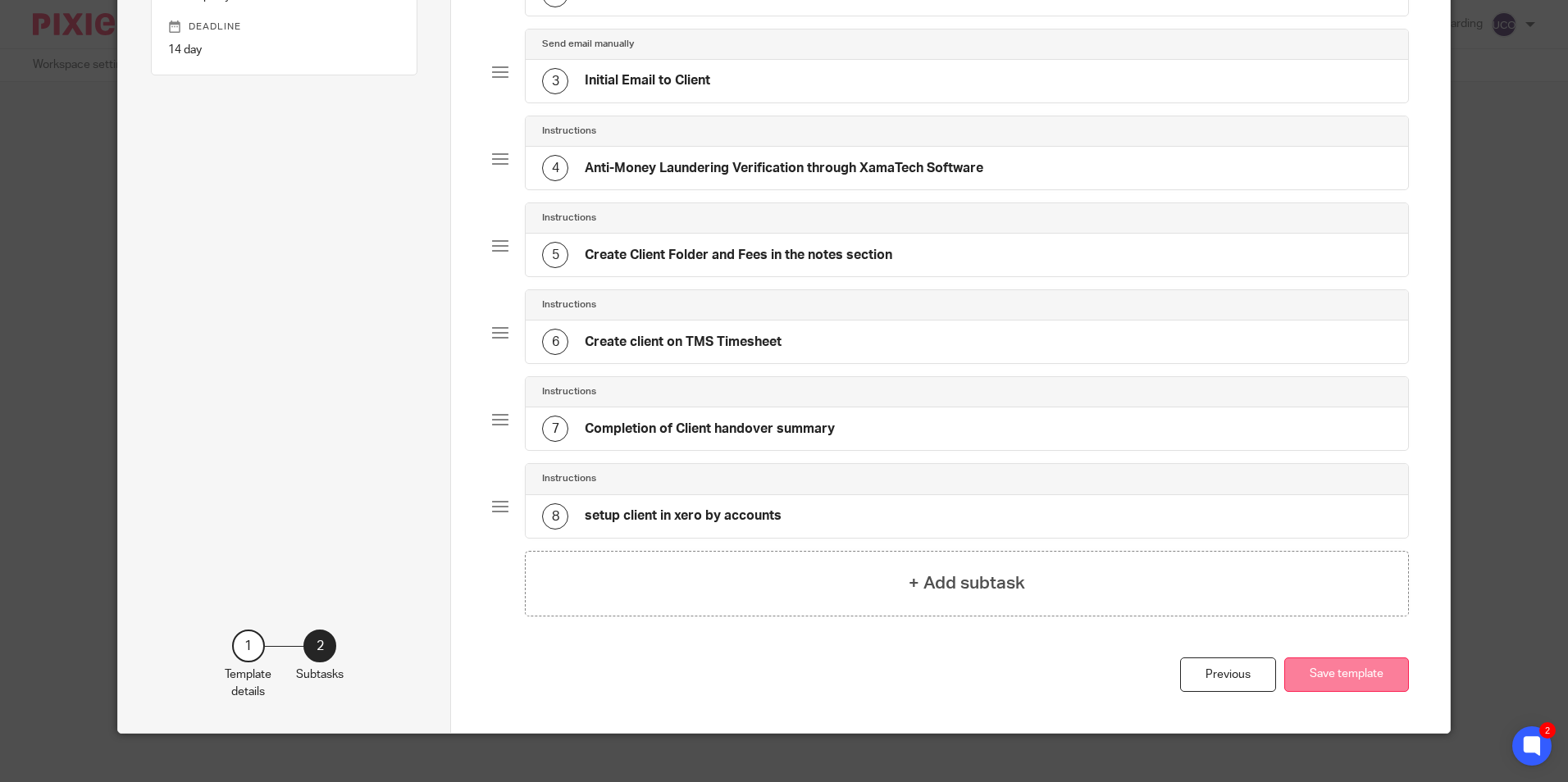
click at [1338, 673] on button "Save template" at bounding box center [1346, 675] width 124 height 35
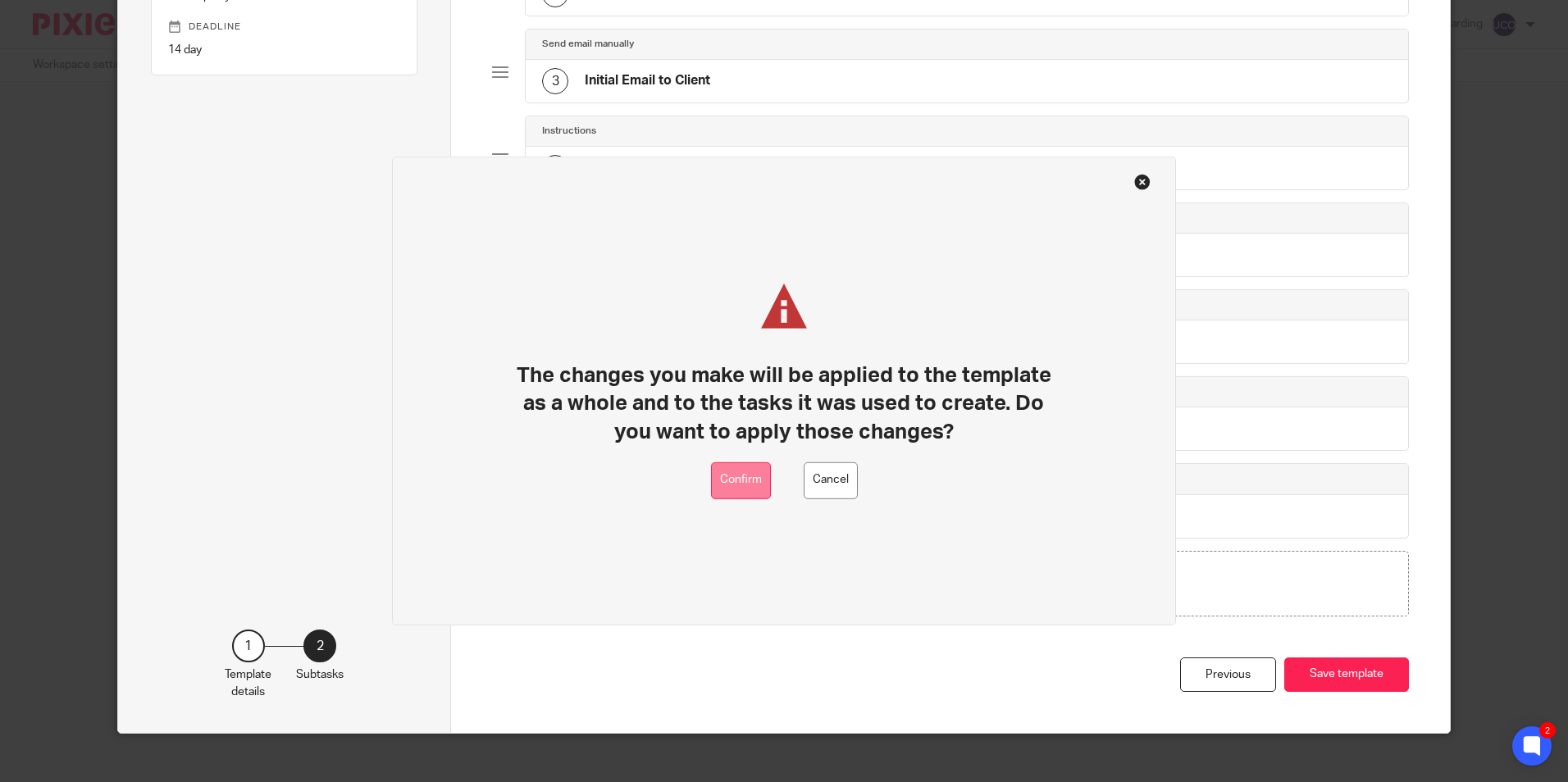
click at [757, 475] on button "Confirm" at bounding box center [740, 480] width 60 height 37
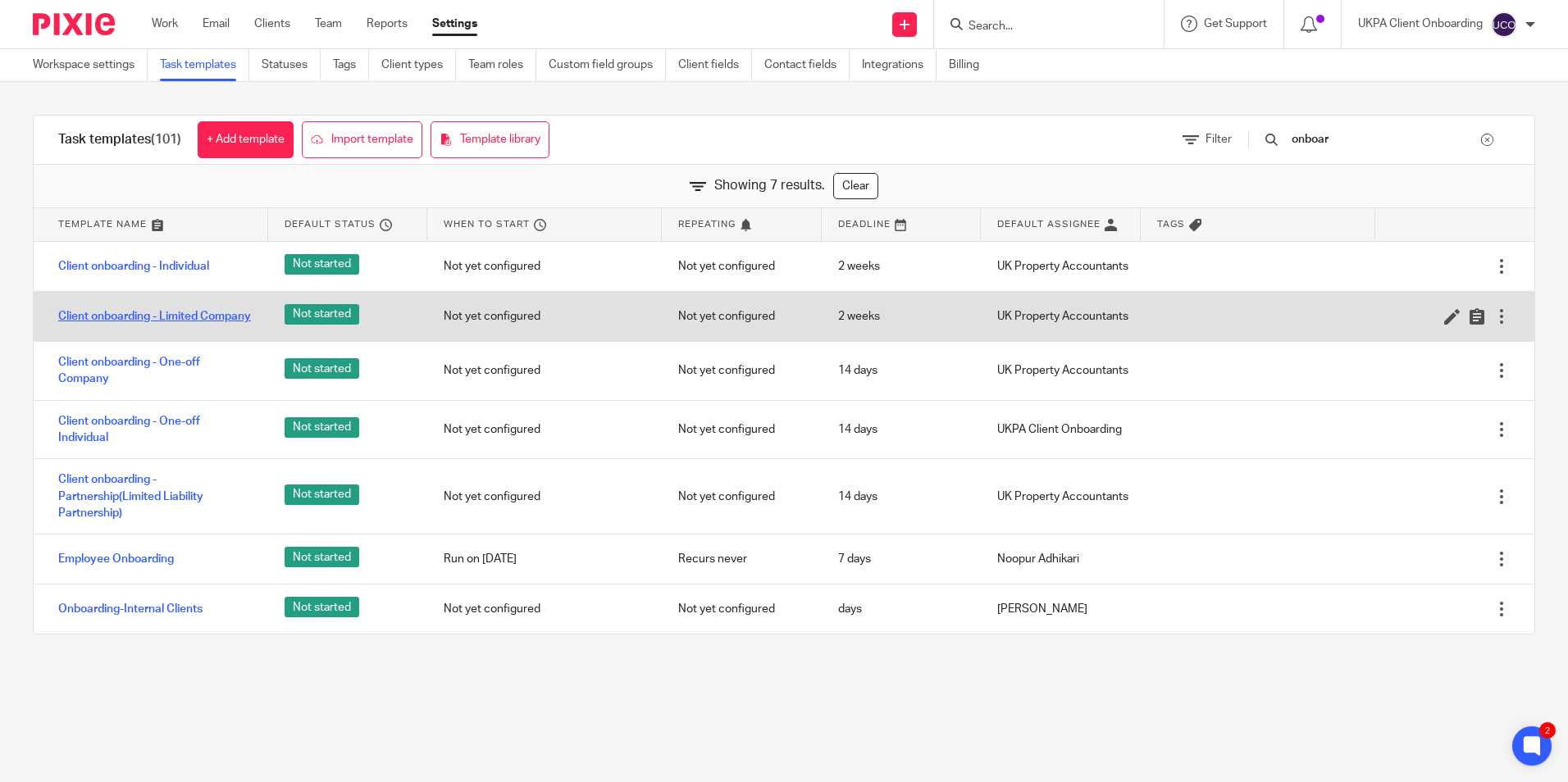
type input "onboar"
click at [194, 313] on link "Client onboarding - Limited Company" at bounding box center [154, 316] width 193 height 16
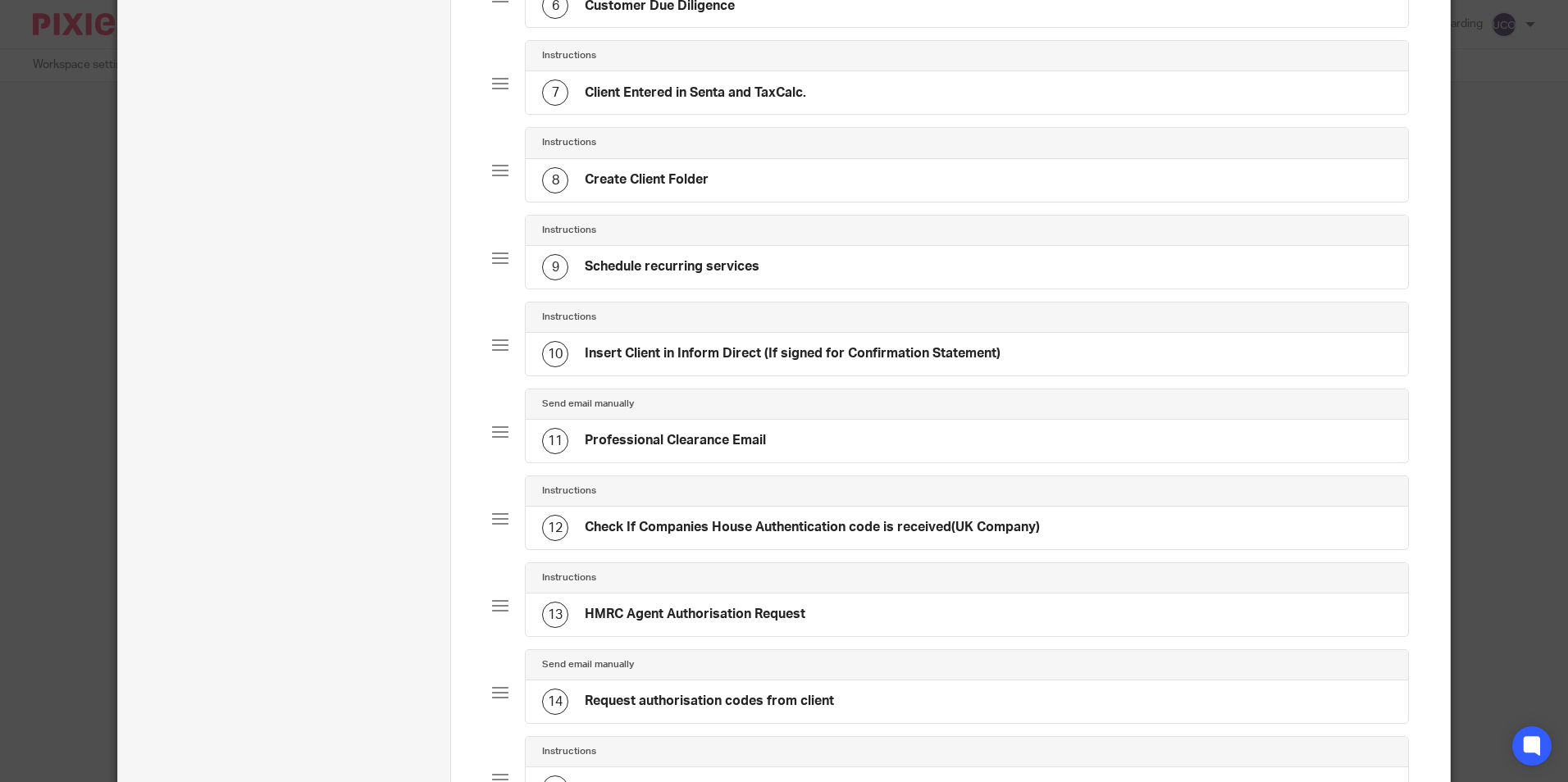
scroll to position [1066, 0]
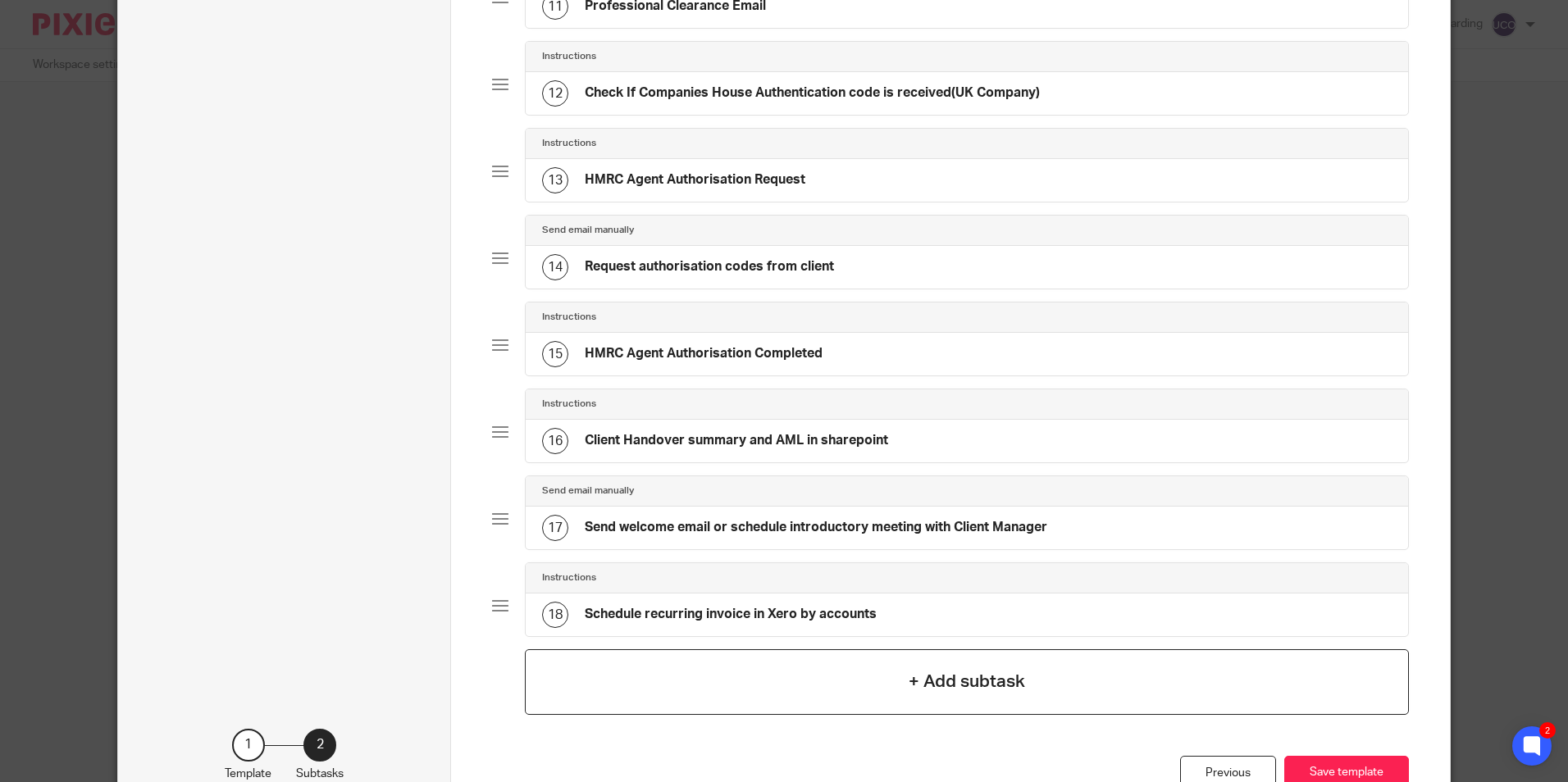
click at [810, 664] on div "+ Add subtask" at bounding box center [966, 681] width 884 height 65
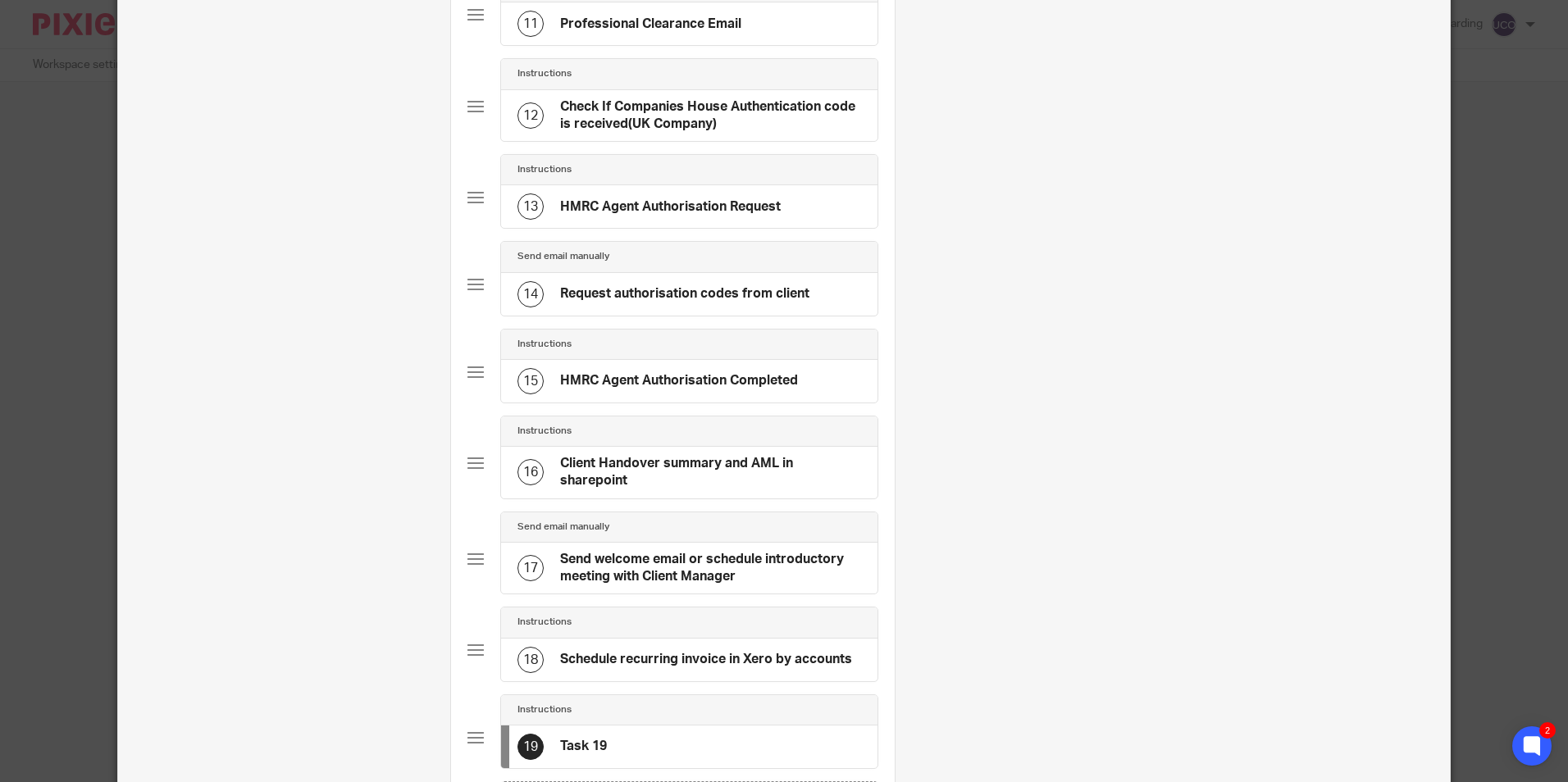
scroll to position [0, 0]
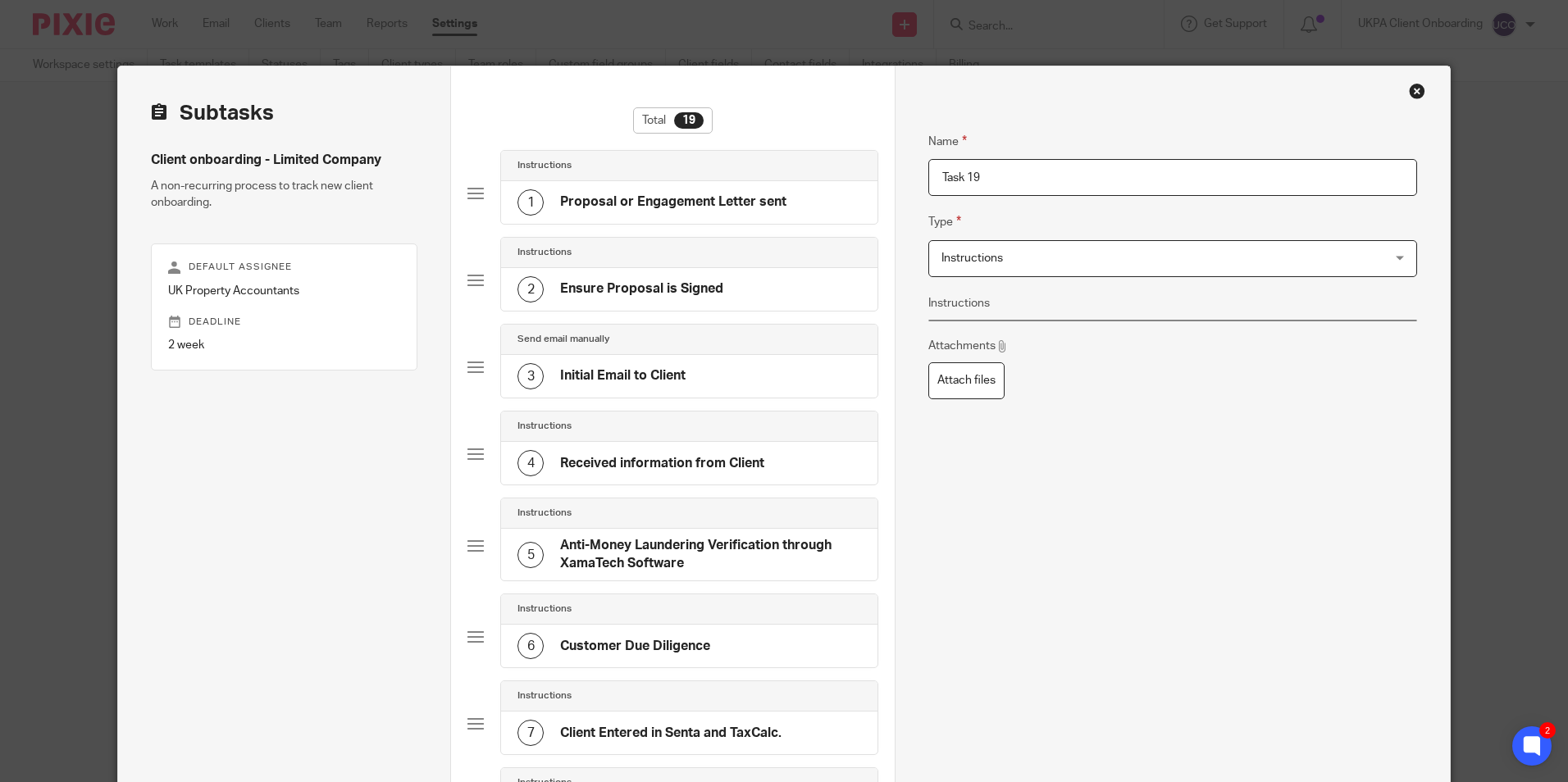
click at [1000, 175] on input "Task 19" at bounding box center [1172, 177] width 488 height 37
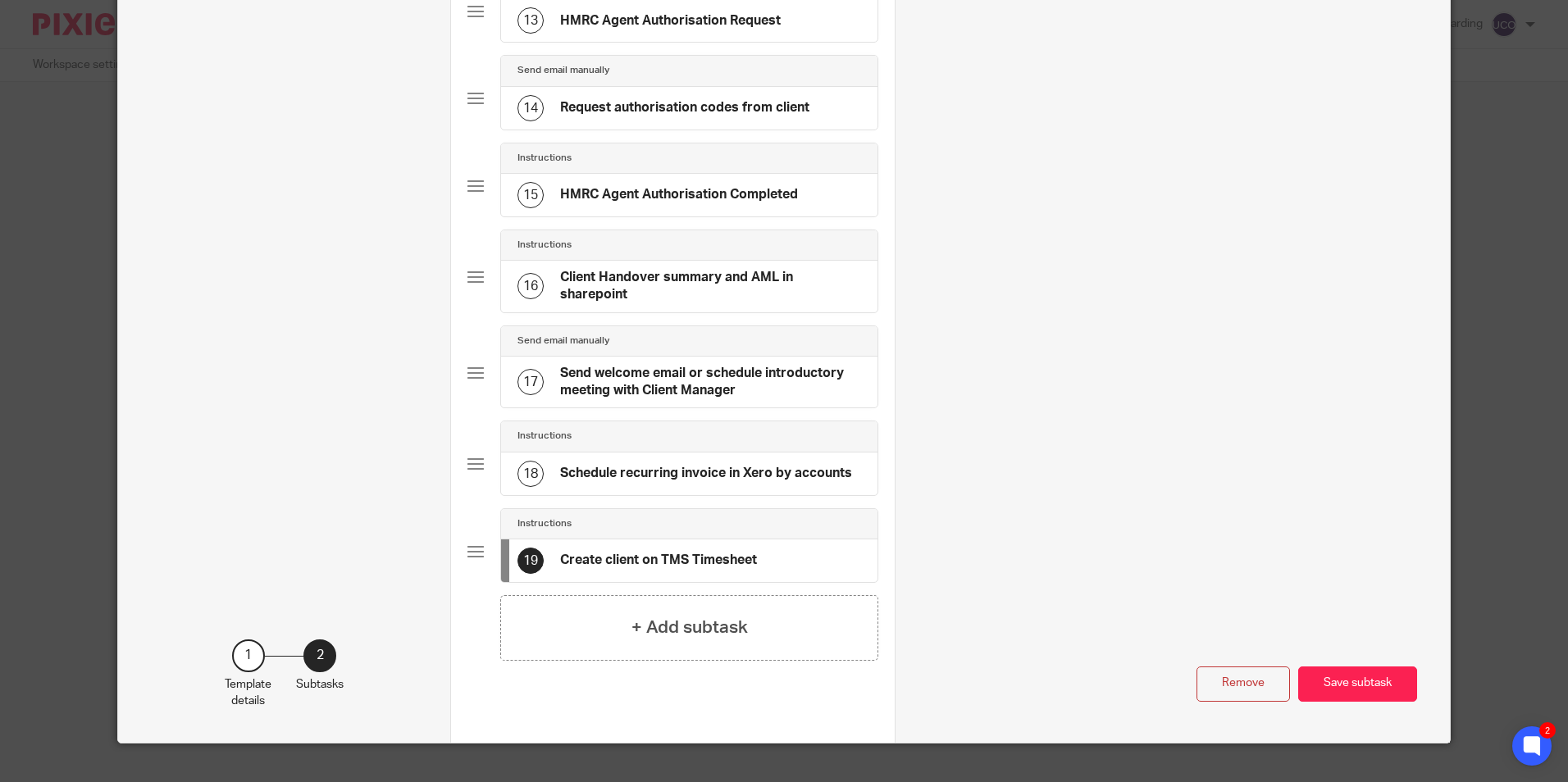
scroll to position [1279, 0]
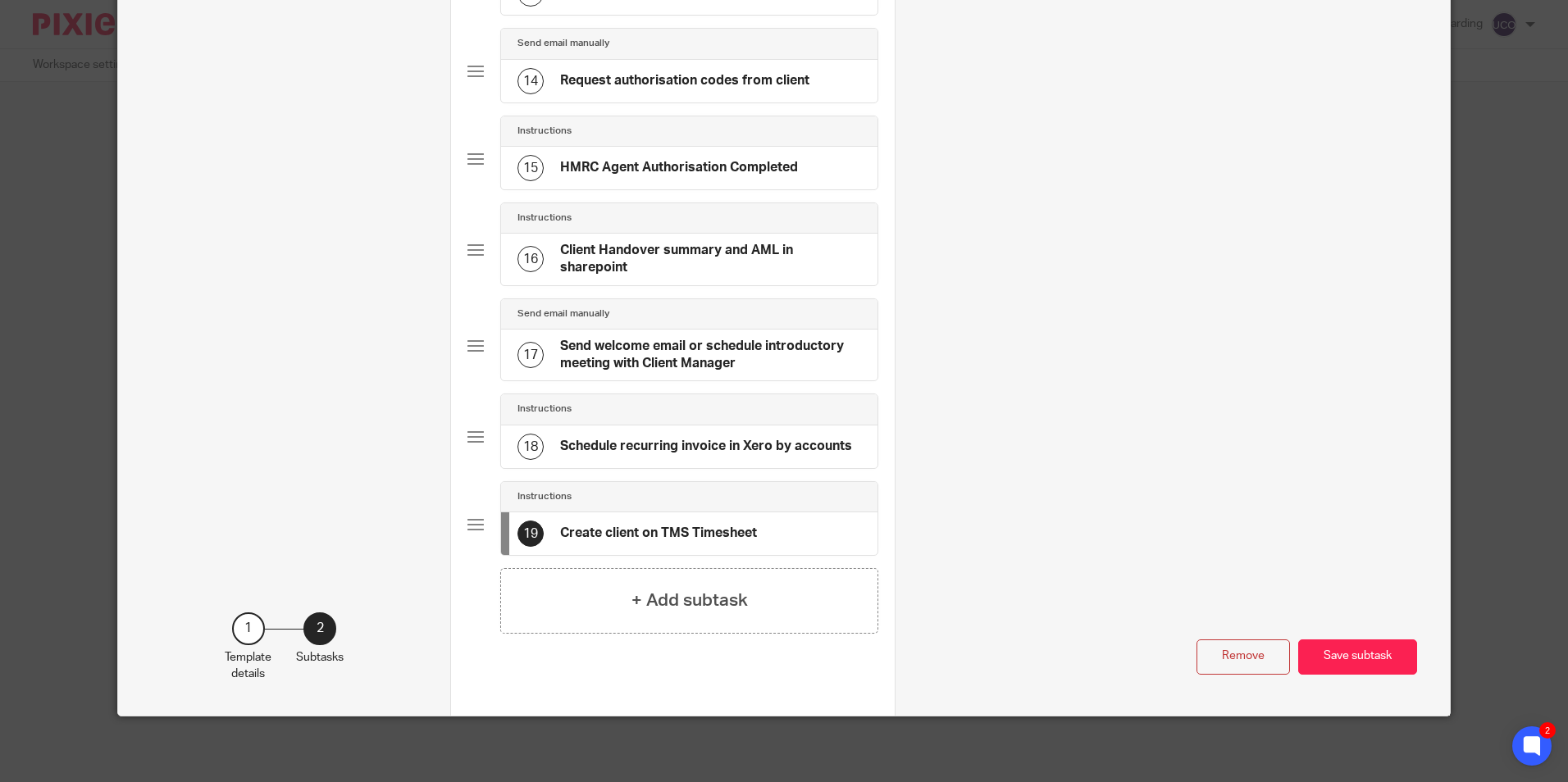
type input "Create client on TMS Timesheet"
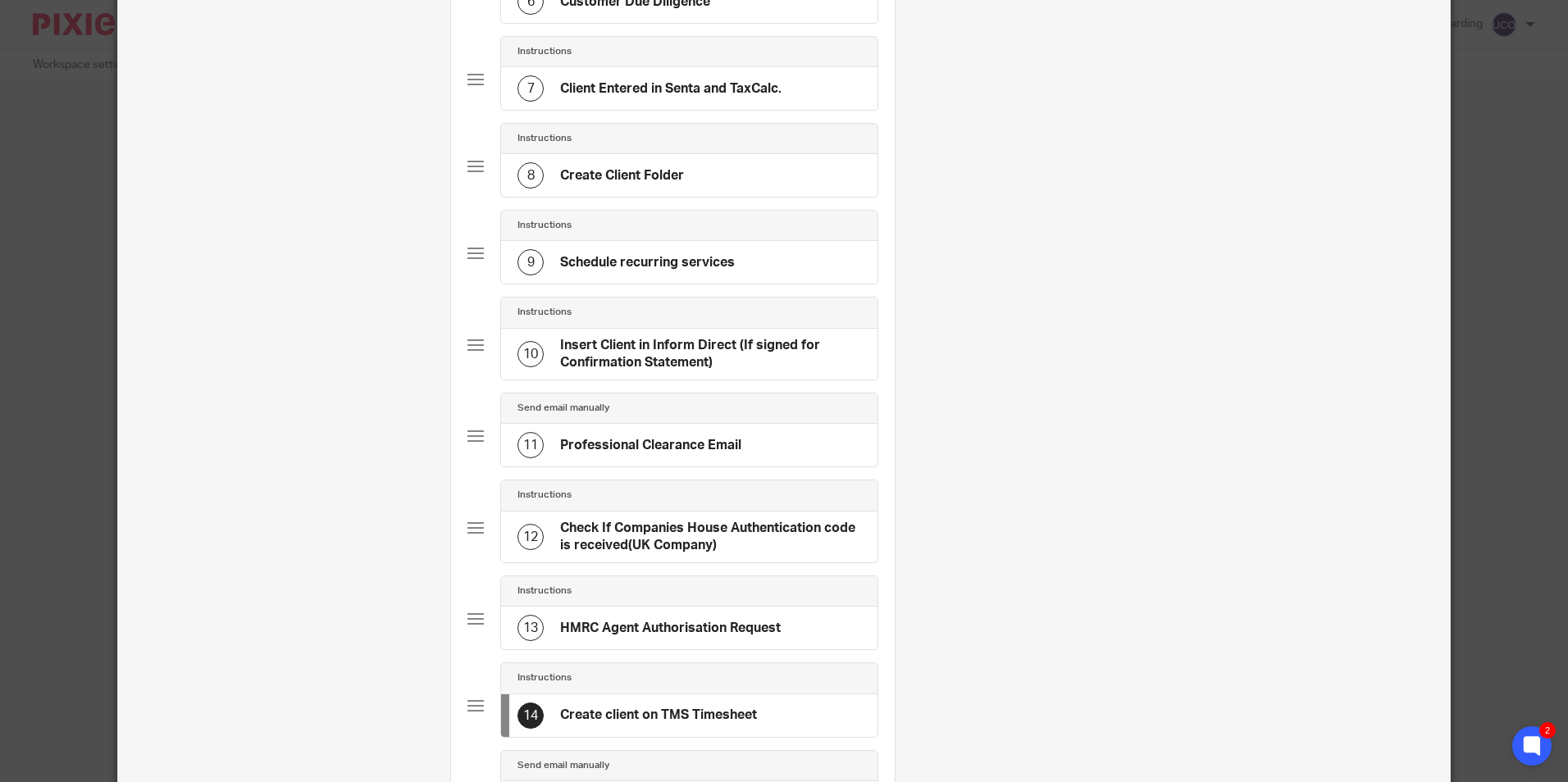
scroll to position [624, 0]
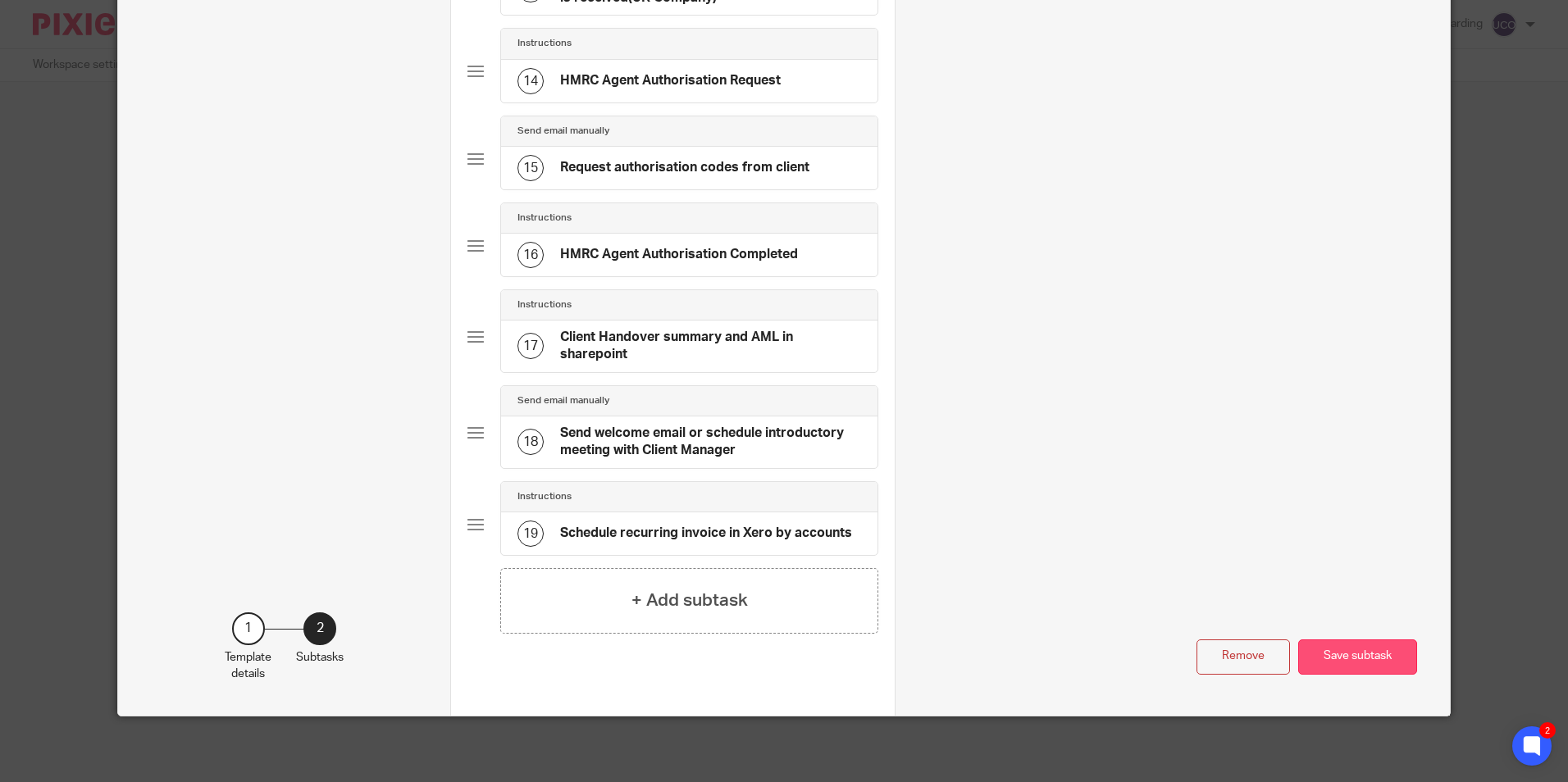
click at [1343, 667] on button "Save subtask" at bounding box center [1357, 657] width 119 height 35
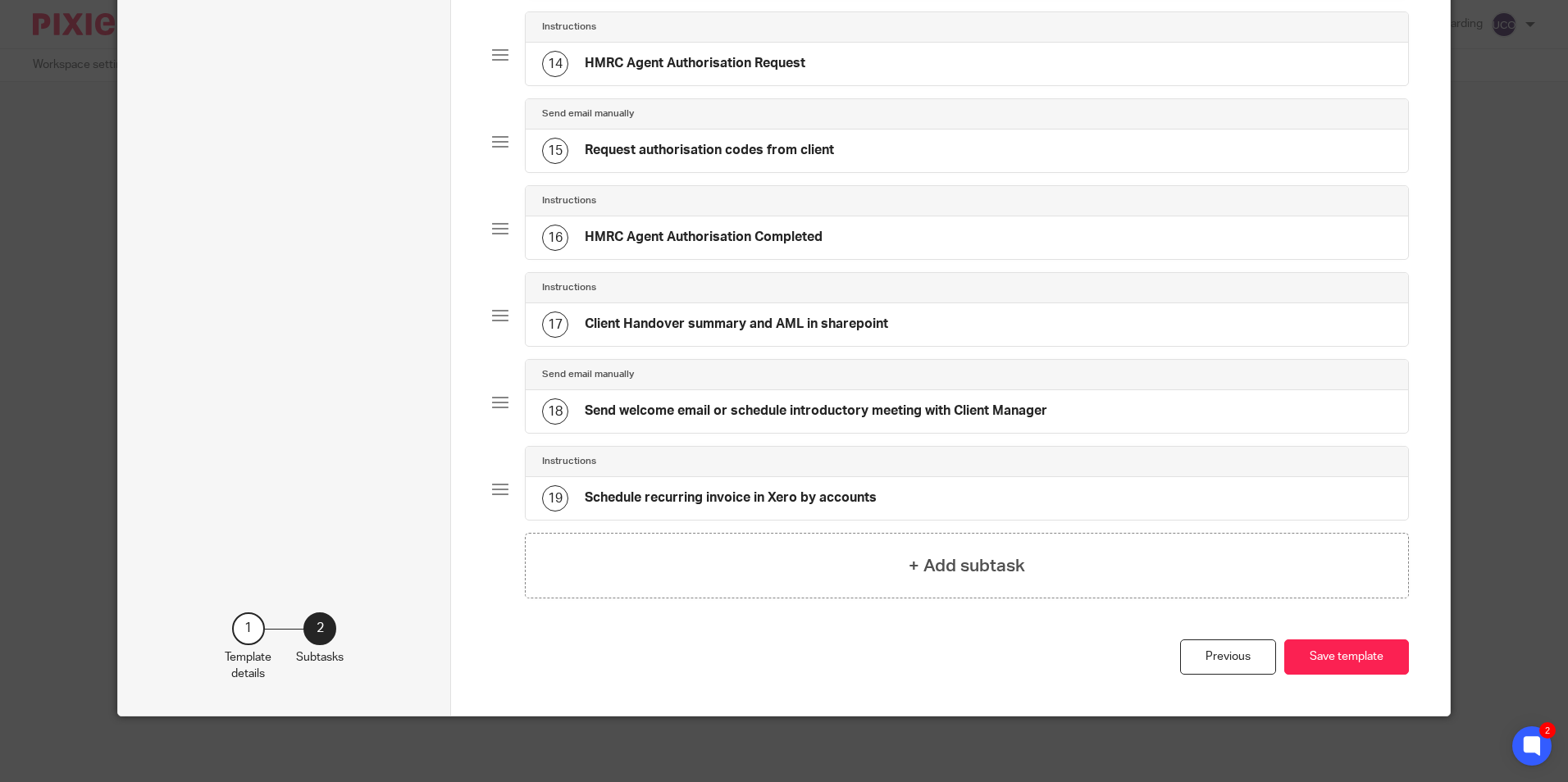
scroll to position [1269, 0]
click at [1316, 664] on button "Save template" at bounding box center [1346, 657] width 124 height 35
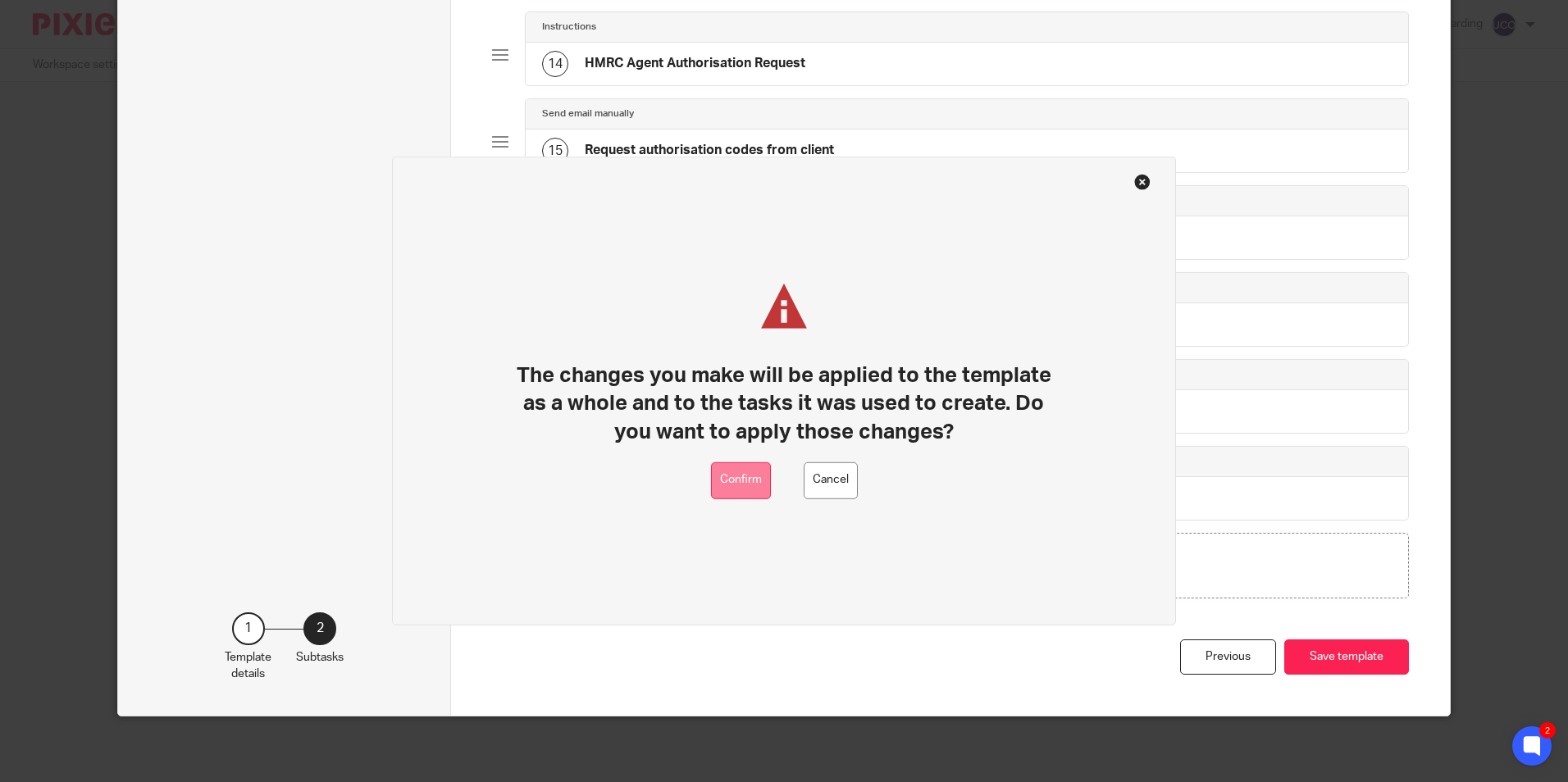
click at [739, 485] on button "Confirm" at bounding box center [740, 480] width 60 height 37
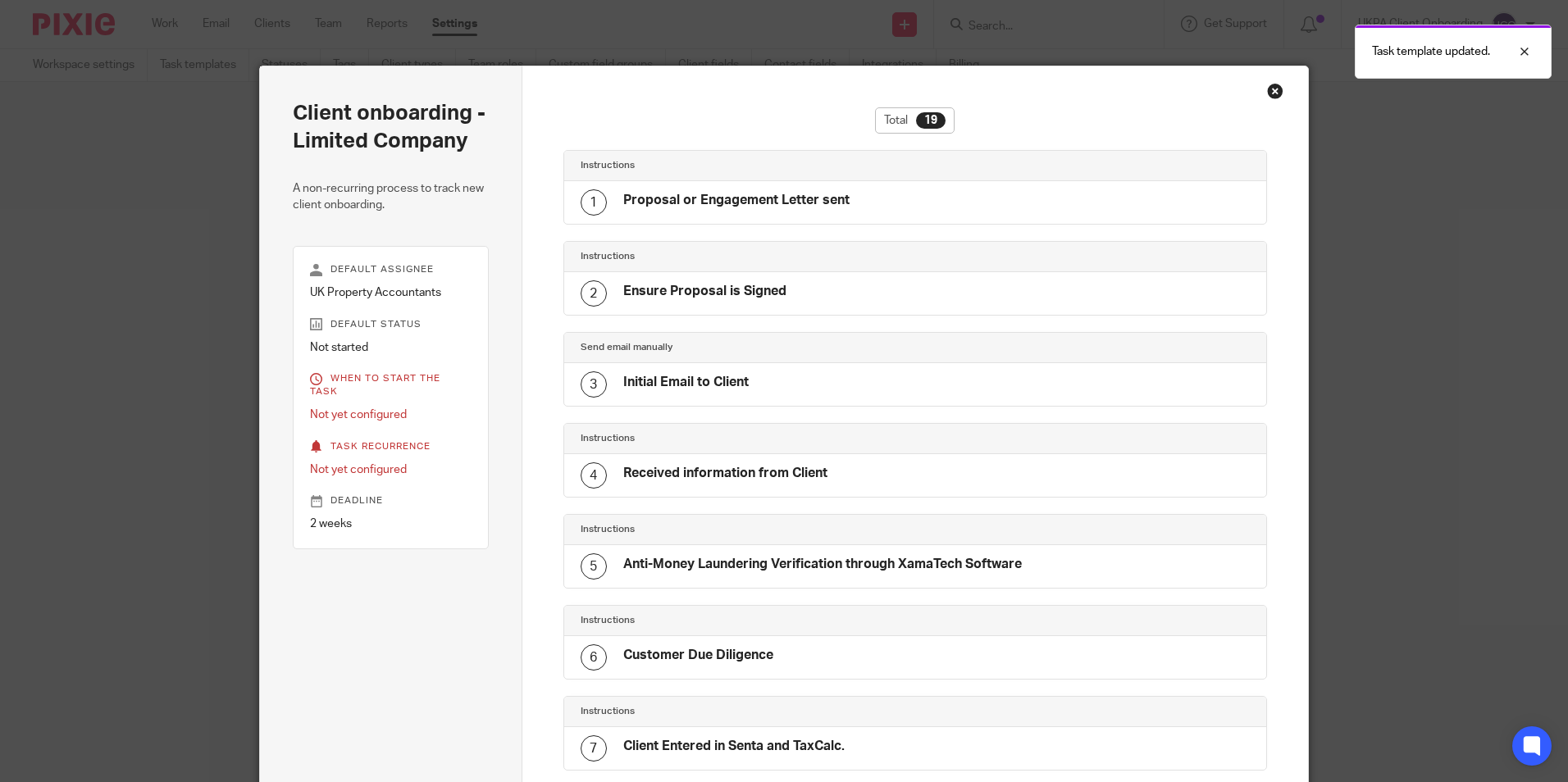
click at [1267, 95] on div "Close this dialog window" at bounding box center [1275, 90] width 16 height 16
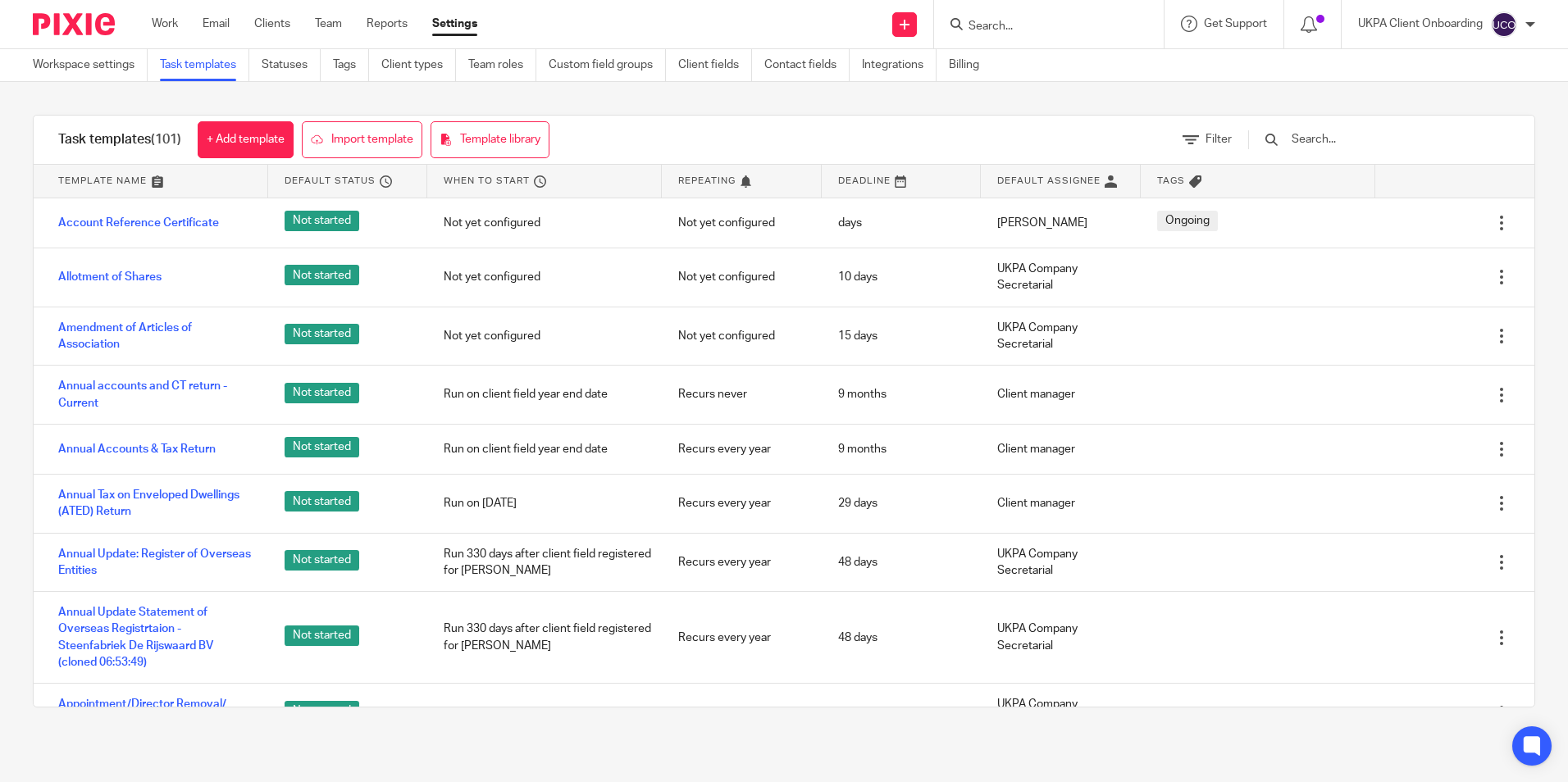
click at [1338, 140] on input "text" at bounding box center [1385, 139] width 191 height 18
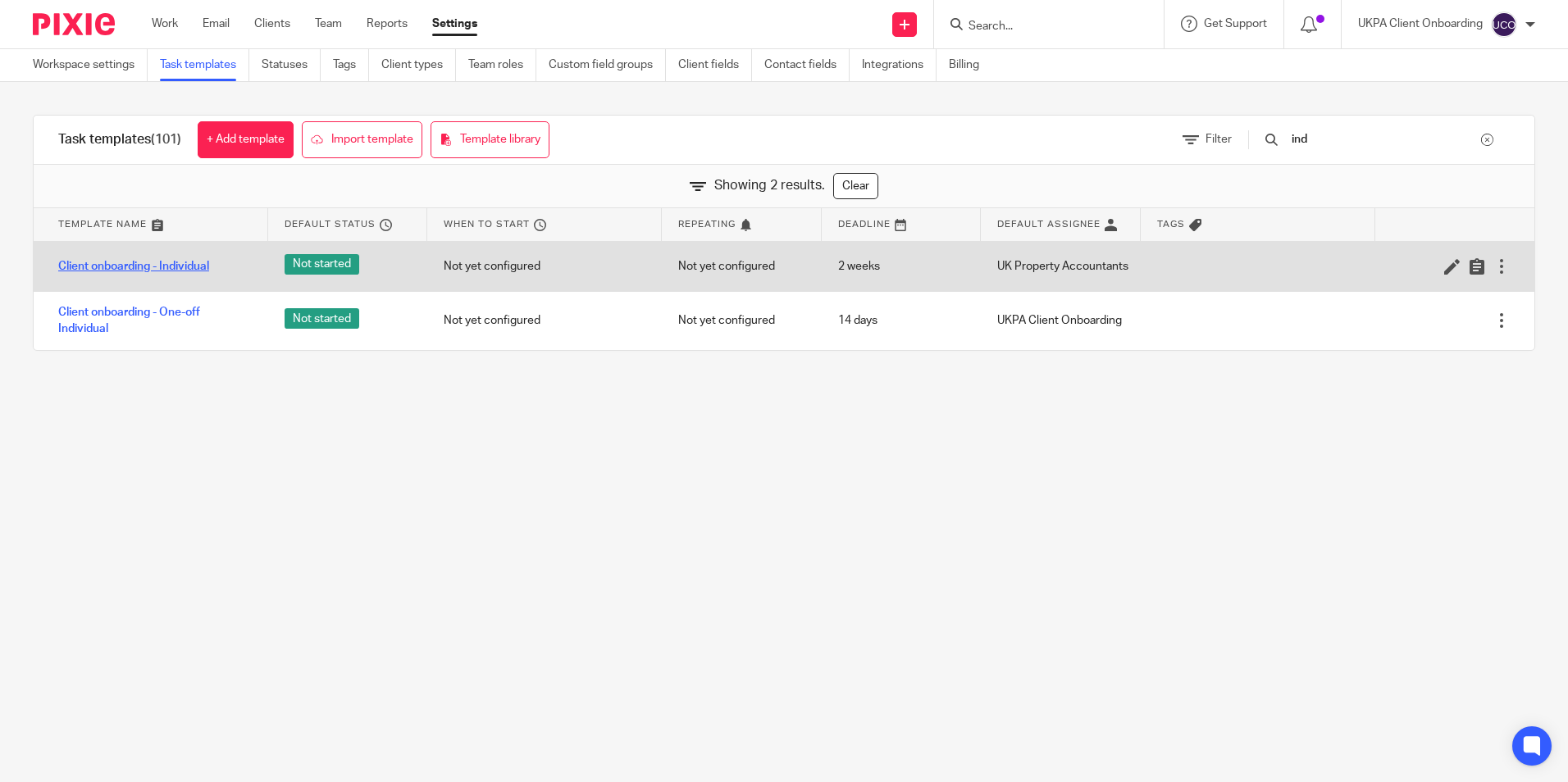
type input "ind"
click at [174, 264] on link "Client onboarding - Individual" at bounding box center [133, 266] width 151 height 16
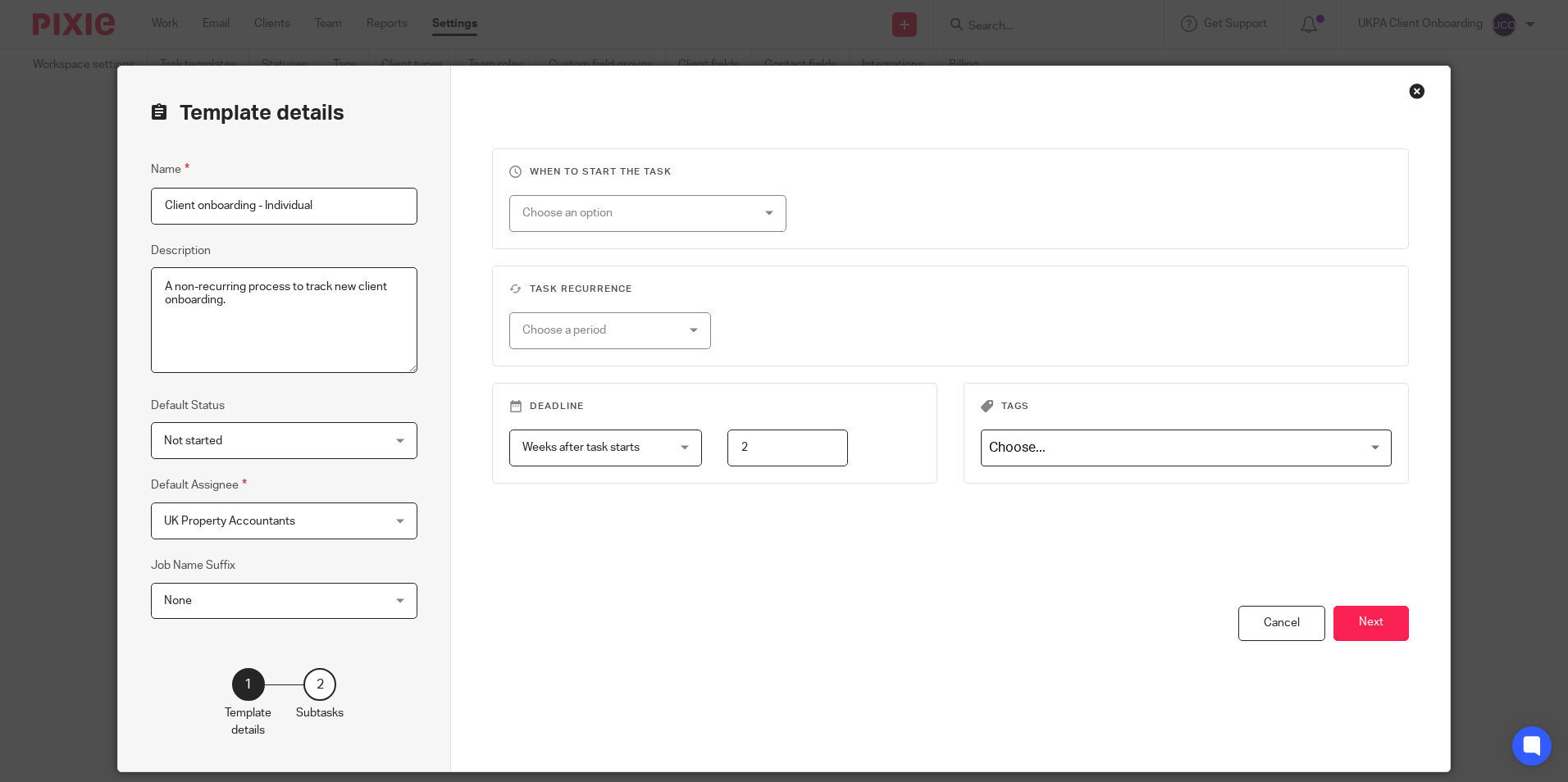
click at [1374, 605] on button "Next" at bounding box center [1371, 623] width 75 height 35
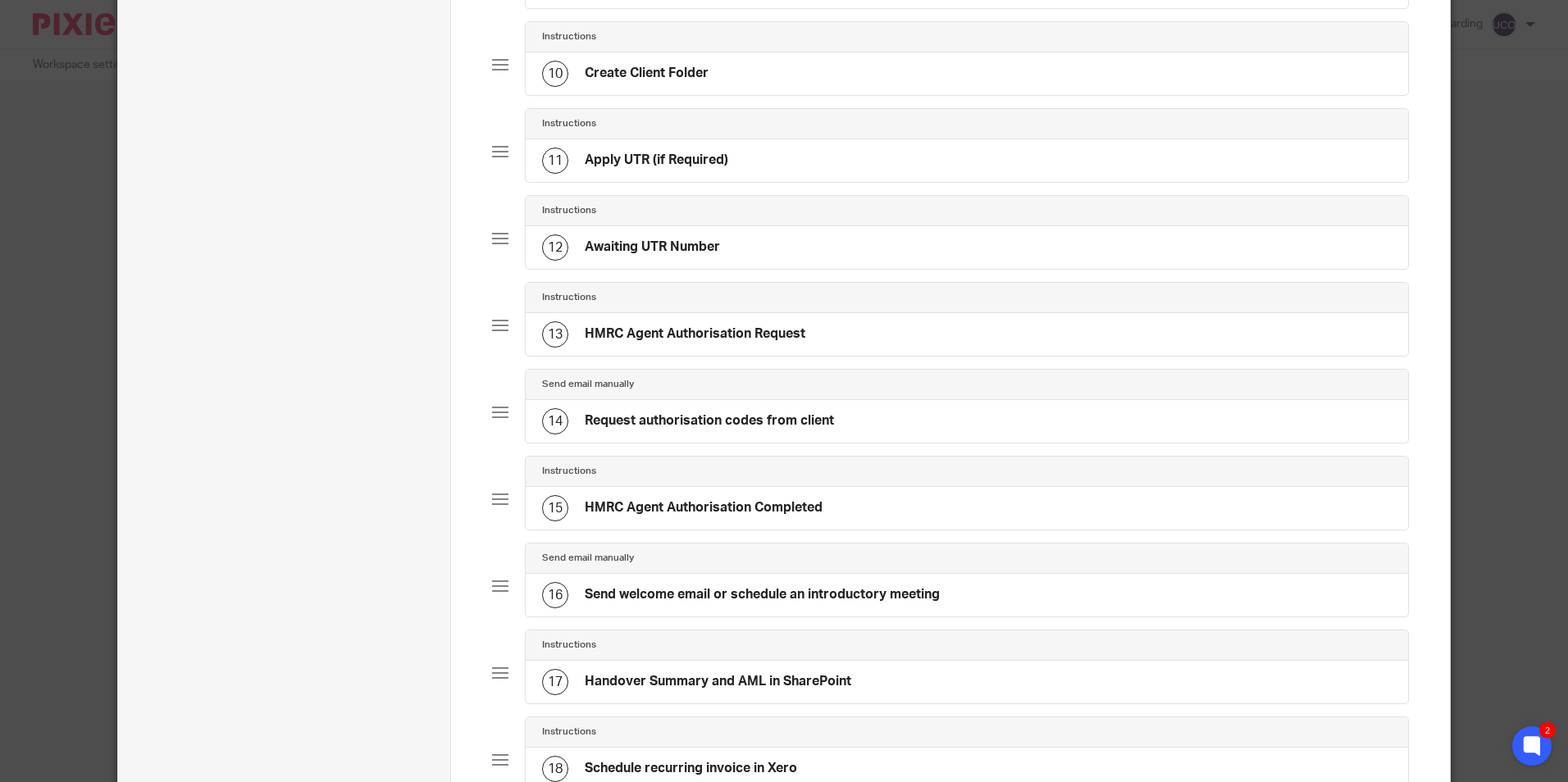
scroll to position [1182, 0]
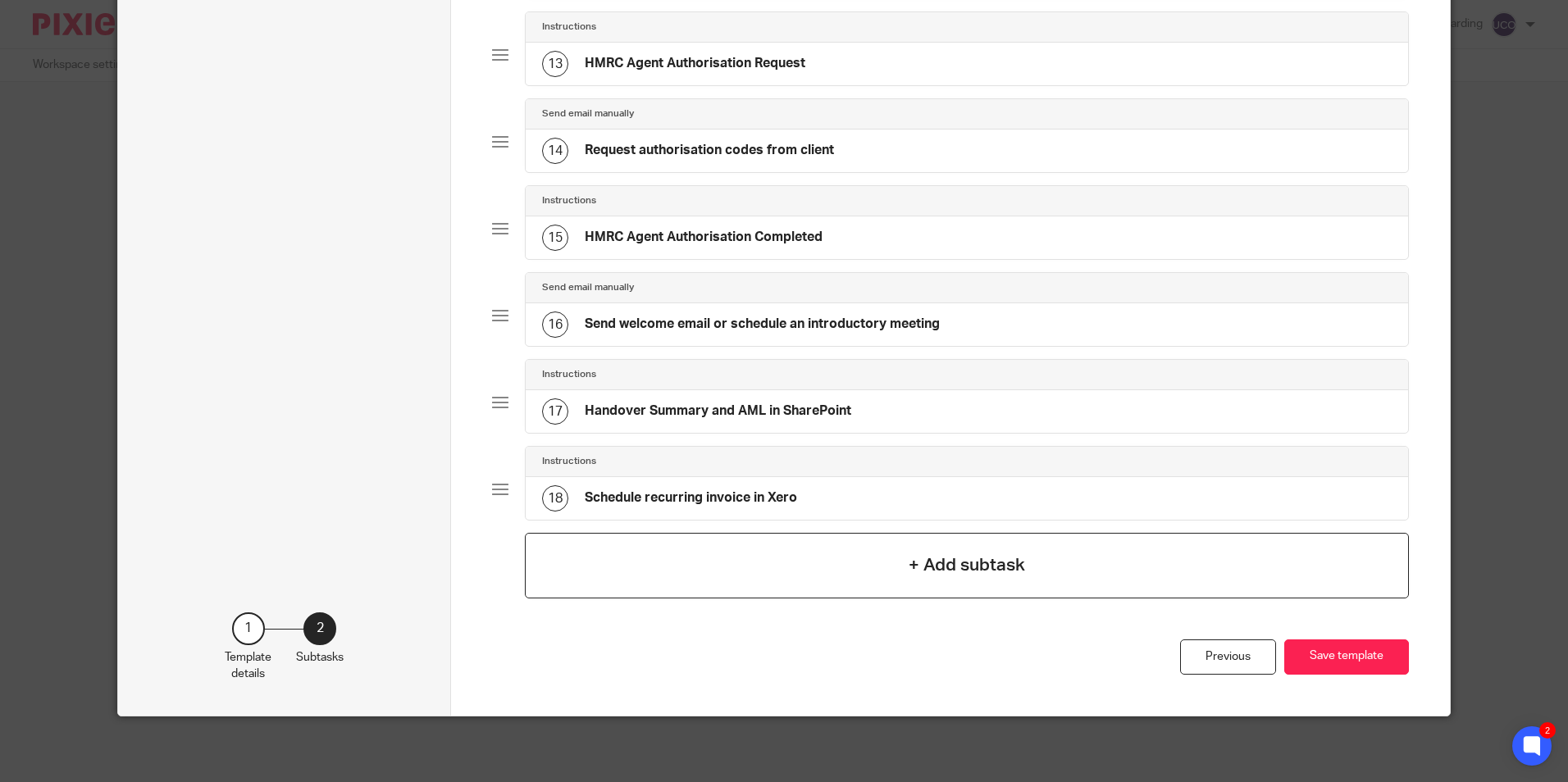
click at [791, 564] on div "+ Add subtask" at bounding box center [966, 566] width 884 height 65
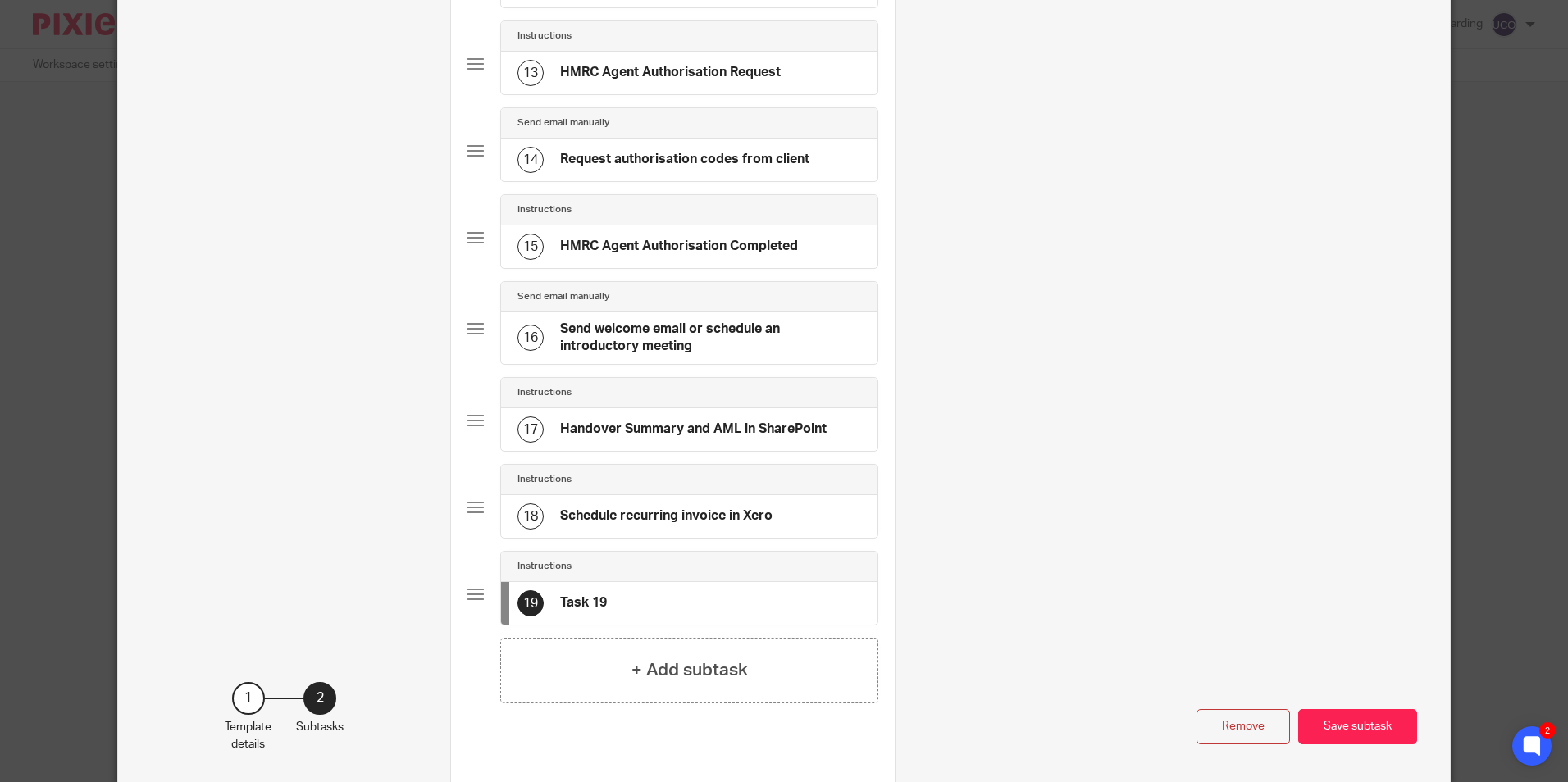
scroll to position [0, 0]
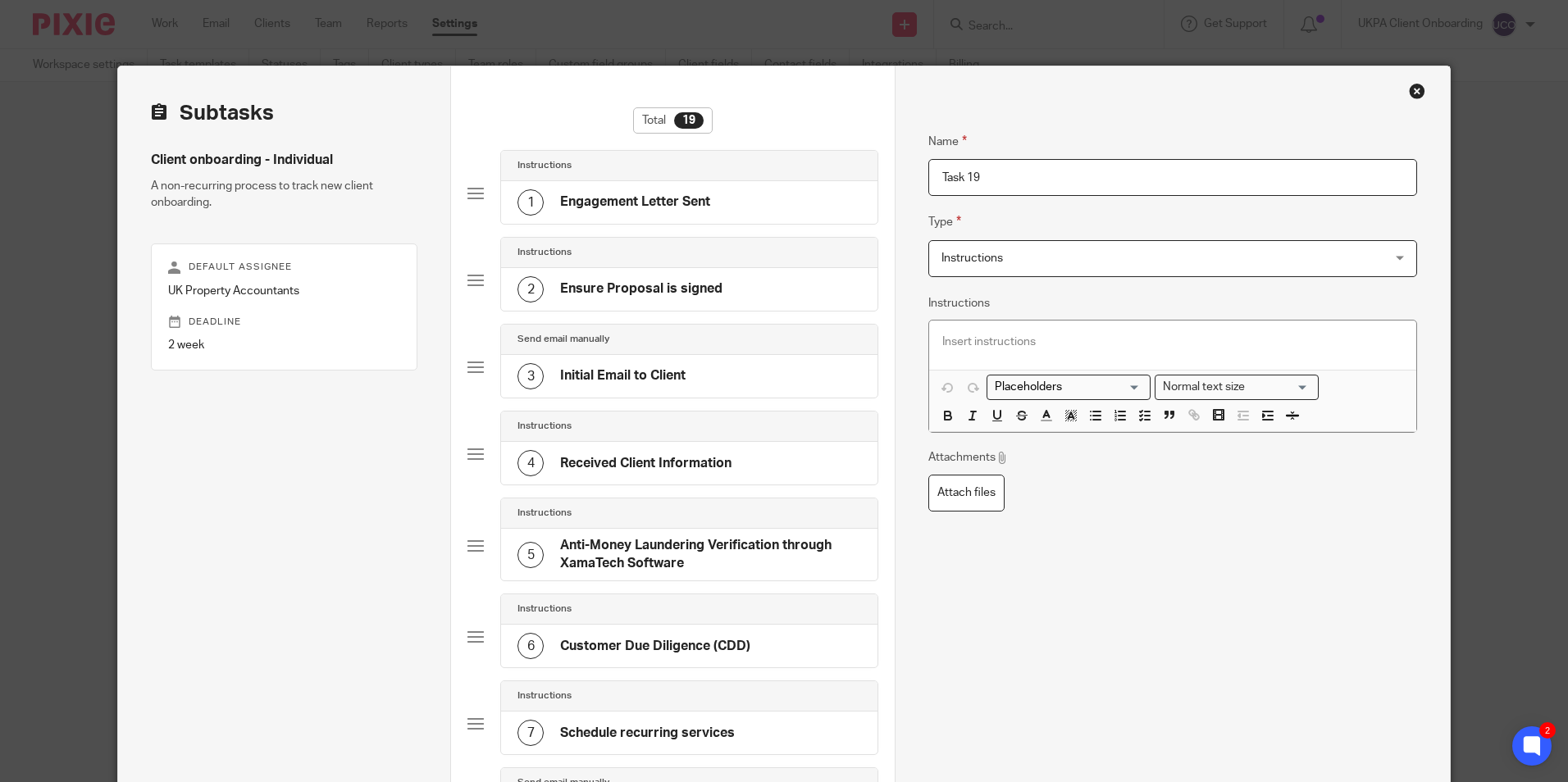
click at [1013, 180] on input "Task 19" at bounding box center [1172, 177] width 488 height 37
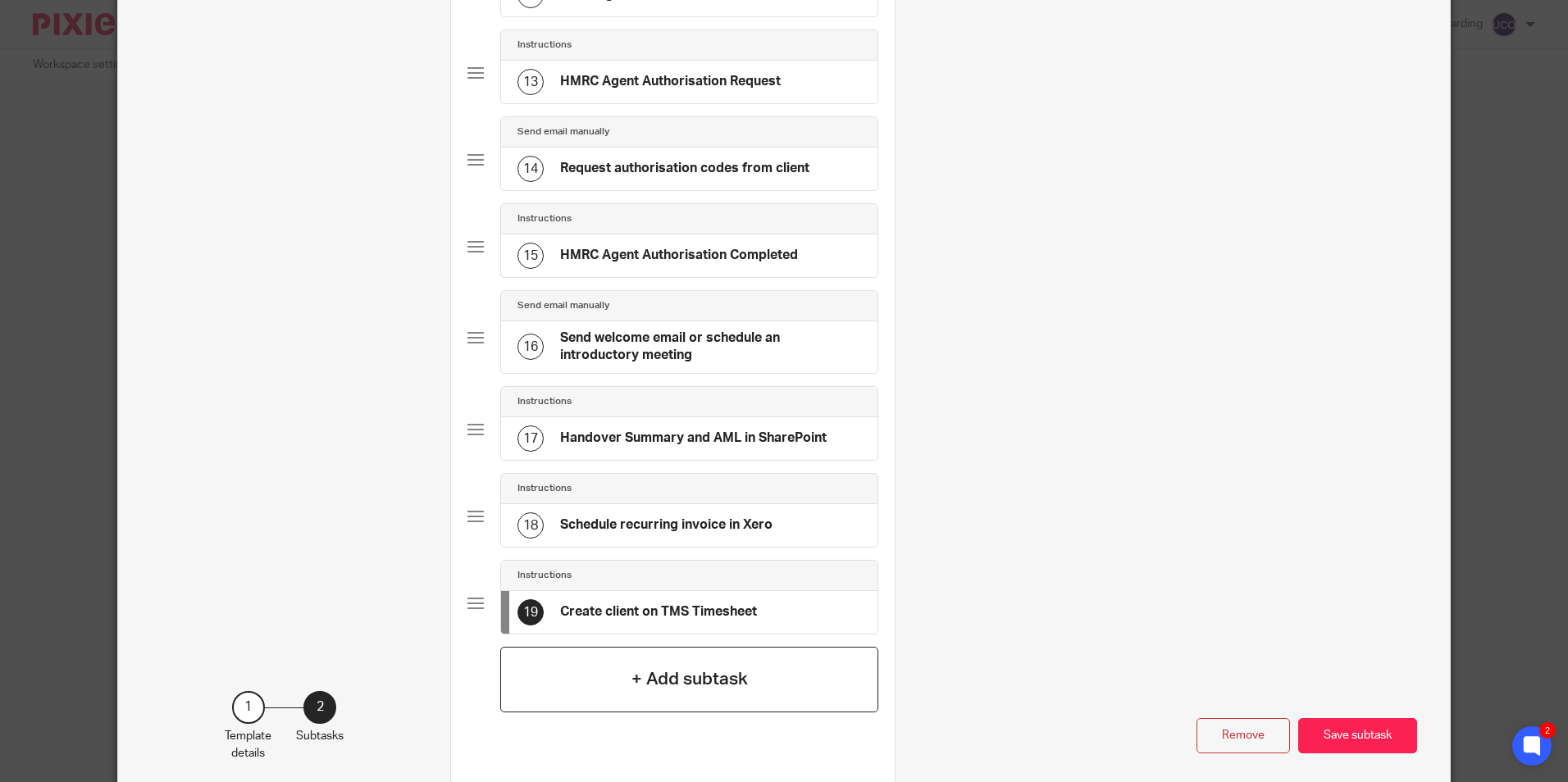
scroll to position [1230, 0]
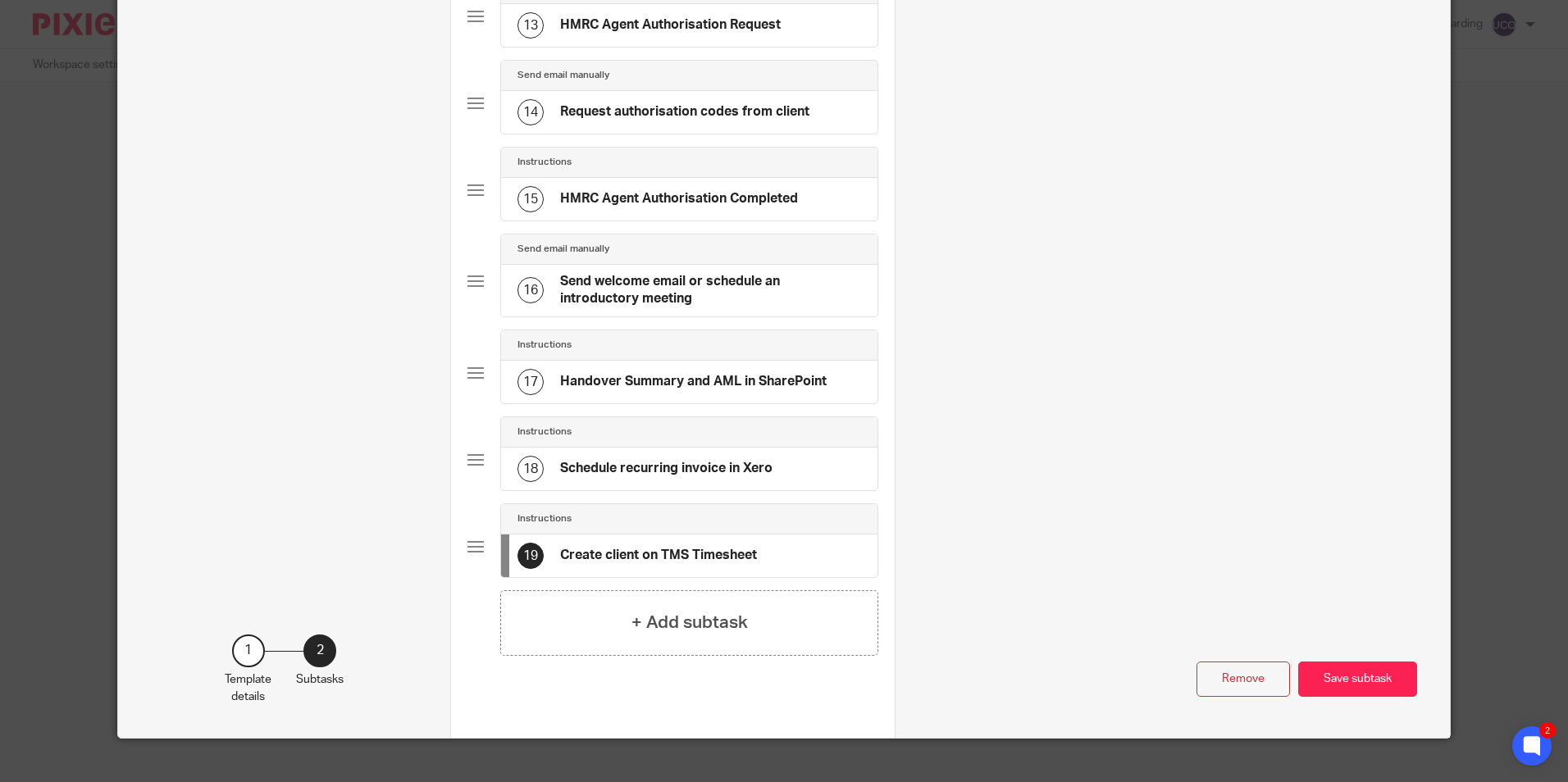
type input "Create client on TMS Timesheet"
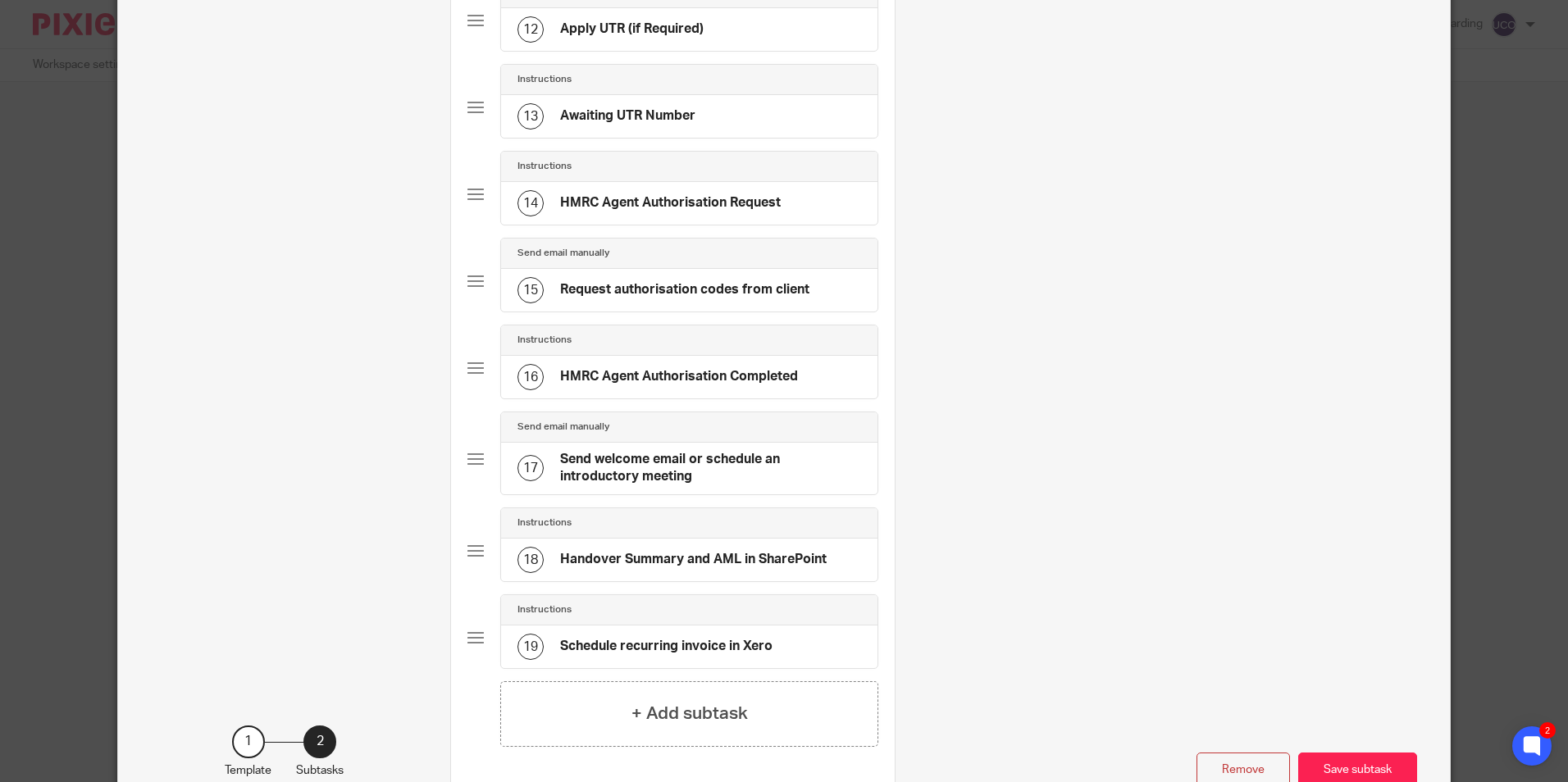
scroll to position [1148, 0]
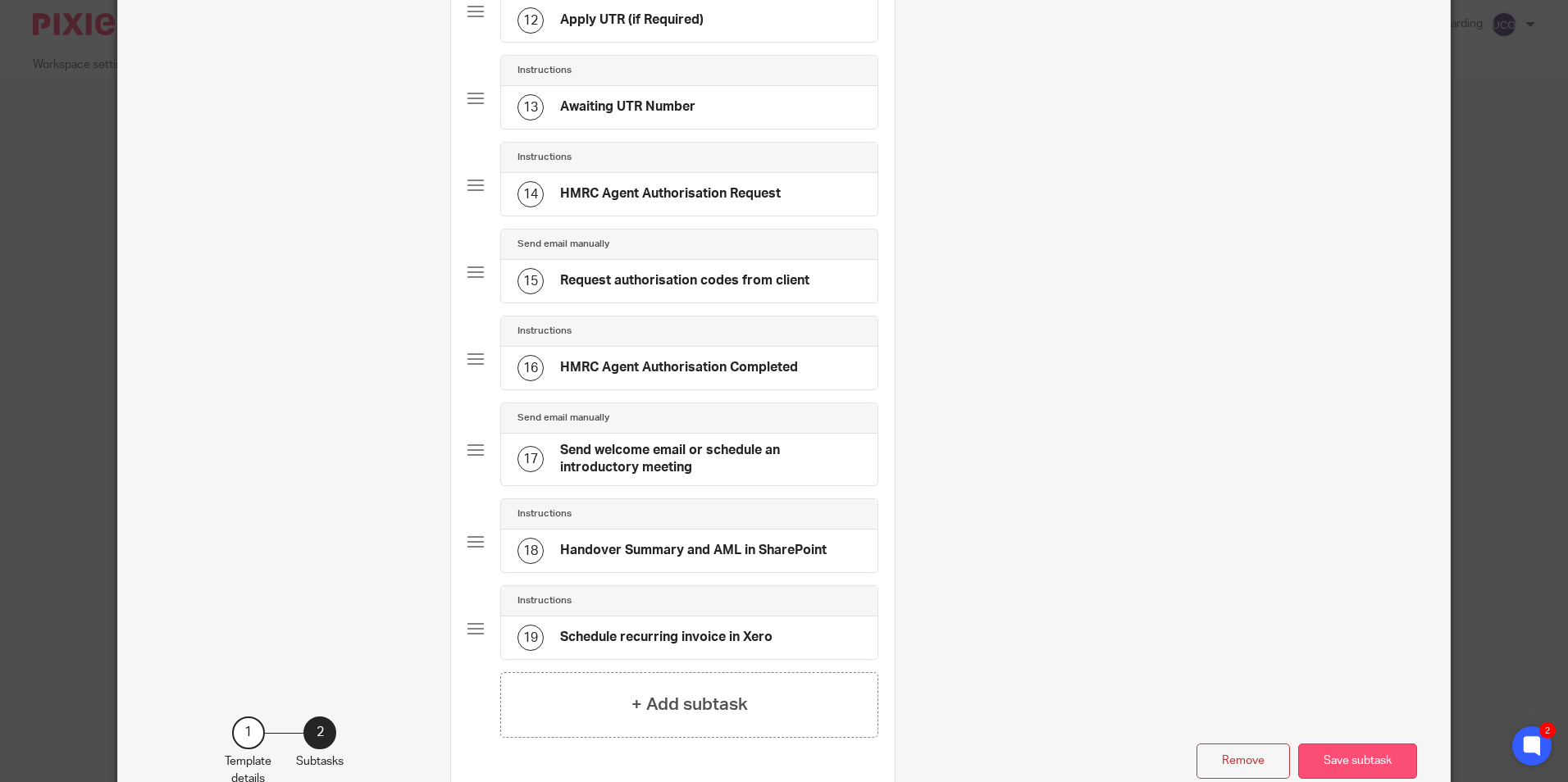
click at [1341, 762] on button "Save subtask" at bounding box center [1357, 761] width 119 height 35
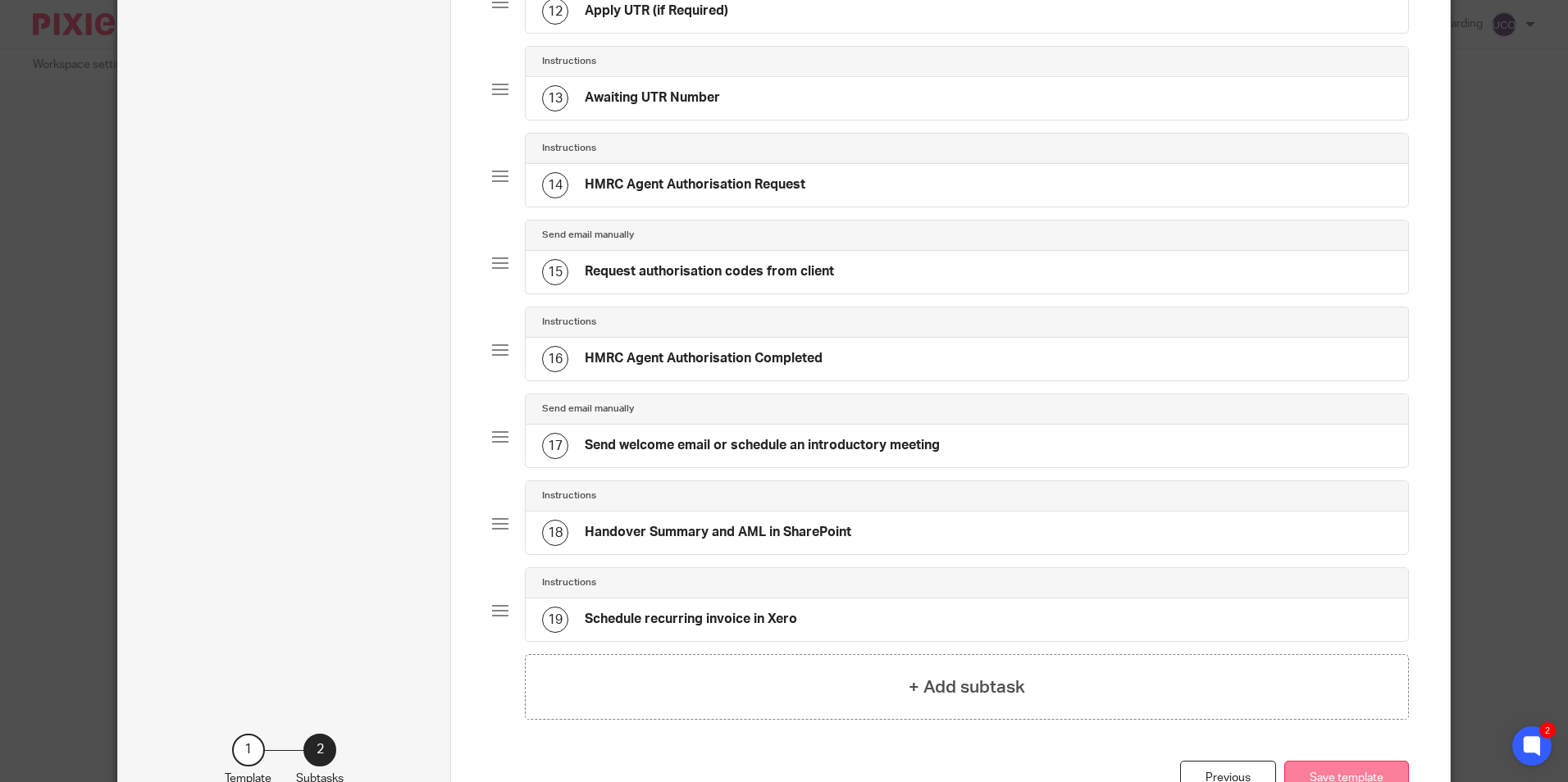
click at [1351, 776] on button "Save template" at bounding box center [1346, 778] width 124 height 35
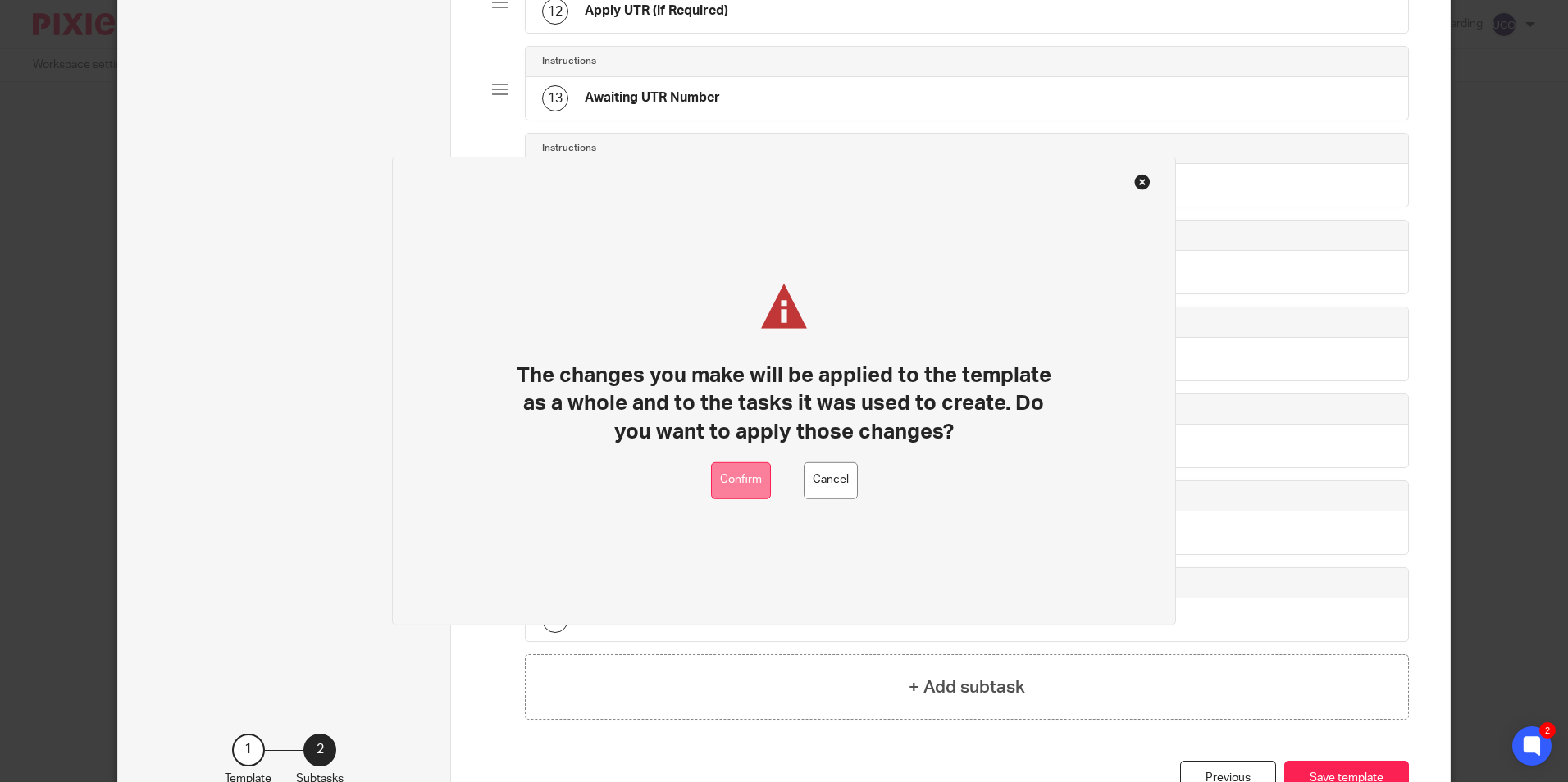
click at [746, 475] on button "Confirm" at bounding box center [740, 480] width 60 height 37
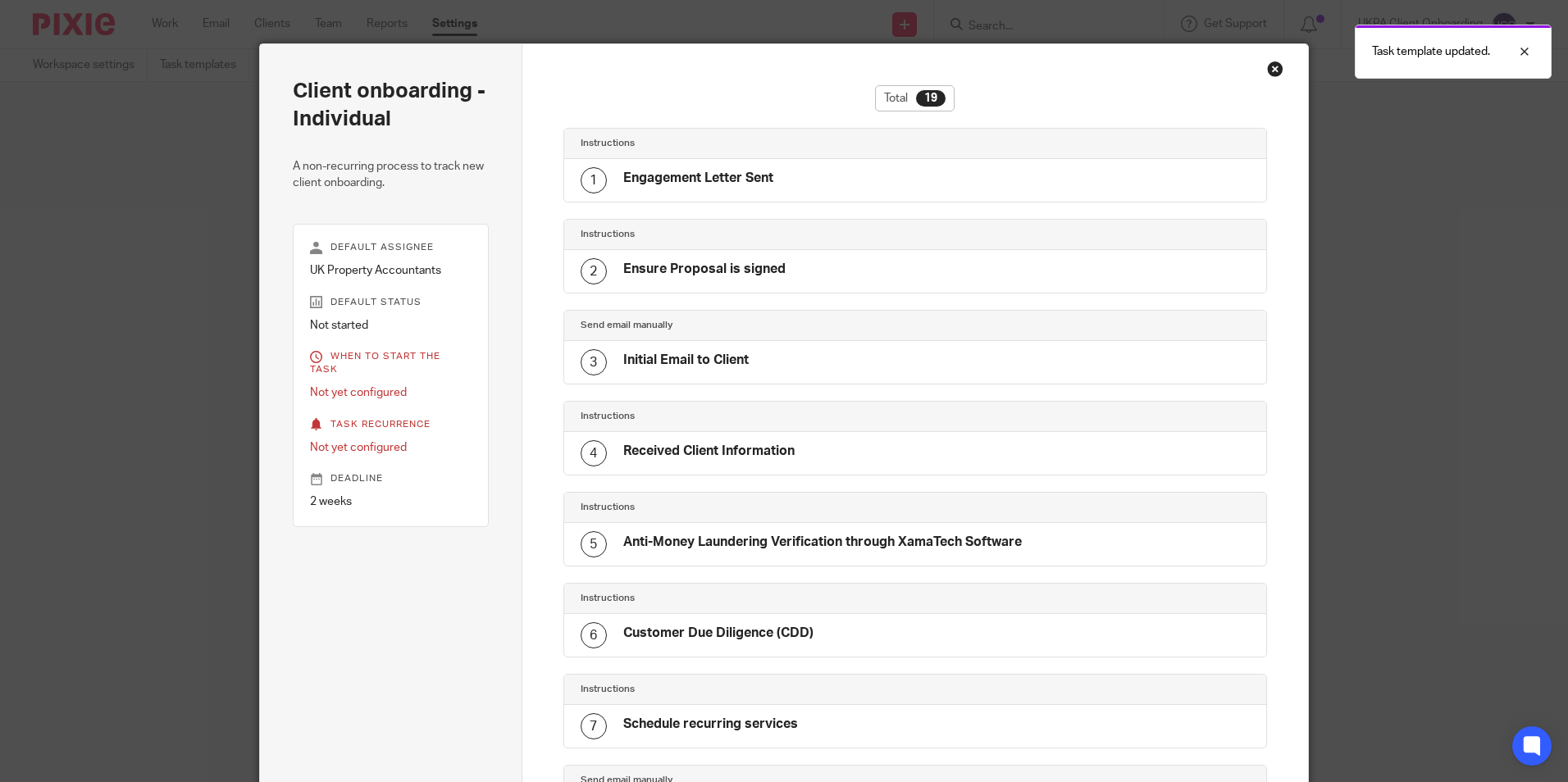
scroll to position [16, 0]
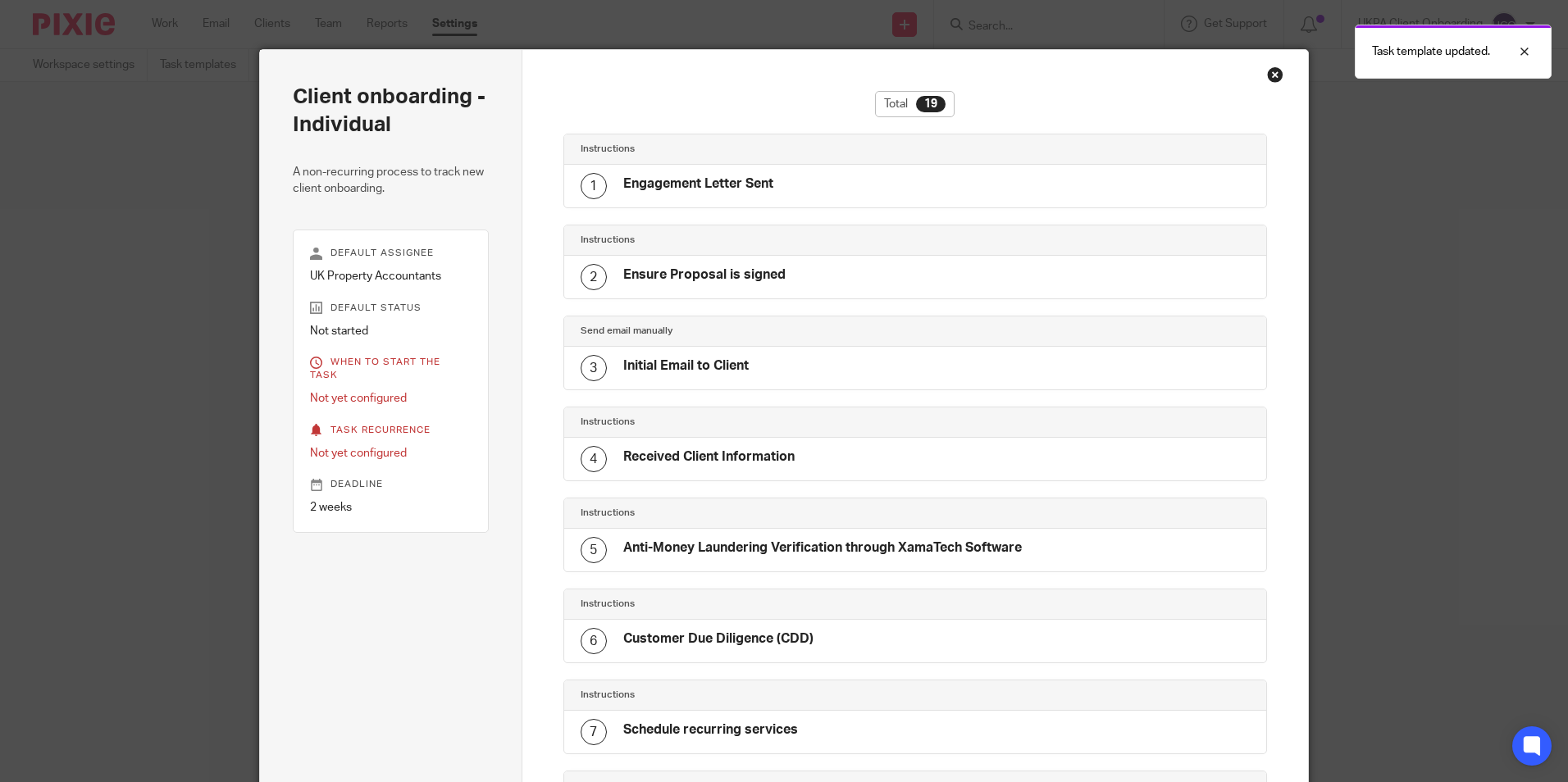
click at [1264, 73] on div "Task template updated." at bounding box center [1167, 47] width 768 height 63
click at [1269, 75] on div "Task template updated." at bounding box center [1167, 47] width 768 height 63
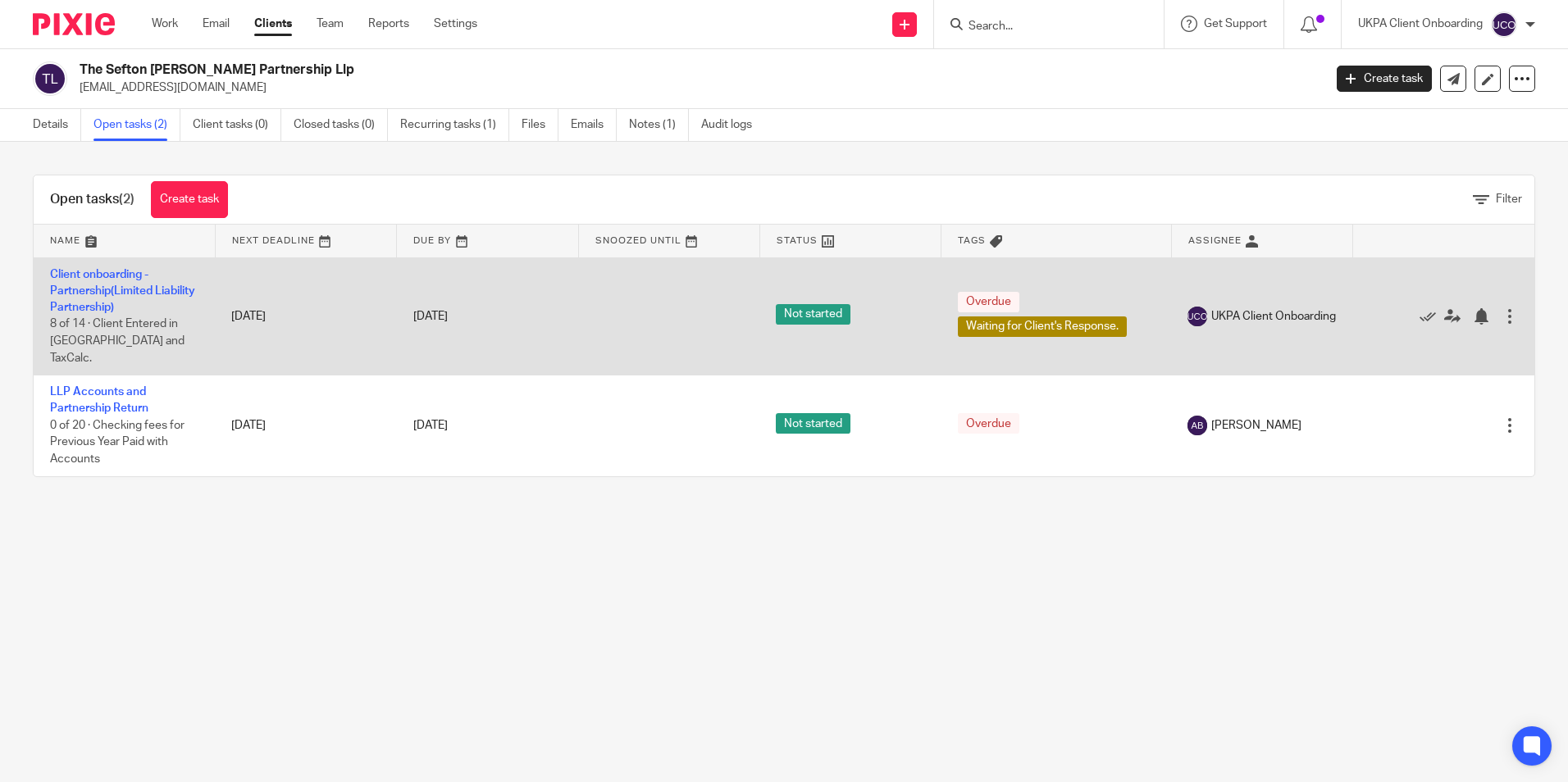
click at [118, 282] on td "Client onboarding - Partnership(Limited Liability Partnership) 8 of 14 · Client…" at bounding box center [123, 316] width 181 height 118
click at [123, 314] on td "Client onboarding - Partnership(Limited Liability Partnership) 8 of 14 · Client…" at bounding box center [123, 316] width 181 height 118
click at [121, 304] on link "Client onboarding - Partnership(Limited Liability Partnership)" at bounding box center [122, 291] width 145 height 46
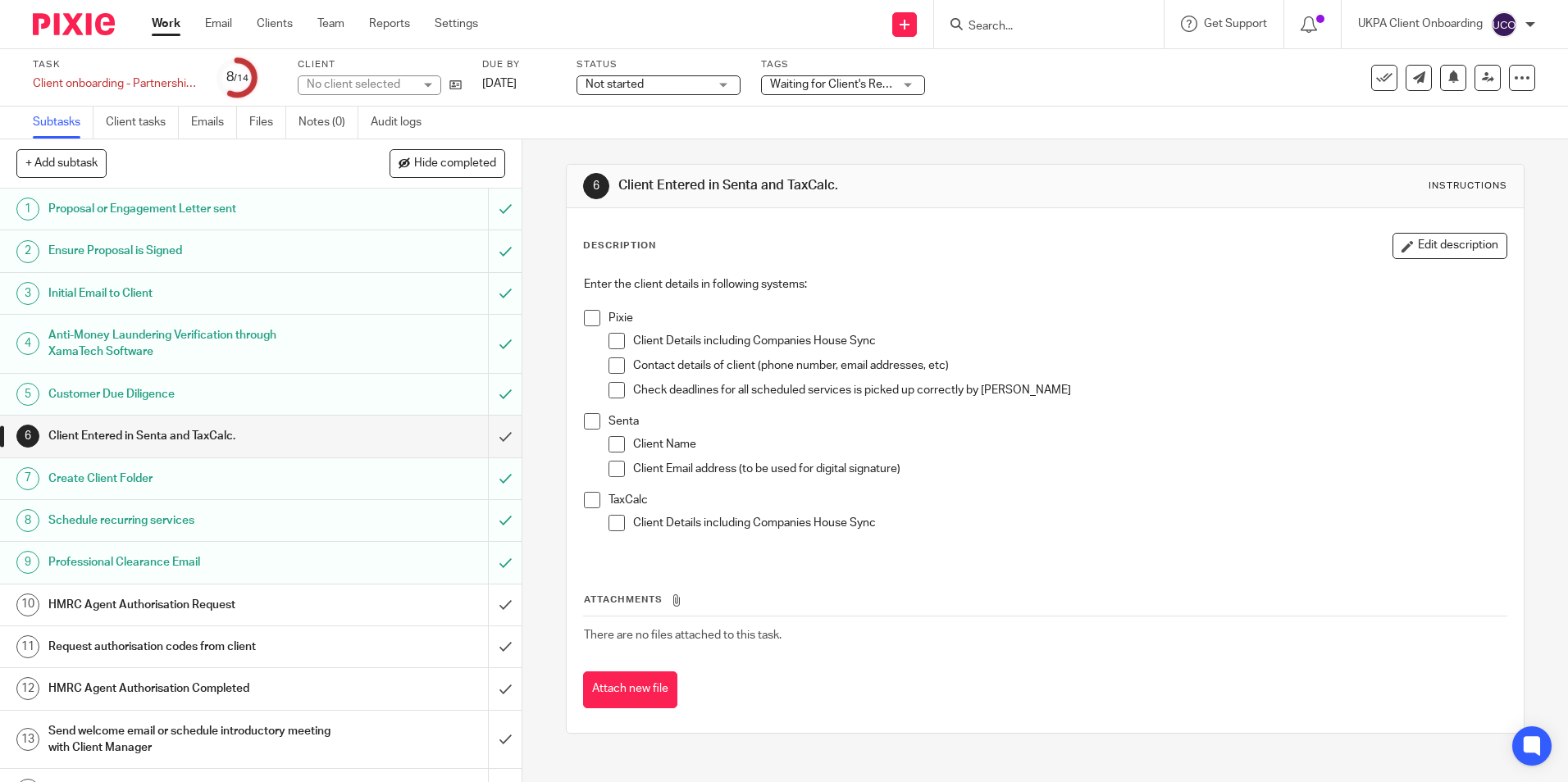
scroll to position [29, 0]
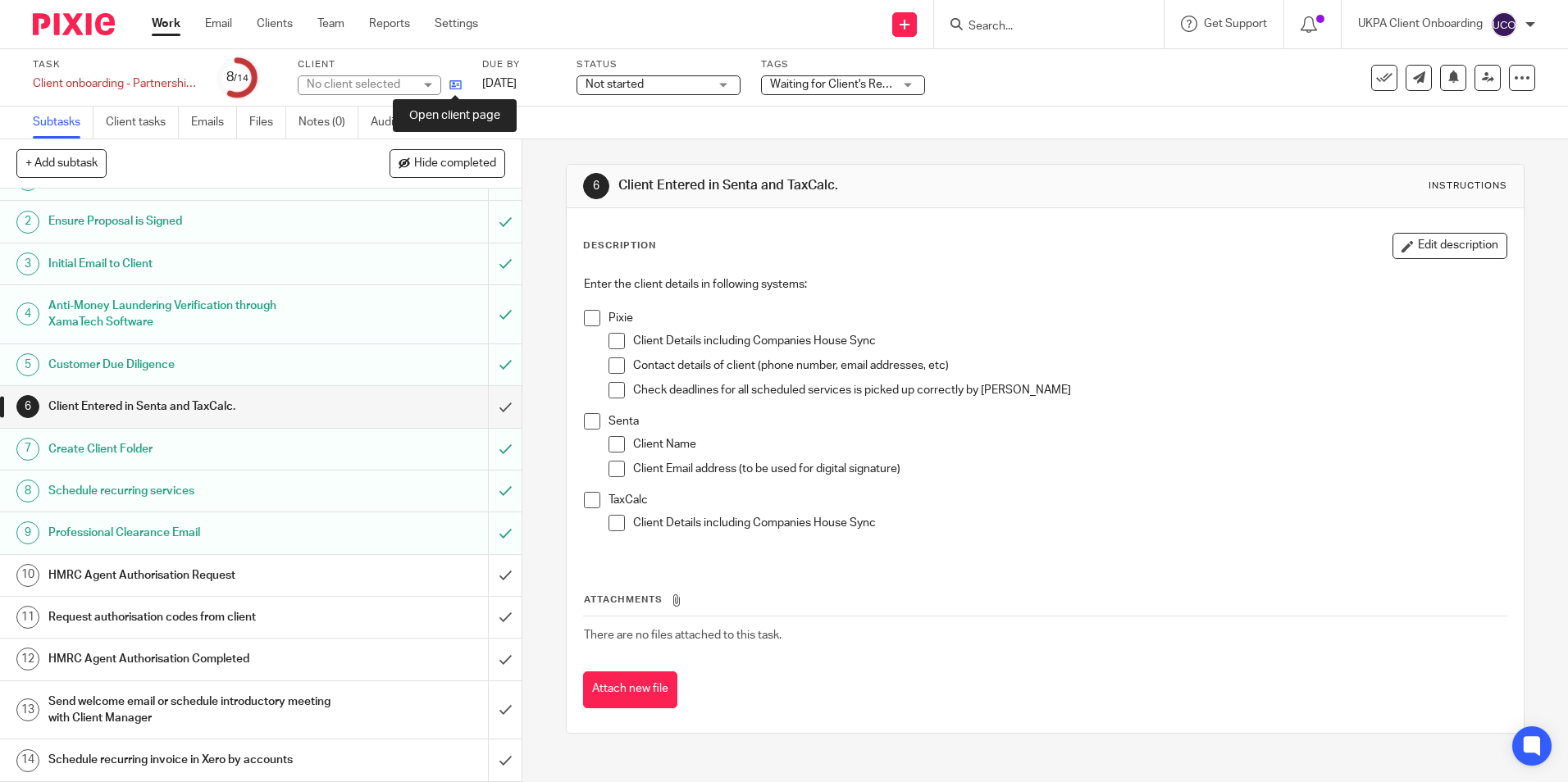
click at [457, 86] on icon at bounding box center [455, 84] width 12 height 12
click at [123, 265] on h1 "Initial Email to Client" at bounding box center [189, 264] width 282 height 25
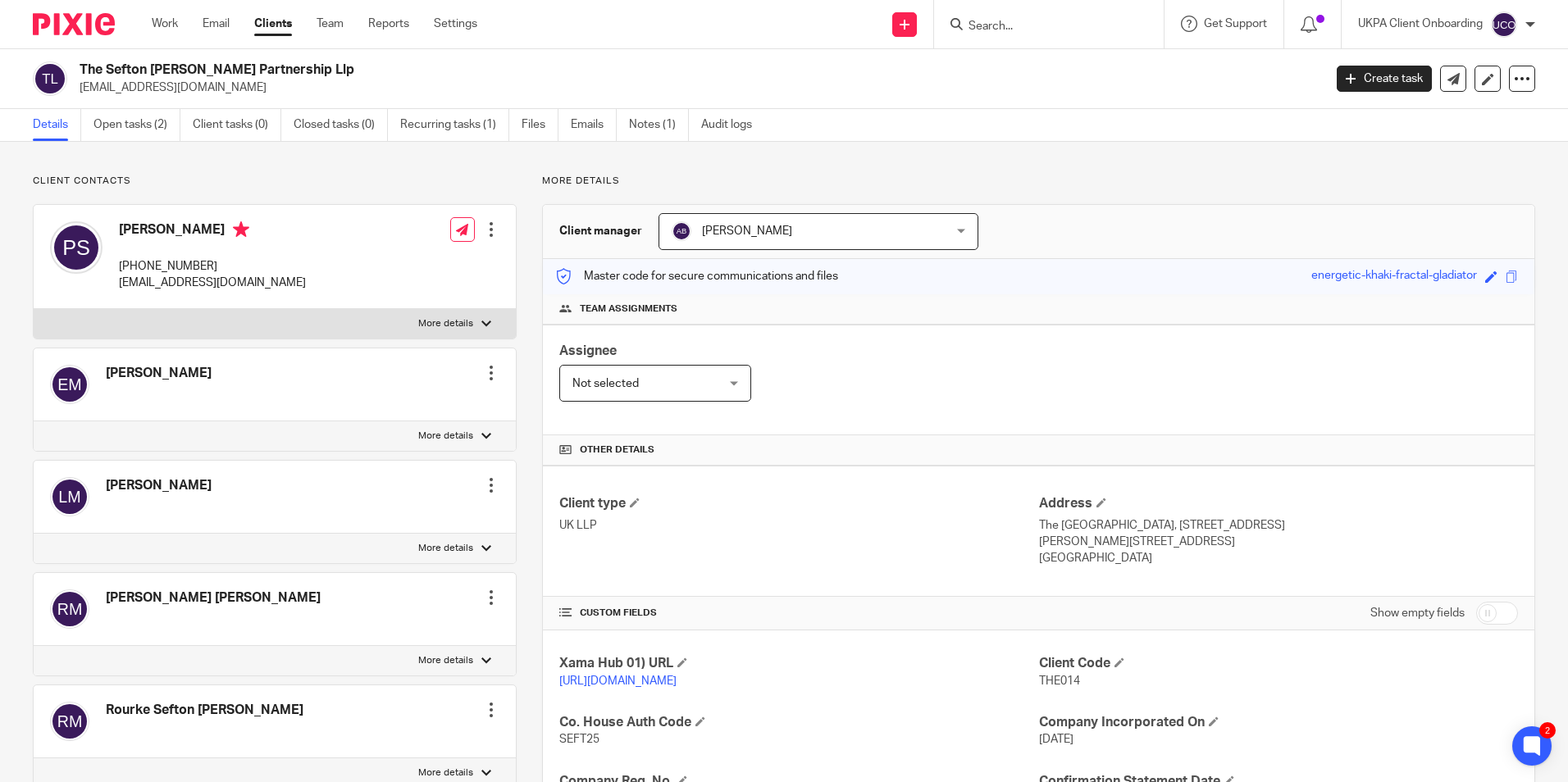
click at [1020, 21] on input "Search" at bounding box center [1041, 28] width 148 height 15
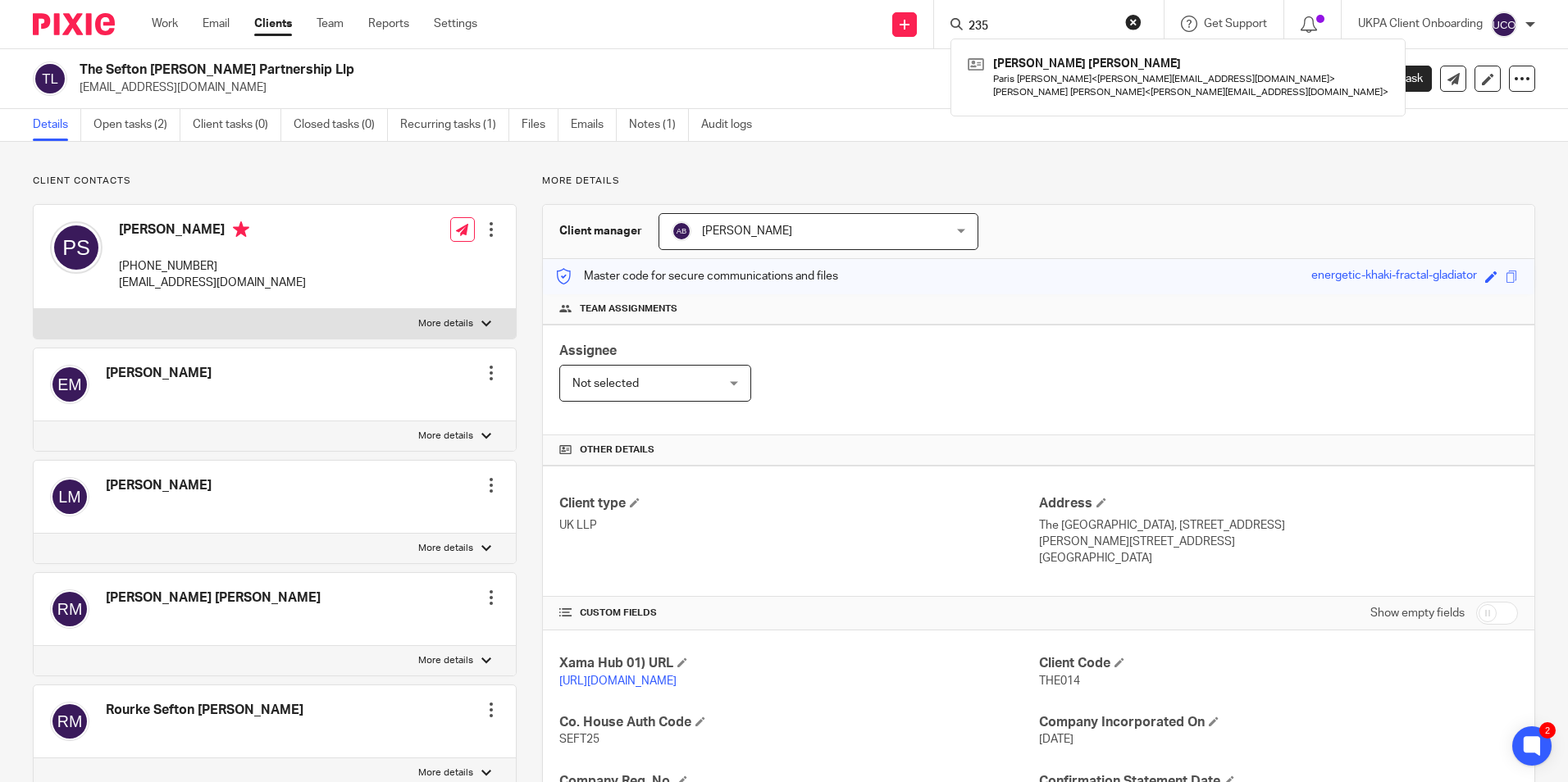
click at [1011, 22] on input "235" at bounding box center [1041, 28] width 148 height 15
type input "235"
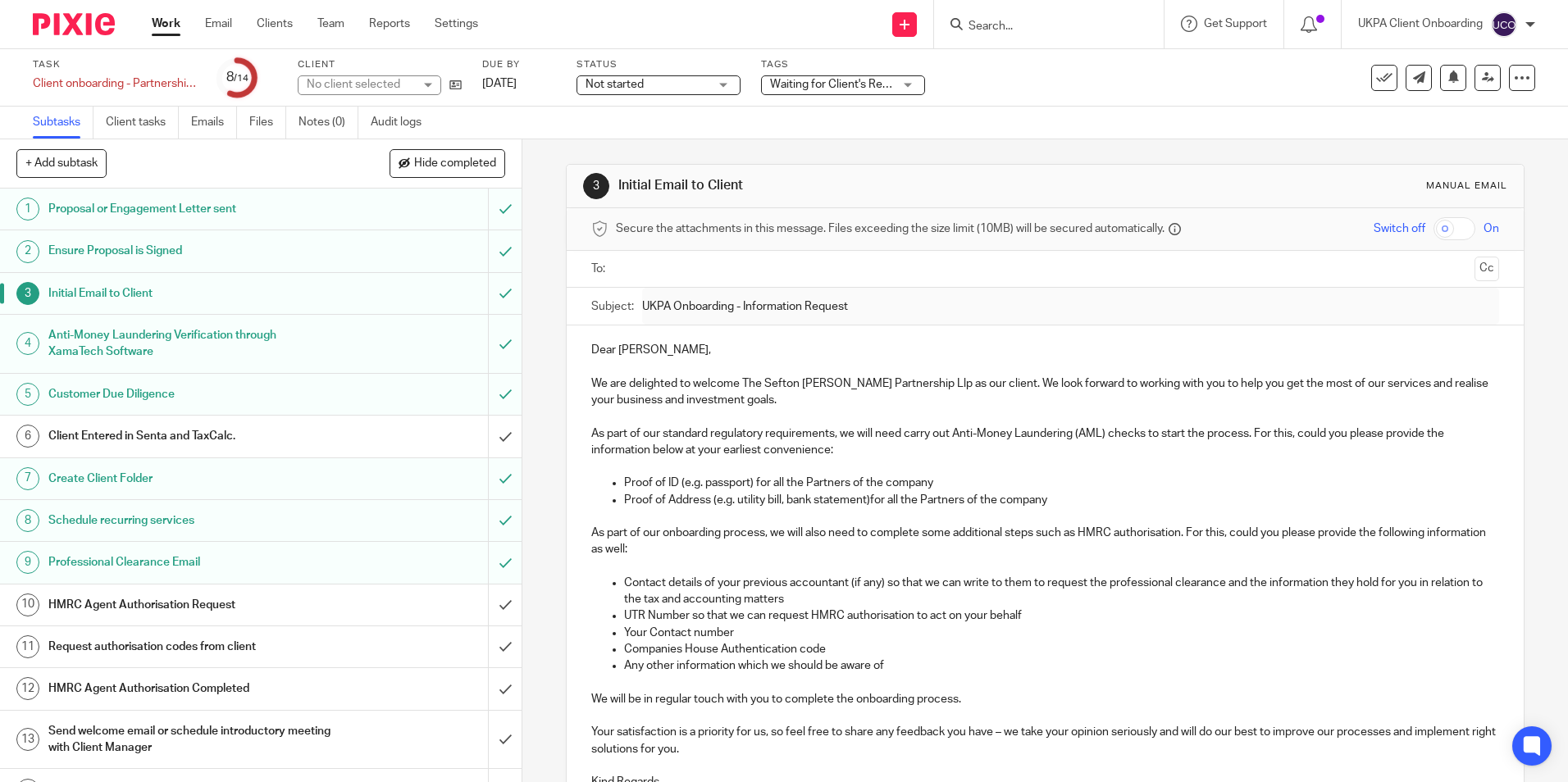
click at [998, 33] on input "Search" at bounding box center [1041, 28] width 148 height 15
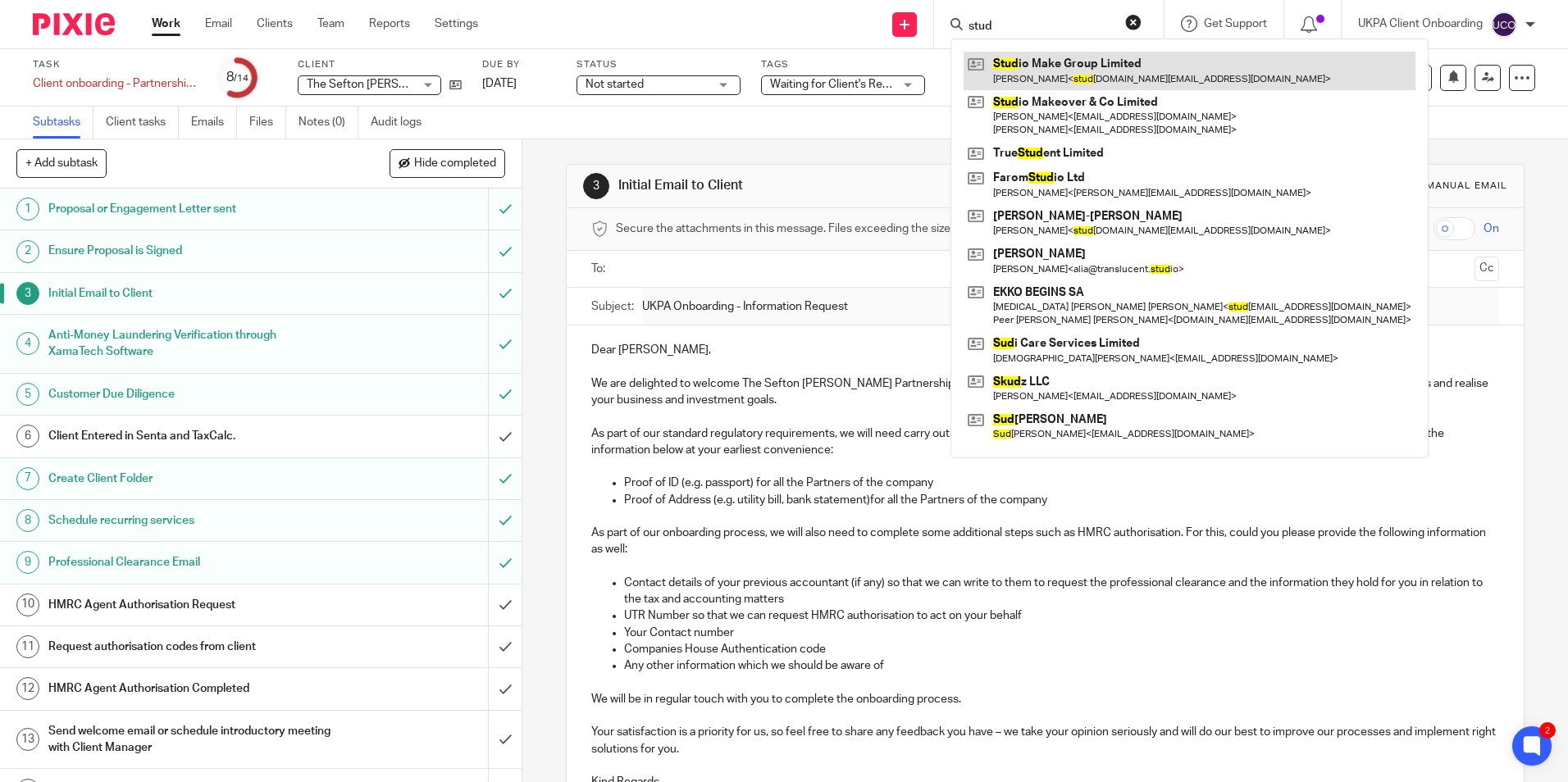
type input "stud"
click at [1058, 71] on link at bounding box center [1189, 70] width 452 height 38
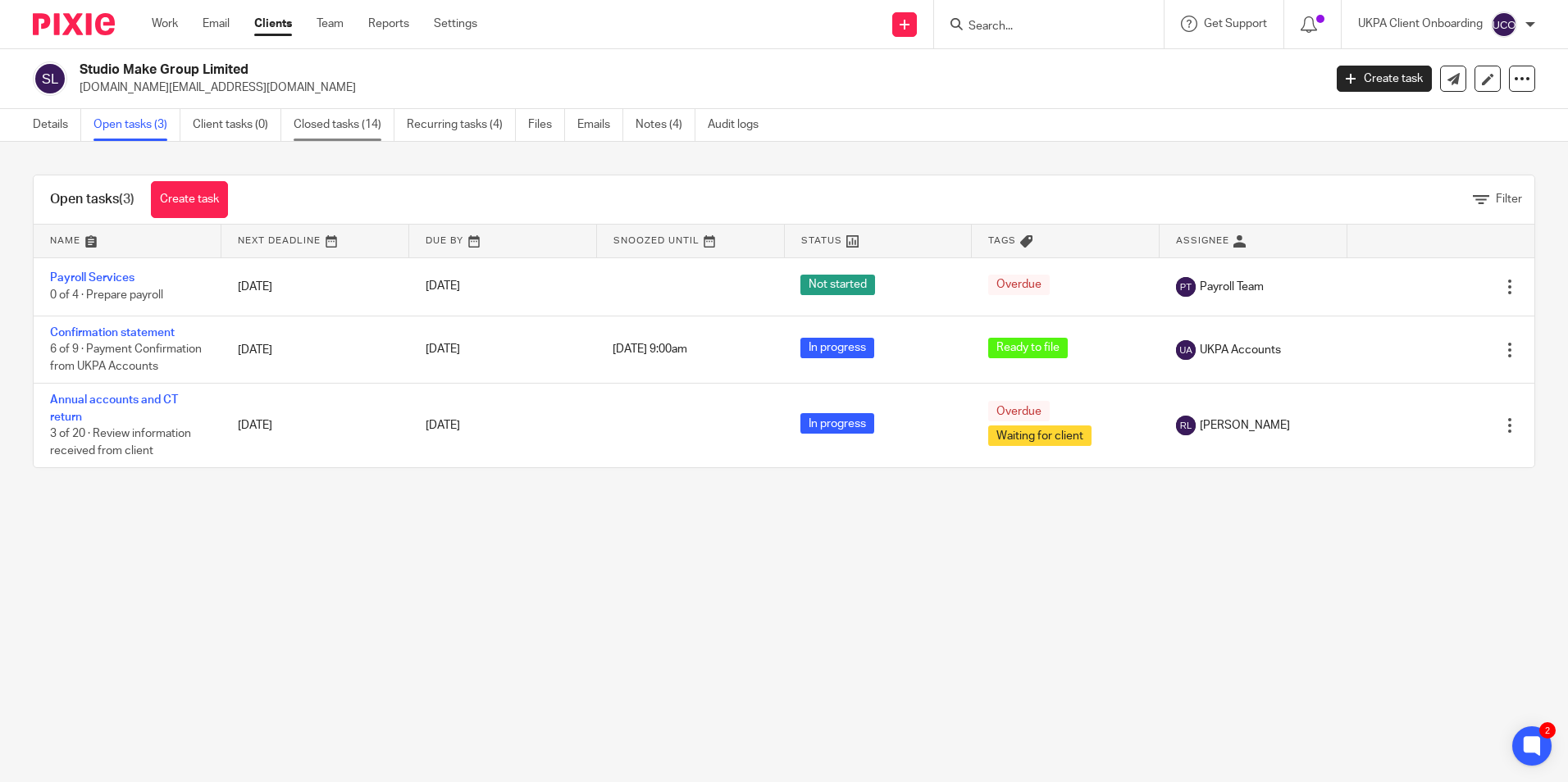
click at [342, 130] on link "Closed tasks (14)" at bounding box center [344, 125] width 101 height 32
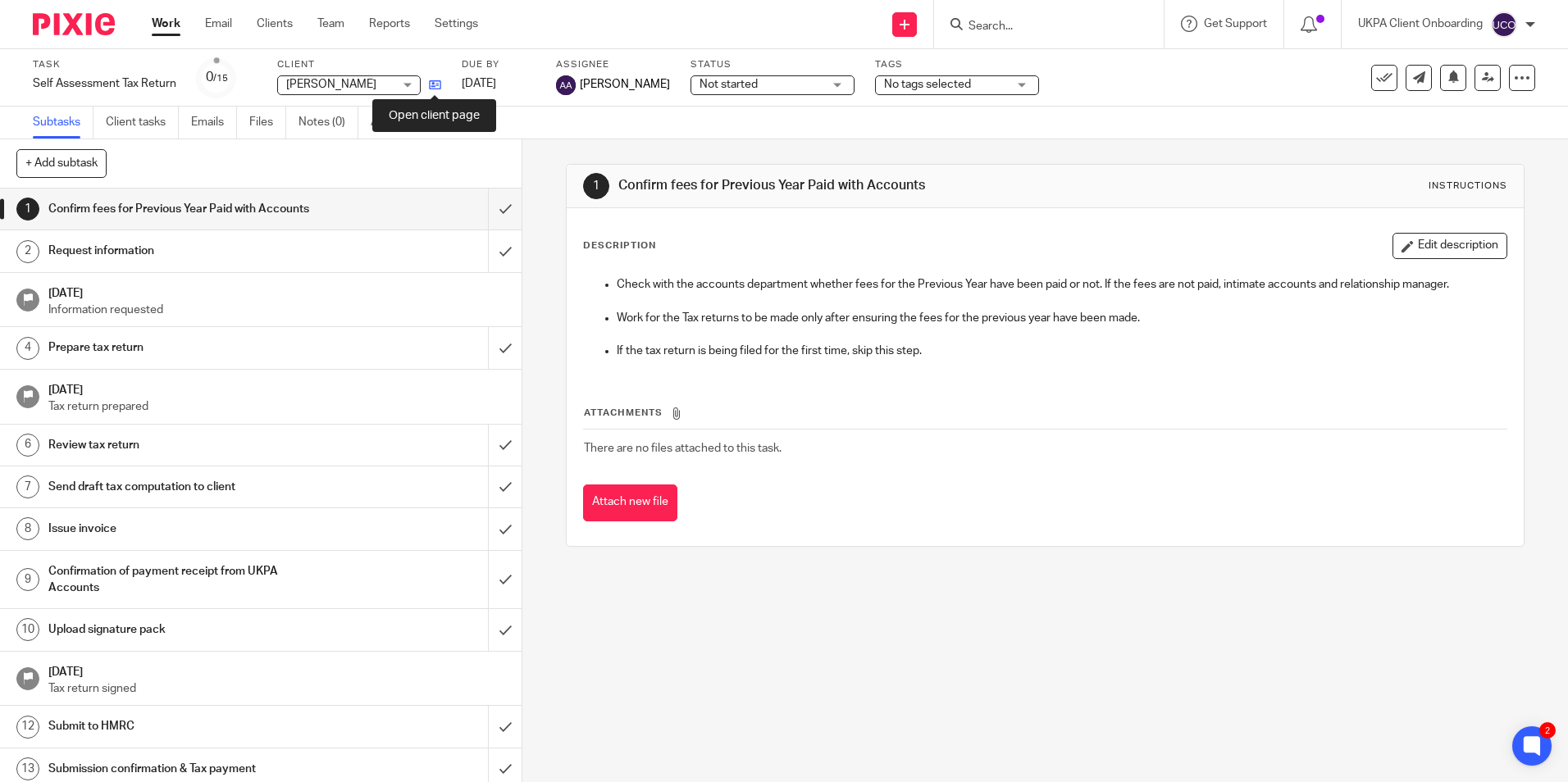
click at [434, 85] on icon at bounding box center [435, 84] width 12 height 12
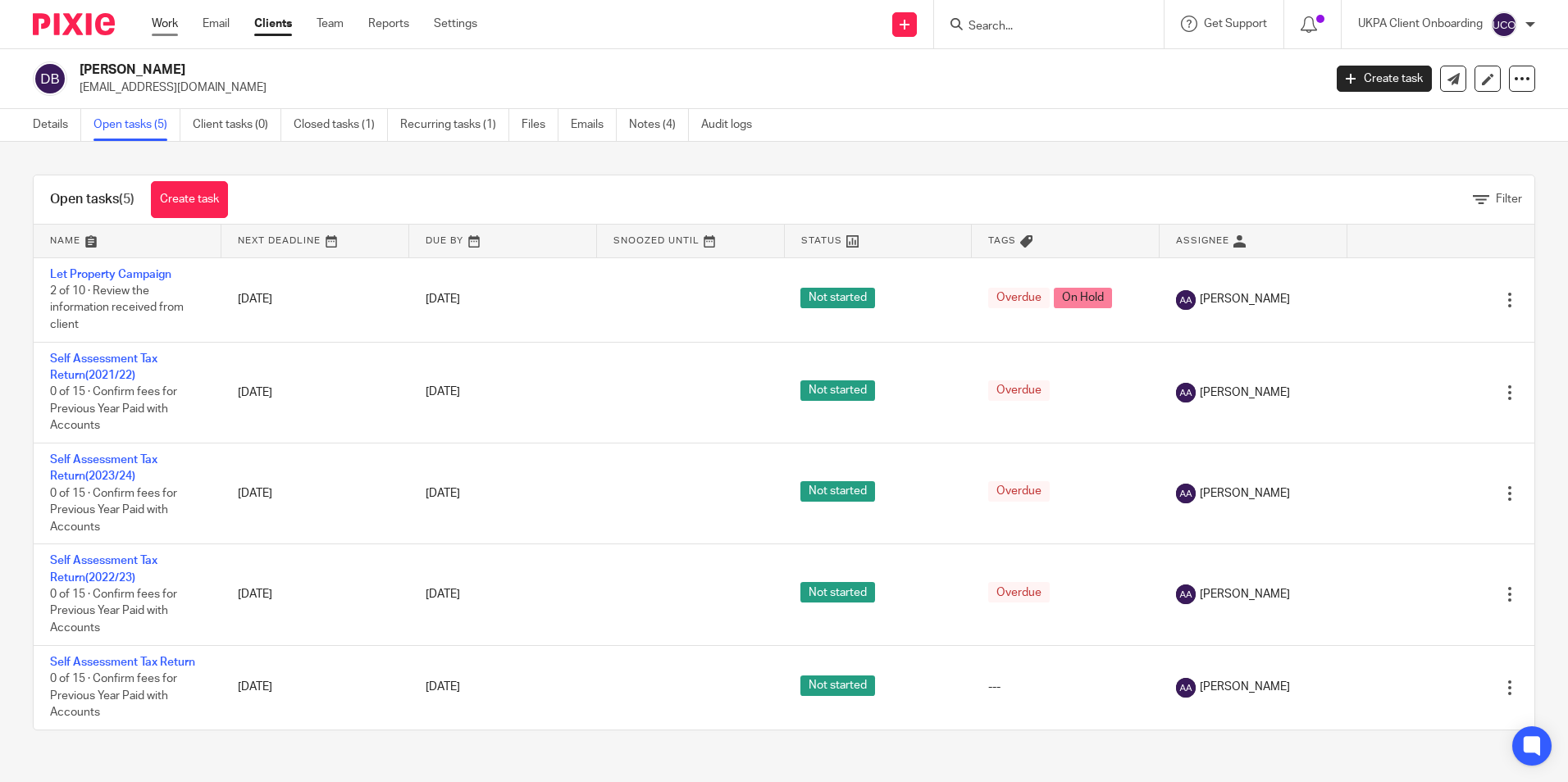
click at [176, 26] on link "Work" at bounding box center [165, 23] width 27 height 16
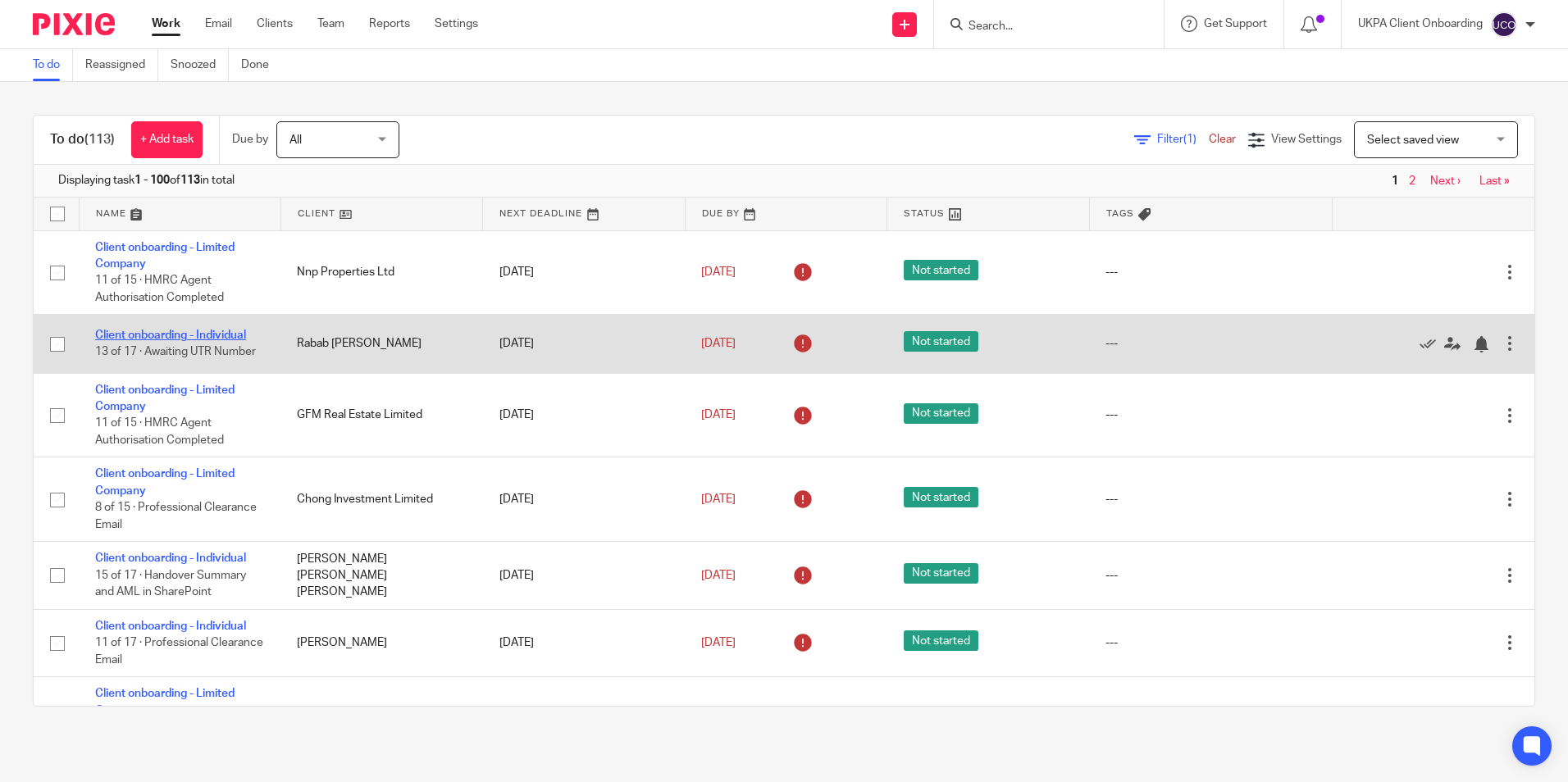
click at [196, 335] on link "Client onboarding - Individual" at bounding box center [170, 335] width 151 height 11
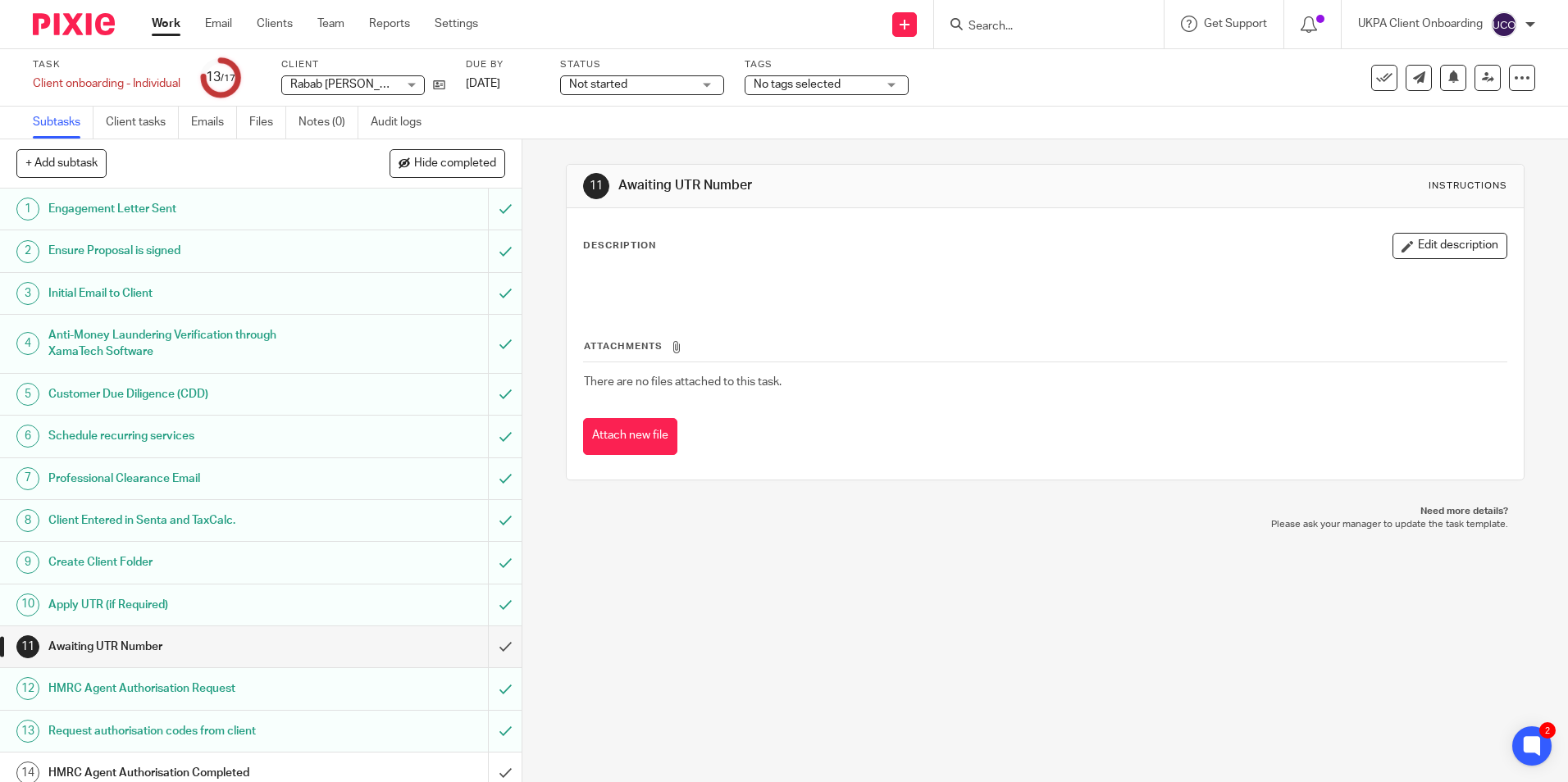
click at [128, 286] on h1 "Initial Email to Client" at bounding box center [189, 293] width 282 height 25
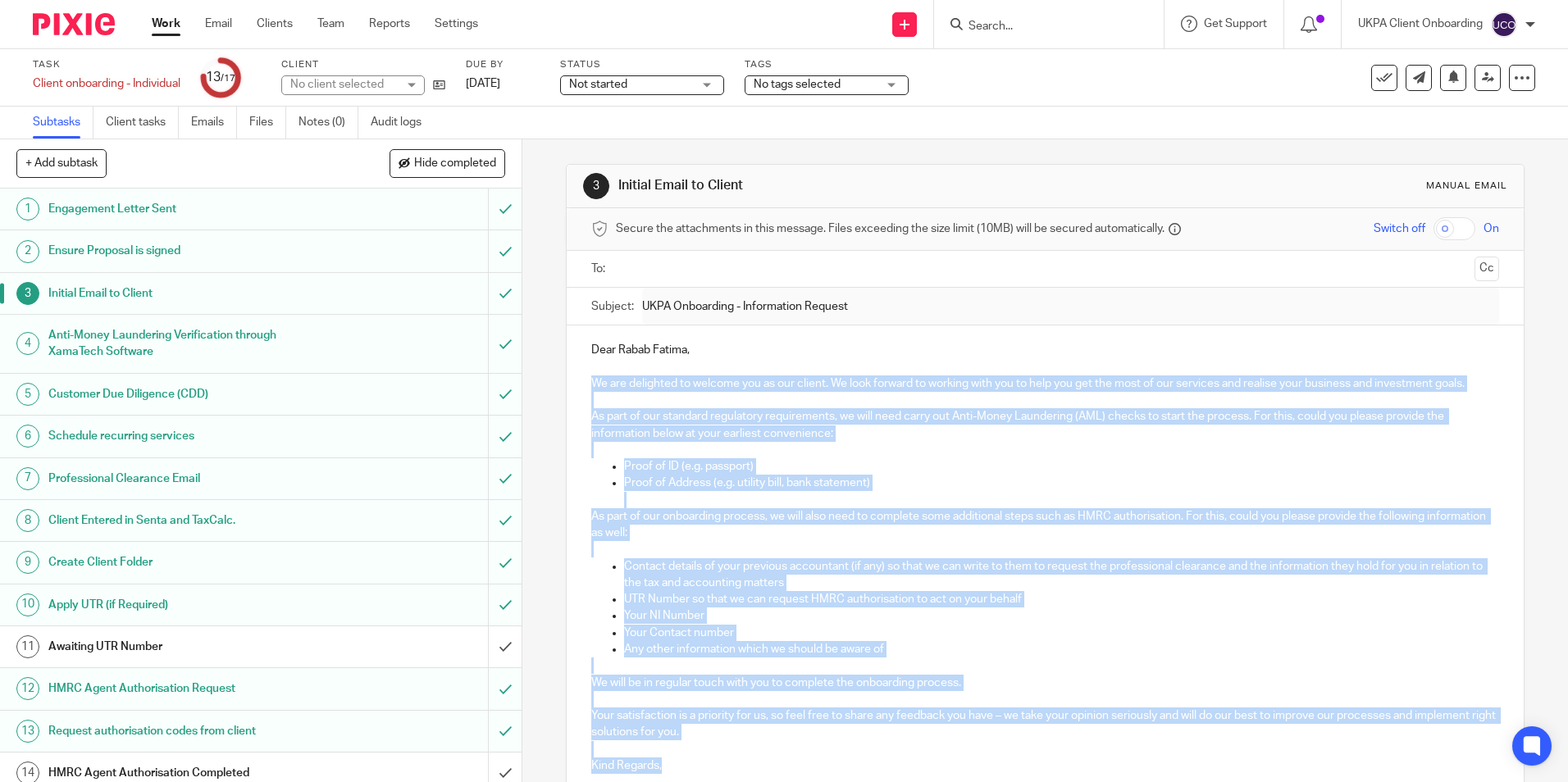
drag, startPoint x: 588, startPoint y: 380, endPoint x: 733, endPoint y: 765, distance: 411.4
click at [733, 765] on div "Dear Rabab Fatima, We are delighted to welcome you as our client. We look forwa…" at bounding box center [1044, 556] width 956 height 461
copy div "We are delighted to welcome you as our client. We look forward to working with …"
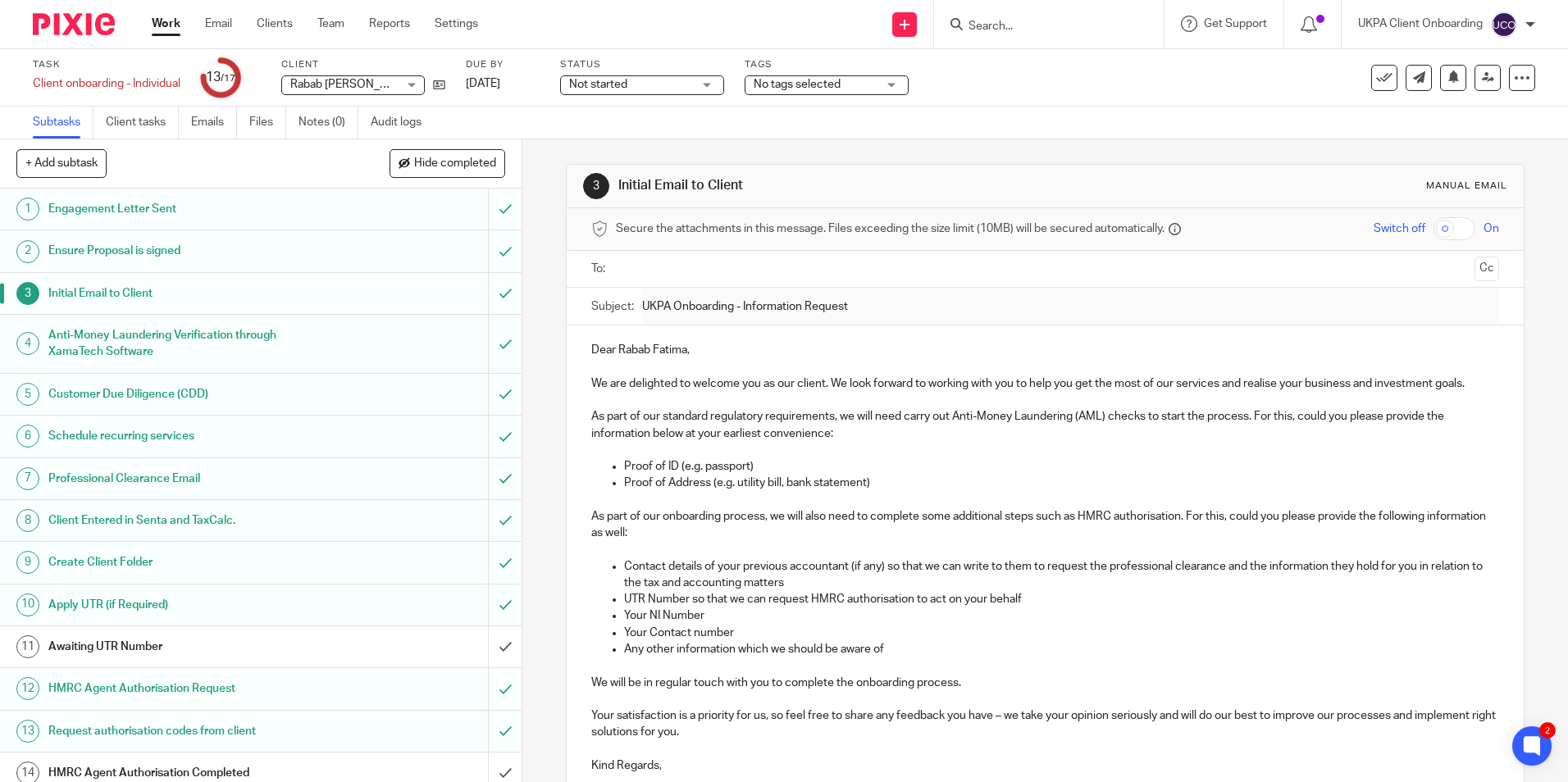
click at [1033, 30] on input "Search" at bounding box center [1041, 28] width 148 height 15
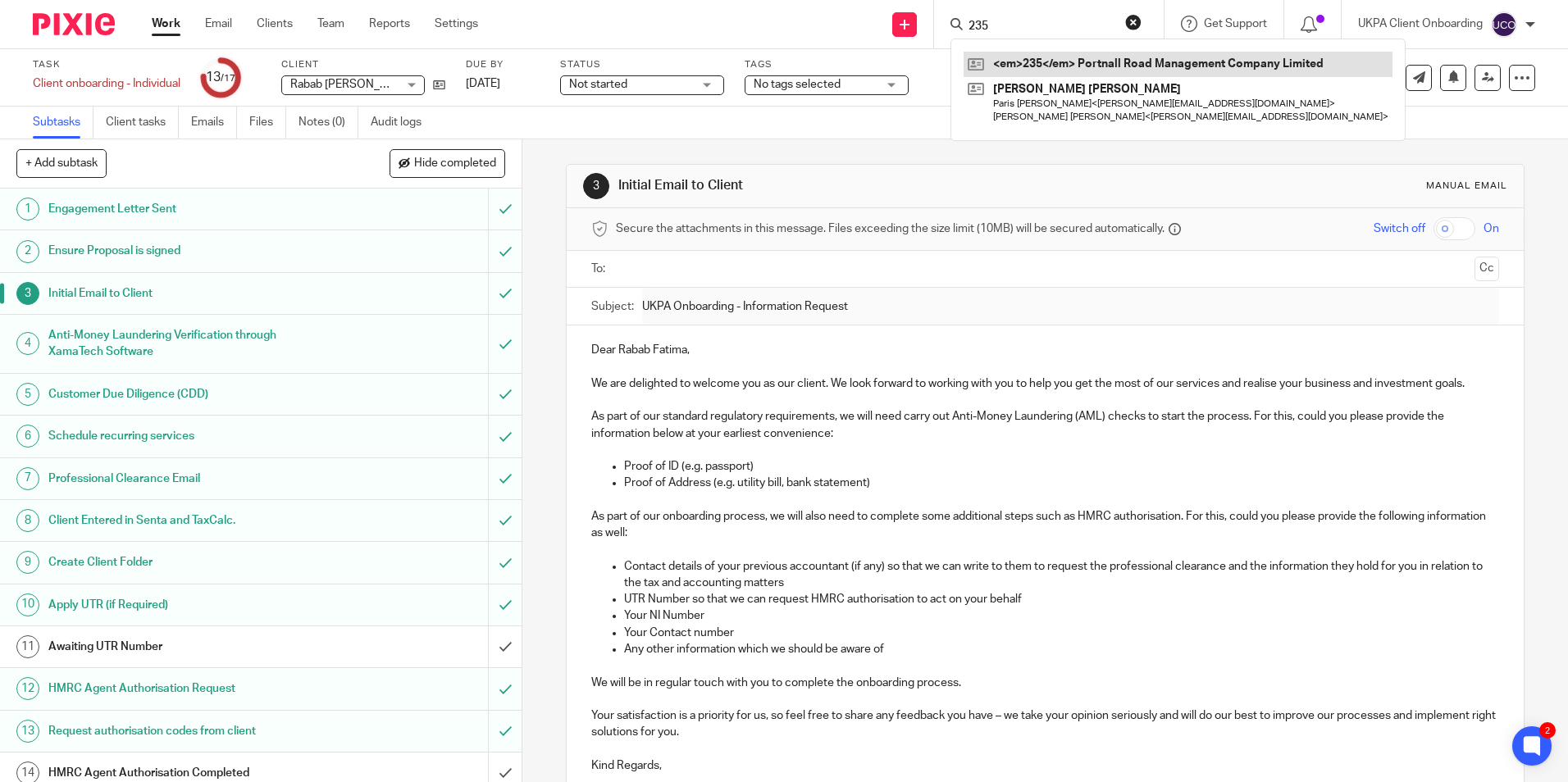
type input "235"
click at [1028, 62] on link at bounding box center [1178, 64] width 429 height 25
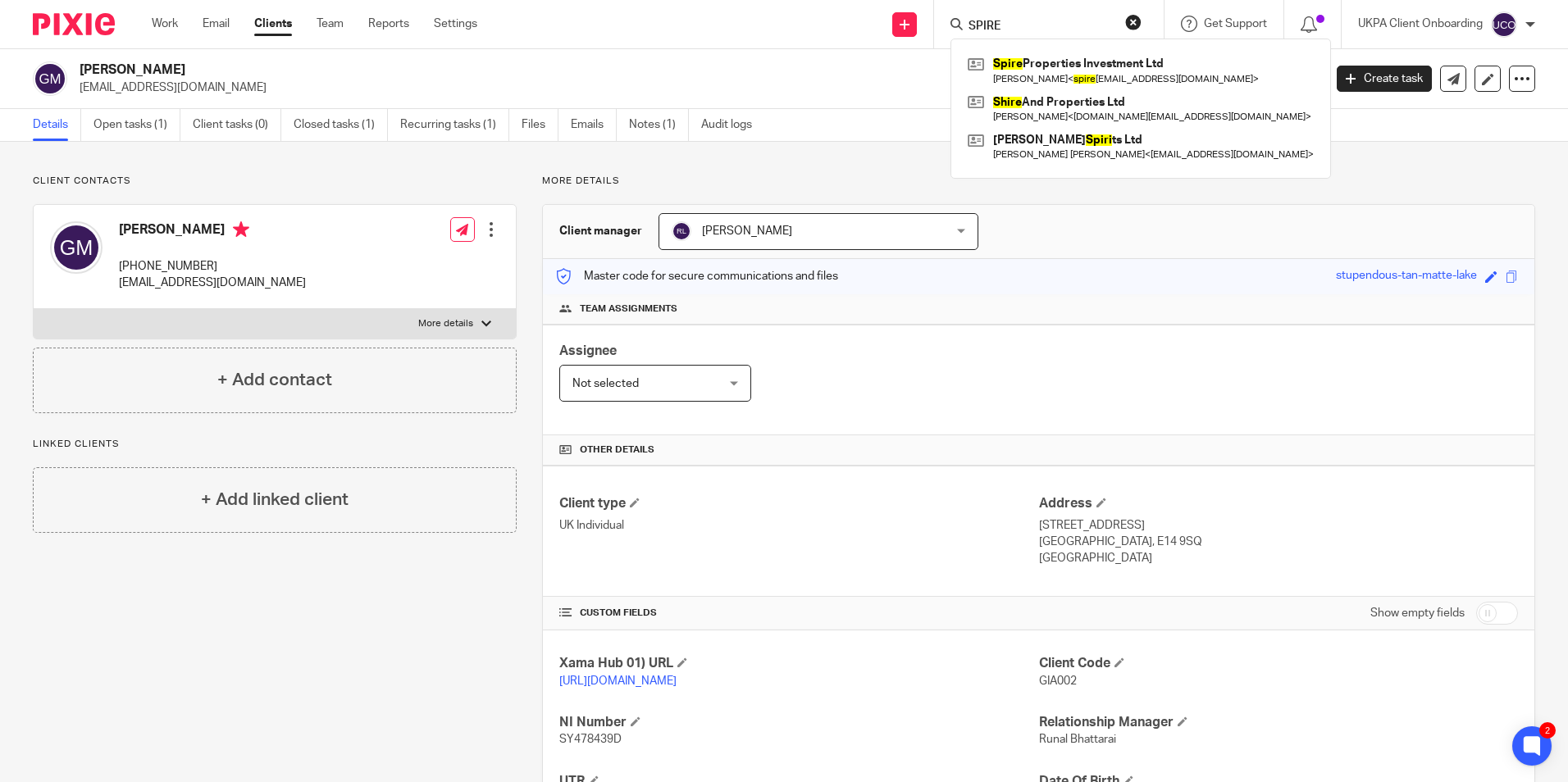
scroll to position [65, 0]
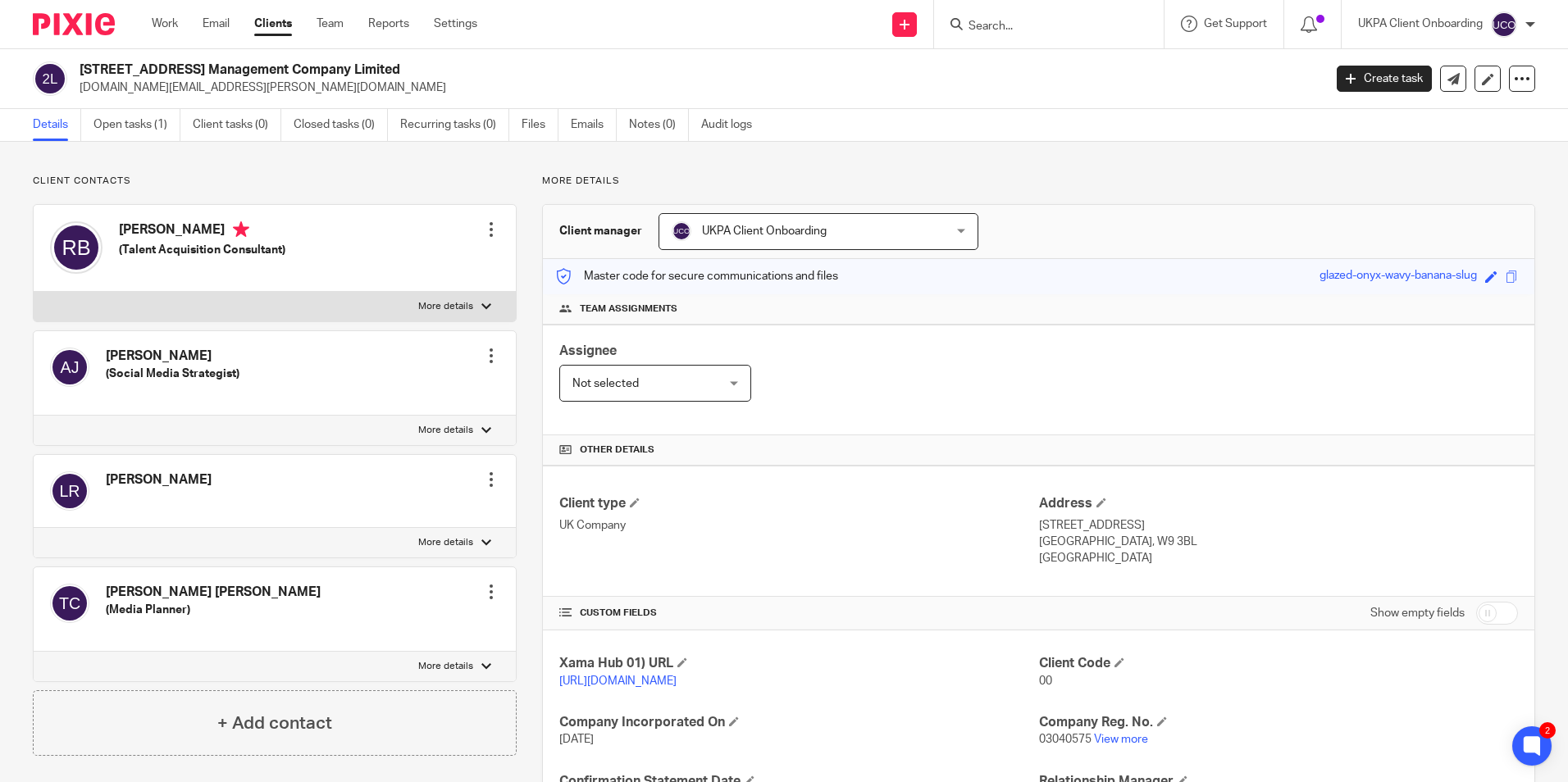
click at [1034, 29] on input "Search" at bounding box center [1041, 28] width 148 height 15
paste input "vasilena.ng@gmail.com)"
type input "vasilena.ng@gmail.com)"
click at [1074, 75] on link at bounding box center [1102, 70] width 278 height 38
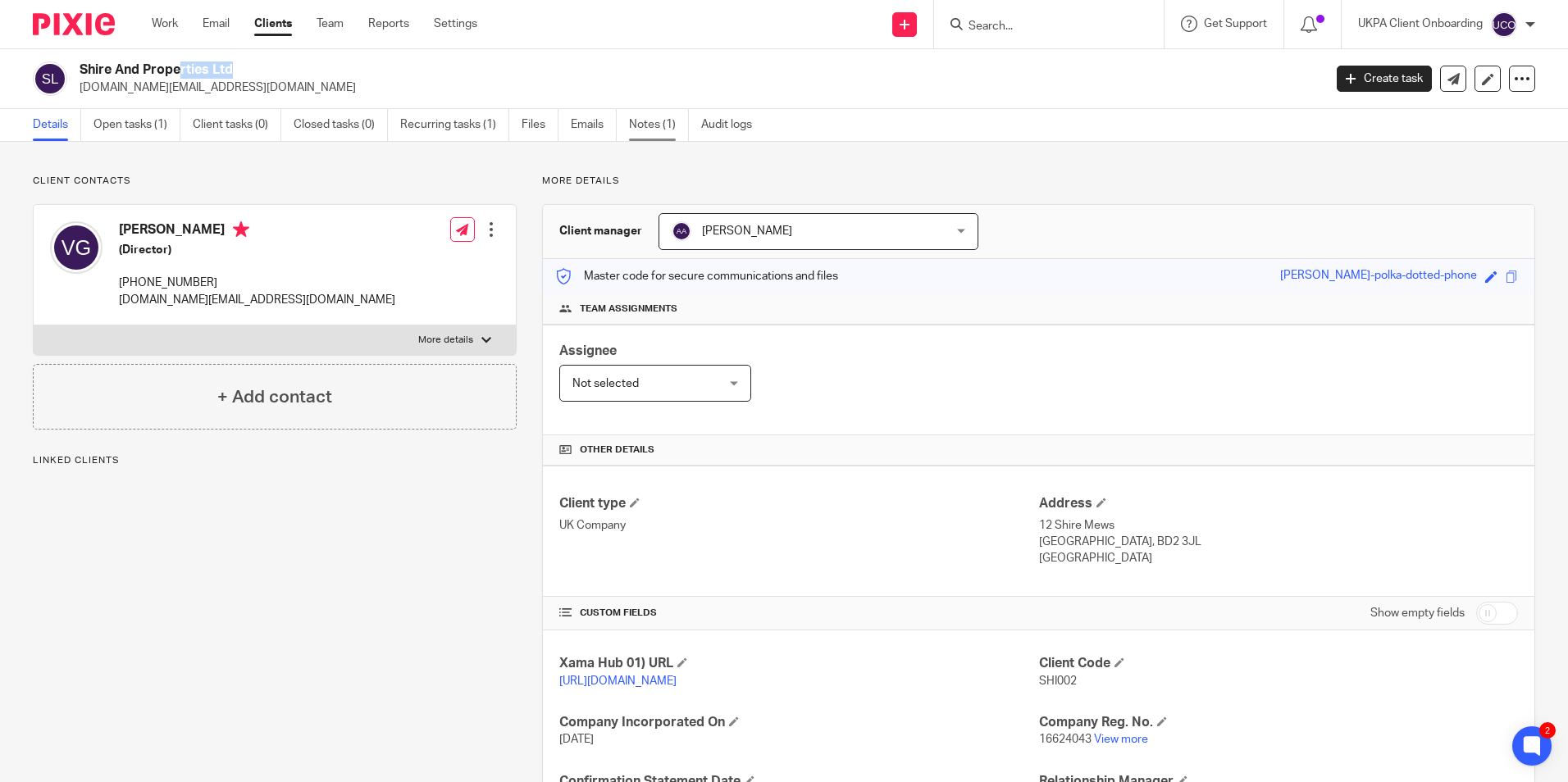
click at [669, 136] on link "Notes (1)" at bounding box center [659, 125] width 60 height 32
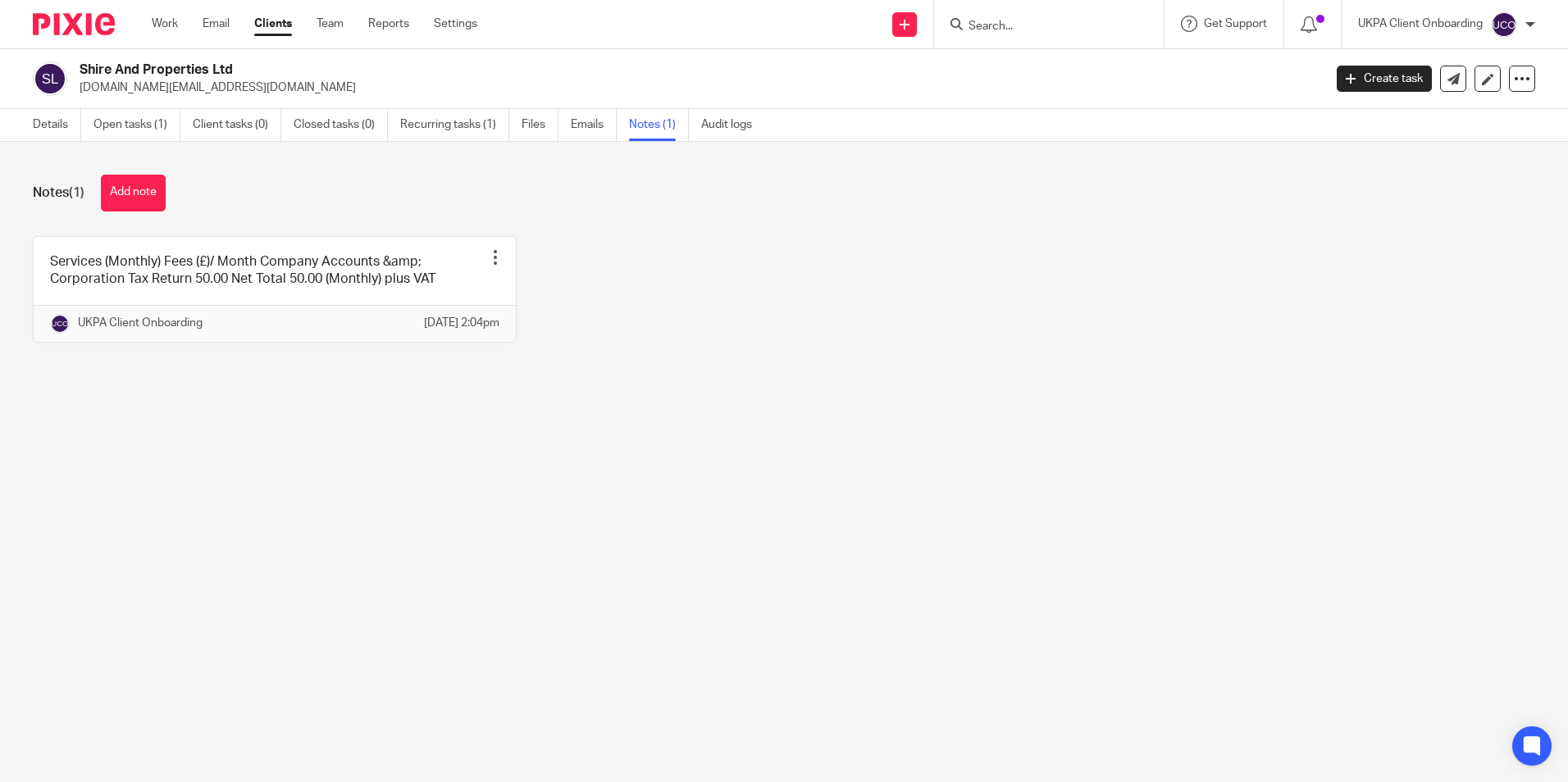
click at [235, 396] on div "Notes (1) Add note Services (Monthly) Fees (£)/ Month Company Accounts &amp; Co…" at bounding box center [784, 270] width 1568 height 258
click at [1017, 27] on input "Search" at bounding box center [1041, 28] width 148 height 15
paste input "[EMAIL_ADDRESS][DOMAIN_NAME])"
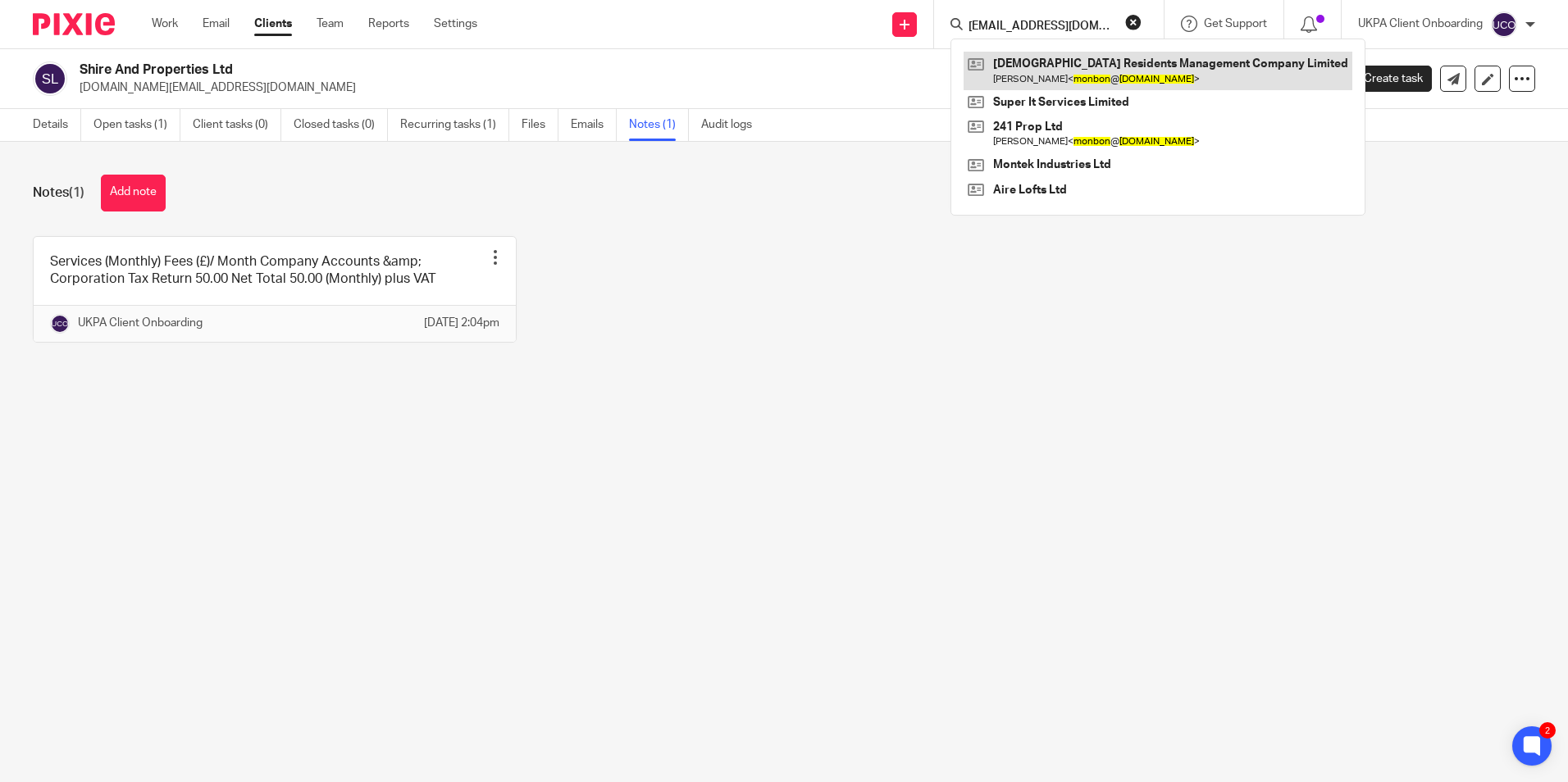
type input "[EMAIL_ADDRESS][DOMAIN_NAME])"
click at [1029, 70] on link at bounding box center [1158, 70] width 389 height 38
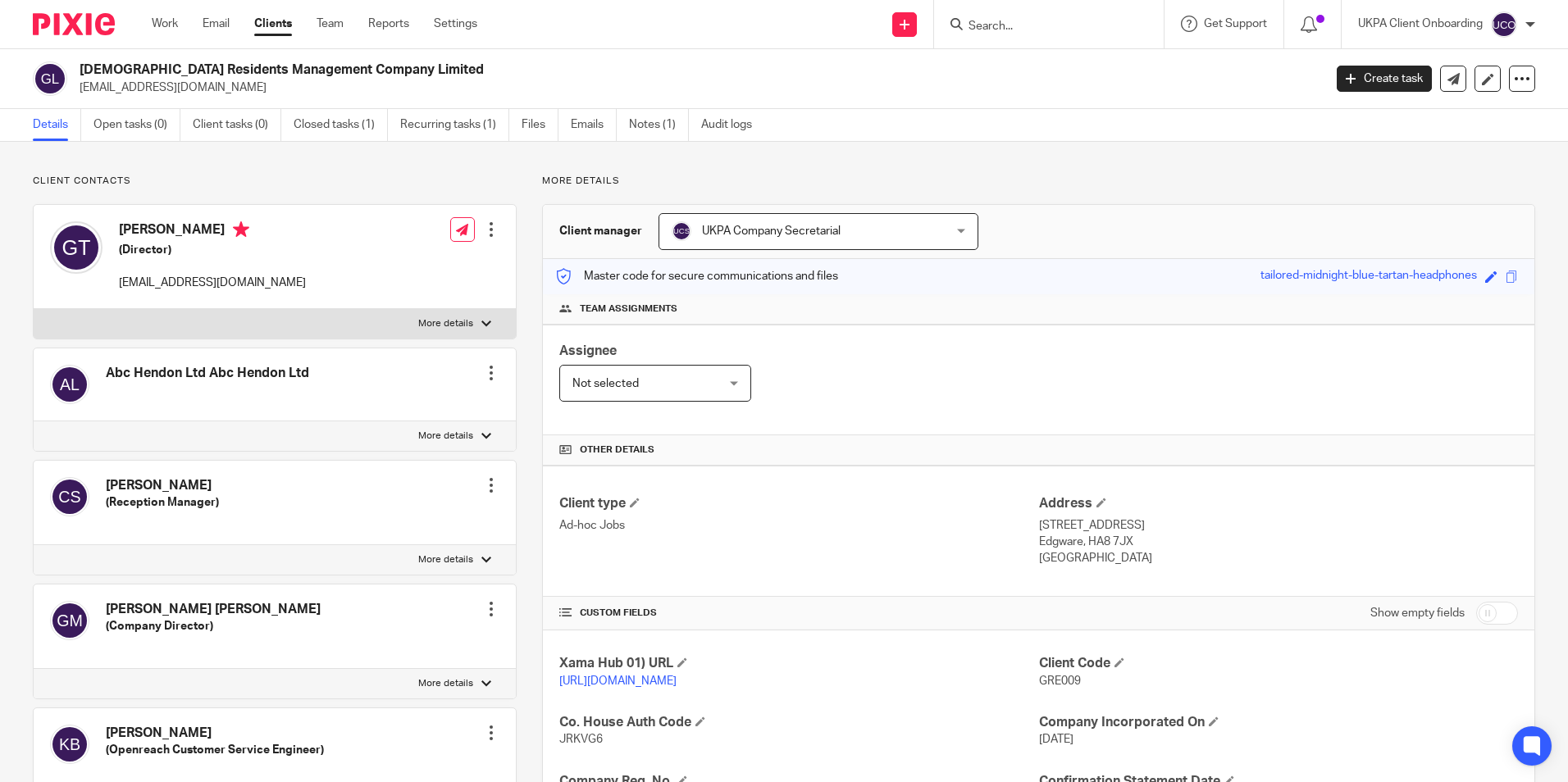
click at [306, 70] on h2 "[DEMOGRAPHIC_DATA] Residents Management Company Limited" at bounding box center [572, 70] width 985 height 17
click at [306, 70] on h2 "Greenland Residents Management Company Limited" at bounding box center [572, 70] width 985 height 17
click at [656, 127] on link "Notes (1)" at bounding box center [659, 125] width 60 height 32
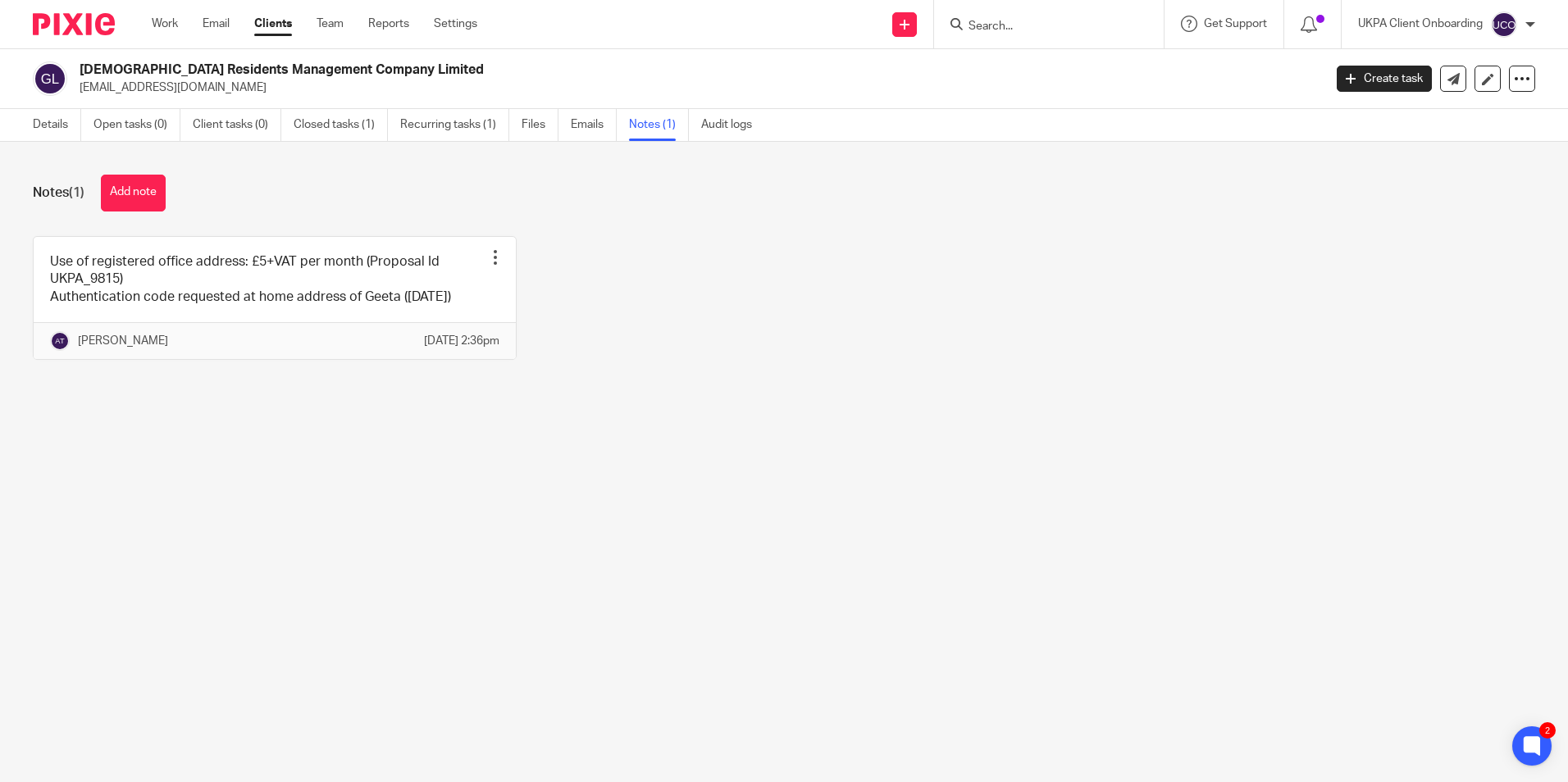
click at [1007, 26] on input "Search" at bounding box center [1041, 28] width 148 height 15
paste input "[PERSON_NAME][EMAIL_ADDRESS][DOMAIN_NAME])"
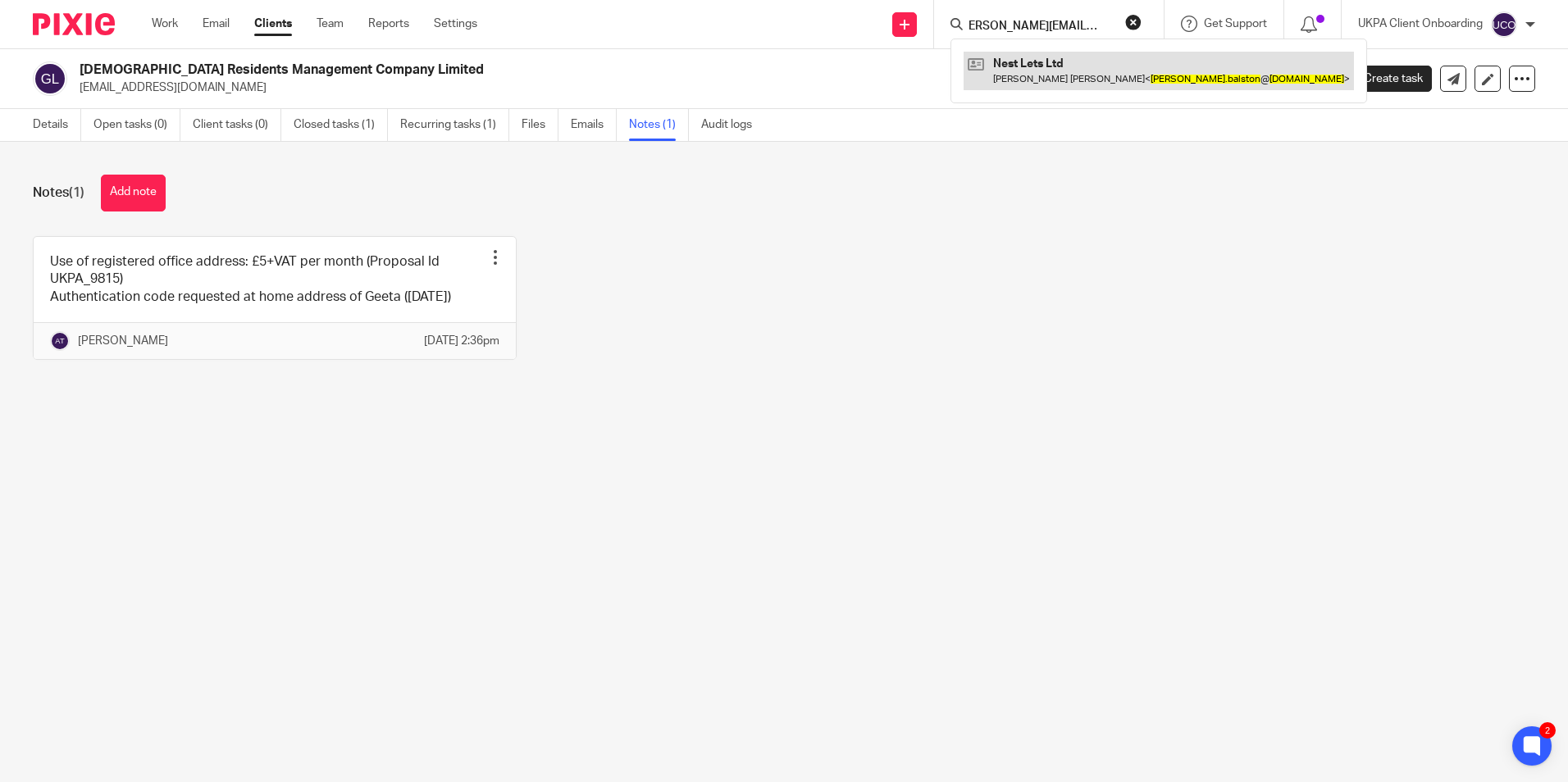
type input "[PERSON_NAME][EMAIL_ADDRESS][DOMAIN_NAME])"
click at [1021, 70] on link at bounding box center [1158, 70] width 390 height 38
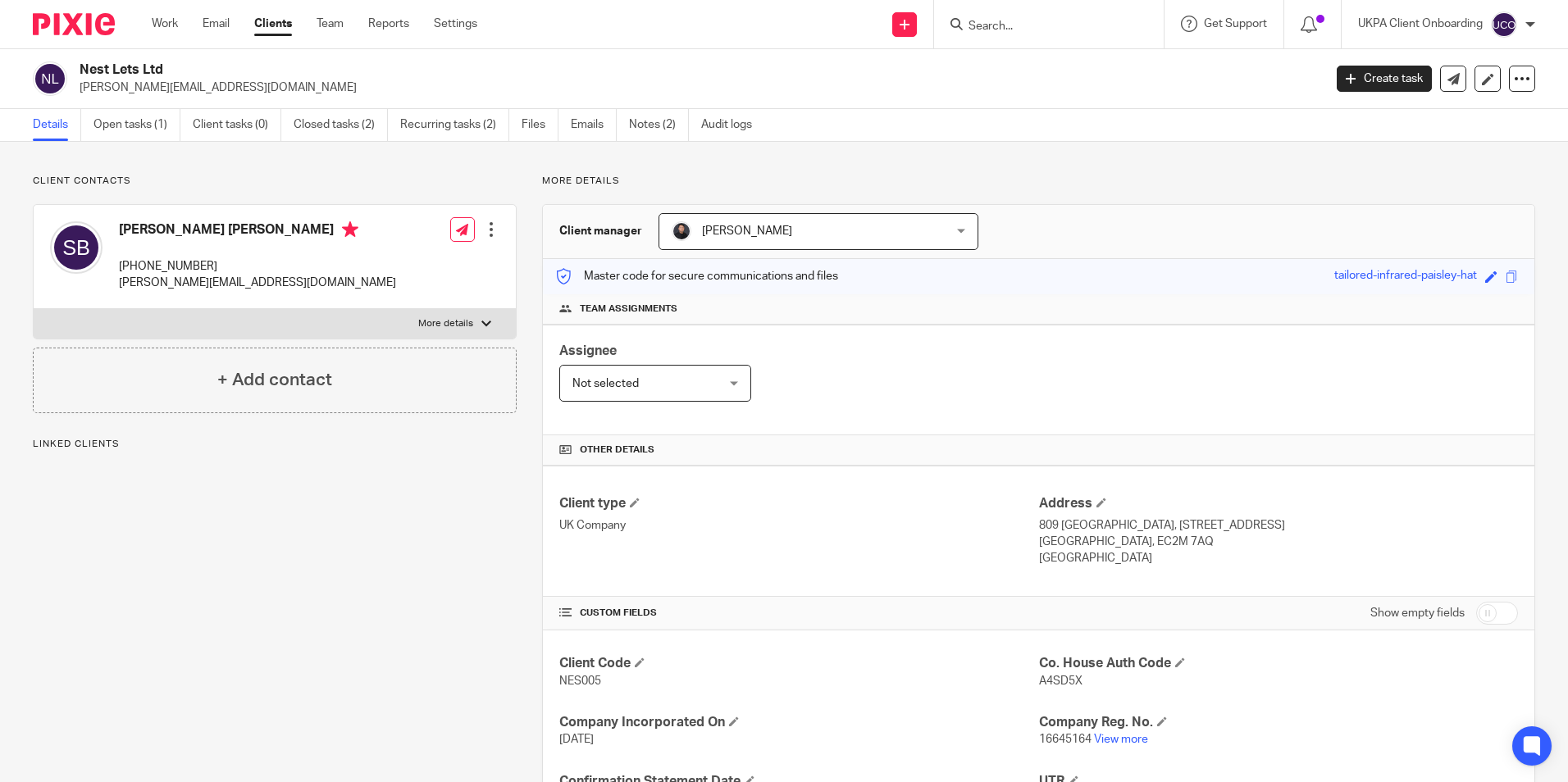
click at [154, 66] on h2 "Nest Lets Ltd" at bounding box center [572, 70] width 985 height 17
copy div "Nest Lets Ltd"
click at [648, 130] on link "Notes (2)" at bounding box center [659, 125] width 60 height 32
